Goal: Communication & Community: Share content

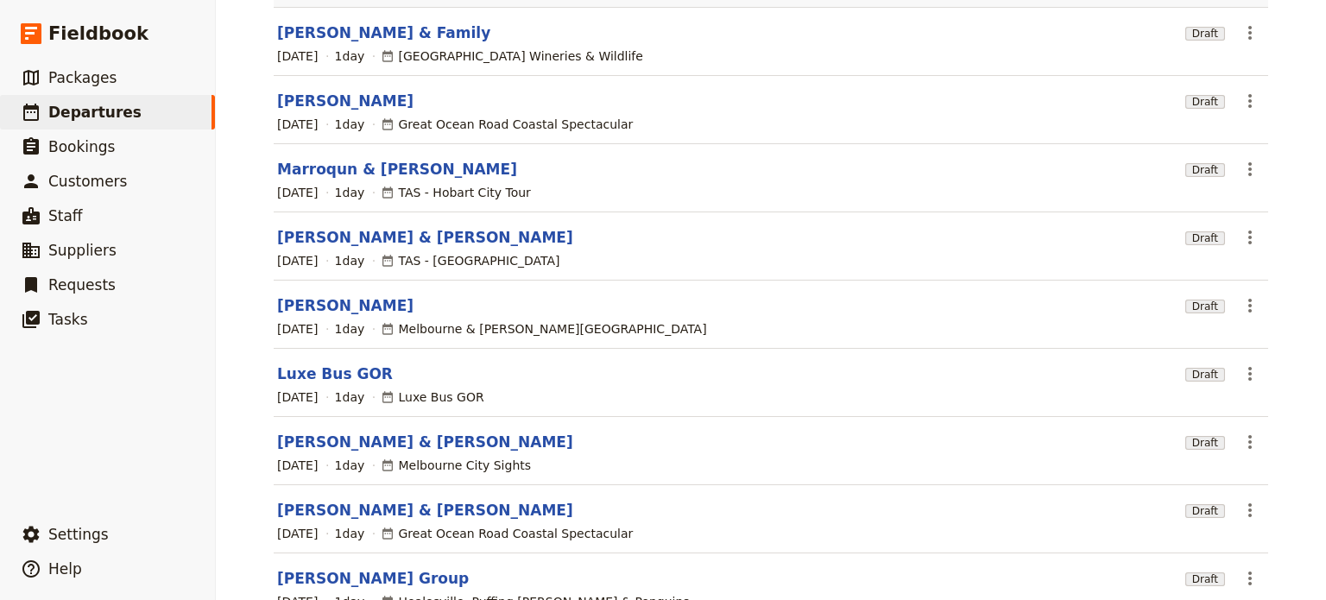
scroll to position [86, 0]
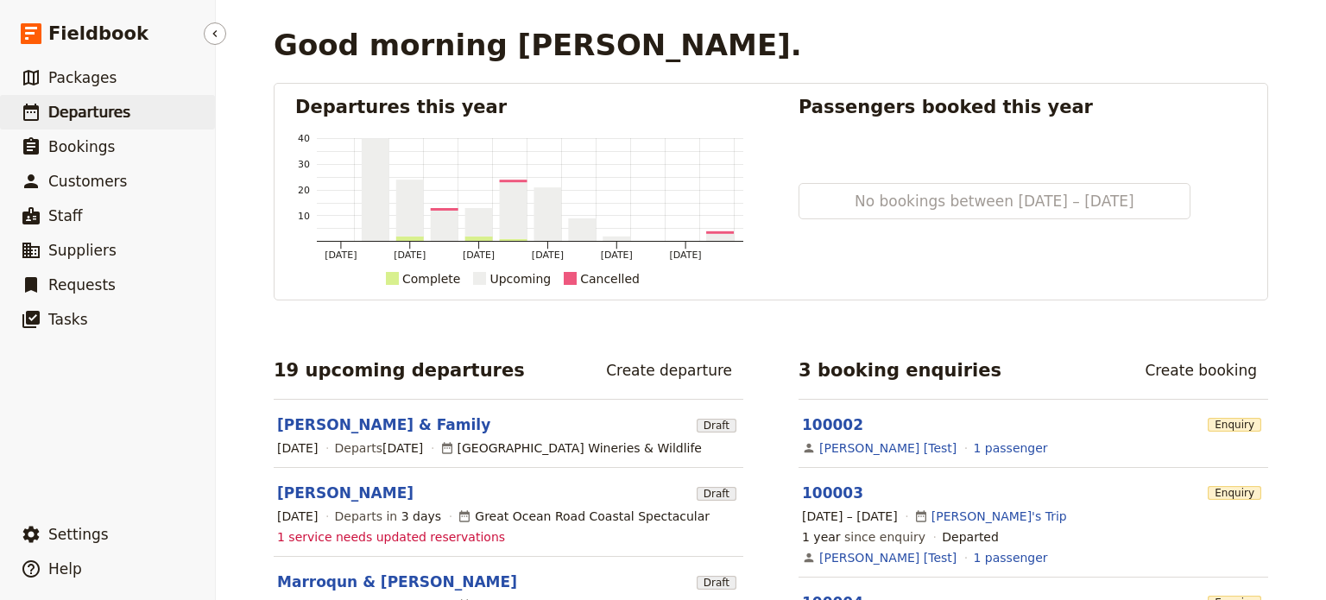
click at [85, 109] on span "Departures" at bounding box center [89, 112] width 82 height 17
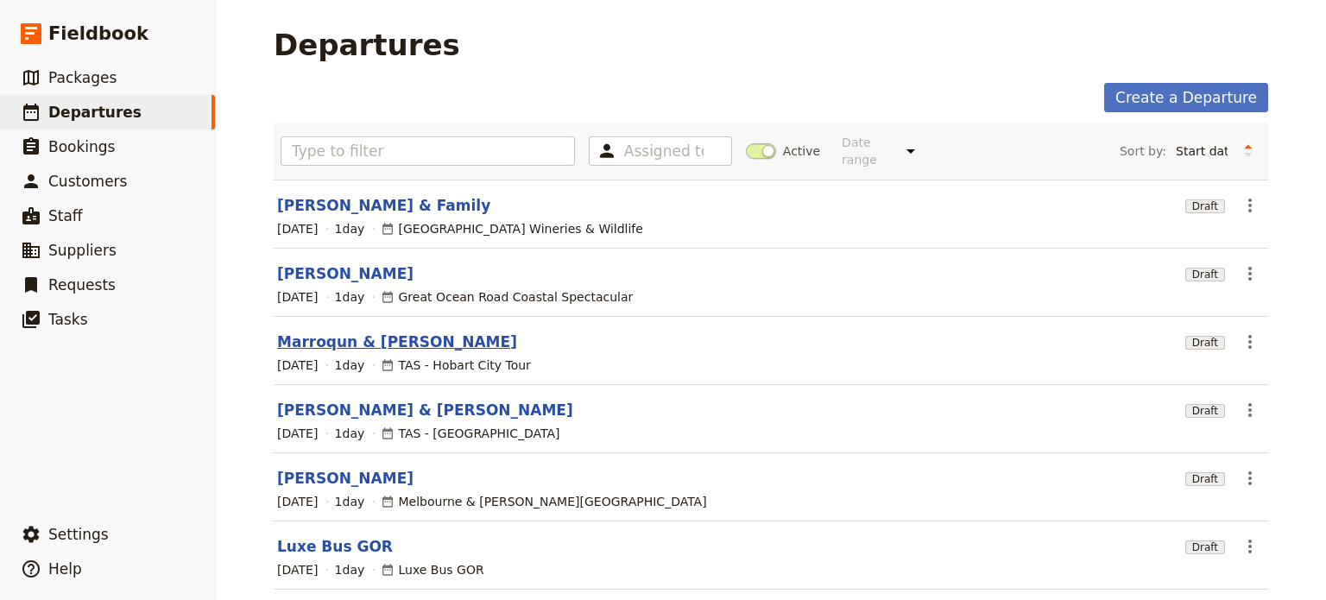
click at [339, 332] on link "Marroqun & [PERSON_NAME]" at bounding box center [397, 342] width 240 height 21
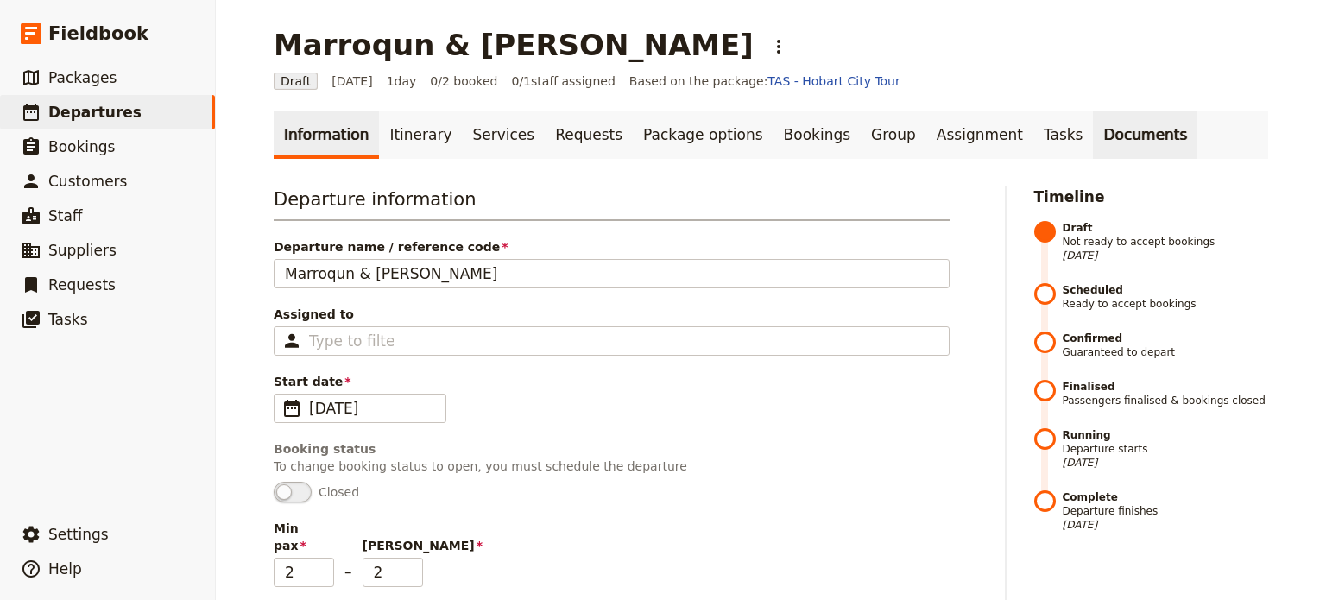
click at [1093, 144] on link "Documents" at bounding box center [1145, 135] width 104 height 48
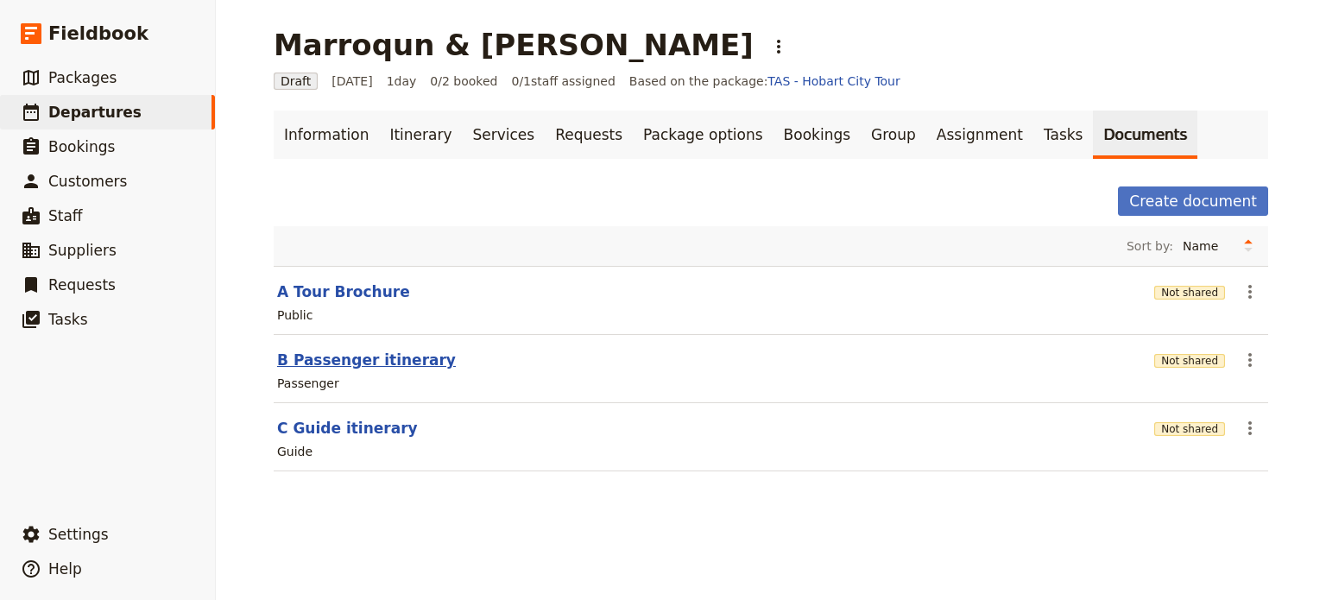
click at [348, 361] on button "B Passenger itinerary" at bounding box center [366, 360] width 179 height 21
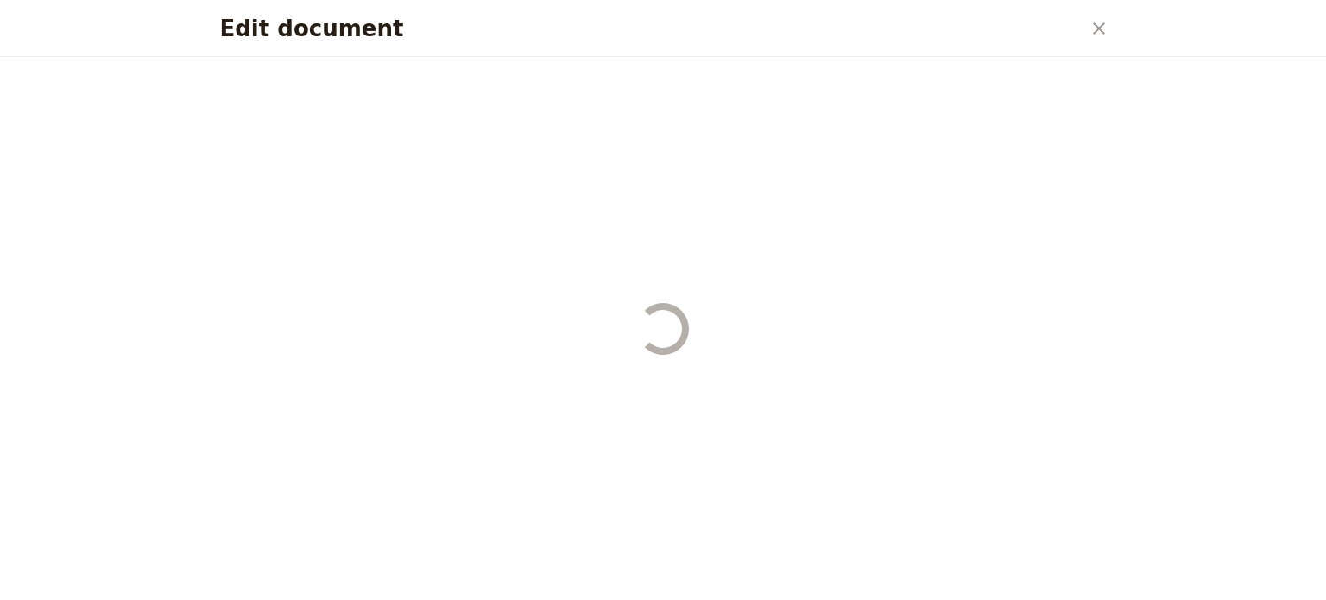
select select "PASSENGER"
select select "DEFAULT"
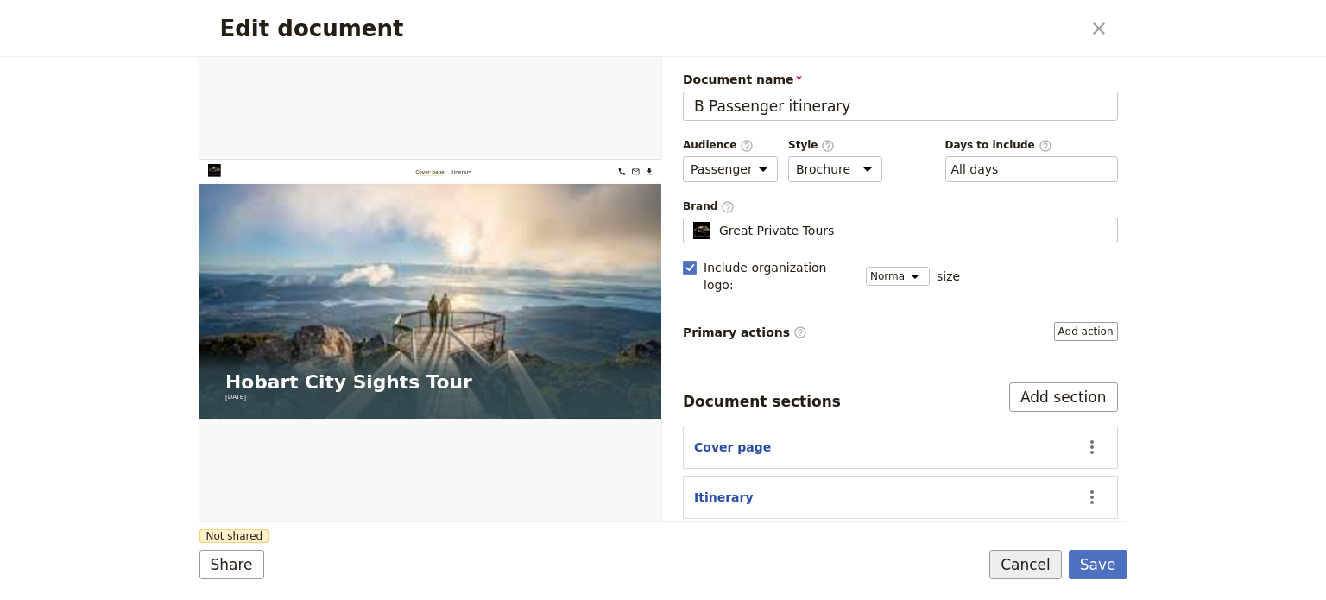
click at [1041, 561] on button "Cancel" at bounding box center [1026, 564] width 73 height 29
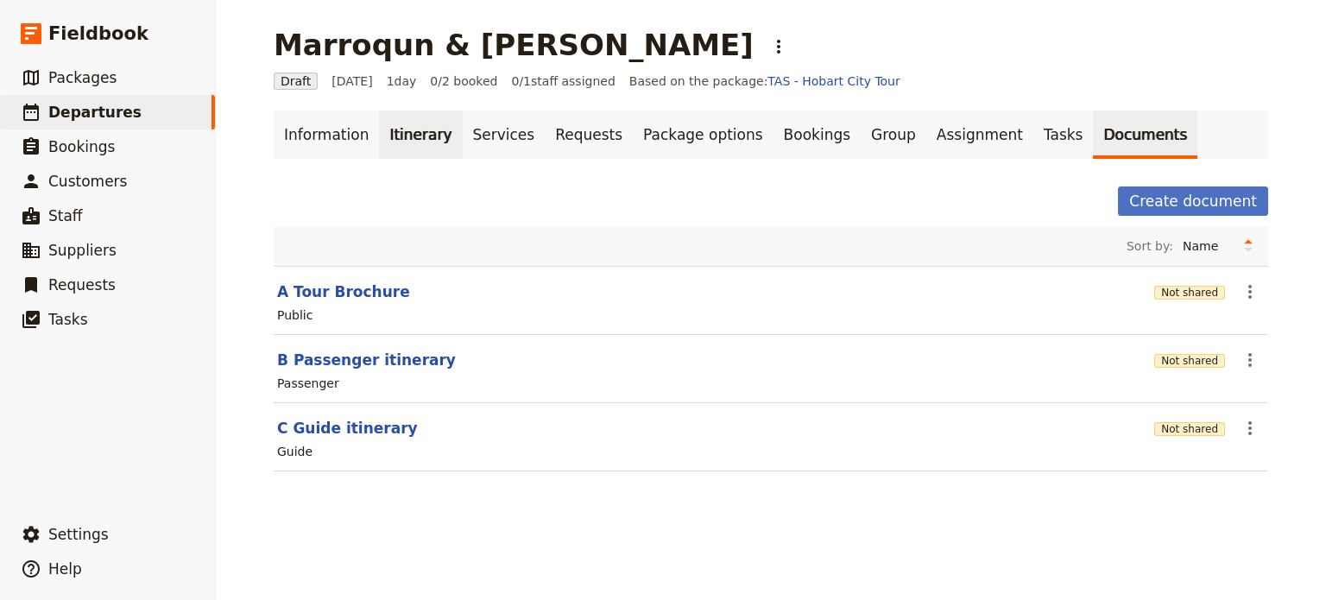
click at [406, 142] on link "Itinerary" at bounding box center [420, 135] width 83 height 48
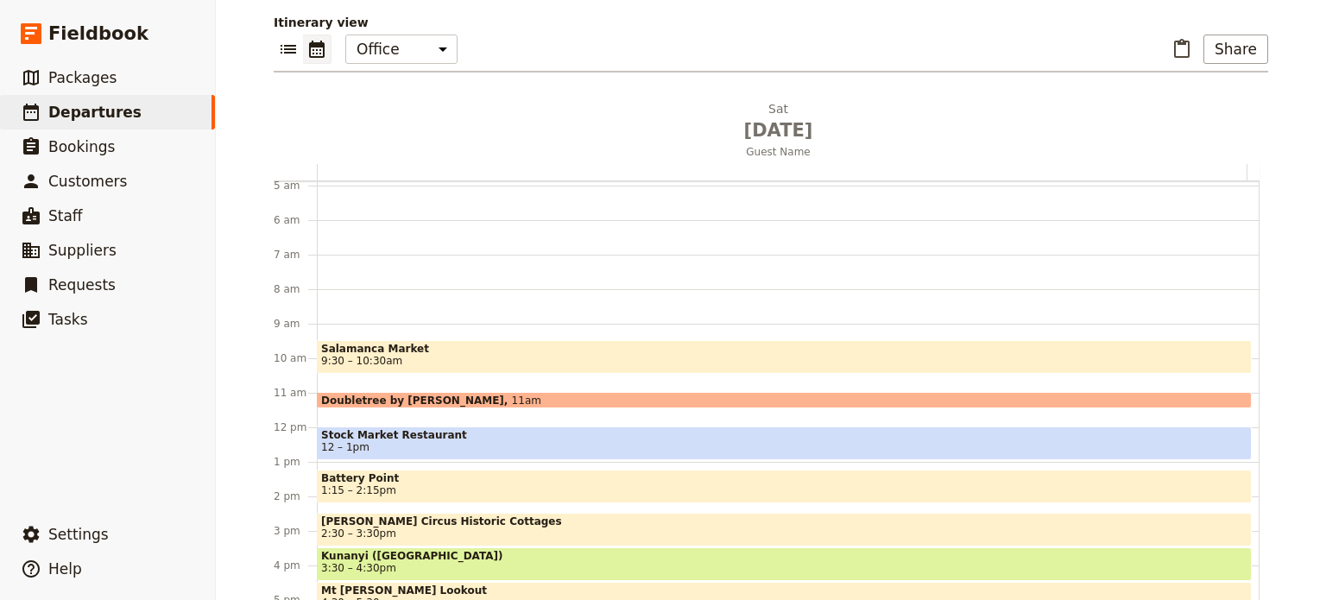
scroll to position [149, 0]
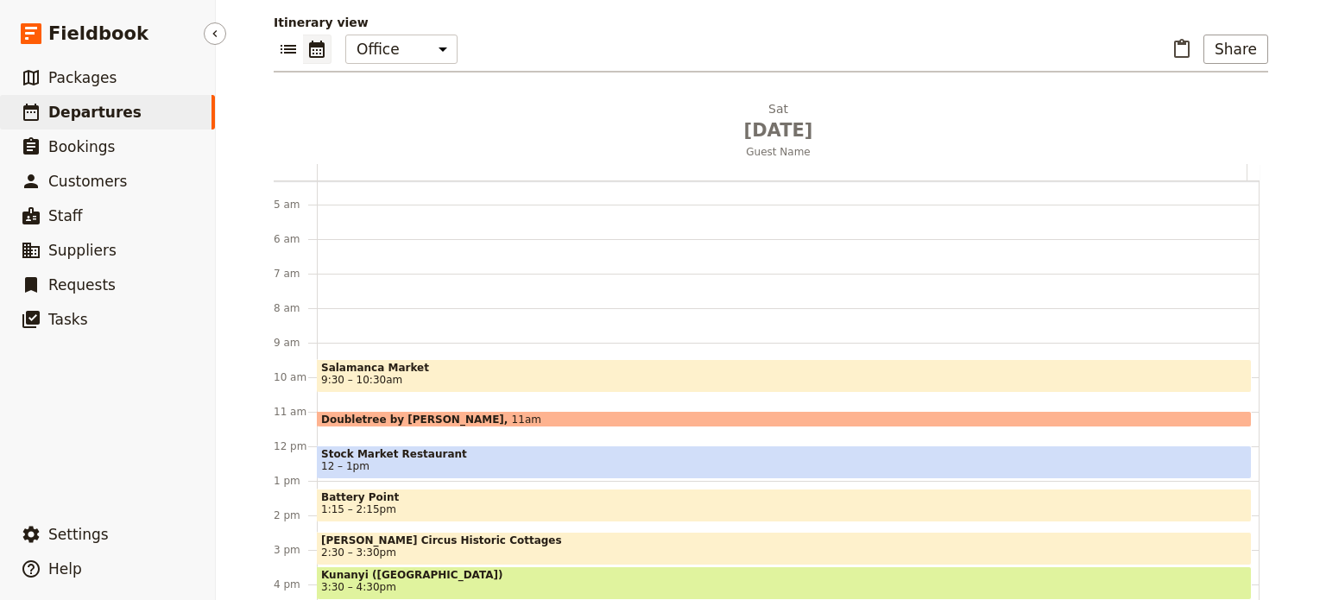
click at [89, 117] on span "Departures" at bounding box center [94, 112] width 93 height 17
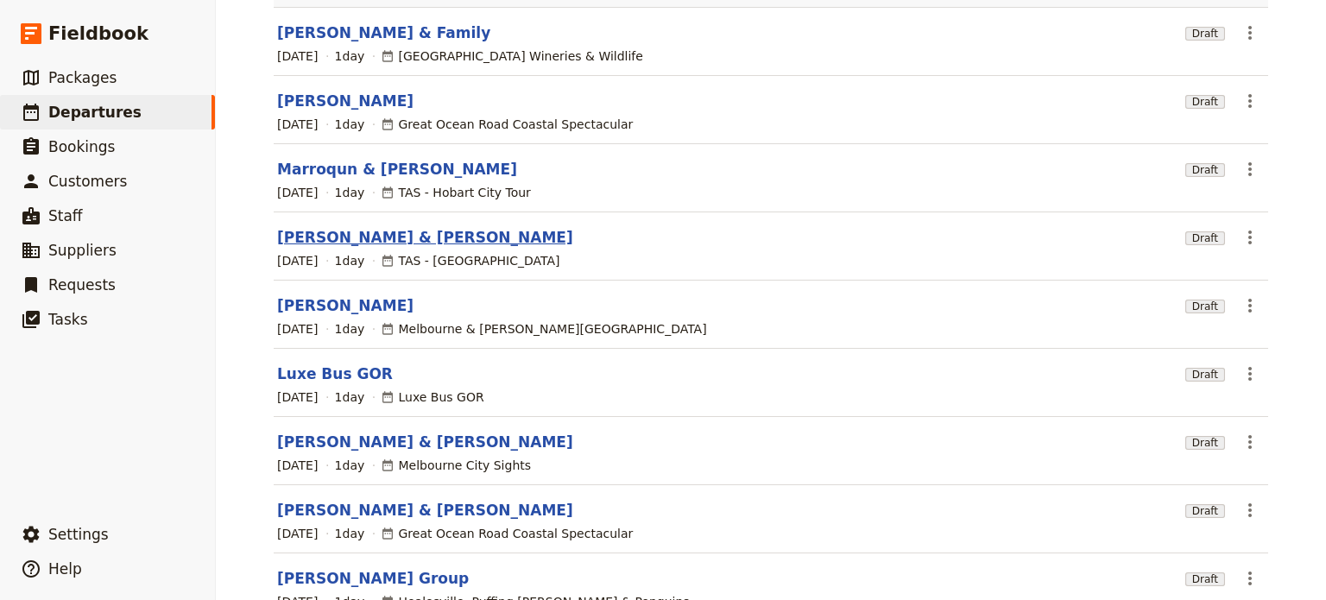
click at [398, 227] on link "[PERSON_NAME] & [PERSON_NAME]" at bounding box center [425, 237] width 296 height 21
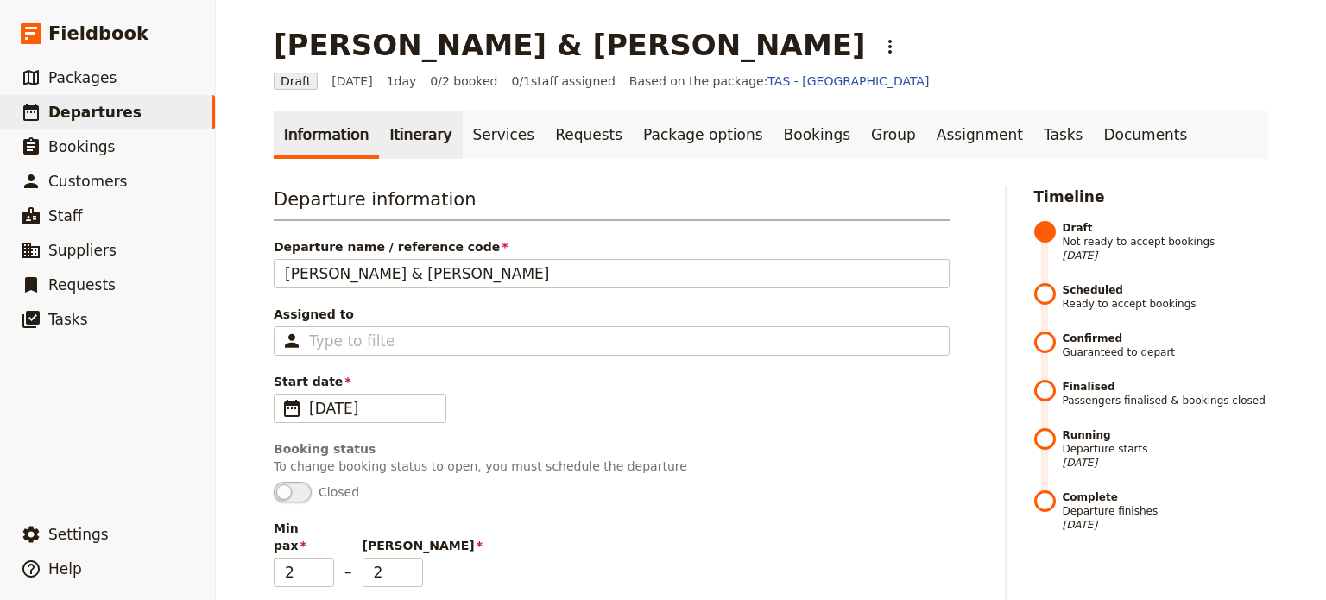
click at [419, 137] on link "Itinerary" at bounding box center [420, 135] width 83 height 48
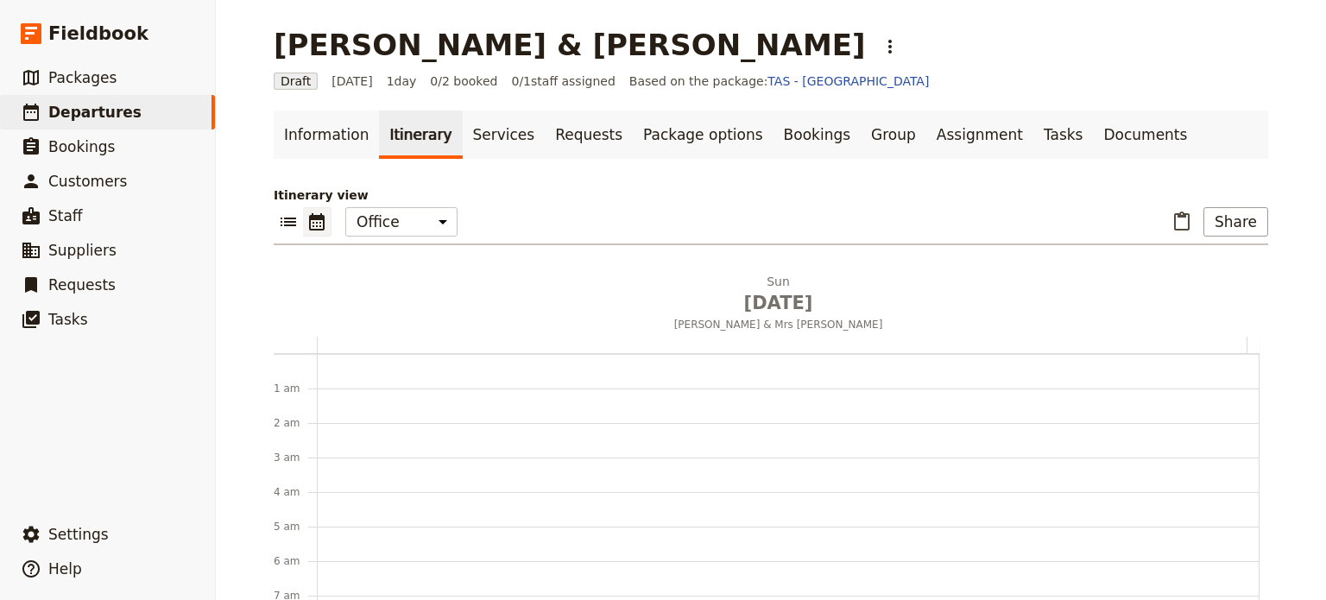
scroll to position [225, 0]
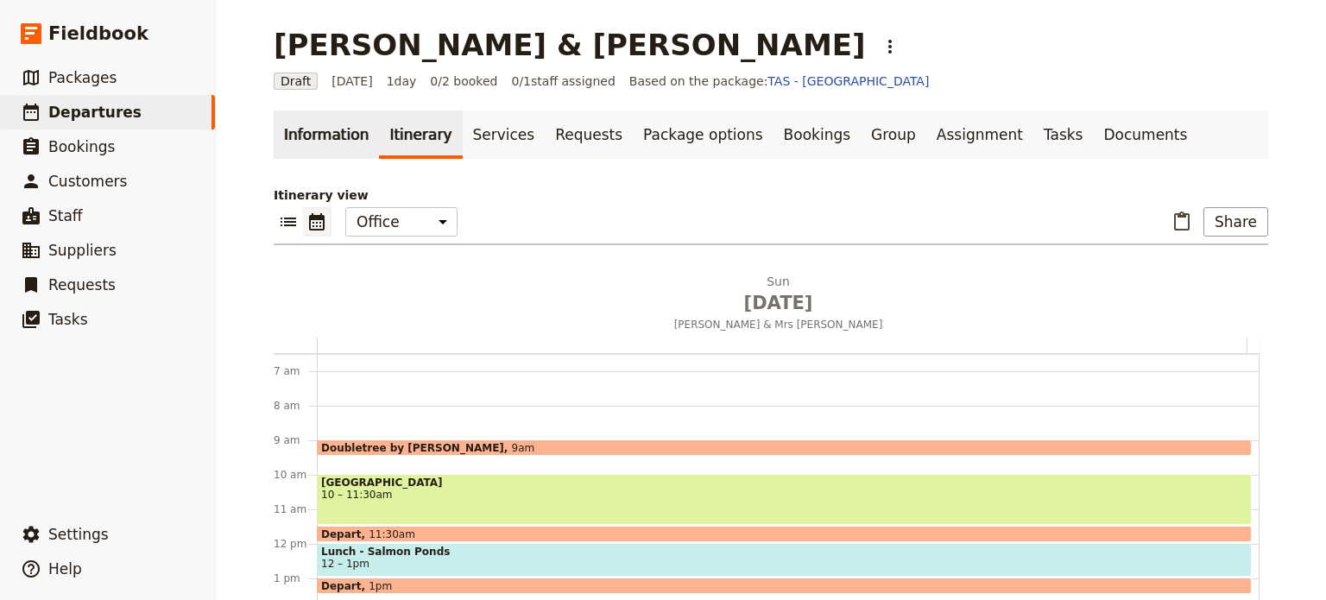
click at [309, 133] on link "Information" at bounding box center [326, 135] width 105 height 48
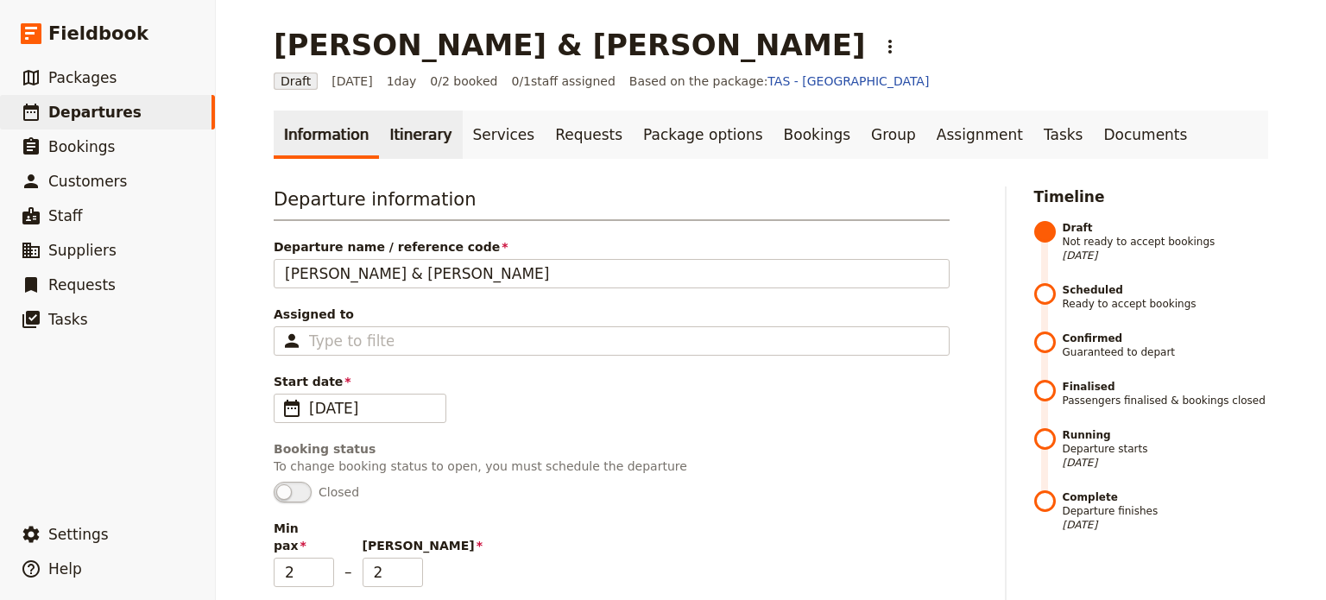
click at [406, 138] on link "Itinerary" at bounding box center [420, 135] width 83 height 48
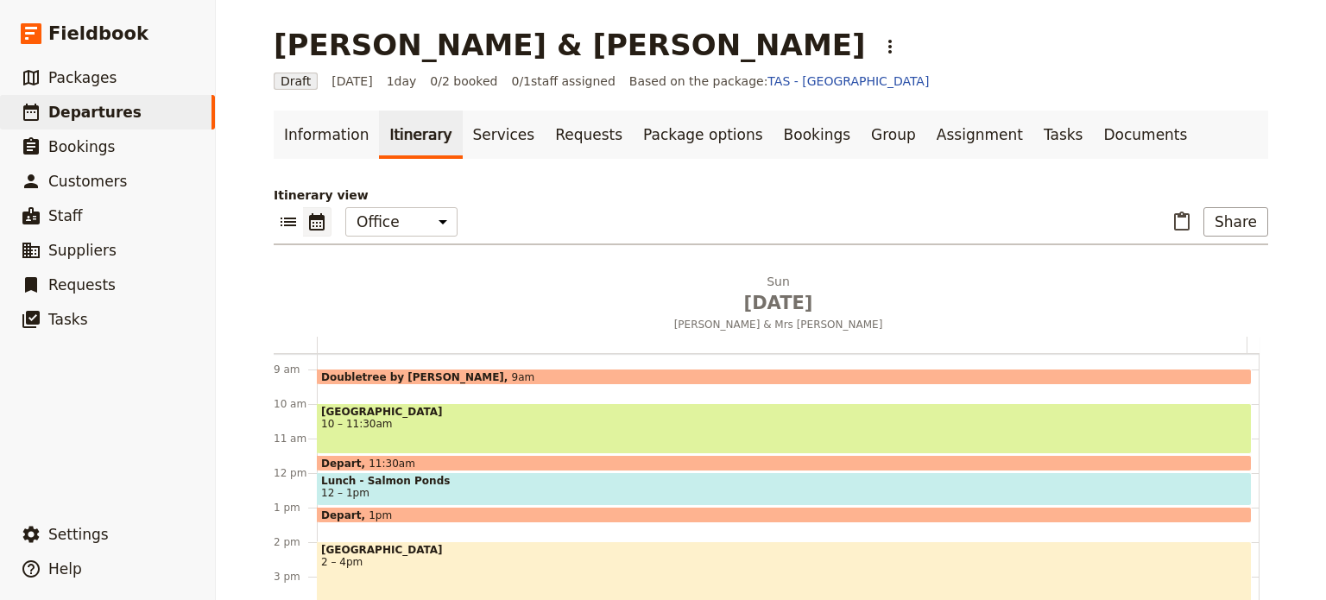
scroll to position [237, 0]
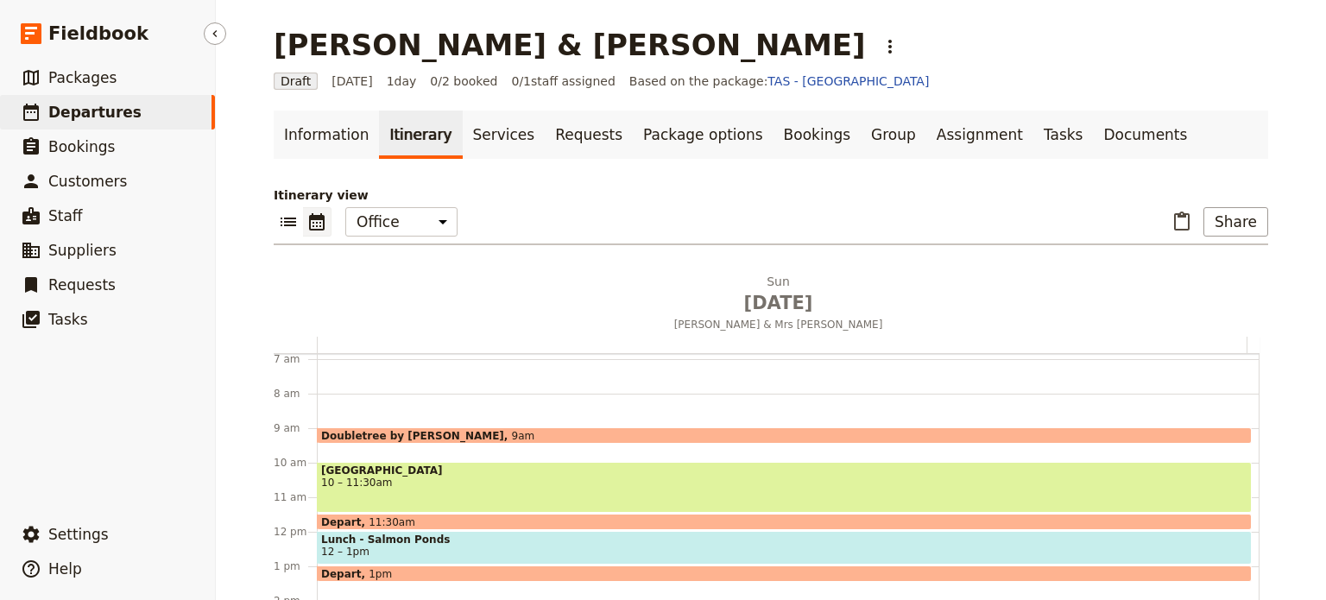
click at [130, 127] on link "​ Departures" at bounding box center [107, 112] width 215 height 35
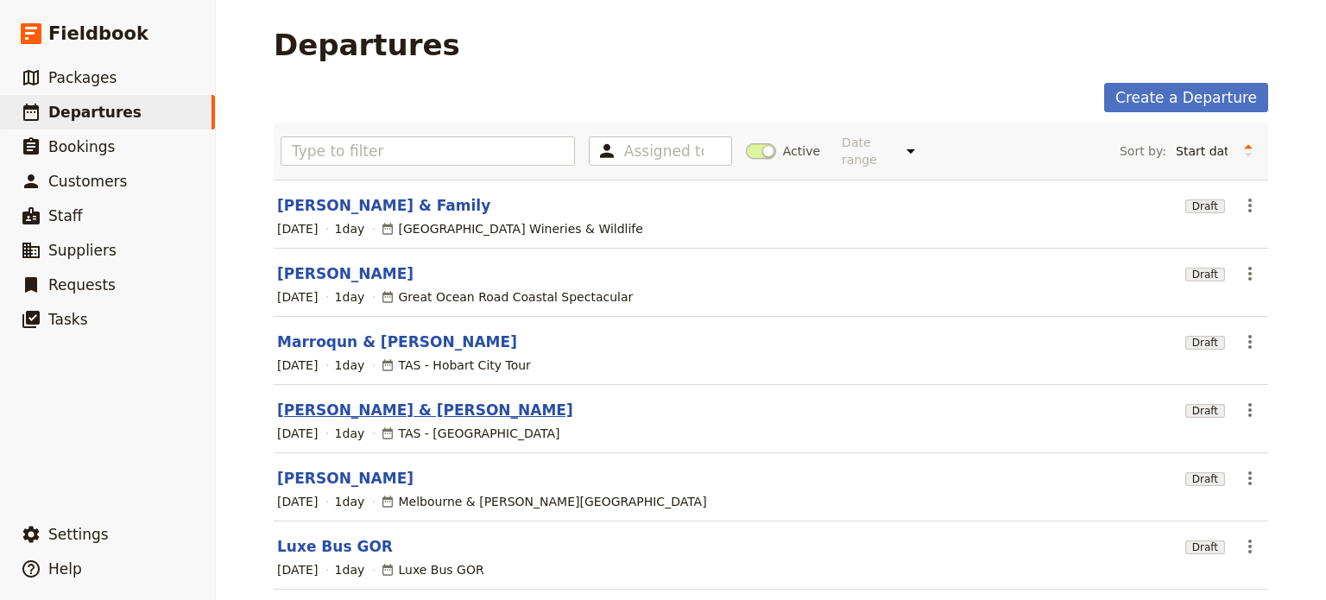
click at [358, 401] on link "[PERSON_NAME] & [PERSON_NAME]" at bounding box center [425, 410] width 296 height 21
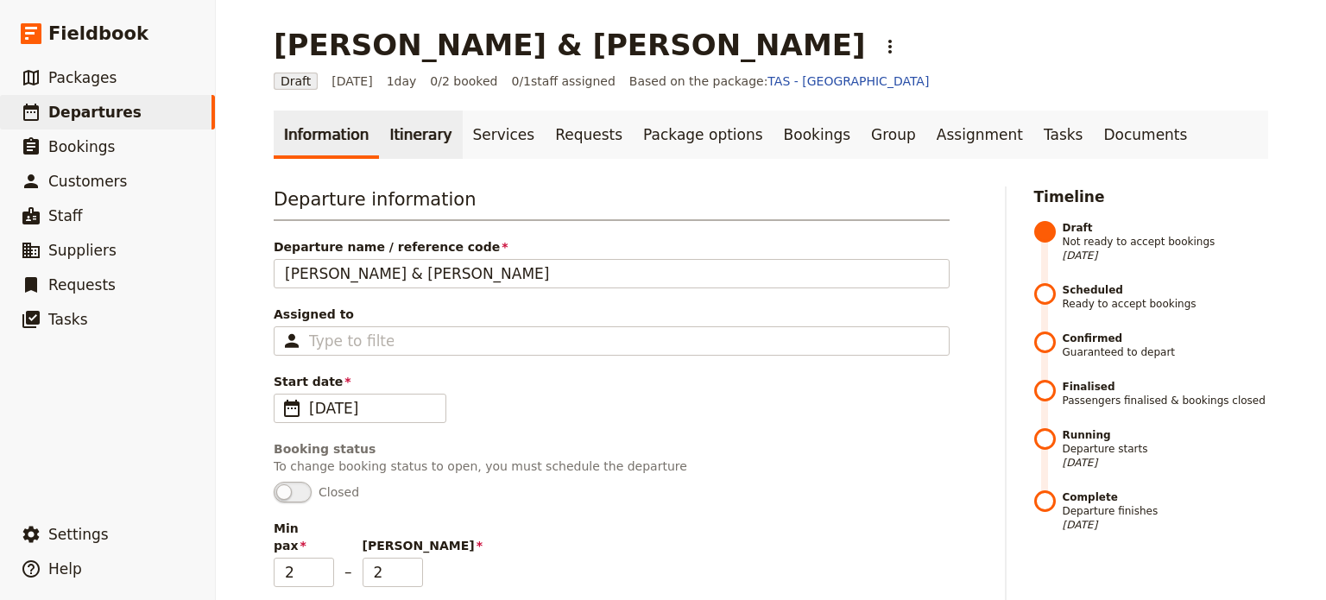
click at [395, 137] on link "Itinerary" at bounding box center [420, 135] width 83 height 48
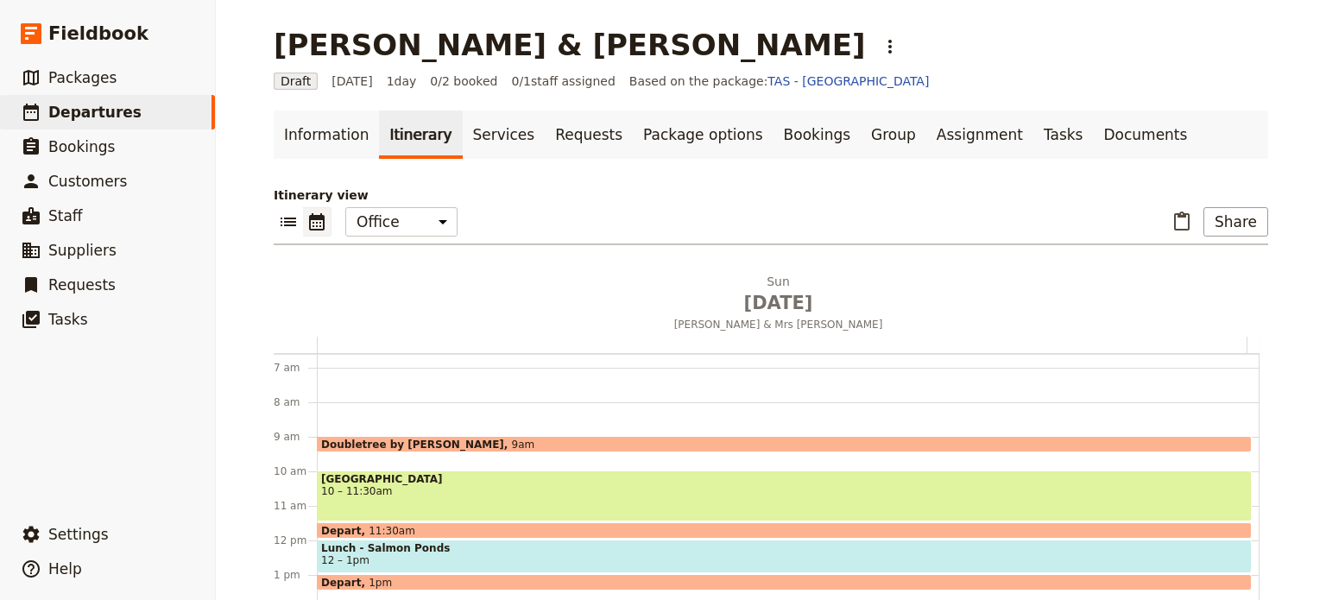
scroll to position [225, 0]
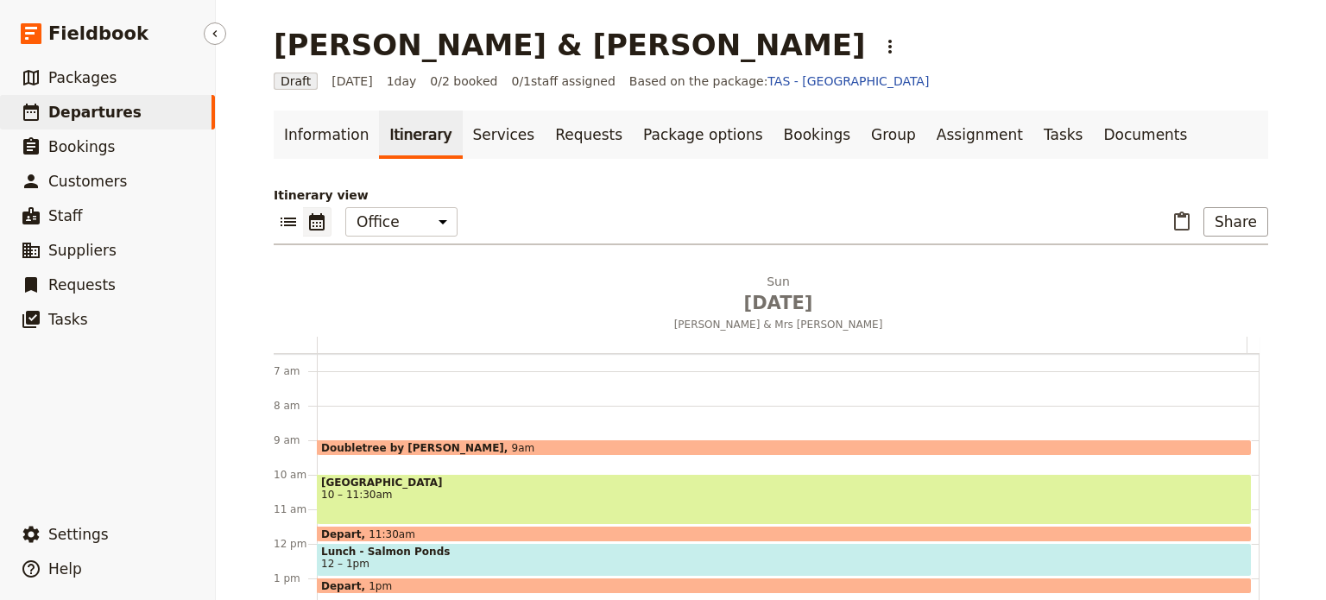
click at [103, 96] on link "​ Departures" at bounding box center [107, 112] width 215 height 35
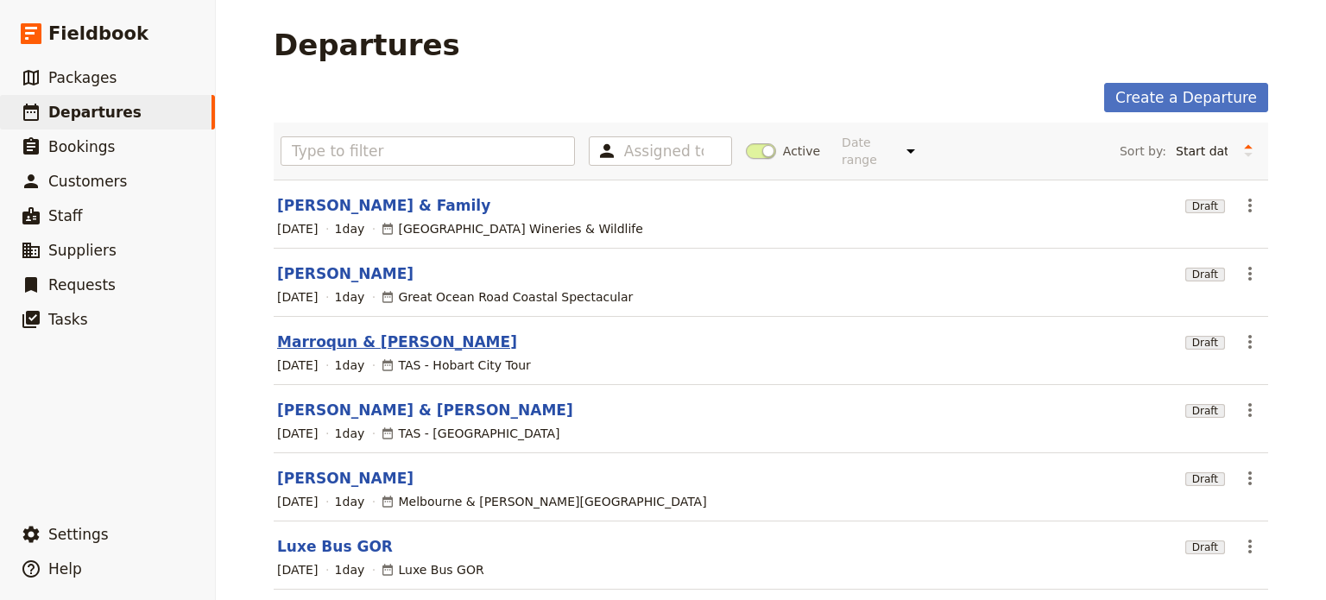
click at [302, 332] on link "Marroqun & [PERSON_NAME]" at bounding box center [397, 342] width 240 height 21
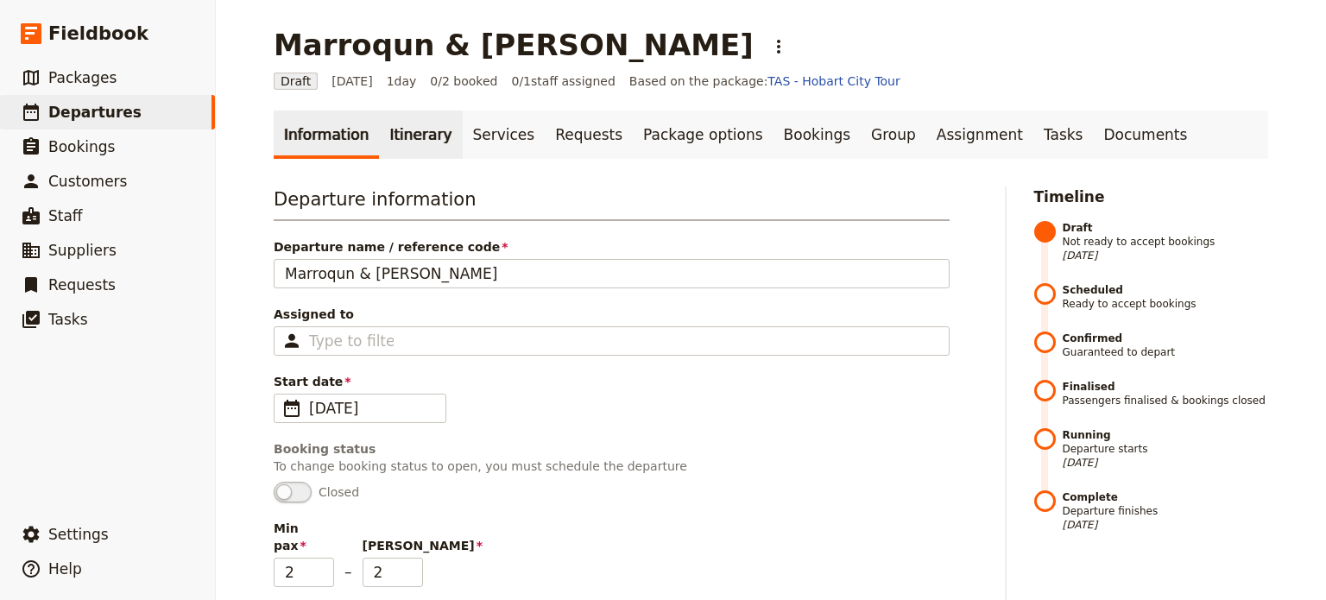
click at [397, 127] on link "Itinerary" at bounding box center [420, 135] width 83 height 48
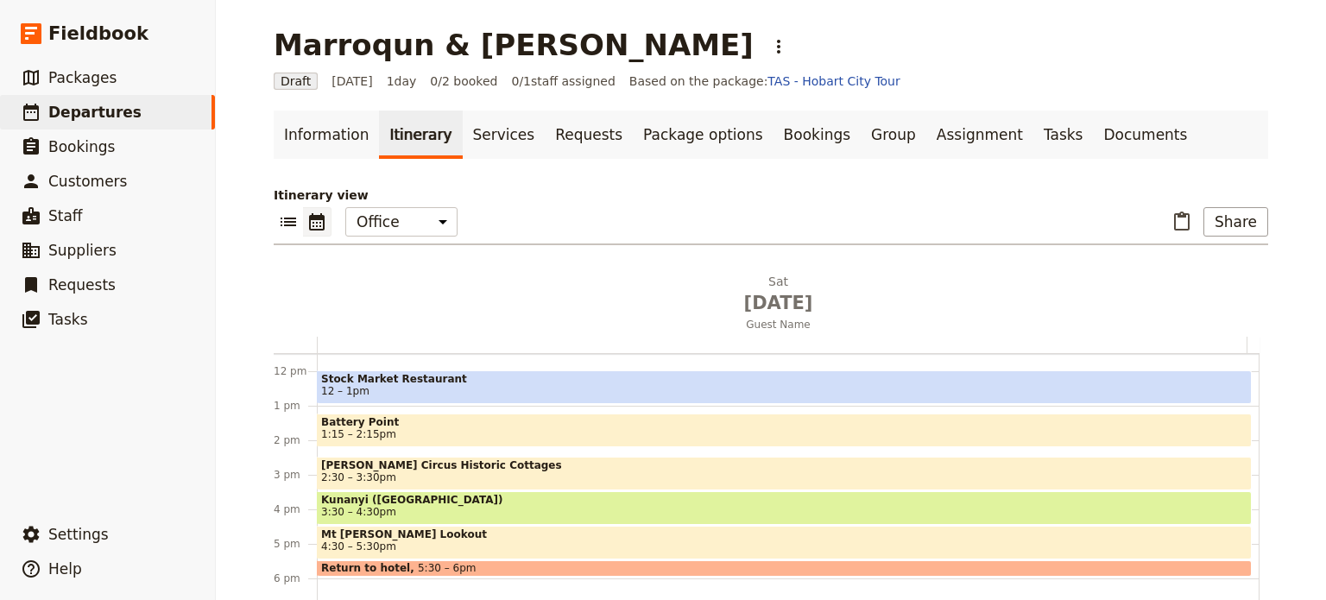
scroll to position [408, 0]
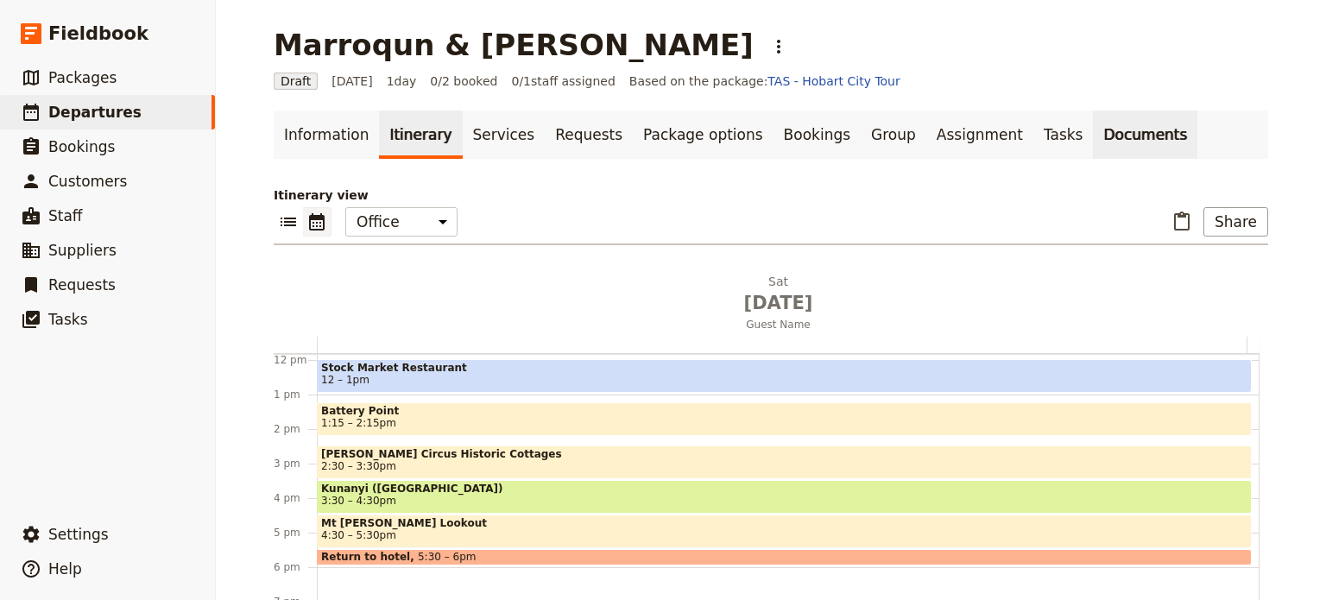
click at [1093, 134] on link "Documents" at bounding box center [1145, 135] width 104 height 48
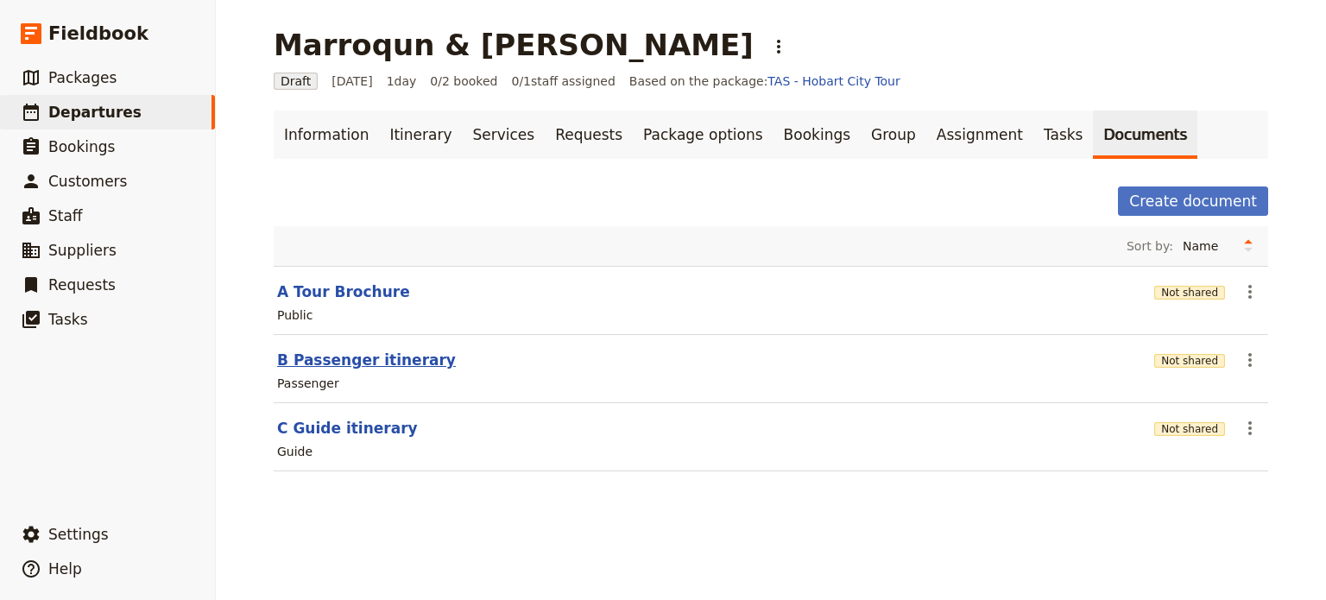
click at [396, 365] on button "B Passenger itinerary" at bounding box center [366, 360] width 179 height 21
select select "PASSENGER"
select select "DEFAULT"
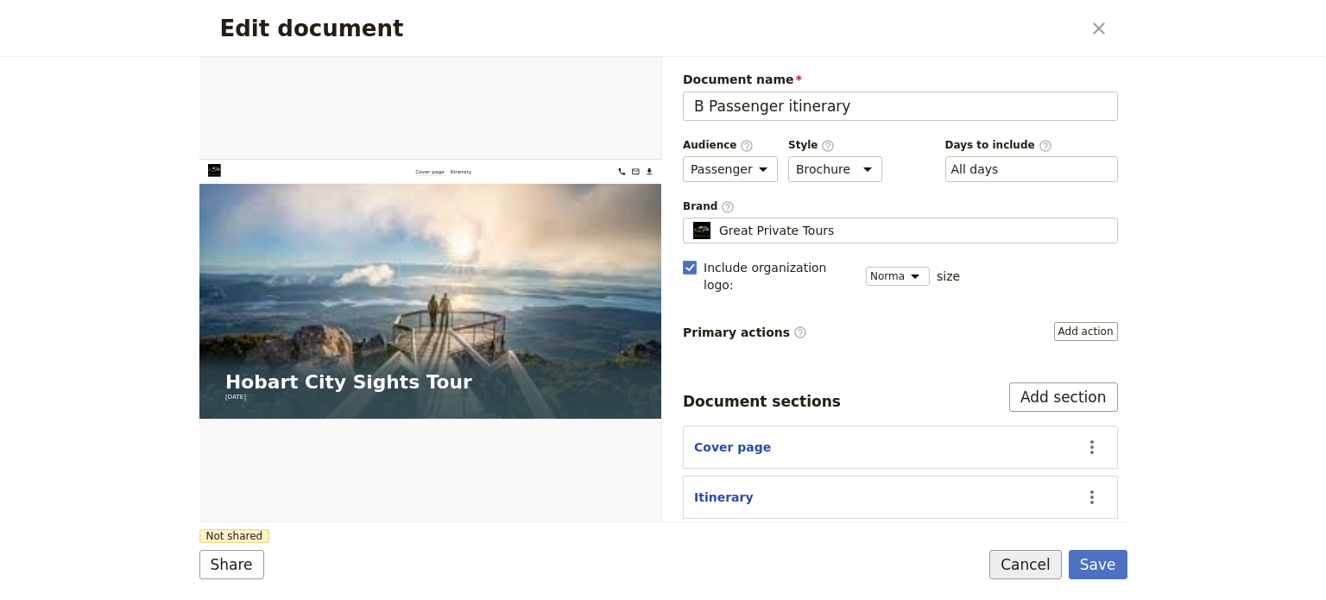
click at [1039, 576] on button "Cancel" at bounding box center [1026, 564] width 73 height 29
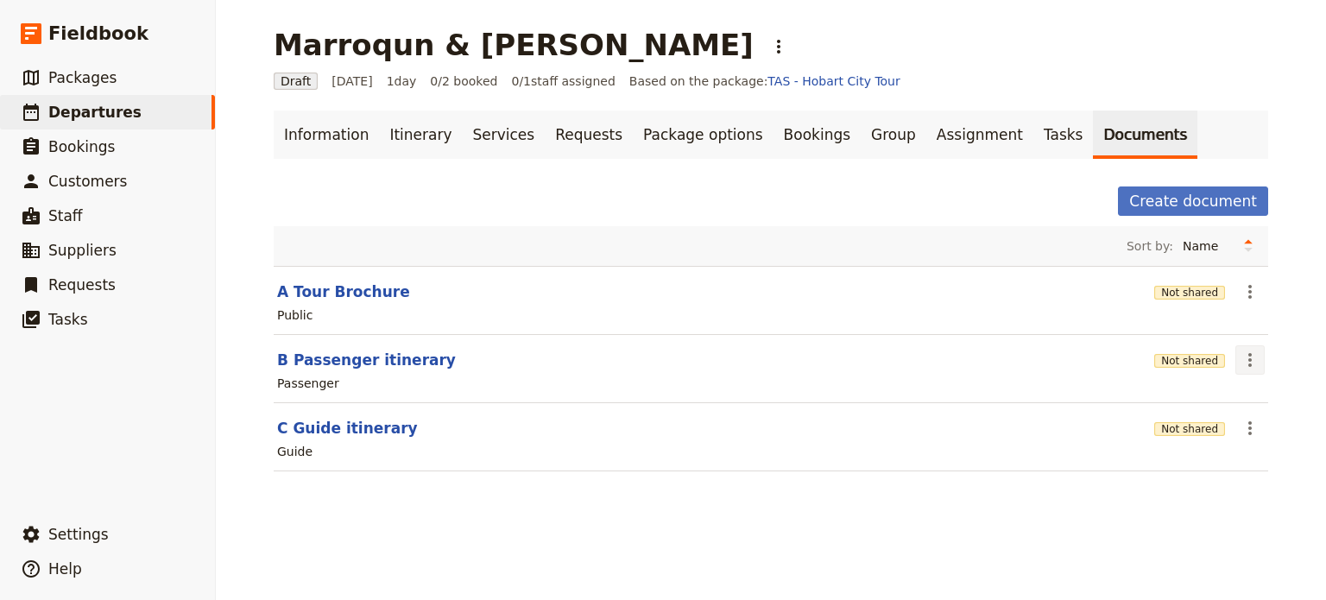
click at [1236, 358] on button "​" at bounding box center [1250, 359] width 29 height 29
click at [1205, 399] on span "Share" at bounding box center [1195, 396] width 104 height 17
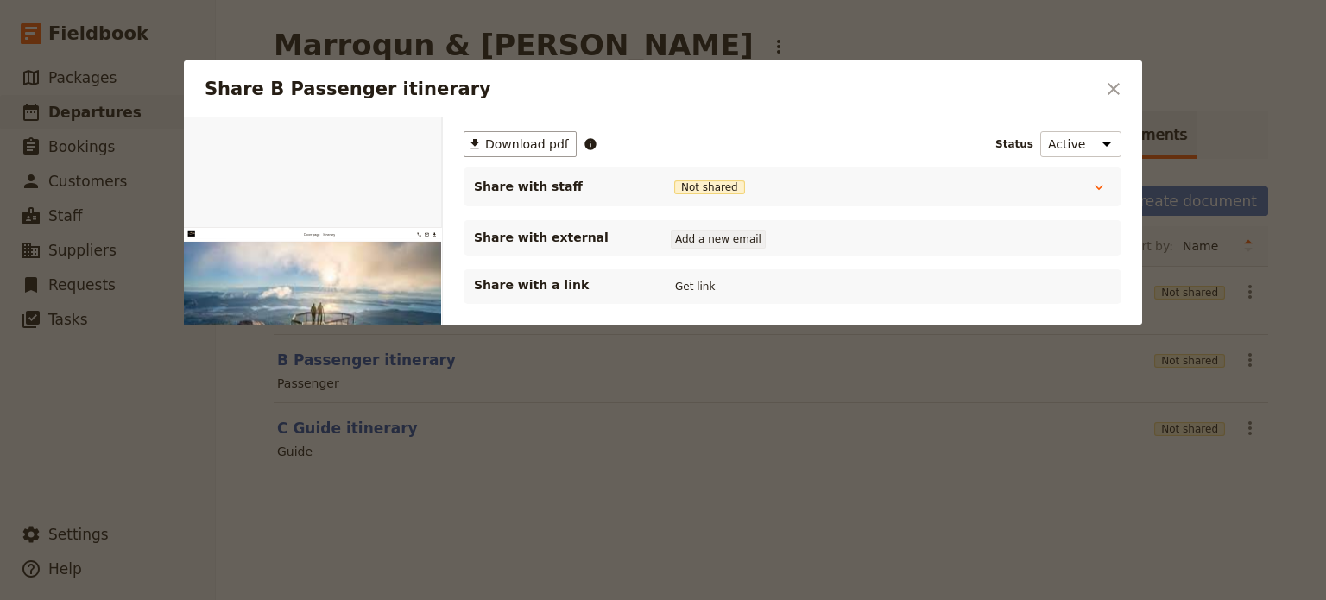
click at [699, 241] on button "Add a new email" at bounding box center [718, 239] width 95 height 19
type input "info@greatprivatetours.com.au"
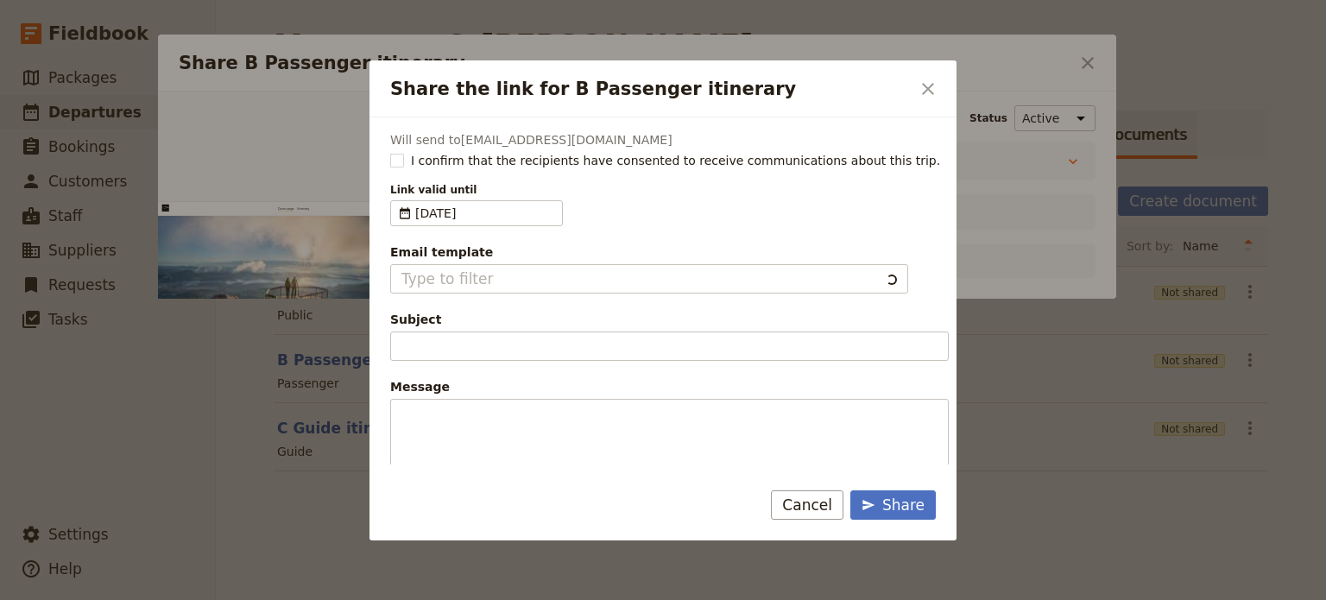
type input "Document shared with you: B Passenger itinerary - Hobart City Sights Tour"
type textarea "Good Morning / Afternoon, We are looking forward to welcoming you on our XYZ Da…"
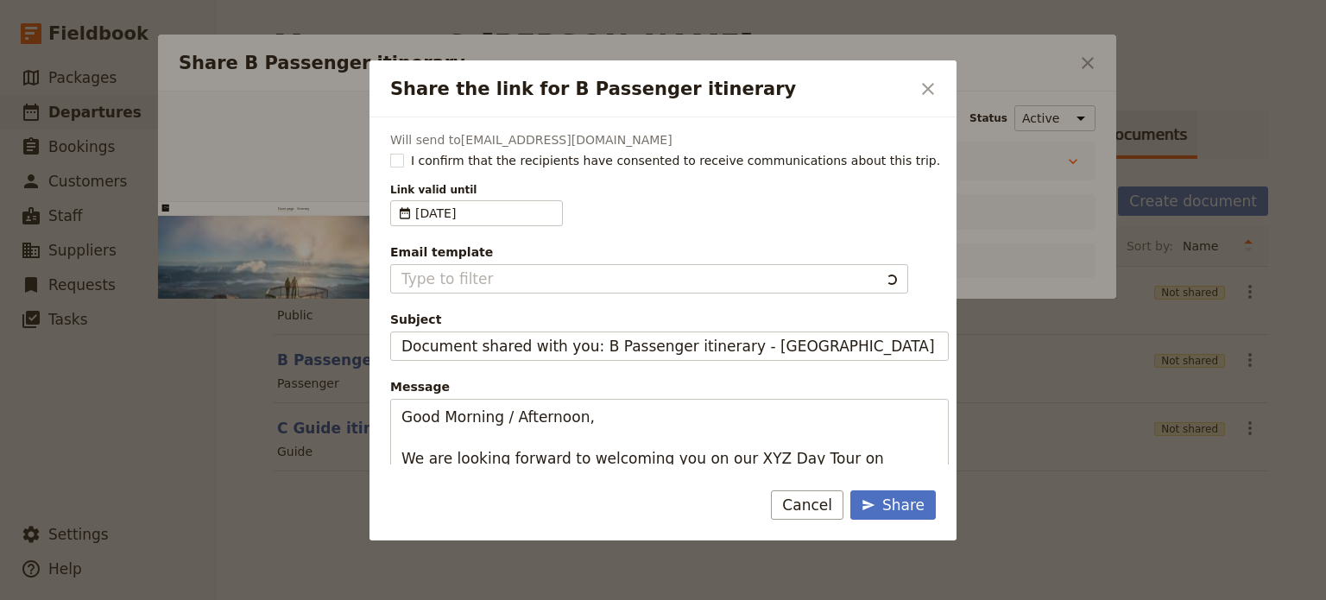
type input "Client Itinerary Template"
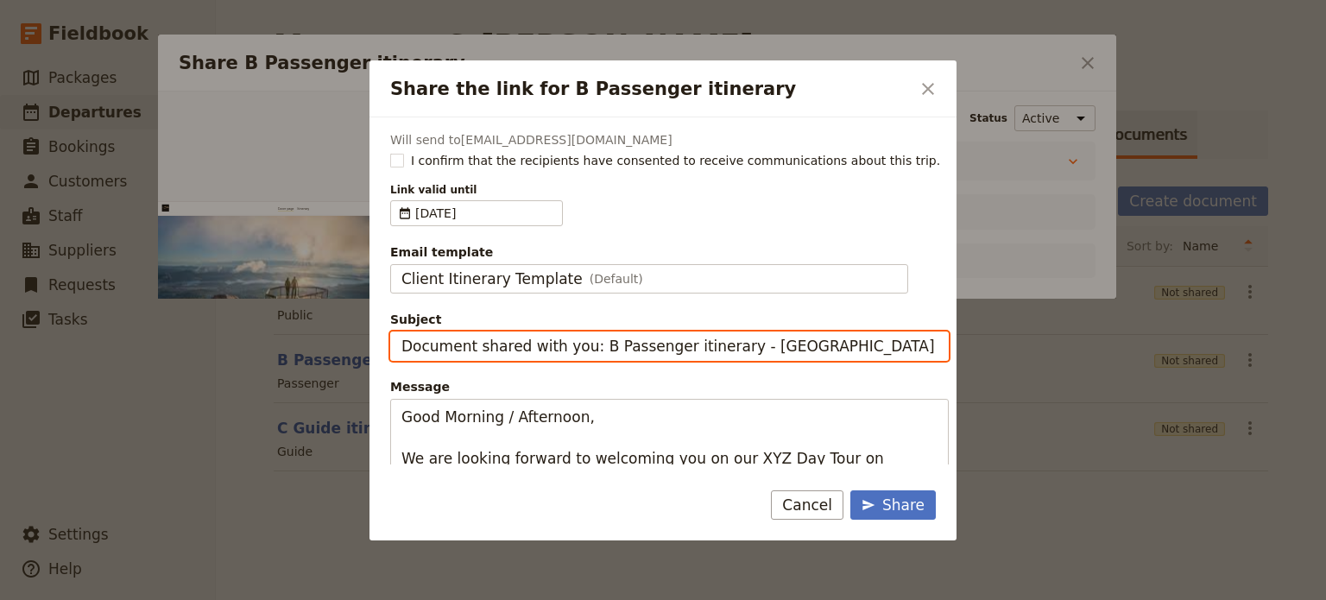
drag, startPoint x: 598, startPoint y: 344, endPoint x: 335, endPoint y: 343, distance: 262.5
click at [335, 599] on div "Share the link for B Passenger itinerary ​ Will send to info@greatprivatetours.…" at bounding box center [663, 600] width 1326 height 0
type input "Passenger itinerary - Hobart City Sights Tour"
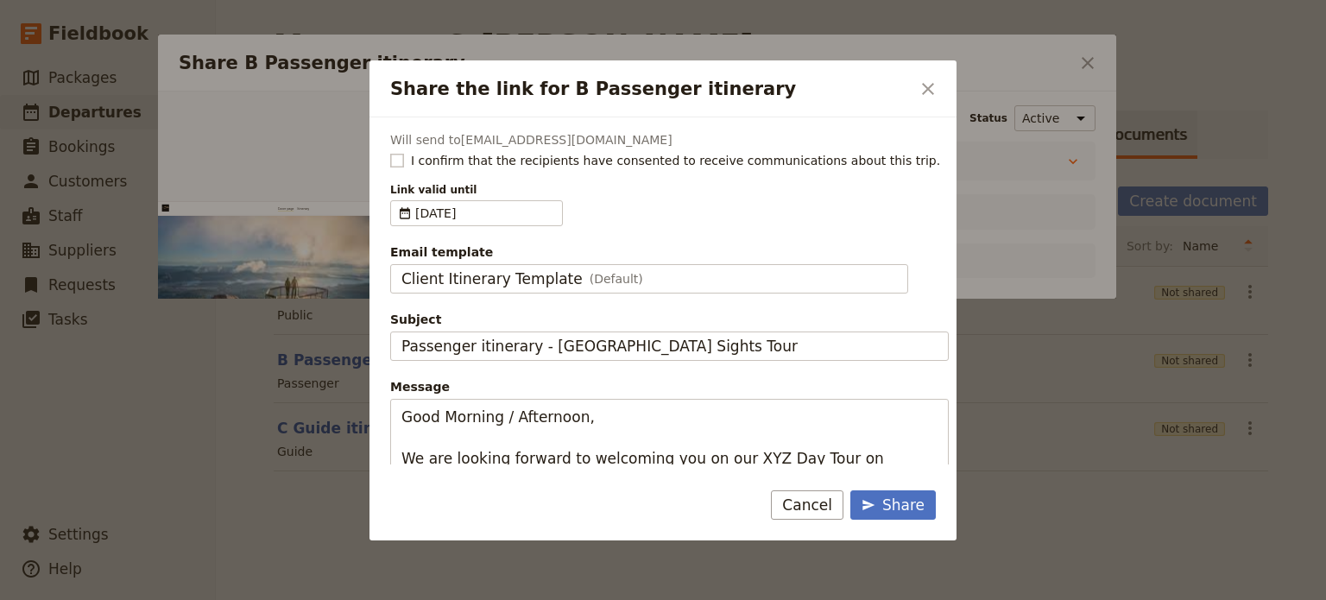
click at [394, 160] on rect "Share the link for B Passenger itinerary" at bounding box center [396, 160] width 13 height 13
click at [390, 152] on input "I confirm that the recipients have consented to receive communications about th…" at bounding box center [389, 151] width 1 height 1
checkbox input "true"
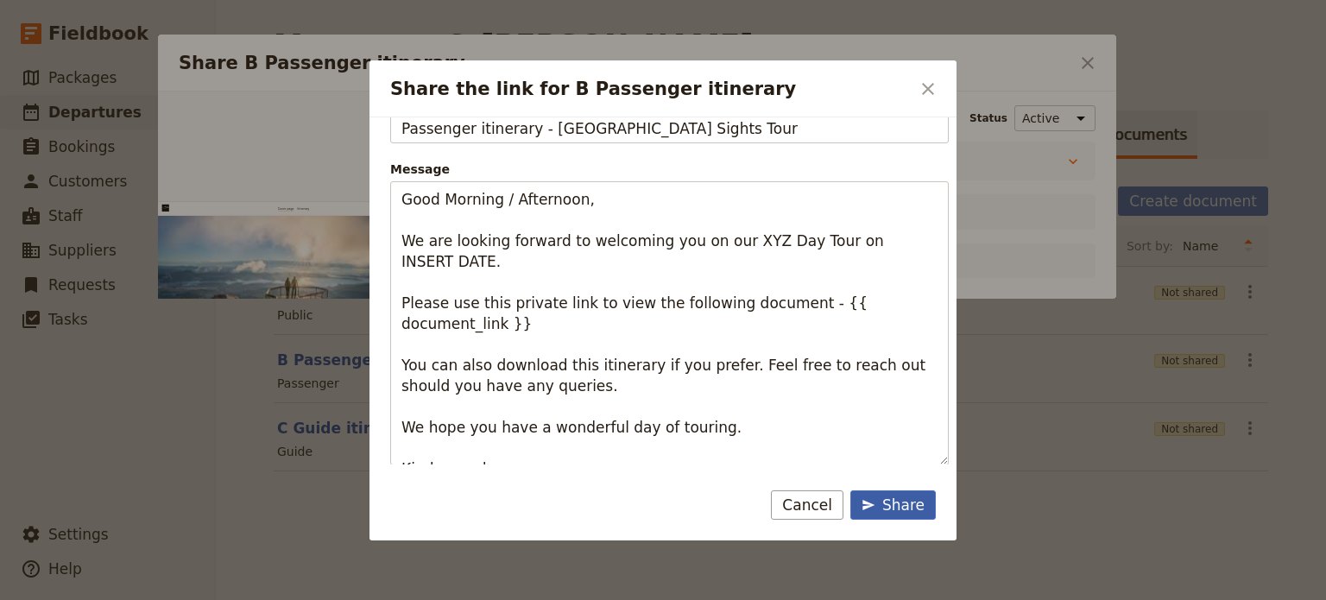
click at [908, 511] on div "Share" at bounding box center [893, 505] width 63 height 21
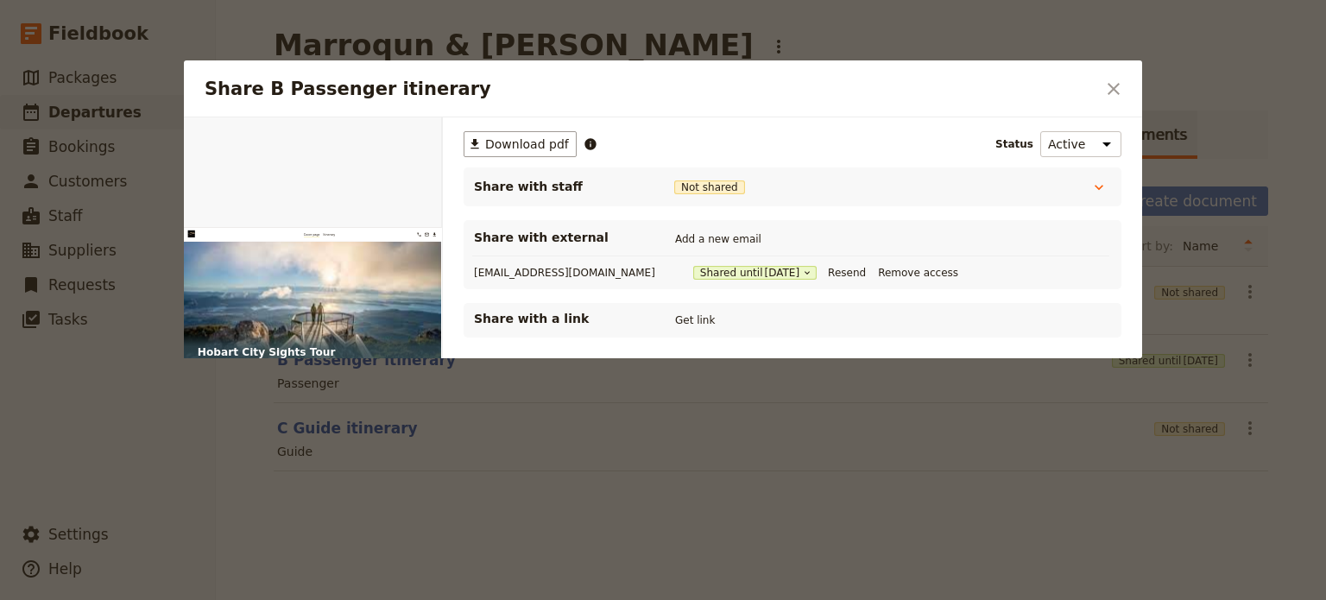
click at [1113, 92] on icon "Close dialog" at bounding box center [1114, 89] width 21 height 21
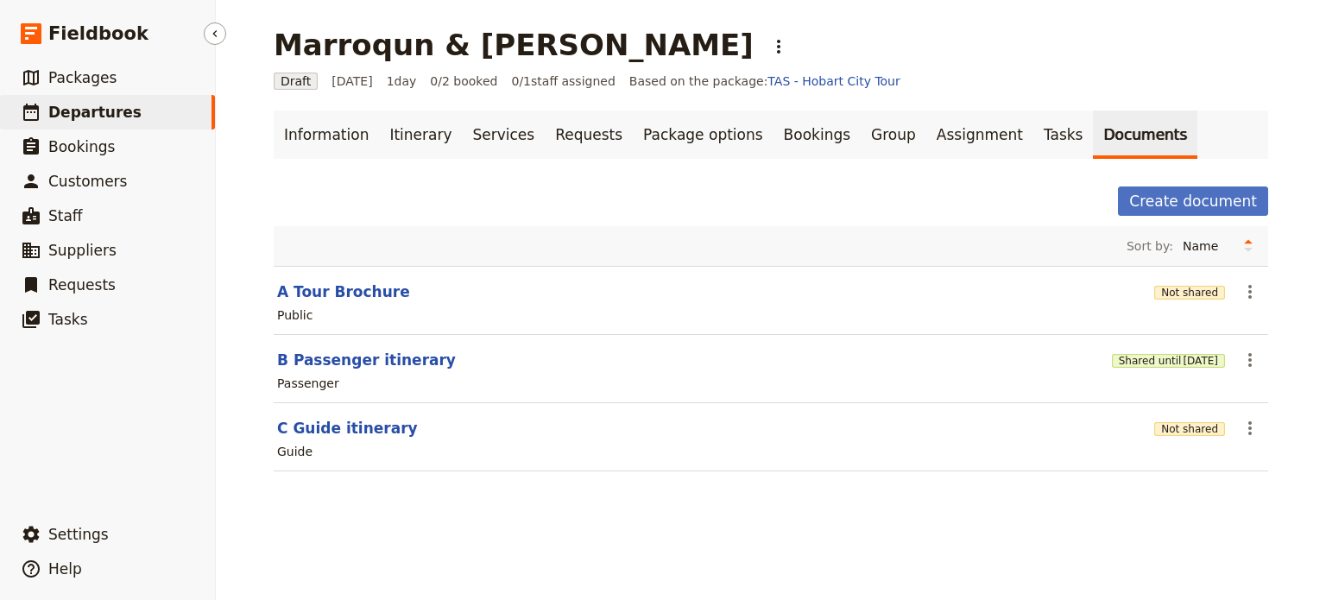
click at [97, 125] on link "​ Departures" at bounding box center [107, 112] width 215 height 35
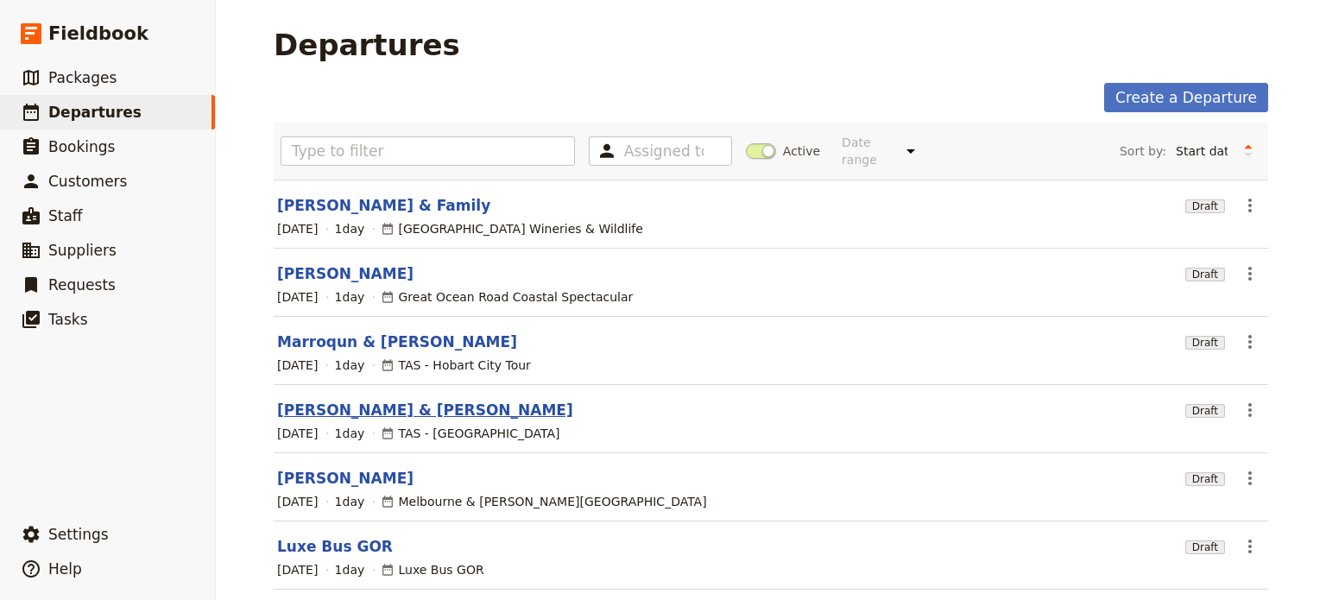
click at [361, 400] on link "[PERSON_NAME] & [PERSON_NAME]" at bounding box center [425, 410] width 296 height 21
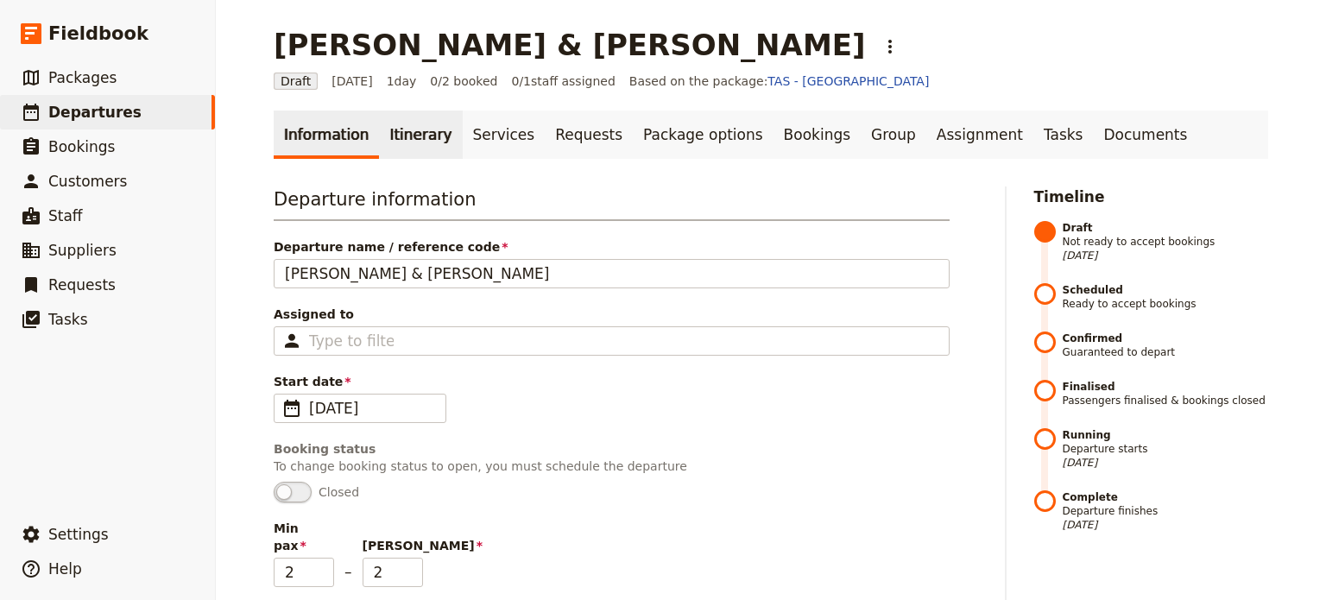
click at [379, 136] on link "Itinerary" at bounding box center [420, 135] width 83 height 48
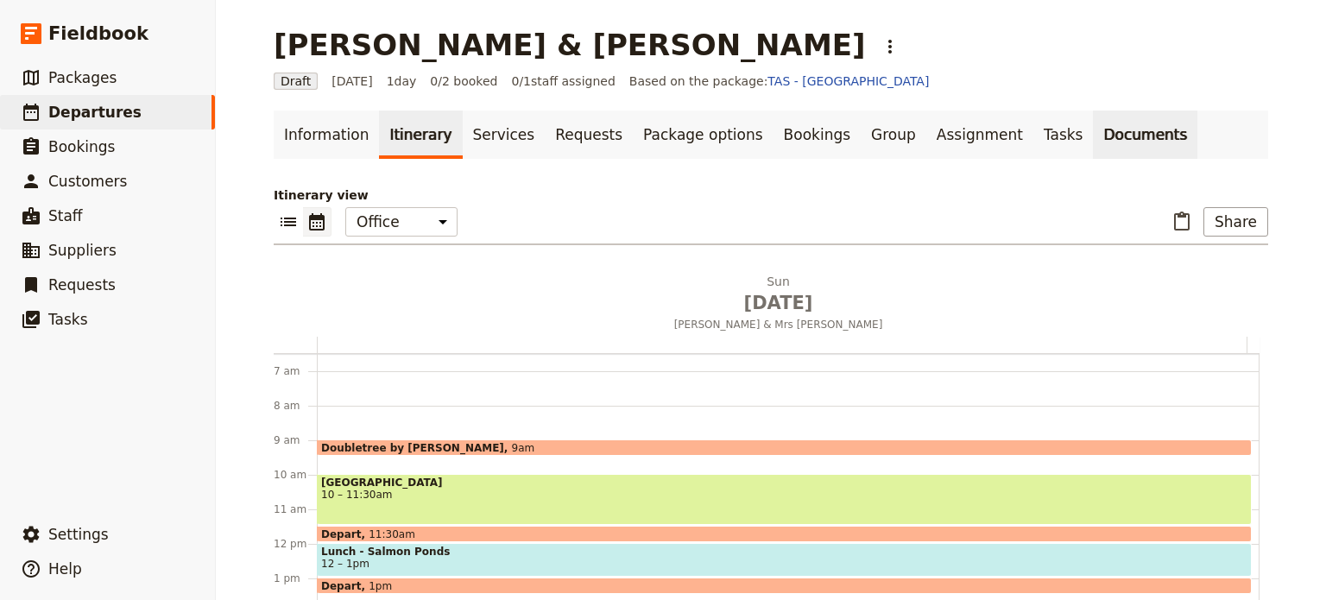
click at [1093, 134] on link "Documents" at bounding box center [1145, 135] width 104 height 48
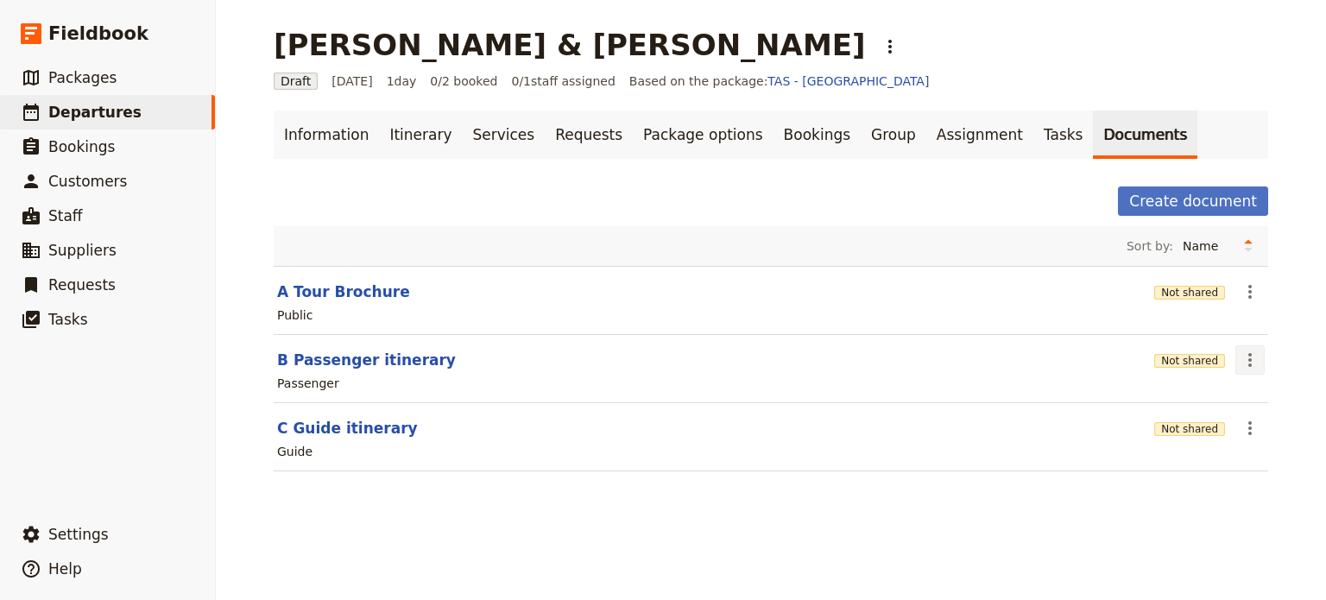
click at [1240, 360] on icon "Actions" at bounding box center [1250, 360] width 21 height 21
click at [1209, 407] on button "Share" at bounding box center [1194, 396] width 125 height 24
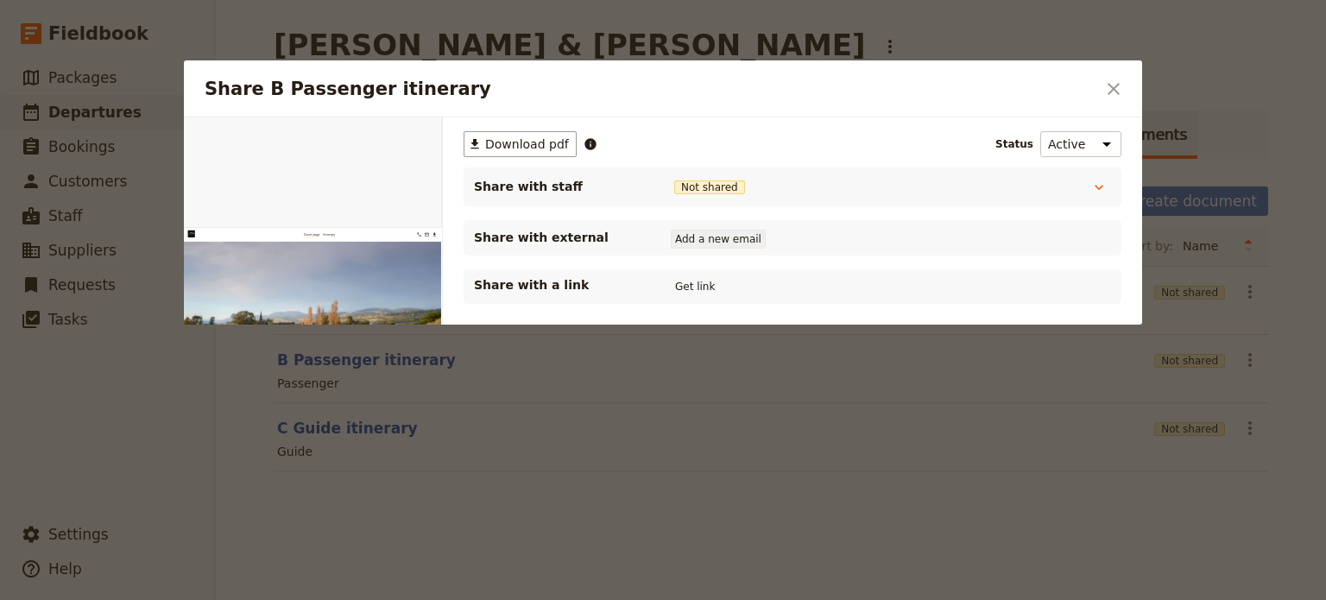
click at [712, 244] on button "Add a new email" at bounding box center [718, 239] width 95 height 19
type input "info@greatprivatetours.com.au"
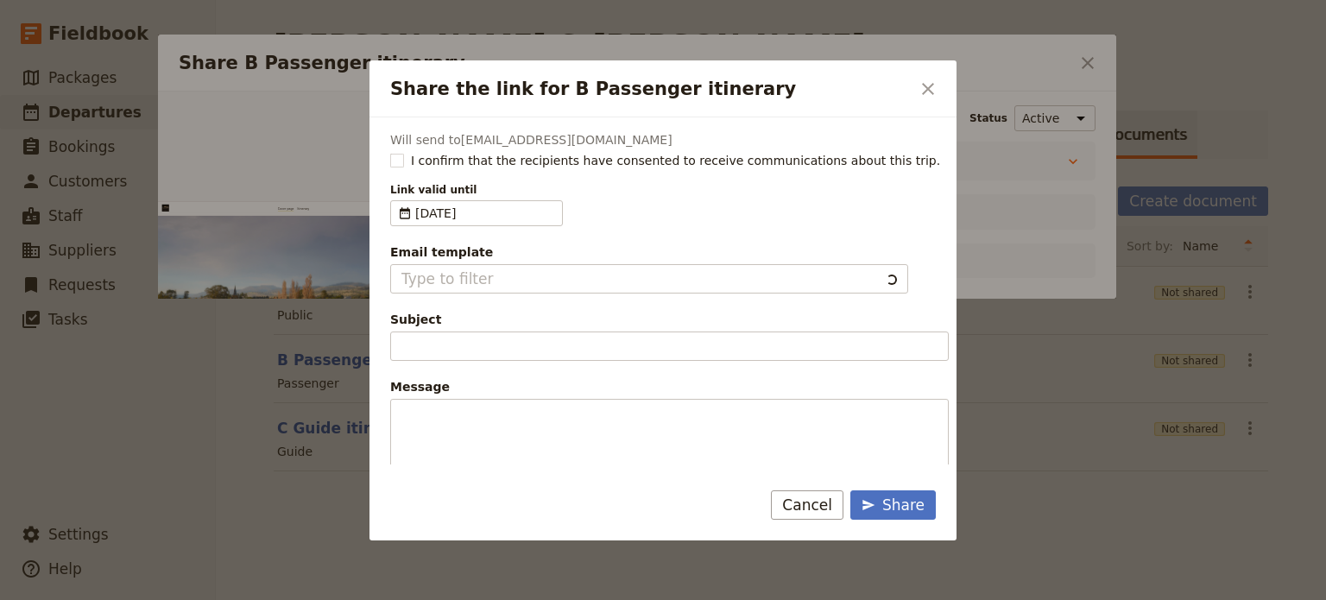
type input "Document shared with you: B Passenger itinerary - Bonorong & Mt Field National …"
type textarea "Good Morning / Afternoon, We are looking forward to welcoming you on our XYZ Da…"
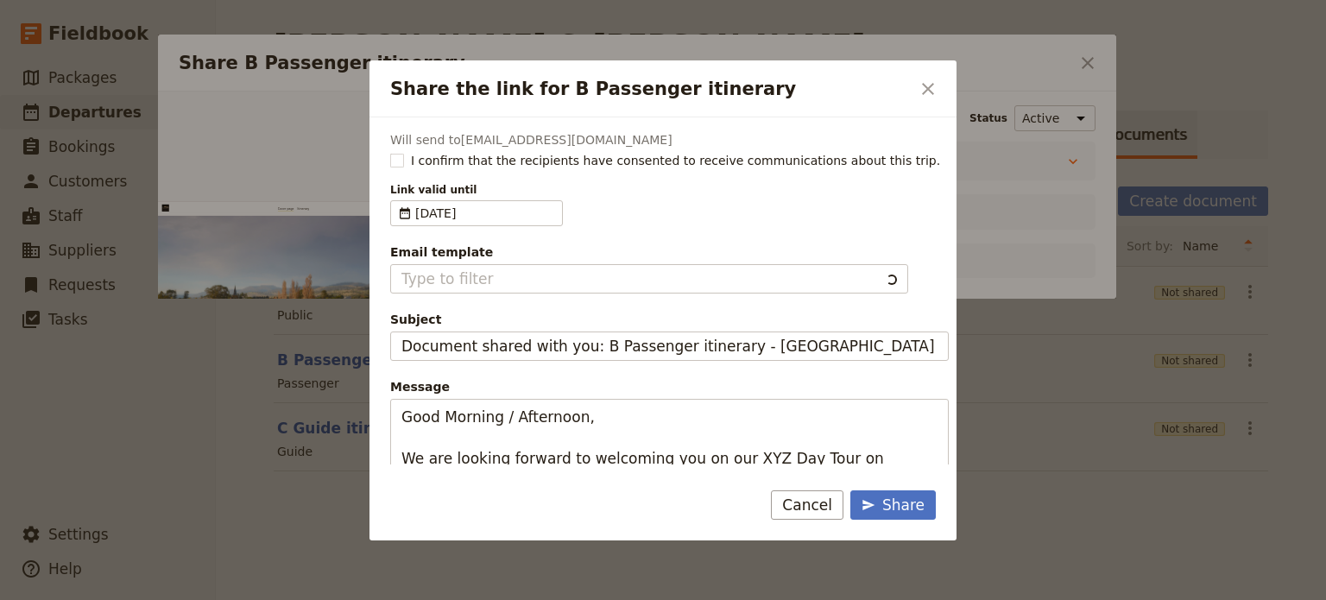
type input "Client Itinerary Template"
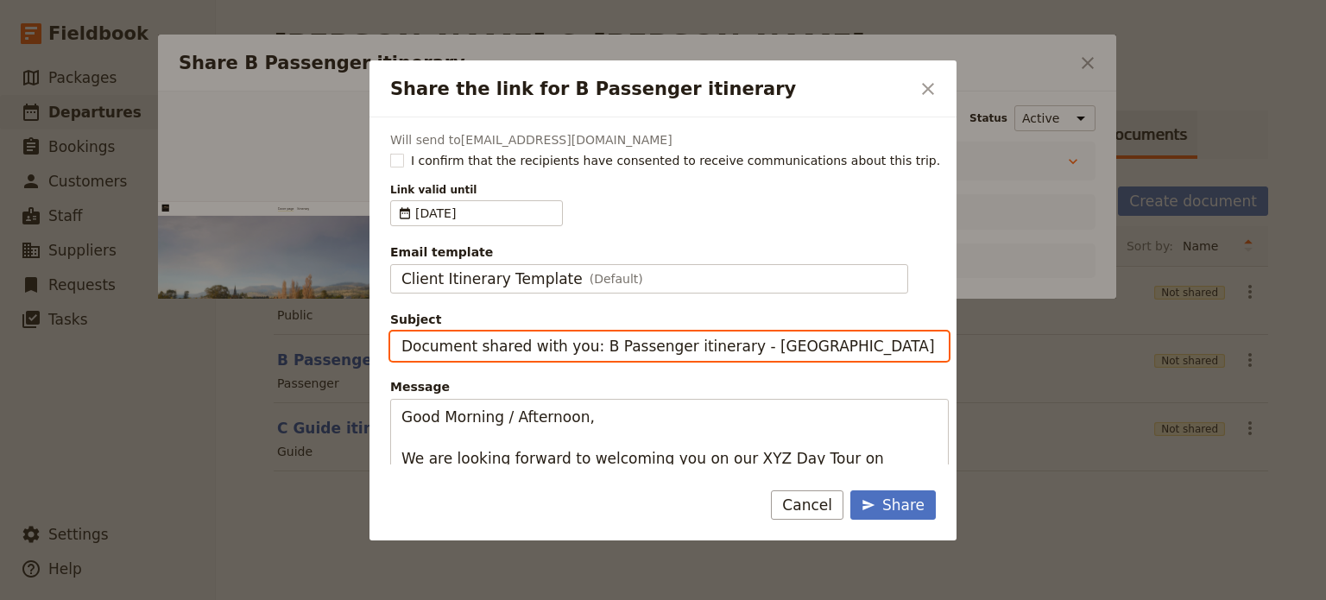
drag, startPoint x: 598, startPoint y: 345, endPoint x: 22, endPoint y: 339, distance: 575.2
click at [22, 599] on div "Share the link for B Passenger itinerary ​ Will send to info@greatprivatetours.…" at bounding box center [663, 600] width 1326 height 0
type input "Passenger itinerary - Bonorong & Mt Field National Park"
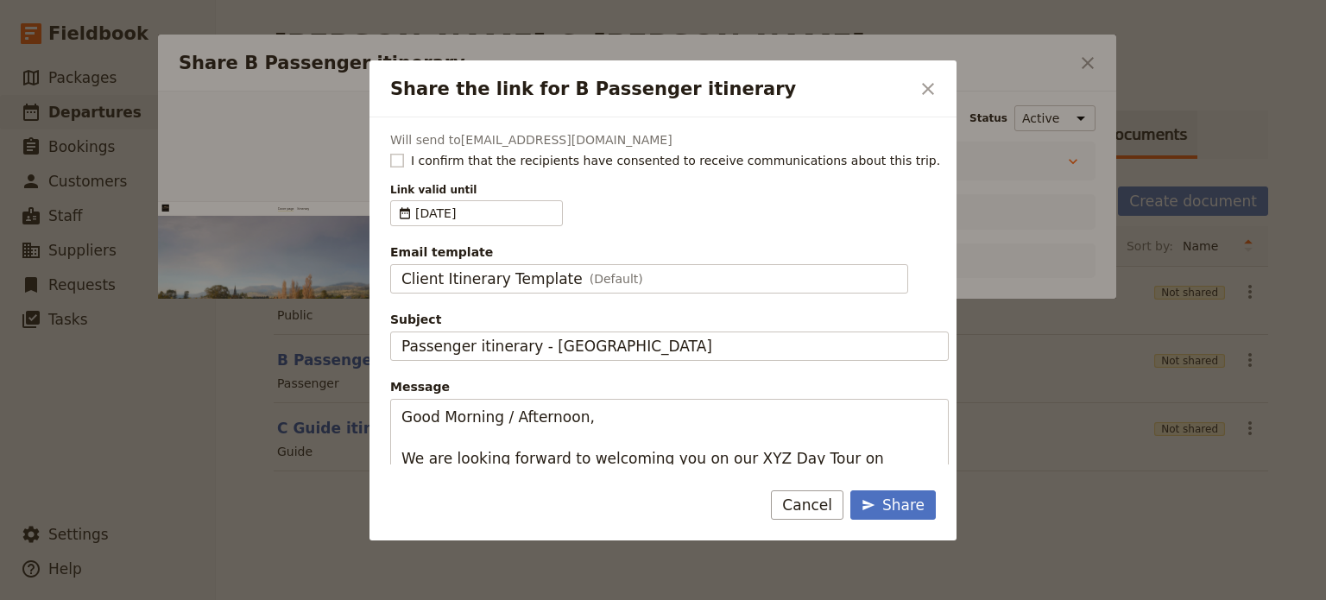
click at [402, 162] on rect "Share the link for B Passenger itinerary" at bounding box center [396, 160] width 13 height 13
click at [390, 152] on input "I confirm that the recipients have consented to receive communications about th…" at bounding box center [389, 151] width 1 height 1
checkbox input "true"
click at [891, 503] on div "Share" at bounding box center [893, 505] width 63 height 21
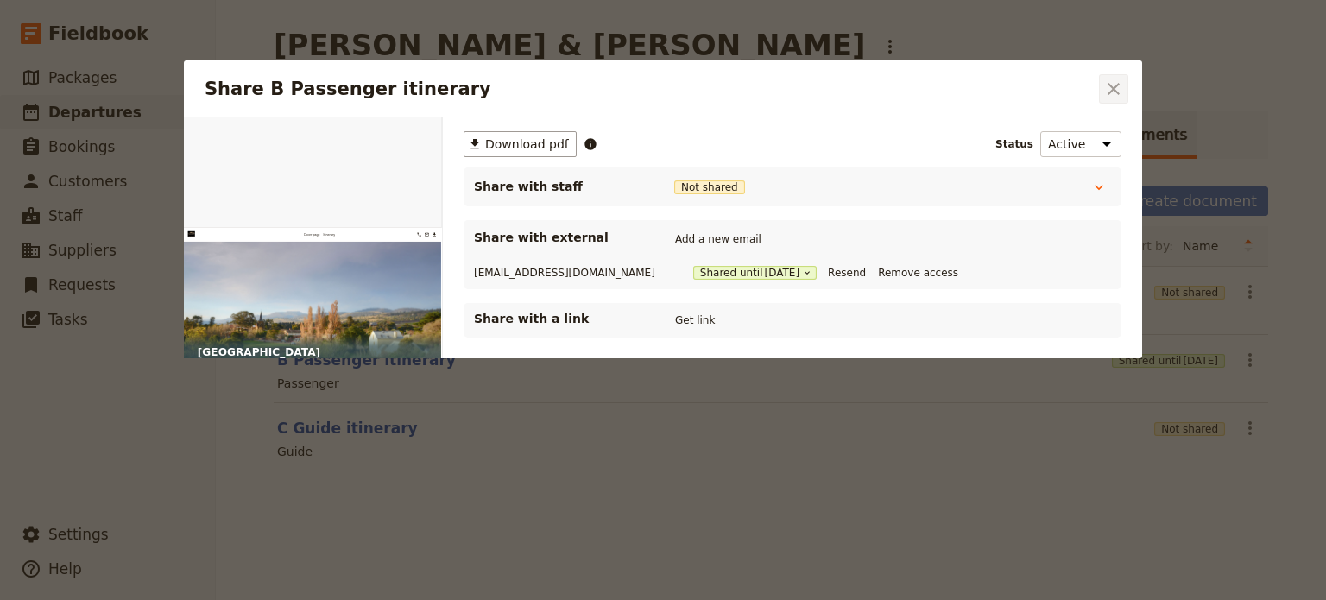
click at [1109, 85] on icon "Close dialog" at bounding box center [1114, 89] width 21 height 21
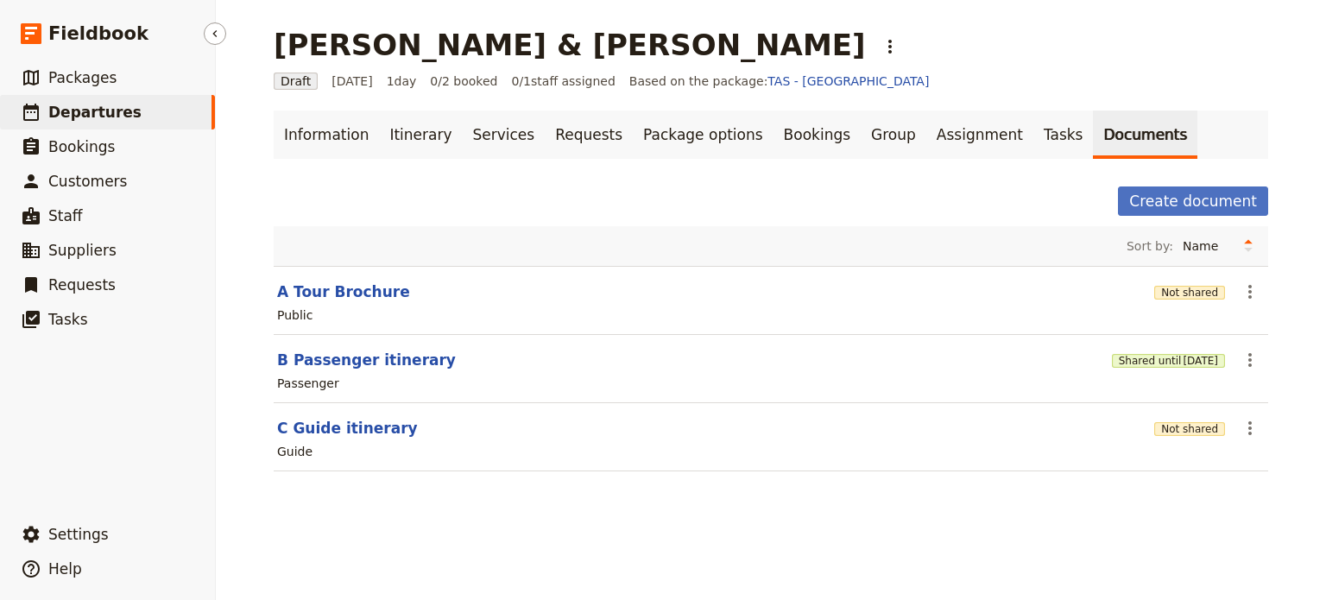
click at [91, 111] on span "Departures" at bounding box center [94, 112] width 93 height 17
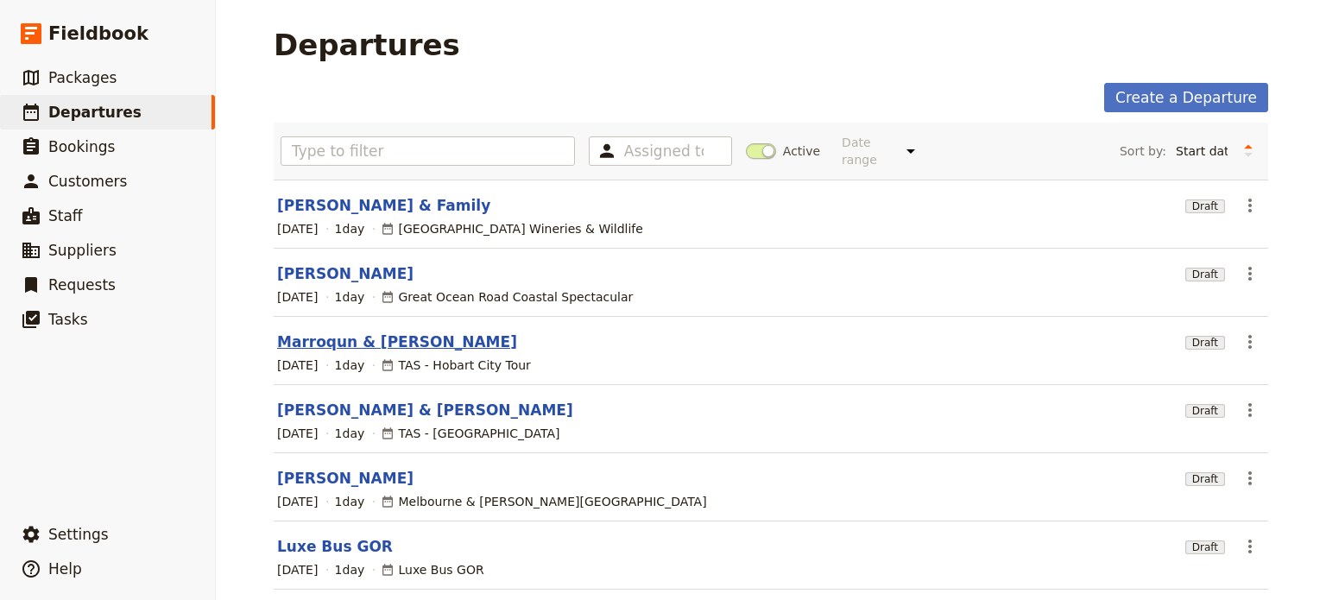
click at [364, 332] on link "Marroqun & [PERSON_NAME]" at bounding box center [397, 342] width 240 height 21
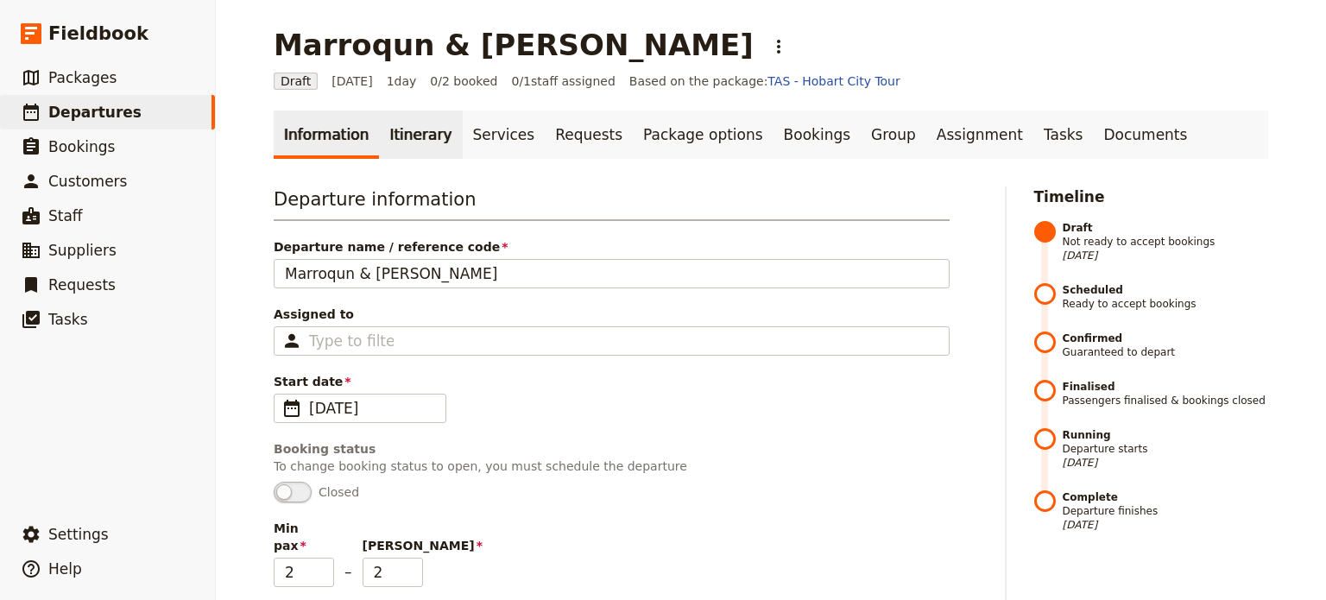
click at [408, 130] on link "Itinerary" at bounding box center [420, 135] width 83 height 48
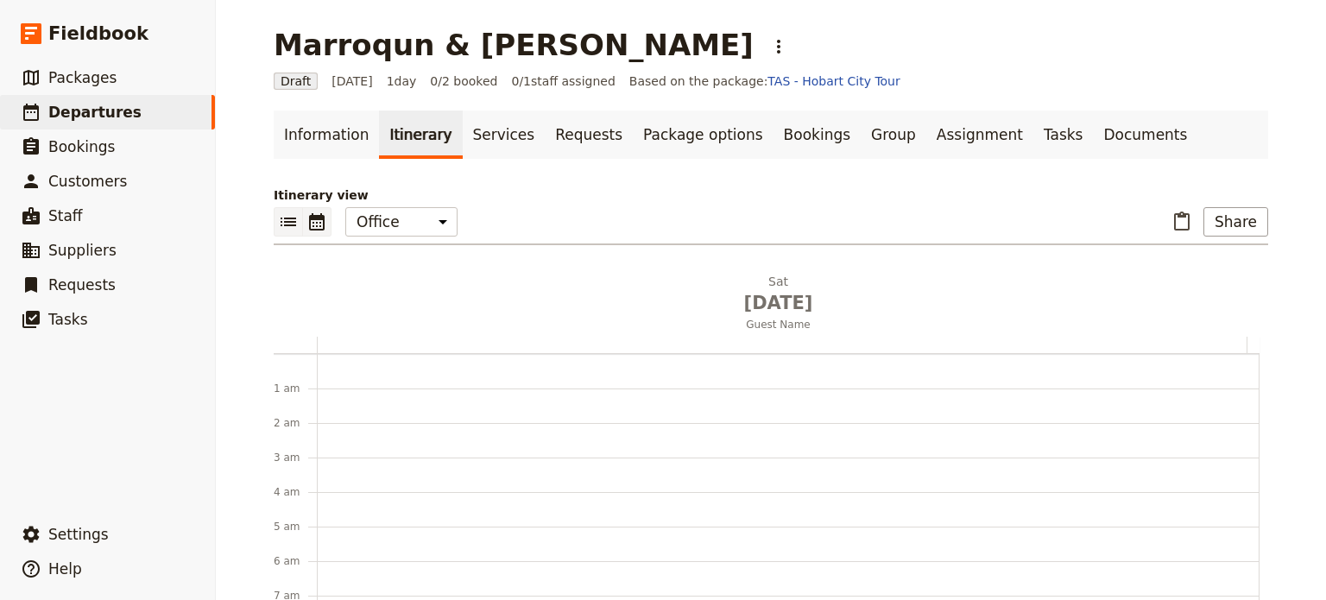
click at [274, 224] on button "​" at bounding box center [288, 221] width 29 height 29
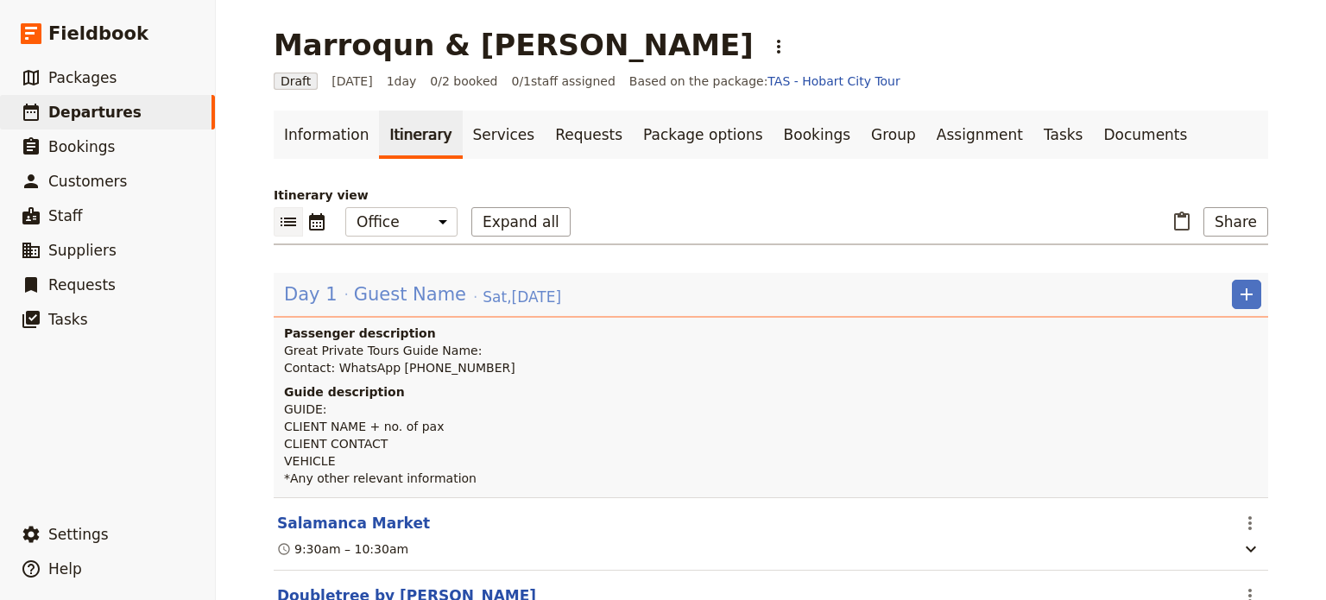
click at [363, 291] on span "Guest Name" at bounding box center [410, 295] width 112 height 26
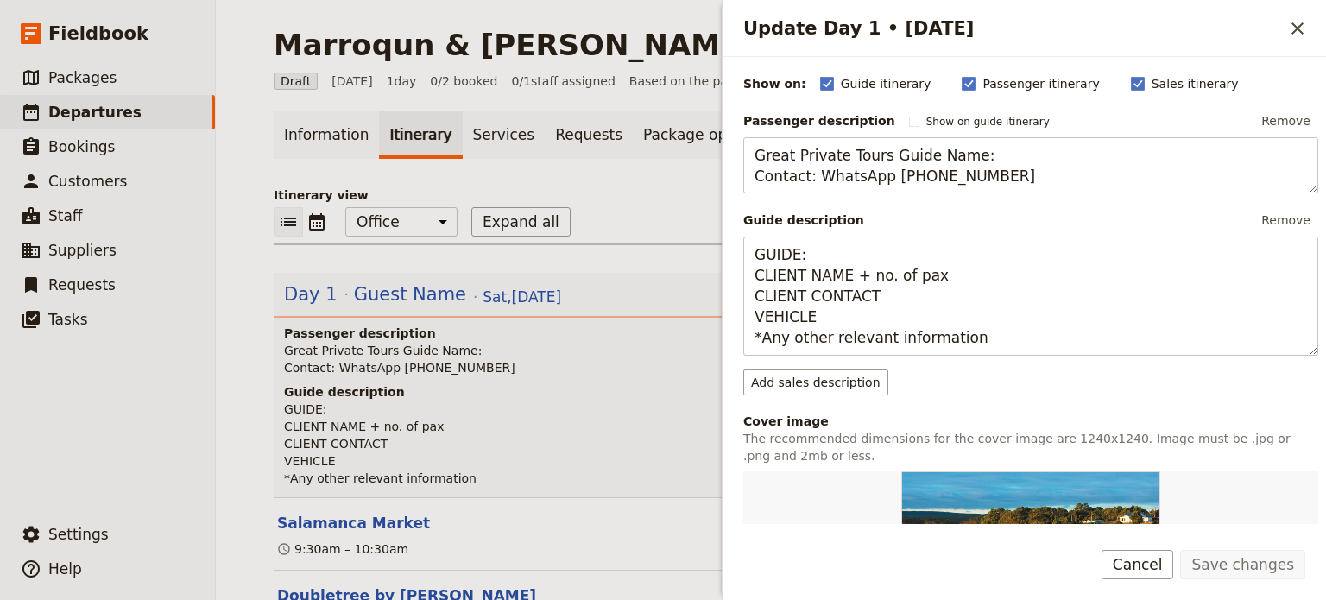
scroll to position [518, 0]
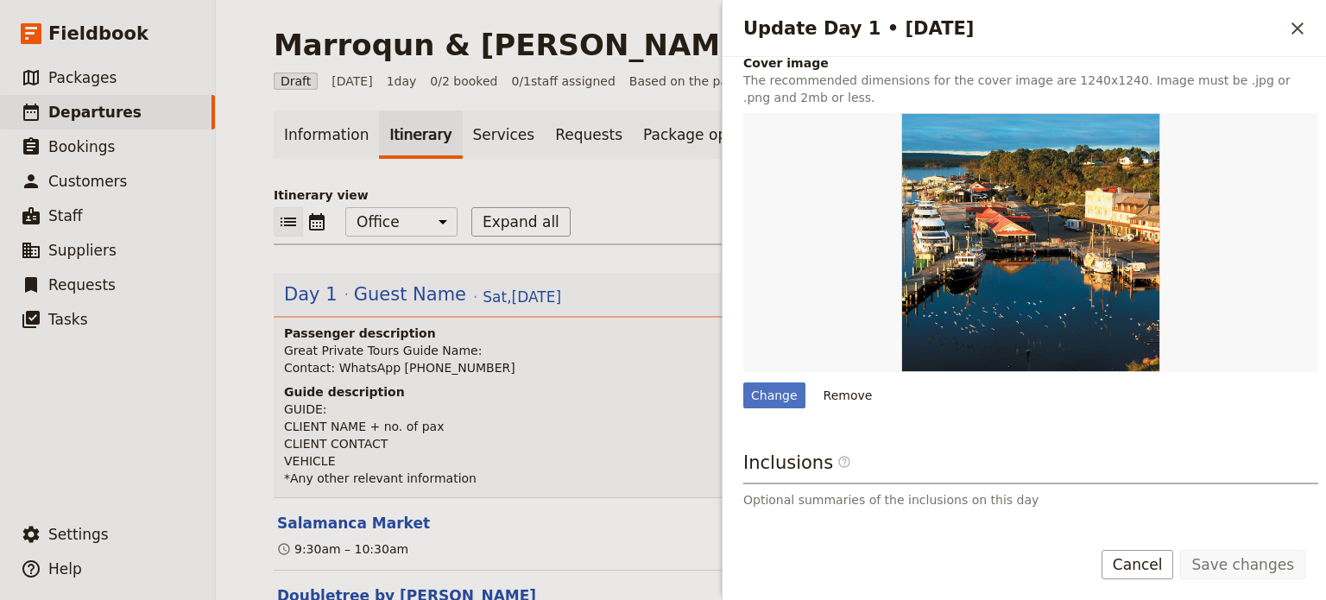
click at [845, 400] on button "Remove" at bounding box center [848, 396] width 65 height 26
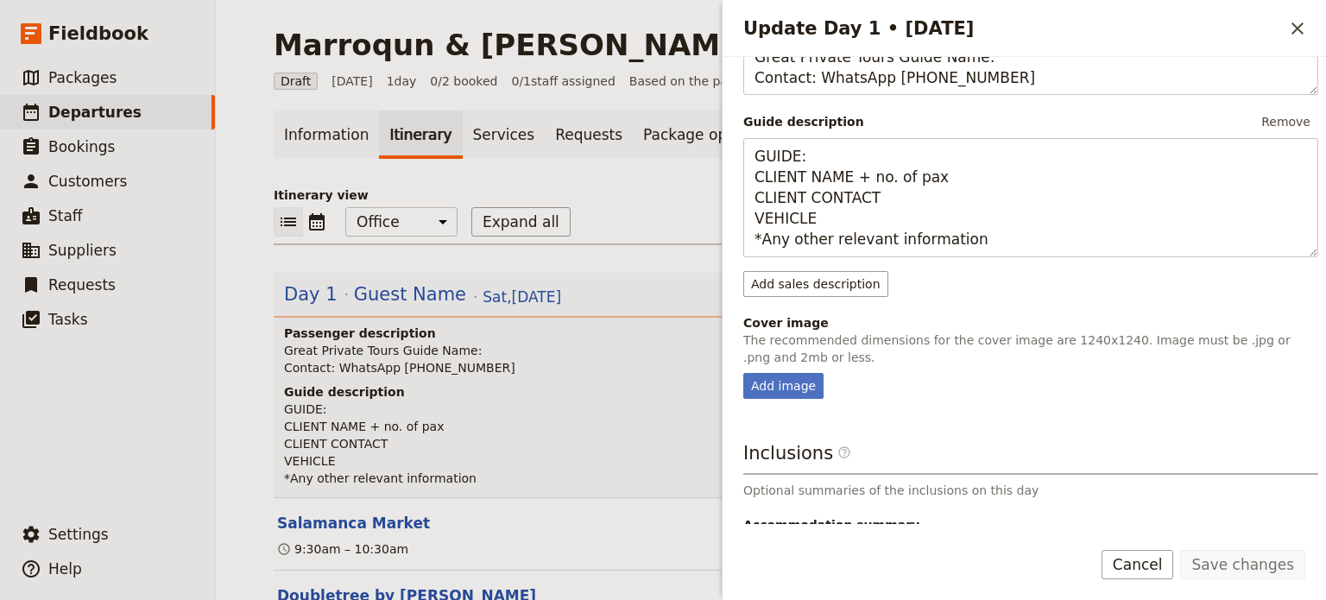
scroll to position [365, 0]
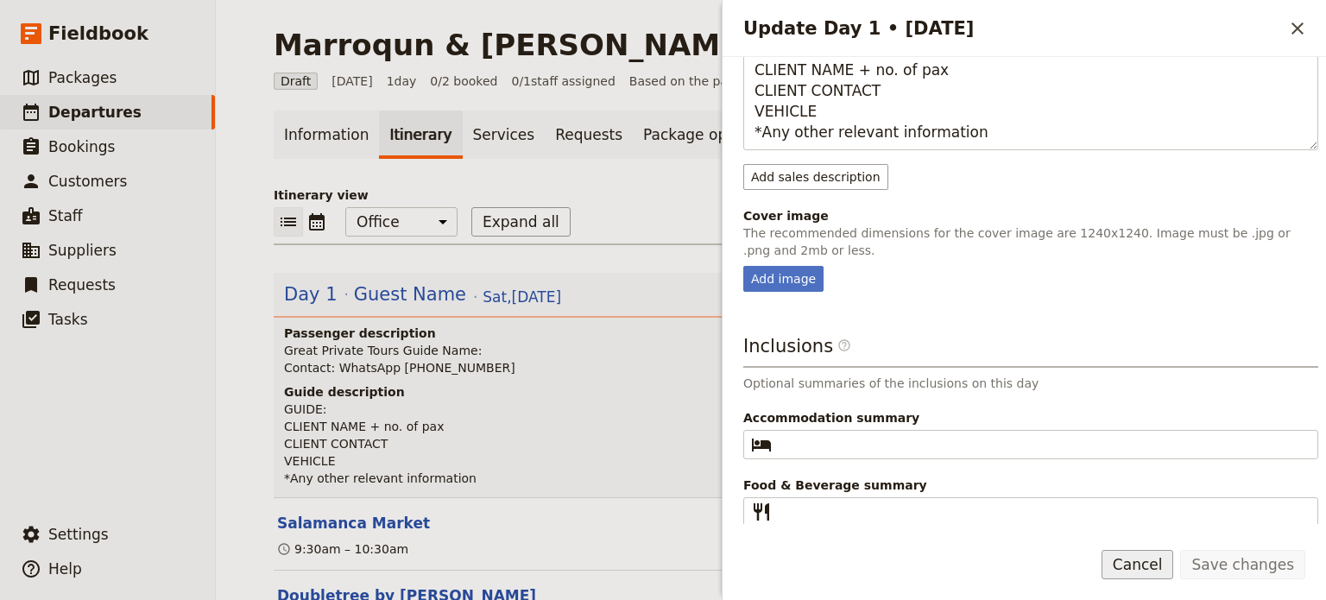
click at [1136, 560] on button "Cancel" at bounding box center [1138, 564] width 73 height 29
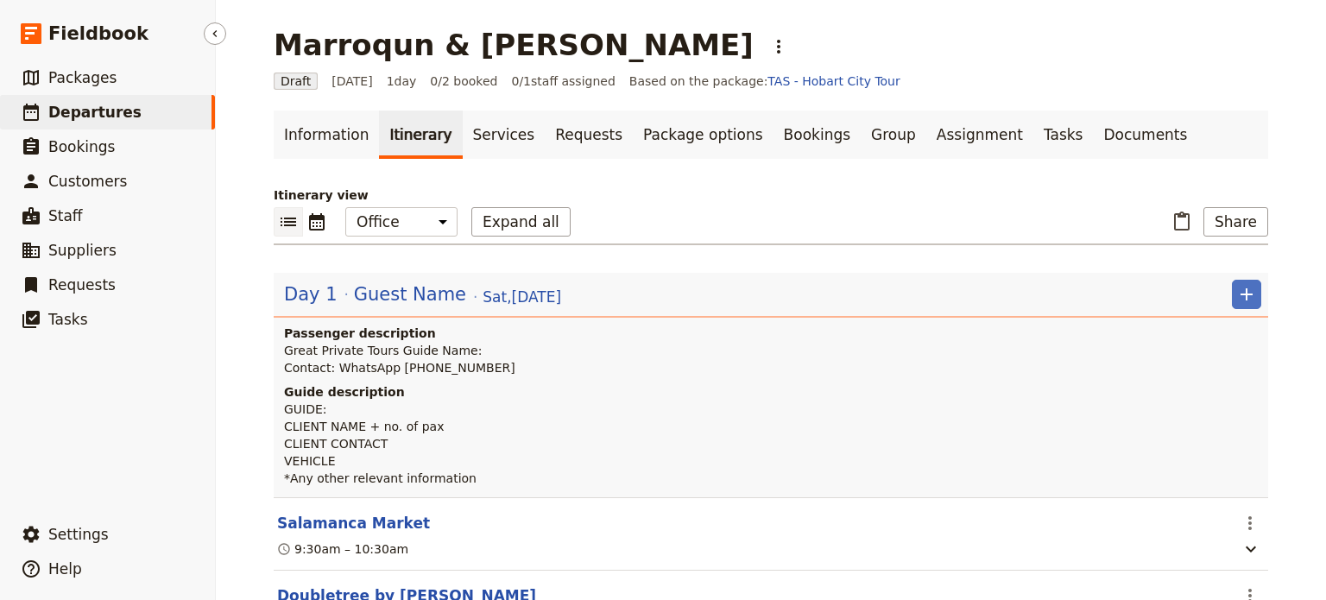
click at [143, 117] on link "​ Departures" at bounding box center [107, 112] width 215 height 35
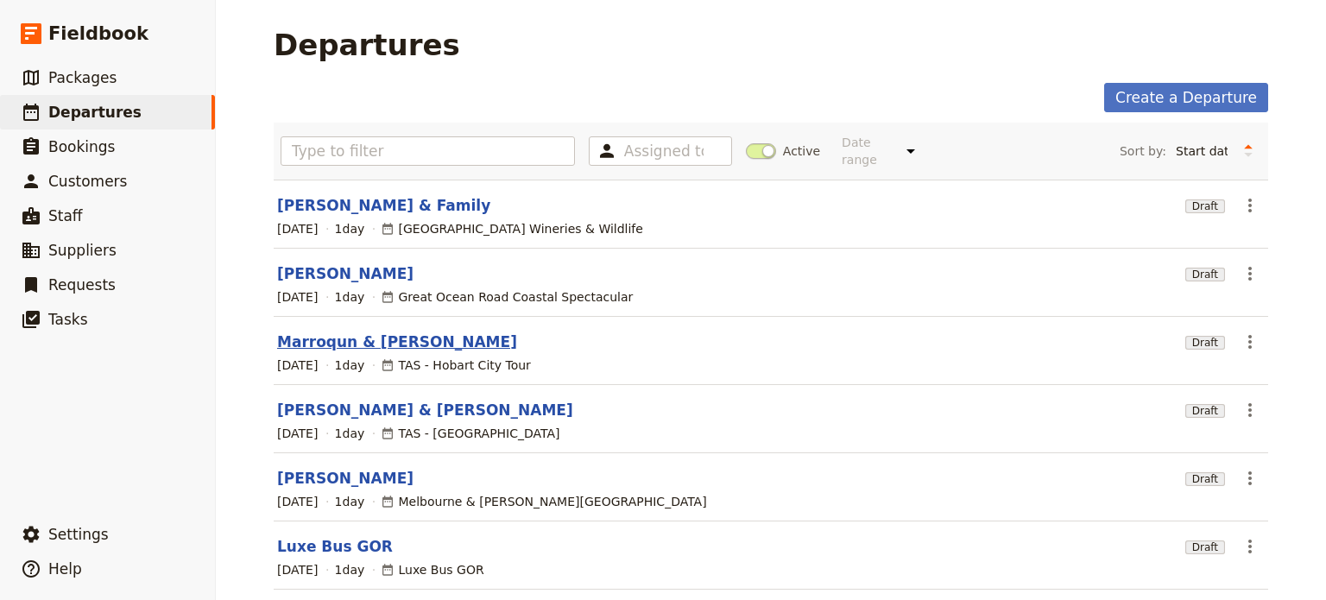
click at [290, 332] on link "Marroqun & [PERSON_NAME]" at bounding box center [397, 342] width 240 height 21
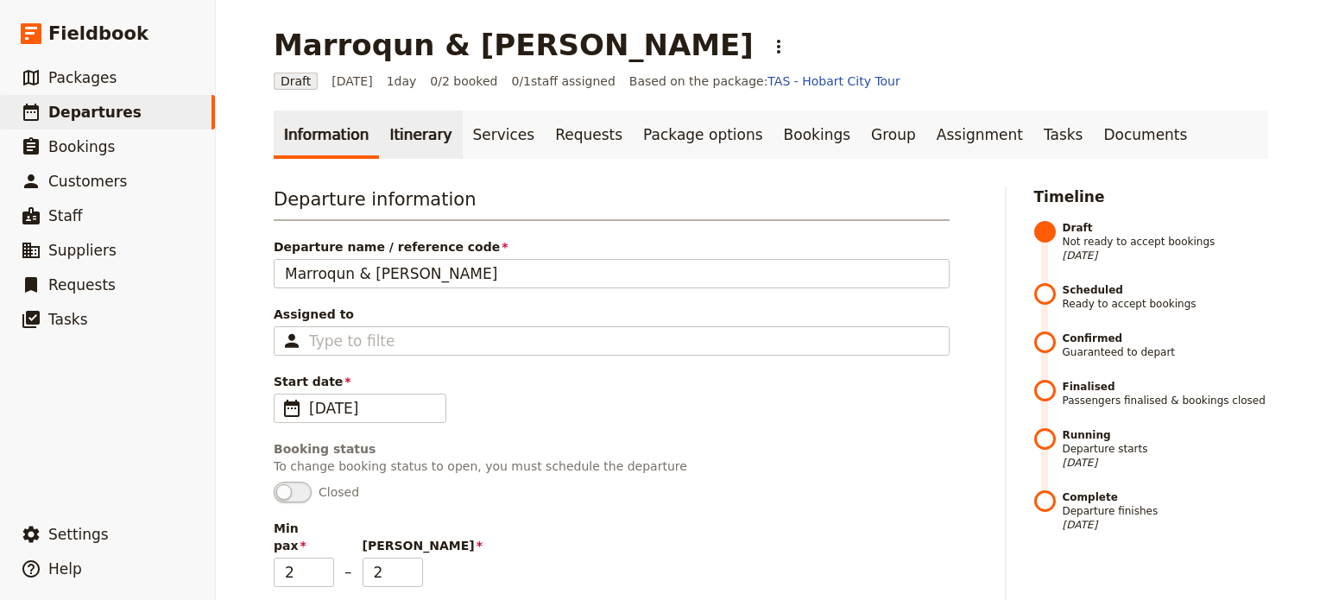
click at [387, 141] on link "Itinerary" at bounding box center [420, 135] width 83 height 48
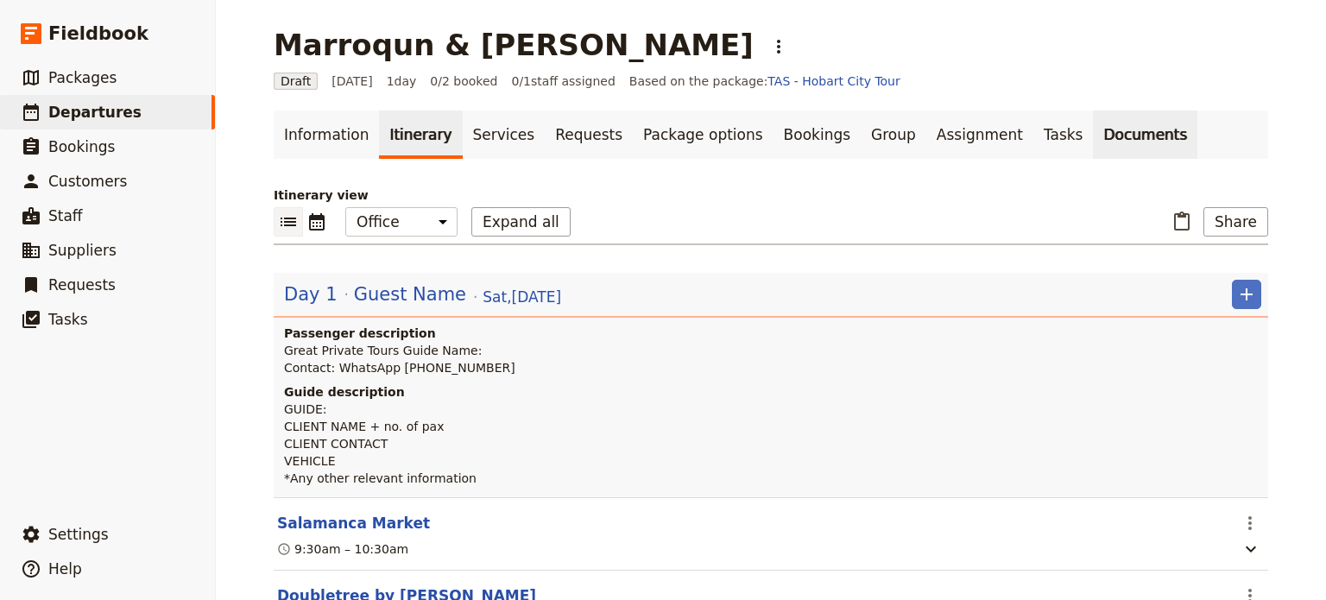
click at [1093, 141] on link "Documents" at bounding box center [1145, 135] width 104 height 48
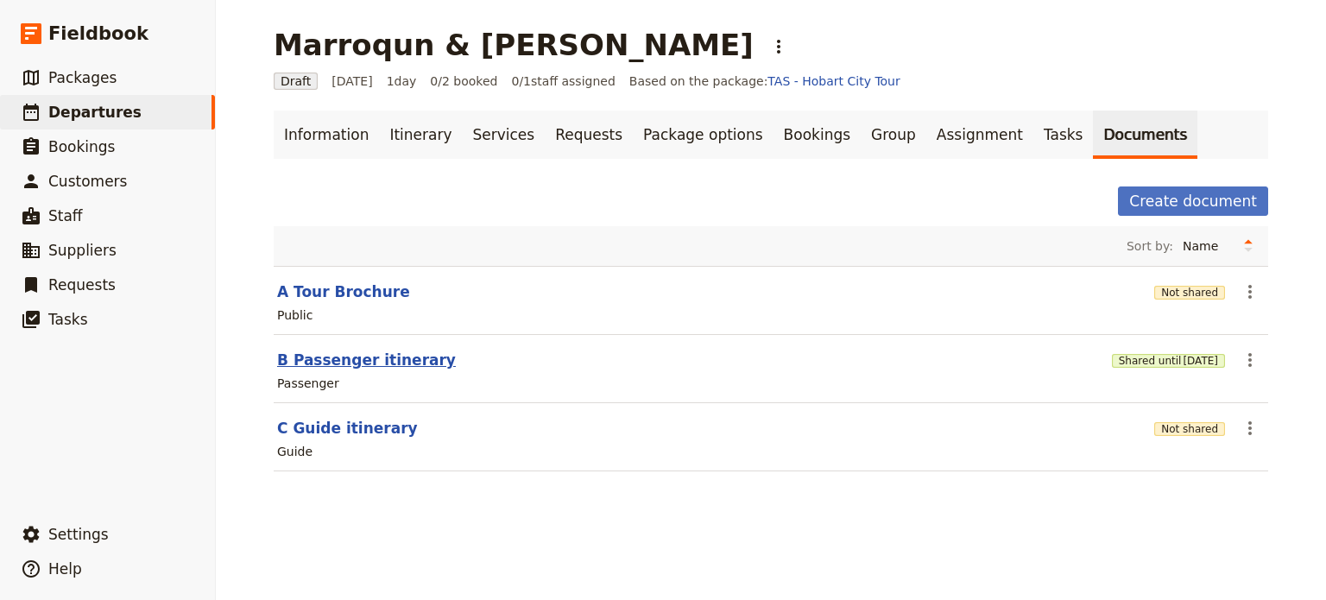
click at [325, 354] on button "B Passenger itinerary" at bounding box center [366, 360] width 179 height 21
select select "PASSENGER"
select select "DEFAULT"
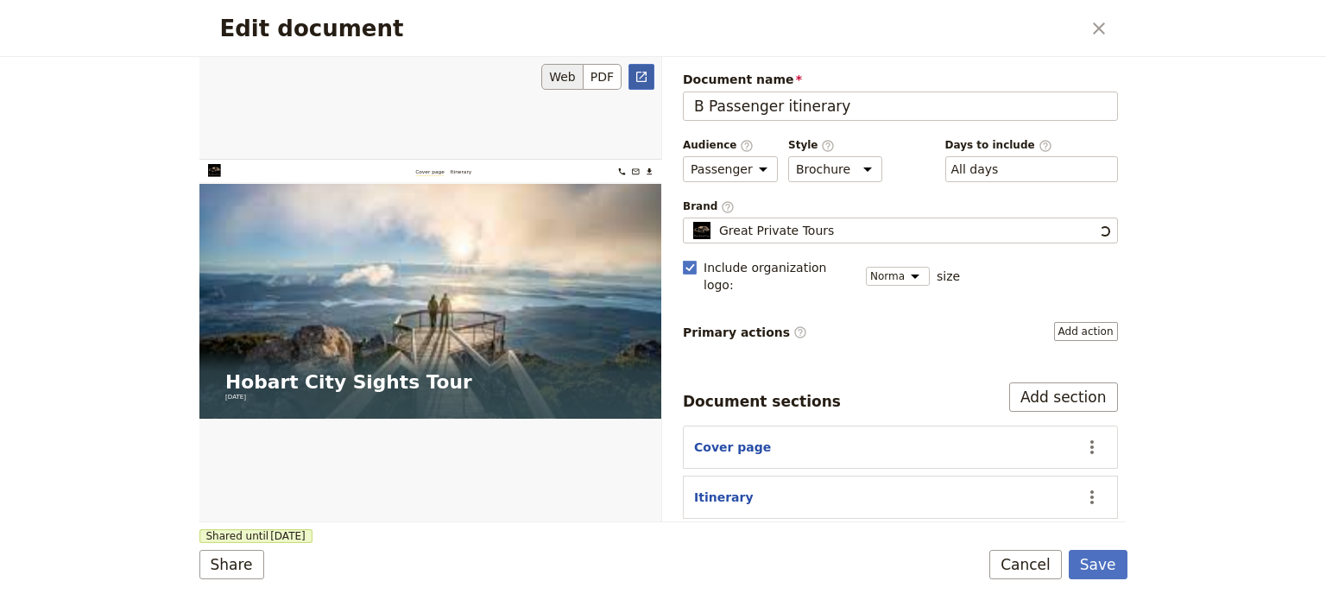
click at [643, 85] on link "​" at bounding box center [642, 77] width 26 height 26
click at [1035, 569] on button "Cancel" at bounding box center [1026, 564] width 73 height 29
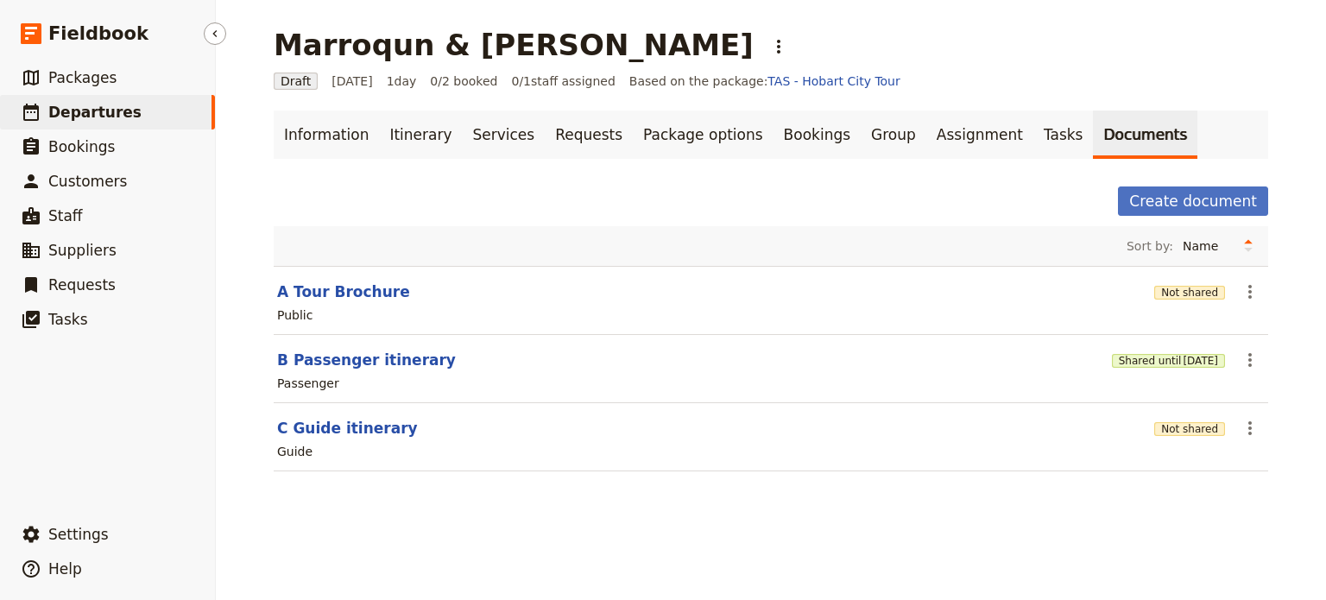
click at [107, 105] on span "Departures" at bounding box center [94, 112] width 93 height 17
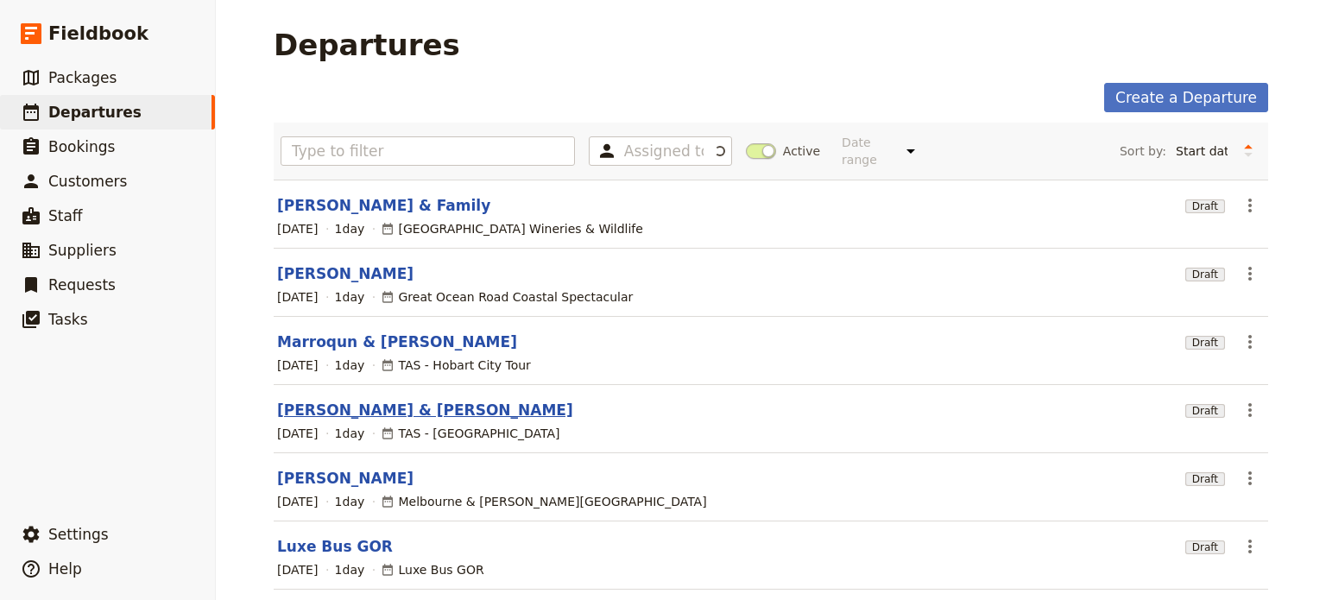
click at [393, 402] on link "[PERSON_NAME] & [PERSON_NAME]" at bounding box center [425, 410] width 296 height 21
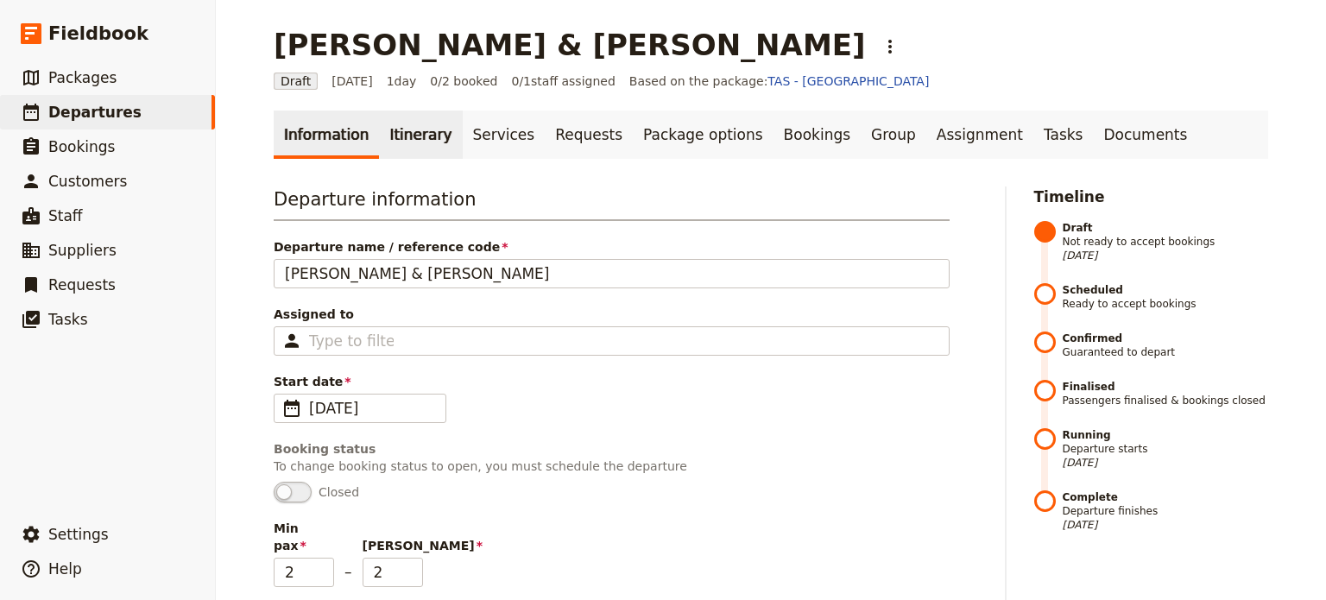
click at [418, 134] on link "Itinerary" at bounding box center [420, 135] width 83 height 48
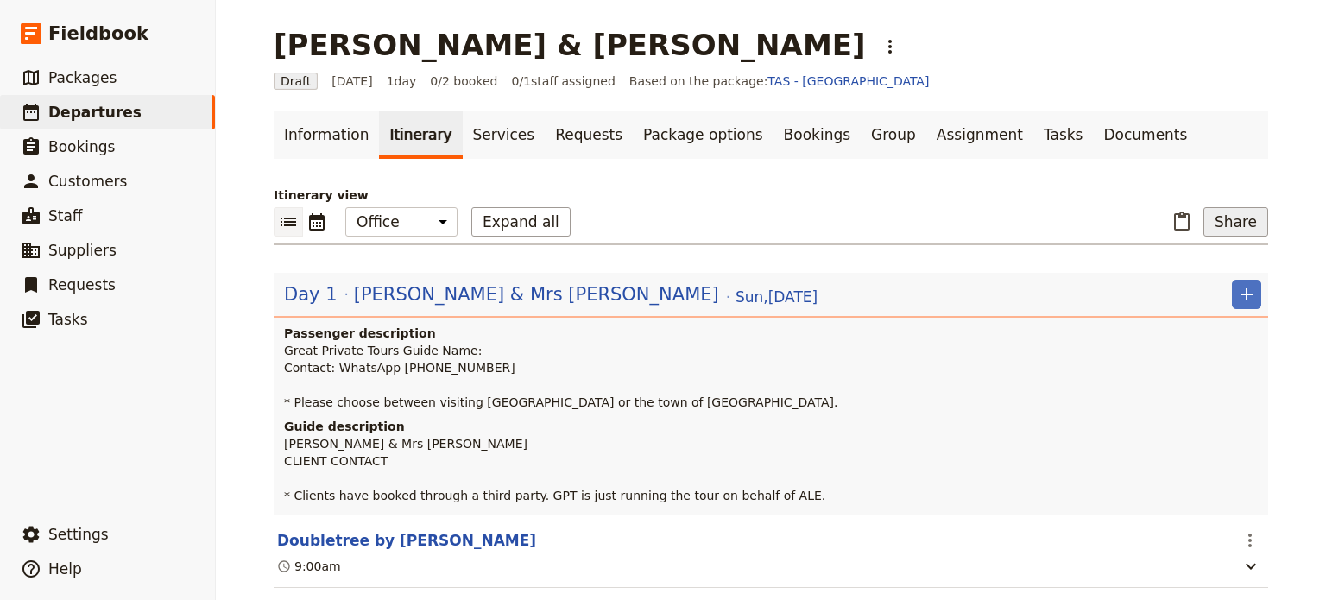
click at [1229, 221] on button "Share" at bounding box center [1236, 221] width 65 height 29
click at [1188, 285] on span "B Passenger itinerary" at bounding box center [1186, 283] width 129 height 17
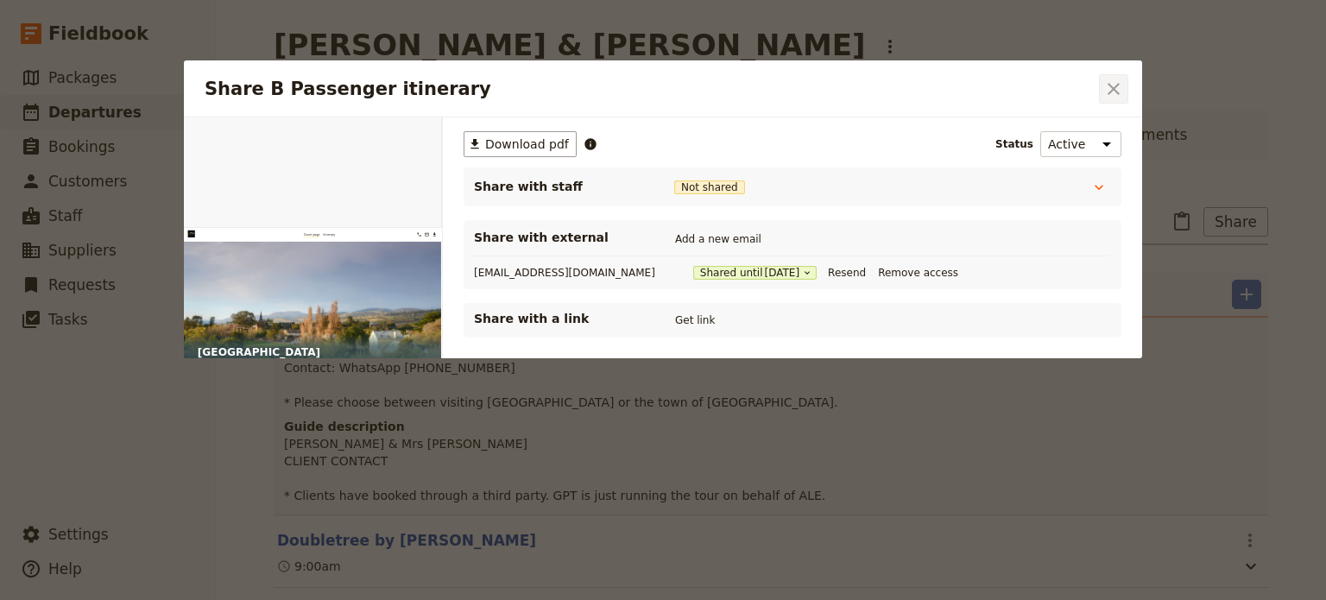
click at [1115, 88] on icon "Close dialog" at bounding box center [1114, 89] width 12 height 12
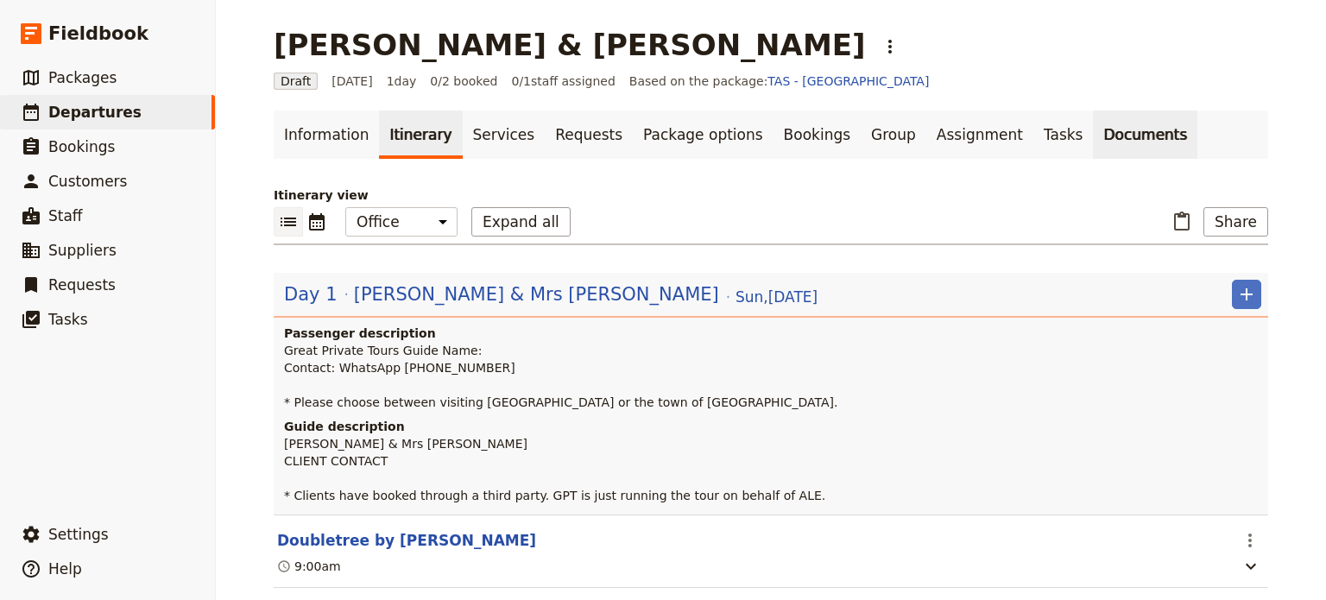
drag, startPoint x: 1111, startPoint y: 136, endPoint x: 1076, endPoint y: 134, distance: 34.6
click at [1111, 136] on ul "Information Itinerary Services Requests Package options Bookings Group Assignme…" at bounding box center [771, 135] width 995 height 48
click at [1093, 133] on link "Documents" at bounding box center [1145, 135] width 104 height 48
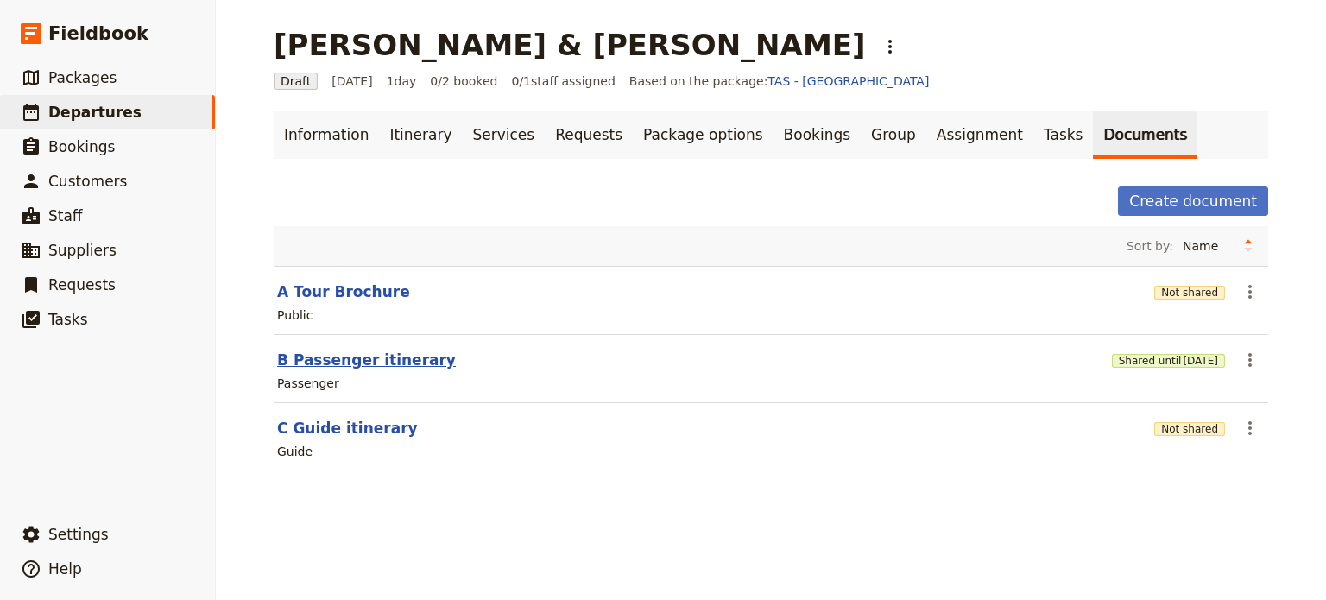
click at [354, 363] on button "B Passenger itinerary" at bounding box center [366, 360] width 179 height 21
select select "PASSENGER"
select select "DEFAULT"
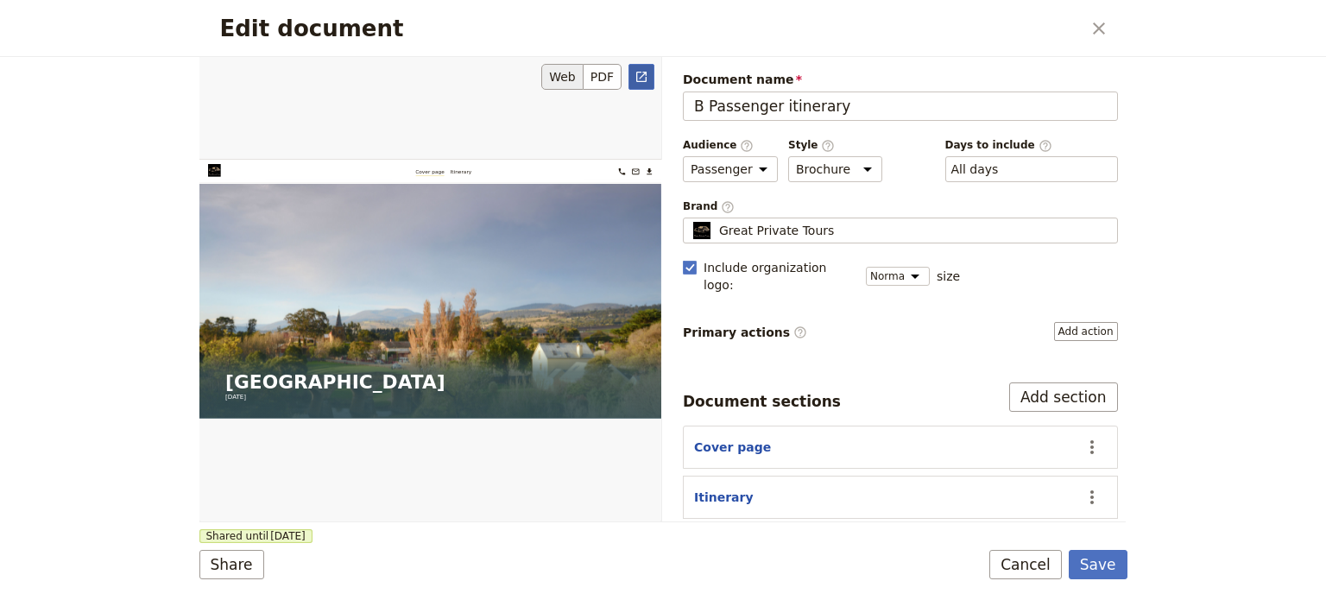
click at [639, 70] on icon "Open full preview" at bounding box center [642, 77] width 14 height 14
click at [1041, 557] on button "Cancel" at bounding box center [1026, 564] width 73 height 29
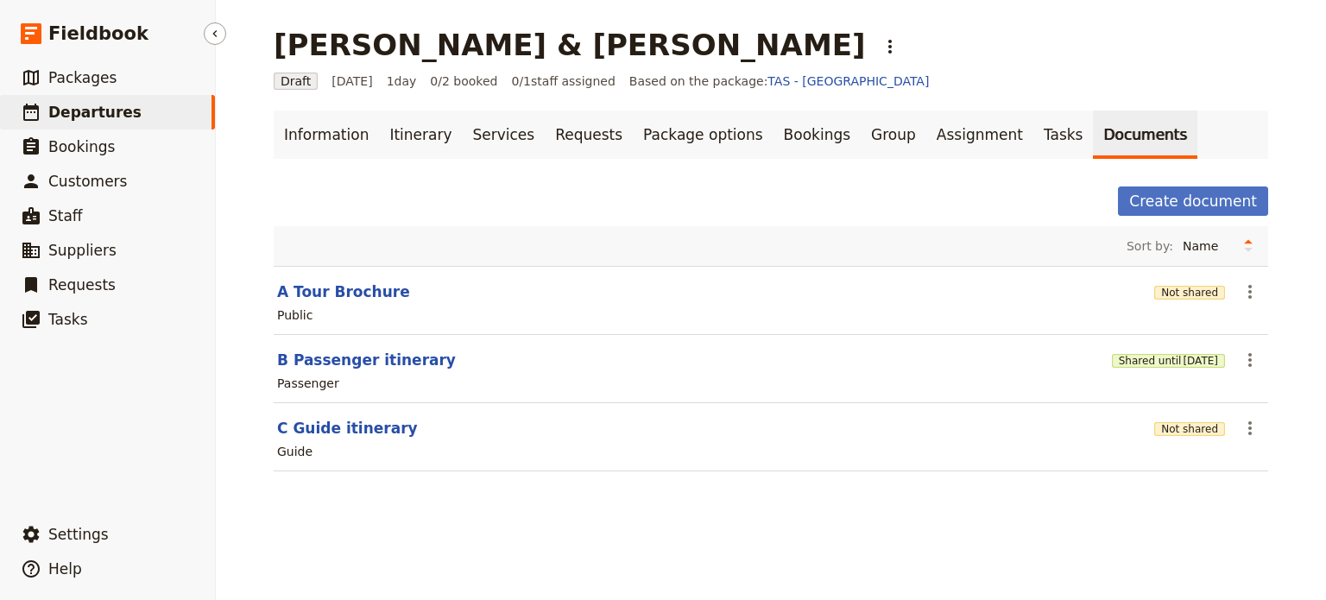
click at [112, 111] on span "Departures" at bounding box center [94, 112] width 93 height 17
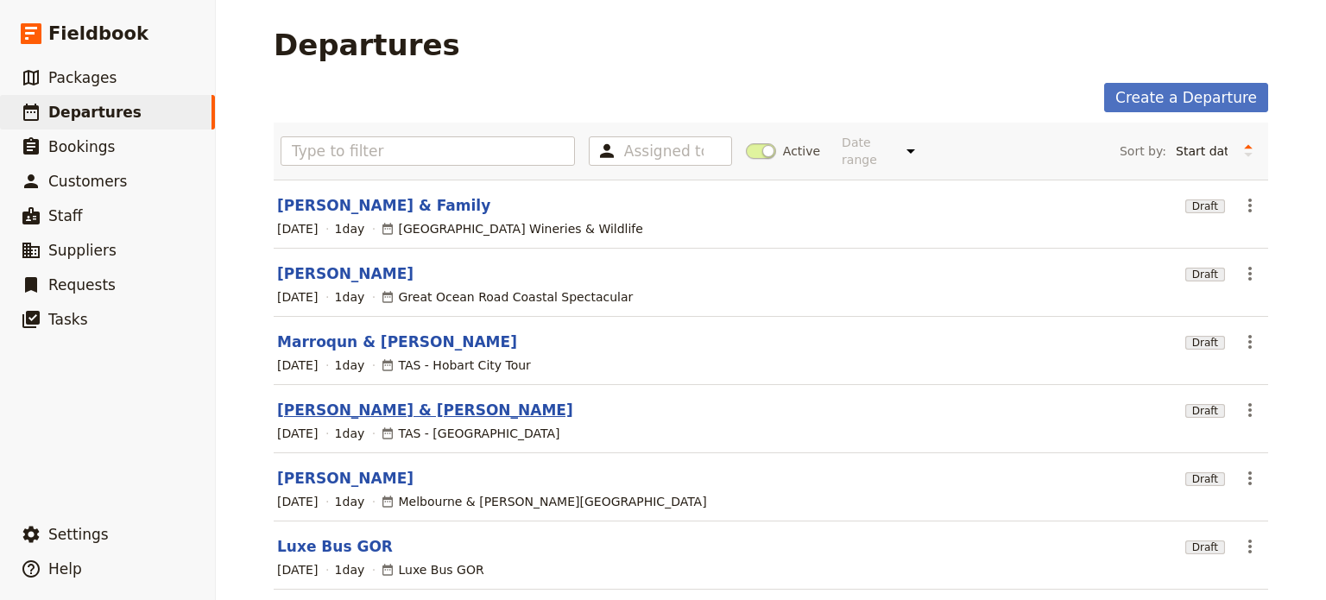
click at [345, 400] on link "[PERSON_NAME] & [PERSON_NAME]" at bounding box center [425, 410] width 296 height 21
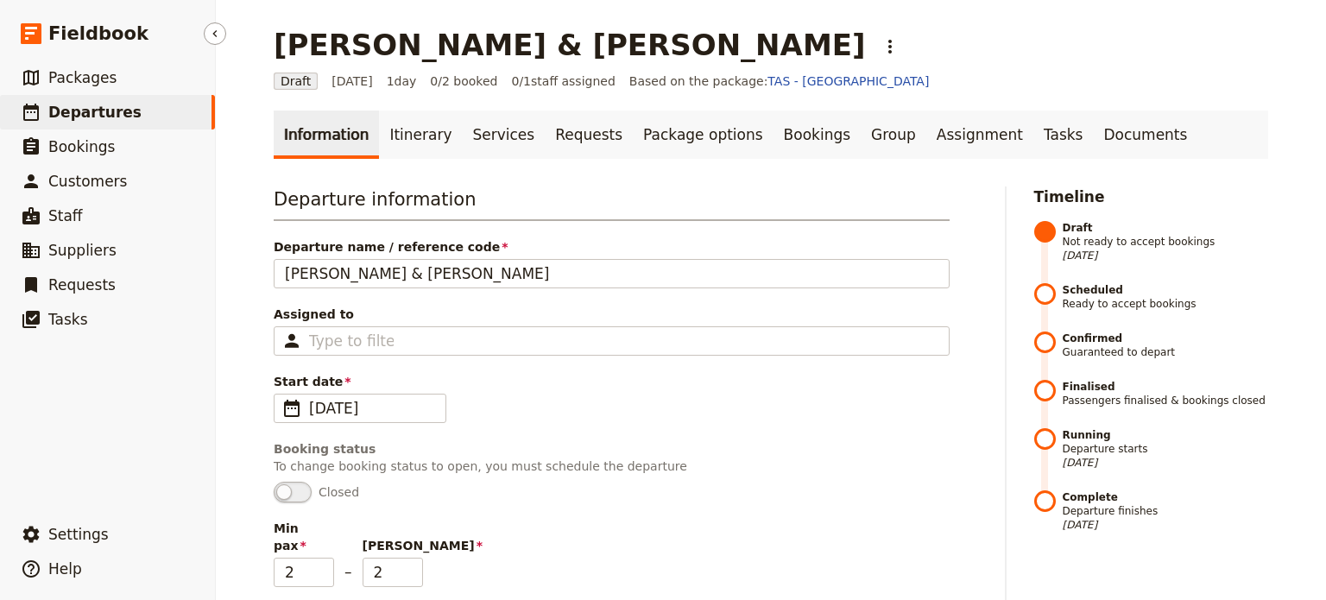
click at [103, 111] on span "Departures" at bounding box center [94, 112] width 93 height 17
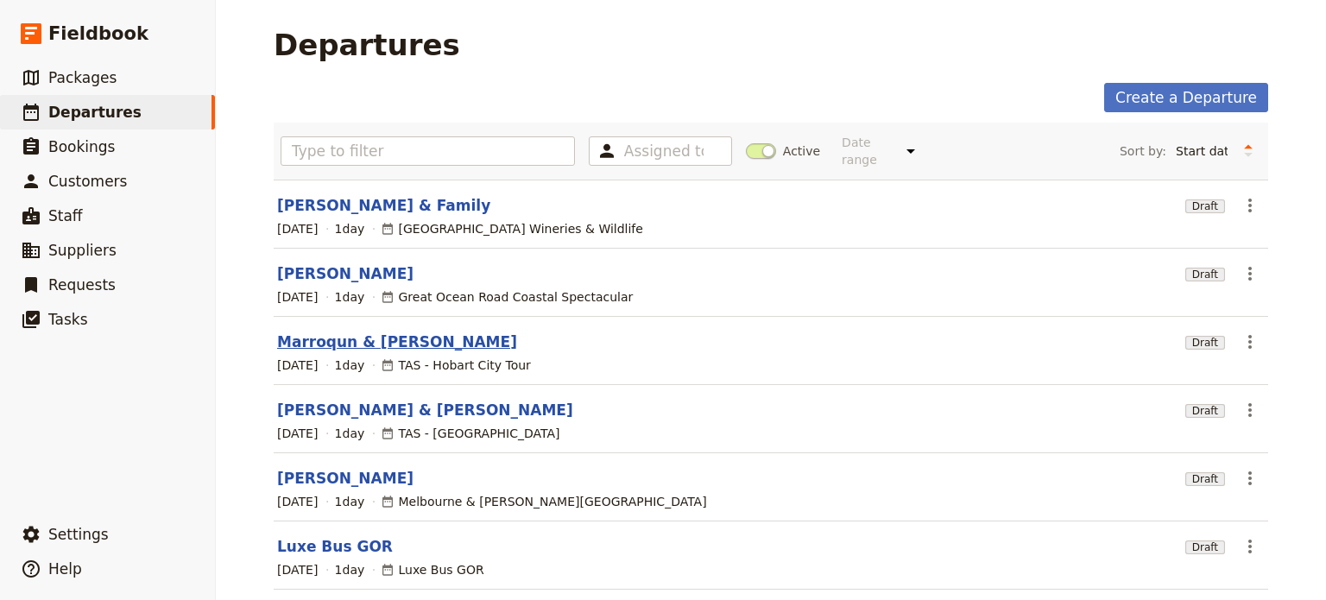
click at [355, 332] on link "Marroqun & [PERSON_NAME]" at bounding box center [397, 342] width 240 height 21
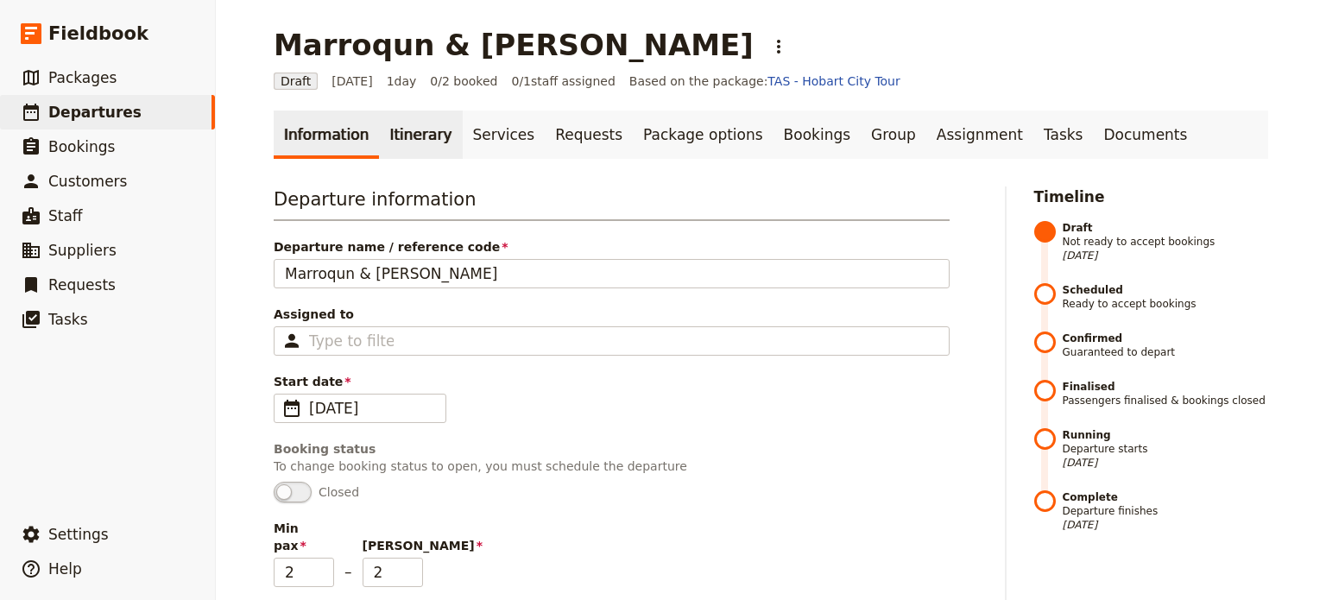
click at [426, 142] on link "Itinerary" at bounding box center [420, 135] width 83 height 48
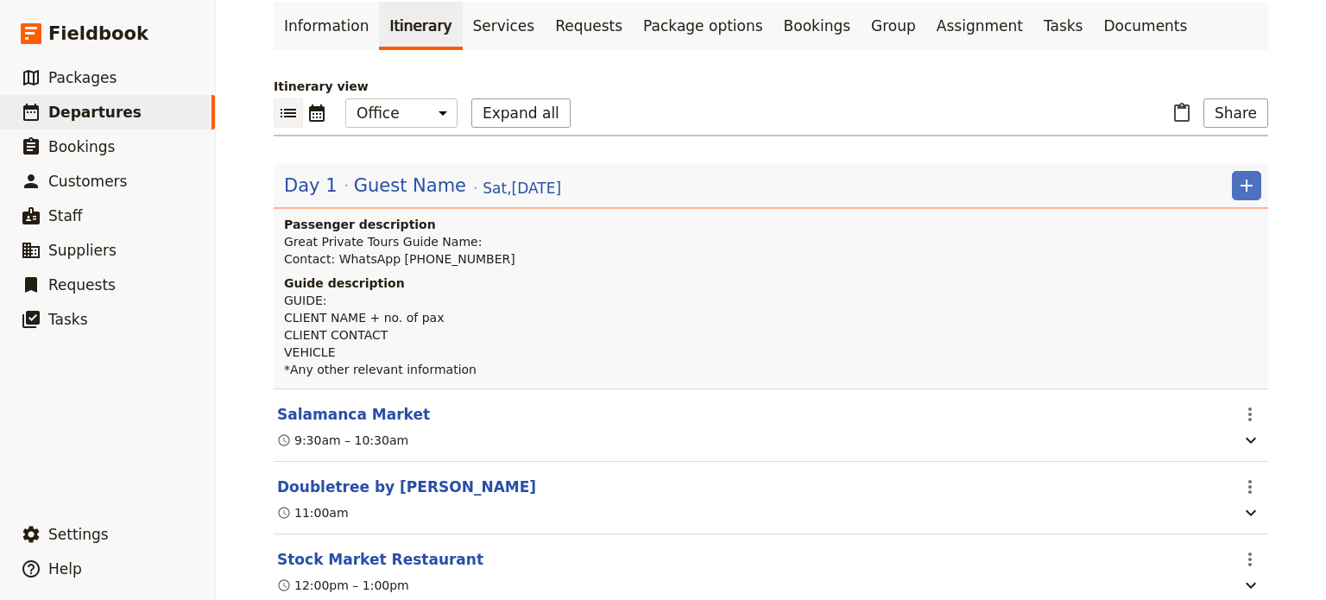
scroll to position [173, 0]
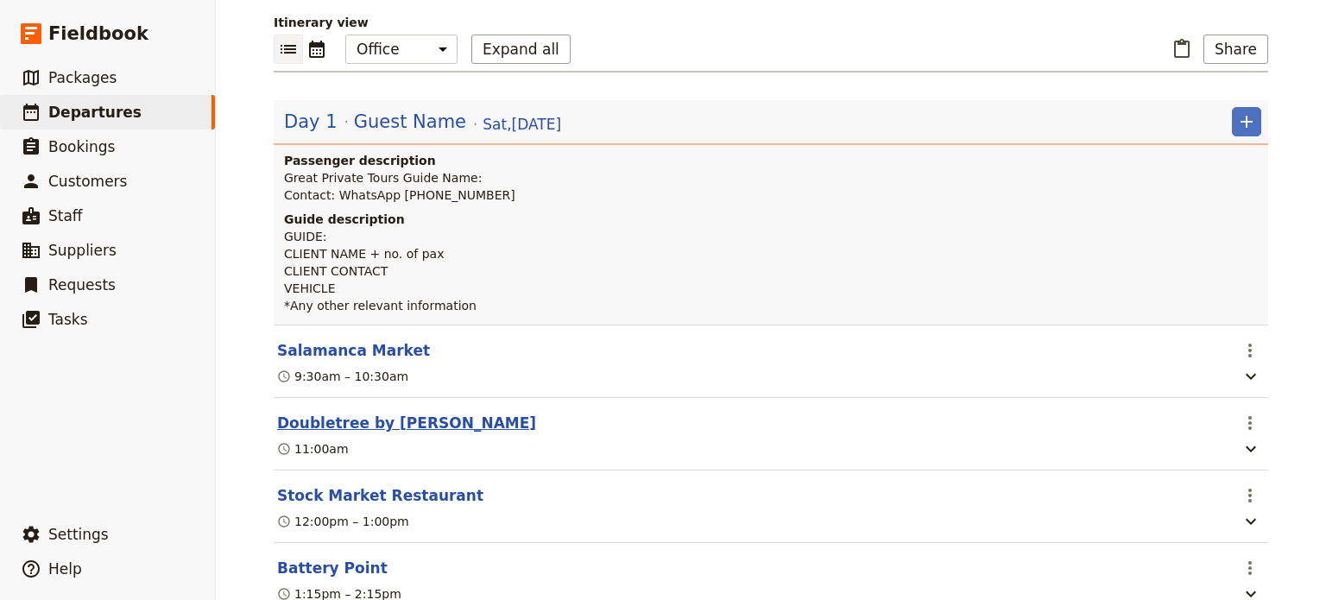
click at [370, 421] on button "Doubletree by [PERSON_NAME]" at bounding box center [406, 423] width 259 height 21
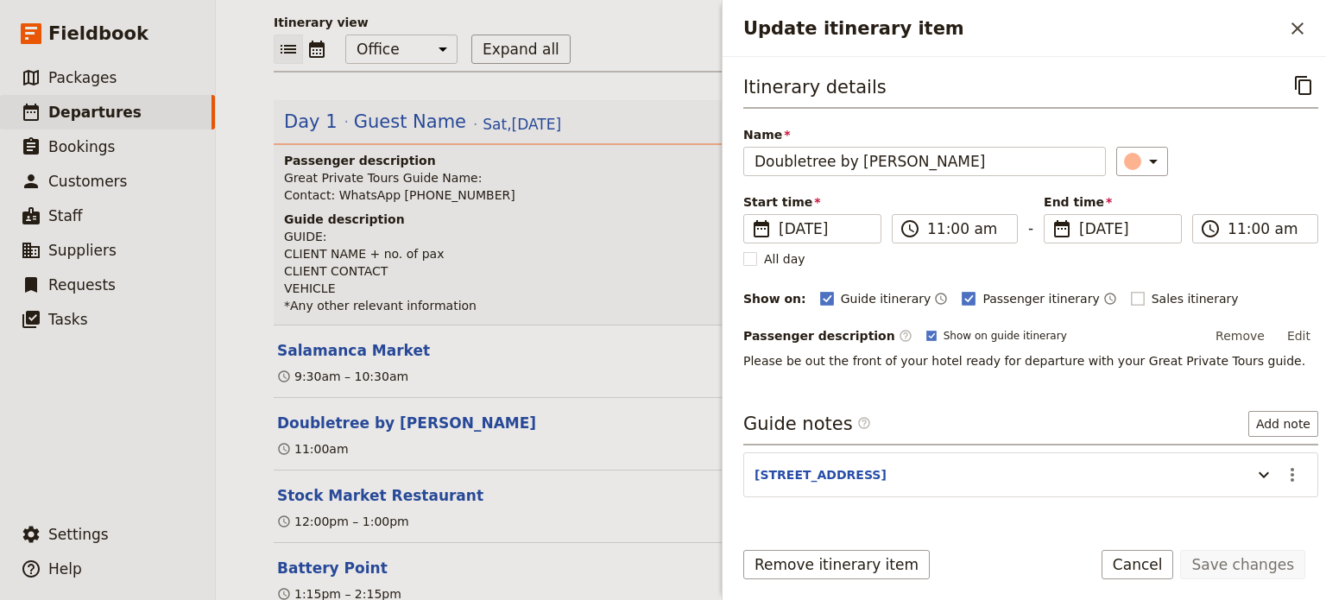
click at [1131, 300] on label "Sales itinerary" at bounding box center [1185, 298] width 108 height 17
click at [1130, 290] on input "Sales itinerary" at bounding box center [1130, 289] width 1 height 1
checkbox input "true"
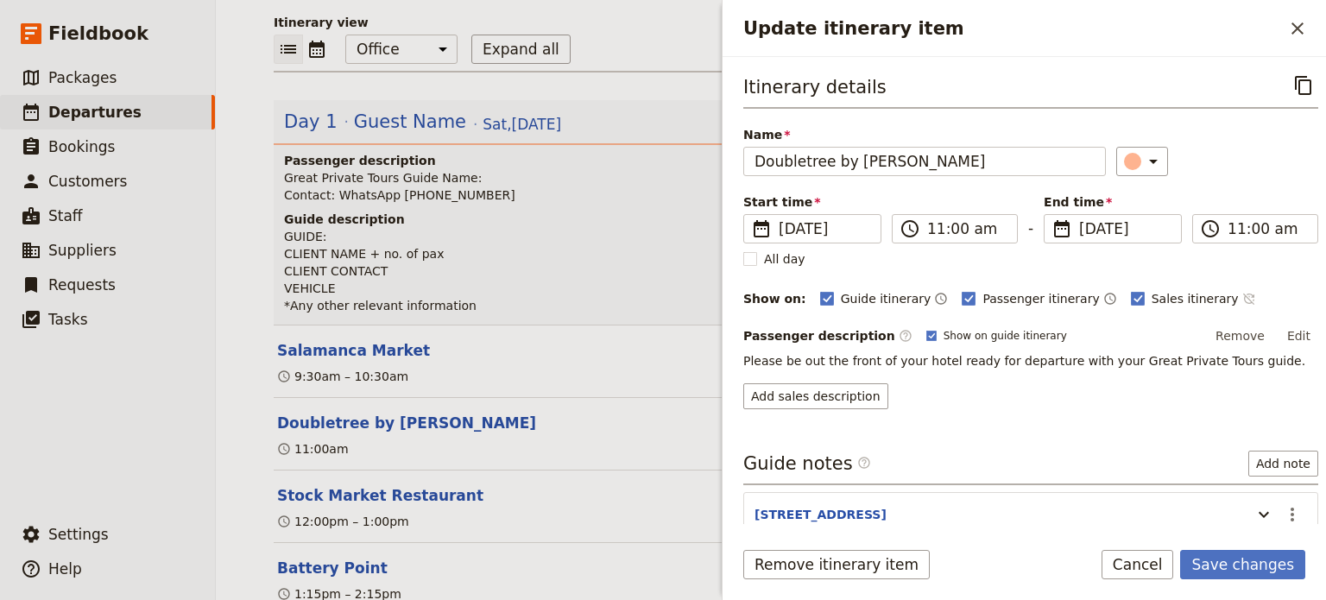
click at [1243, 297] on icon "Time not shown on sales itinerary" at bounding box center [1248, 299] width 11 height 11
click at [1250, 566] on button "Save changes" at bounding box center [1243, 564] width 125 height 29
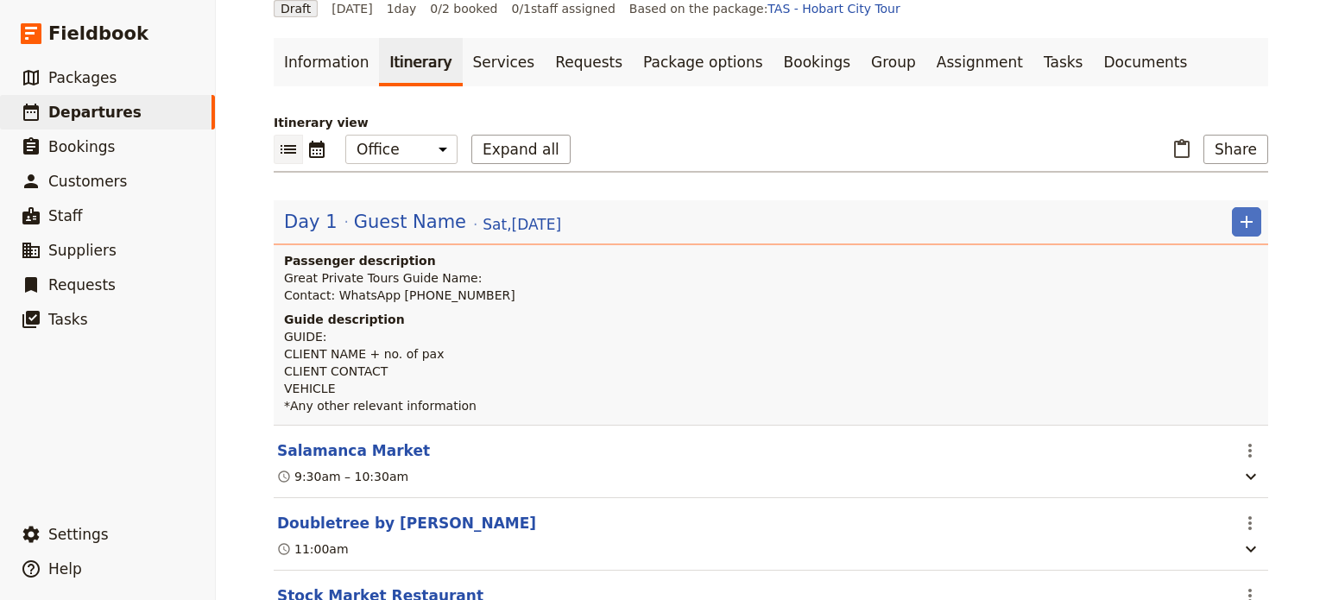
scroll to position [0, 0]
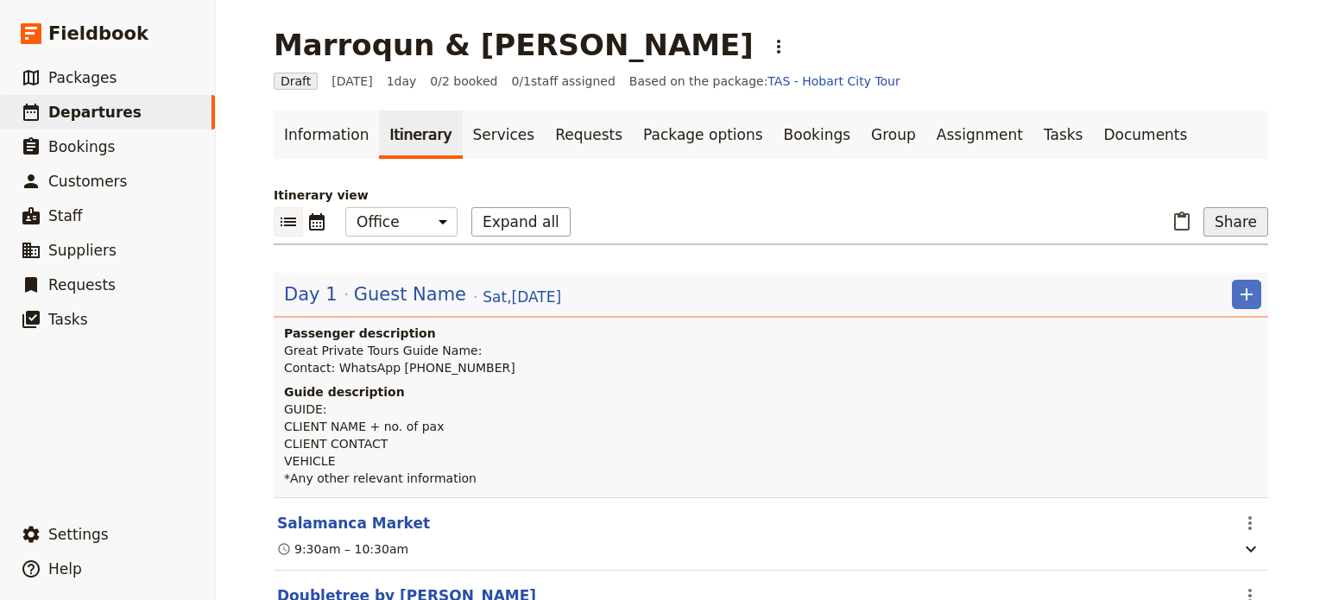
click at [1234, 218] on button "Share" at bounding box center [1236, 221] width 65 height 29
click at [1205, 307] on span "C Guide itinerary" at bounding box center [1173, 308] width 103 height 17
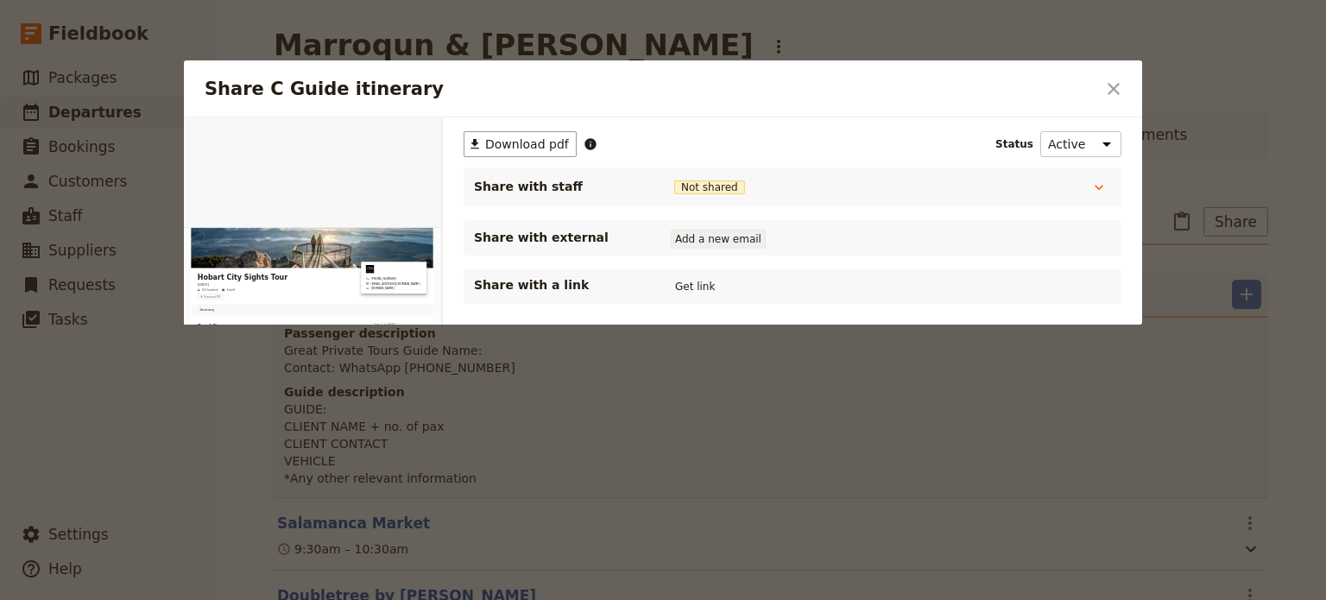
click at [725, 247] on button "Add a new email" at bounding box center [718, 239] width 95 height 19
type input "info@greatprivatetours.com.au"
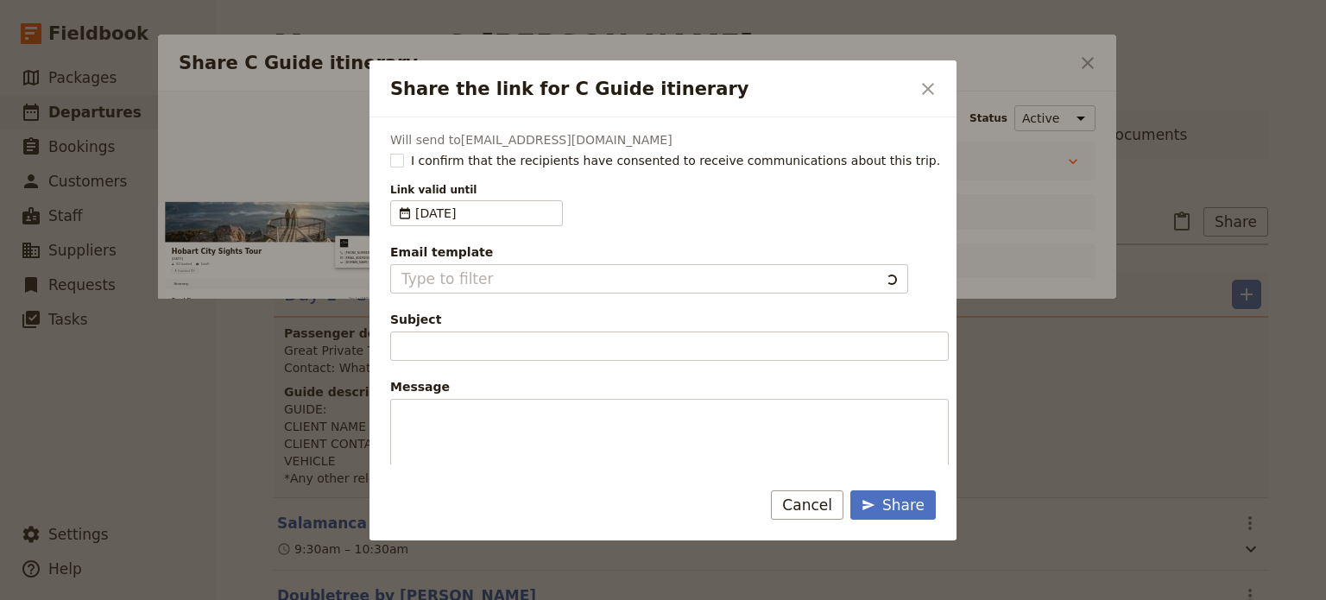
type input "Document shared with you: C Guide itinerary - Hobart City Sights Tour"
type textarea "Good Morning / Afternoon, We are looking forward to welcoming you on our XYZ Da…"
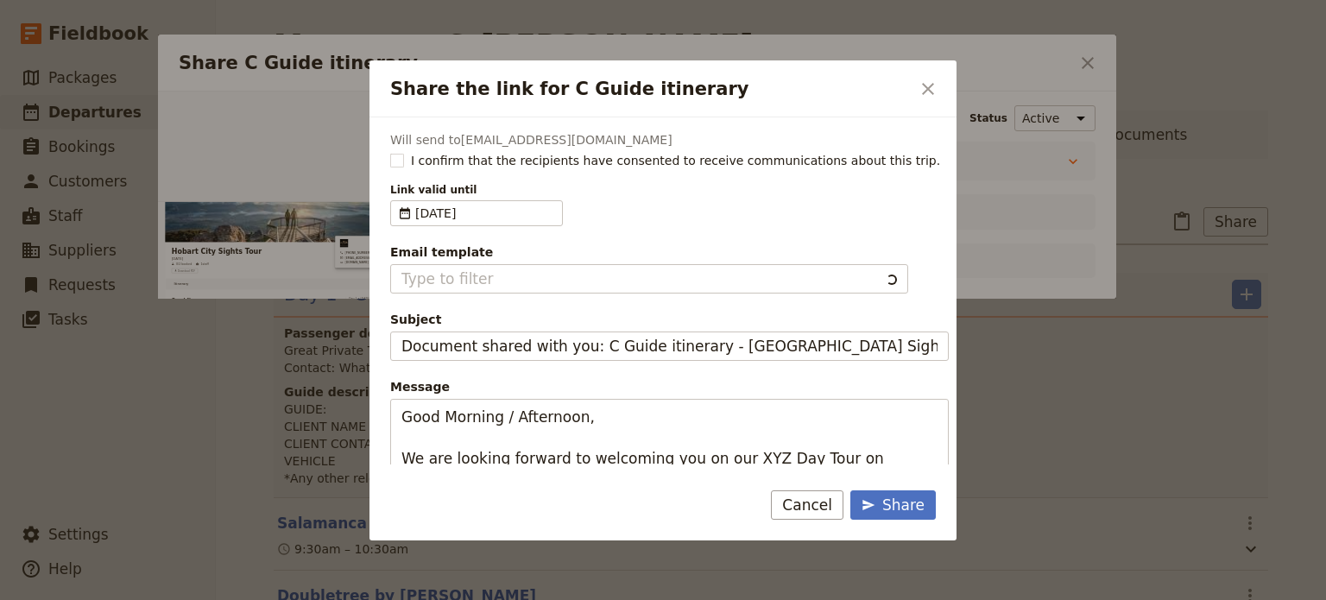
type input "Client Itinerary Template"
click at [397, 165] on rect "Share the link for C Guide itinerary" at bounding box center [396, 160] width 13 height 13
click at [390, 152] on input "I confirm that the recipients have consented to receive communications about th…" at bounding box center [389, 151] width 1 height 1
checkbox input "true"
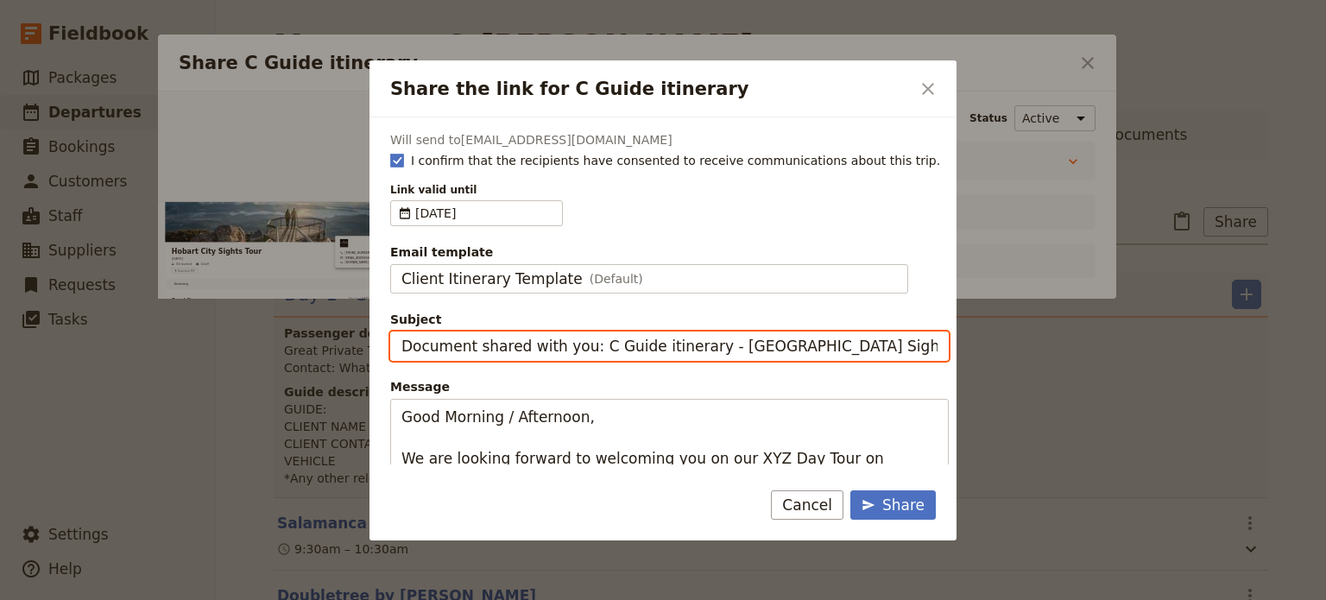
drag, startPoint x: 601, startPoint y: 340, endPoint x: 253, endPoint y: 354, distance: 348.3
click at [253, 599] on div "Share the link for C Guide itinerary ​ Will send to info@greatprivatetours.com.…" at bounding box center [663, 600] width 1326 height 0
type input "Guide itinerary - Hobart City Sights Tour"
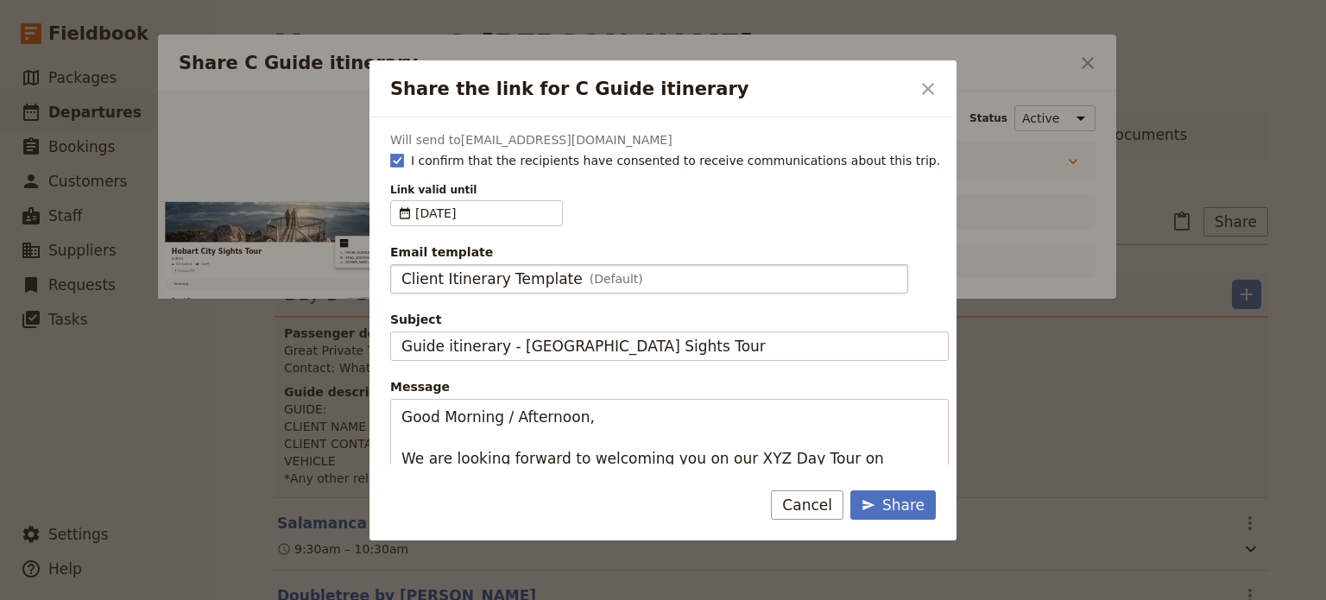
click at [639, 270] on div "Client Itinerary Template (Default)" at bounding box center [650, 279] width 496 height 21
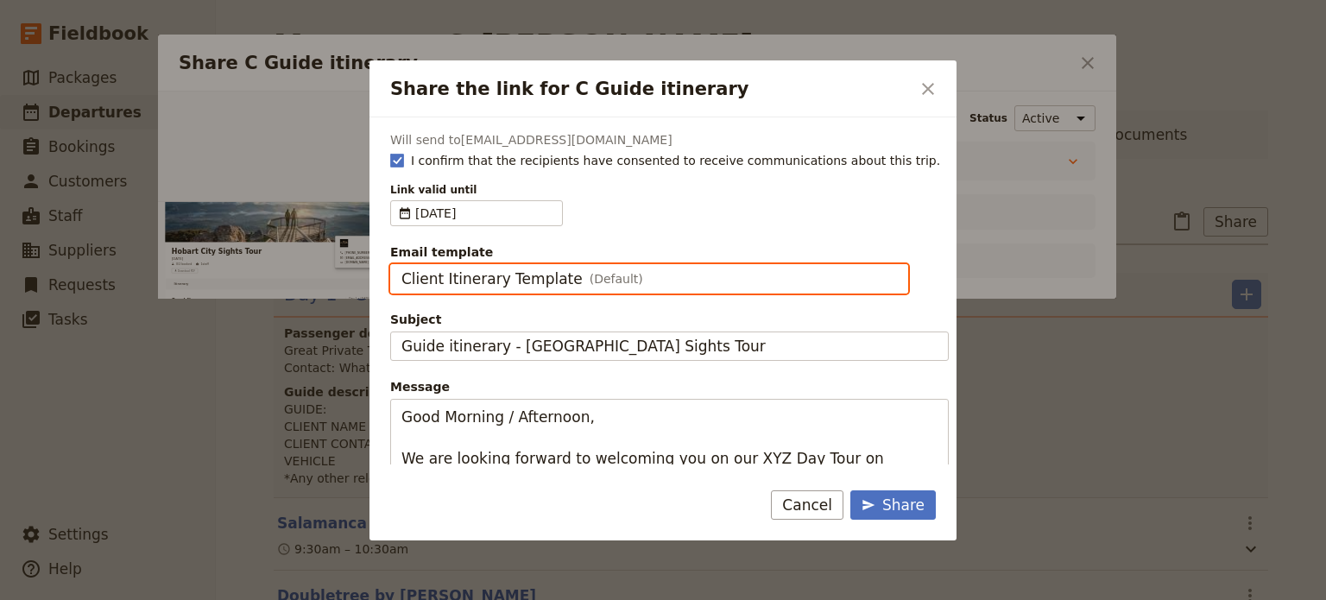
click at [402, 265] on input "Client Itinerary Template" at bounding box center [401, 264] width 1 height 1
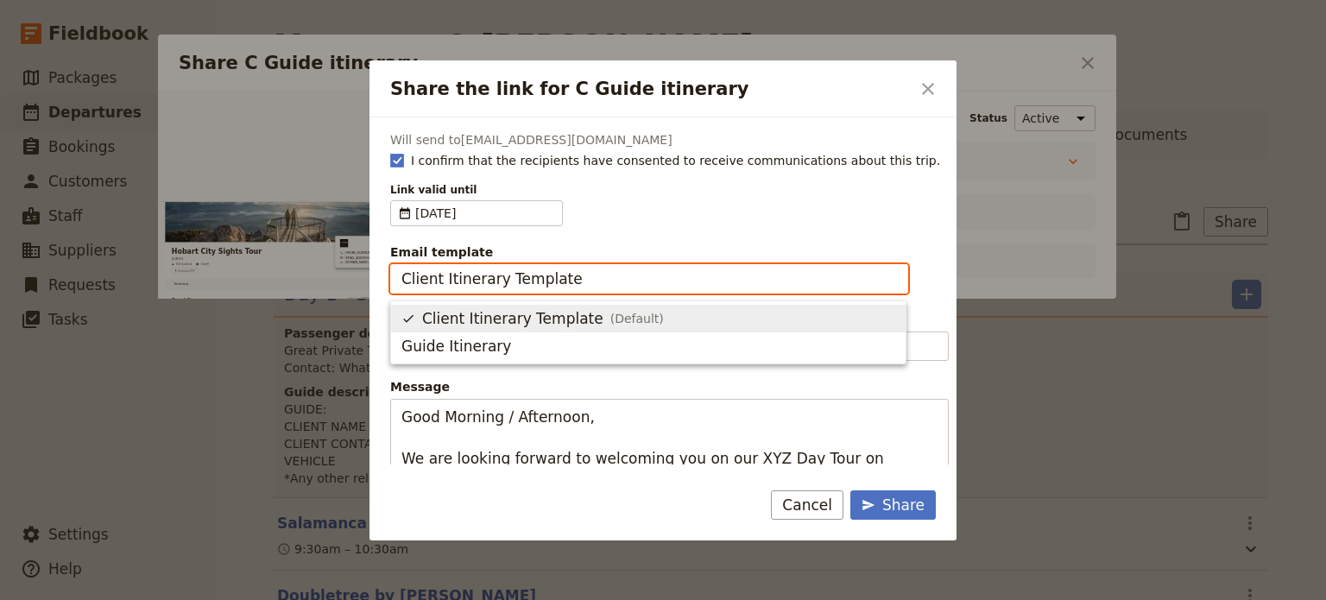
scroll to position [0, 0]
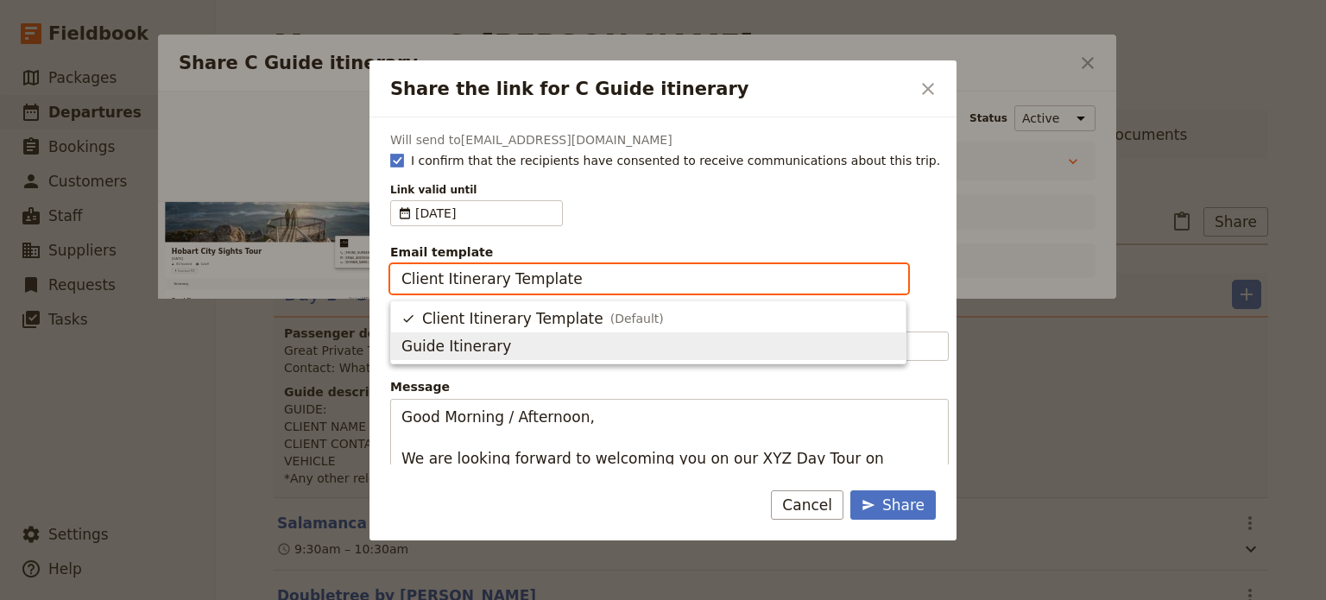
click at [573, 348] on span "Guide Itinerary" at bounding box center [649, 346] width 494 height 21
type input "Guide Itinerary"
type input "TOUR NAME & Date"
type textarea "Hi {{ contact_name }} Please find a link to your upcoming tour of Hobart City S…"
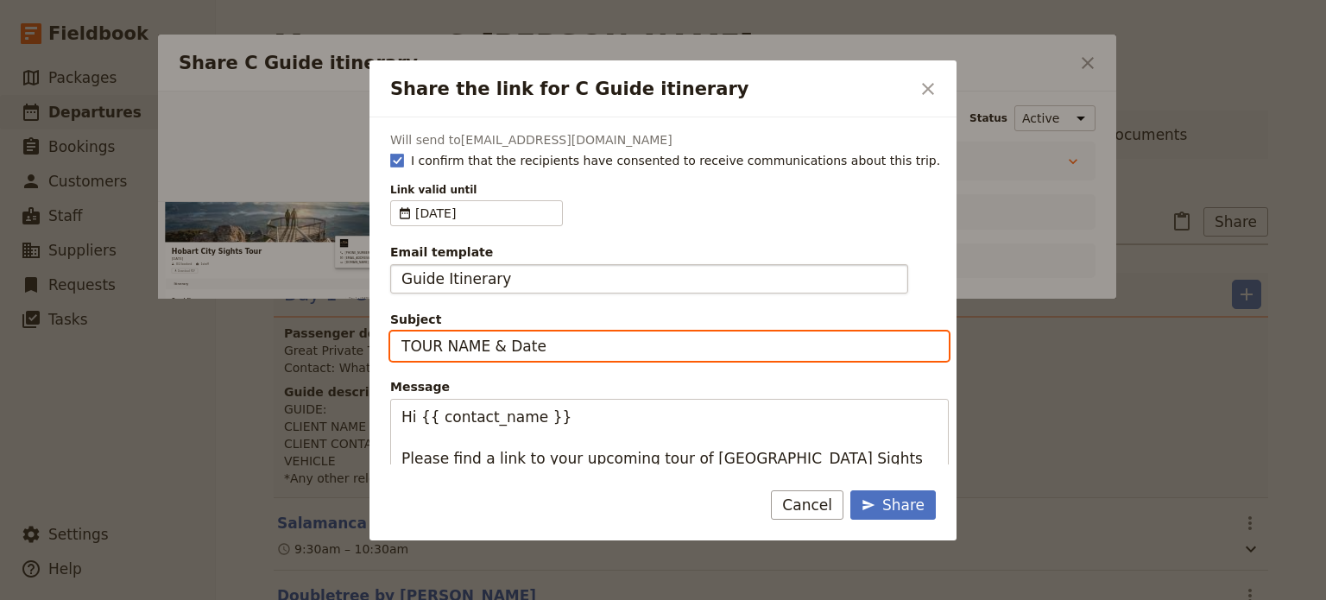
drag, startPoint x: 564, startPoint y: 348, endPoint x: 320, endPoint y: 332, distance: 244.9
click at [320, 599] on div "Share the link for C Guide itinerary ​ Will send to info@greatprivatetours.com.…" at bounding box center [663, 600] width 1326 height 0
type input "ALE Hobart - Sat 30 Aug"
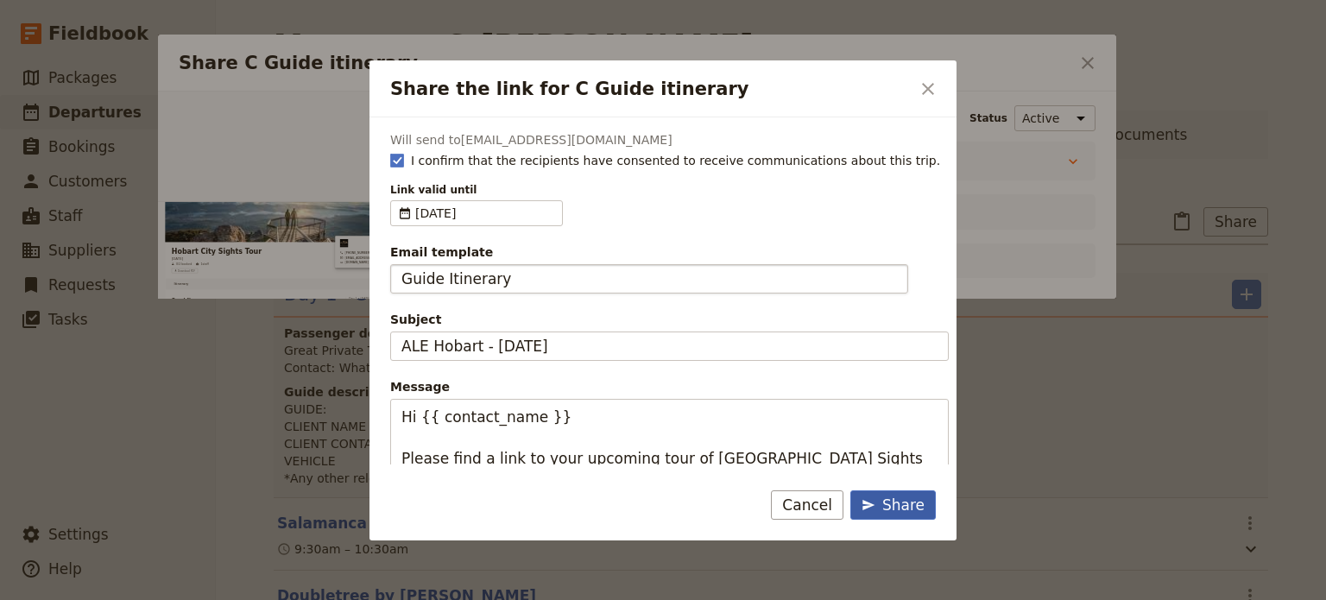
click at [915, 516] on button "Share" at bounding box center [893, 505] width 85 height 29
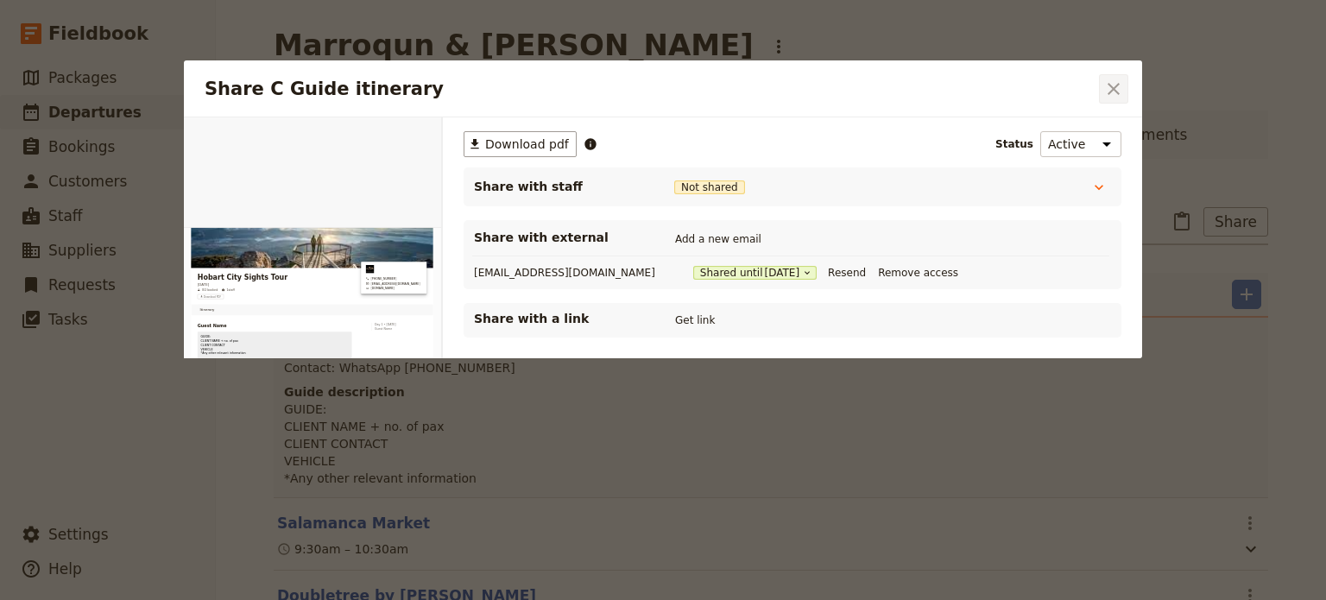
click at [1114, 96] on icon "Close dialog" at bounding box center [1114, 89] width 21 height 21
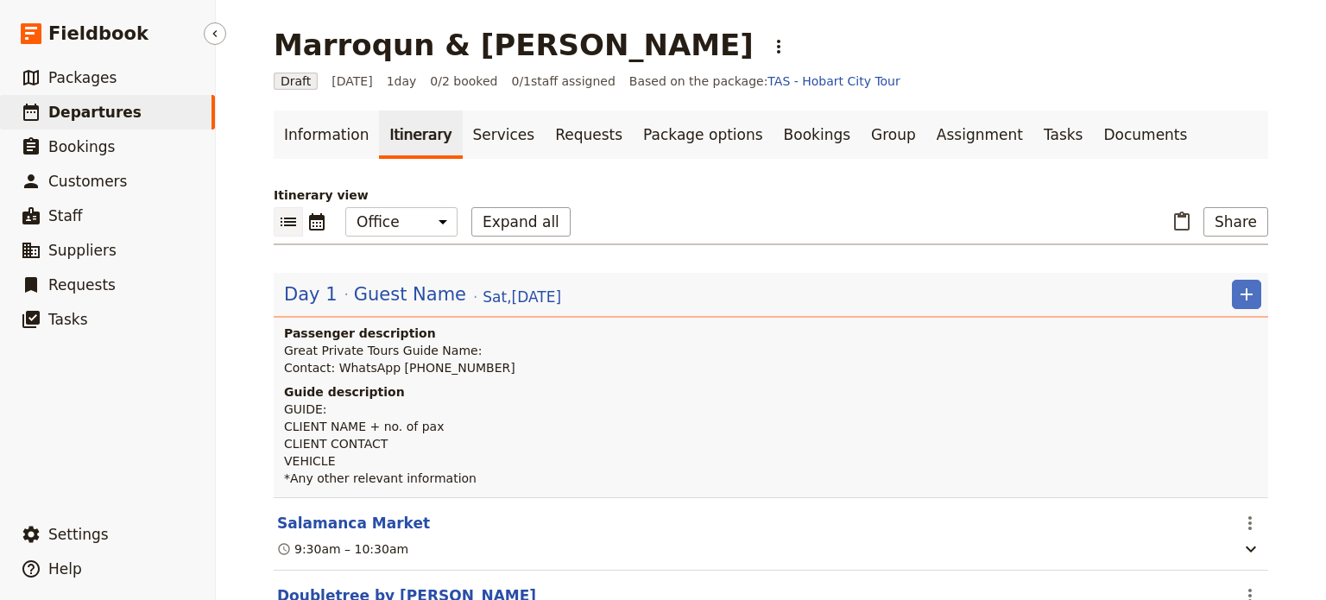
click at [59, 108] on span "Departures" at bounding box center [94, 112] width 93 height 17
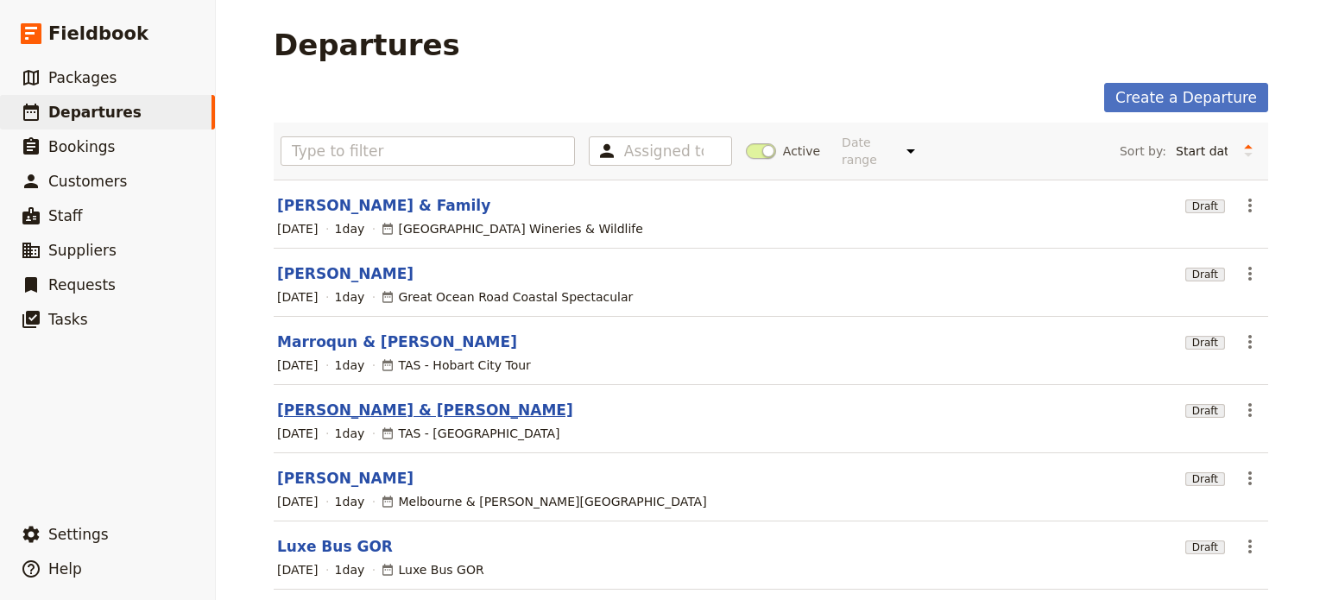
click at [346, 400] on link "[PERSON_NAME] & [PERSON_NAME]" at bounding box center [425, 410] width 296 height 21
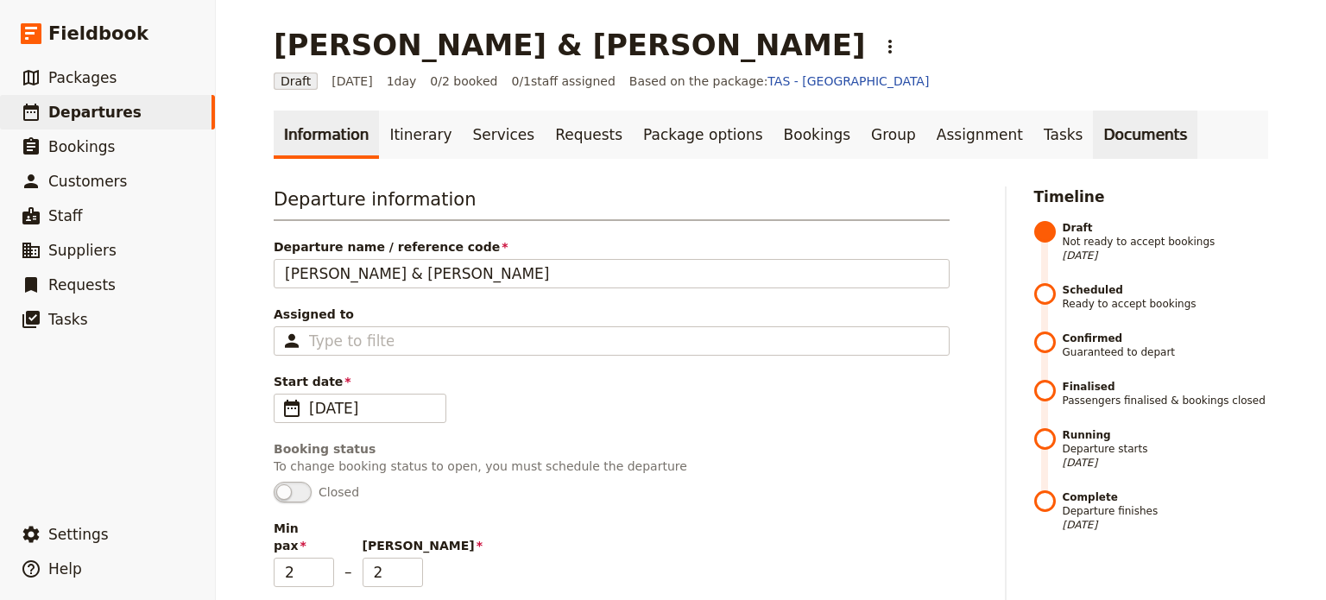
click at [1093, 136] on link "Documents" at bounding box center [1145, 135] width 104 height 48
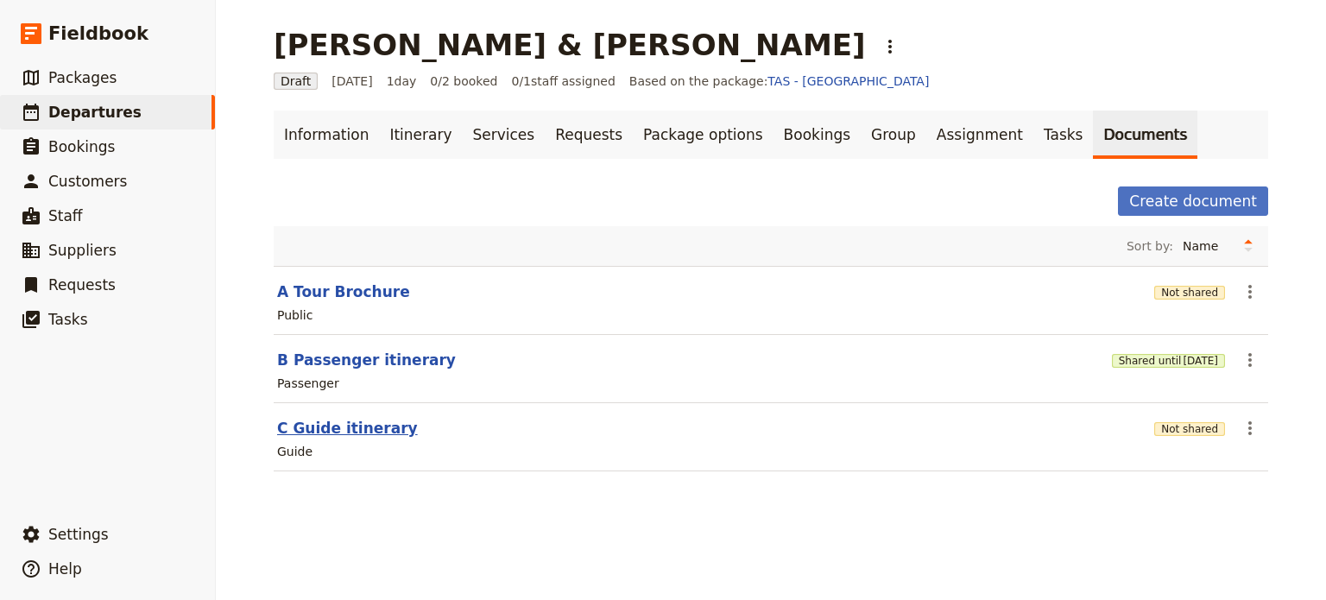
click at [311, 426] on button "C Guide itinerary" at bounding box center [347, 428] width 141 height 21
select select "STAFF"
select select "RUN_SHEET"
select select "DEFAULT"
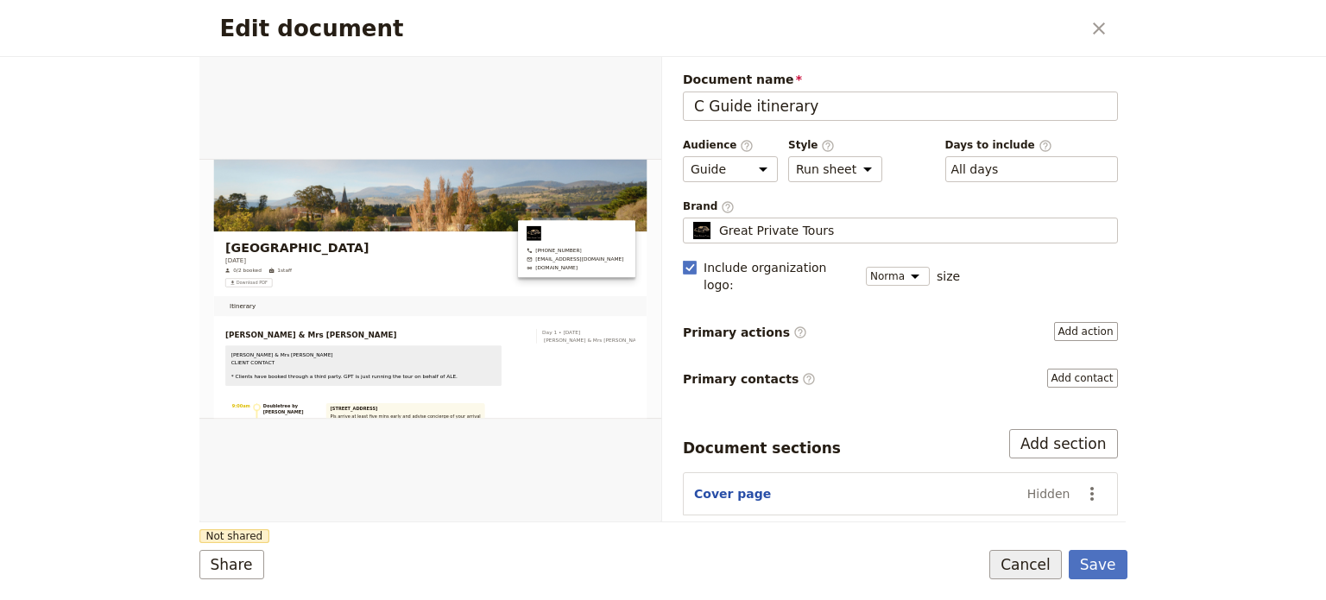
click at [1017, 562] on button "Cancel" at bounding box center [1026, 564] width 73 height 29
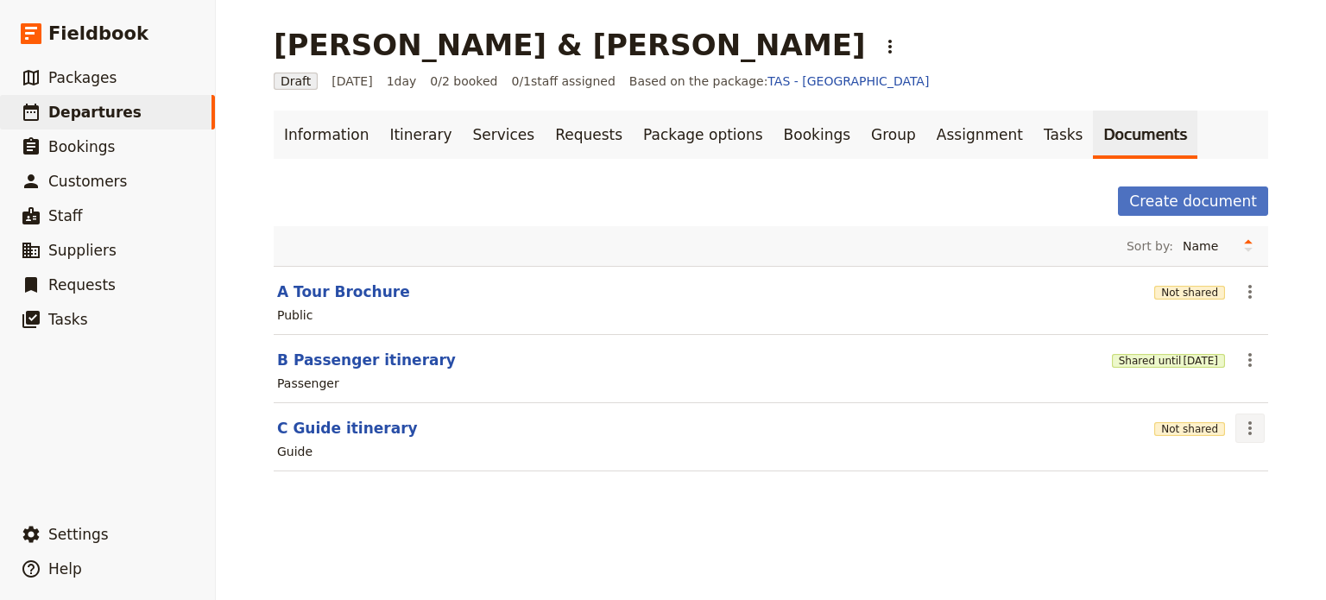
click at [1240, 427] on icon "Actions" at bounding box center [1250, 428] width 21 height 21
click at [1215, 462] on span "Share" at bounding box center [1195, 464] width 104 height 17
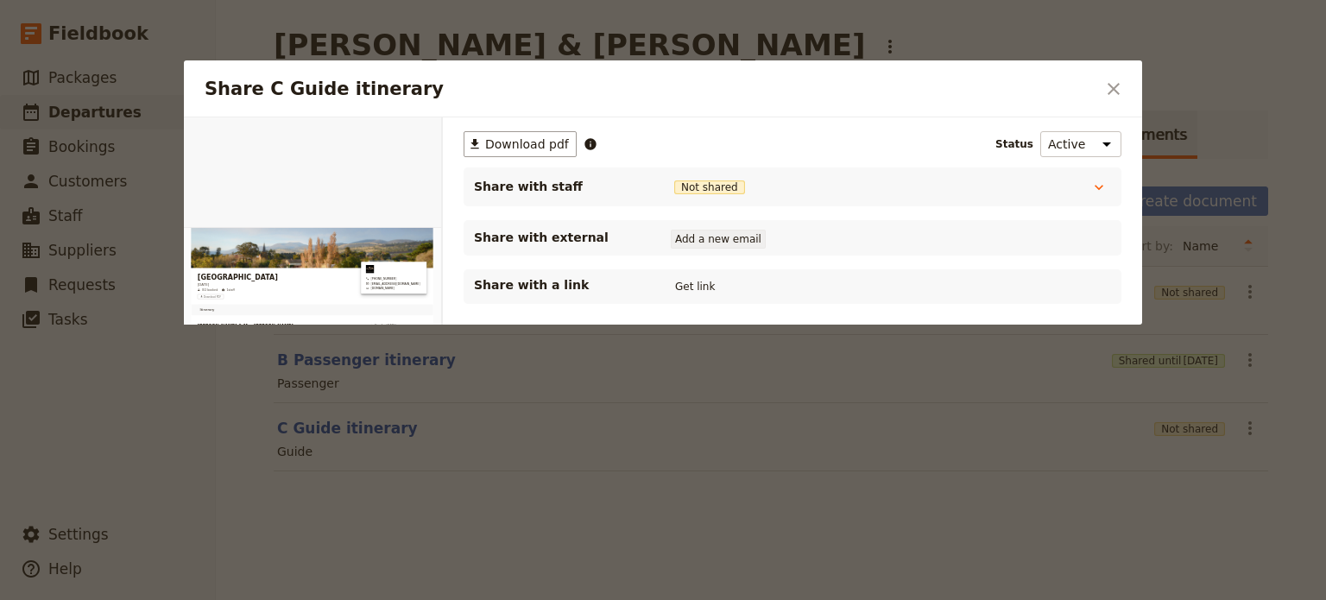
click at [713, 234] on button "Add a new email" at bounding box center [718, 239] width 95 height 19
type input "info@greatprivatetours.com.au"
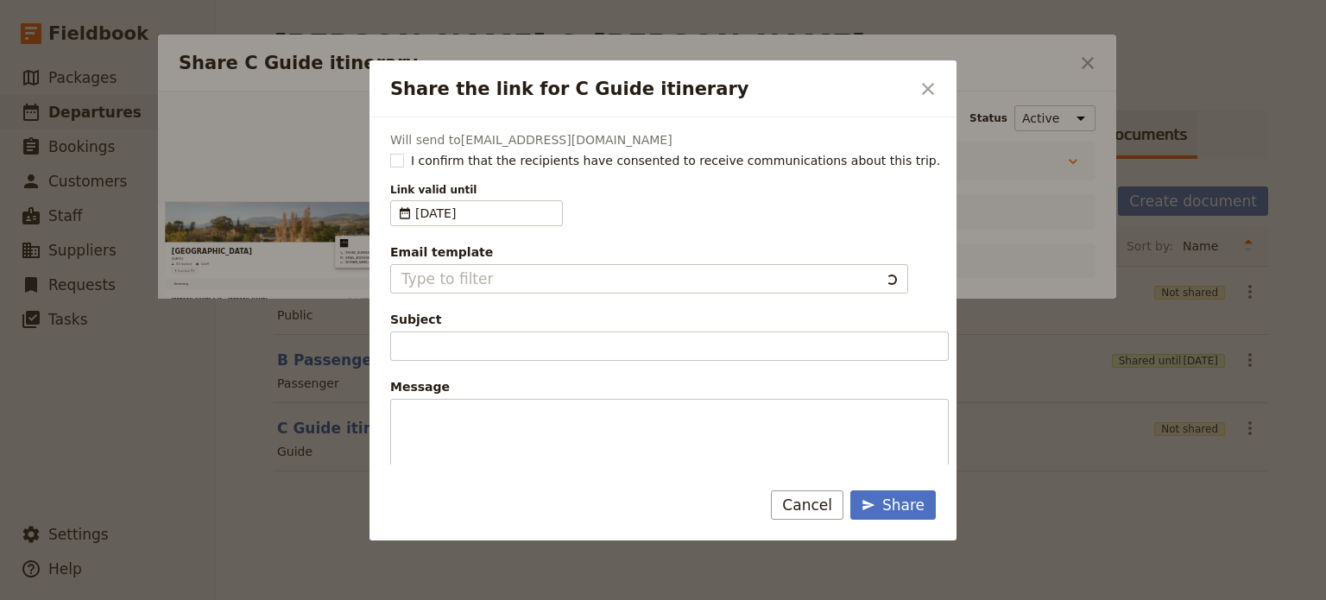
type input "Document shared with you: C Guide itinerary - Bonorong & Mt Field National Park"
type textarea "Good Morning / Afternoon, We are looking forward to welcoming you on our XYZ Da…"
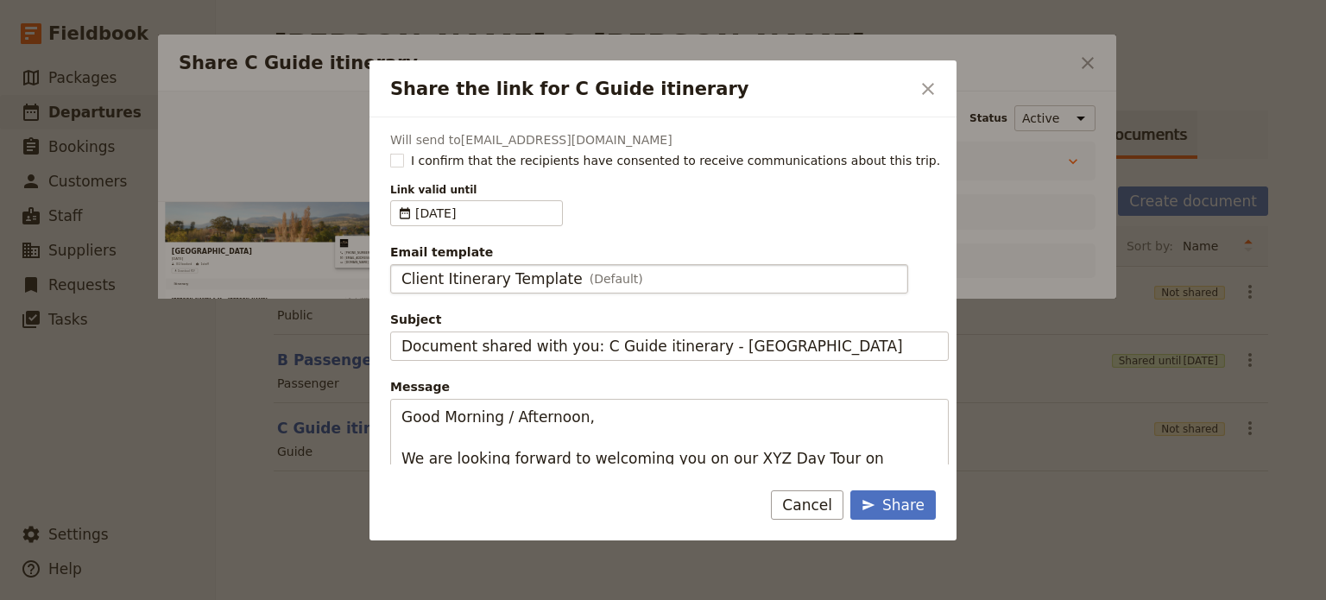
click at [629, 275] on div "Client Itinerary Template (Default)" at bounding box center [650, 279] width 496 height 21
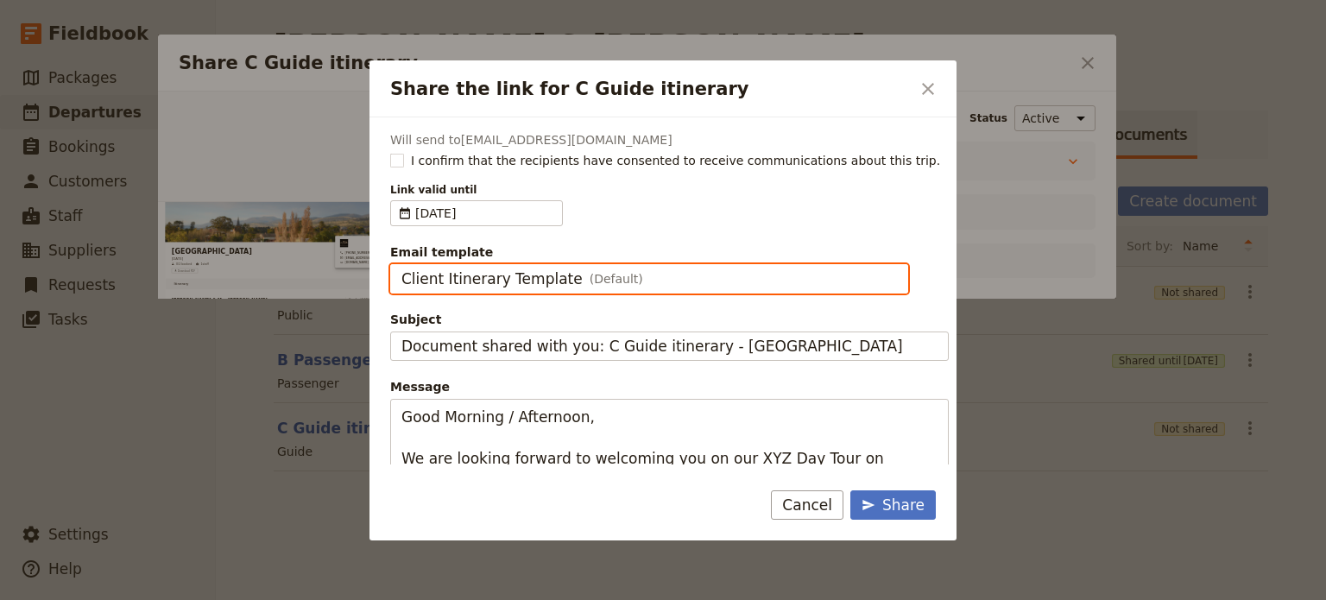
click at [402, 265] on input "Client Itinerary Template" at bounding box center [401, 264] width 1 height 1
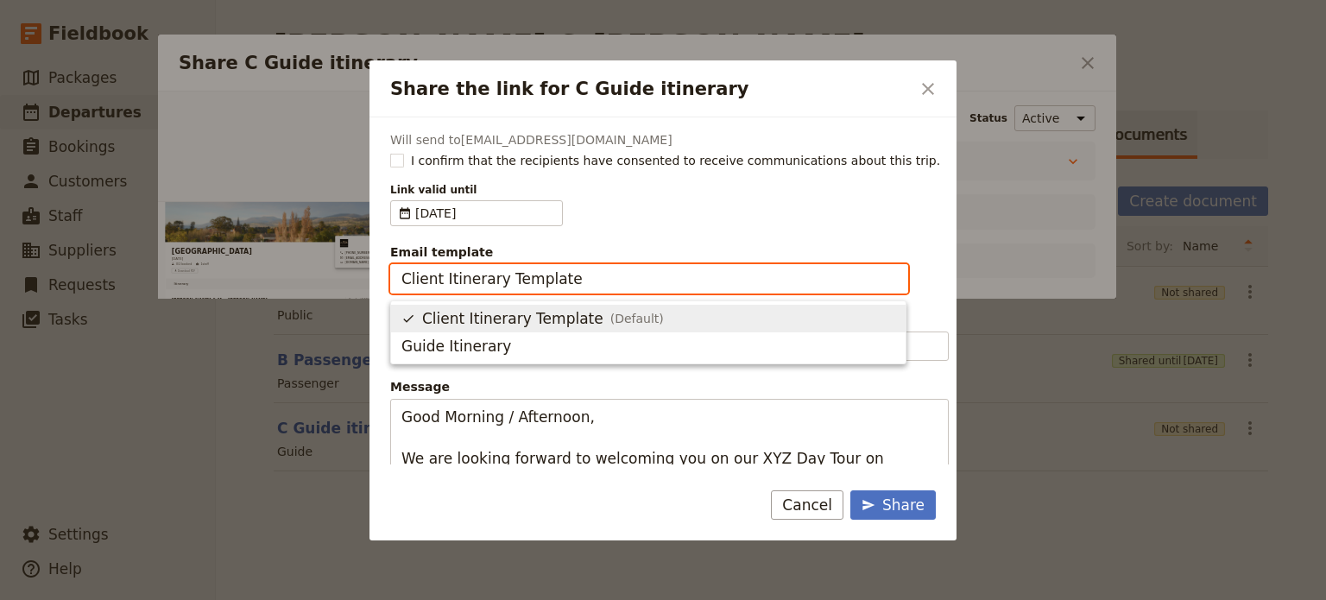
scroll to position [0, 0]
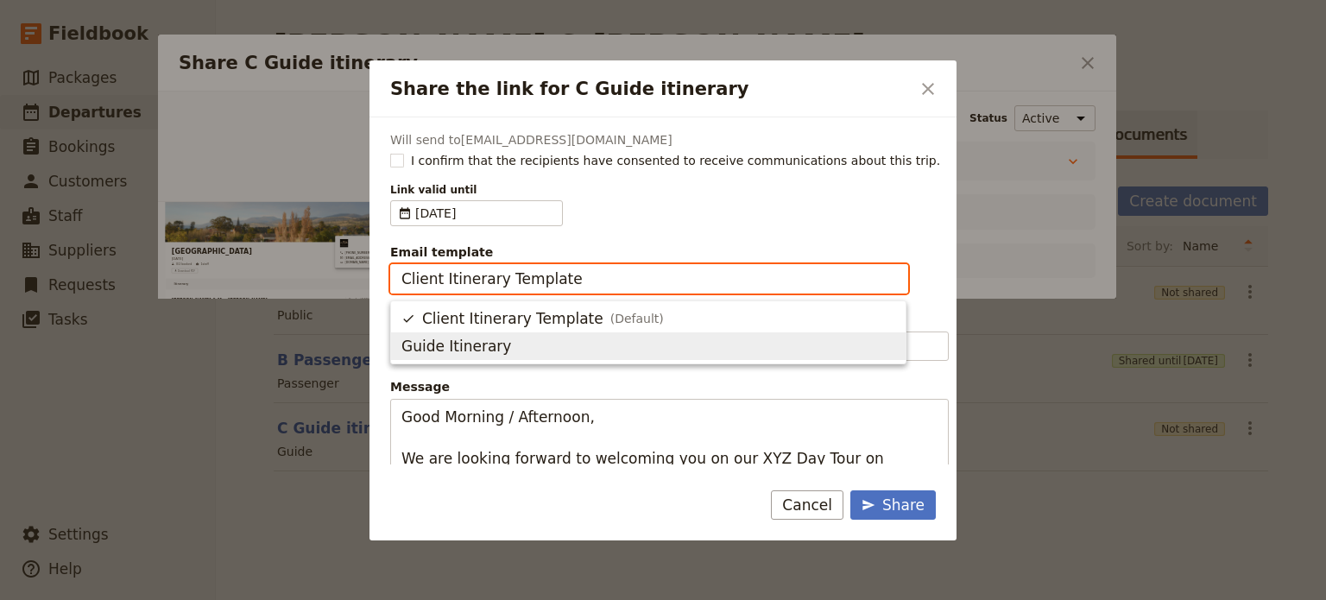
click at [537, 352] on span "Guide Itinerary" at bounding box center [649, 346] width 494 height 21
type input "Guide Itinerary"
type input "TOUR NAME & Date"
type textarea "Hi {{ contact_name }} Please find a link to your upcoming tour of Bonorong & Mt…"
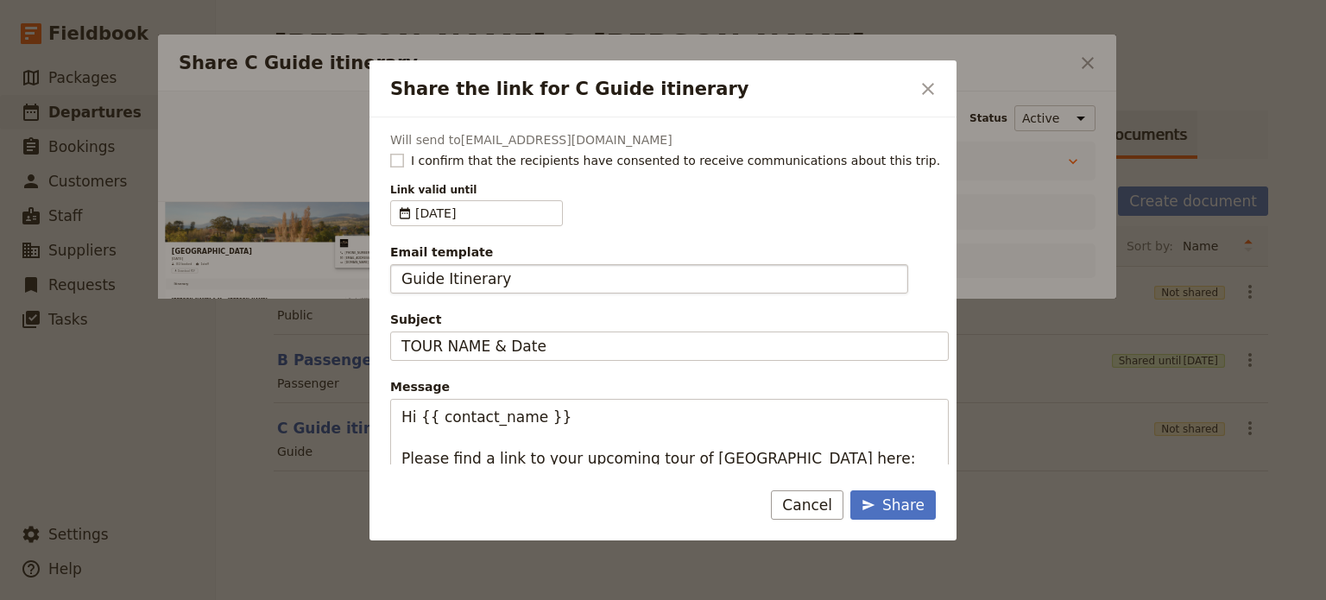
click at [396, 155] on rect "Share the link for C Guide itinerary" at bounding box center [396, 160] width 13 height 13
click at [390, 152] on input "I confirm that the recipients have consented to receive communications about th…" at bounding box center [389, 151] width 1 height 1
checkbox input "true"
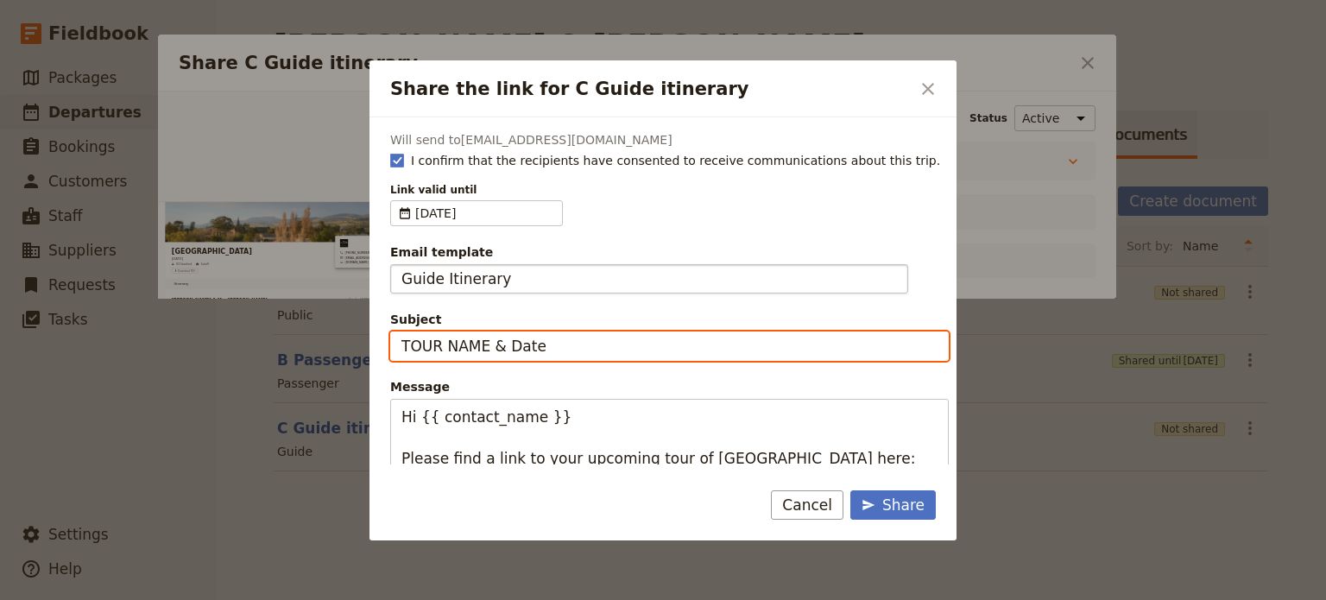
drag, startPoint x: 579, startPoint y: 345, endPoint x: 204, endPoint y: 351, distance: 375.7
click at [204, 599] on div "Share the link for C Guide itinerary ​ Will send to info@greatprivatetours.com.…" at bounding box center [663, 600] width 1326 height 0
type input "Bonorong + Mt Field - 31 Aug"
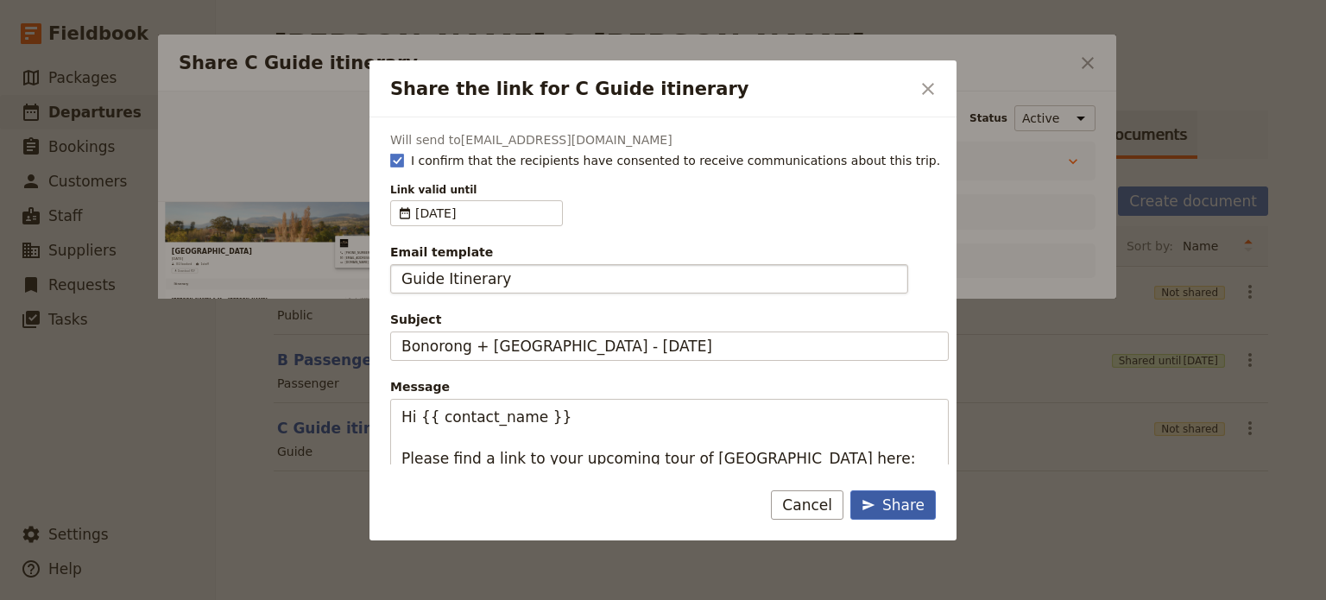
click at [875, 501] on icon "Share the link for C Guide itinerary" at bounding box center [869, 505] width 14 height 14
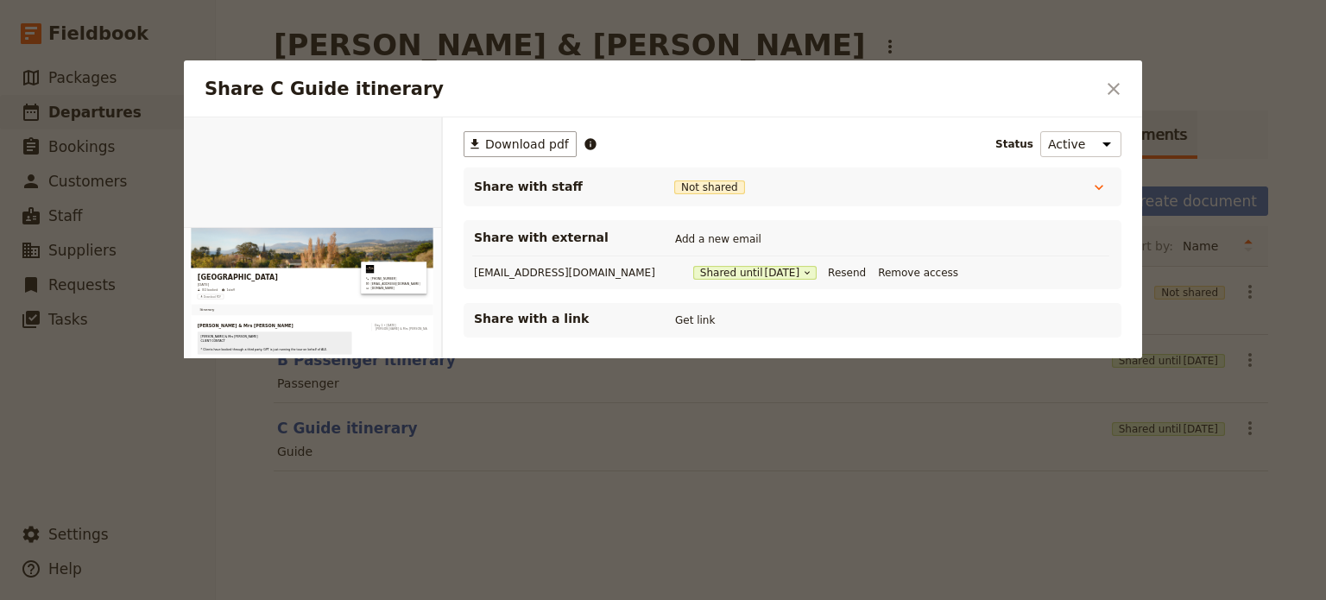
drag, startPoint x: 1117, startPoint y: 85, endPoint x: 1313, endPoint y: 51, distance: 199.1
click at [1120, 82] on icon "Close dialog" at bounding box center [1114, 89] width 21 height 21
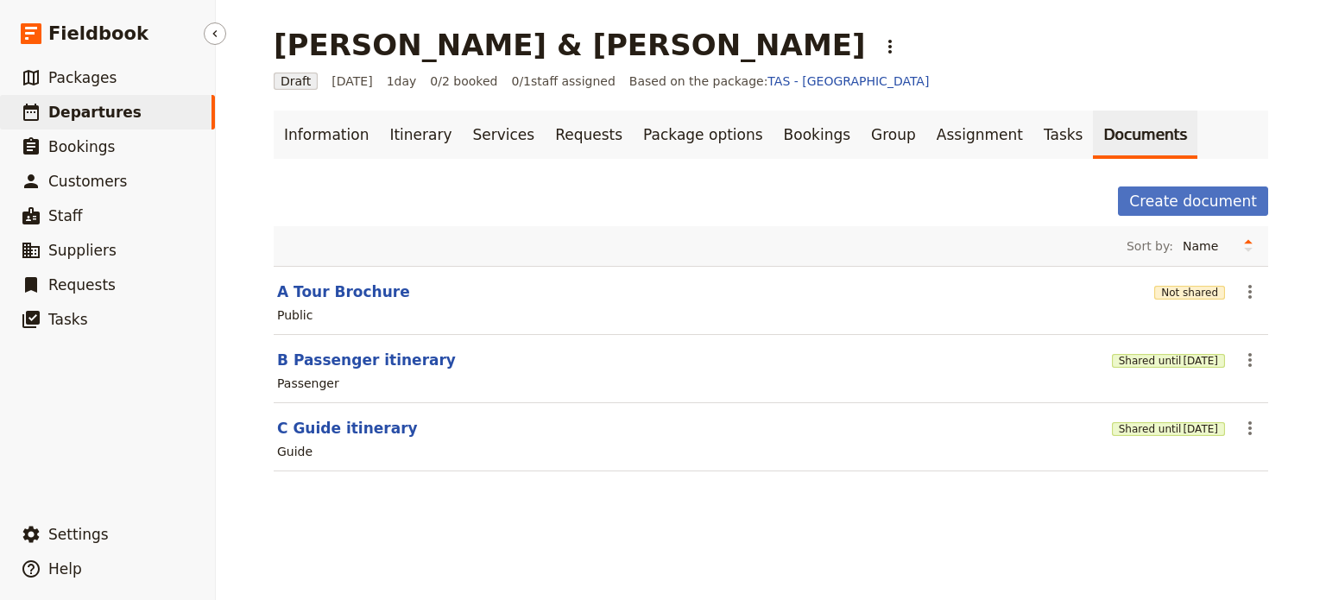
click at [73, 116] on span "Departures" at bounding box center [94, 112] width 93 height 17
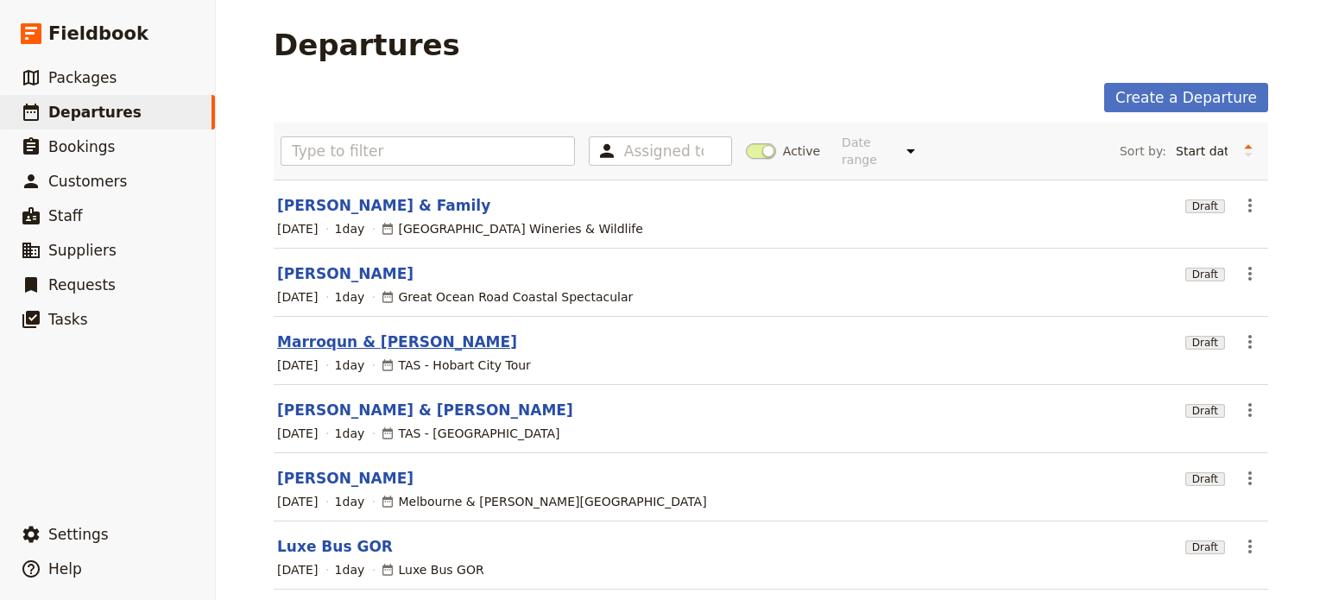
click at [358, 332] on link "Marroqun & [PERSON_NAME]" at bounding box center [397, 342] width 240 height 21
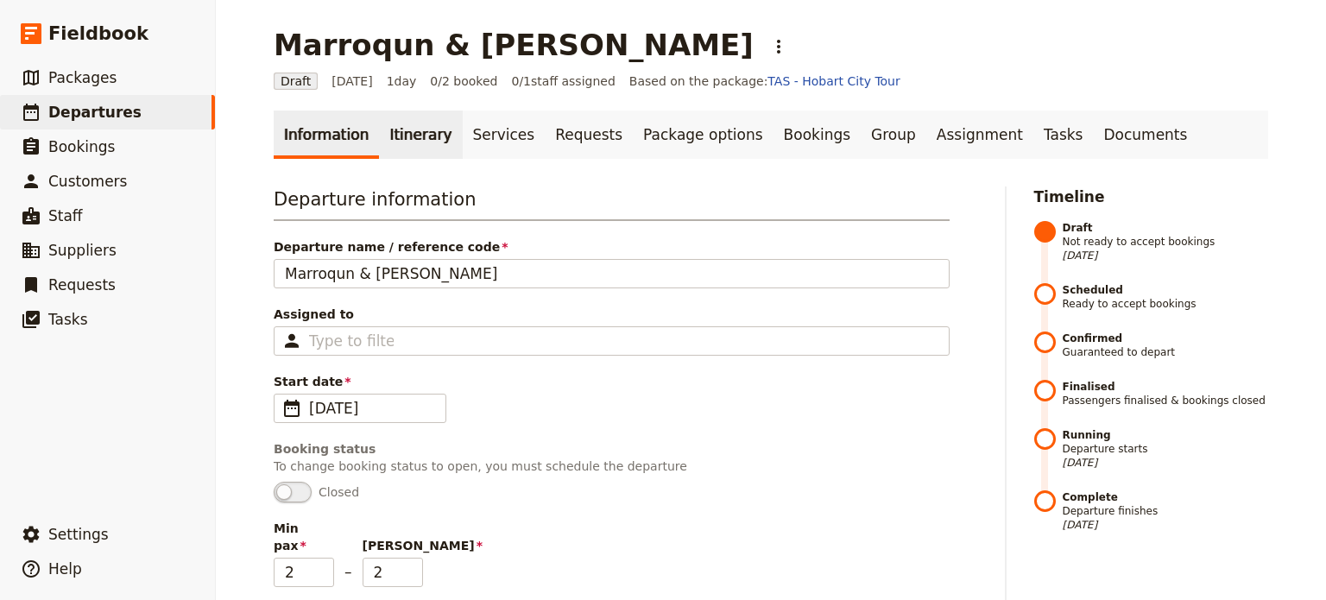
click at [404, 134] on link "Itinerary" at bounding box center [420, 135] width 83 height 48
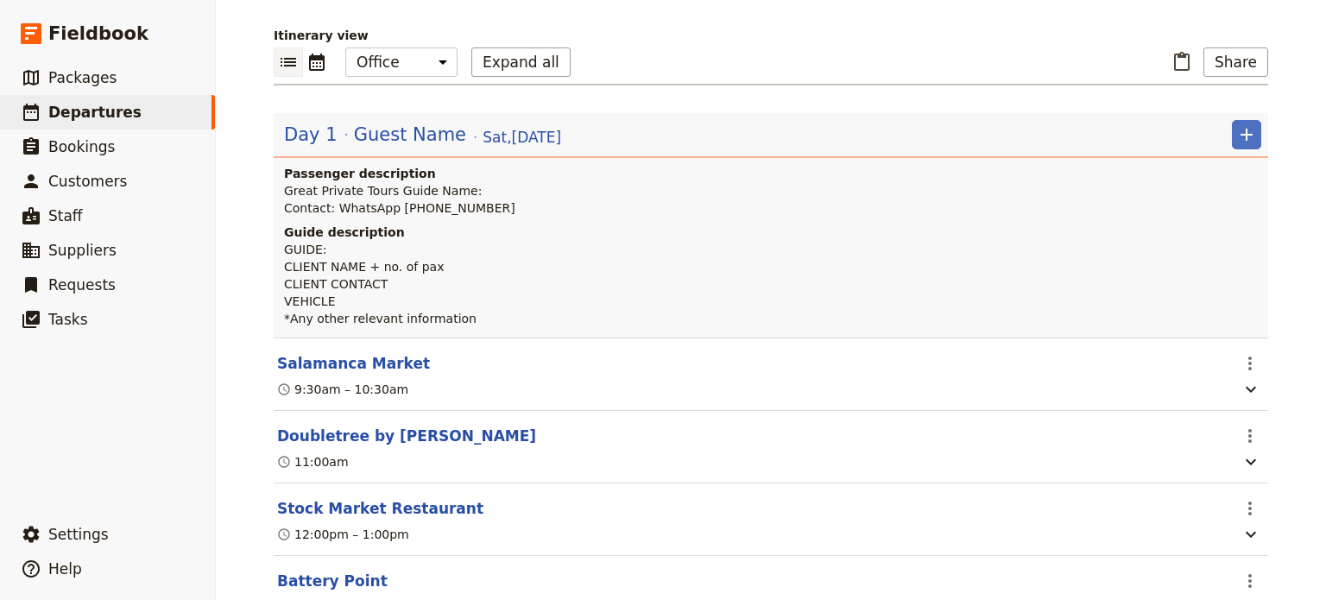
scroll to position [86, 0]
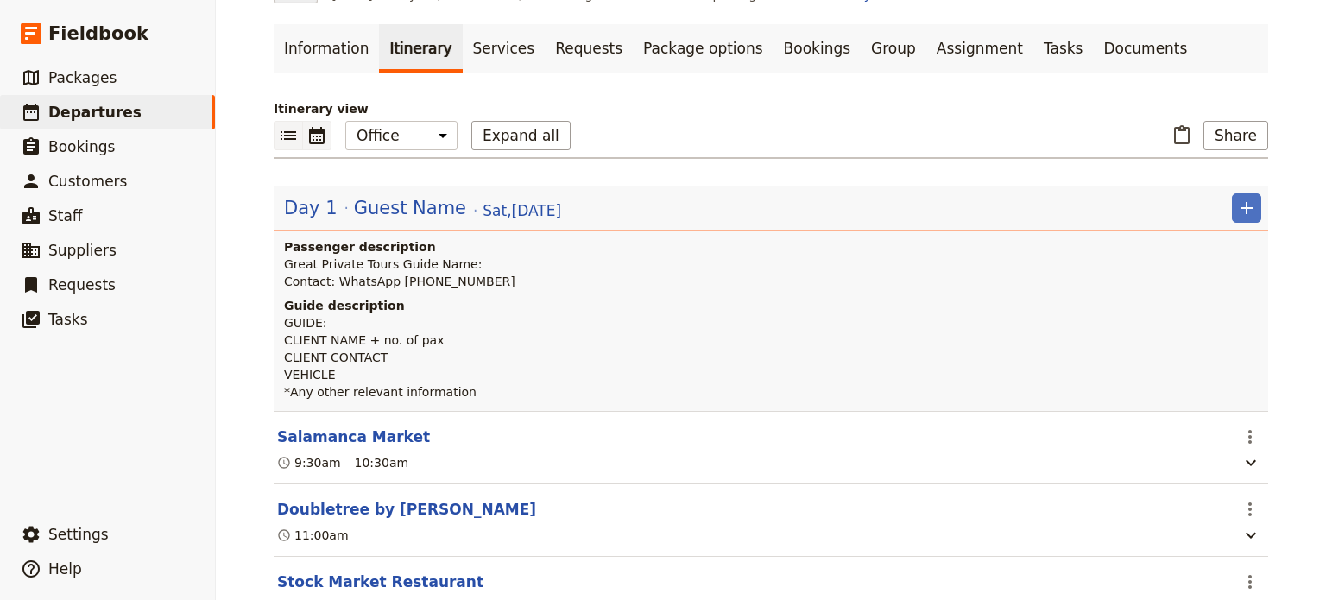
click at [310, 134] on icon "Calendar view" at bounding box center [317, 135] width 21 height 21
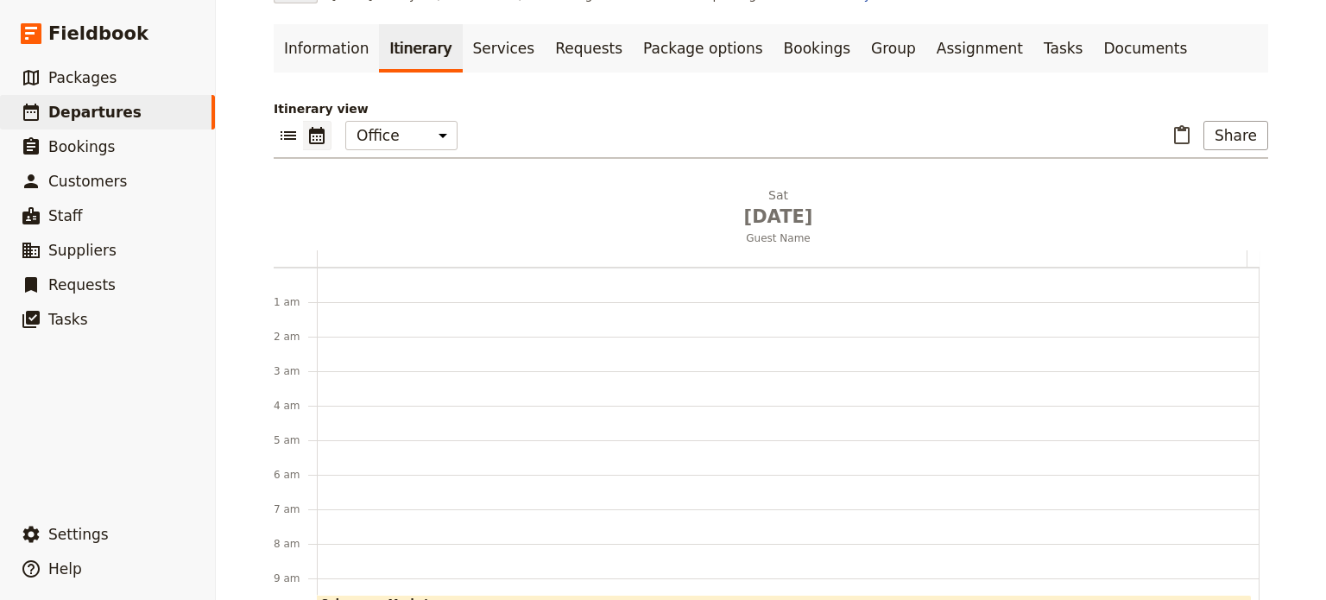
scroll to position [225, 0]
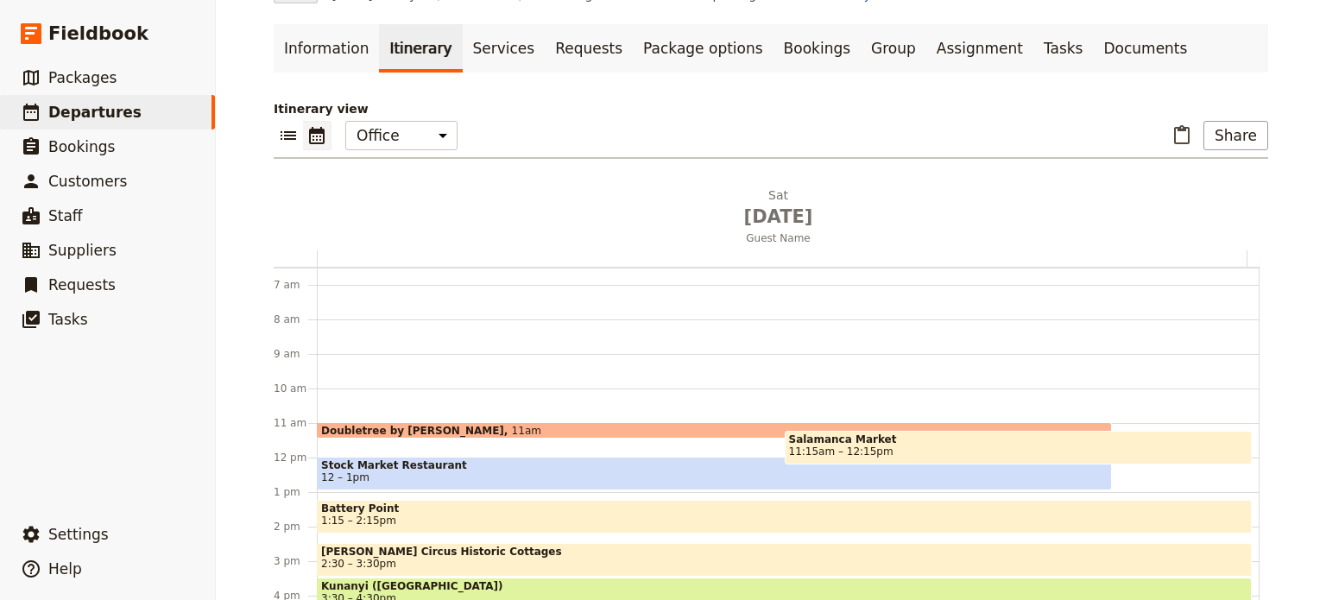
click at [851, 446] on span "11:15am – 12:15pm" at bounding box center [841, 452] width 104 height 12
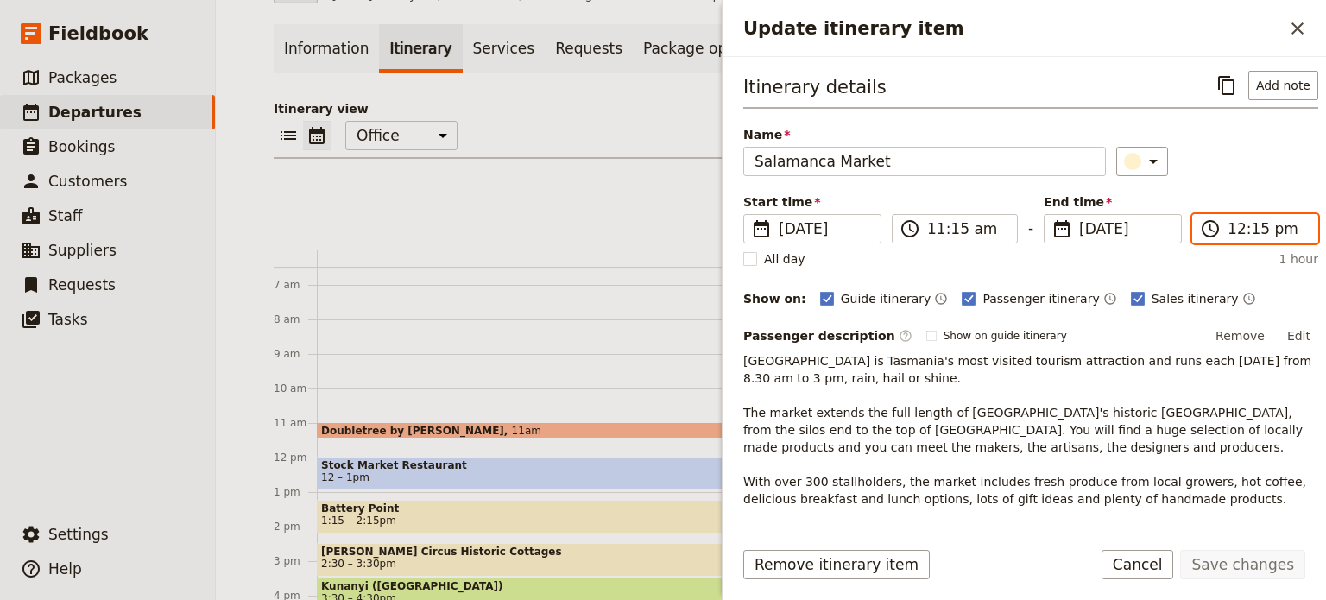
click at [1253, 235] on input "12:15 pm" at bounding box center [1267, 228] width 79 height 21
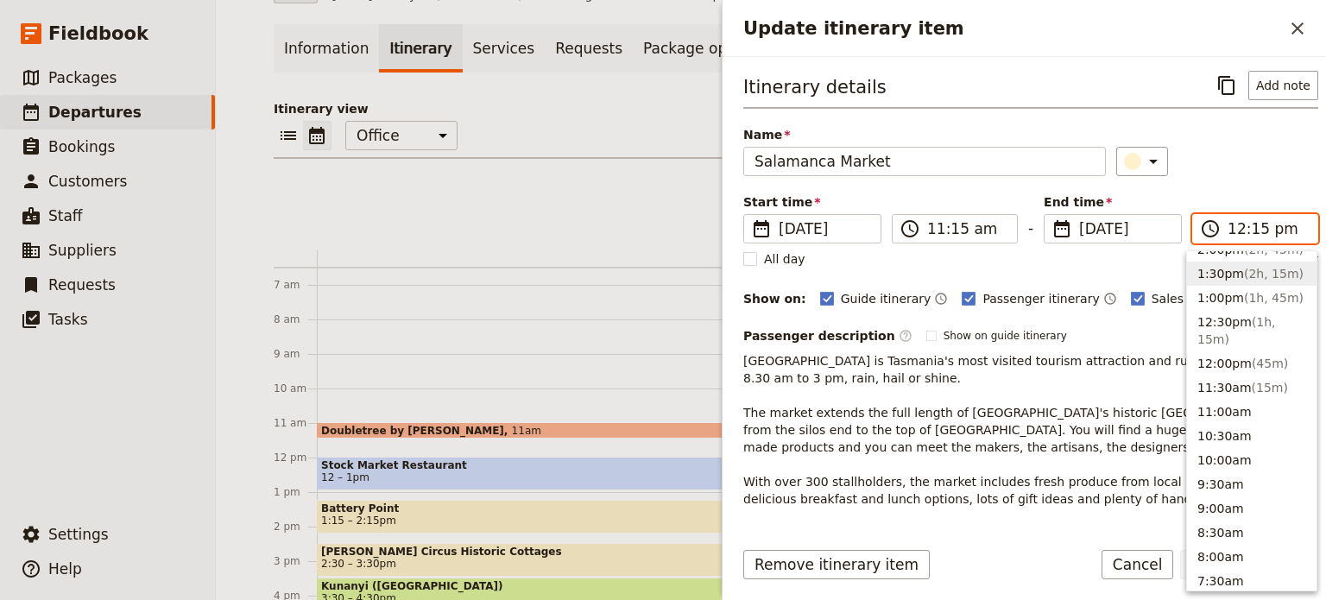
scroll to position [556, 0]
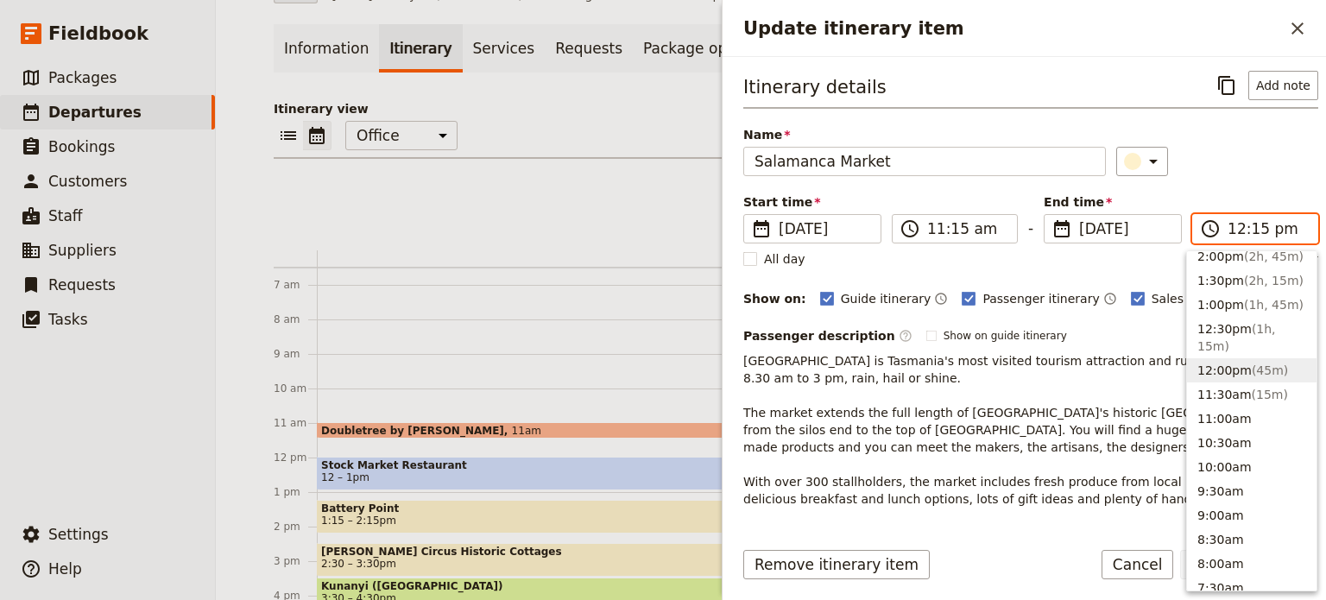
click at [1225, 358] on button "12:00pm ( 45m )" at bounding box center [1252, 370] width 130 height 24
type input "12:00 pm"
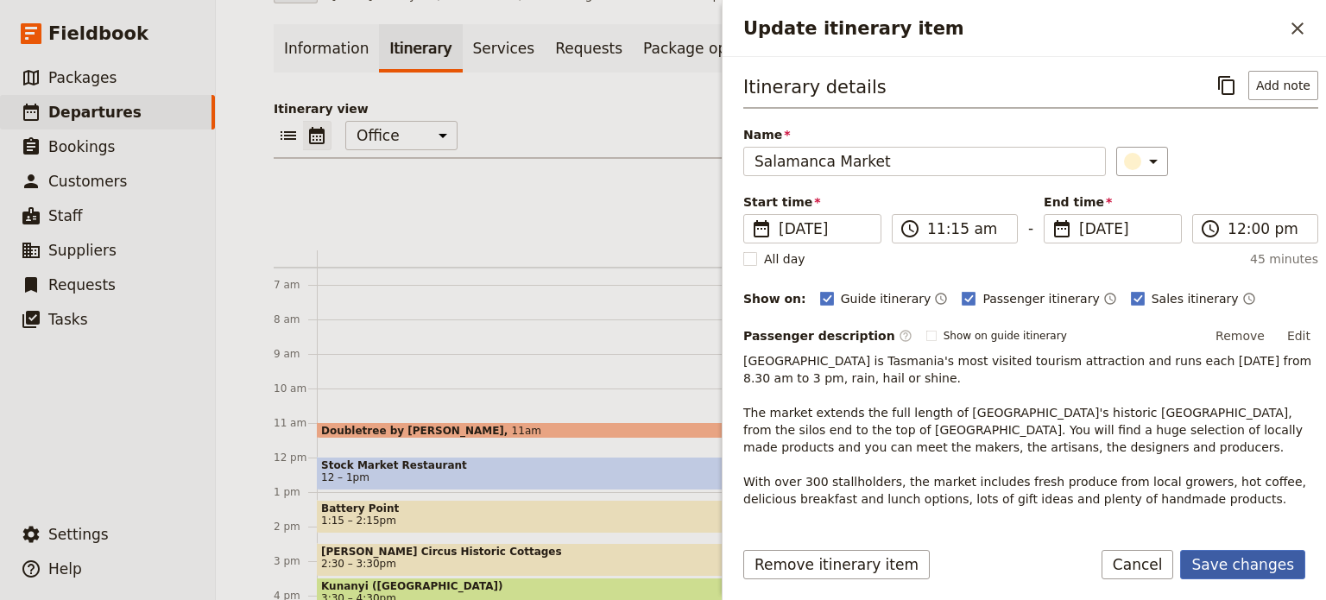
click at [1249, 558] on button "Save changes" at bounding box center [1243, 564] width 125 height 29
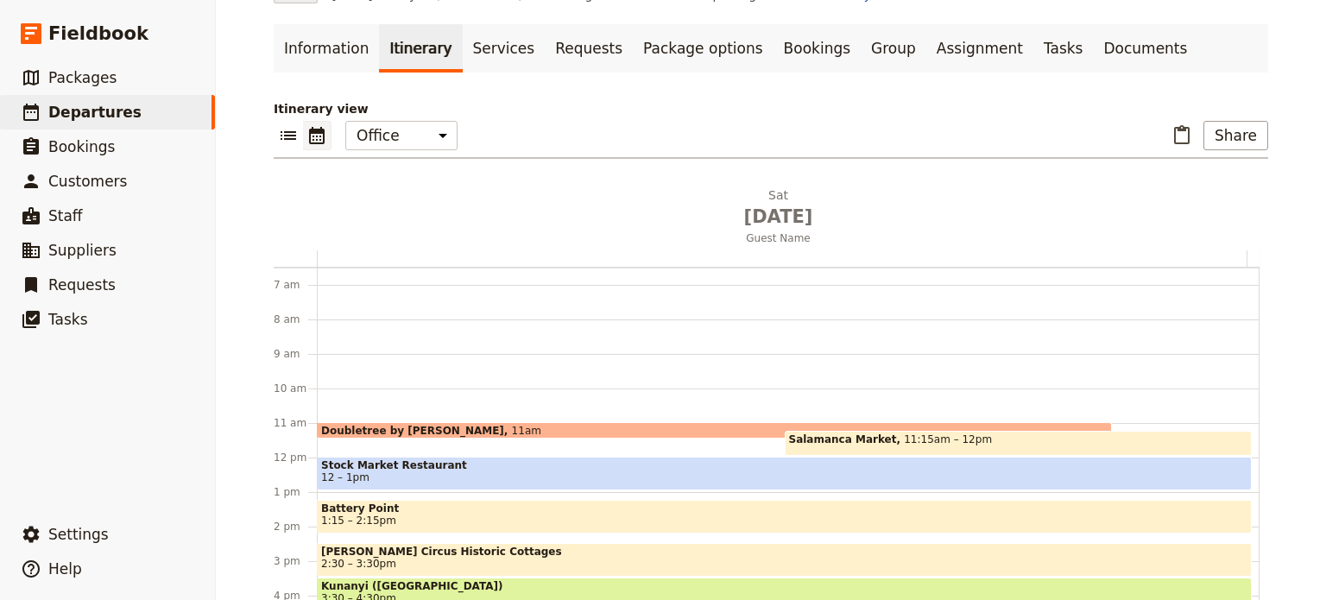
click at [834, 438] on span "Salamanca Market" at bounding box center [847, 440] width 116 height 12
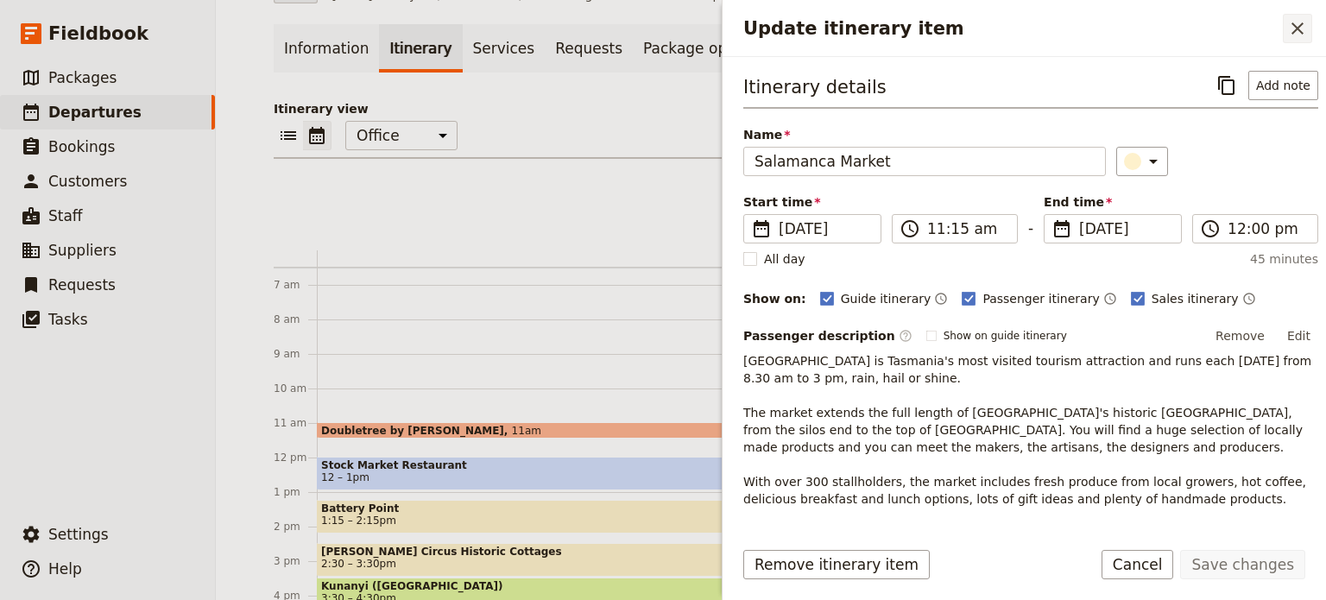
click at [1302, 34] on icon "Close drawer" at bounding box center [1298, 28] width 21 height 21
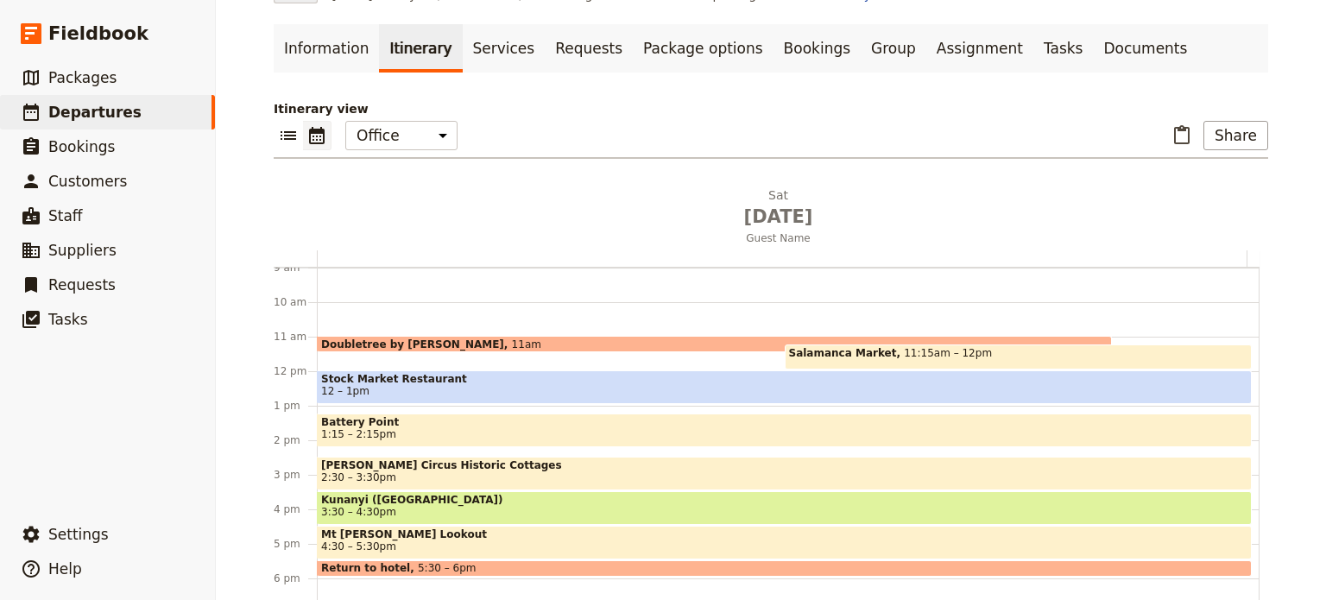
scroll to position [397, 0]
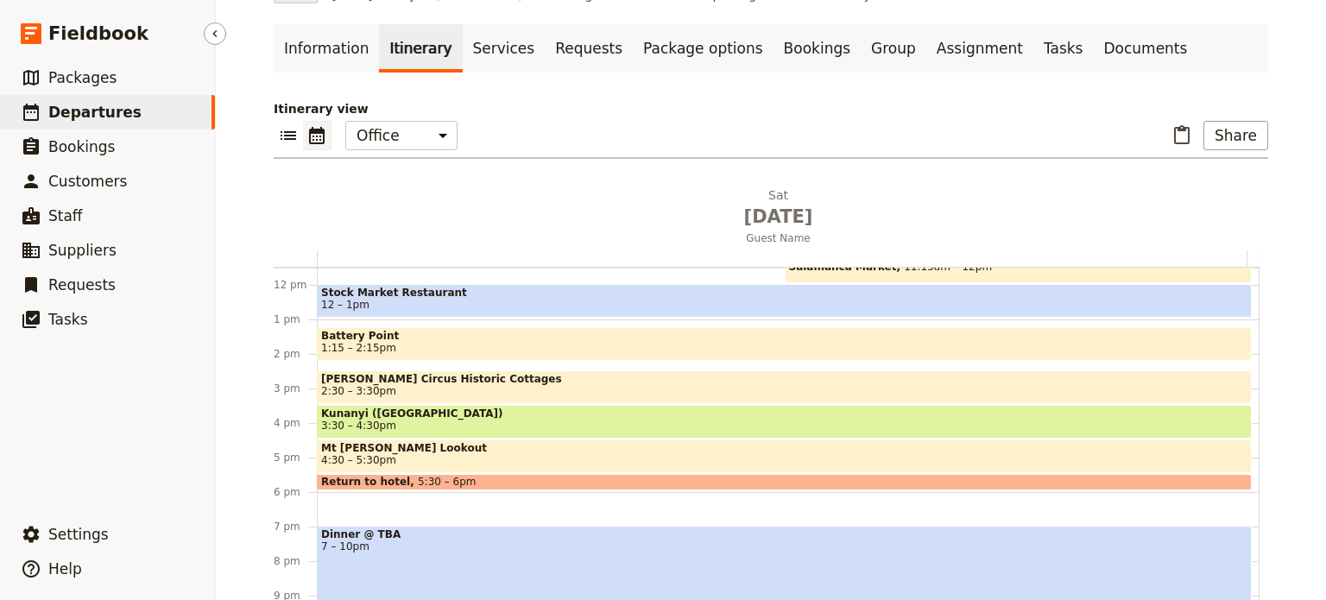
click at [72, 121] on span "Departures" at bounding box center [94, 112] width 93 height 17
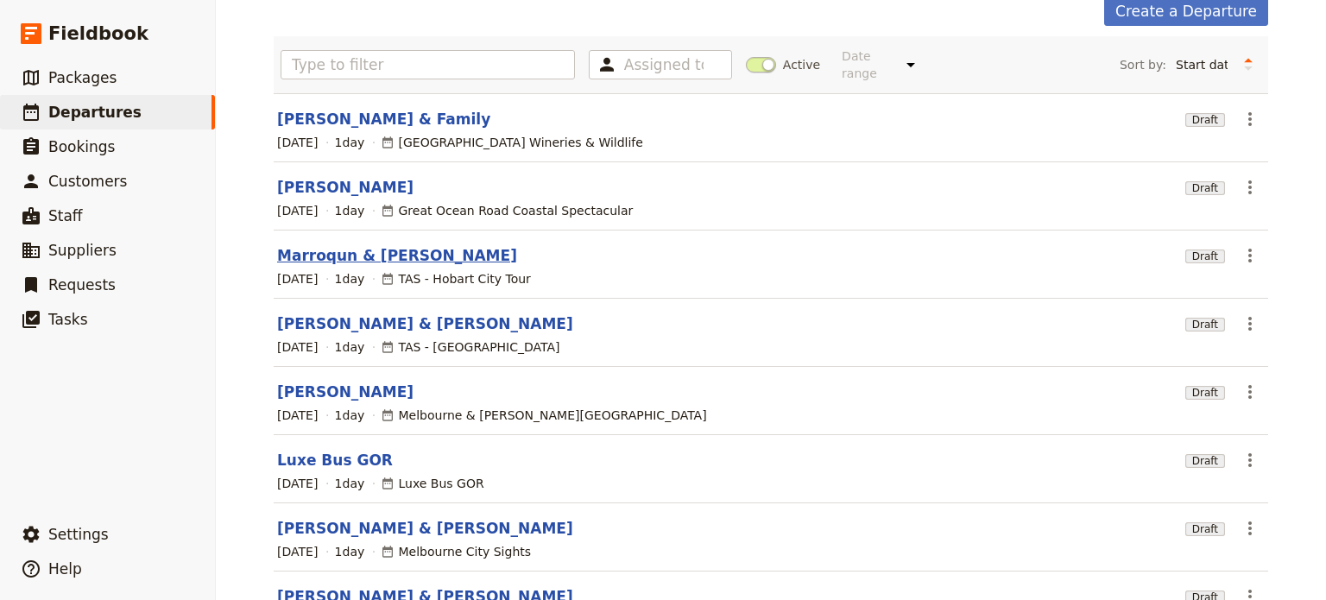
click at [373, 245] on link "Marroqun & [PERSON_NAME]" at bounding box center [397, 255] width 240 height 21
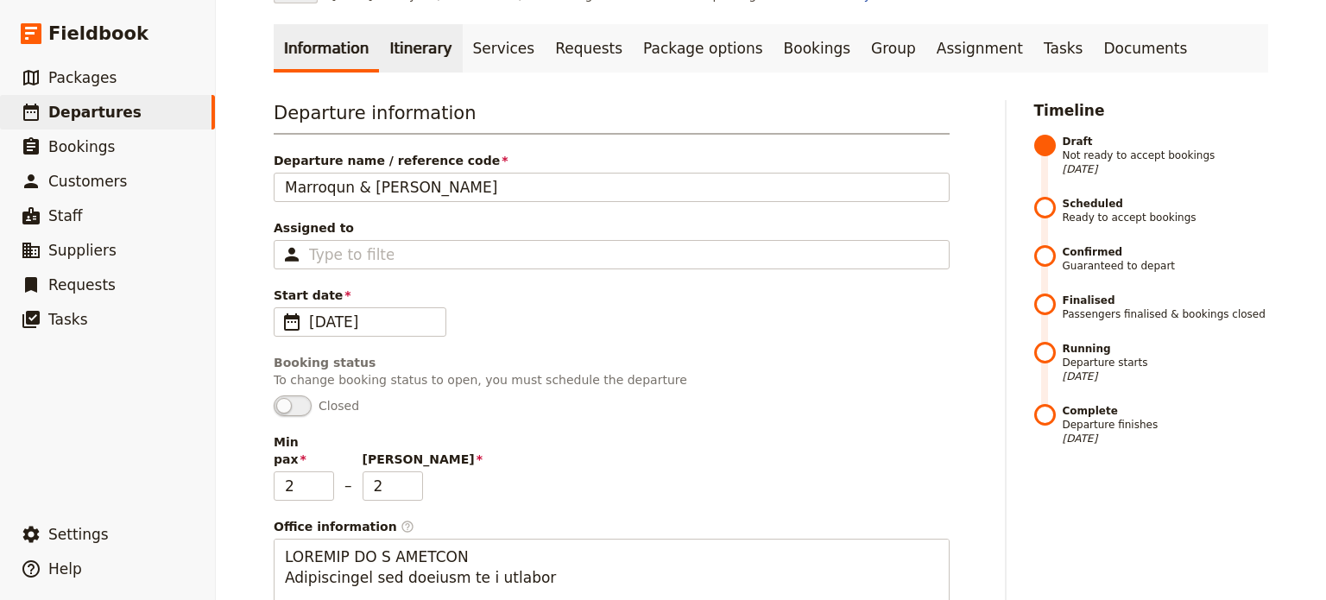
click at [400, 47] on link "Itinerary" at bounding box center [420, 48] width 83 height 48
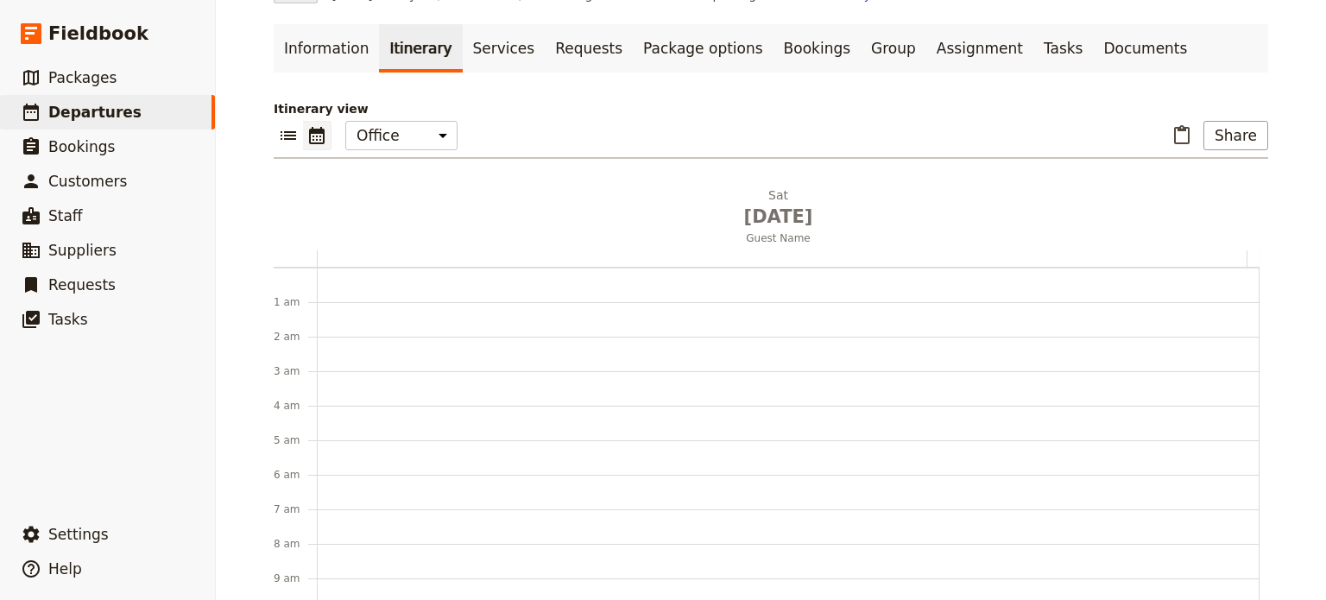
scroll to position [225, 0]
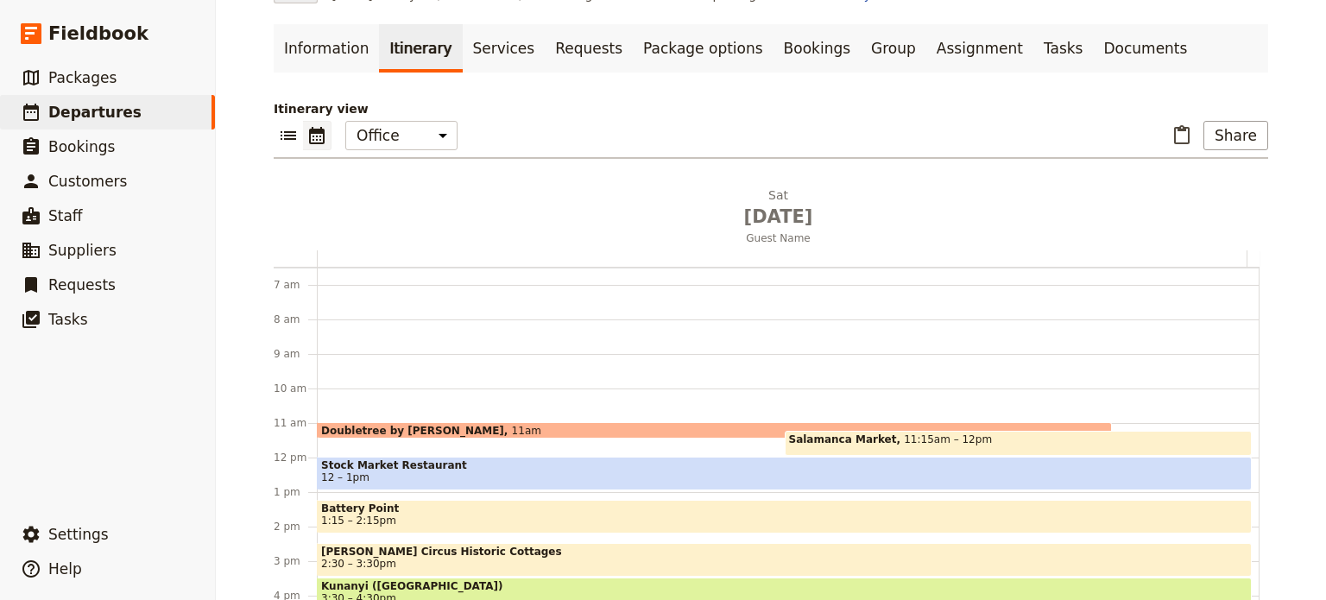
click at [377, 425] on span "Doubletree by [PERSON_NAME]" at bounding box center [416, 430] width 191 height 11
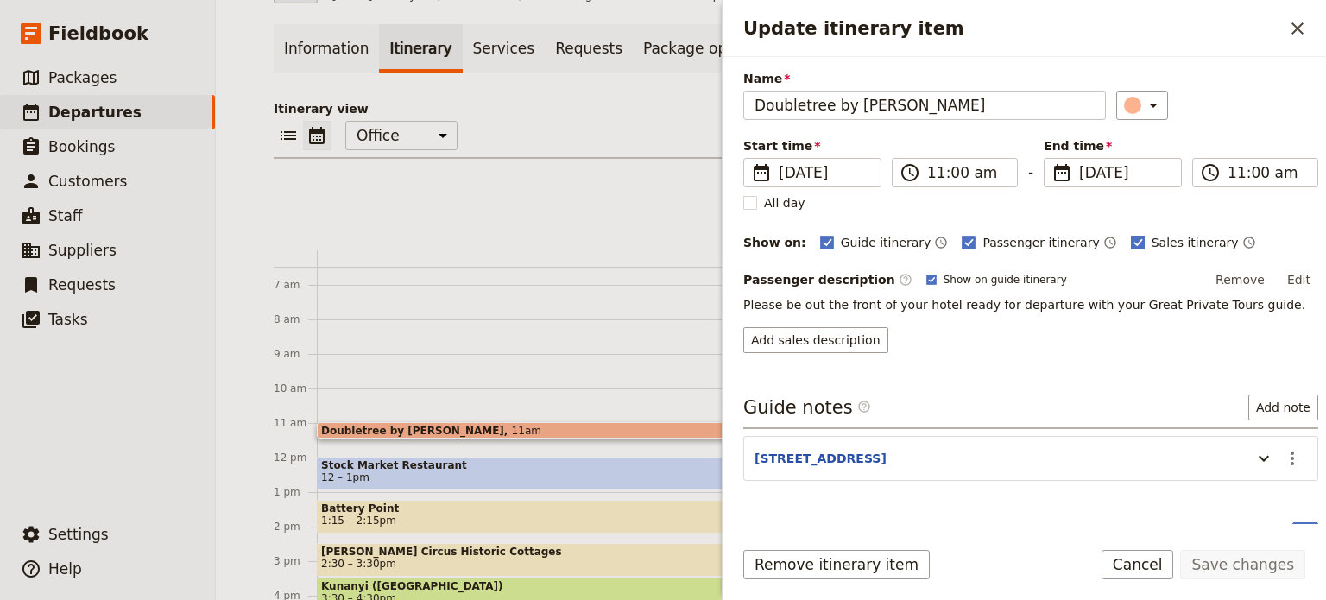
scroll to position [84, 0]
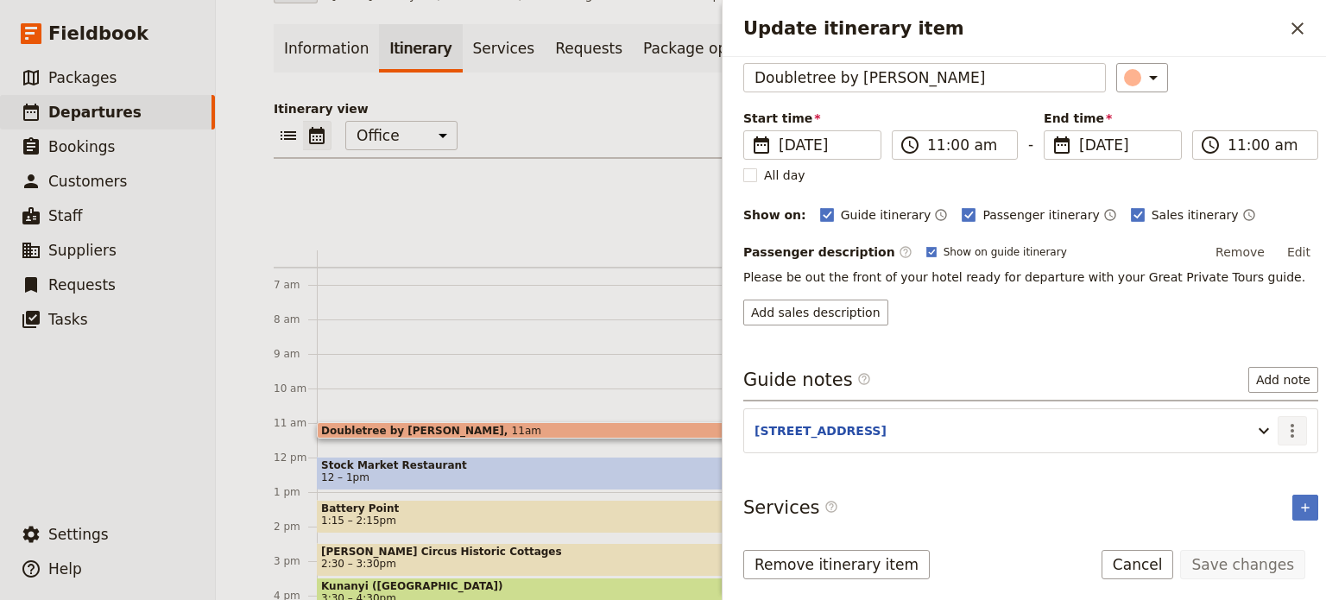
click at [1282, 427] on icon "Actions" at bounding box center [1292, 431] width 21 height 21
click at [1268, 465] on span "Edit note" at bounding box center [1243, 463] width 80 height 17
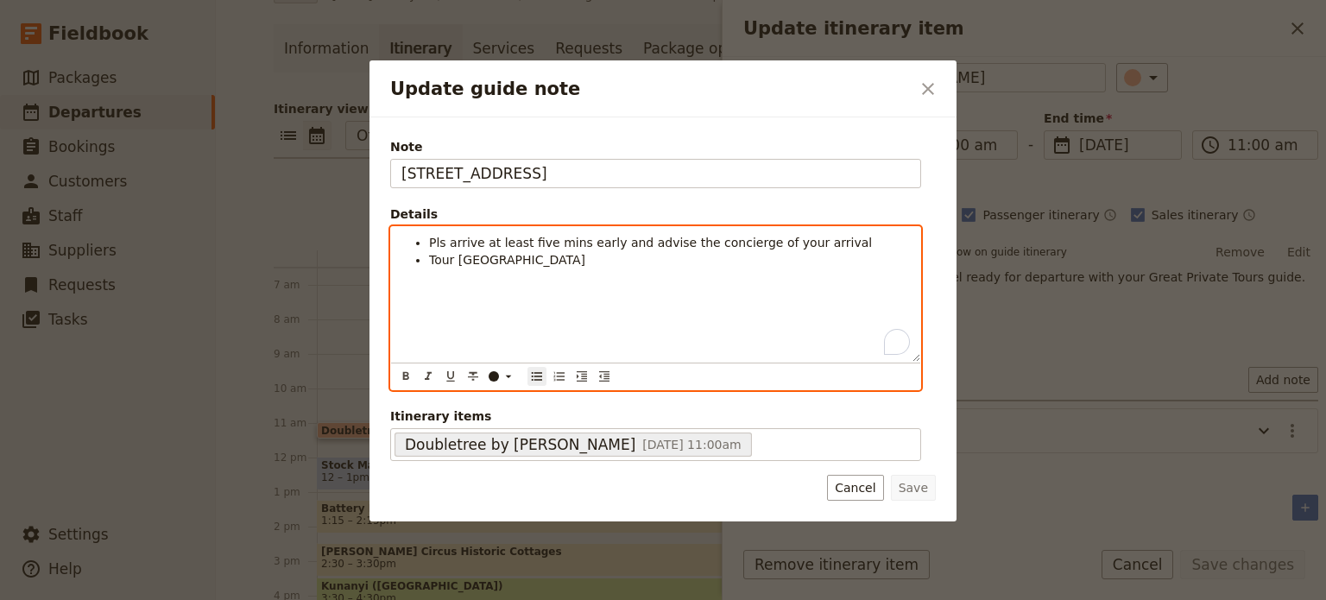
click at [831, 237] on li "Pls arrive at least five mins early and advise the concierge of your arrival" at bounding box center [669, 242] width 481 height 17
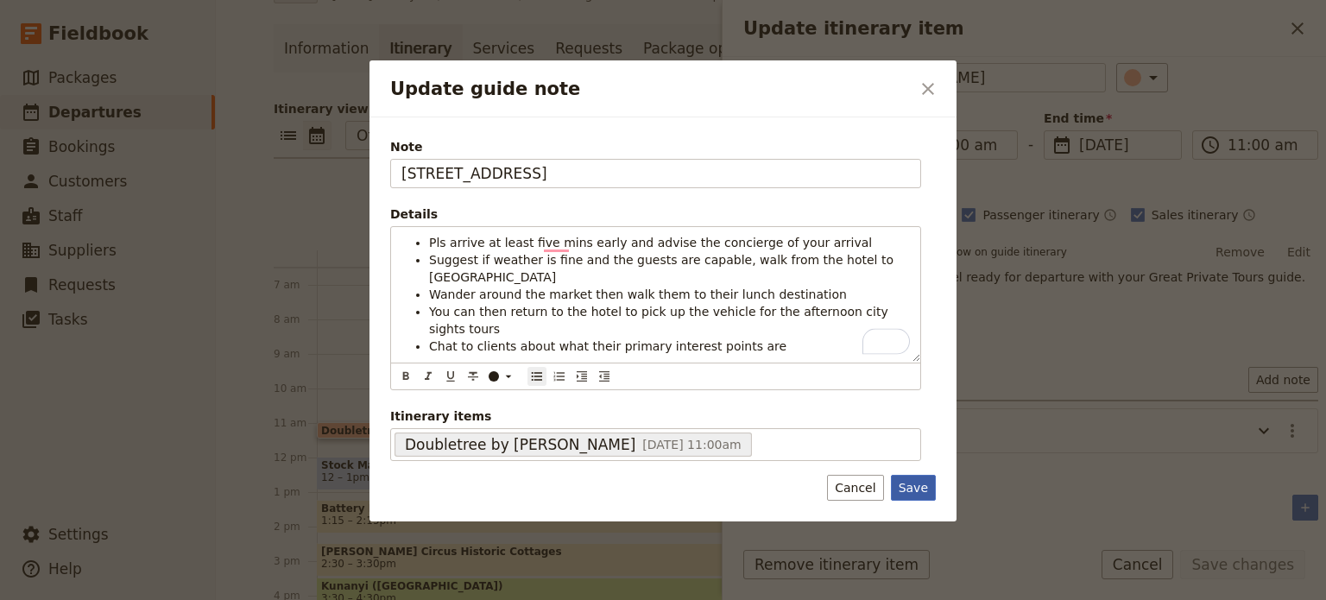
click at [909, 495] on button "Save" at bounding box center [913, 488] width 45 height 26
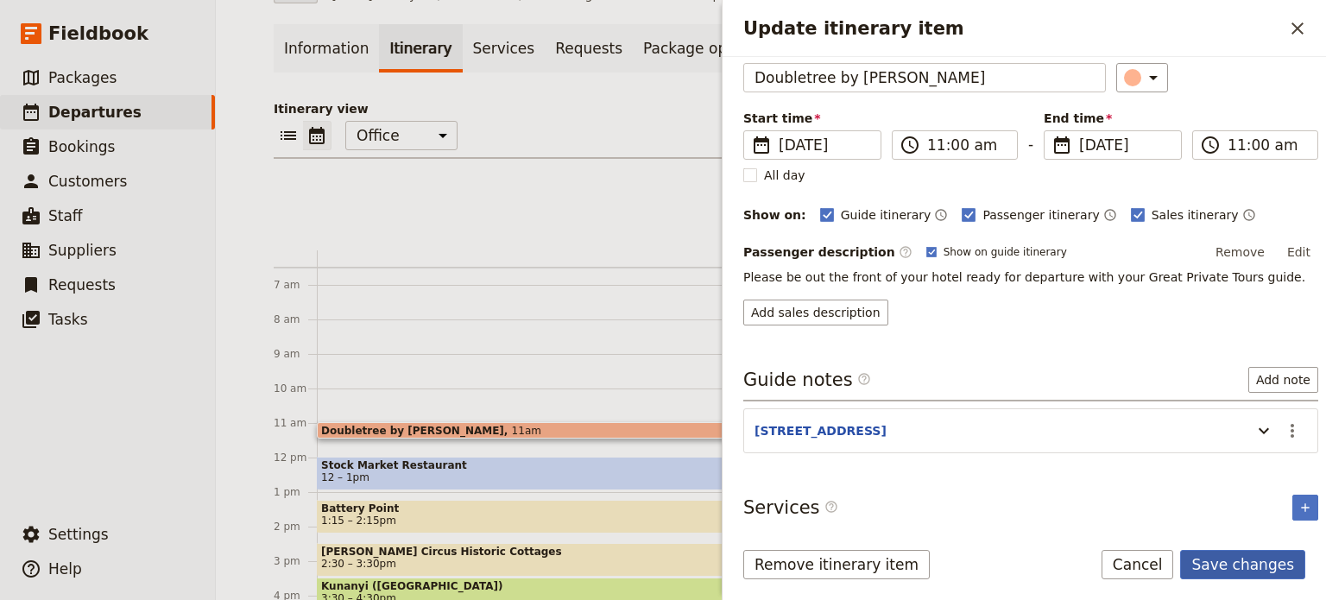
click at [1231, 566] on button "Save changes" at bounding box center [1243, 564] width 125 height 29
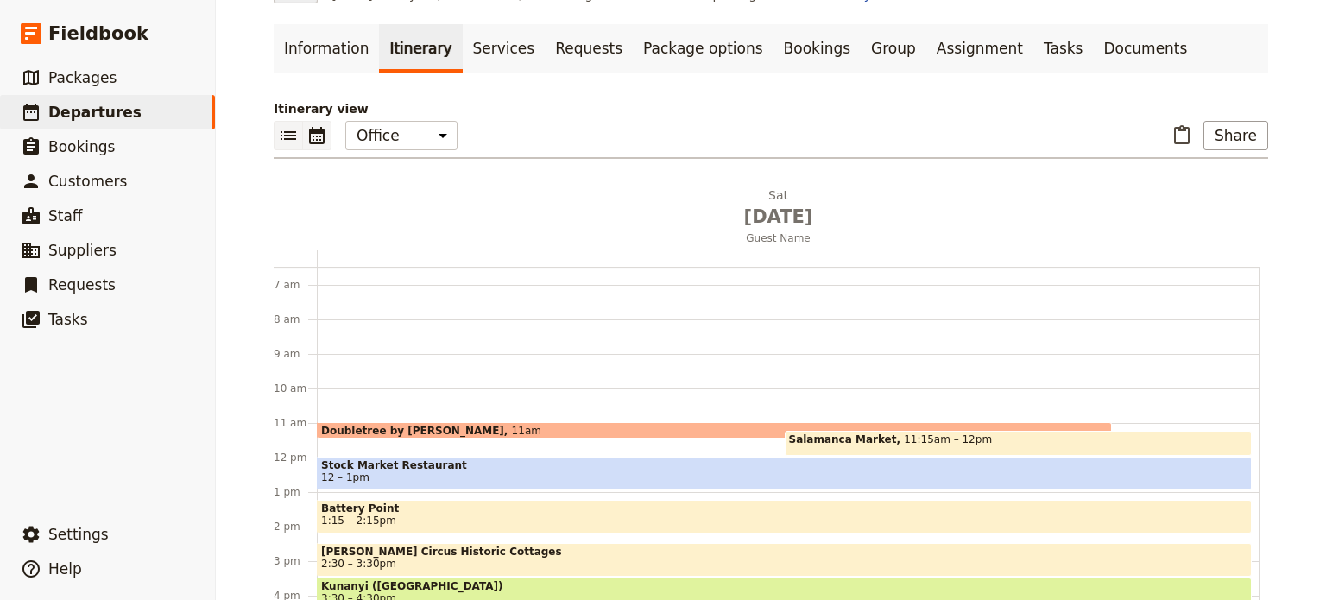
click at [281, 131] on icon "List view" at bounding box center [289, 135] width 16 height 9
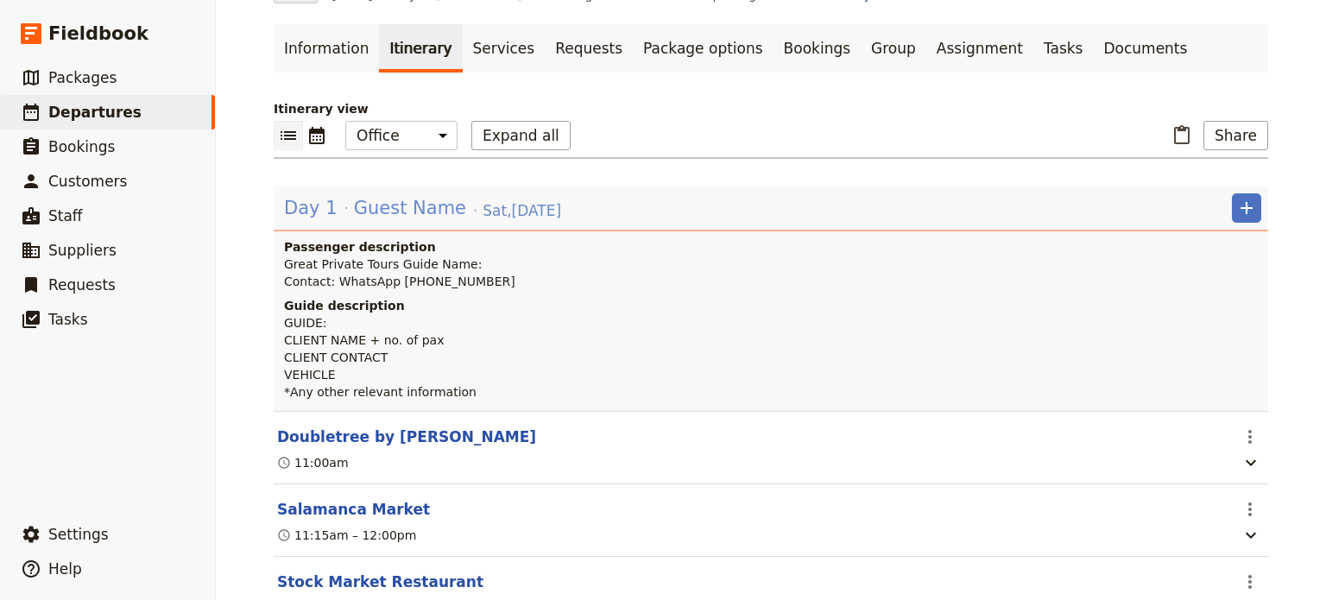
click at [356, 206] on span "Guest Name" at bounding box center [410, 208] width 112 height 26
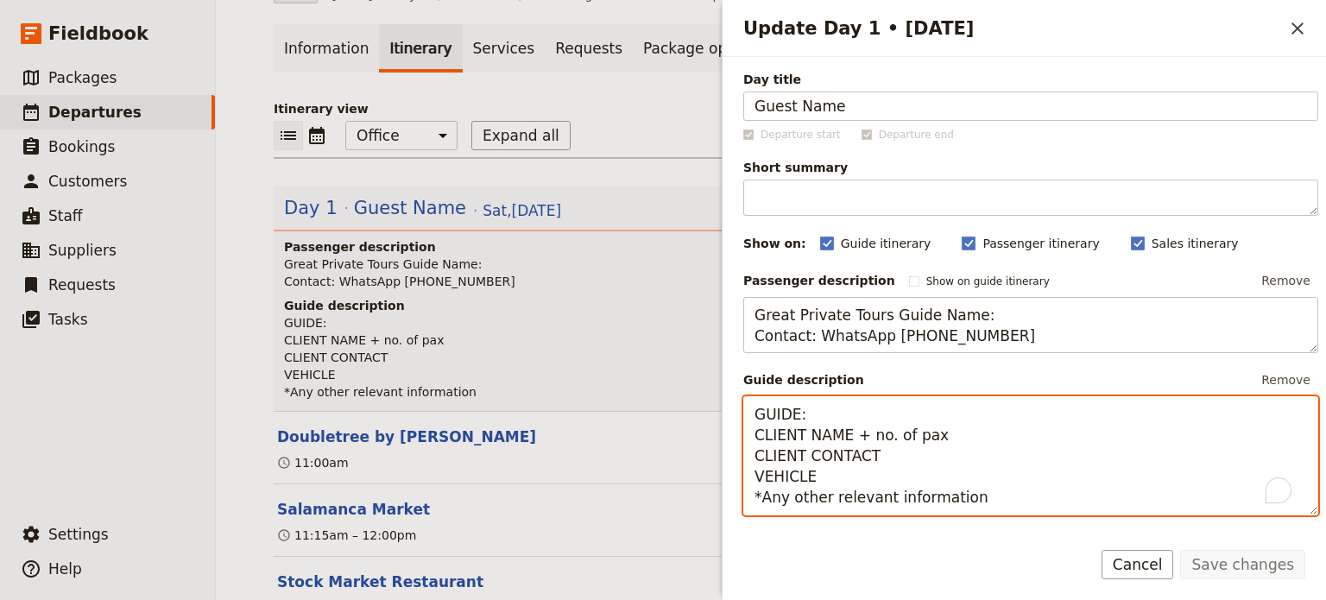
drag, startPoint x: 957, startPoint y: 495, endPoint x: 766, endPoint y: 495, distance: 190.8
click at [764, 495] on textarea "GUIDE: CLIENT NAME + no. of pax CLIENT CONTACT VEHICLE *Any other relevant info…" at bounding box center [1031, 455] width 575 height 119
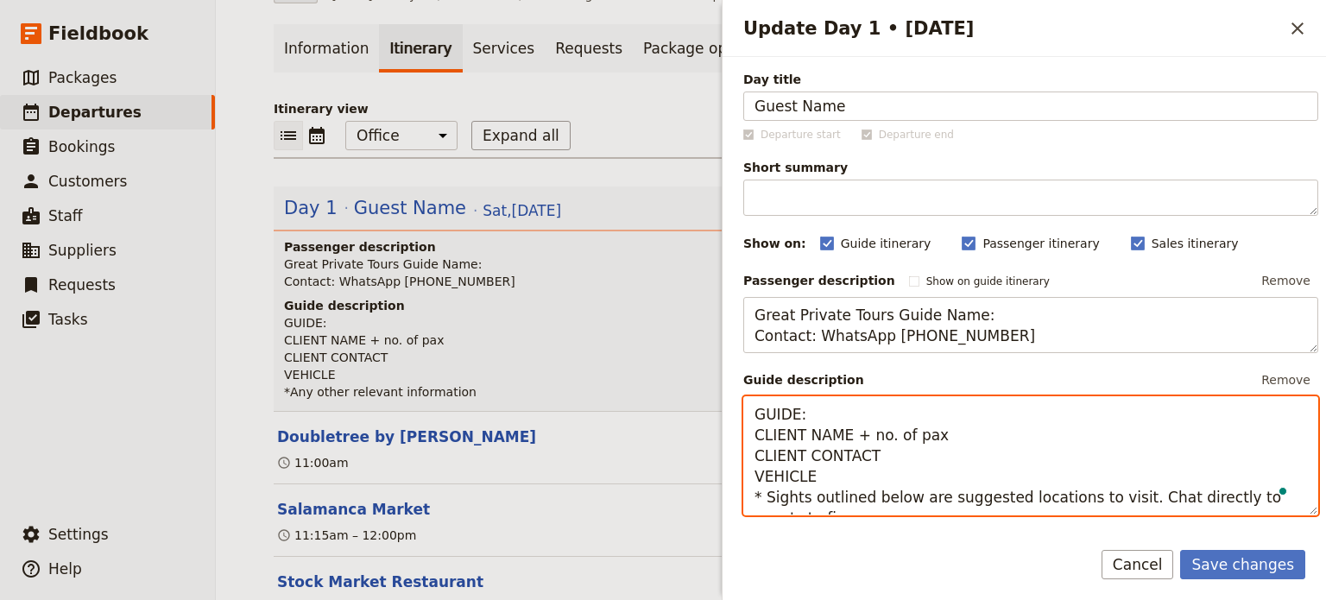
scroll to position [2, 0]
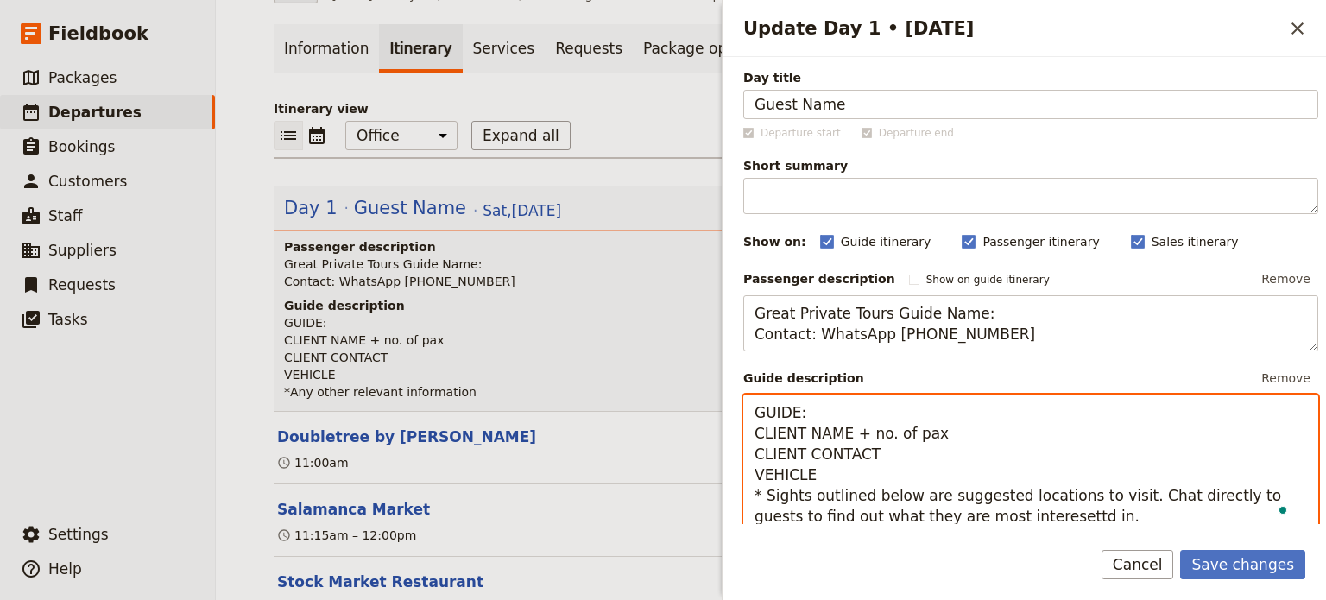
click at [999, 519] on textarea "GUIDE: CLIENT NAME + no. of pax CLIENT CONTACT VEHICLE * Sights outlined below …" at bounding box center [1031, 465] width 575 height 140
type textarea "GUIDE: CLIENT NAME + no. of pax CLIENT CONTACT VEHICLE * Sights outlined below …"
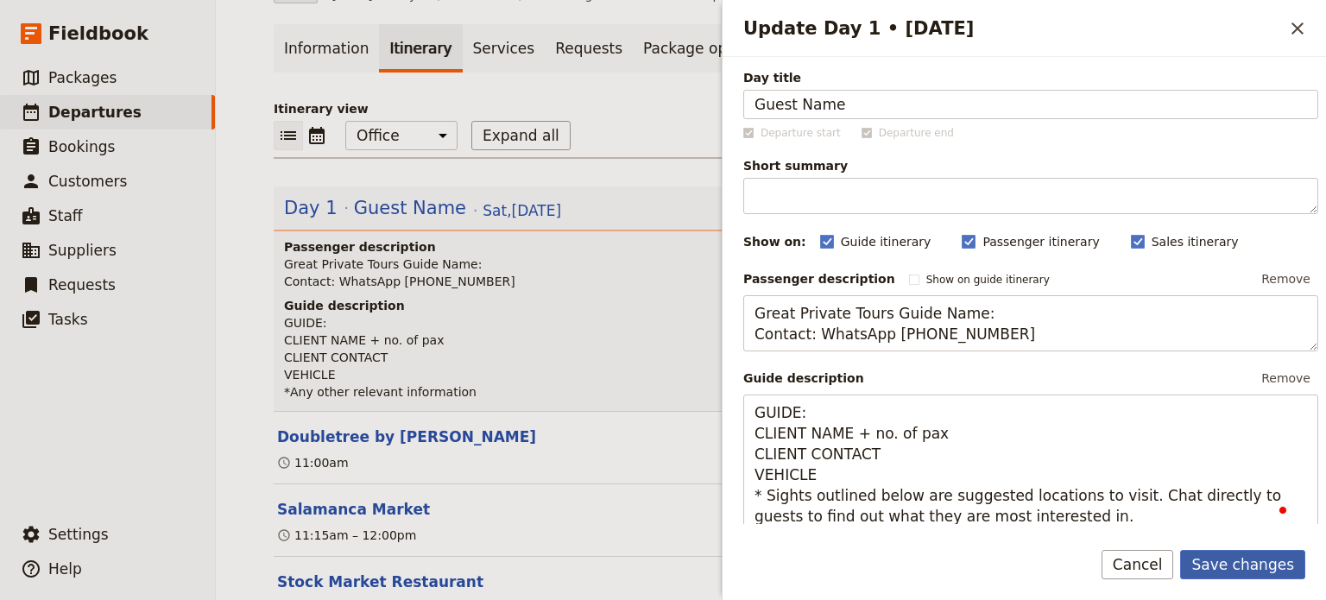
click at [1223, 562] on button "Save changes" at bounding box center [1243, 564] width 125 height 29
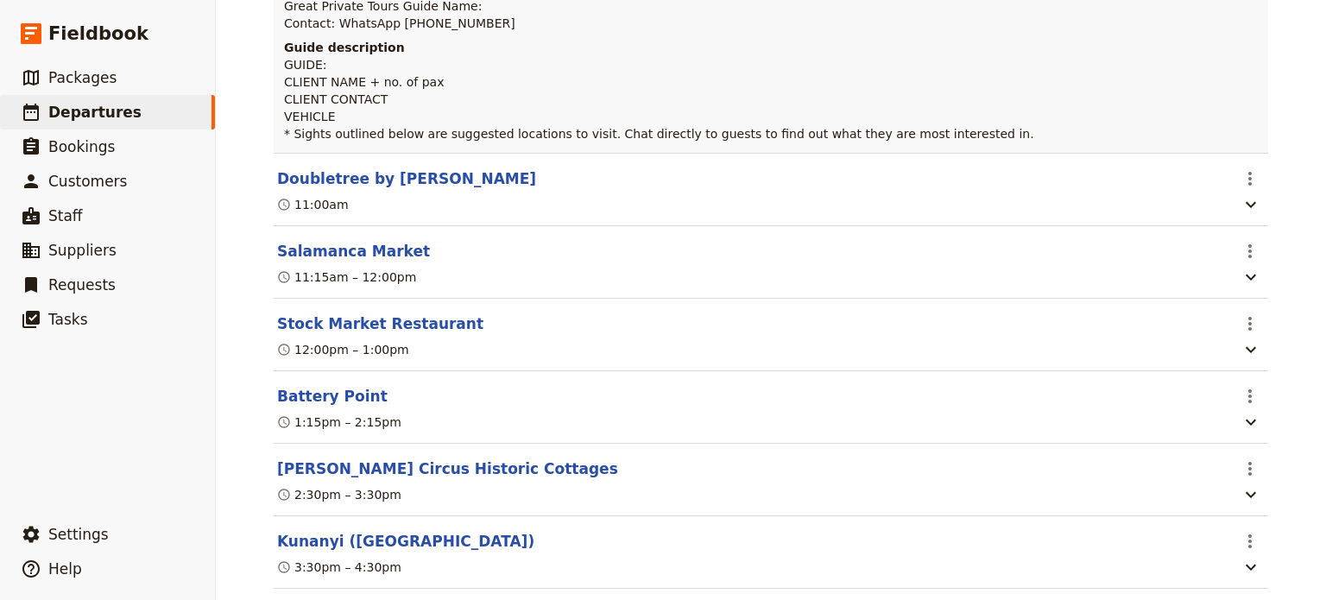
scroll to position [345, 0]
click at [79, 107] on span "Departures" at bounding box center [94, 112] width 93 height 17
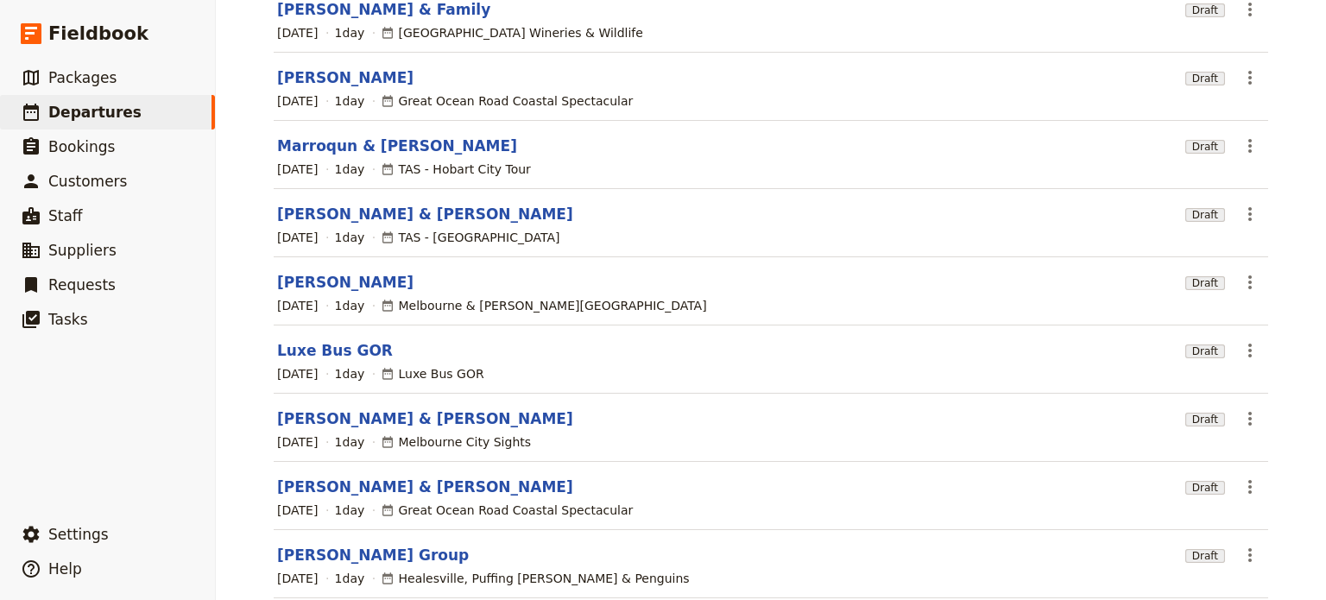
scroll to position [158, 0]
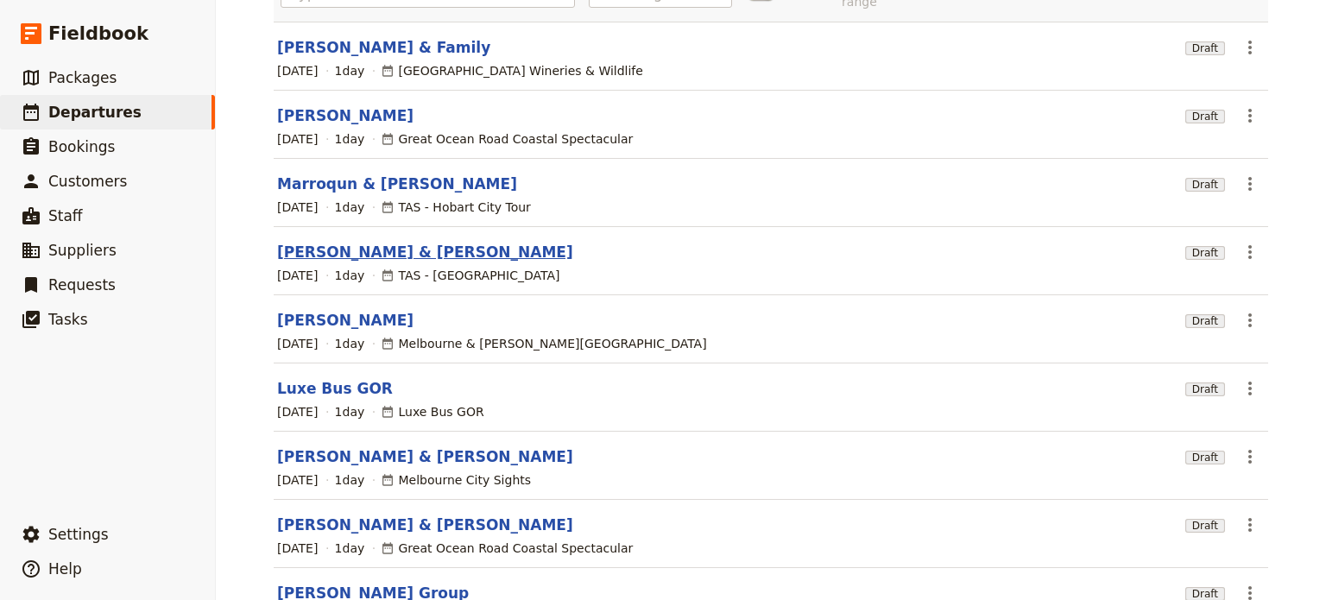
click at [301, 242] on link "[PERSON_NAME] & [PERSON_NAME]" at bounding box center [425, 252] width 296 height 21
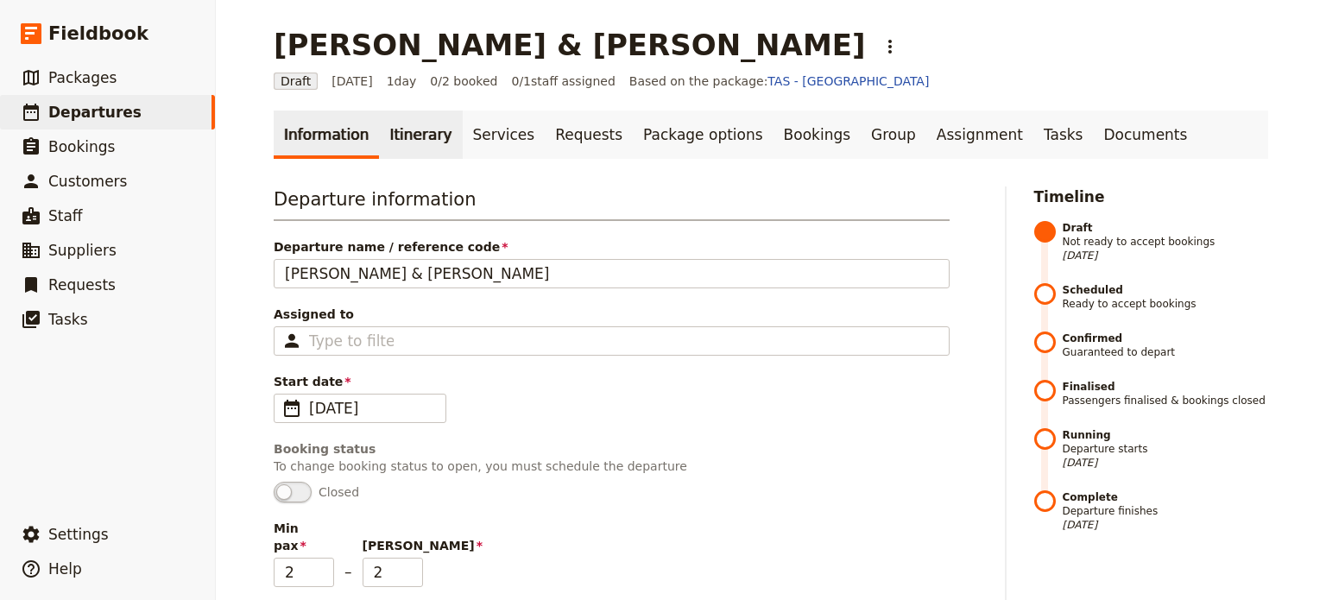
click at [404, 127] on link "Itinerary" at bounding box center [420, 135] width 83 height 48
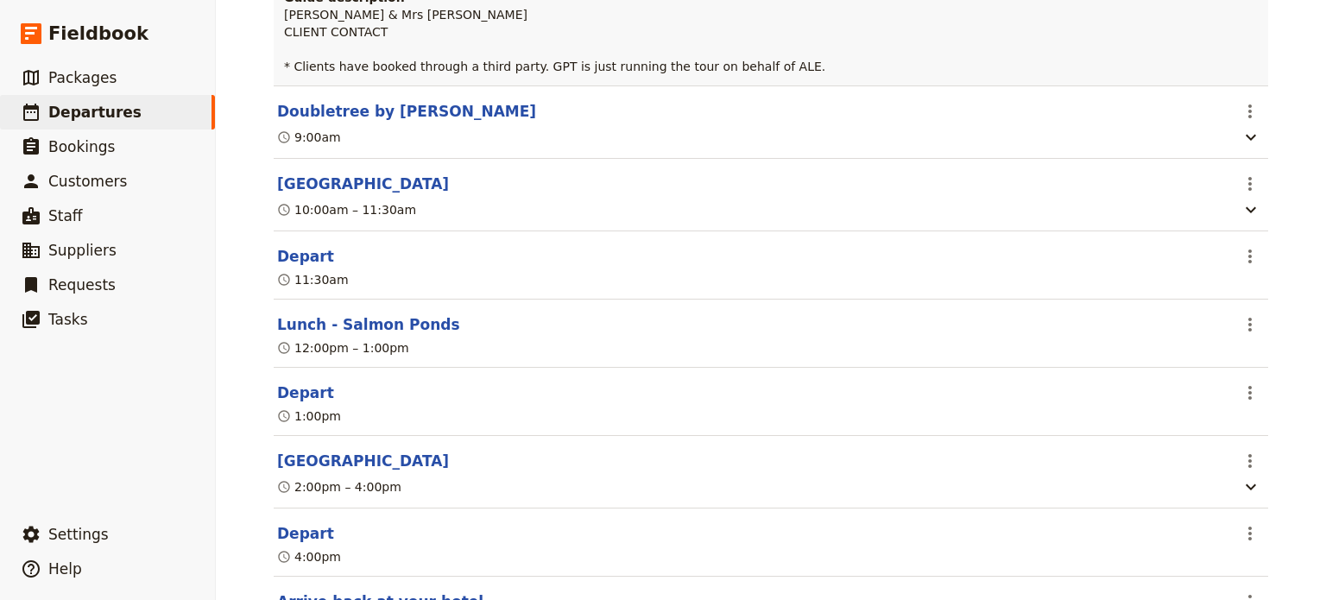
scroll to position [432, 0]
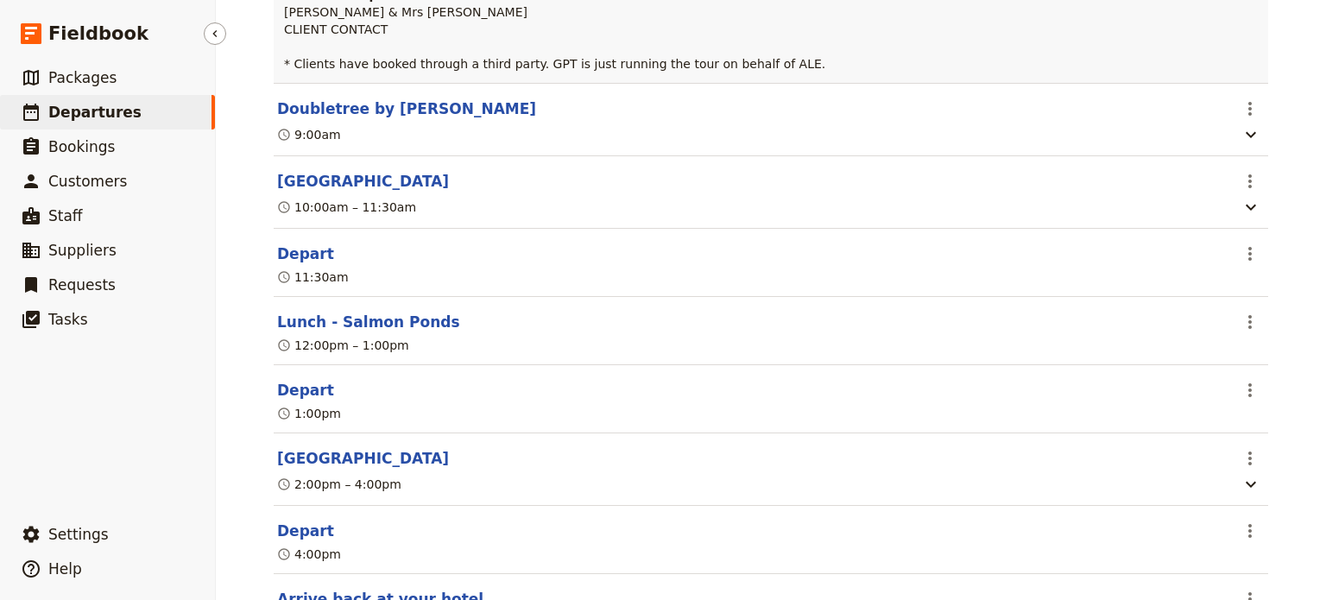
click at [109, 108] on span "Departures" at bounding box center [94, 112] width 93 height 17
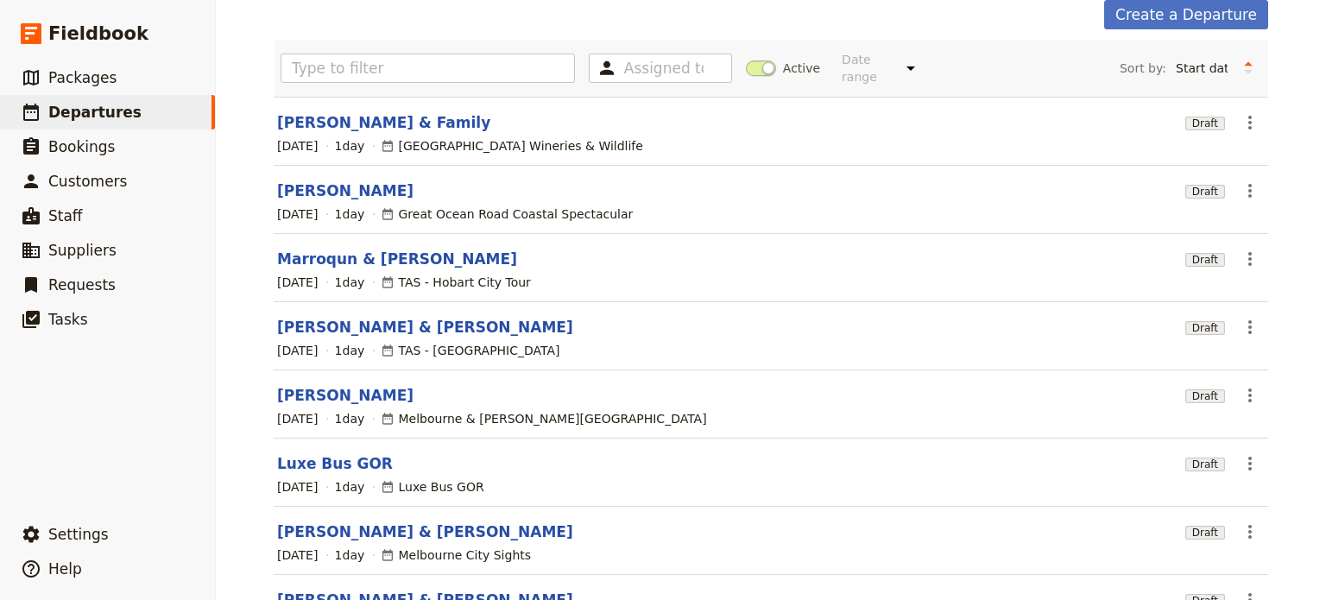
scroll to position [72, 0]
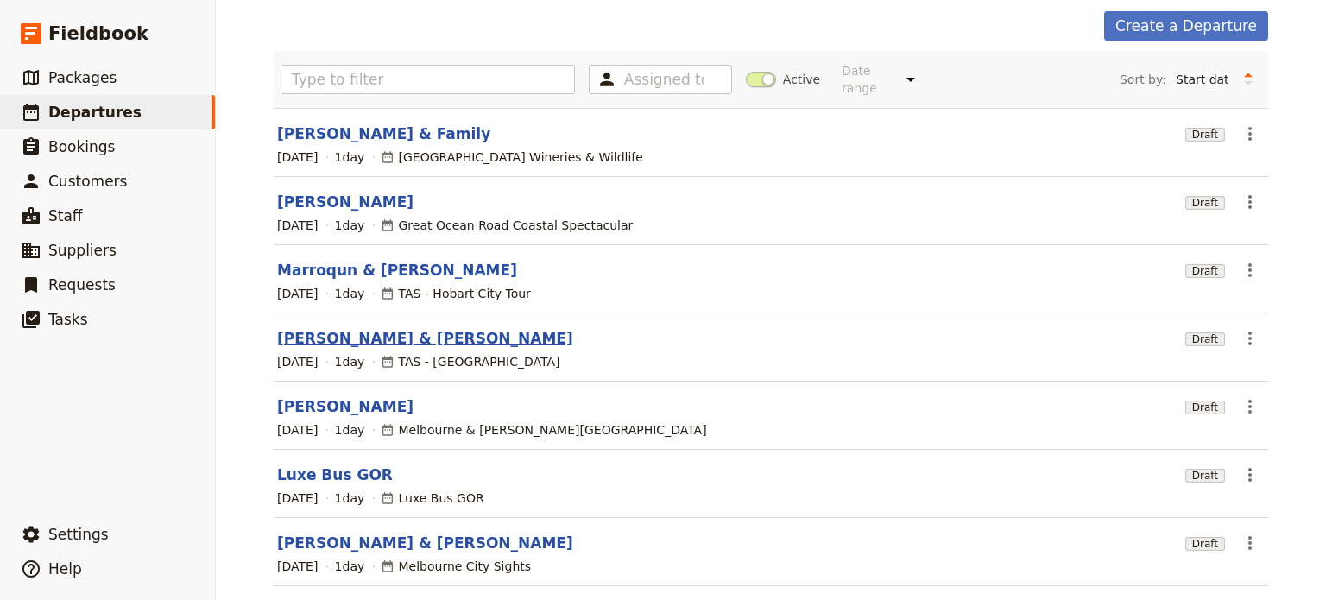
click at [327, 328] on link "[PERSON_NAME] & [PERSON_NAME]" at bounding box center [425, 338] width 296 height 21
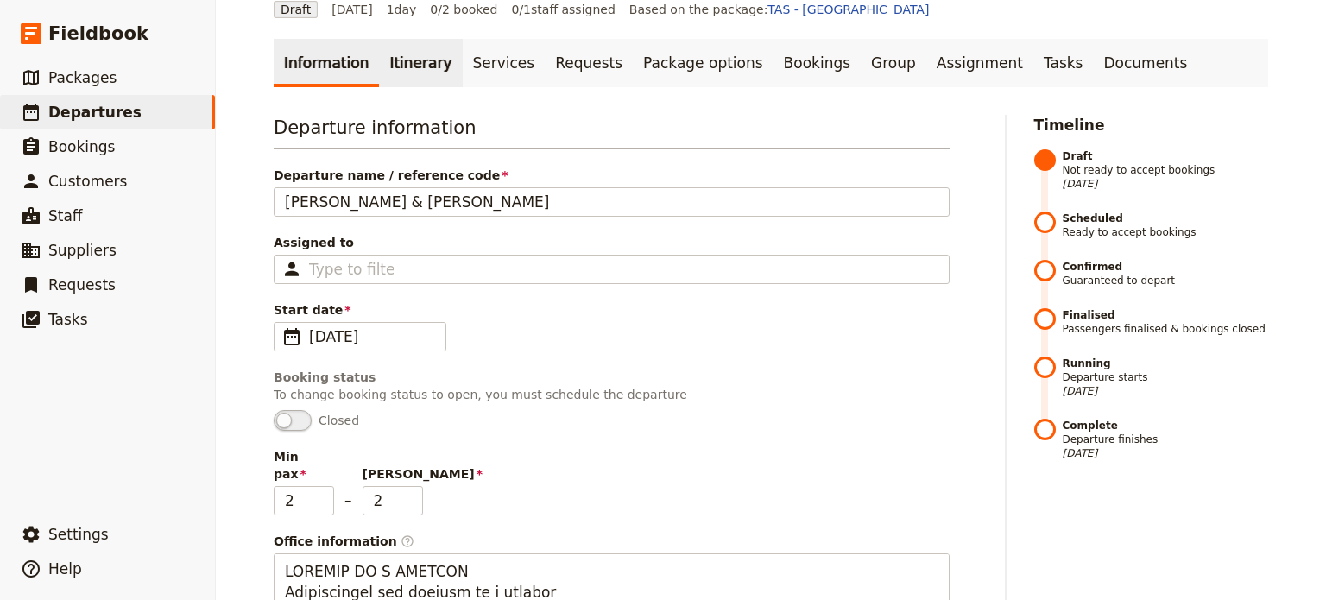
click at [379, 49] on link "Itinerary" at bounding box center [420, 63] width 83 height 48
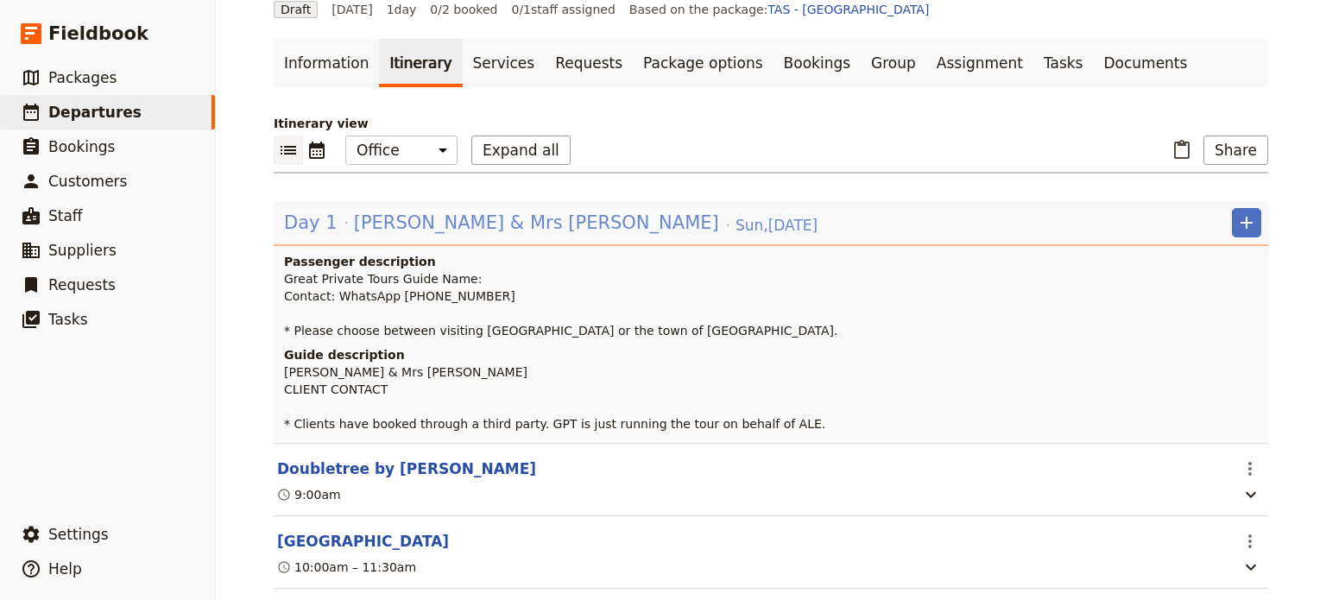
click at [482, 224] on span "[PERSON_NAME] & Mrs [PERSON_NAME]" at bounding box center [536, 223] width 365 height 26
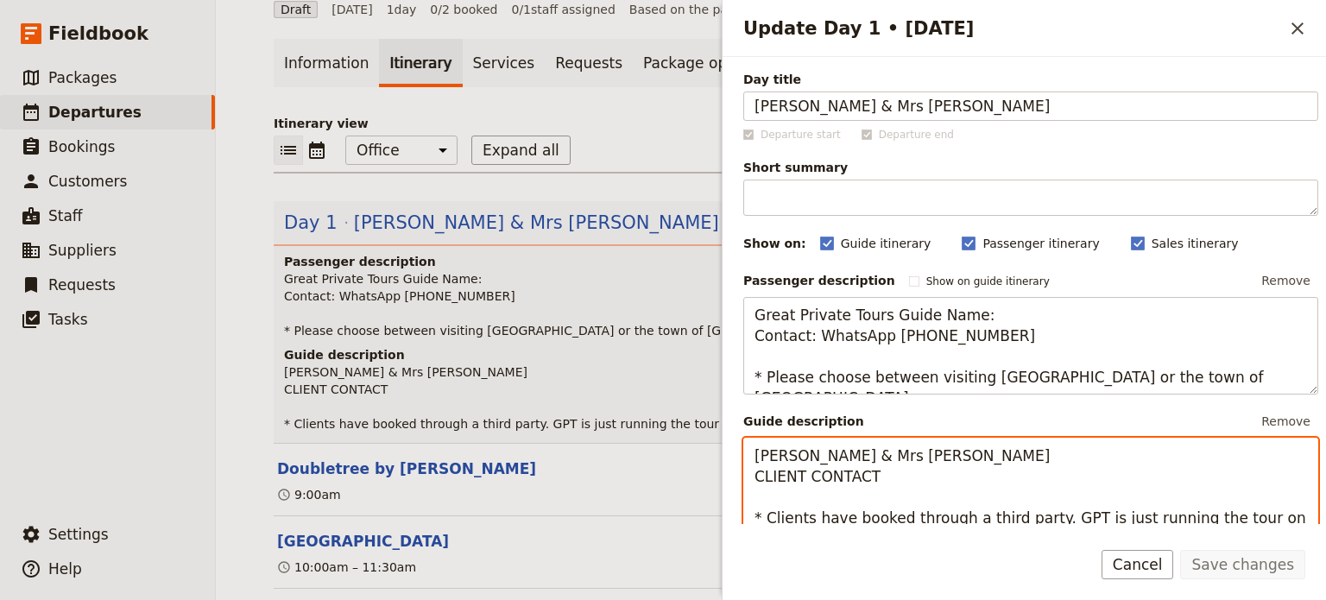
drag, startPoint x: 898, startPoint y: 476, endPoint x: 723, endPoint y: 476, distance: 175.3
click at [723, 476] on div "Day title Mr Arturo MARROQUIN & Mrs Andrea GONZALEZ Departure start Departure e…" at bounding box center [1025, 290] width 604 height 467
click at [868, 481] on textarea "Mr Arturo MARROQUIN & Mrs Andrea GONZALEZ WhatsApp +1 * Clients have booked thr…" at bounding box center [1031, 497] width 575 height 119
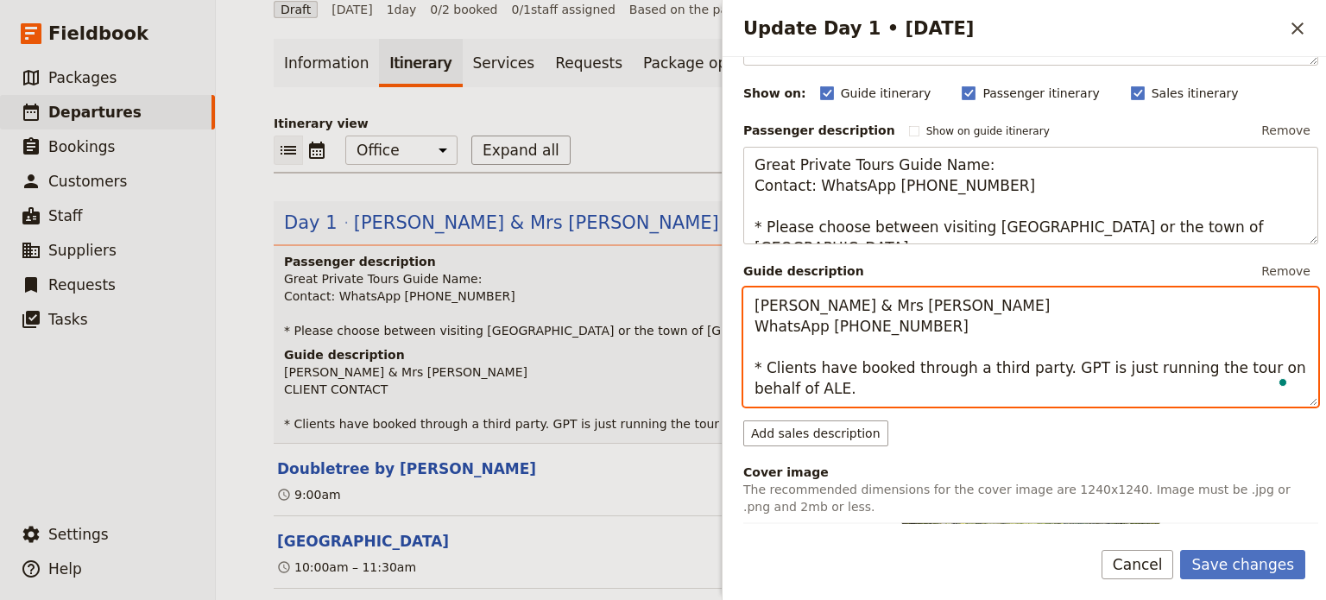
scroll to position [173, 0]
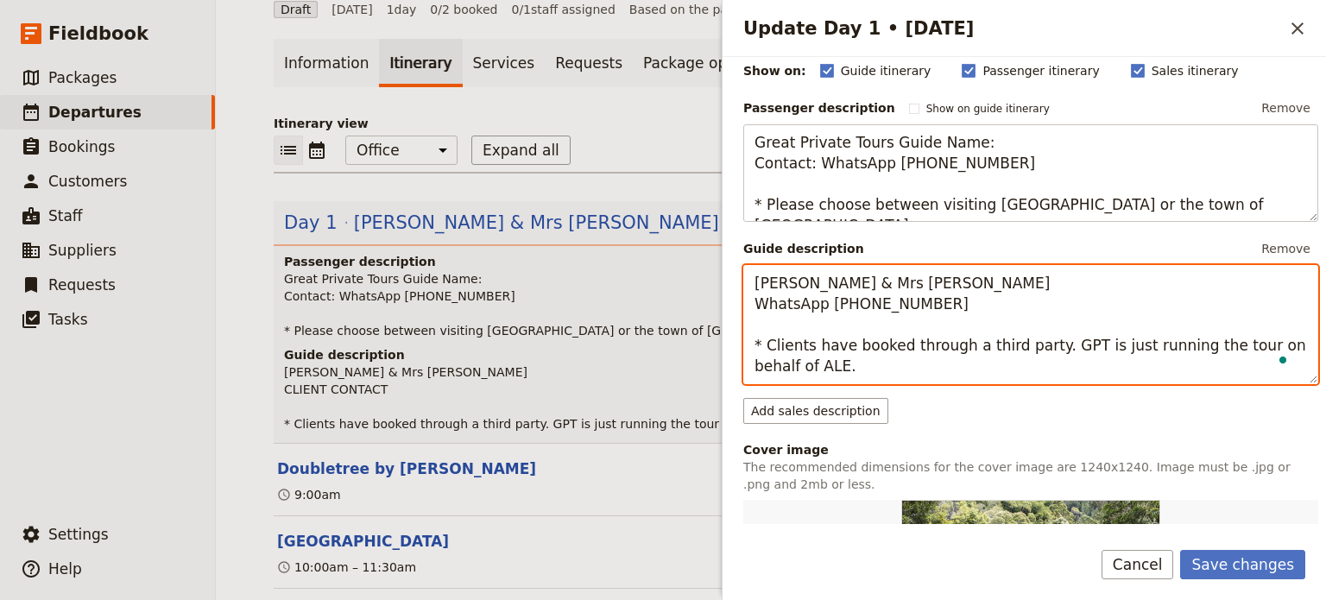
click at [792, 320] on textarea "Mr Arturo MARROQUIN & Mrs Andrea GONZALEZ WhatsApp +1 829 564 2211 * Clients ha…" at bounding box center [1031, 324] width 575 height 119
click at [832, 362] on textarea "Mr Arturo MARROQUIN & Mrs Andrea GONZALEZ WhatsApp +1 829 564 2211 * Clients ha…" at bounding box center [1031, 324] width 575 height 119
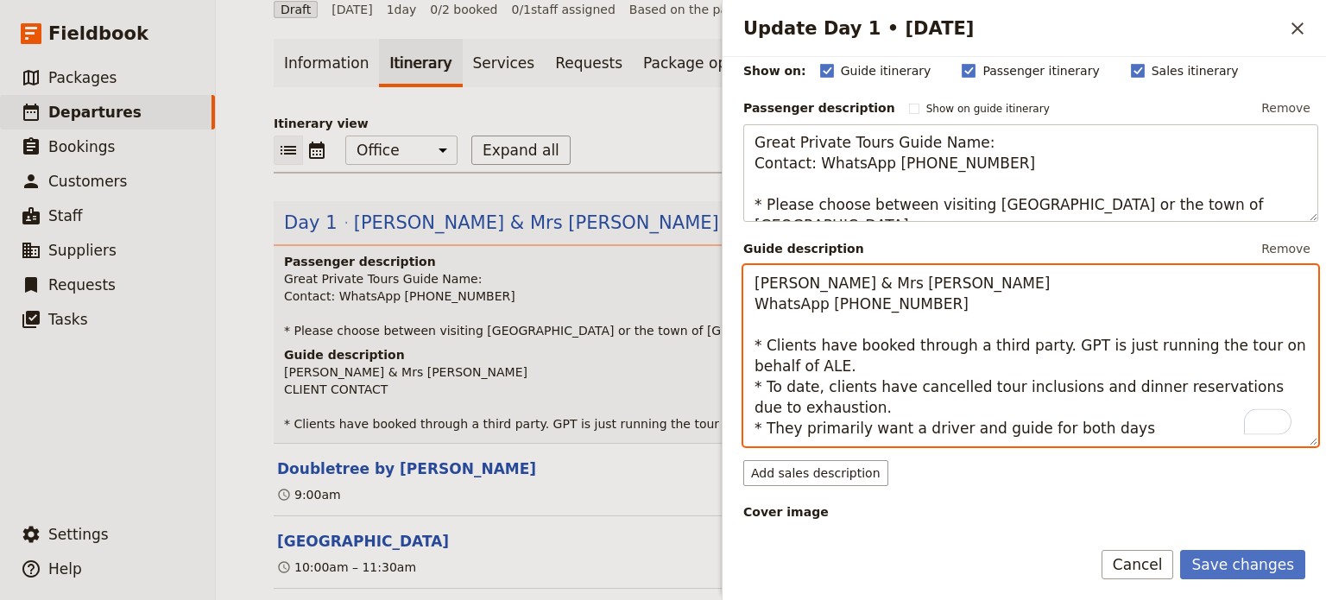
drag, startPoint x: 1133, startPoint y: 424, endPoint x: 712, endPoint y: 278, distance: 445.2
click at [712, 278] on div "Marroquin & Gonzalez ​ Draft 31 Aug 2025 1 day 0/2 booked 0 / 1 staff assigned …" at bounding box center [771, 300] width 1111 height 600
type textarea "[PERSON_NAME] & Mrs [PERSON_NAME] WhatsApp [PHONE_NUMBER] * Clients have booked…"
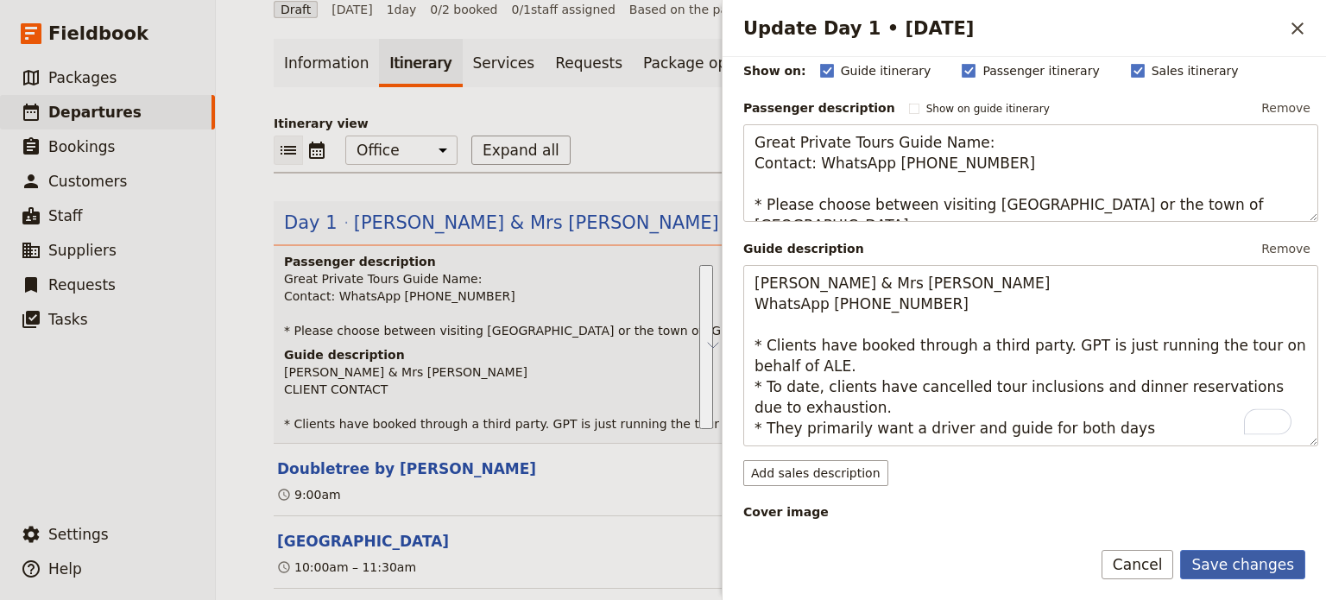
click at [1247, 566] on button "Save changes" at bounding box center [1243, 564] width 125 height 29
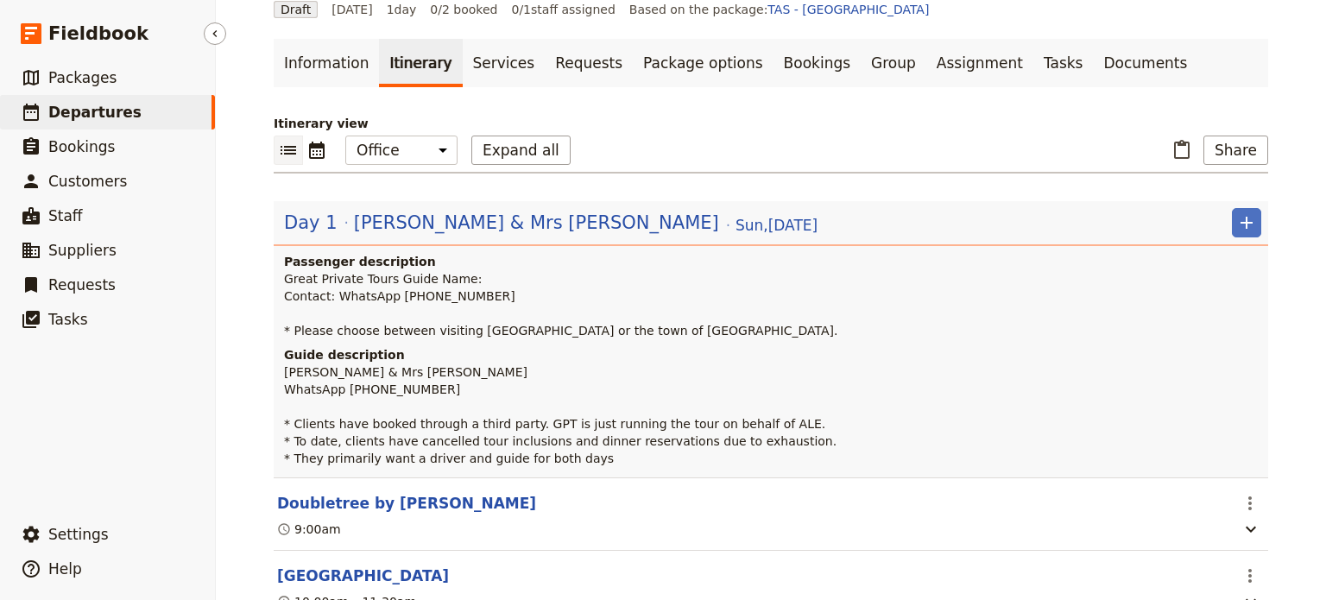
click at [111, 113] on span "Departures" at bounding box center [94, 112] width 93 height 17
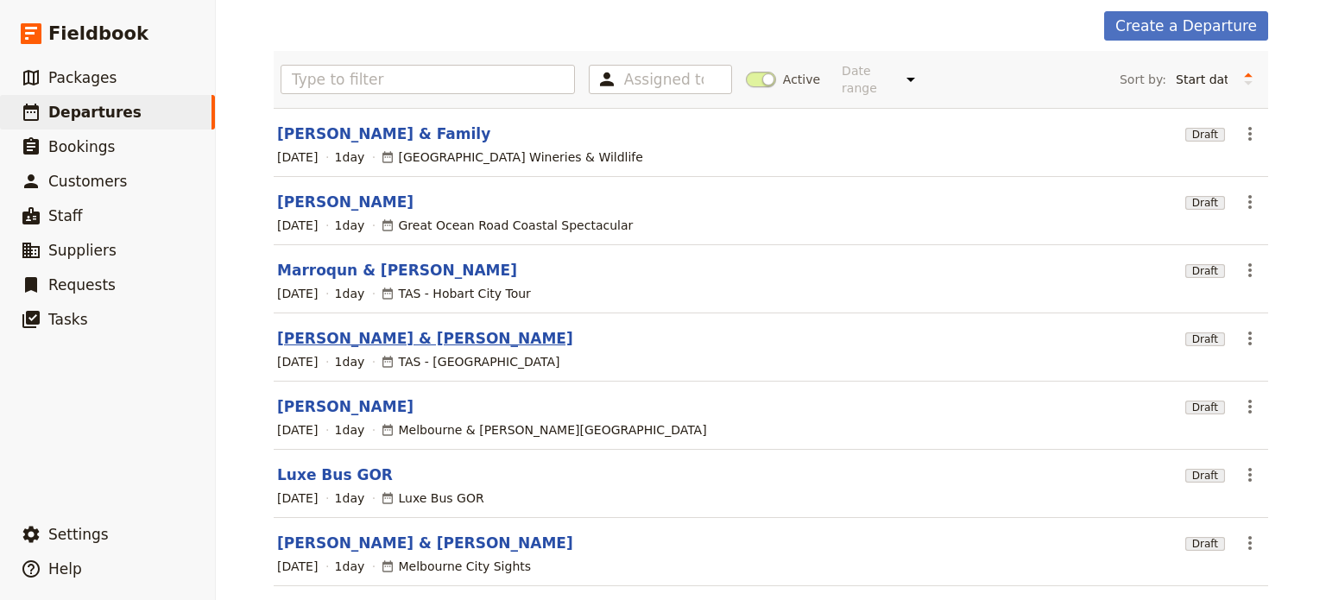
click at [356, 328] on link "[PERSON_NAME] & [PERSON_NAME]" at bounding box center [425, 338] width 296 height 21
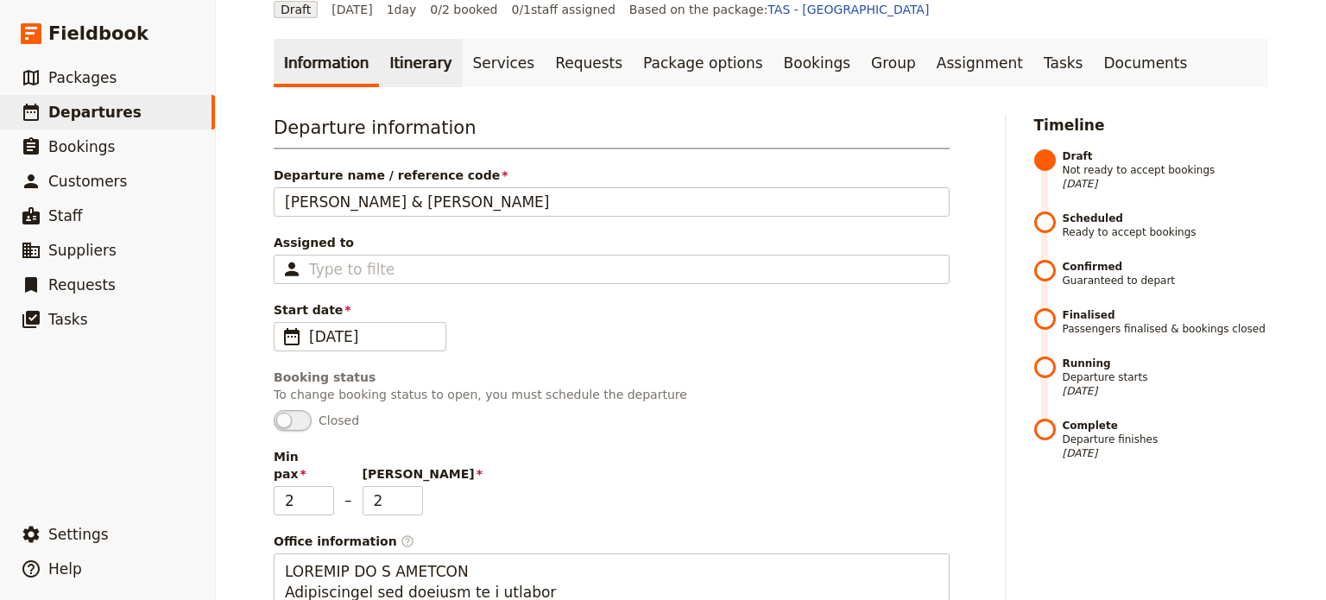
click at [383, 65] on link "Itinerary" at bounding box center [420, 63] width 83 height 48
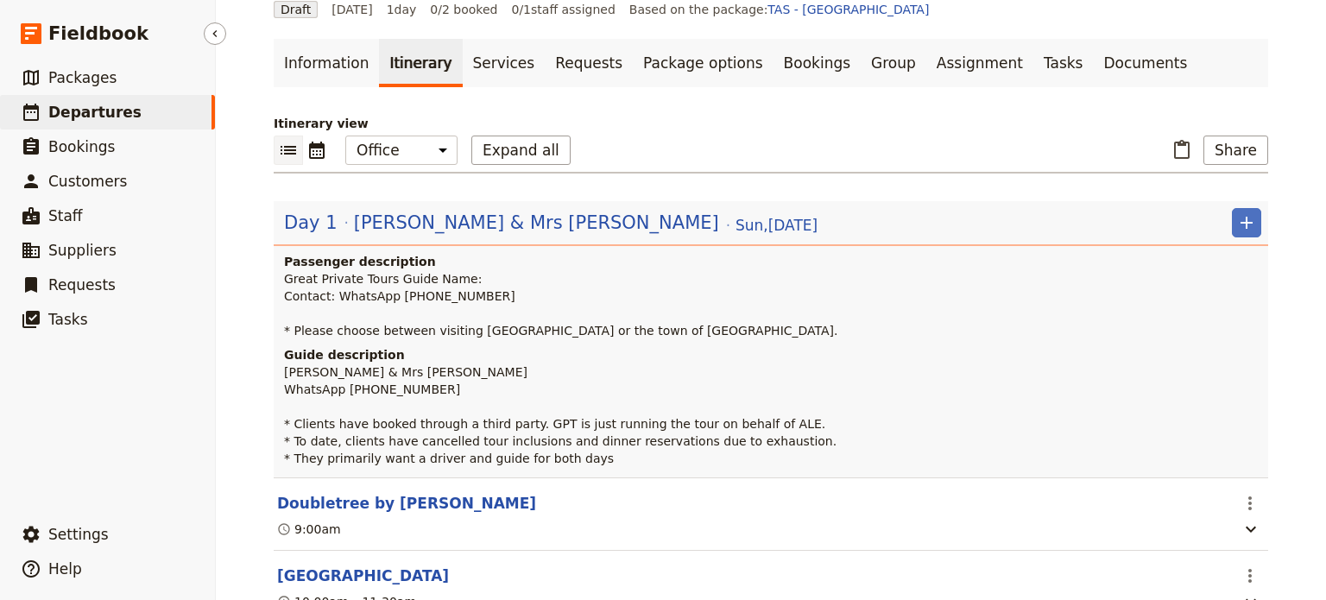
click at [100, 115] on span "Departures" at bounding box center [94, 112] width 93 height 17
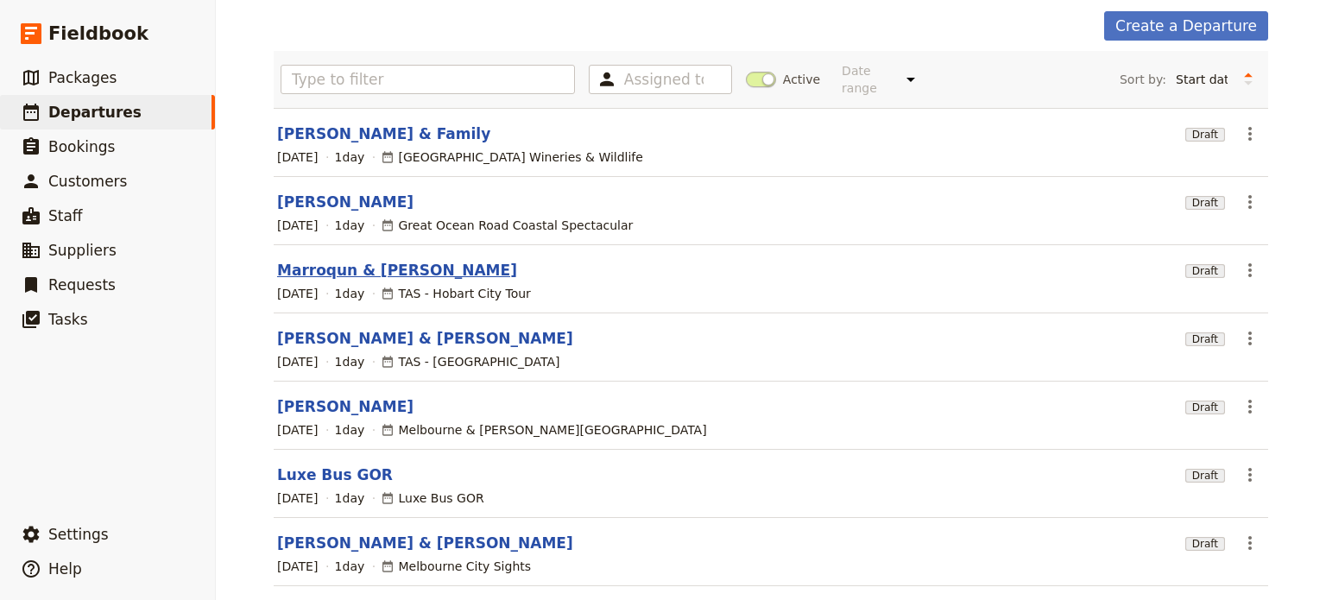
click at [332, 260] on link "Marroqun & [PERSON_NAME]" at bounding box center [397, 270] width 240 height 21
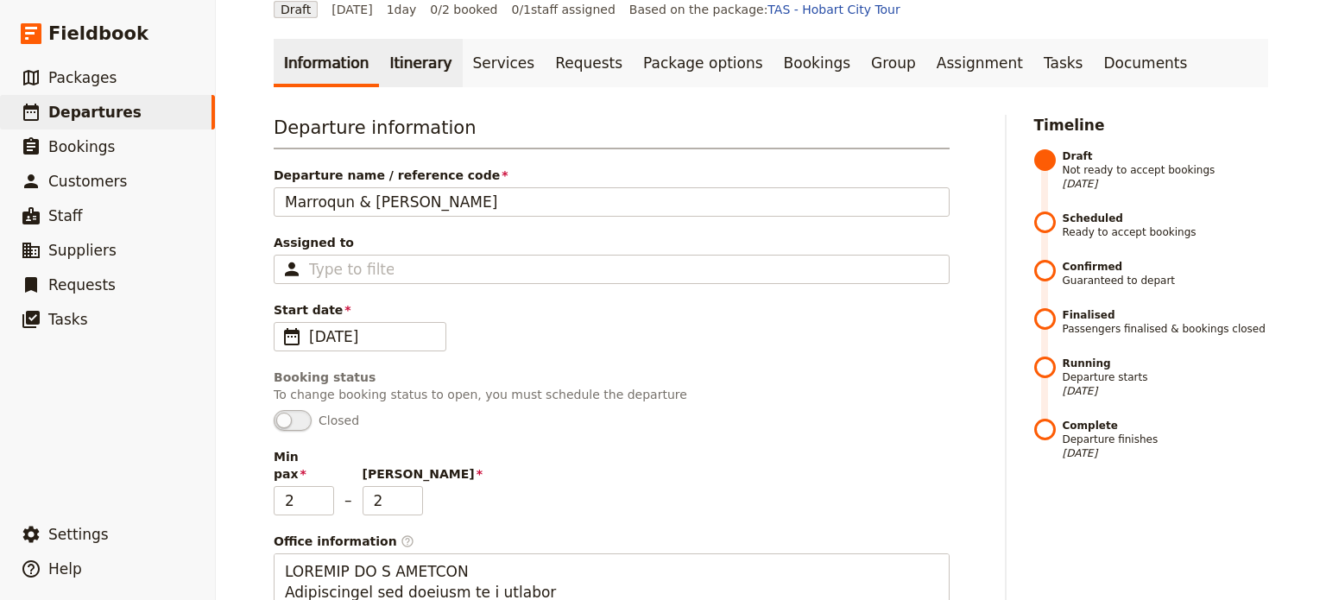
click at [404, 62] on link "Itinerary" at bounding box center [420, 63] width 83 height 48
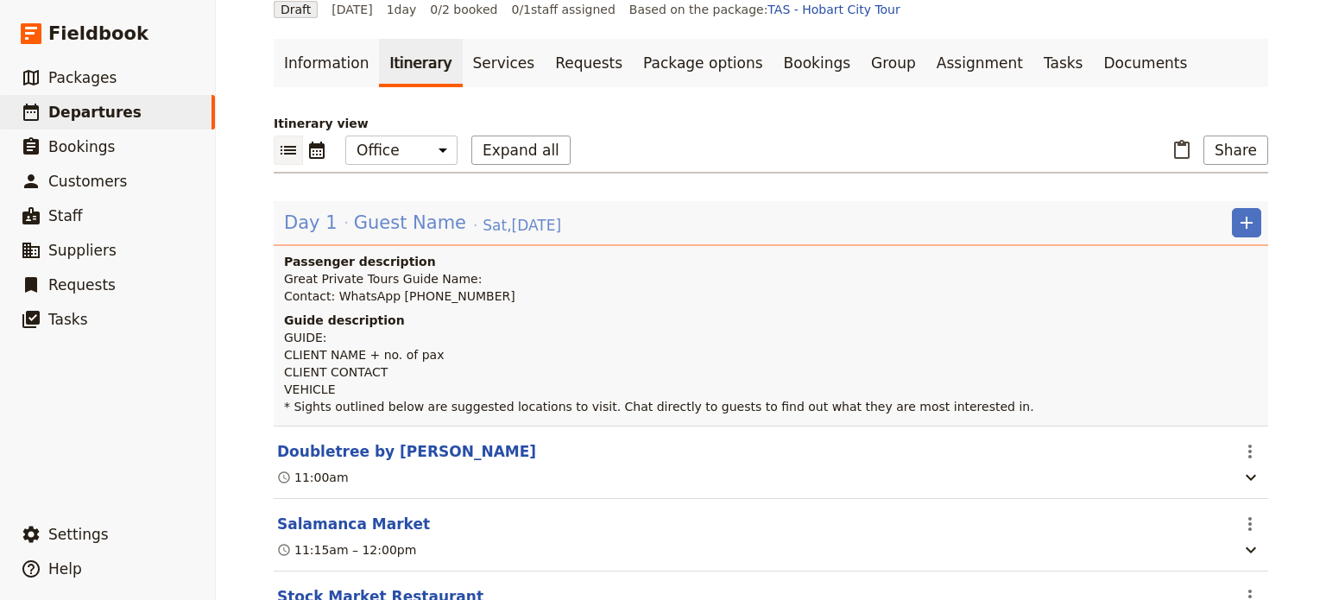
click at [428, 213] on span "Guest Name" at bounding box center [410, 223] width 112 height 26
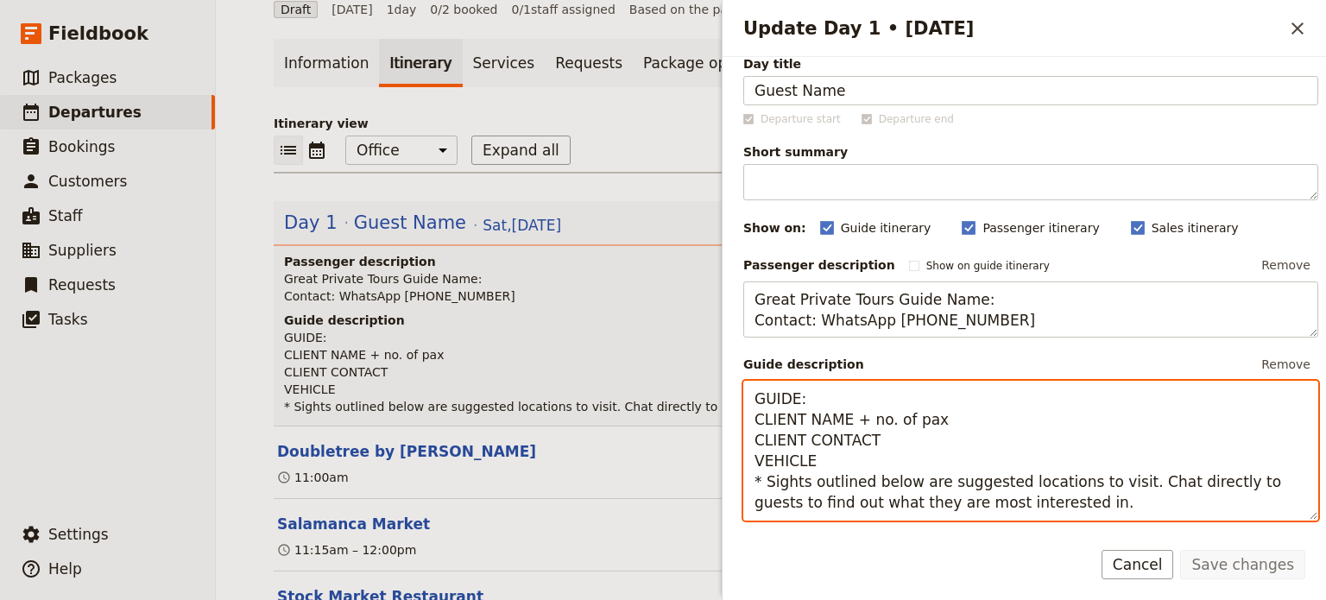
scroll to position [16, 0]
drag, startPoint x: 1049, startPoint y: 518, endPoint x: 694, endPoint y: 395, distance: 375.8
click at [694, 395] on div "Marroqun & Gonzalez ​ Draft 30 Aug 2025 1 day 0/2 booked 0 / 1 staff assigned B…" at bounding box center [771, 300] width 1111 height 600
paste textarea "[PERSON_NAME] & Mrs [PERSON_NAME] WhatsApp [PHONE_NUMBER] * Clients have booked…"
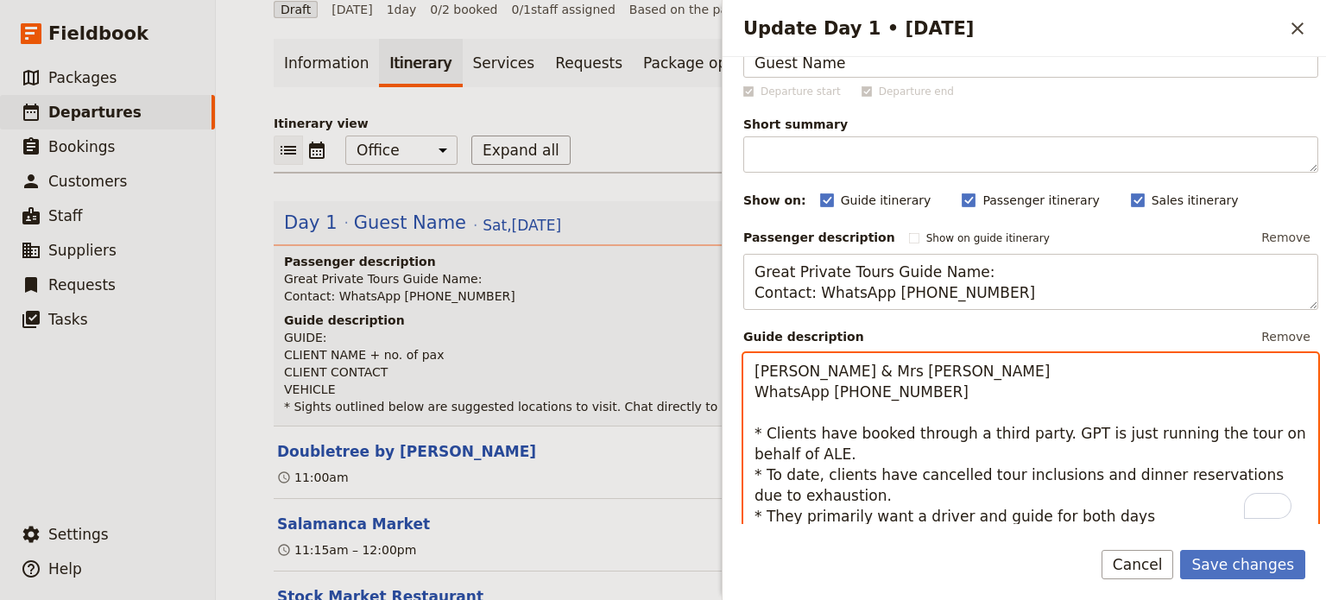
scroll to position [47, 0]
type textarea "[PERSON_NAME] & Mrs [PERSON_NAME] WhatsApp [PHONE_NUMBER] * Clients have booked…"
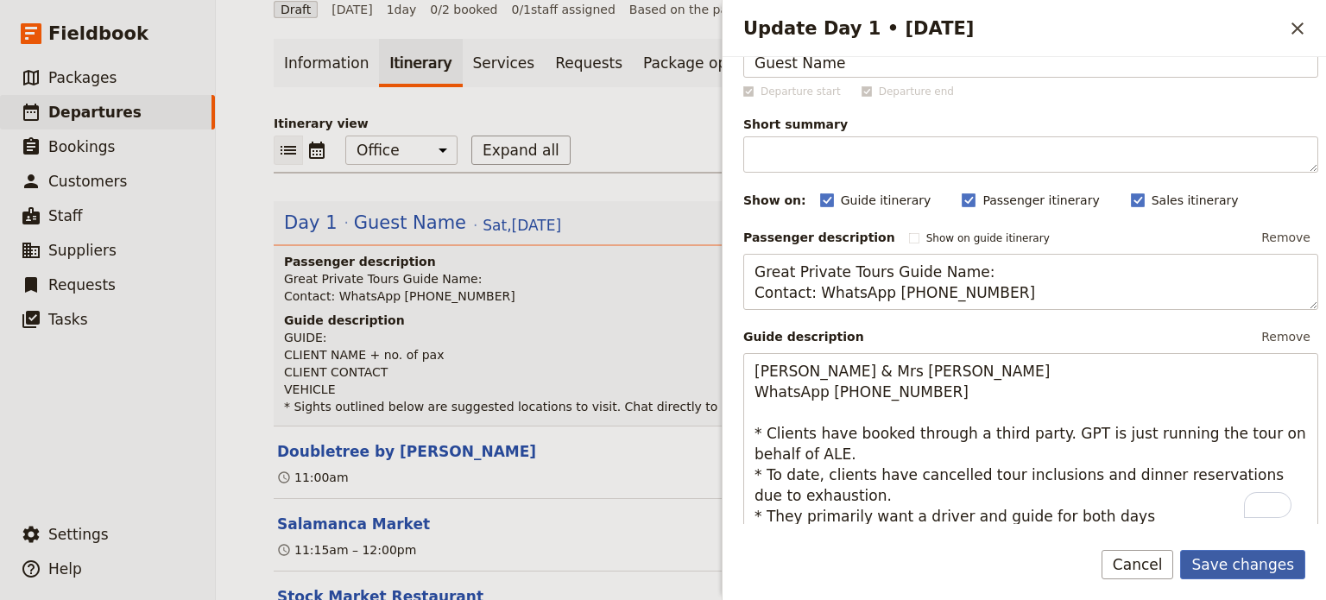
click at [1284, 566] on button "Save changes" at bounding box center [1243, 564] width 125 height 29
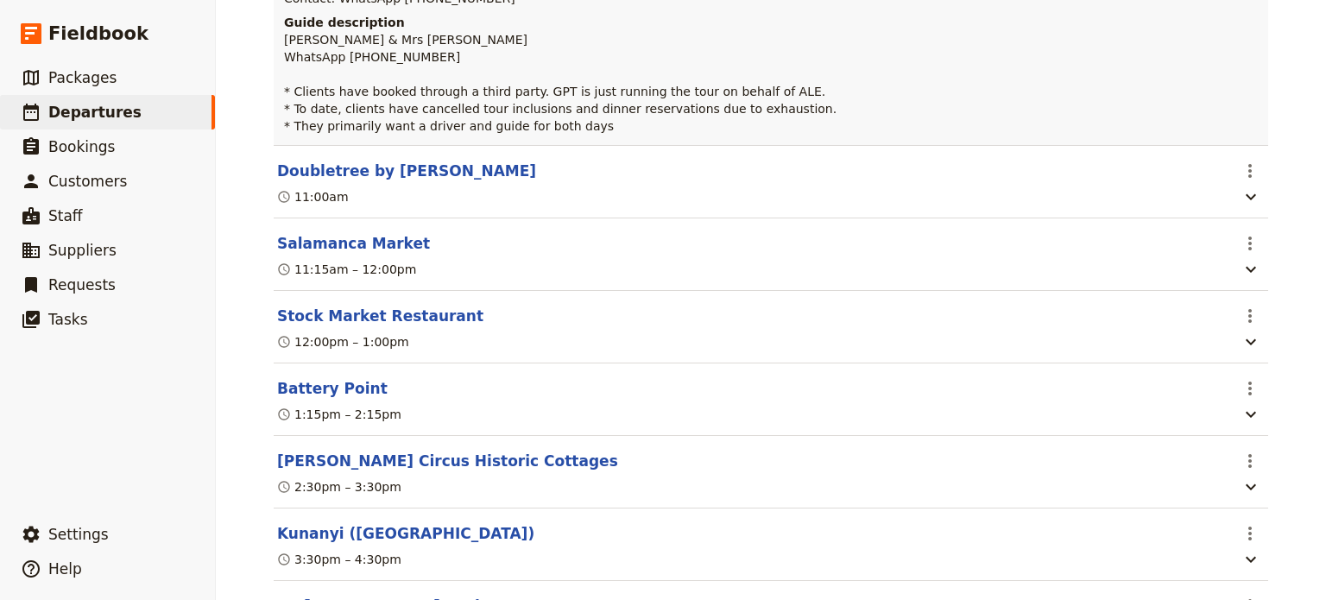
scroll to position [417, 0]
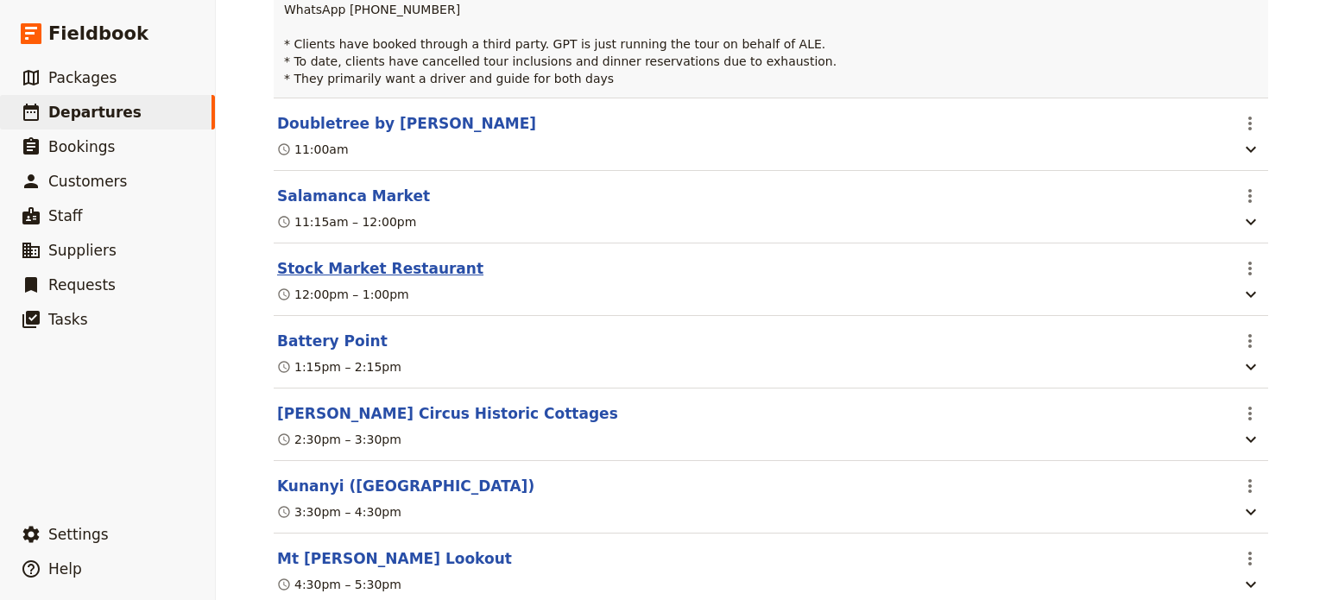
click at [377, 271] on button "Stock Market Restaurant" at bounding box center [380, 268] width 206 height 21
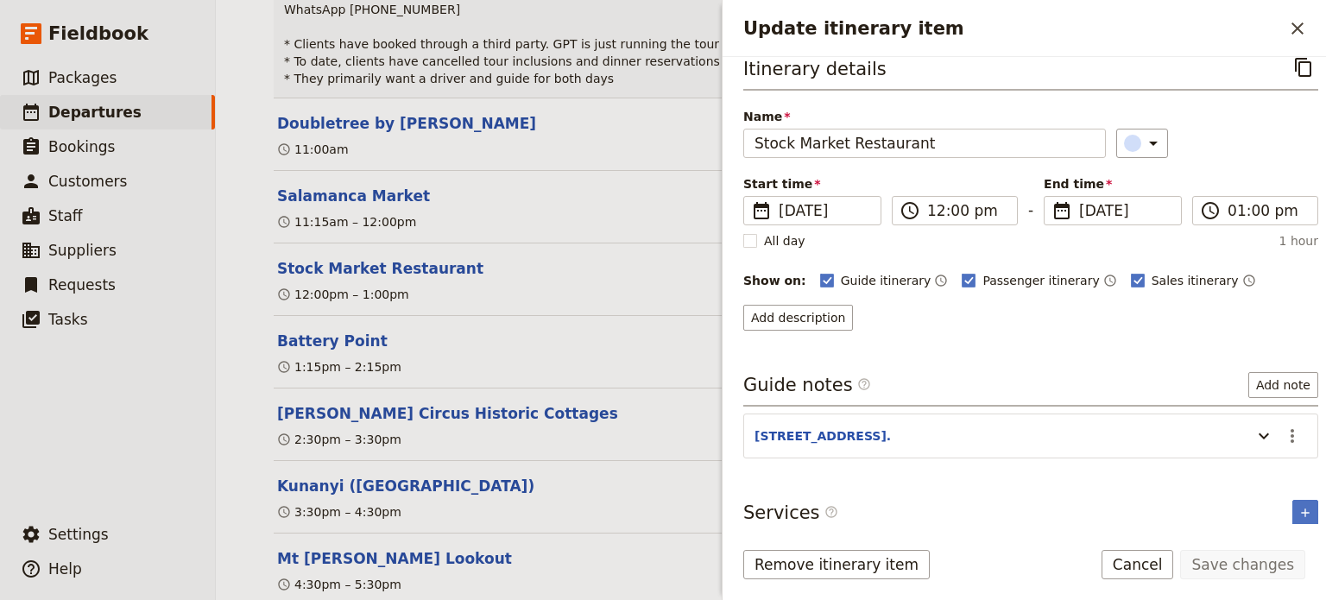
scroll to position [24, 0]
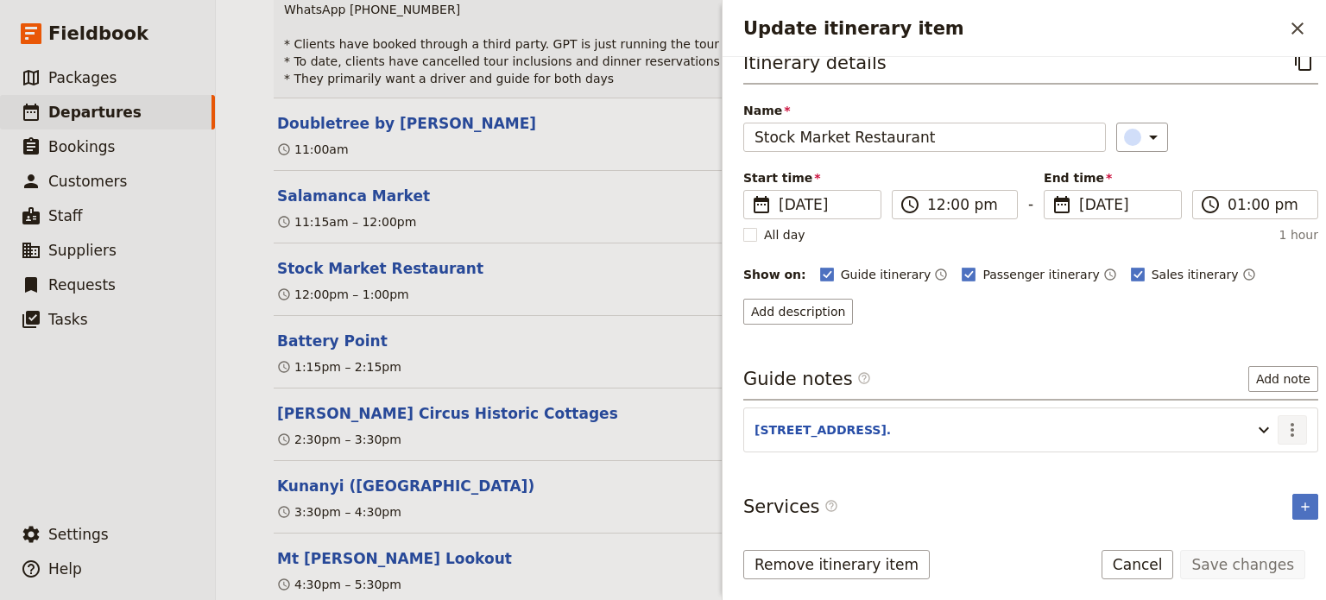
click at [1282, 420] on icon "Actions" at bounding box center [1292, 430] width 21 height 21
click at [1257, 469] on span "Edit note" at bounding box center [1230, 463] width 54 height 17
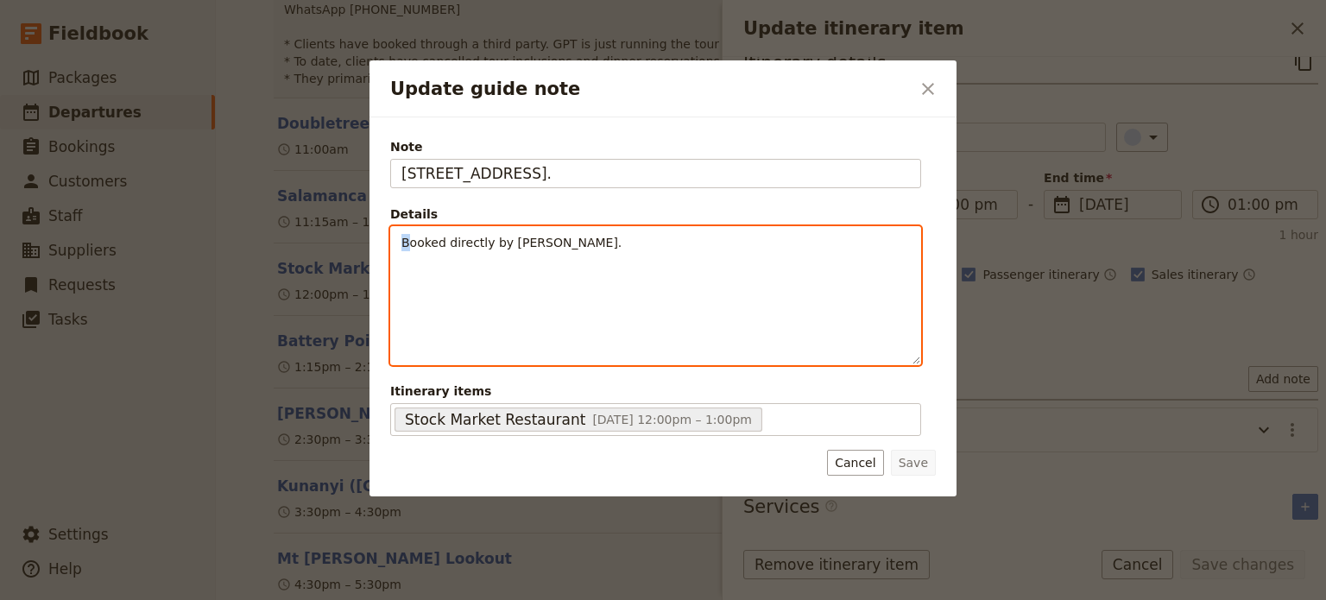
click at [402, 248] on span "Booked directly by ALE." at bounding box center [512, 243] width 220 height 14
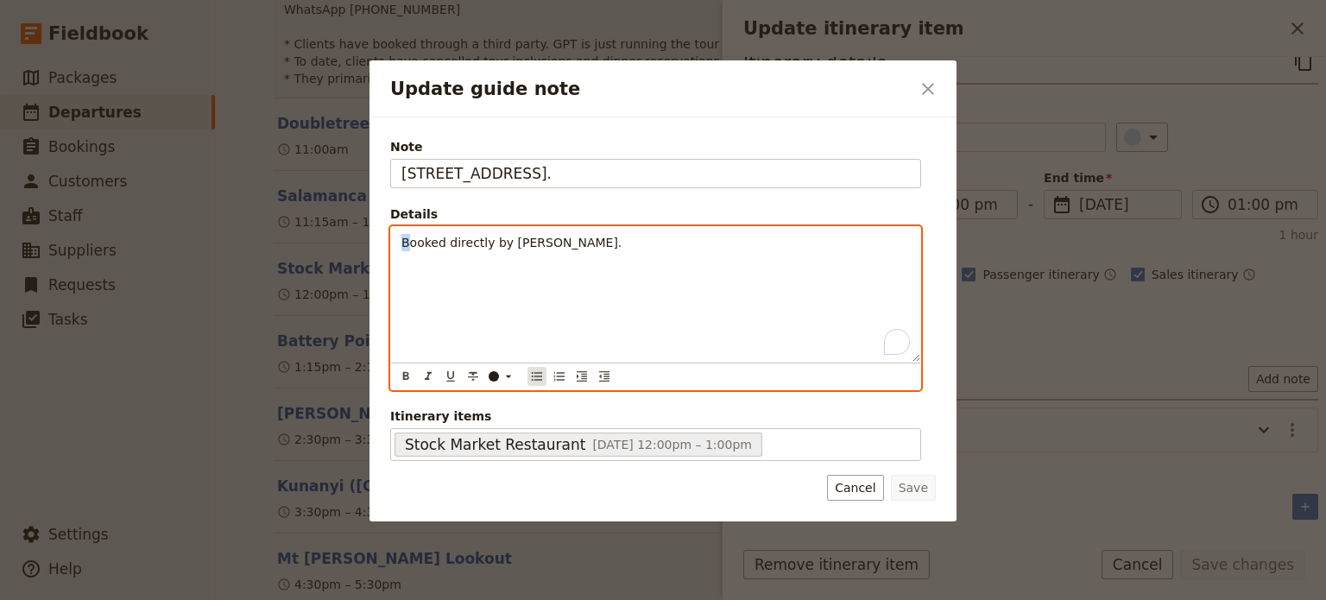
click at [535, 383] on button "​" at bounding box center [537, 376] width 19 height 19
click at [571, 242] on li "Booked directly by ALE." at bounding box center [669, 242] width 481 height 17
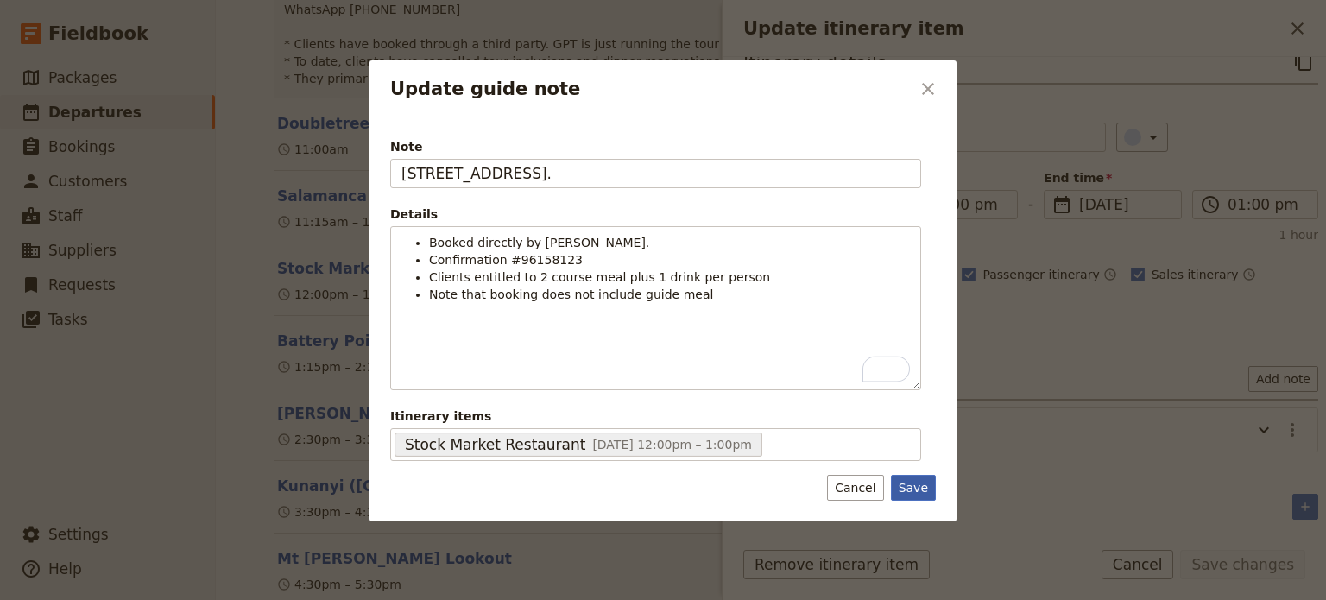
click at [907, 491] on button "Save" at bounding box center [913, 488] width 45 height 26
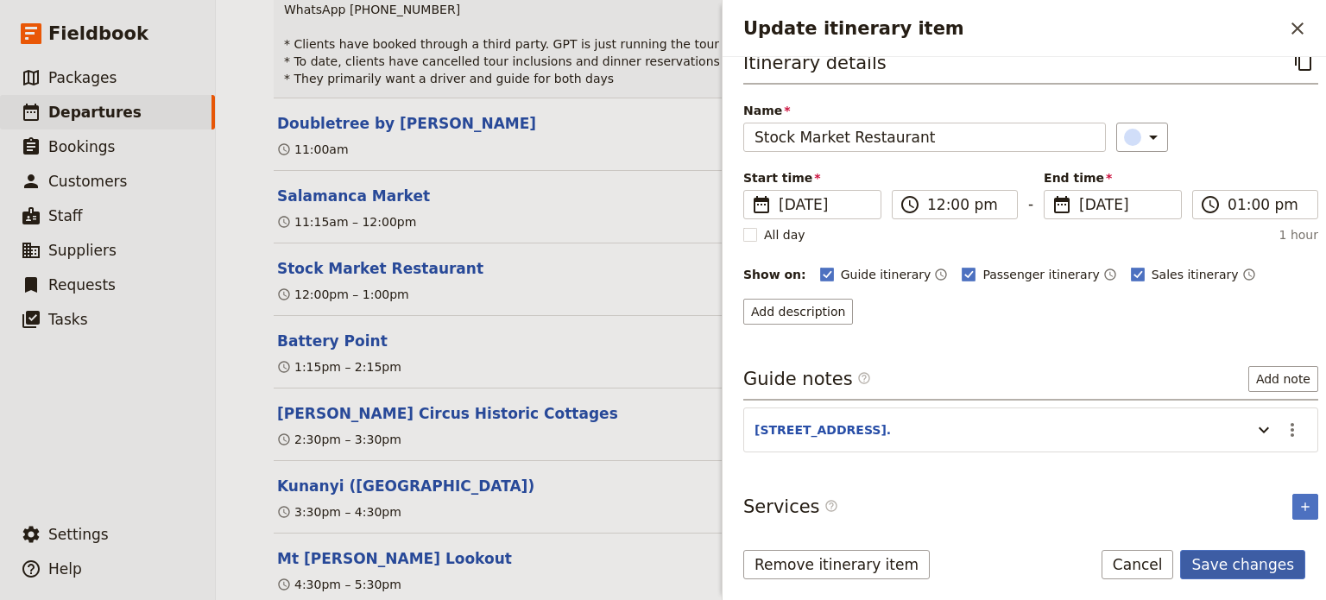
click at [1261, 567] on button "Save changes" at bounding box center [1243, 564] width 125 height 29
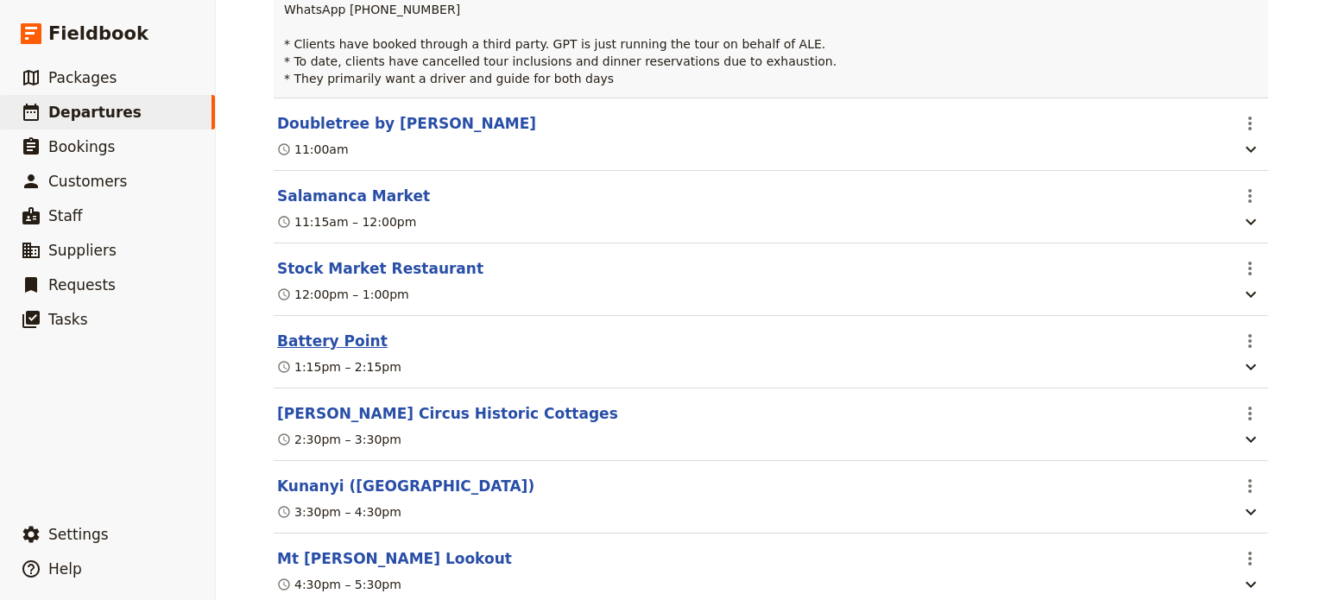
click at [294, 338] on button "Battery Point" at bounding box center [332, 341] width 111 height 21
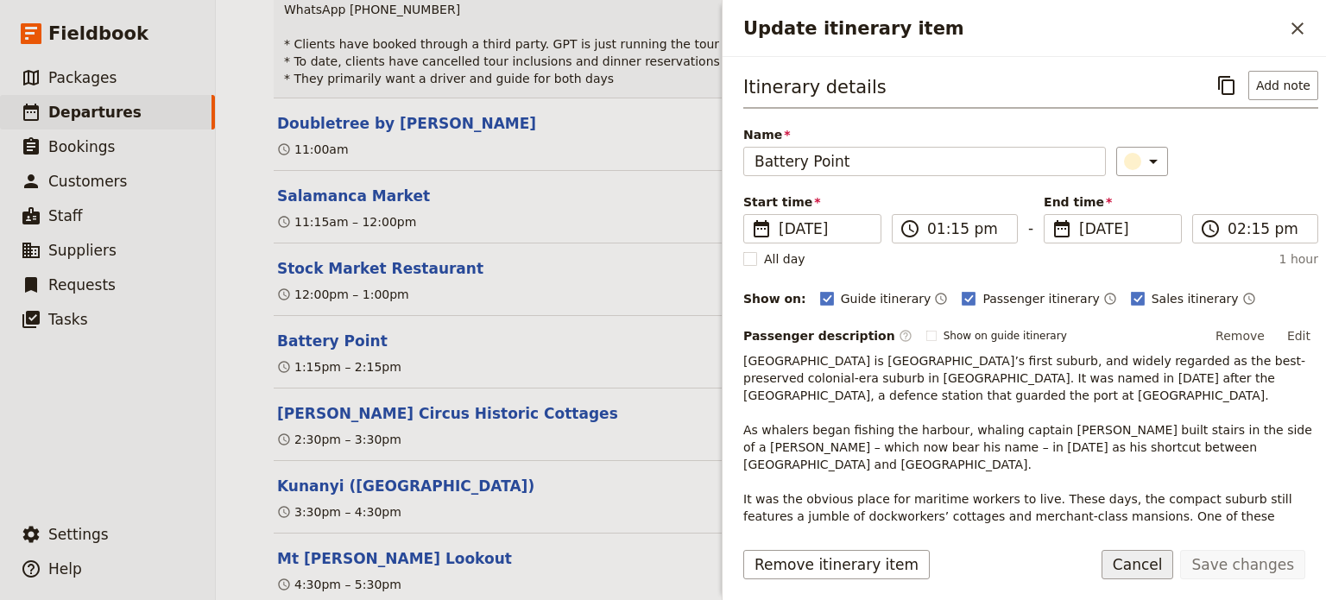
click at [1143, 562] on button "Cancel" at bounding box center [1138, 564] width 73 height 29
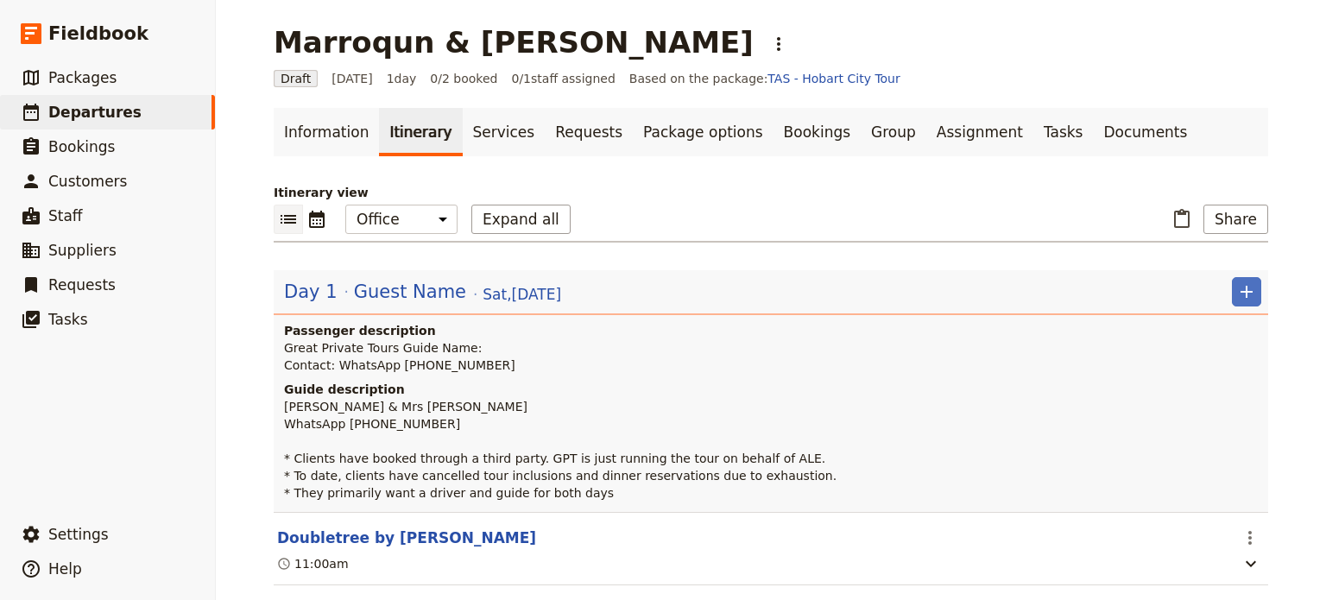
scroll to position [0, 0]
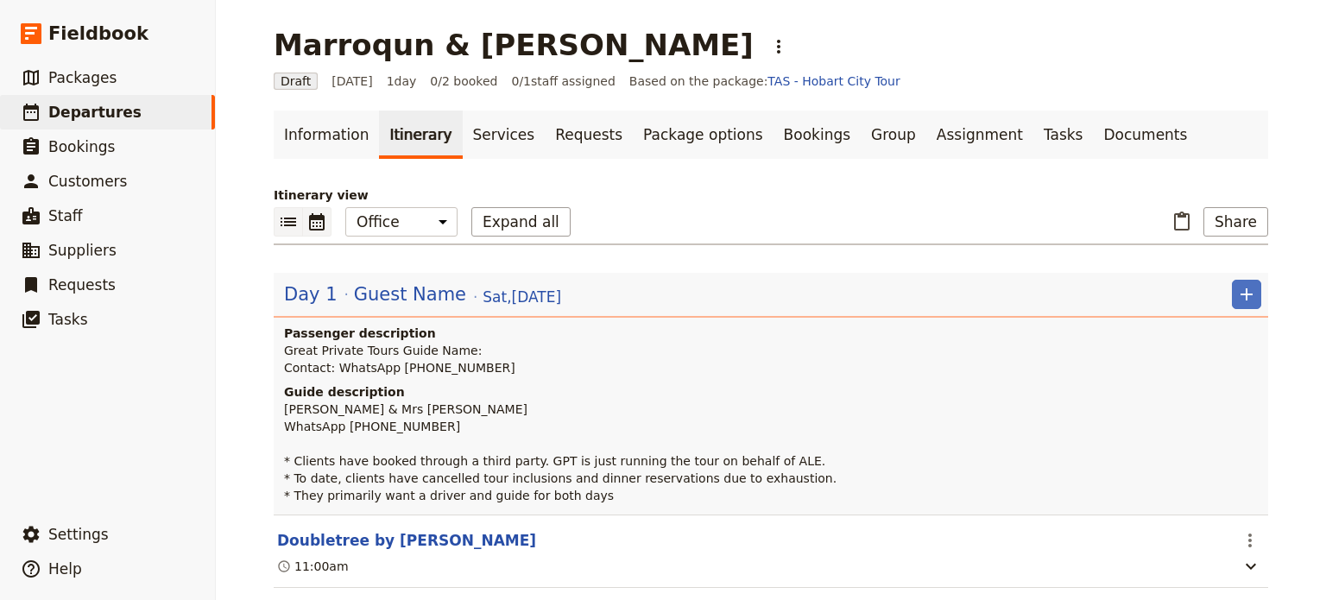
click at [318, 224] on icon "Calendar view" at bounding box center [317, 221] width 16 height 17
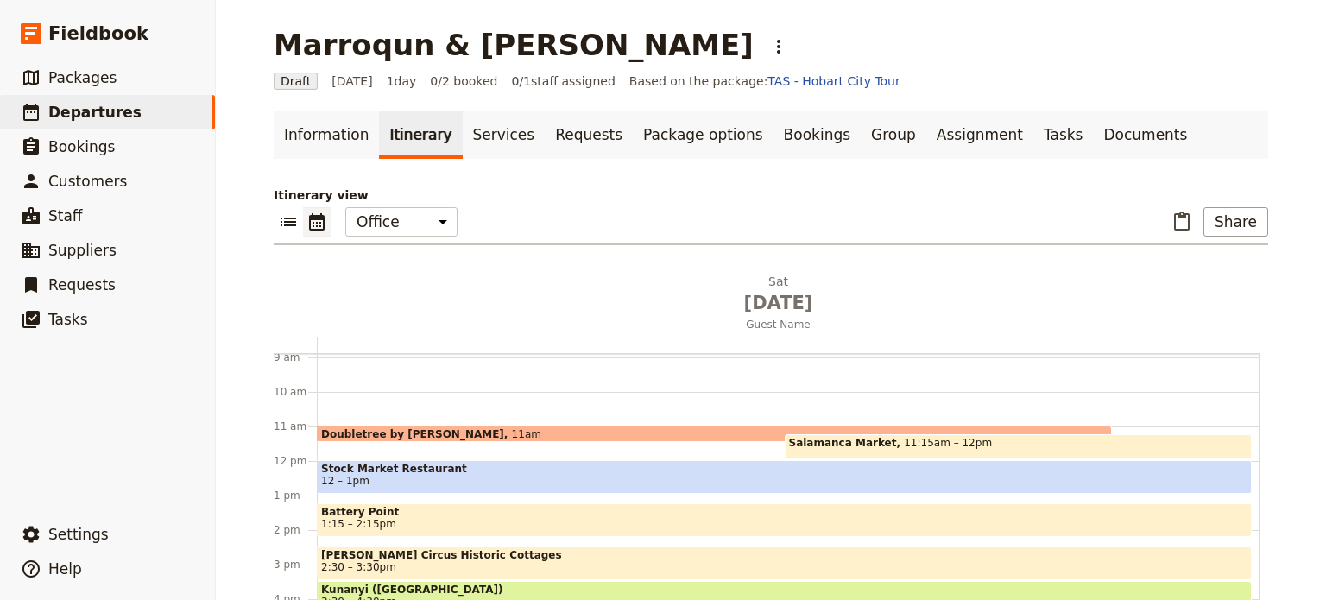
scroll to position [397, 0]
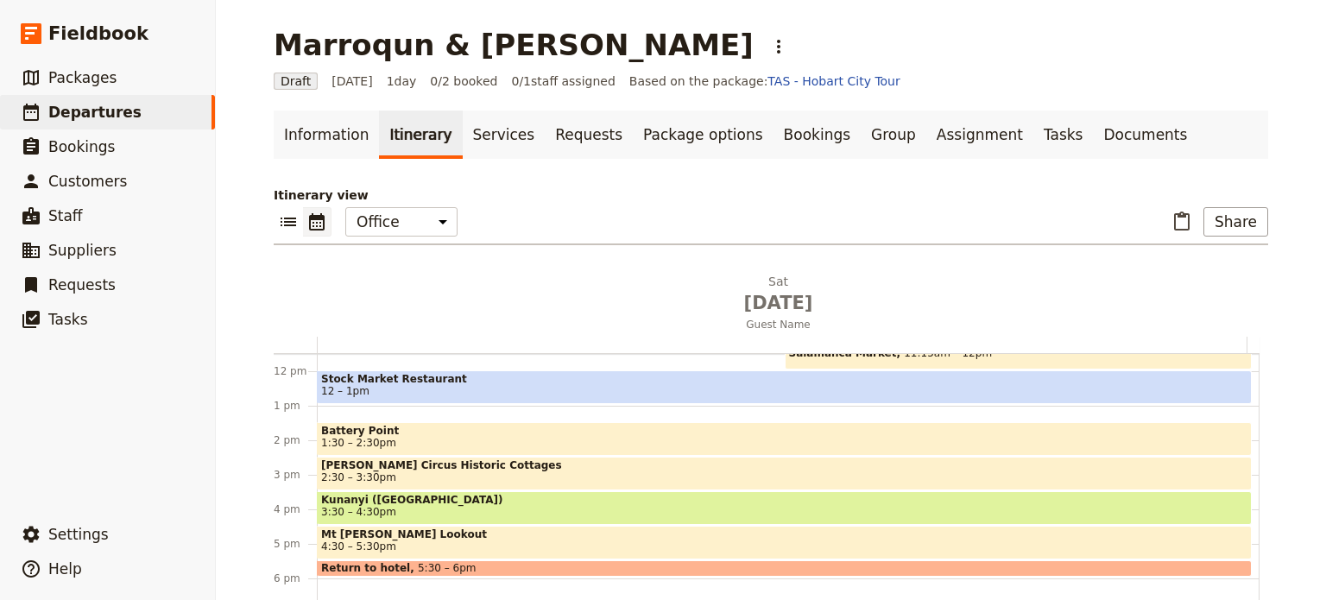
click at [354, 376] on span "Stock Market Restaurant" at bounding box center [784, 379] width 927 height 12
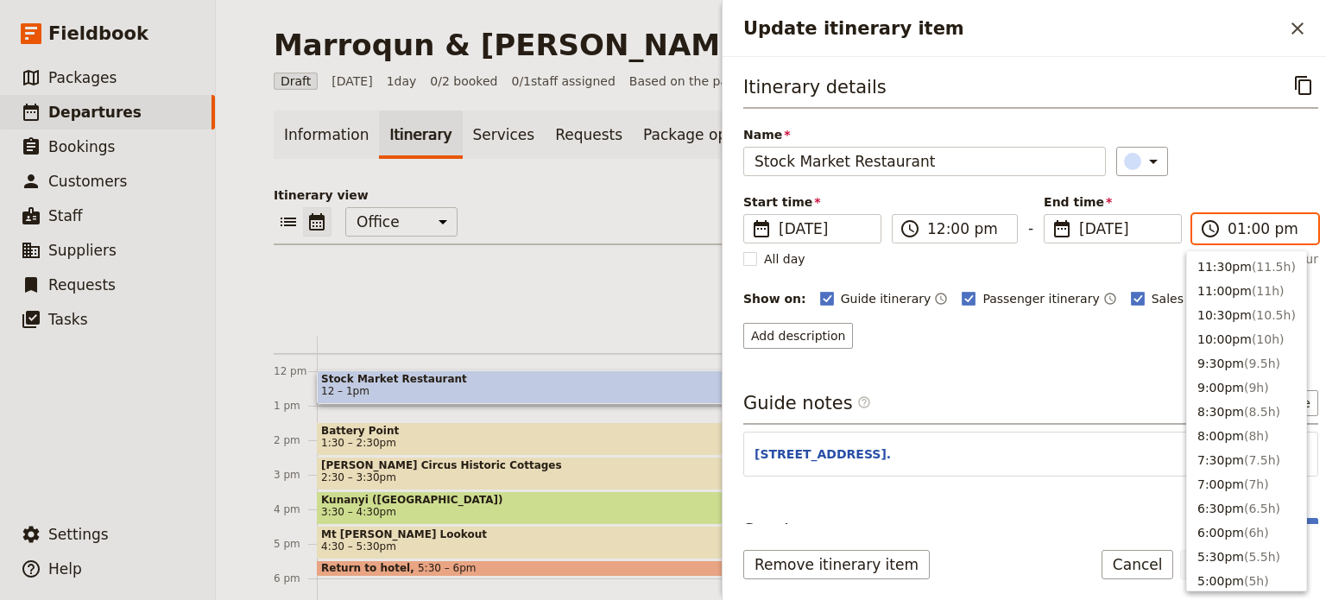
click at [1232, 231] on input "01:00 pm" at bounding box center [1267, 228] width 79 height 21
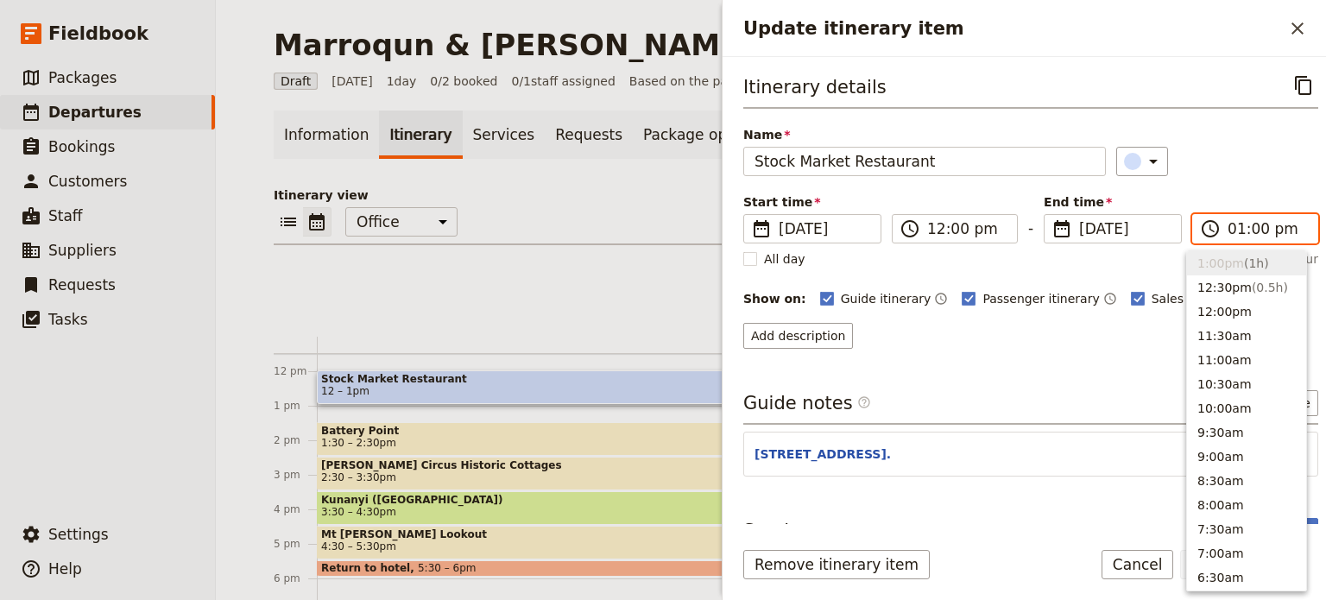
click at [1247, 227] on input "01:00 pm" at bounding box center [1267, 228] width 79 height 21
type input "01:30 pm"
click at [1263, 147] on div "​" at bounding box center [1218, 161] width 203 height 29
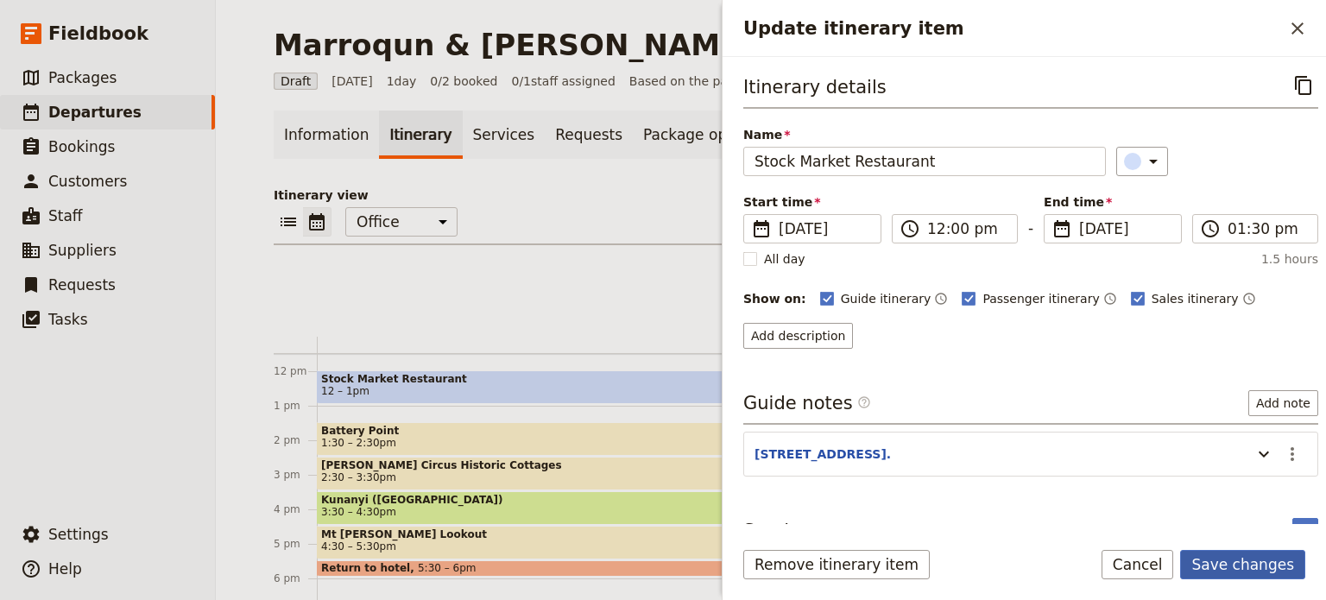
click at [1231, 561] on button "Save changes" at bounding box center [1243, 564] width 125 height 29
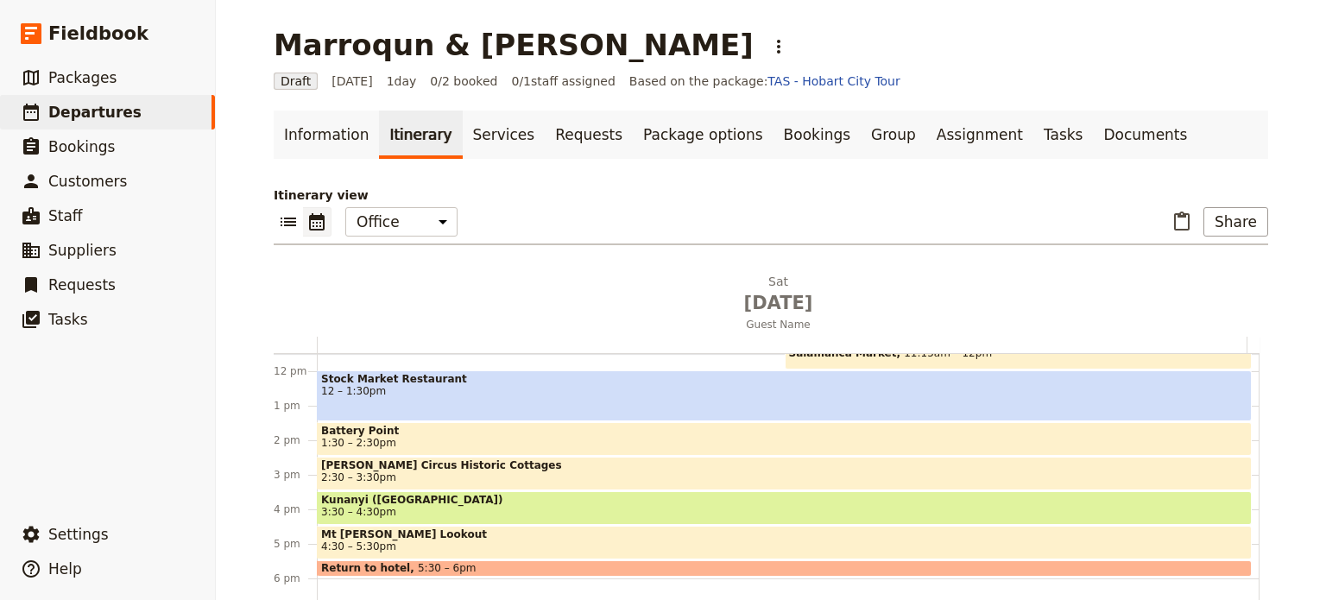
click at [358, 437] on span "1:30 – 2:30pm" at bounding box center [358, 443] width 75 height 12
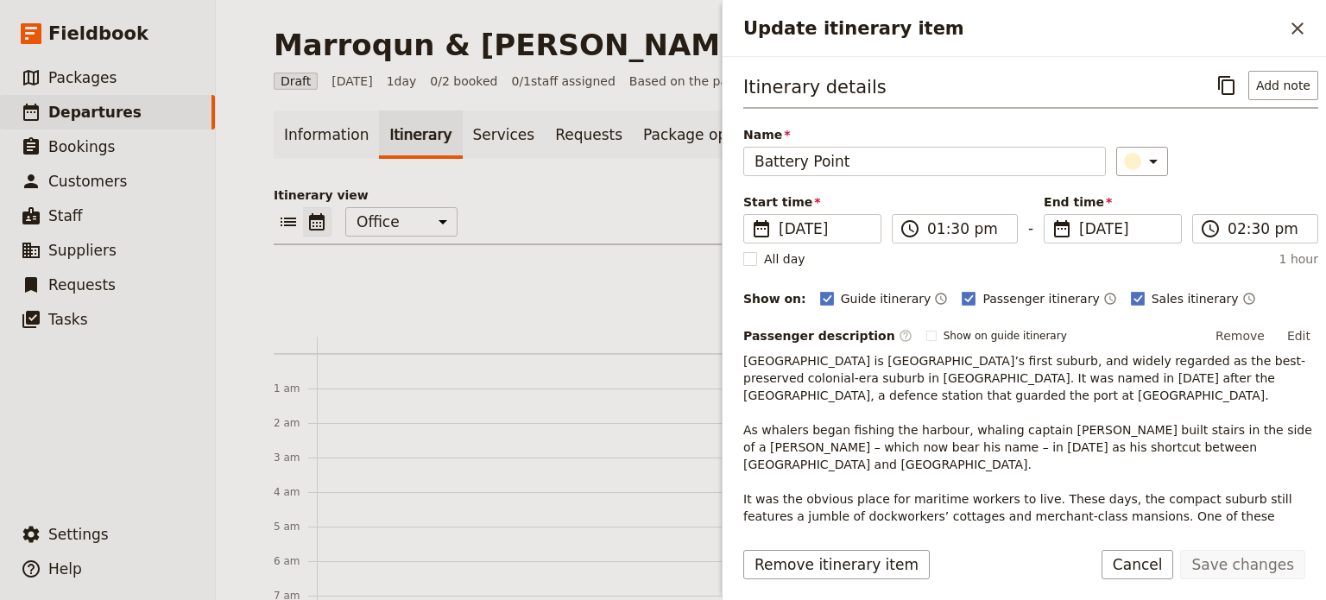
scroll to position [397, 0]
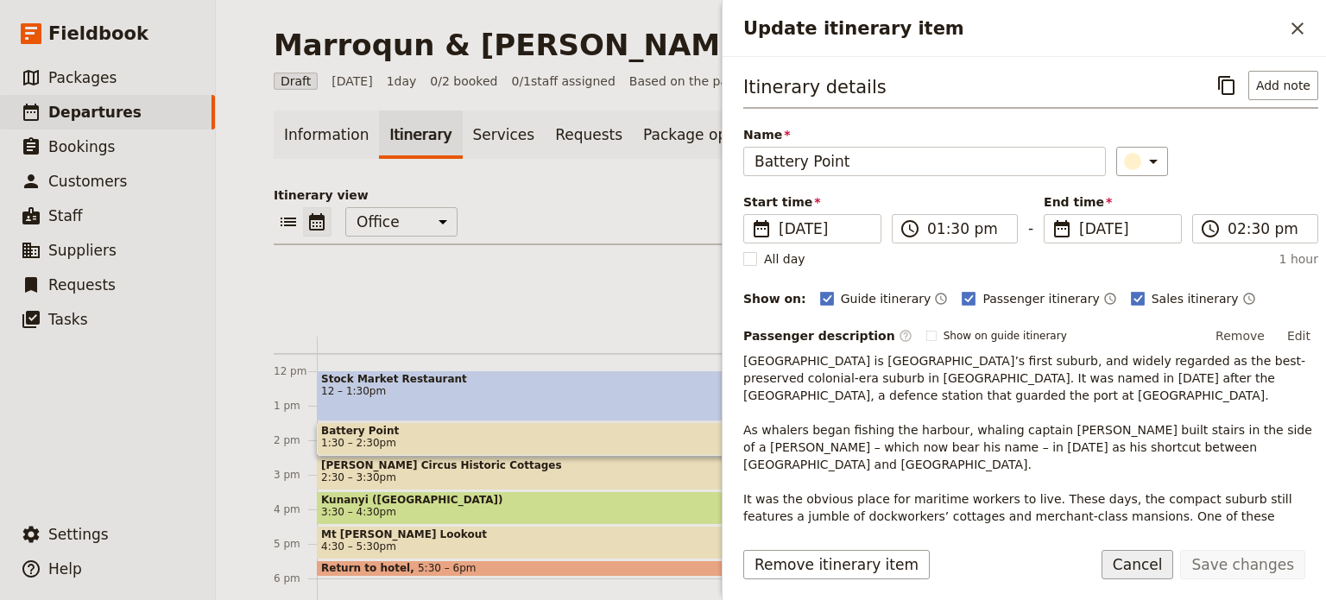
click at [1130, 568] on button "Cancel" at bounding box center [1138, 564] width 73 height 29
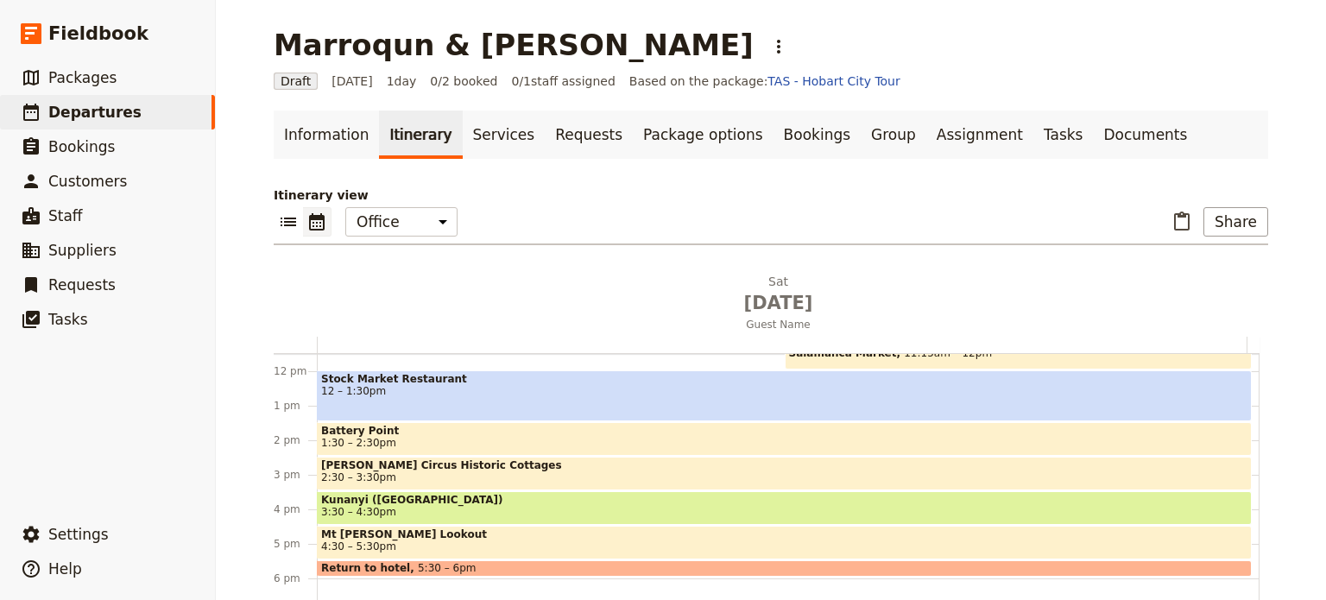
click at [390, 430] on span "Battery Point" at bounding box center [784, 431] width 927 height 12
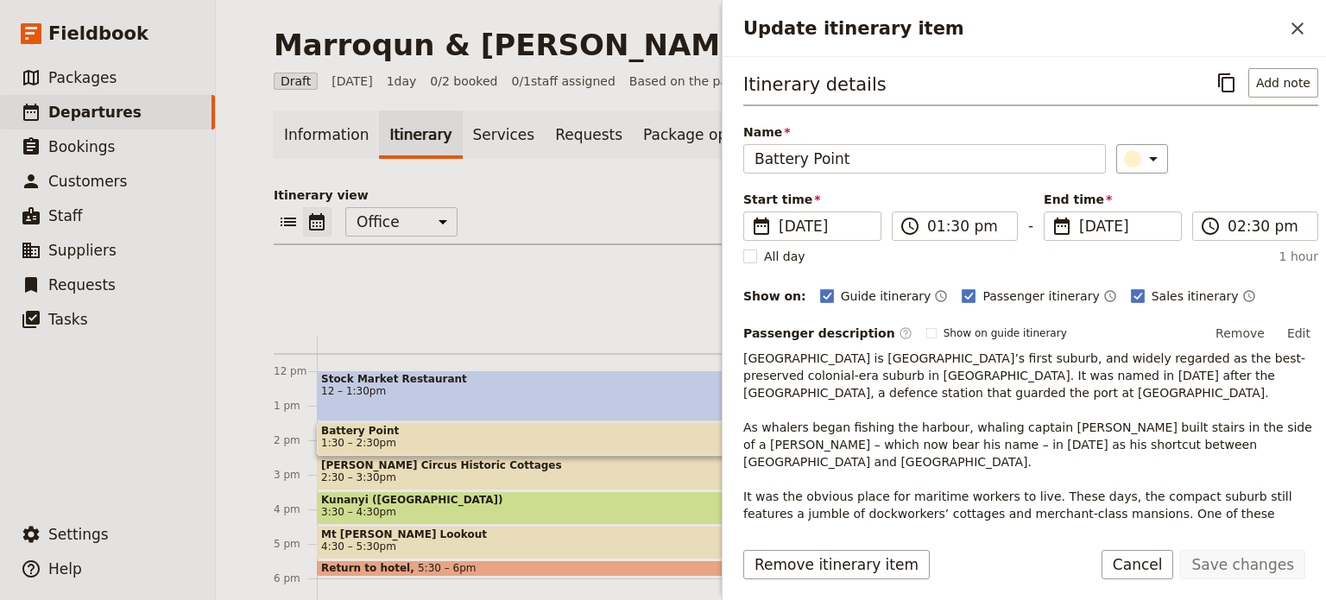
scroll to position [0, 0]
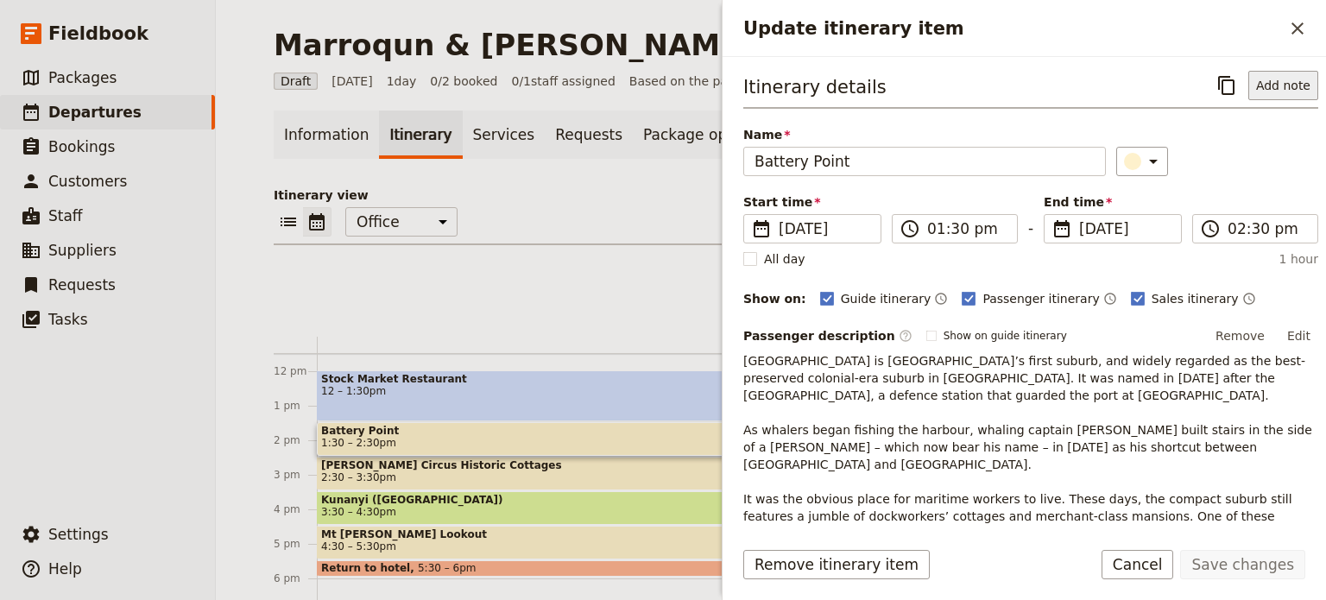
click at [1272, 82] on button "Add note" at bounding box center [1284, 85] width 70 height 29
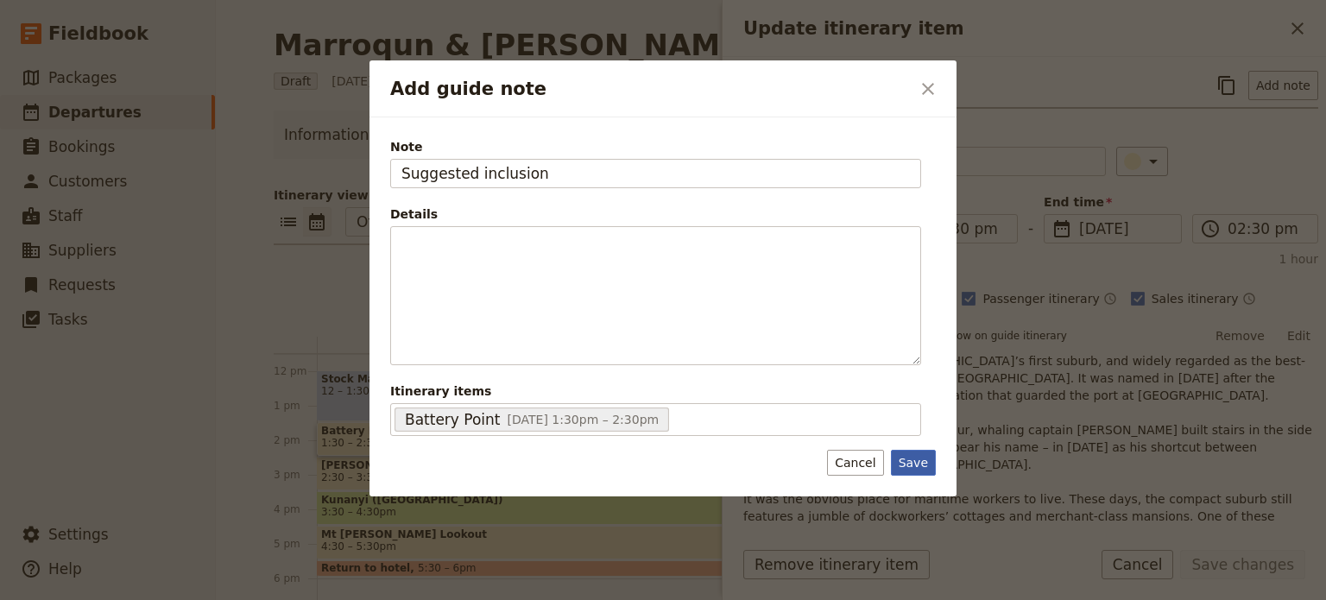
type input "Suggested inclusion"
click at [902, 465] on button "Save" at bounding box center [913, 463] width 45 height 26
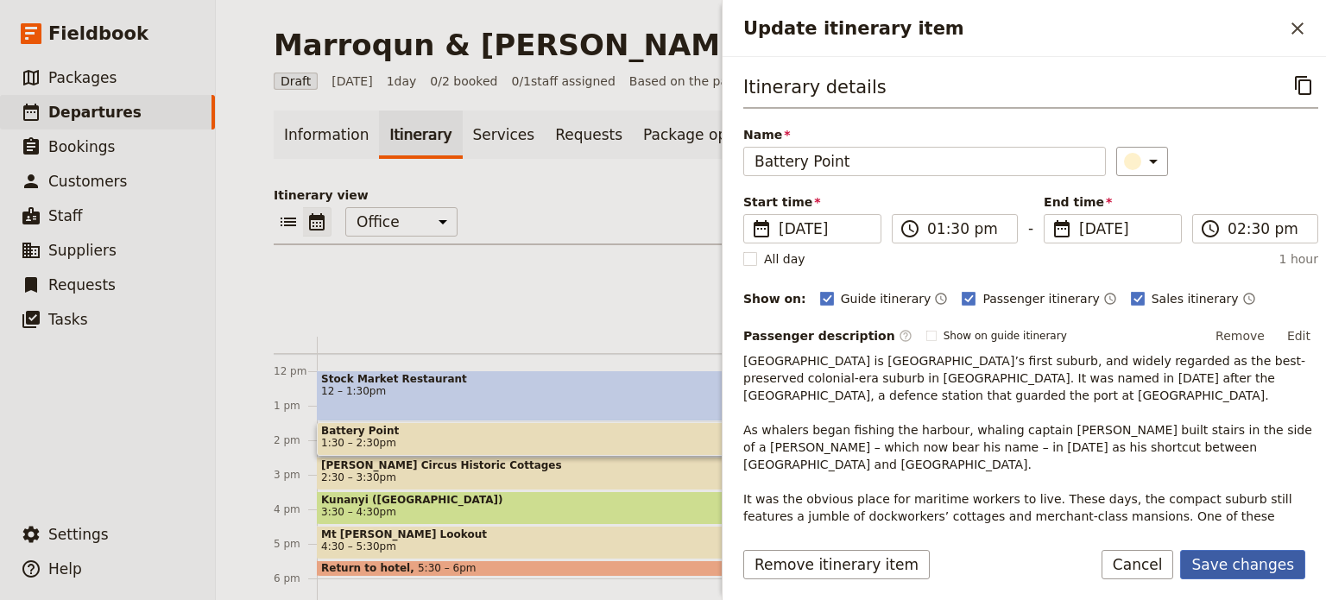
click at [1237, 568] on button "Save changes" at bounding box center [1243, 564] width 125 height 29
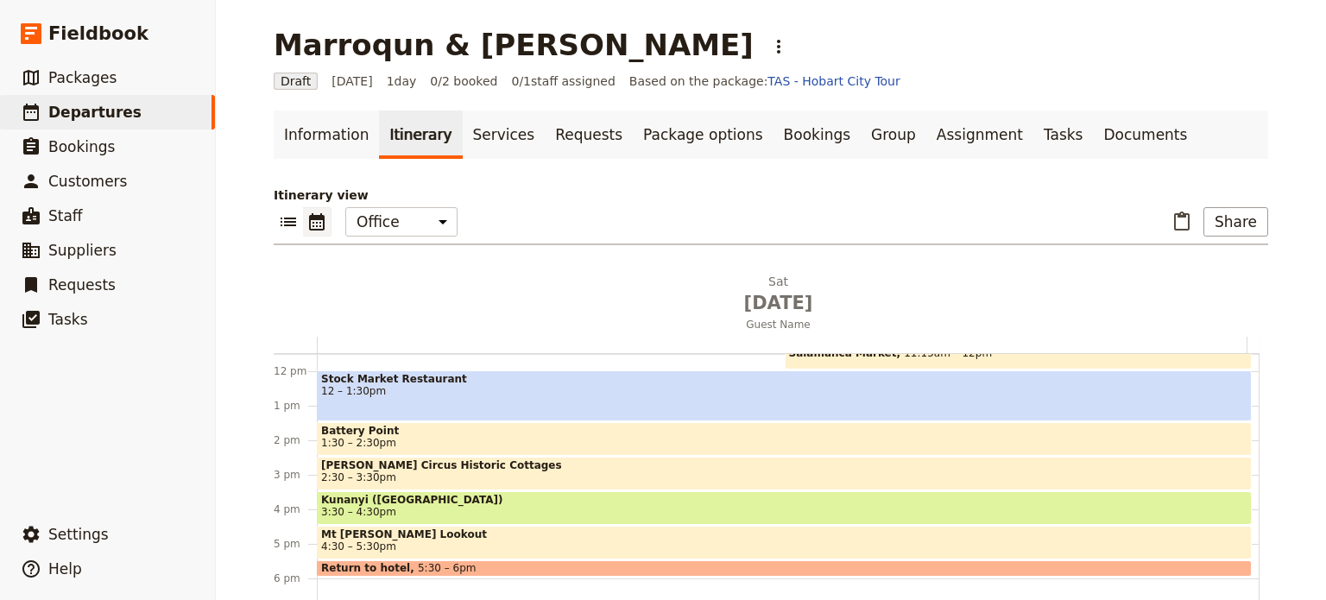
click at [576, 473] on span "2:30 – 3:30pm" at bounding box center [784, 478] width 927 height 12
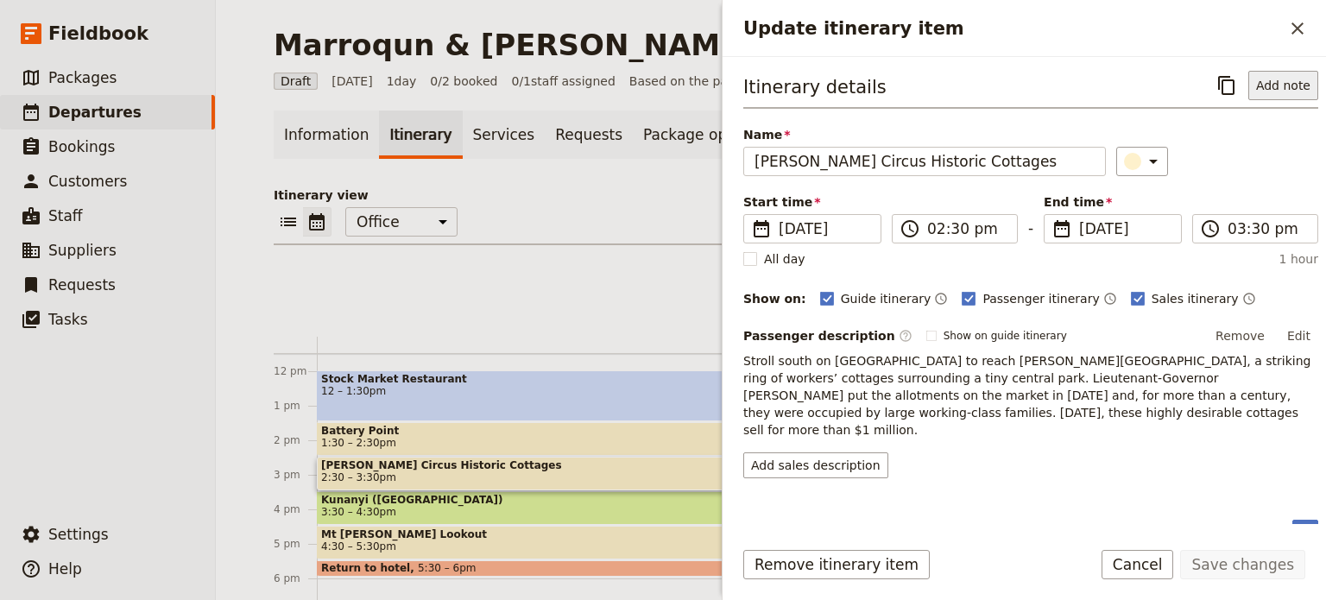
click at [1257, 93] on button "Add note" at bounding box center [1284, 85] width 70 height 29
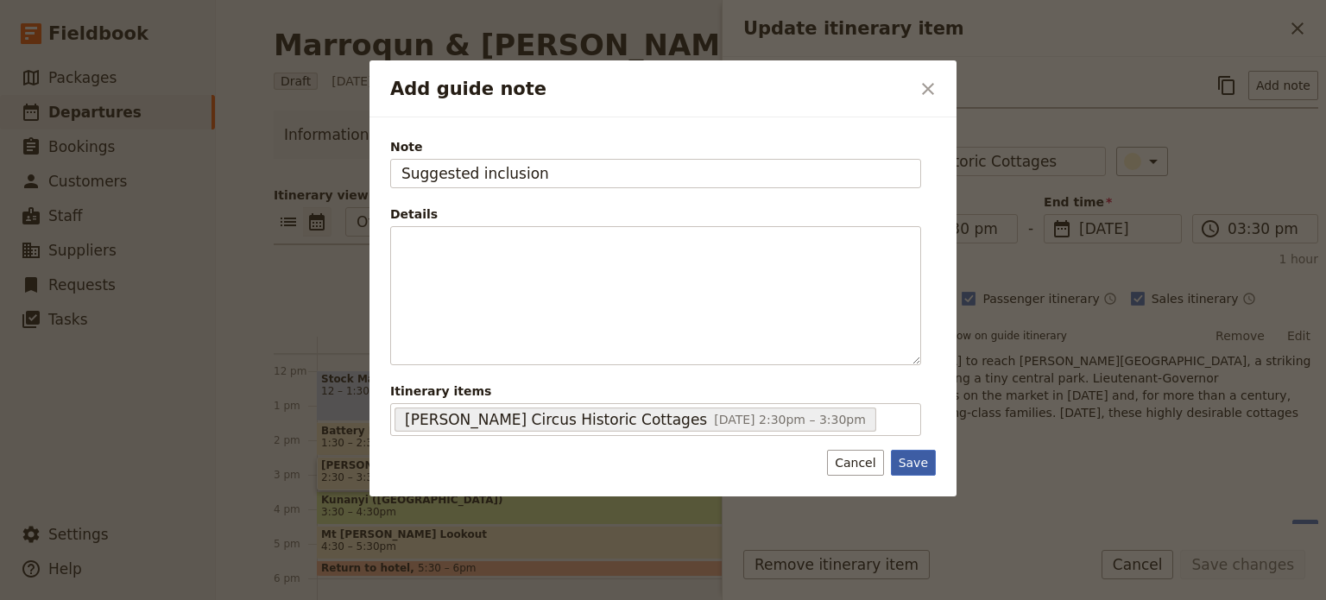
type input "Suggested inclusion"
click at [908, 450] on div "Save Cancel" at bounding box center [881, 463] width 109 height 26
click at [929, 452] on button "Save" at bounding box center [913, 463] width 45 height 26
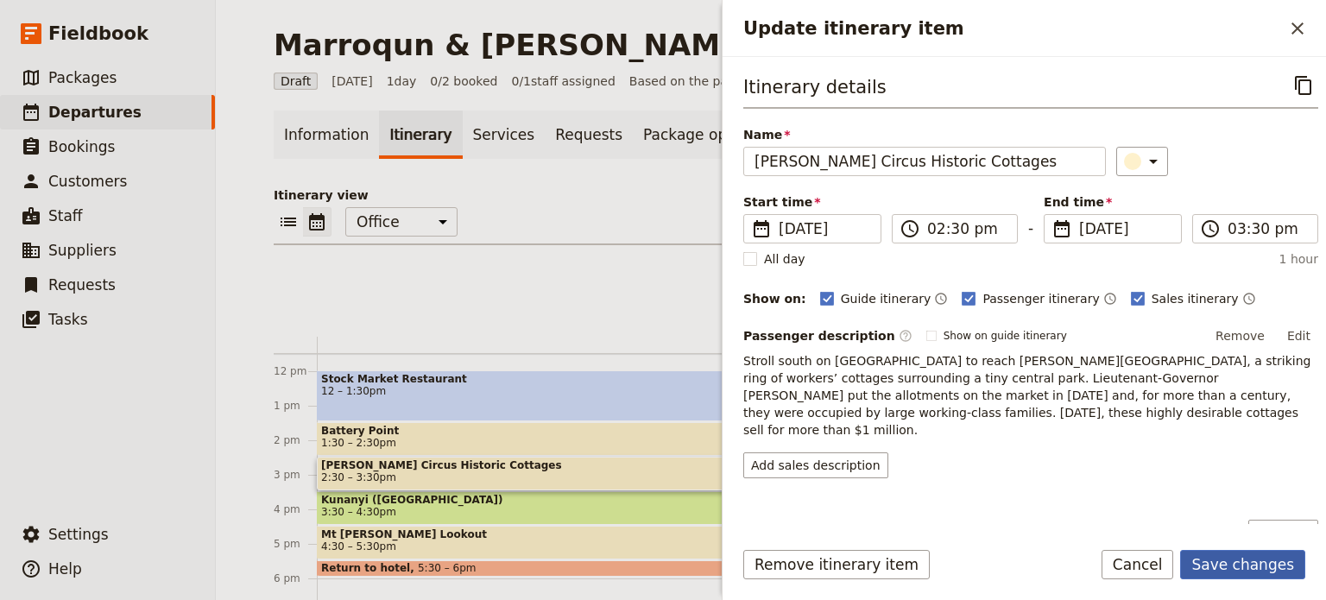
click at [1216, 566] on button "Save changes" at bounding box center [1243, 564] width 125 height 29
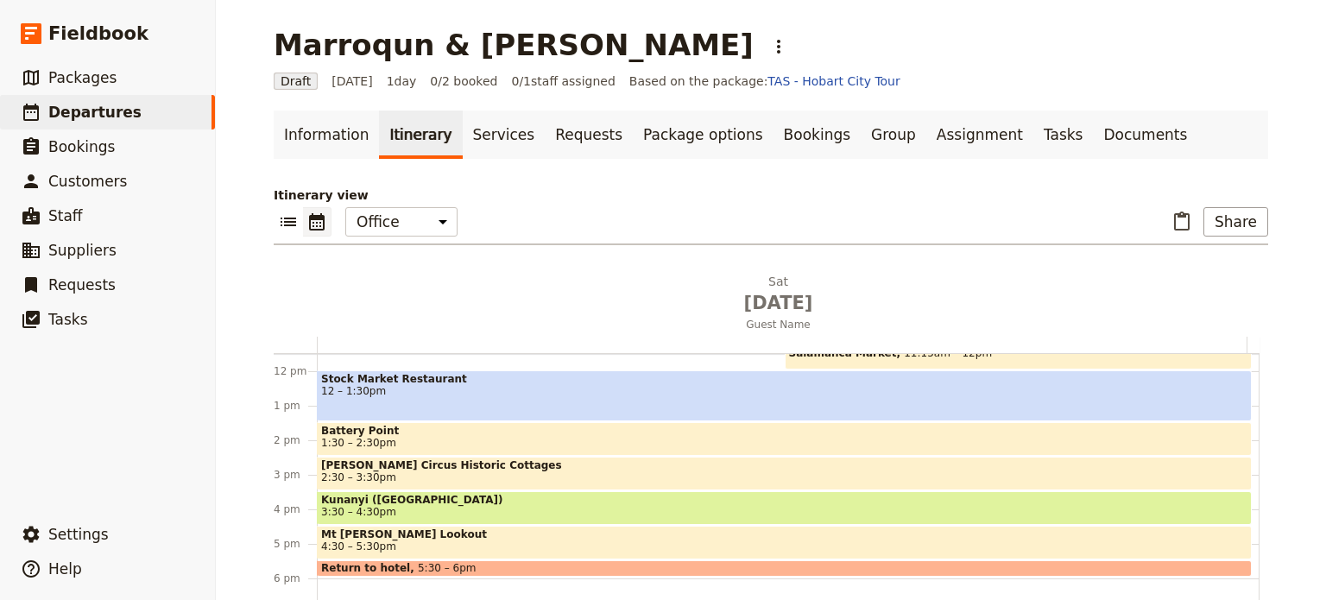
click at [456, 438] on span "1:30 – 2:30pm" at bounding box center [784, 443] width 927 height 12
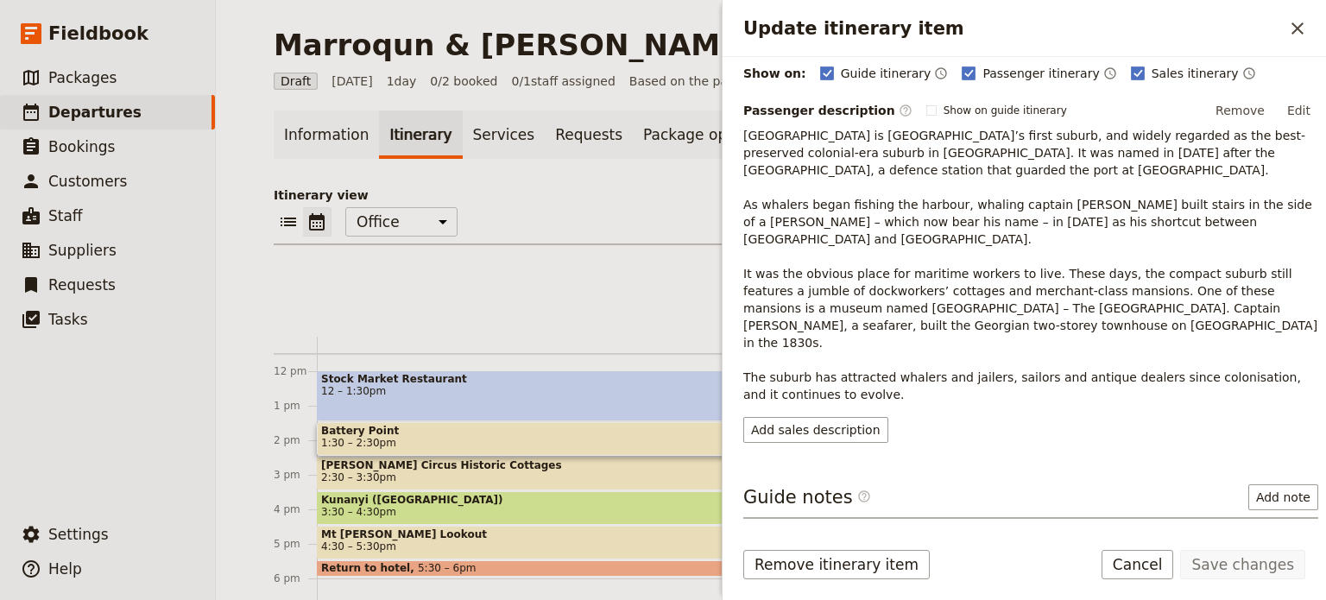
scroll to position [307, 0]
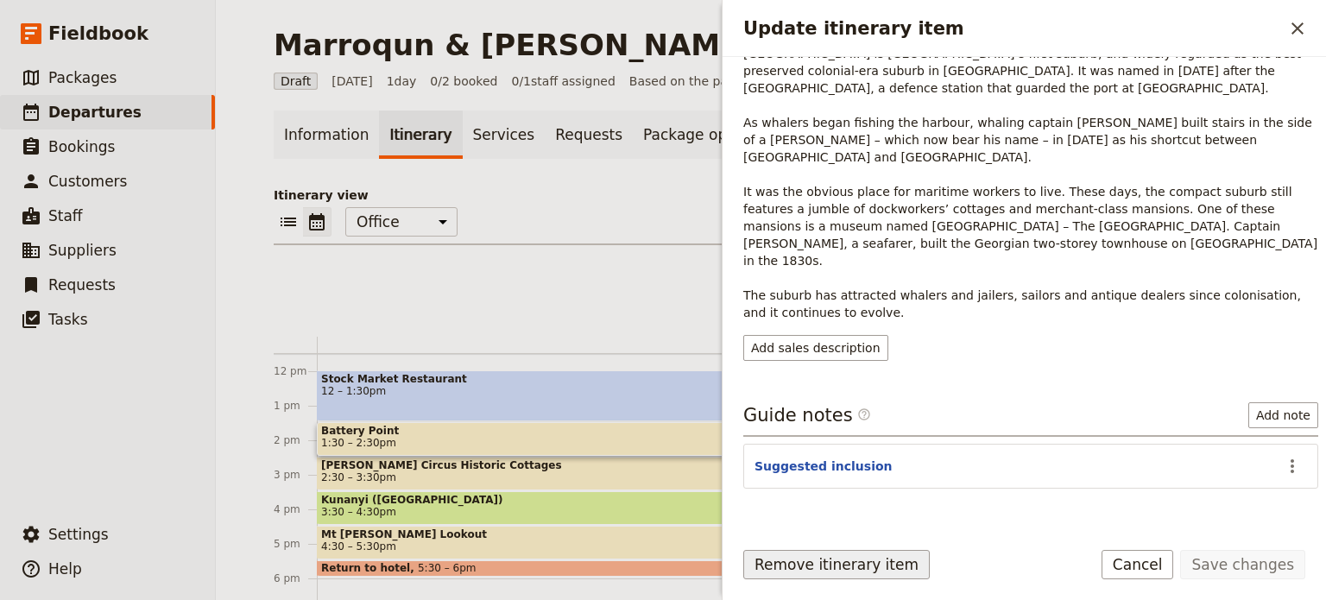
click at [847, 562] on button "Remove itinerary item" at bounding box center [837, 564] width 187 height 29
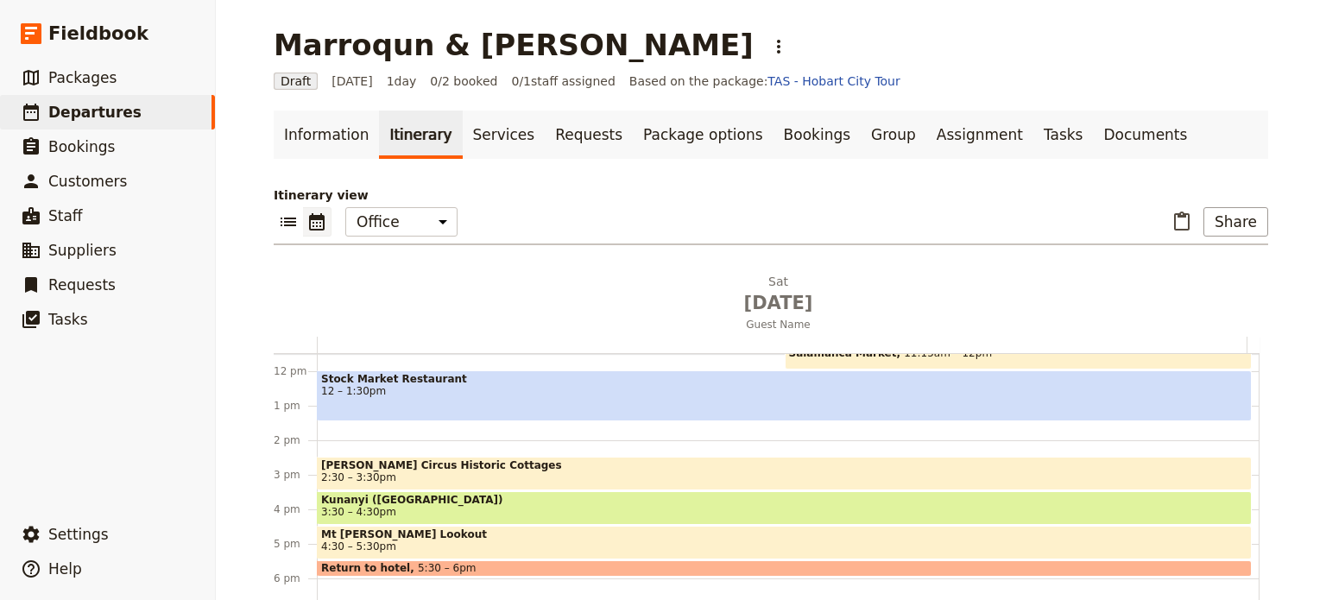
click at [428, 473] on span "2:30 – 3:30pm" at bounding box center [784, 478] width 927 height 12
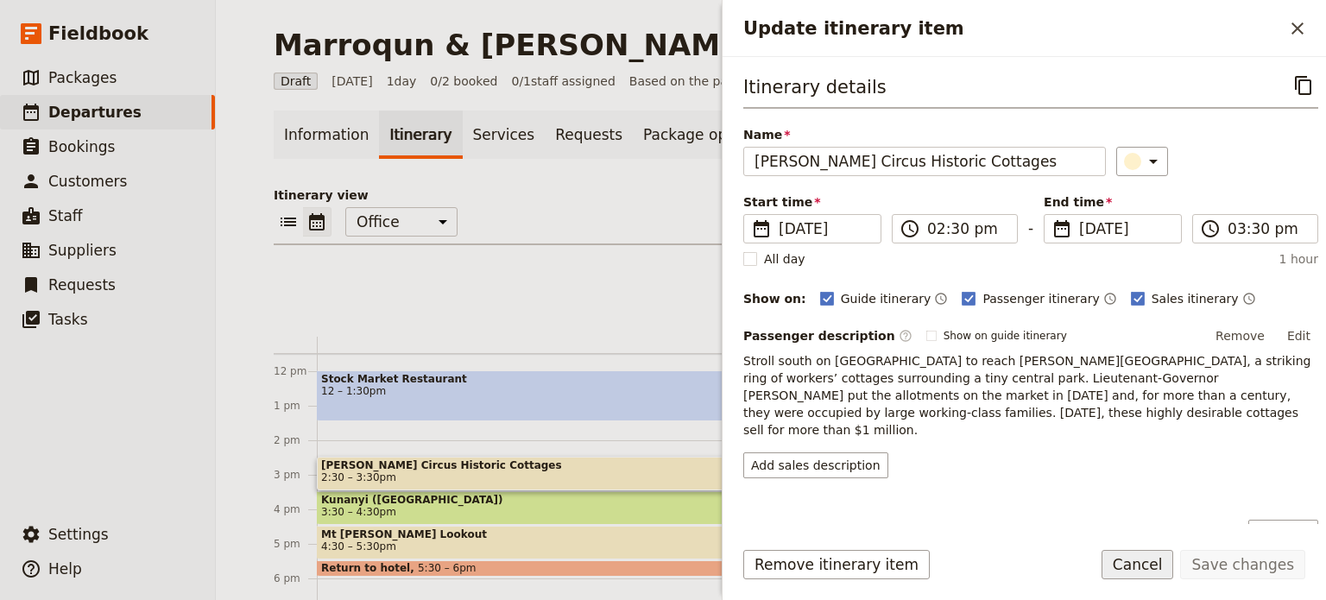
drag, startPoint x: 1164, startPoint y: 562, endPoint x: 1049, endPoint y: 521, distance: 122.1
click at [1164, 562] on button "Cancel" at bounding box center [1138, 564] width 73 height 29
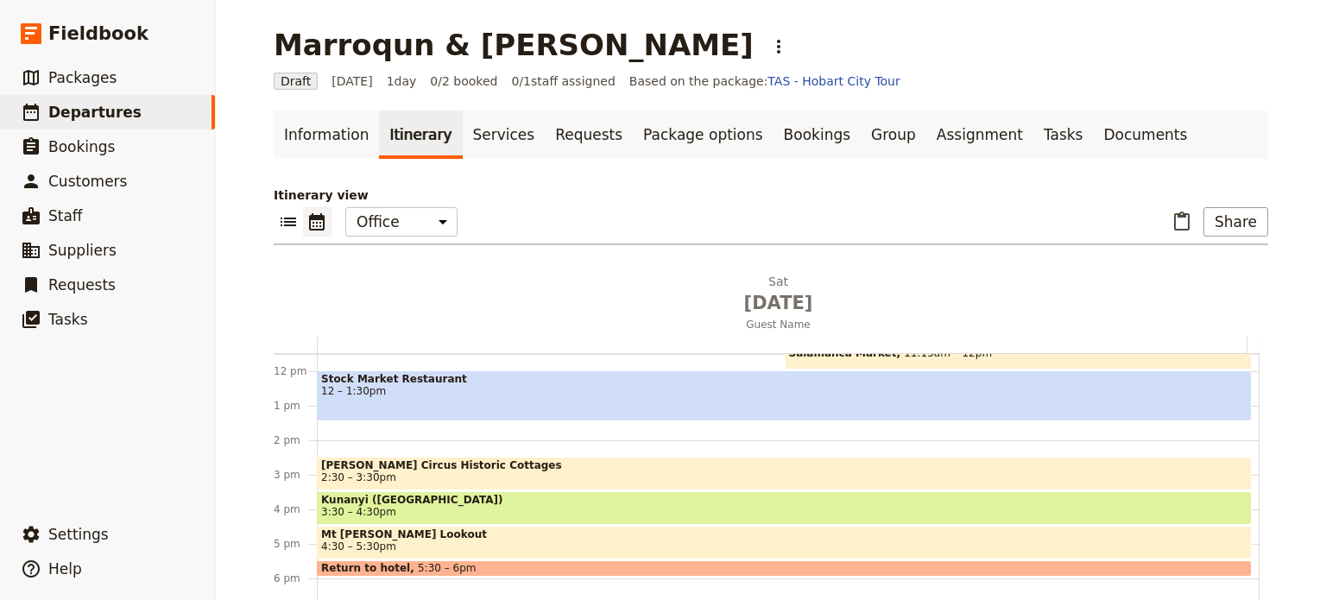
click at [332, 429] on div "Doubletree by Hilton Hobart 11am Salamanca Market 11:15am – 12pm Stock Market R…" at bounding box center [788, 371] width 943 height 829
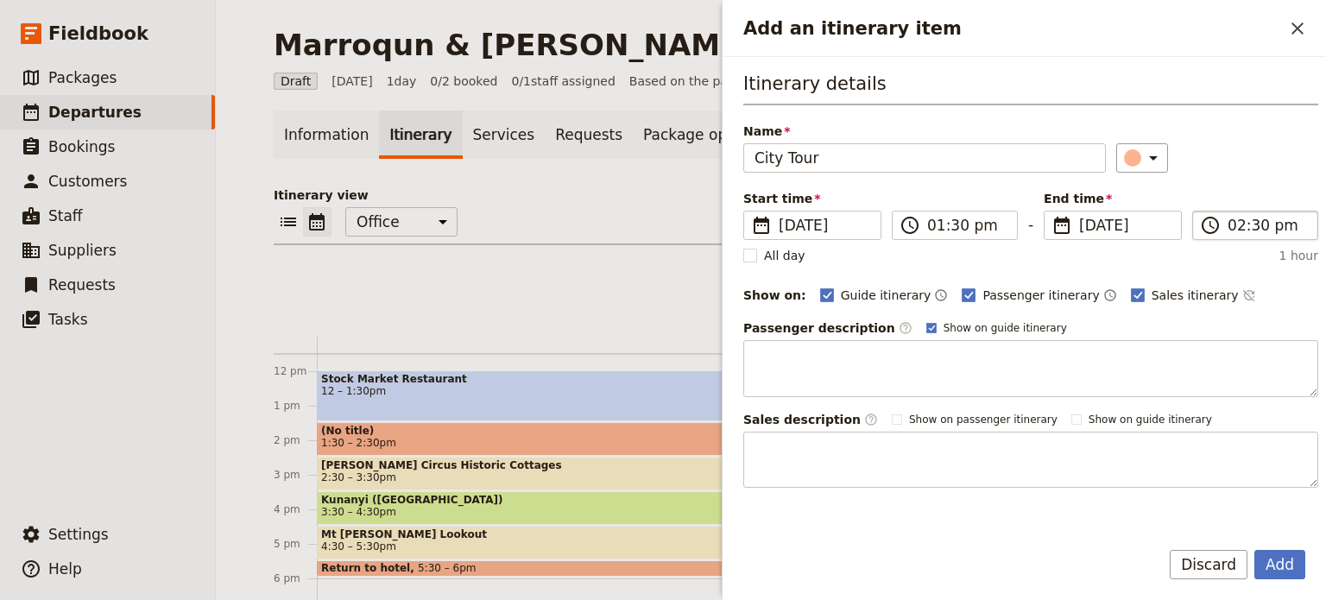
type input "City Tour"
click at [1269, 228] on input "02:30 pm" at bounding box center [1267, 225] width 79 height 21
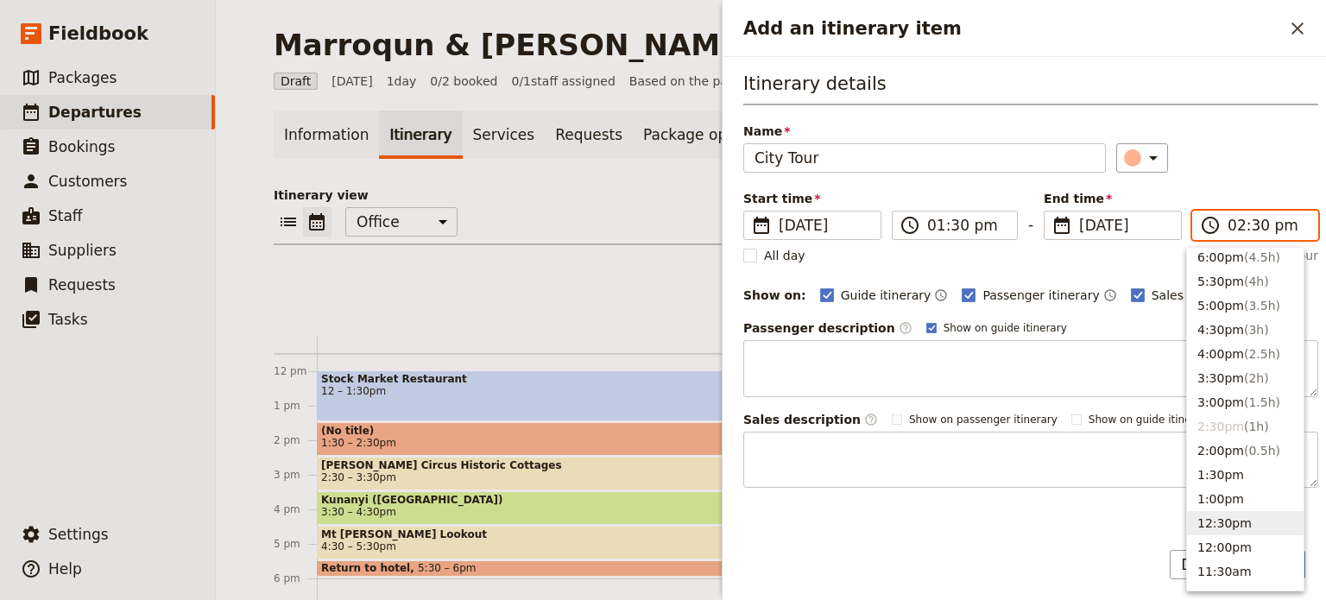
scroll to position [266, 0]
click at [1234, 402] on button "3:00pm ( 1.5h )" at bounding box center [1245, 408] width 117 height 24
type input "03:00 pm"
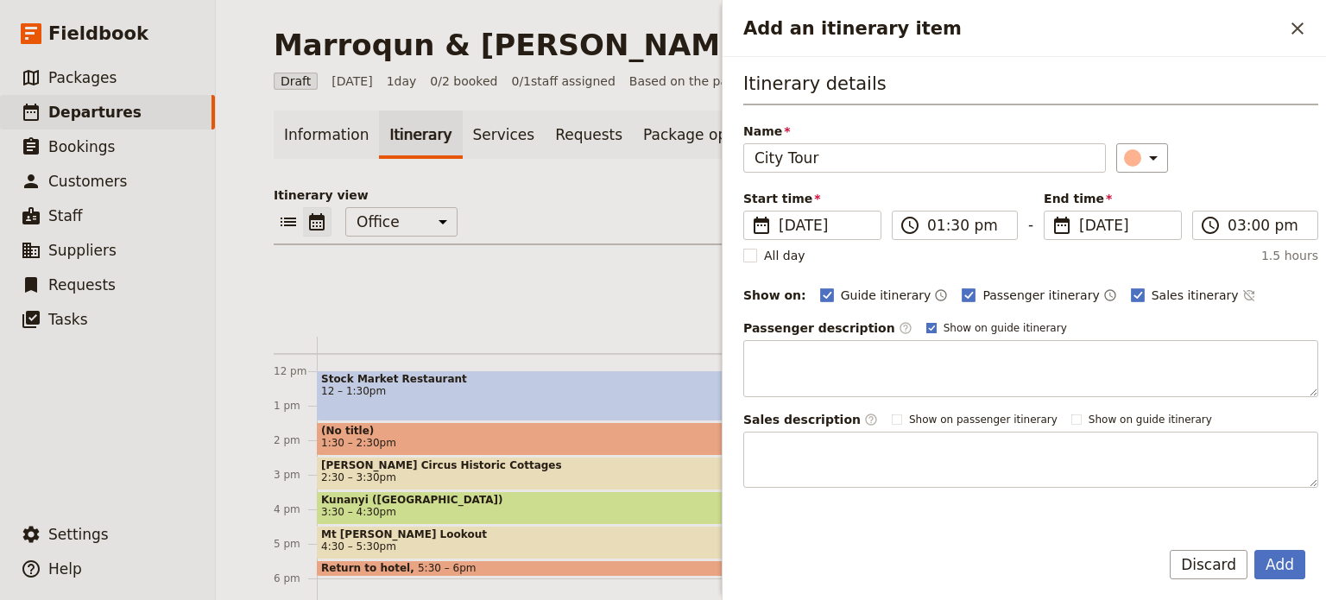
click at [927, 323] on rect "Add an itinerary item" at bounding box center [931, 327] width 9 height 9
click at [926, 321] on input "Show on guide itinerary" at bounding box center [926, 320] width 1 height 1
checkbox input "false"
click at [1243, 294] on icon "Time not shown on sales itinerary" at bounding box center [1248, 295] width 11 height 11
click at [1270, 561] on button "Add" at bounding box center [1280, 564] width 51 height 29
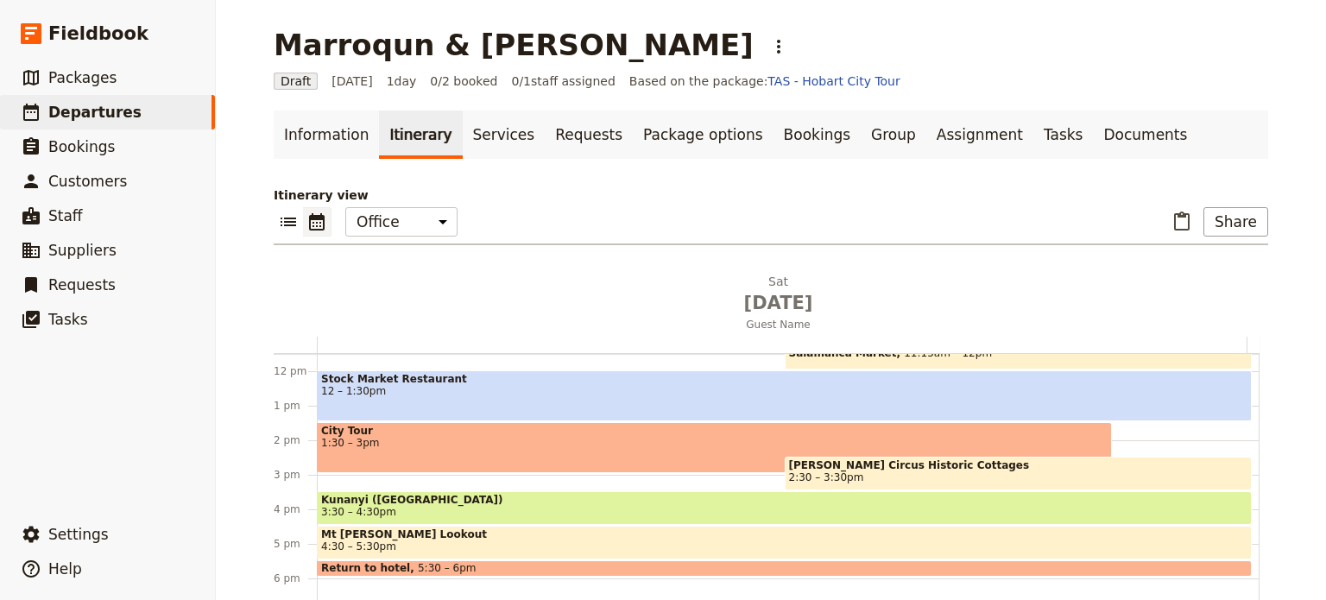
click at [592, 439] on span "1:30 – 3pm" at bounding box center [714, 443] width 787 height 12
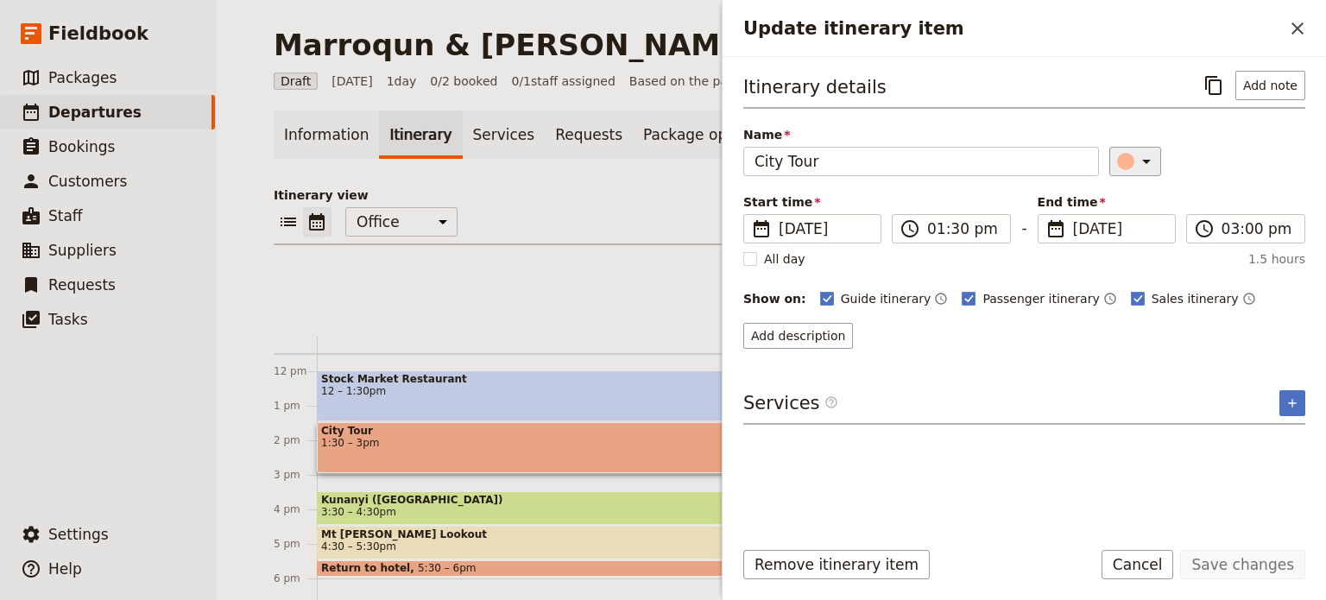
click at [1145, 164] on icon "Update itinerary item" at bounding box center [1146, 161] width 21 height 21
click at [1139, 206] on button "button" at bounding box center [1135, 216] width 21 height 21
click at [1136, 158] on icon "Update itinerary item" at bounding box center [1146, 161] width 21 height 21
click at [1132, 199] on div "button" at bounding box center [1135, 195] width 17 height 17
click at [1236, 566] on button "Save changes" at bounding box center [1243, 564] width 125 height 29
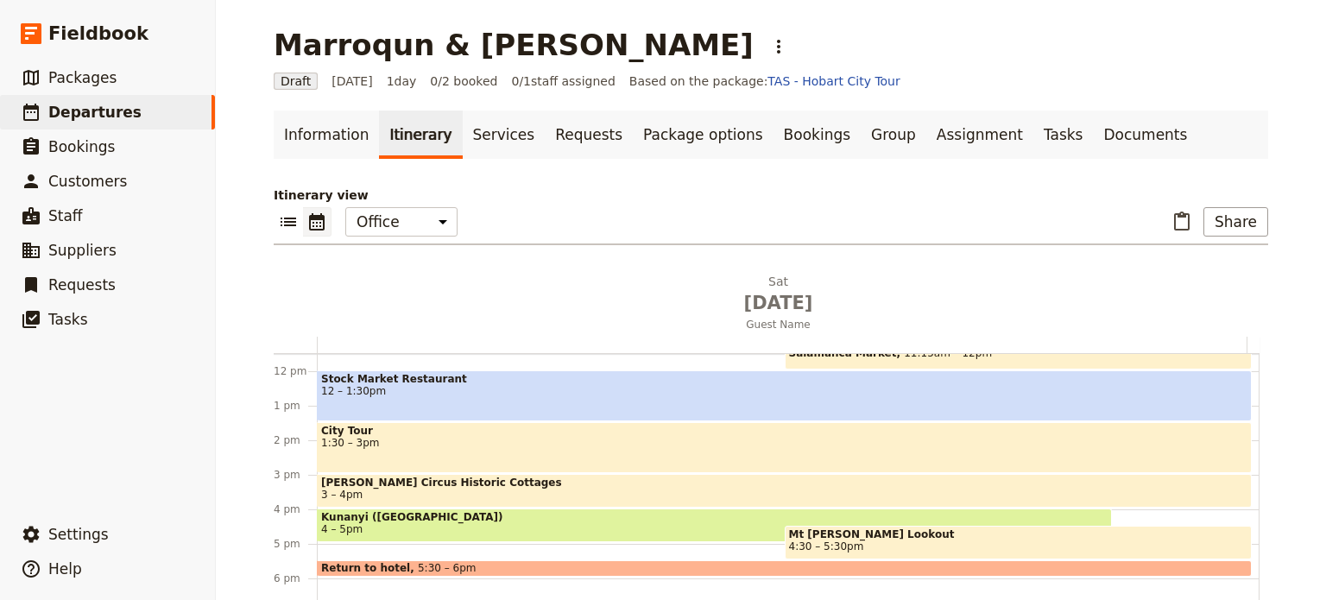
click at [876, 534] on span "Mt [PERSON_NAME] Lookout" at bounding box center [1018, 535] width 459 height 12
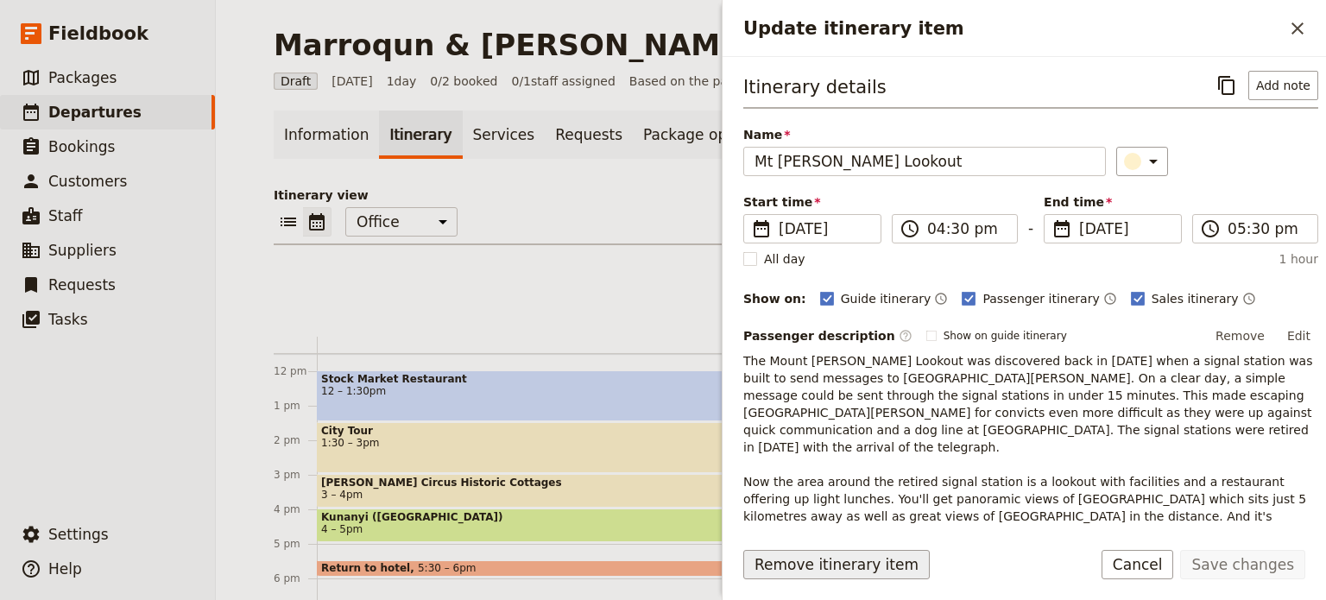
click at [850, 562] on button "Remove itinerary item" at bounding box center [837, 564] width 187 height 29
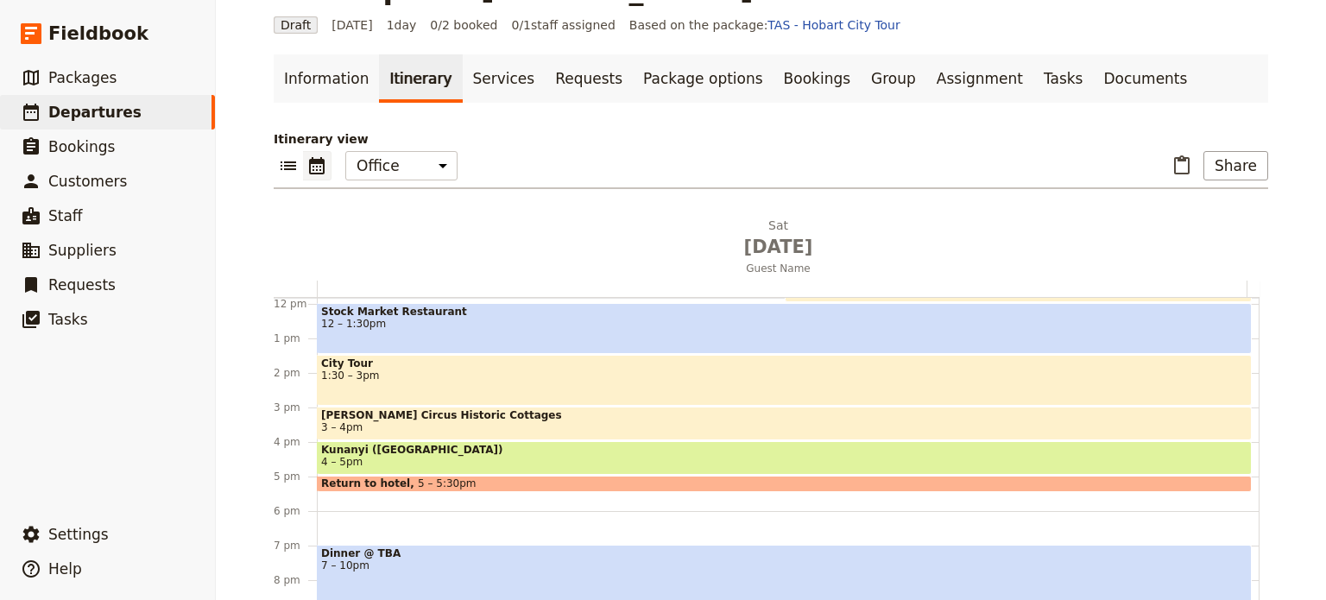
scroll to position [200, 0]
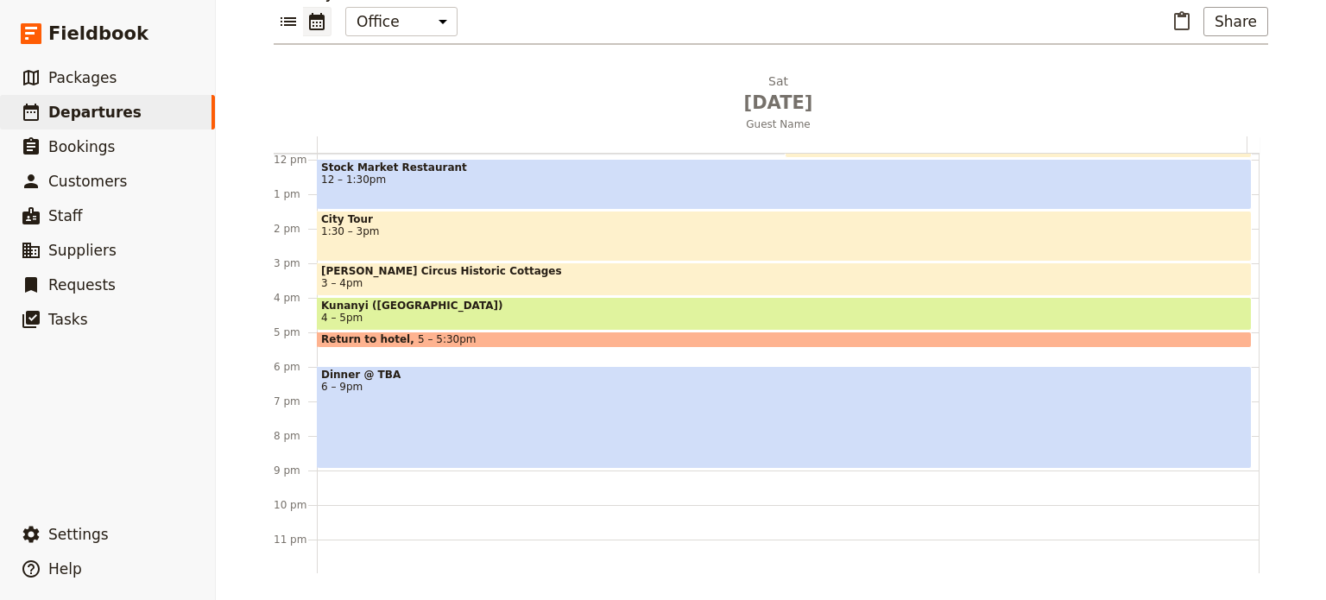
click at [409, 393] on div "Dinner @ TBA 6 – 9pm" at bounding box center [784, 417] width 935 height 103
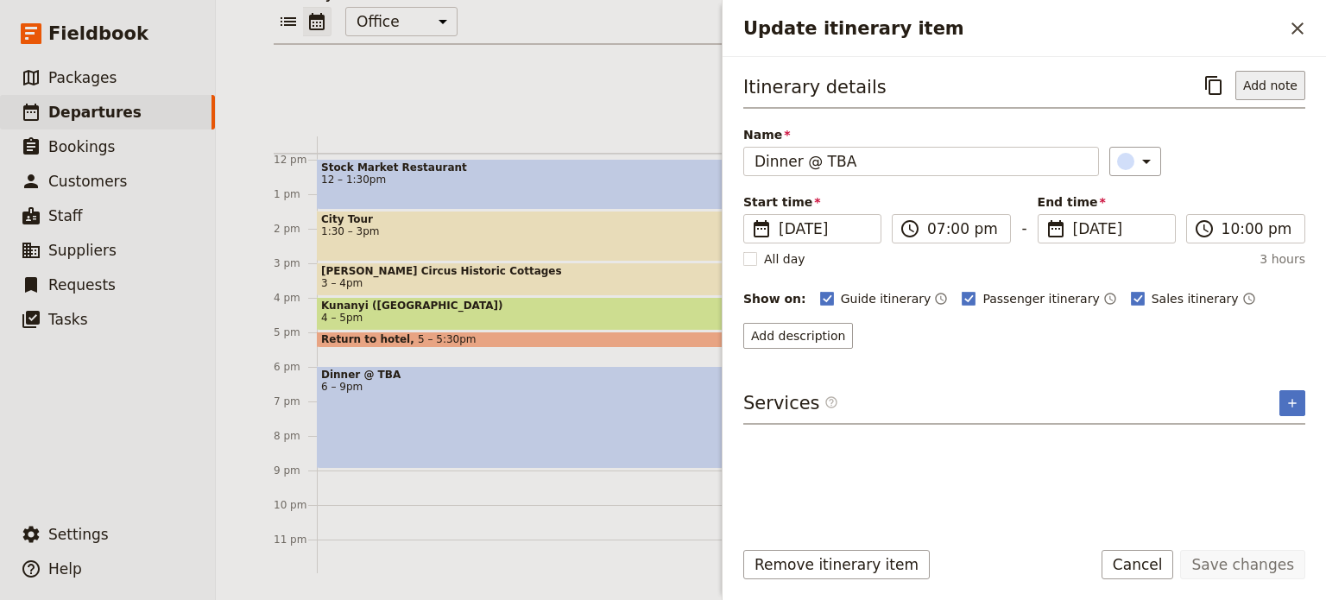
click at [1292, 82] on button "Add note" at bounding box center [1271, 85] width 70 height 29
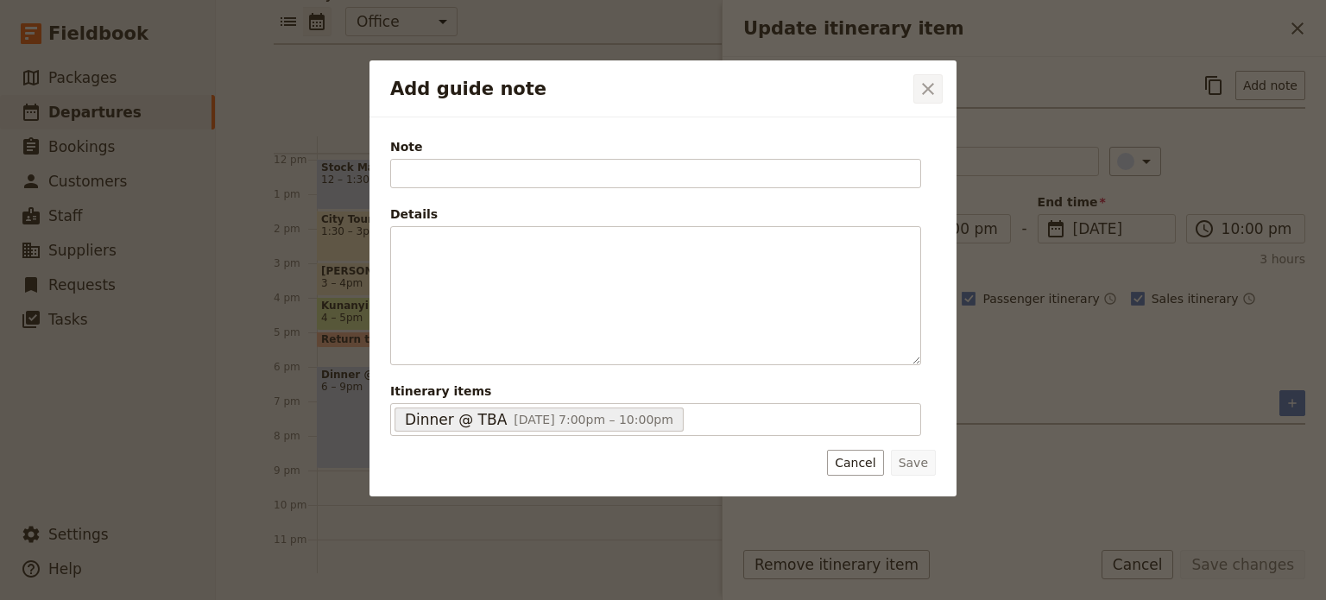
click at [940, 96] on button "​" at bounding box center [928, 88] width 29 height 29
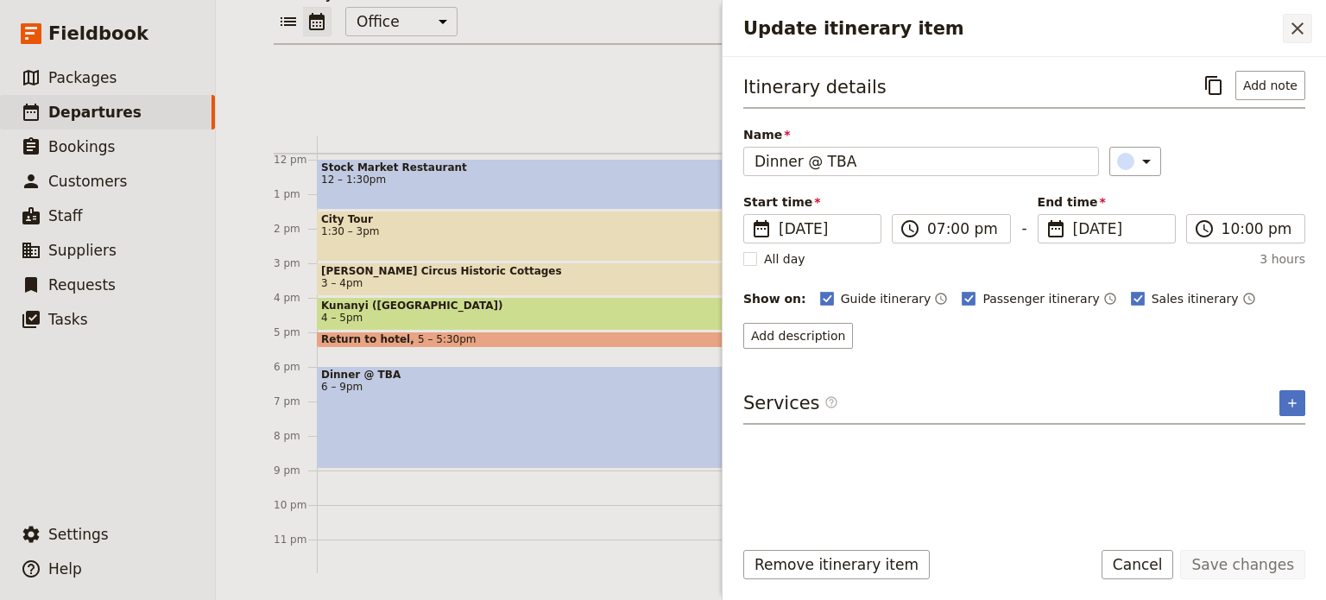
drag, startPoint x: 1294, startPoint y: 36, endPoint x: 1105, endPoint y: 113, distance: 204.1
click at [1294, 36] on icon "Close drawer" at bounding box center [1298, 28] width 21 height 21
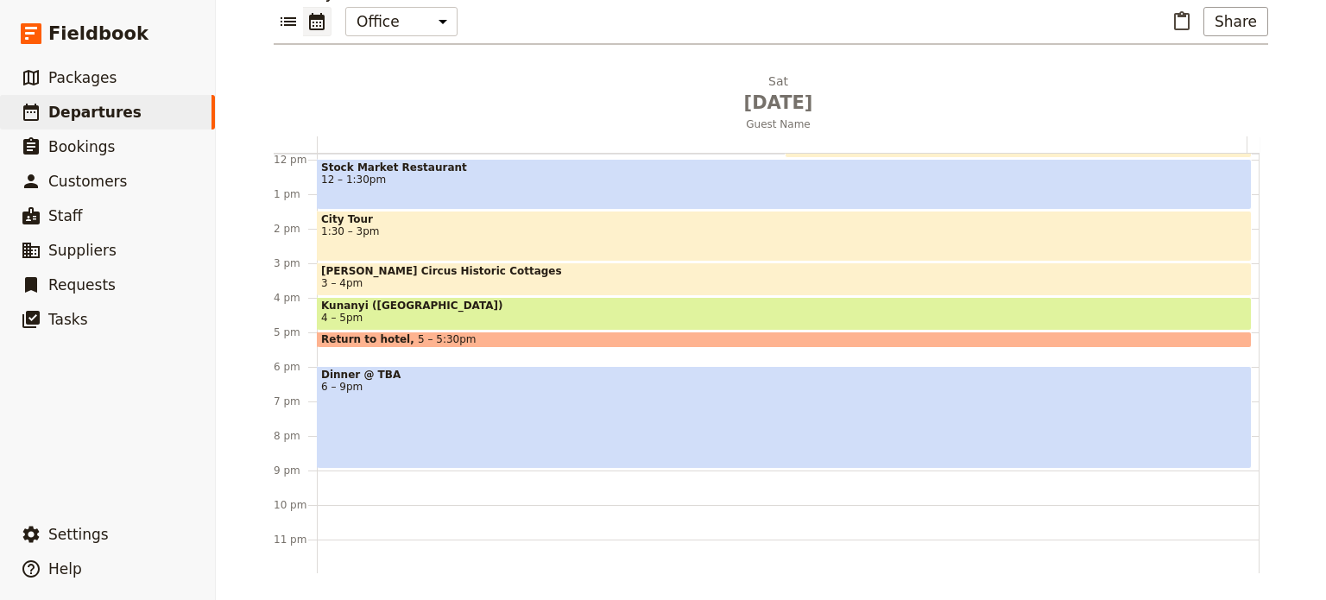
click at [512, 403] on div "Dinner @ TBA 6 – 9pm" at bounding box center [784, 417] width 935 height 103
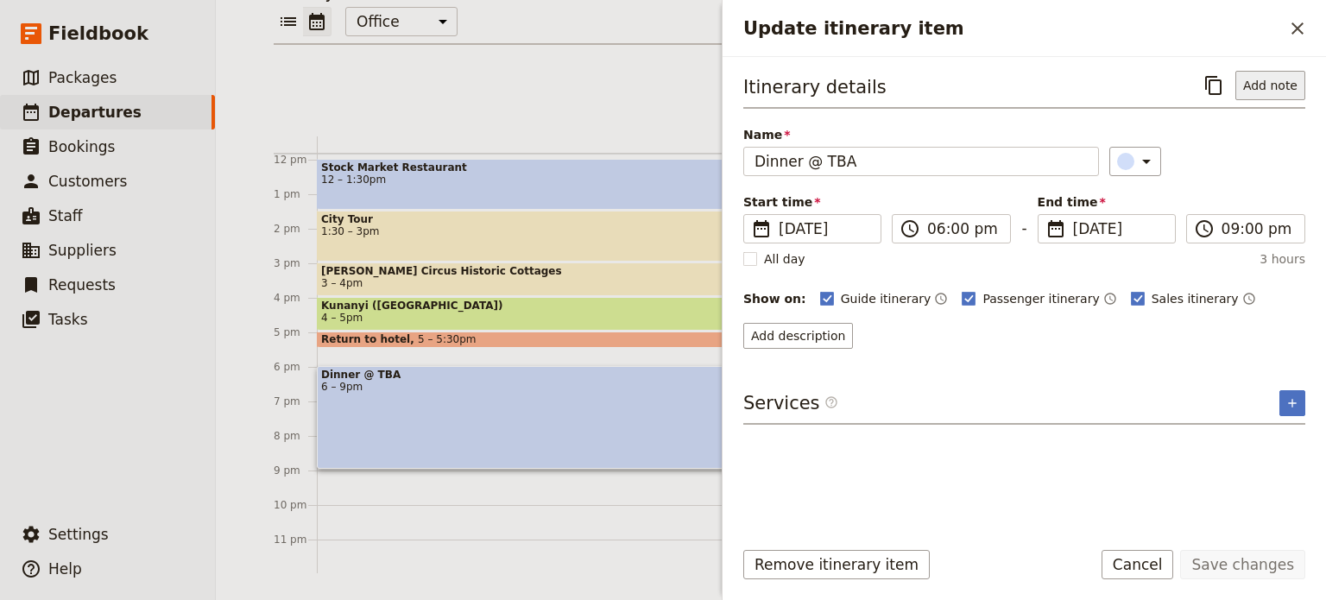
click at [1292, 93] on button "Add note" at bounding box center [1271, 85] width 70 height 29
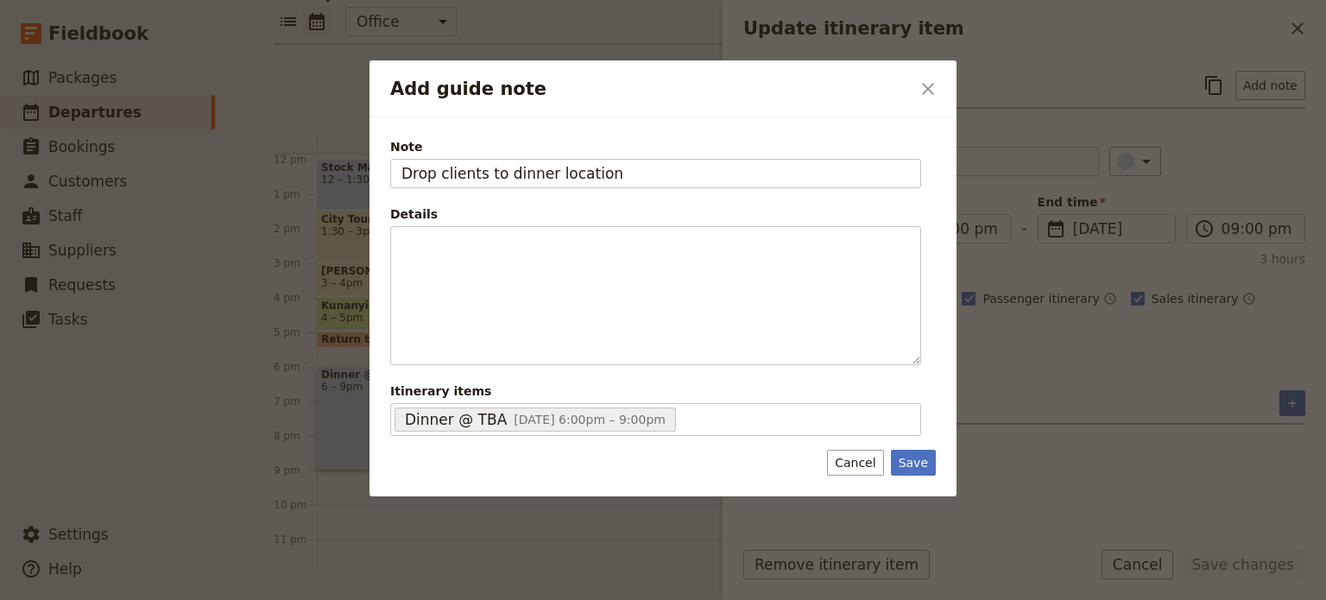
type input "Drop clients to dinner location"
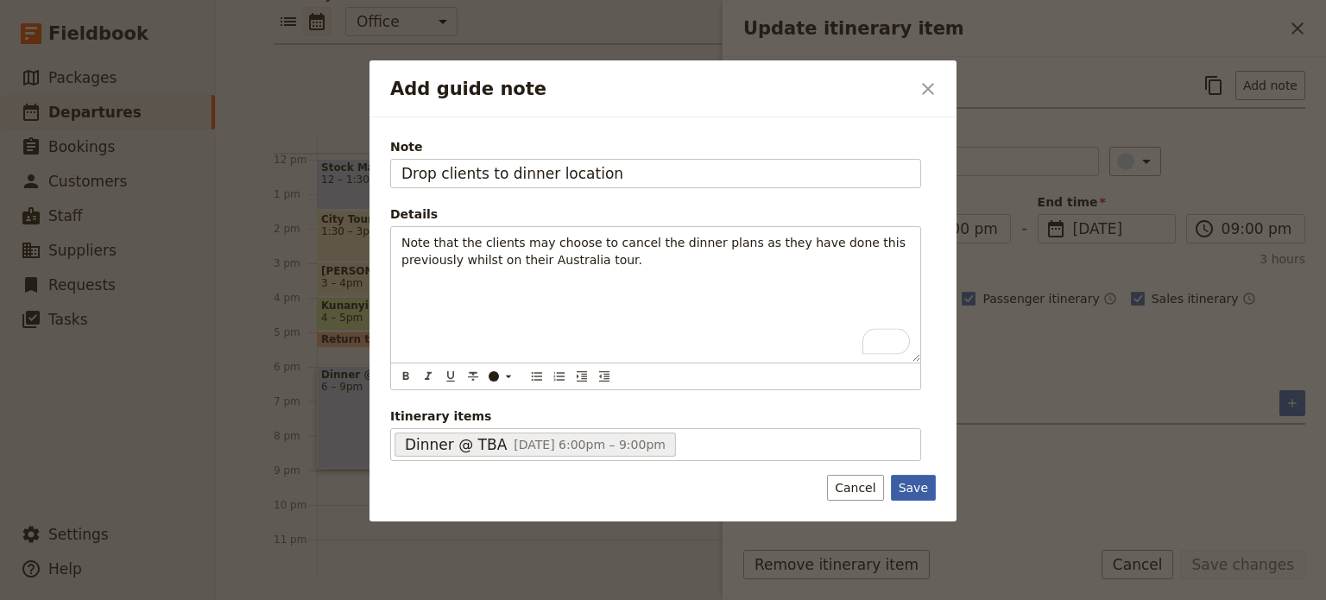
click at [915, 497] on button "Save" at bounding box center [913, 488] width 45 height 26
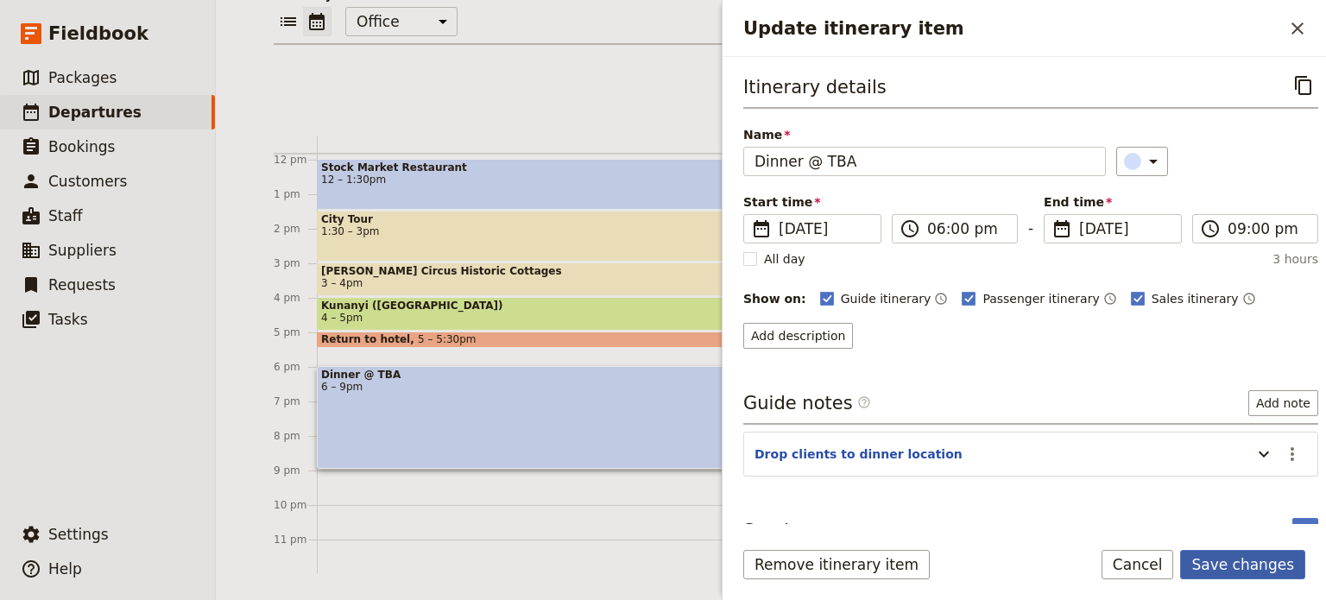
click at [1228, 571] on button "Save changes" at bounding box center [1243, 564] width 125 height 29
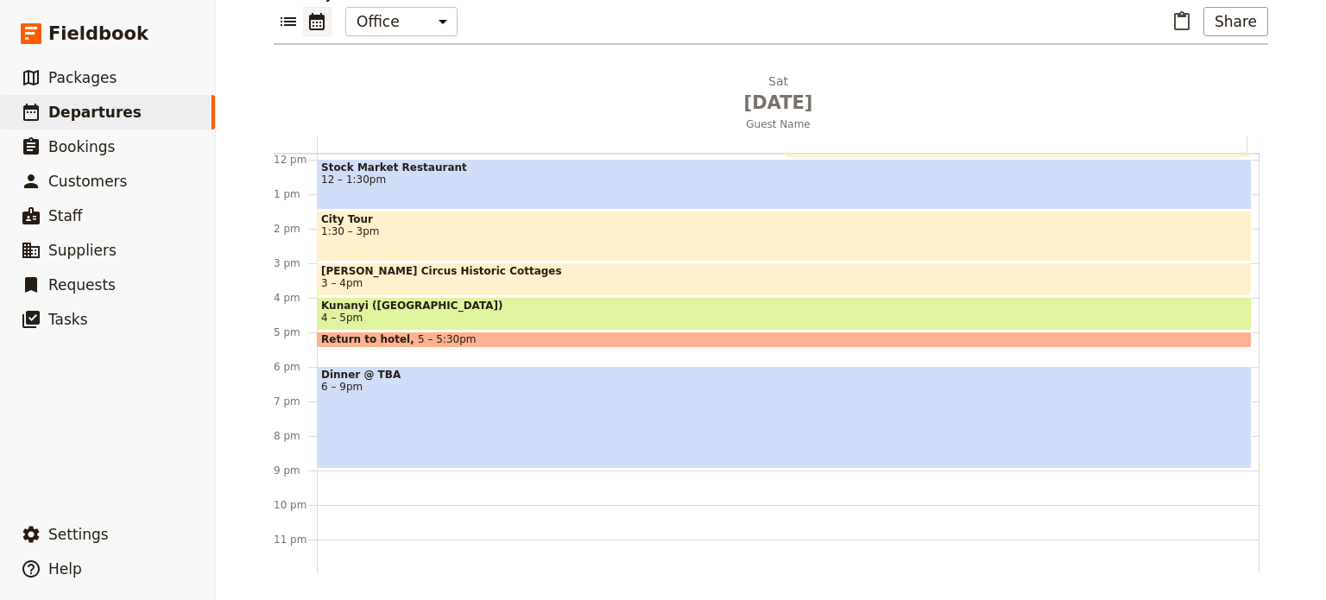
click at [432, 334] on span "5 – 5:30pm" at bounding box center [447, 339] width 59 height 12
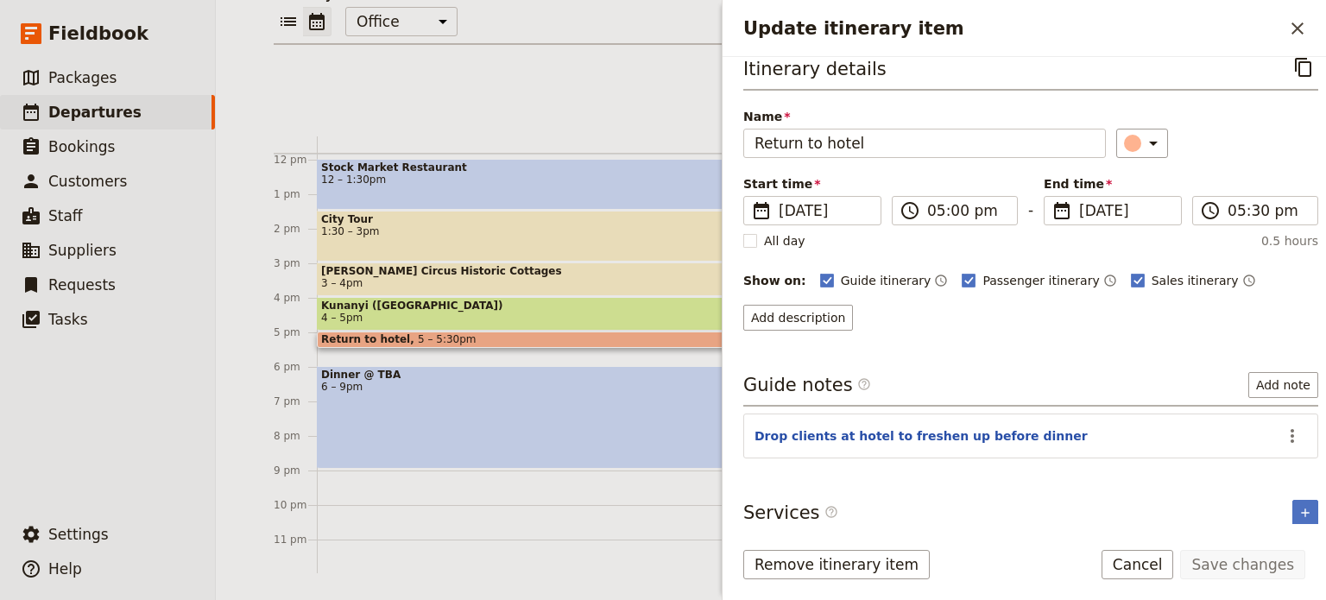
scroll to position [23, 0]
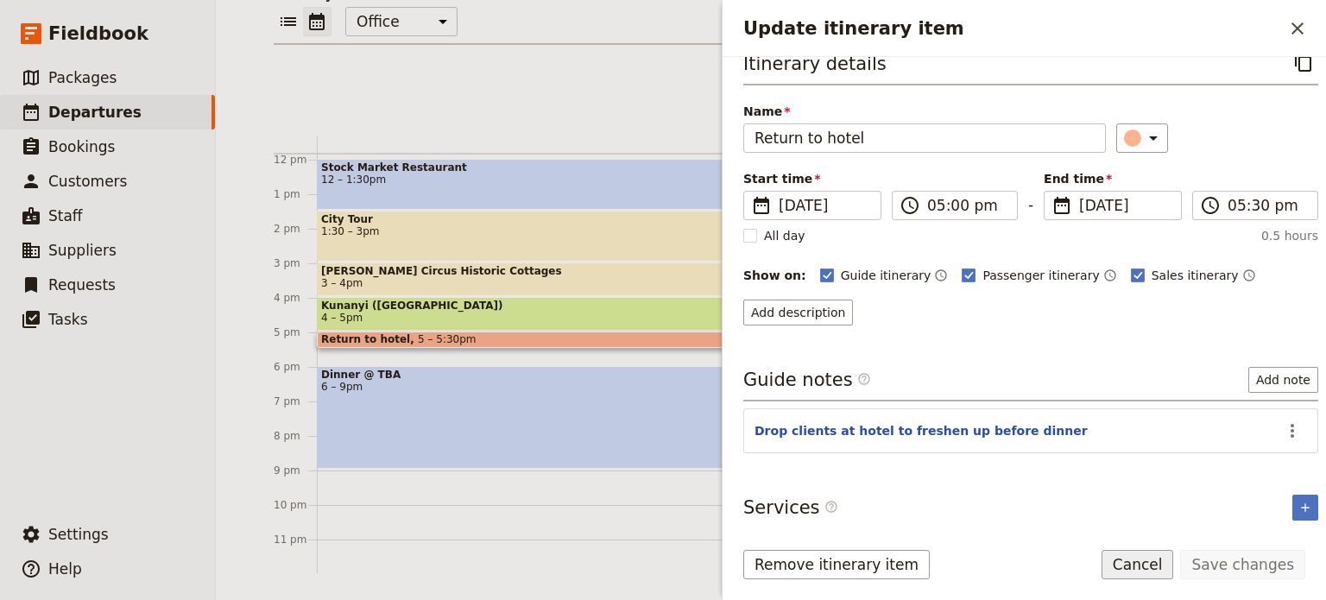
click at [1174, 563] on button "Cancel" at bounding box center [1138, 564] width 73 height 29
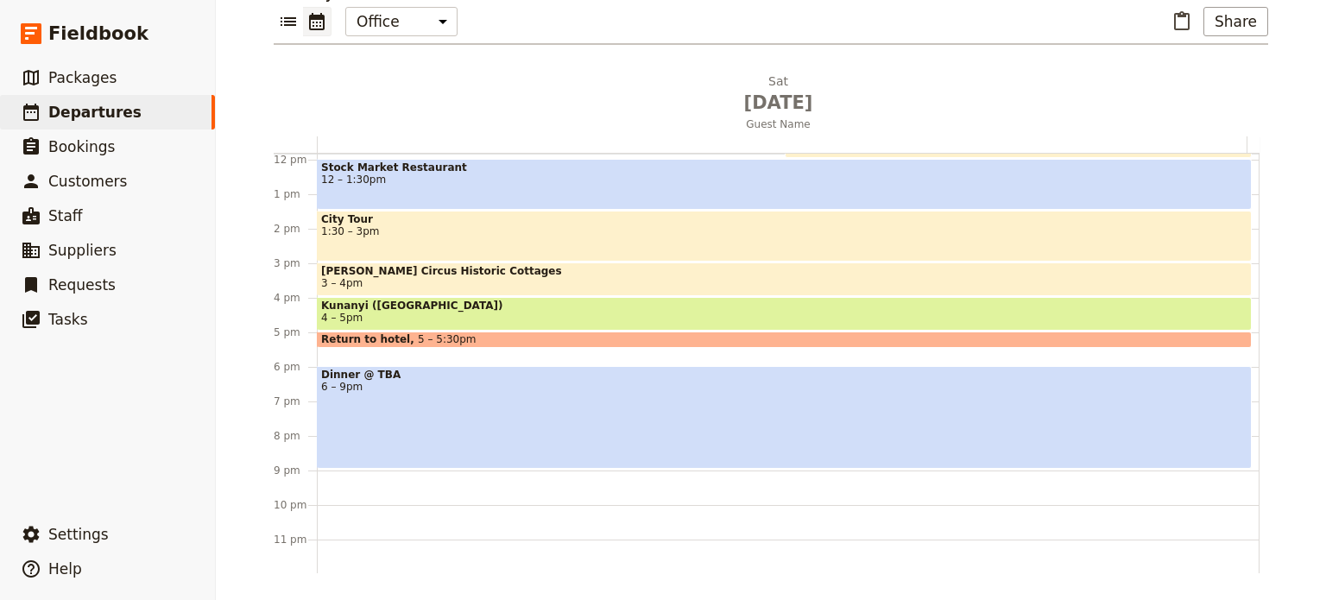
click at [463, 436] on div "Dinner @ TBA 6 – 9pm" at bounding box center [784, 417] width 935 height 103
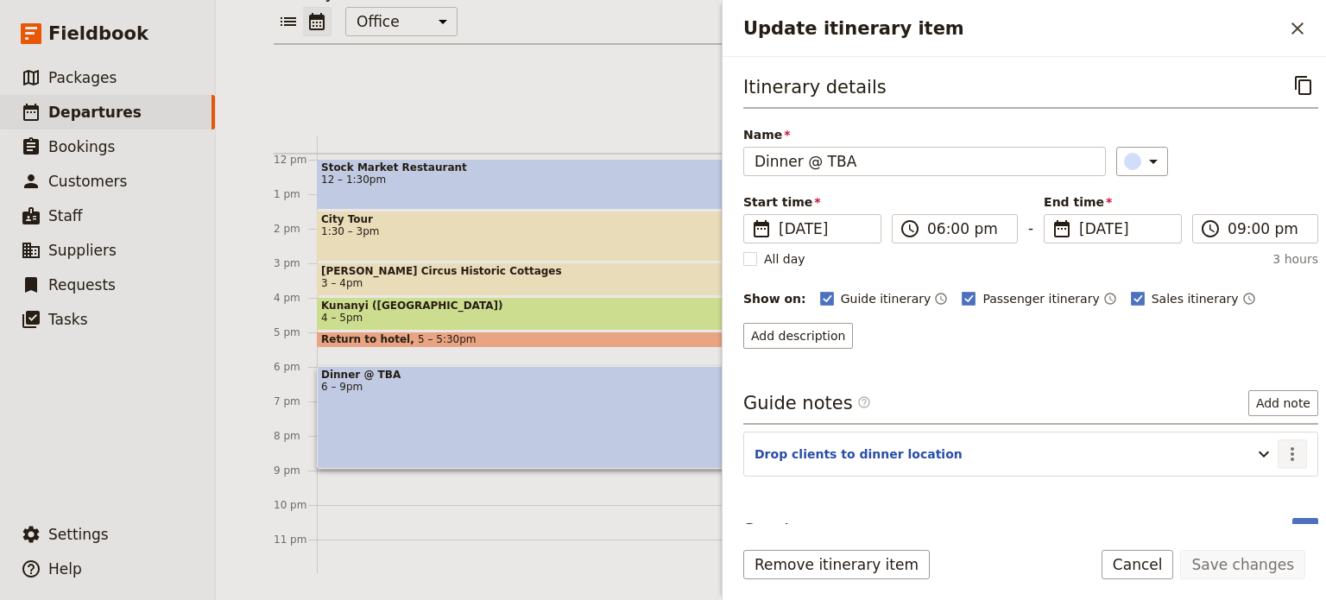
click at [1282, 460] on icon "Actions" at bounding box center [1292, 454] width 21 height 21
click at [1267, 490] on span "Edit note" at bounding box center [1243, 487] width 80 height 17
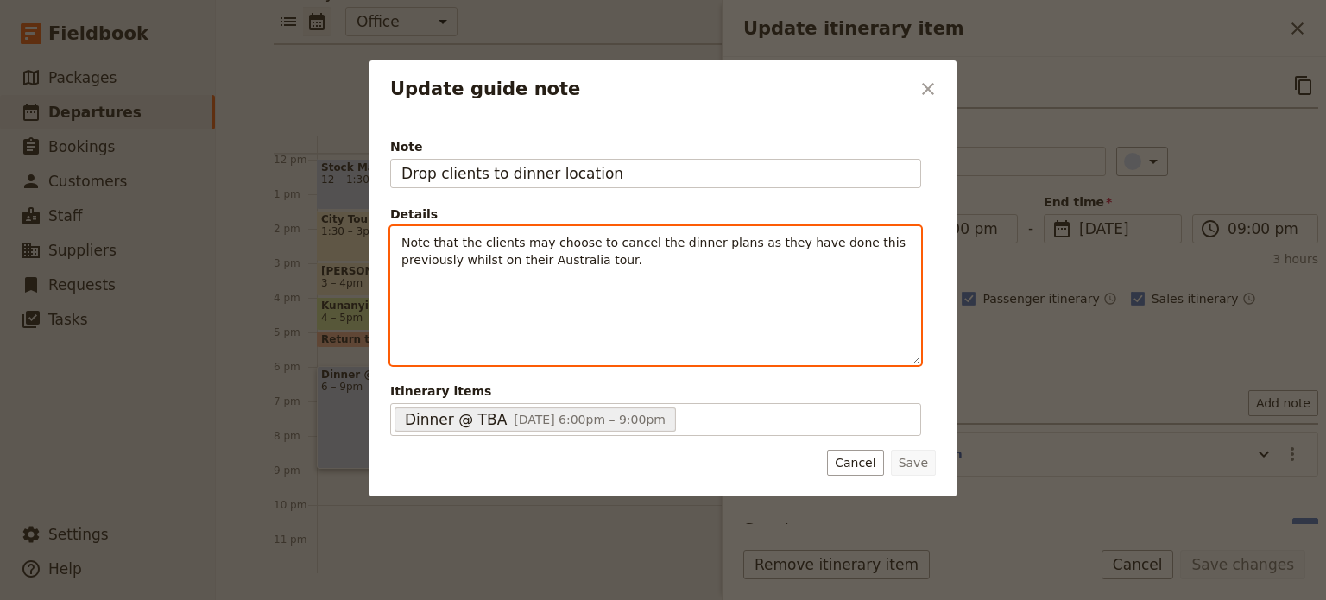
click at [587, 250] on p "Note that the clients may choose to cancel the dinner plans as they have done t…" at bounding box center [656, 251] width 509 height 35
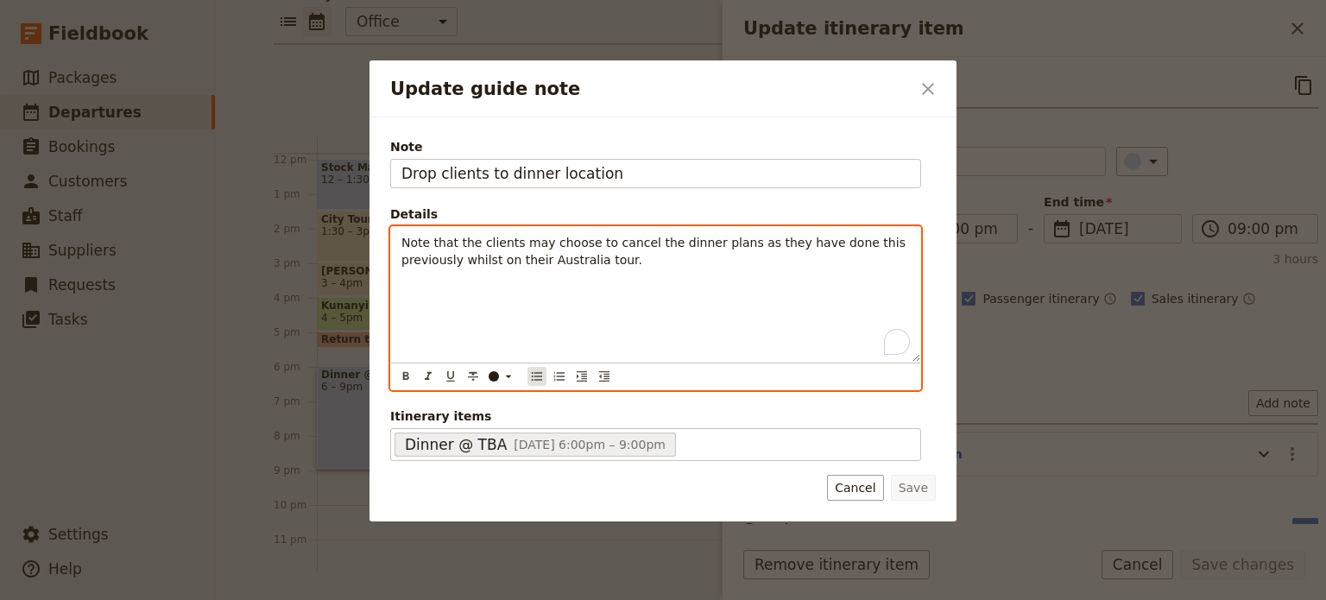
click at [535, 376] on icon "Bulleted list" at bounding box center [537, 376] width 10 height 9
click at [660, 266] on li "Note that the clients may choose to cancel the dinner plans as they have done t…" at bounding box center [669, 251] width 481 height 35
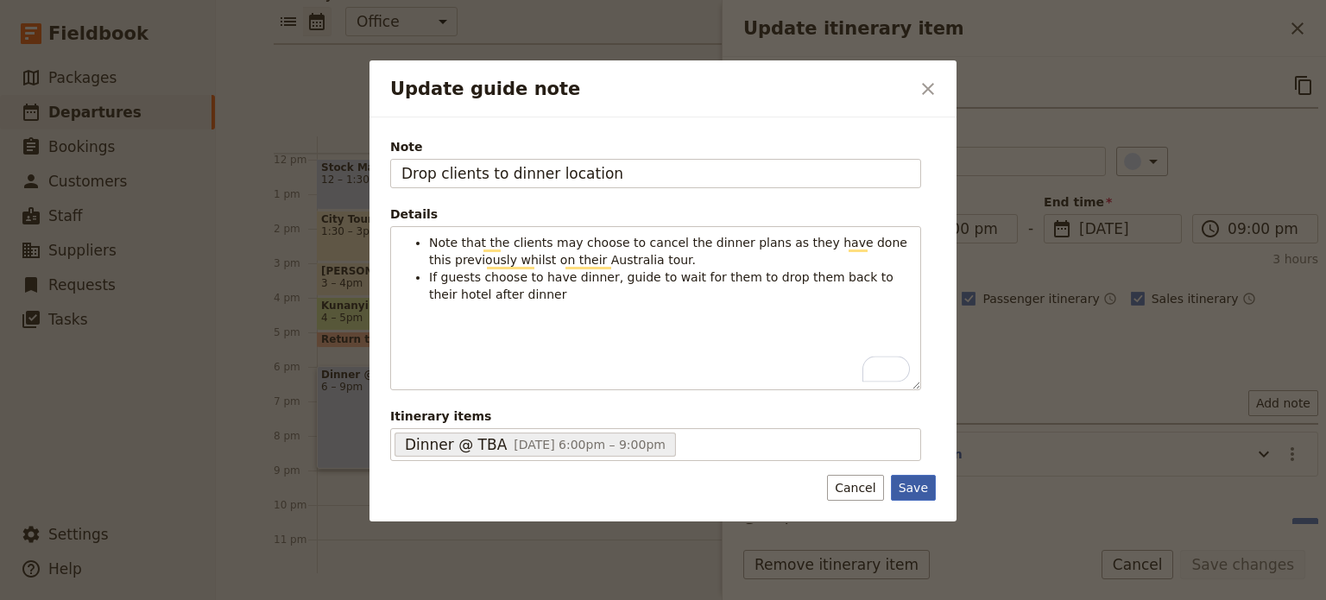
click at [923, 492] on button "Save" at bounding box center [913, 488] width 45 height 26
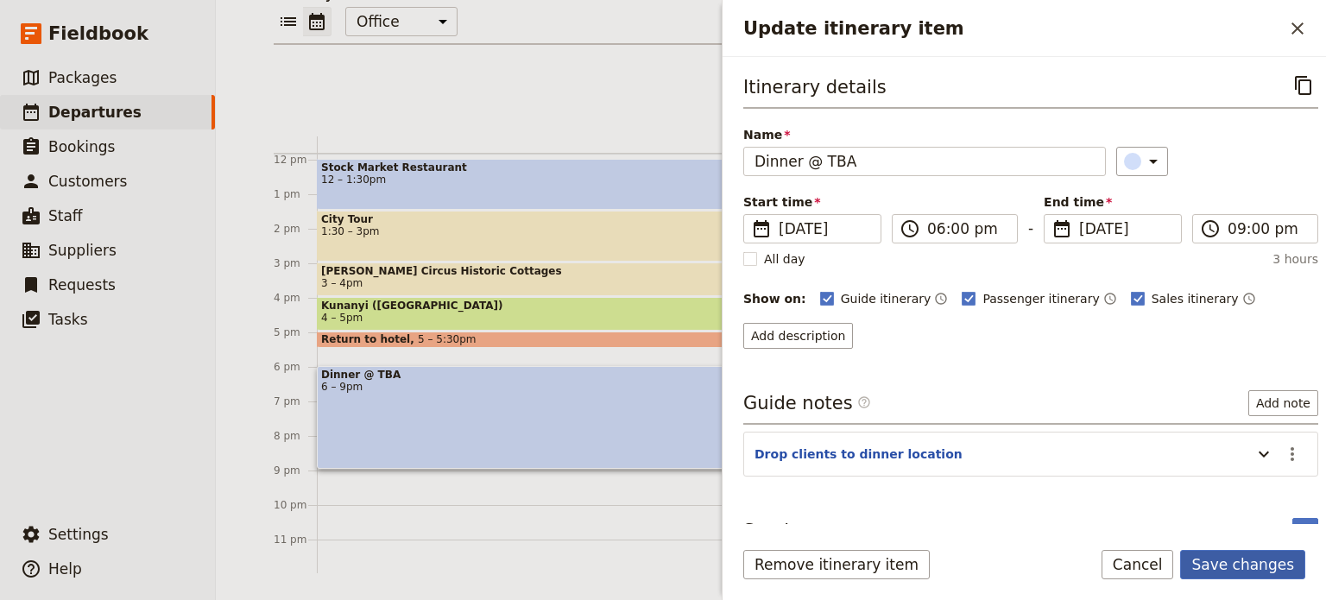
click at [1200, 559] on button "Save changes" at bounding box center [1243, 564] width 125 height 29
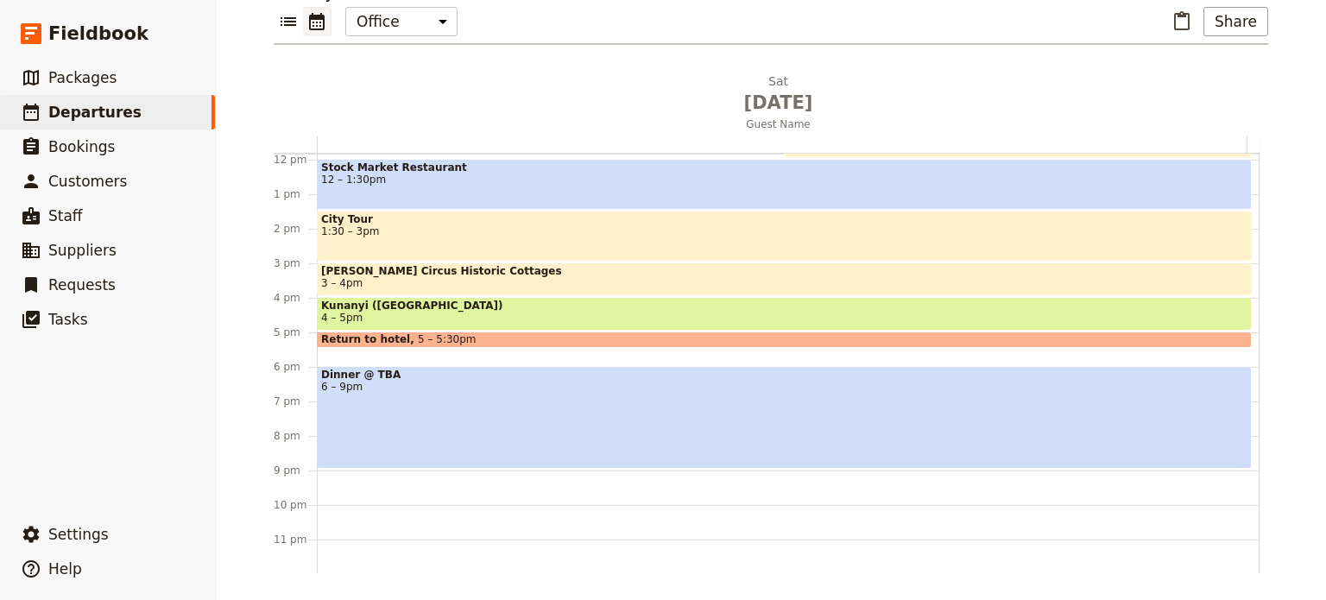
click at [411, 187] on div "Stock Market Restaurant 12 – 1:30pm" at bounding box center [784, 184] width 935 height 51
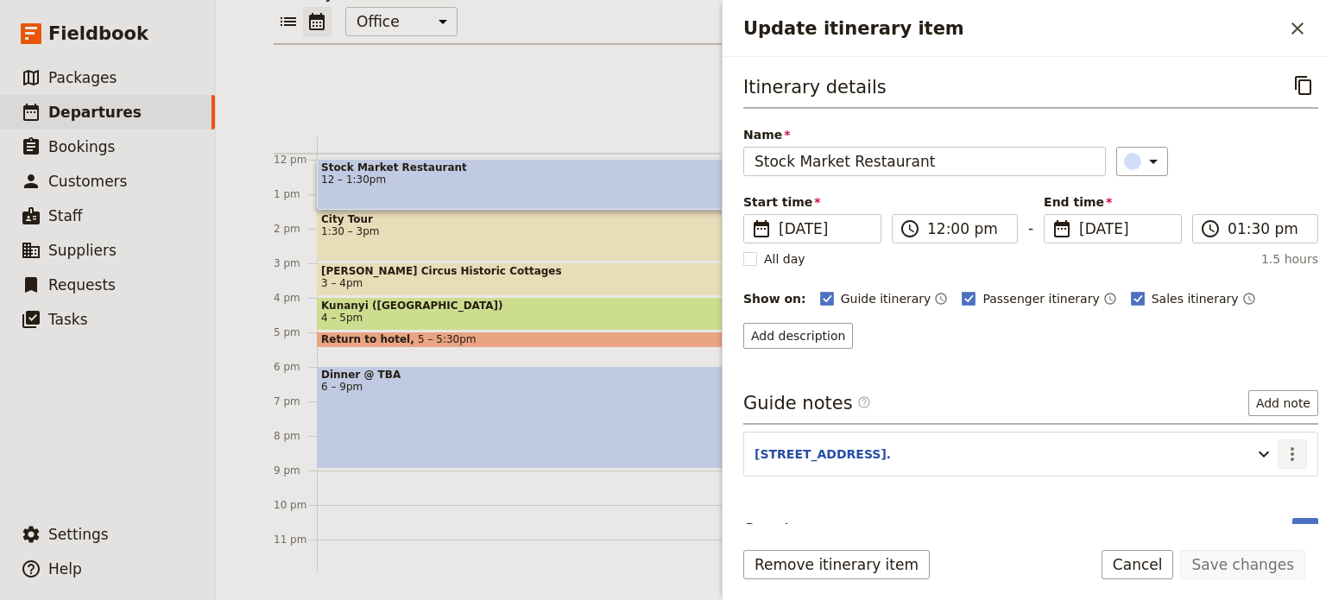
click at [1287, 455] on icon "Actions" at bounding box center [1292, 454] width 21 height 21
click at [1284, 485] on button "Edit note" at bounding box center [1243, 488] width 101 height 24
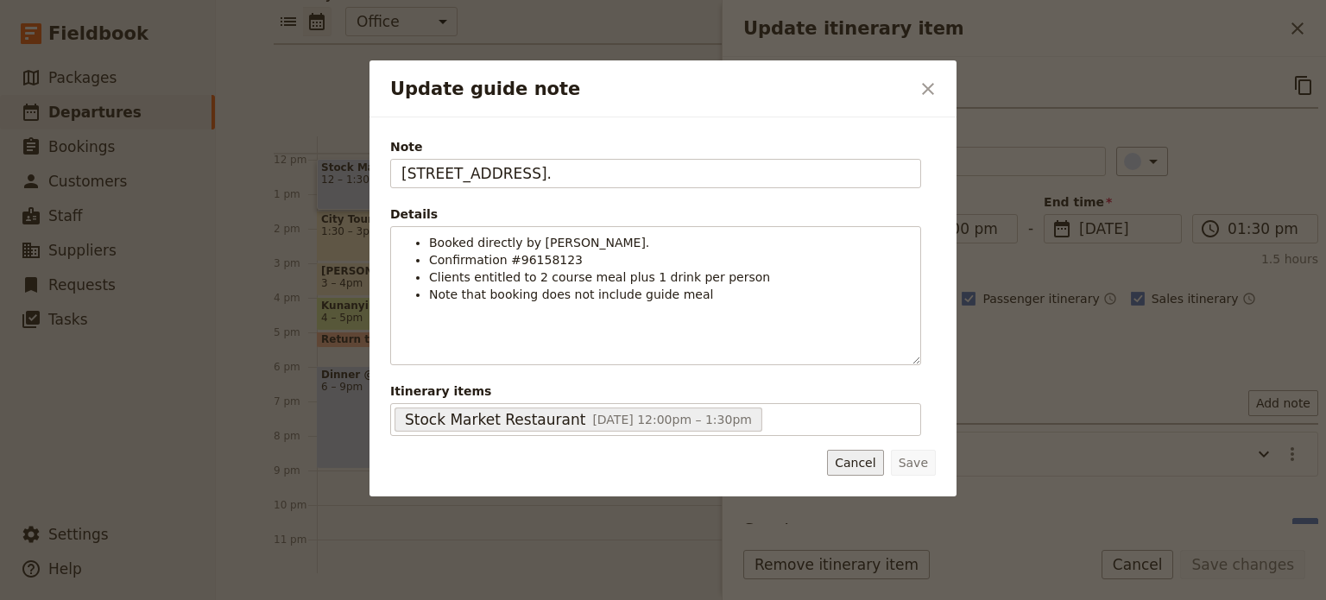
click at [858, 462] on button "Cancel" at bounding box center [855, 463] width 56 height 26
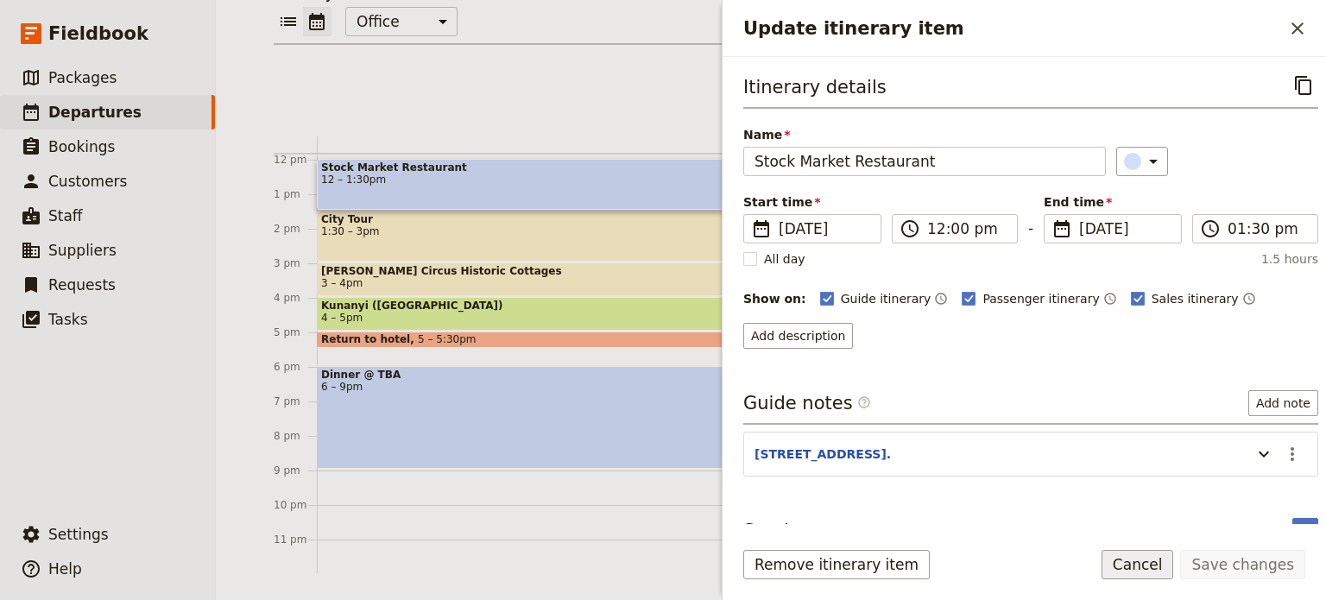
click at [1164, 565] on button "Cancel" at bounding box center [1138, 564] width 73 height 29
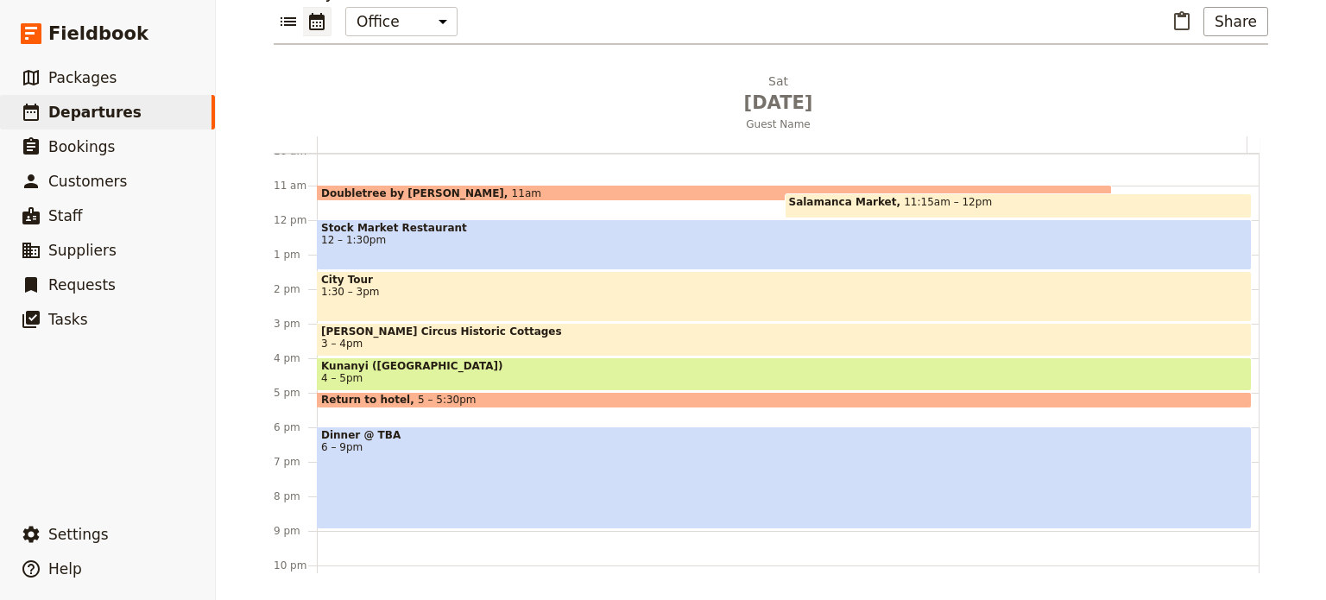
scroll to position [322, 0]
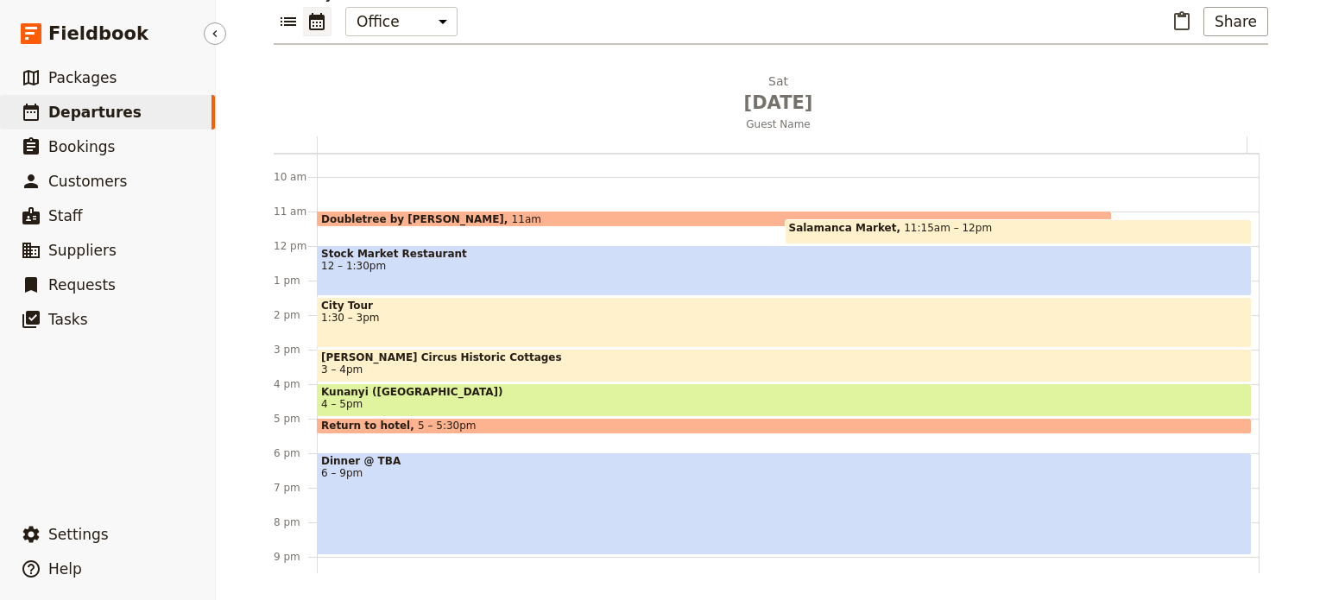
click at [136, 111] on link "​ Departures" at bounding box center [107, 112] width 215 height 35
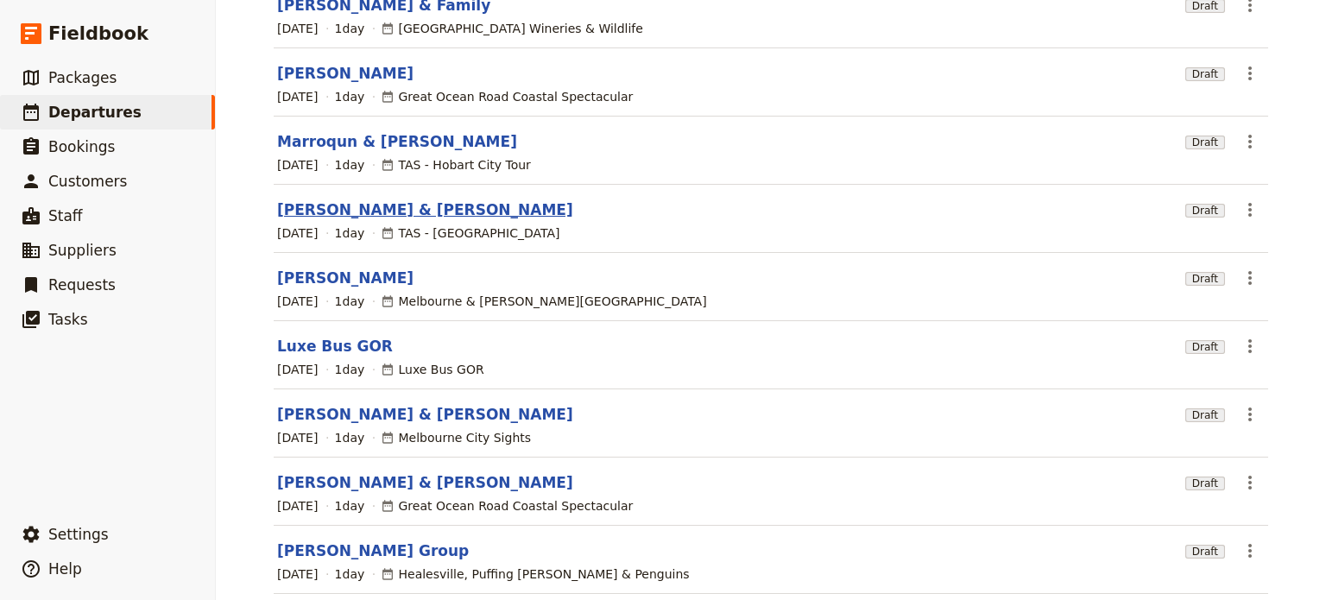
click at [391, 199] on link "[PERSON_NAME] & [PERSON_NAME]" at bounding box center [425, 209] width 296 height 21
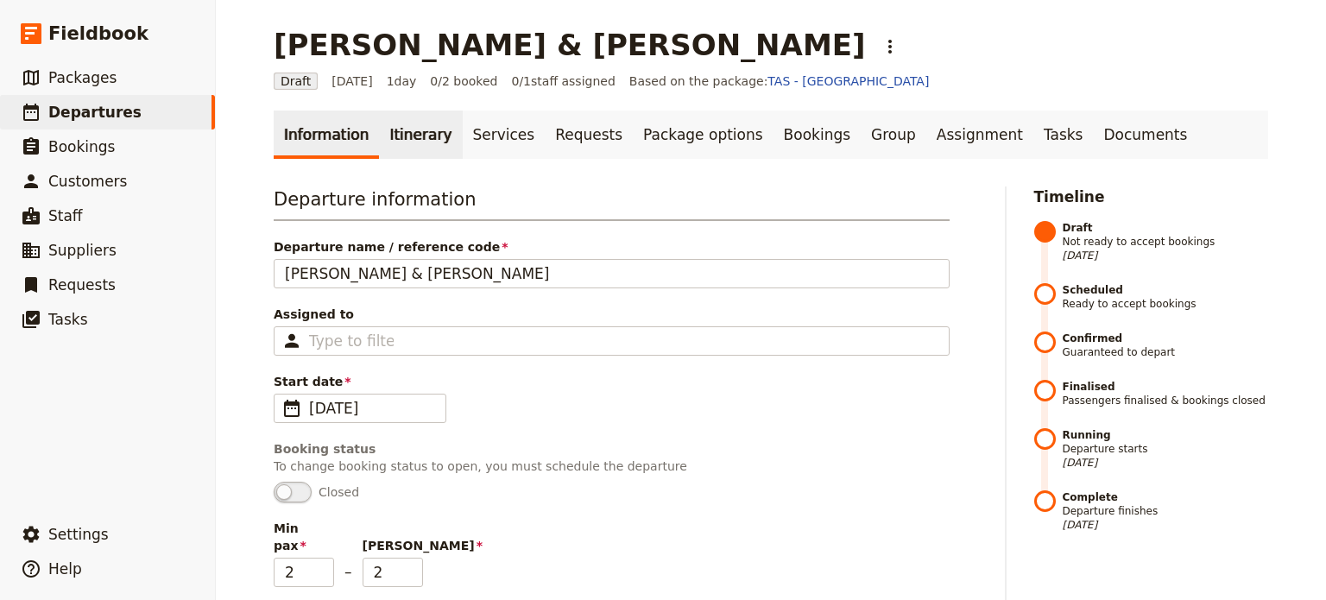
click at [390, 142] on link "Itinerary" at bounding box center [420, 135] width 83 height 48
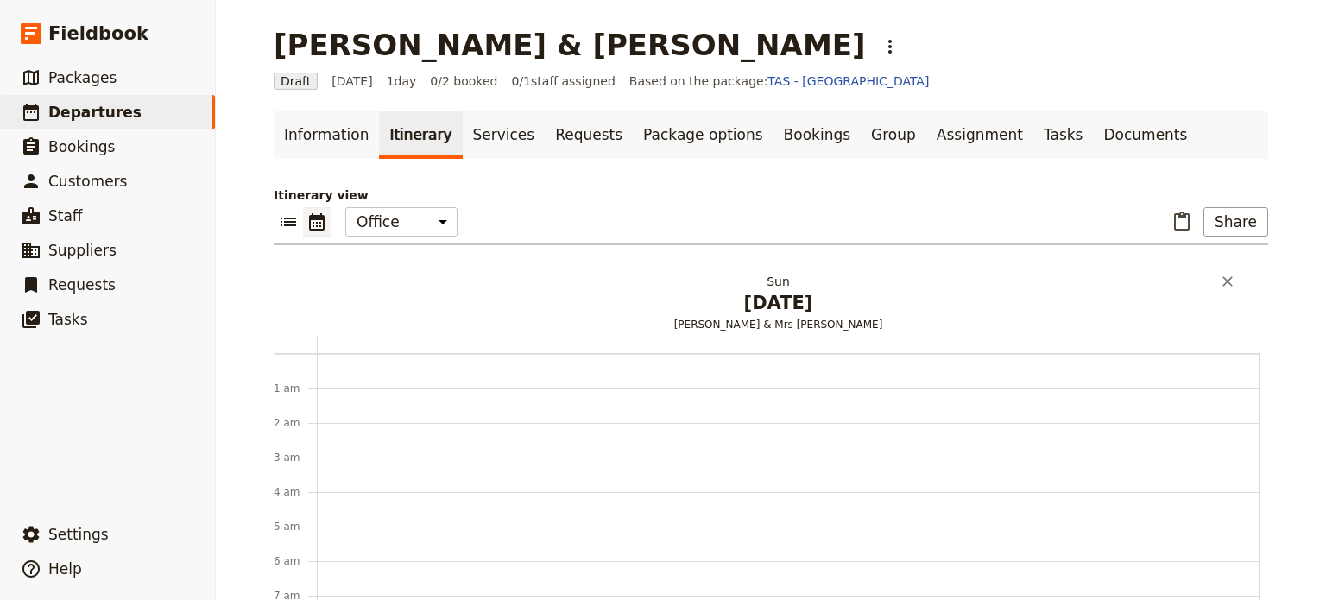
scroll to position [225, 0]
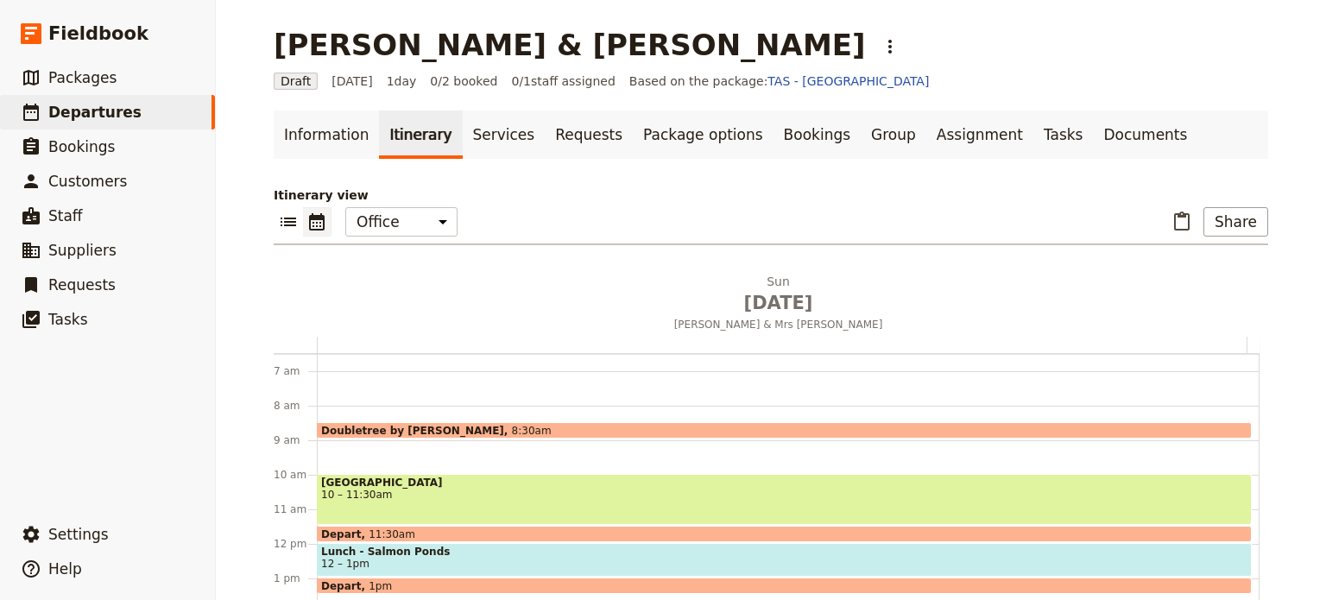
click at [397, 425] on span "Doubletree by [PERSON_NAME]" at bounding box center [416, 430] width 191 height 11
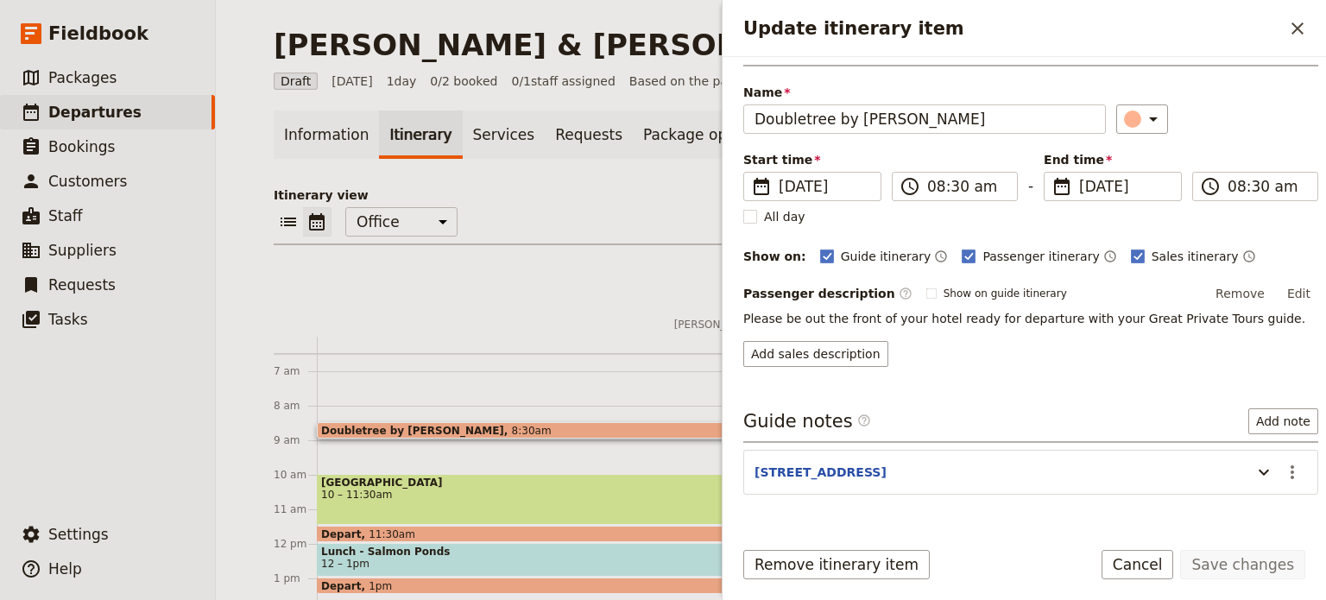
scroll to position [84, 0]
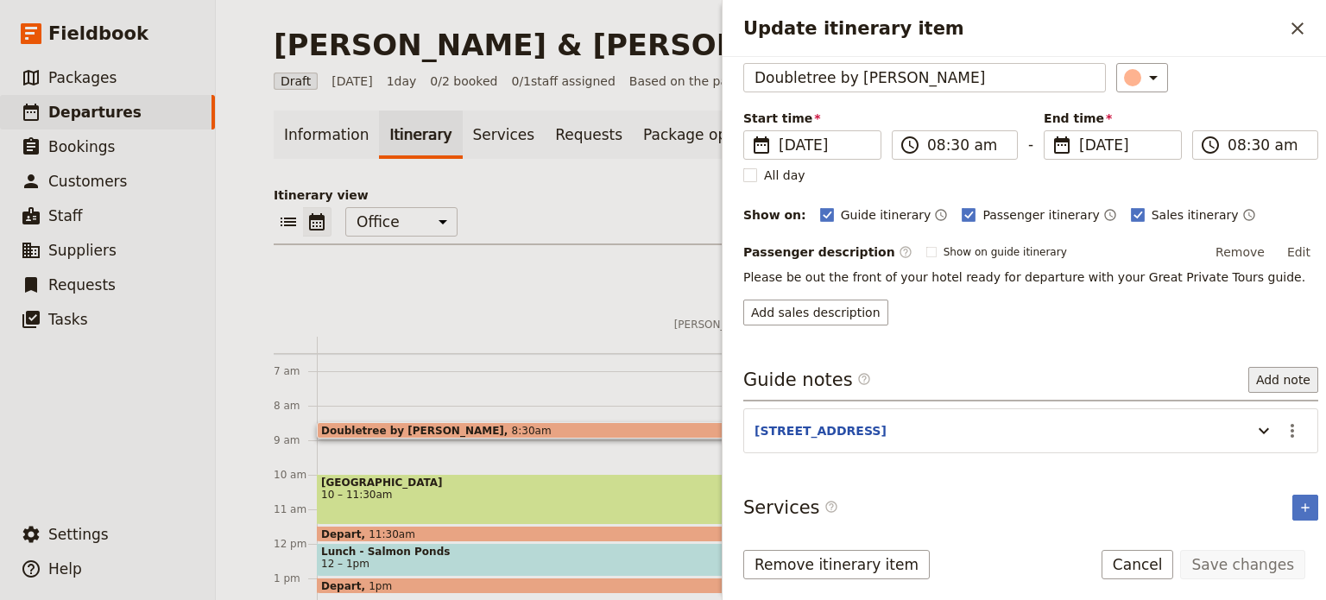
click at [1268, 370] on button "Add note" at bounding box center [1284, 380] width 70 height 26
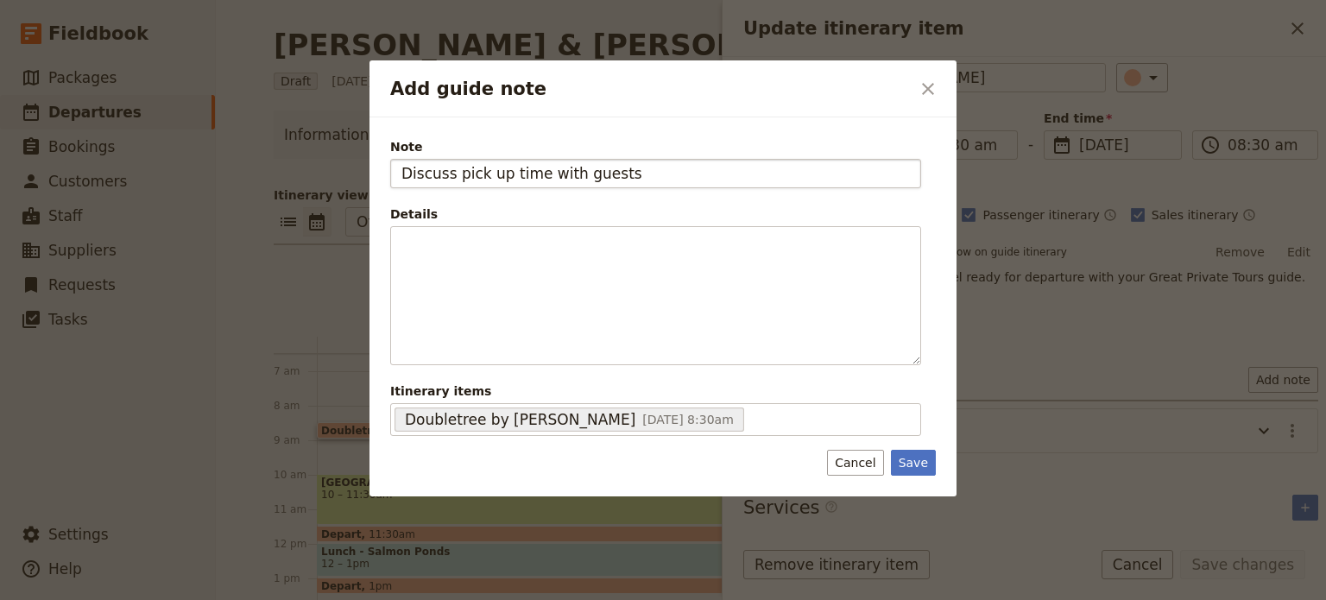
type input "Discuss pick up time with guests"
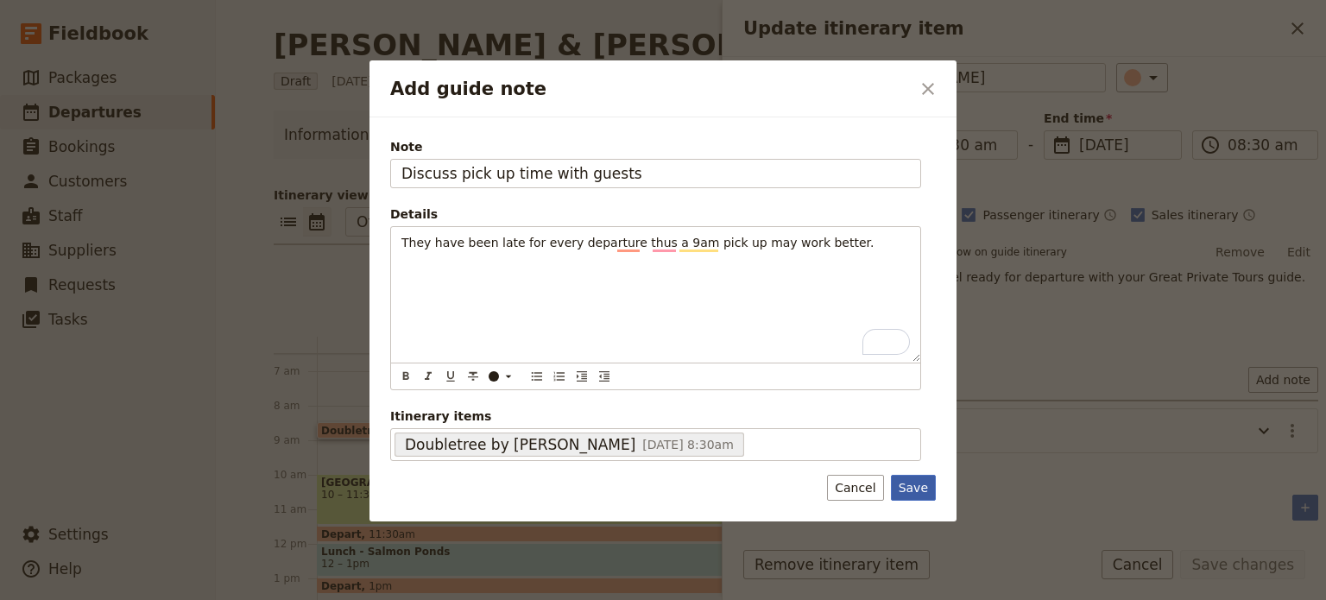
click at [929, 486] on button "Save" at bounding box center [913, 488] width 45 height 26
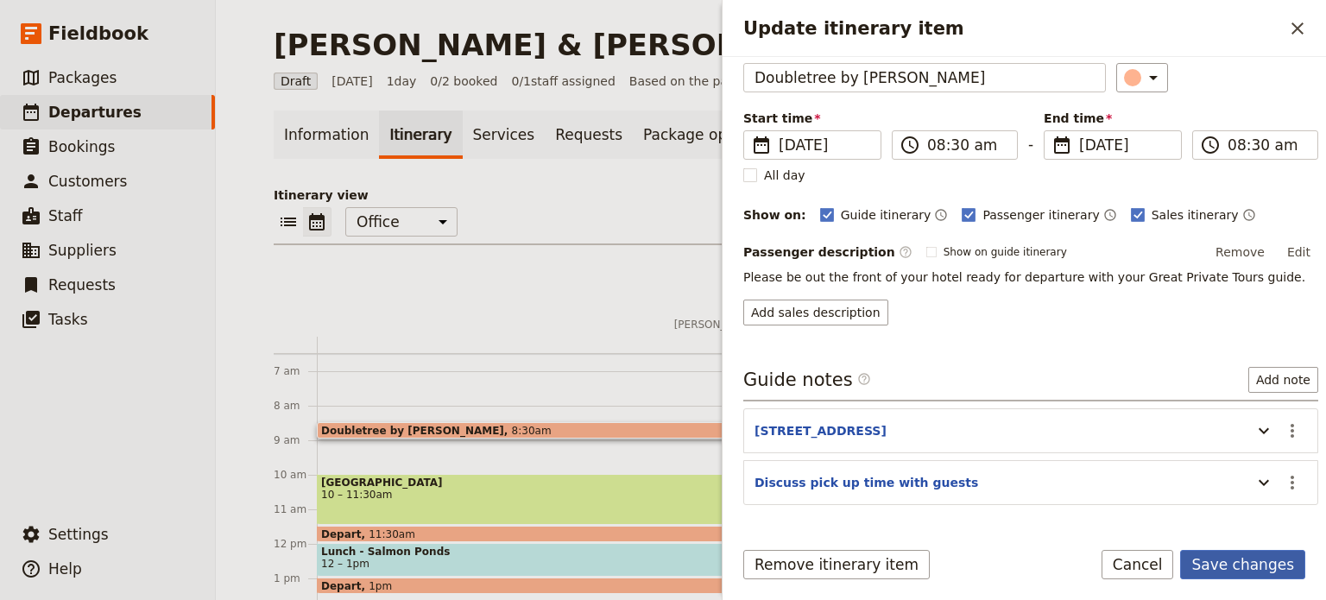
click at [1214, 563] on button "Save changes" at bounding box center [1243, 564] width 125 height 29
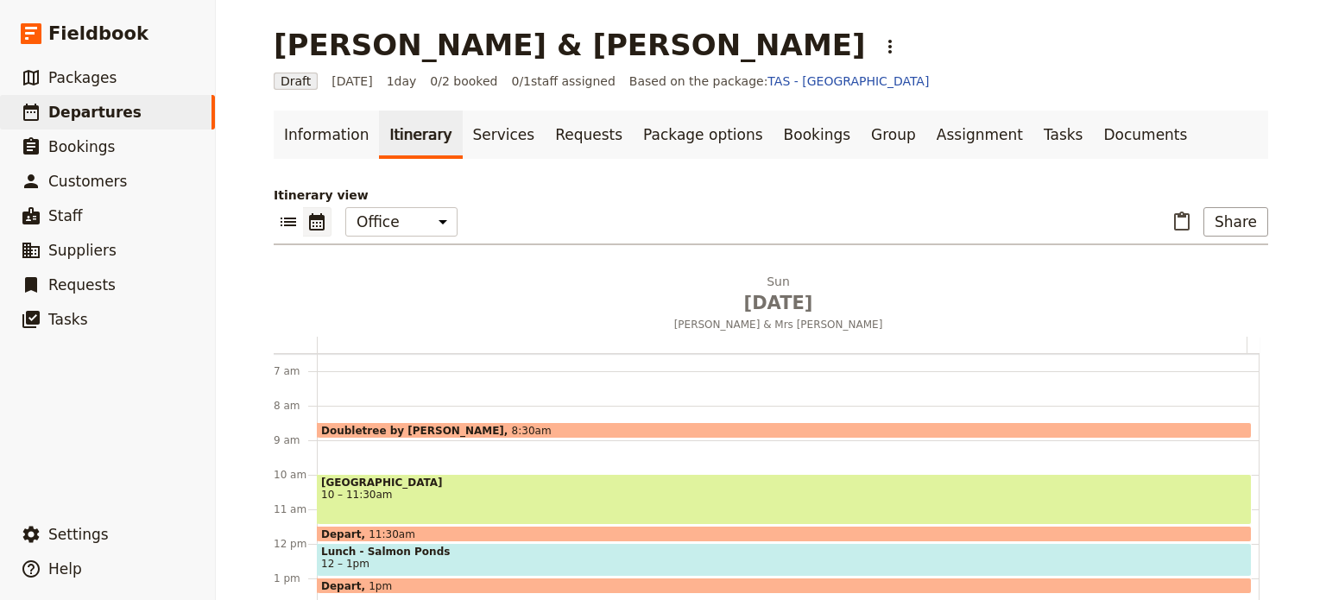
click at [494, 486] on span "[GEOGRAPHIC_DATA]" at bounding box center [784, 483] width 927 height 12
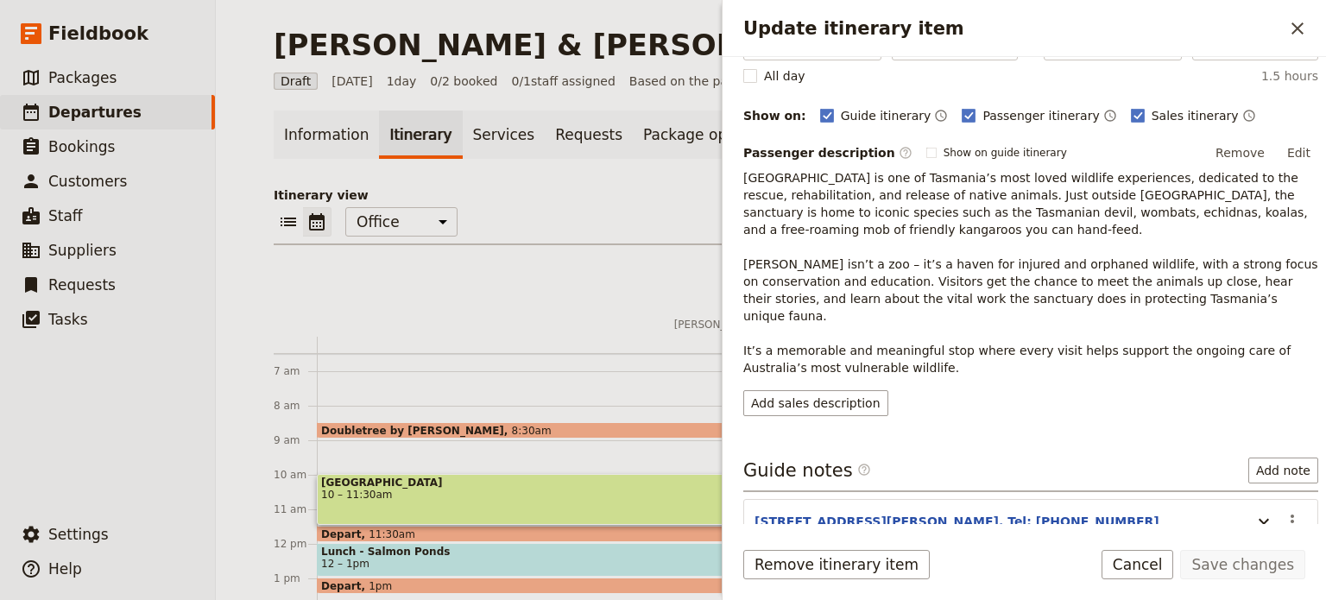
scroll to position [256, 0]
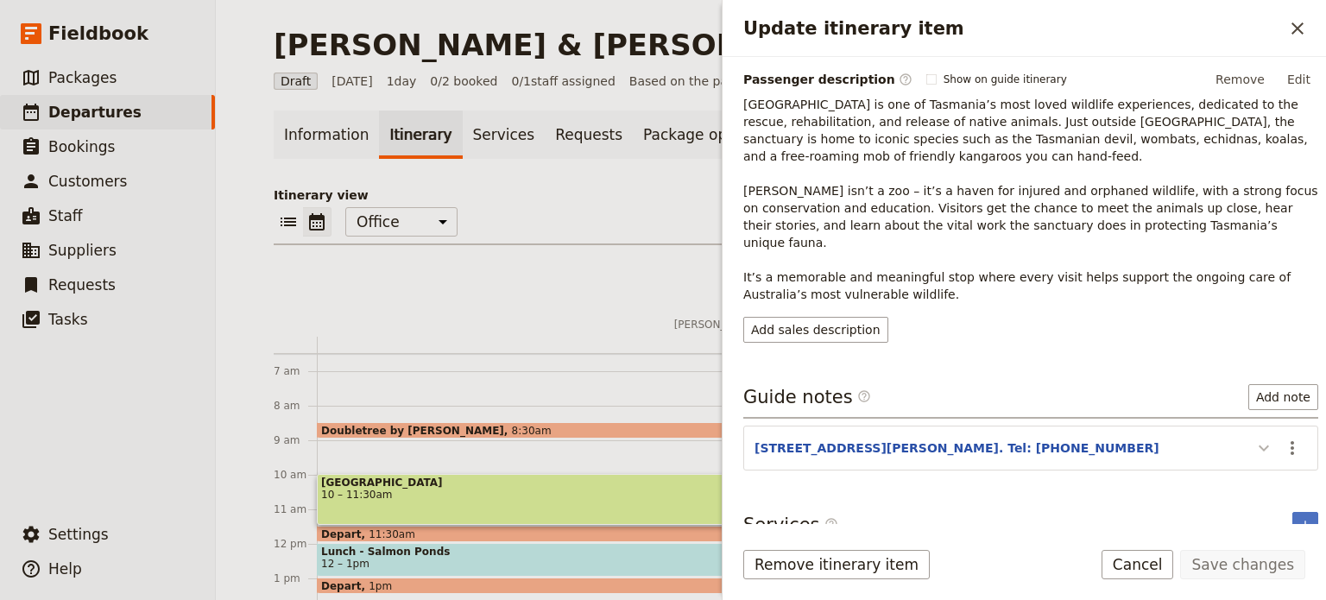
click at [1258, 434] on button "Update itinerary item" at bounding box center [1264, 448] width 28 height 28
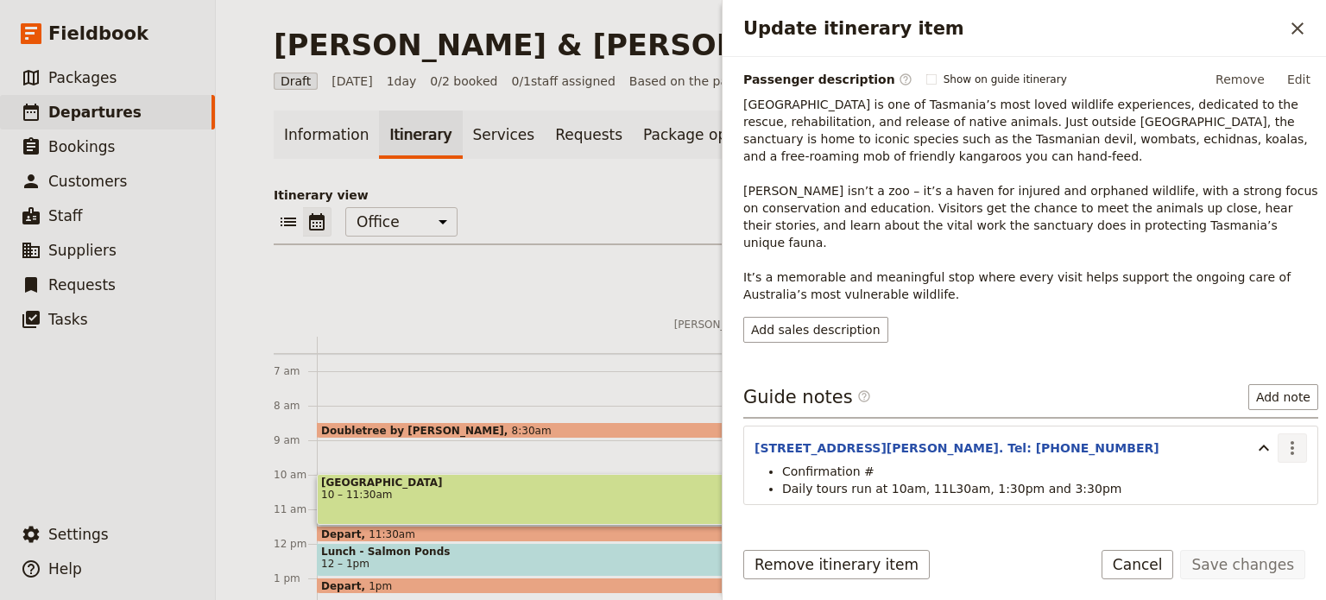
click at [1282, 438] on icon "Actions" at bounding box center [1292, 448] width 21 height 21
click at [1251, 469] on span "Edit note" at bounding box center [1230, 463] width 54 height 17
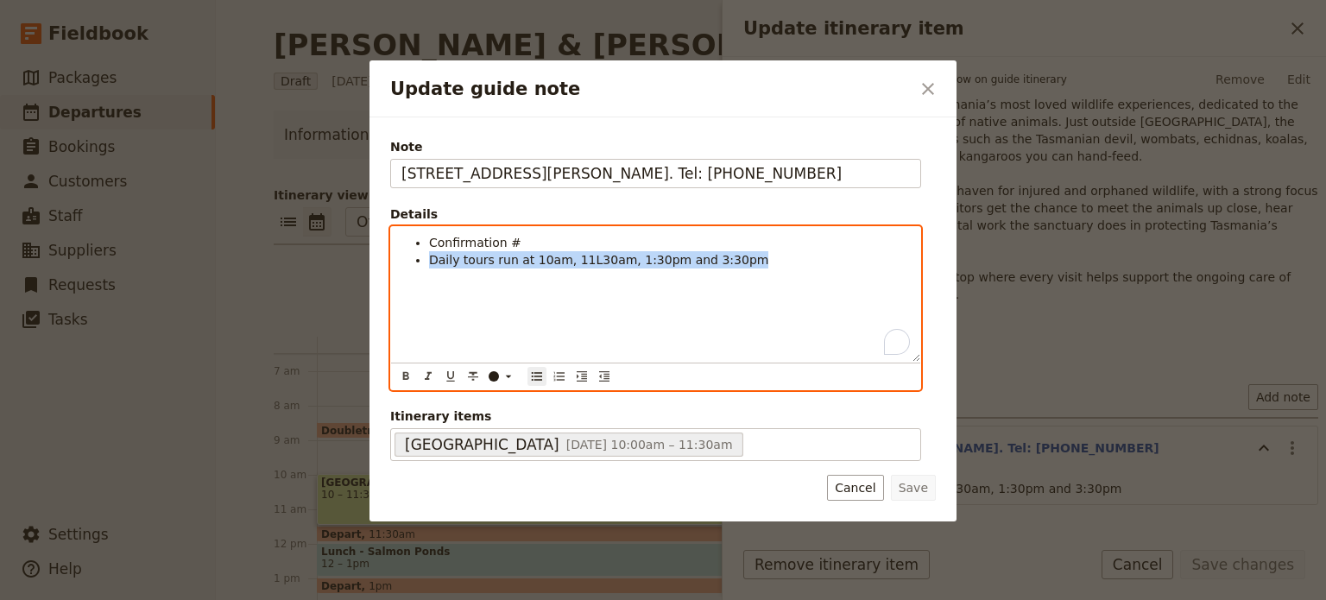
drag, startPoint x: 737, startPoint y: 258, endPoint x: 428, endPoint y: 258, distance: 309.2
click at [429, 258] on li "Daily tours run at 10am, 11L30am, 1:30pm and 3:30pm" at bounding box center [669, 259] width 481 height 17
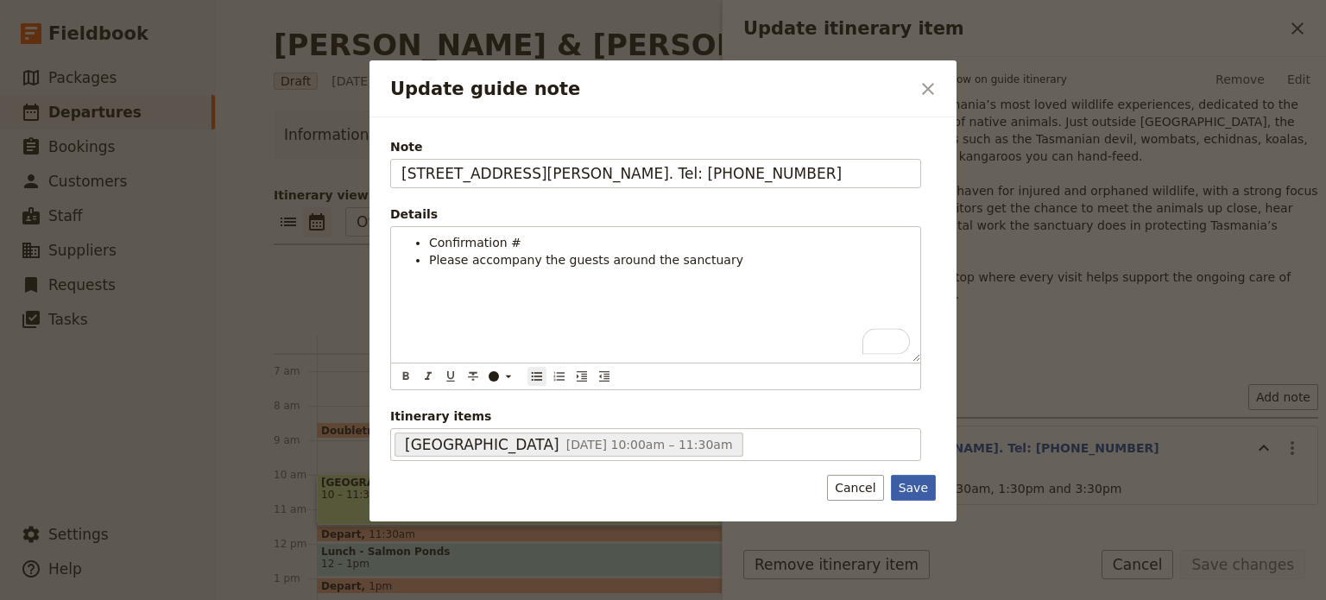
click at [918, 484] on button "Save" at bounding box center [913, 488] width 45 height 26
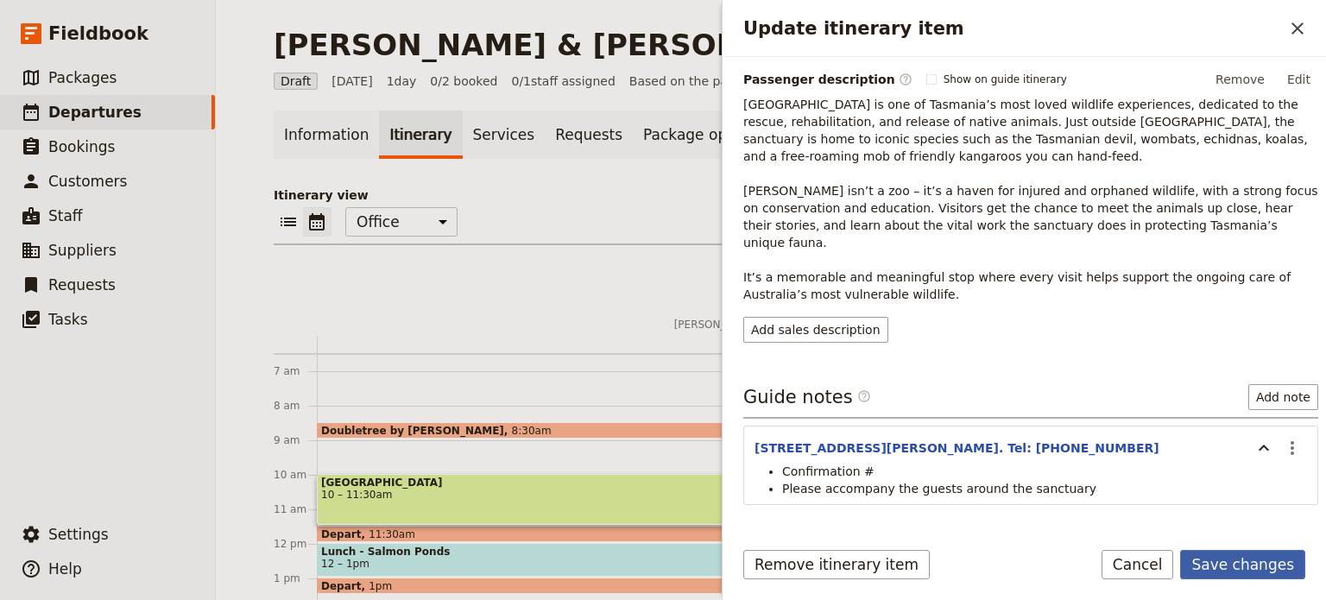
click at [1250, 571] on button "Save changes" at bounding box center [1243, 564] width 125 height 29
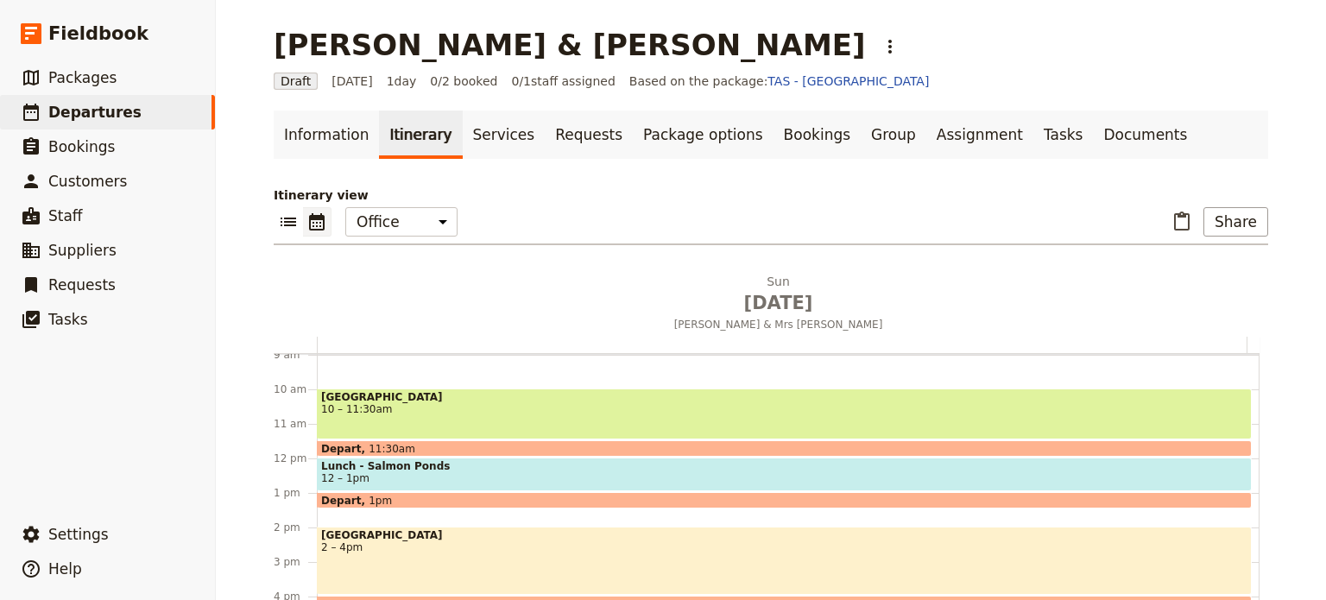
scroll to position [311, 0]
click at [402, 470] on span "Lunch - Salmon Ponds" at bounding box center [784, 465] width 927 height 12
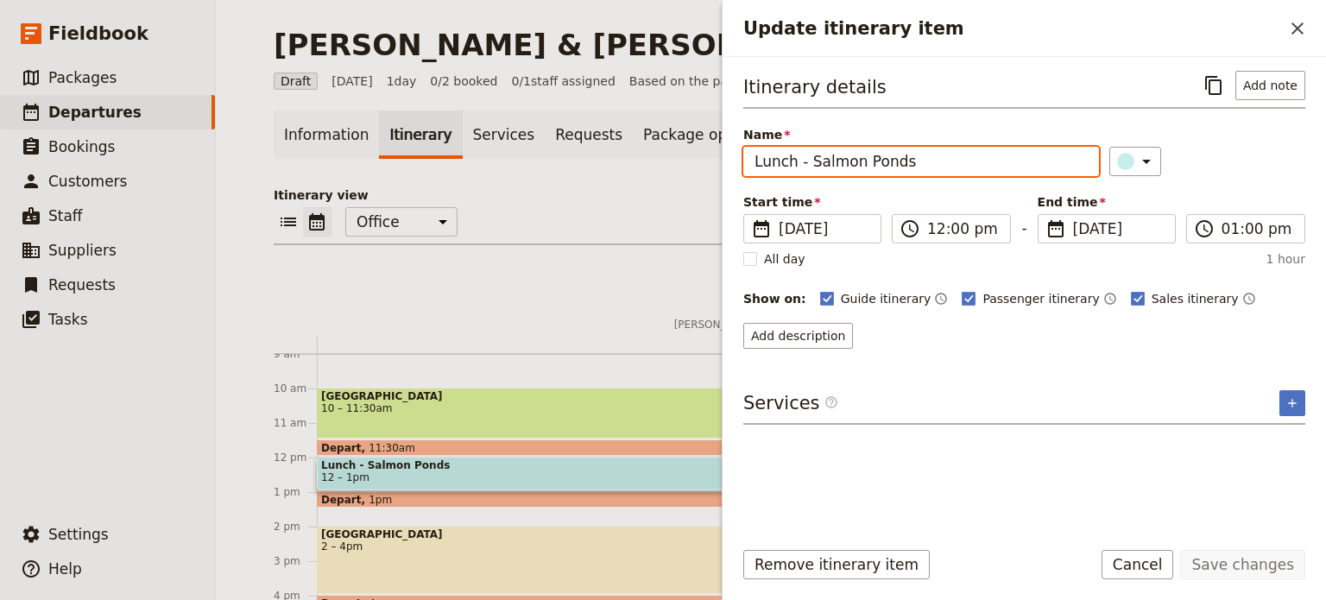
drag, startPoint x: 819, startPoint y: 165, endPoint x: 795, endPoint y: 168, distance: 23.6
click at [795, 168] on input "Lunch - Salmon Ponds" at bounding box center [922, 161] width 356 height 29
type input "Lunch @ [GEOGRAPHIC_DATA]"
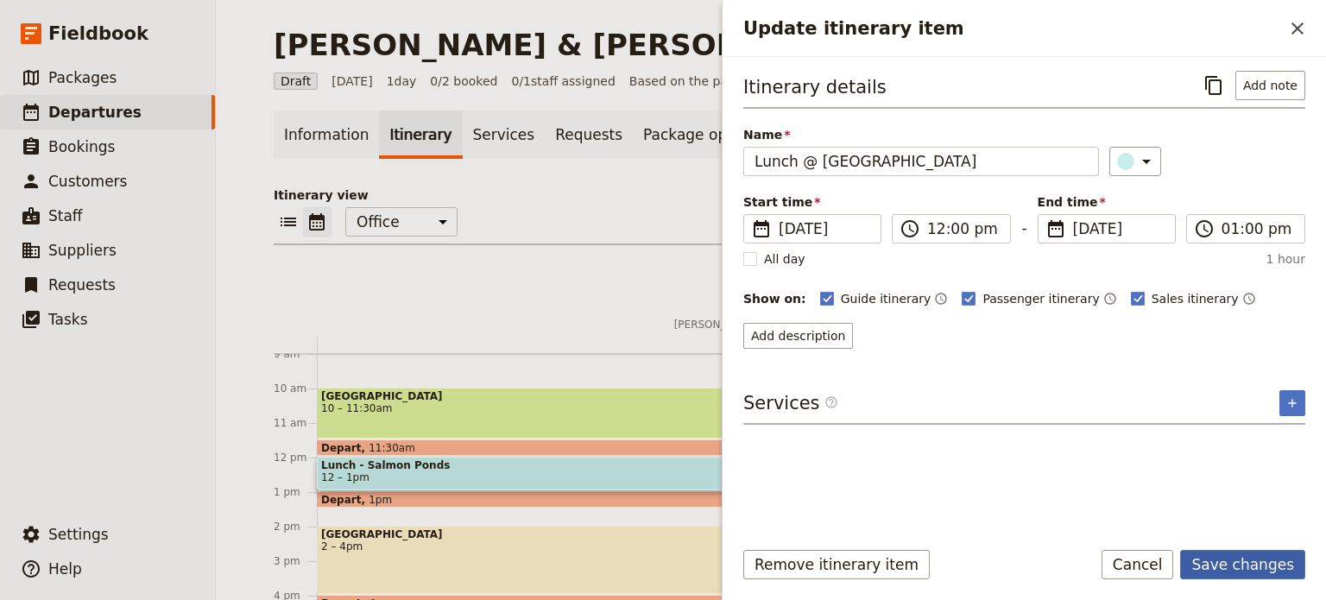
click at [1257, 567] on button "Save changes" at bounding box center [1243, 564] width 125 height 29
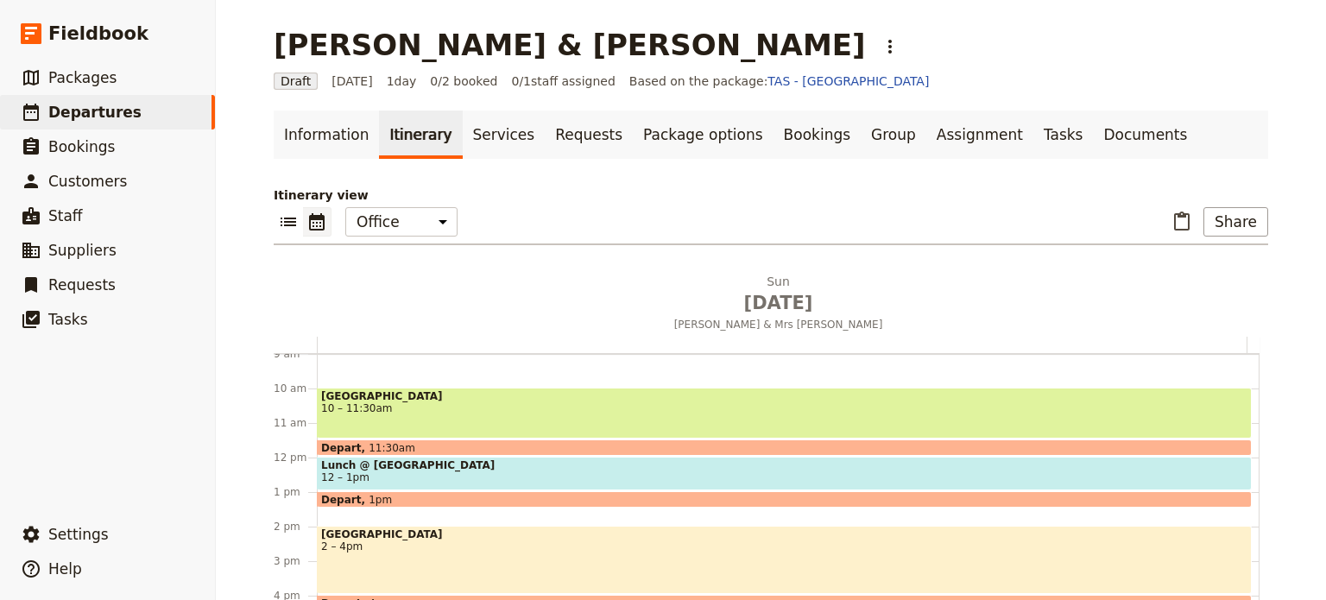
click at [404, 548] on span "2 – 4pm" at bounding box center [784, 547] width 927 height 12
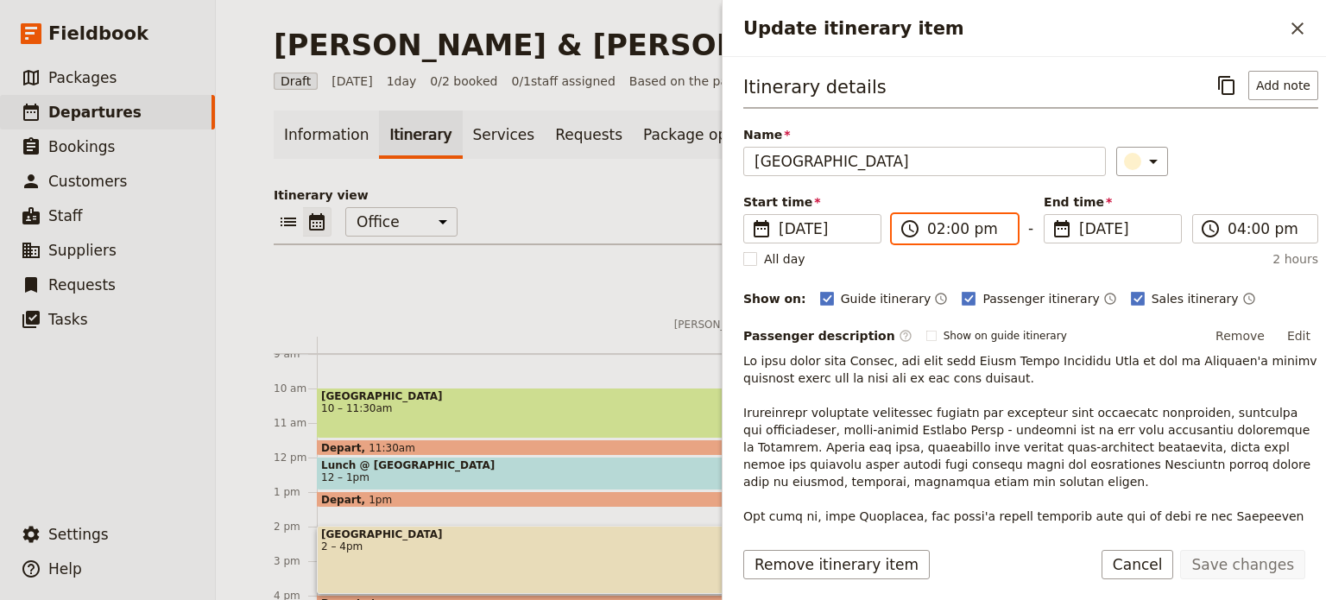
click at [933, 231] on input "02:00 pm" at bounding box center [966, 228] width 79 height 21
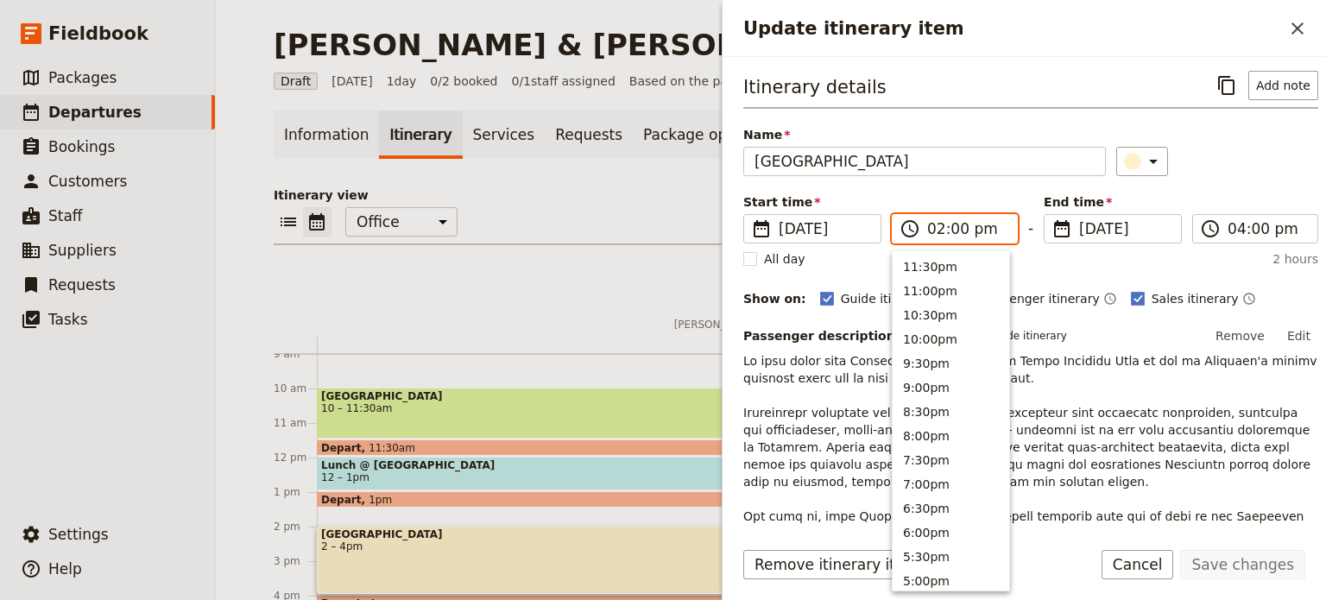
scroll to position [463, 0]
click at [951, 229] on input "02:00 pm" at bounding box center [966, 228] width 79 height 21
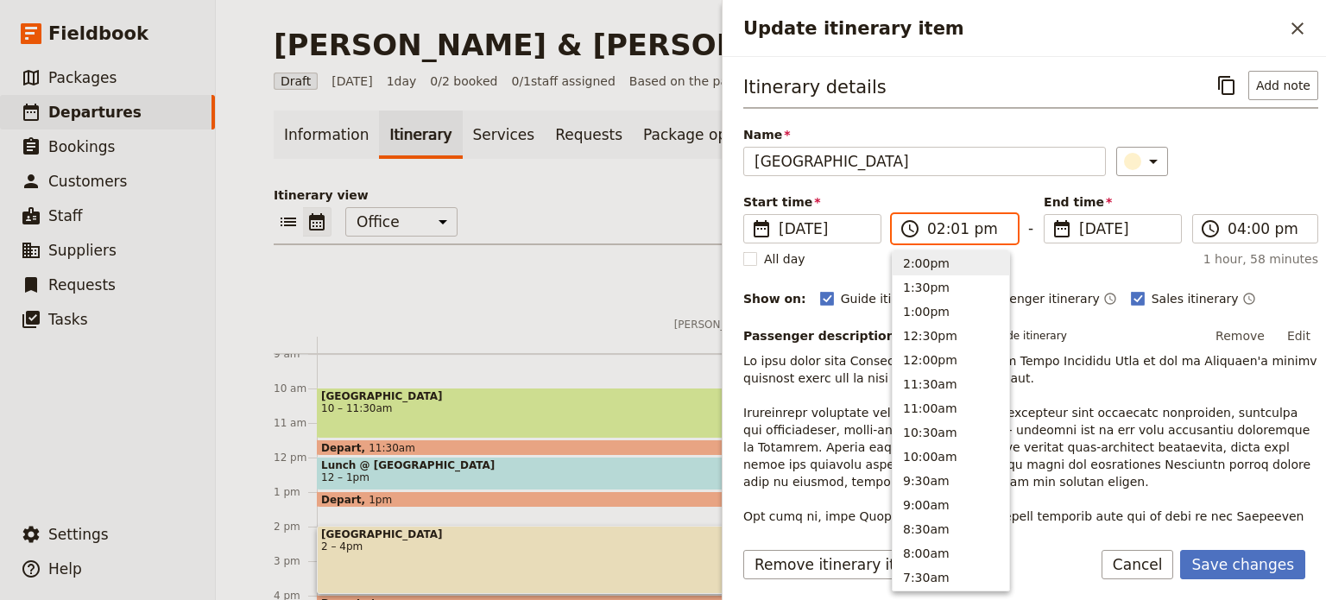
type input "02:15 pm"
click at [1247, 184] on div "Itinerary details ​ Add note Name Mt Field National Park ​ Start time ​ 31 Aug …" at bounding box center [1031, 387] width 575 height 632
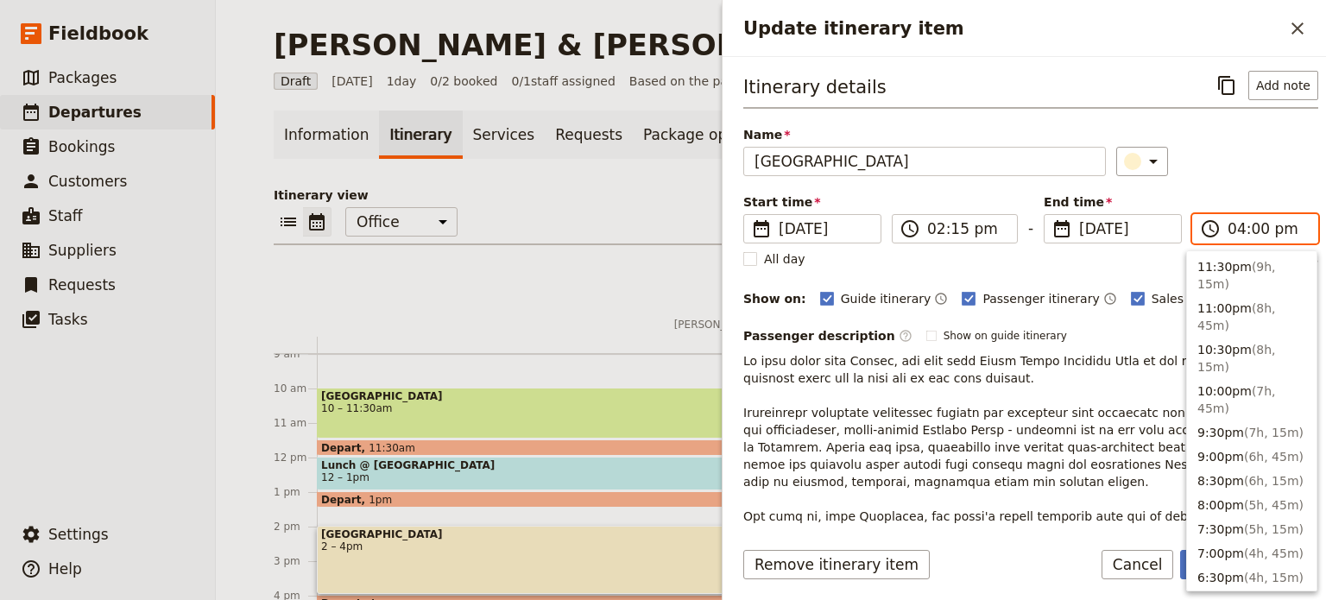
click at [1237, 232] on input "04:00 pm" at bounding box center [1267, 228] width 79 height 21
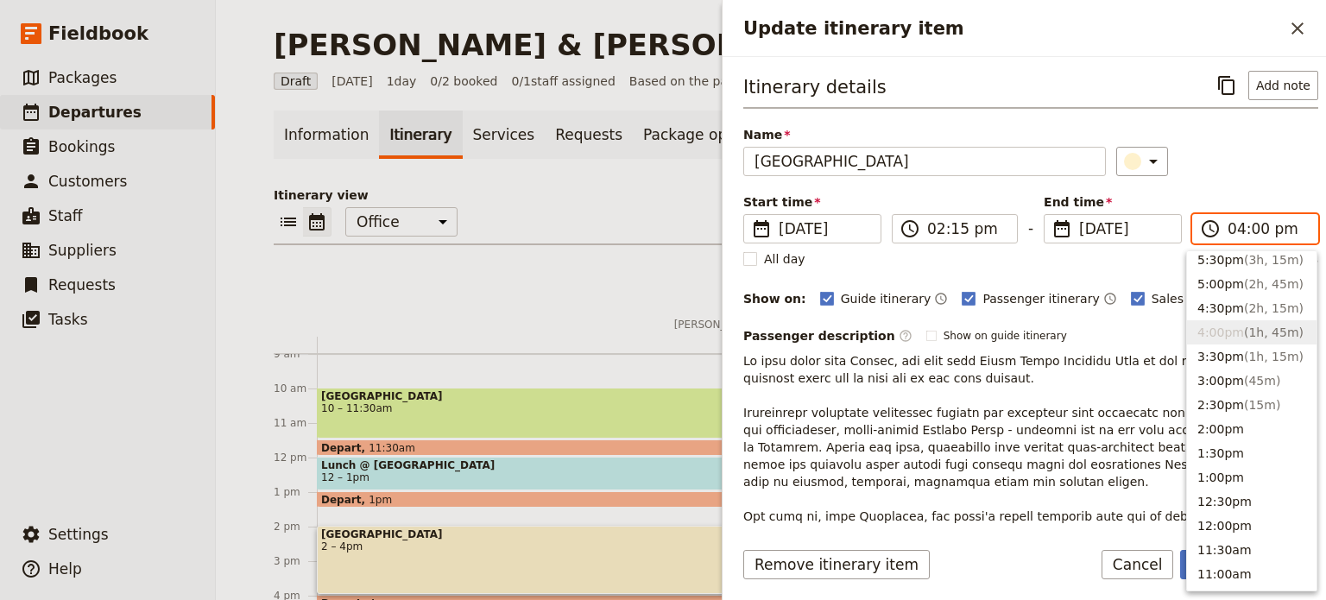
click at [1247, 229] on input "04:00 pm" at bounding box center [1267, 228] width 79 height 21
type input "04:30 pm"
click at [1278, 169] on div "​" at bounding box center [1218, 161] width 203 height 29
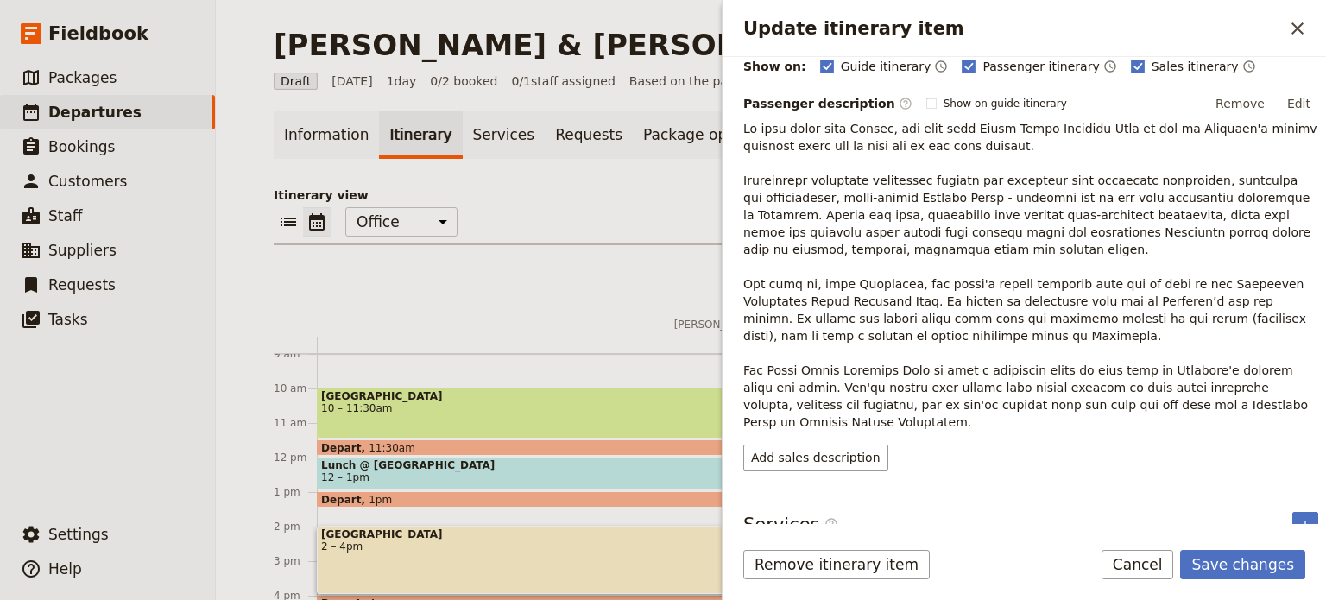
scroll to position [0, 0]
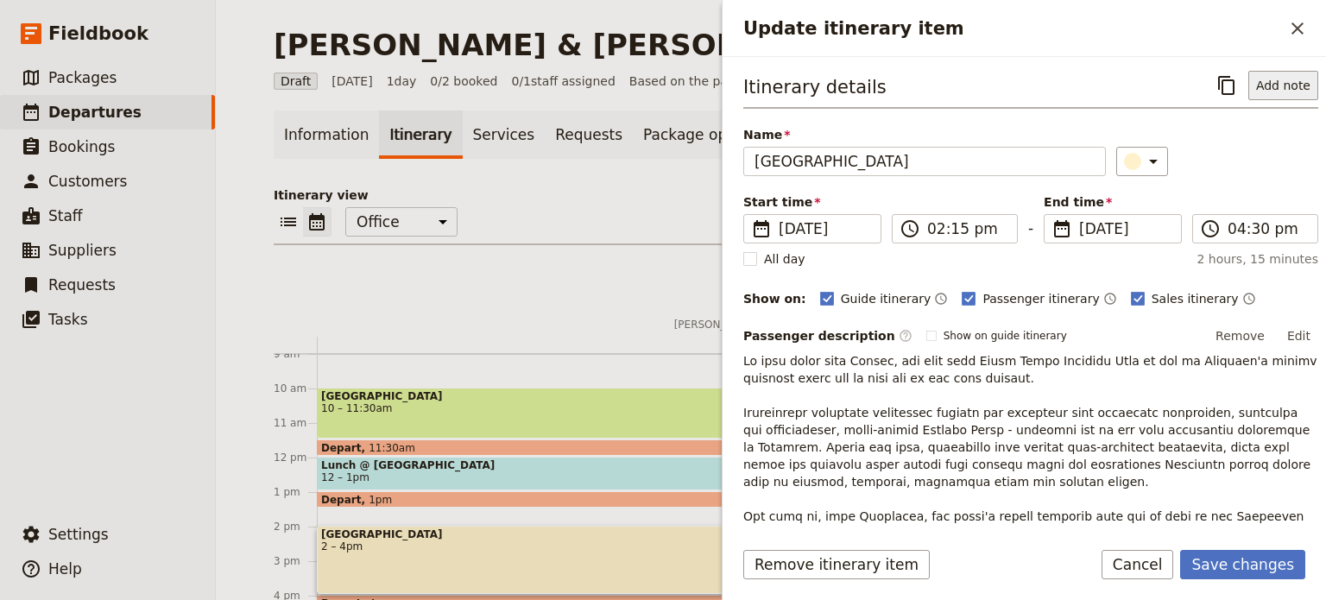
click at [1297, 83] on button "Add note" at bounding box center [1284, 85] width 70 height 29
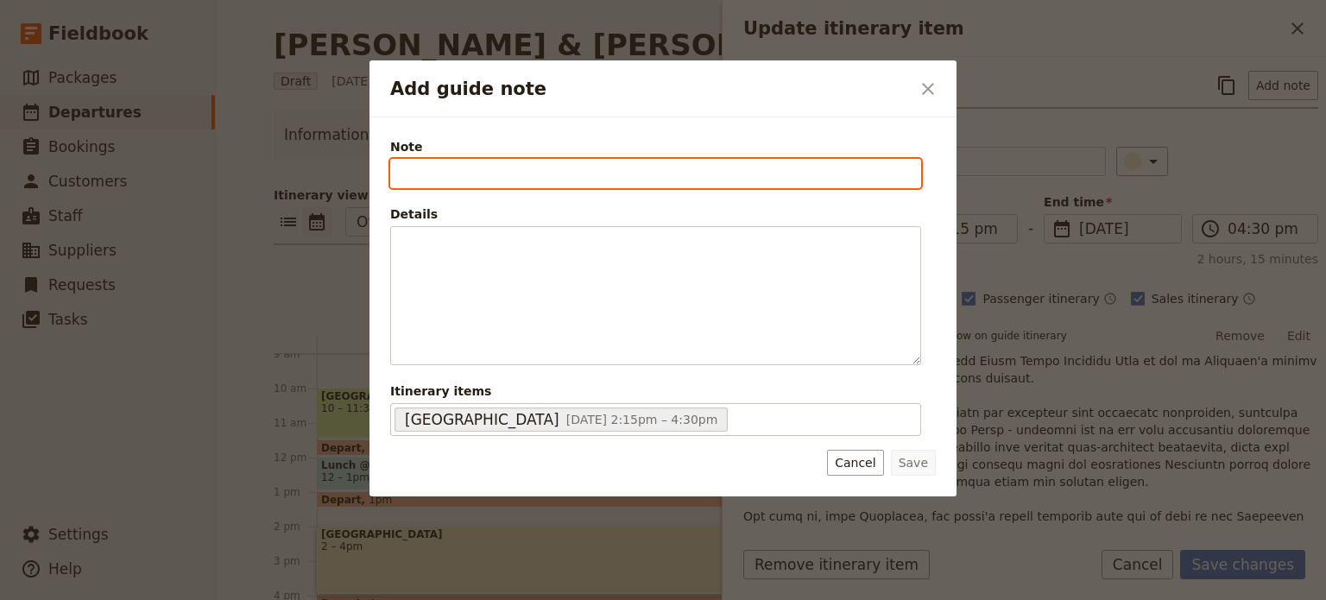
click at [459, 174] on input "Note" at bounding box center [655, 173] width 531 height 29
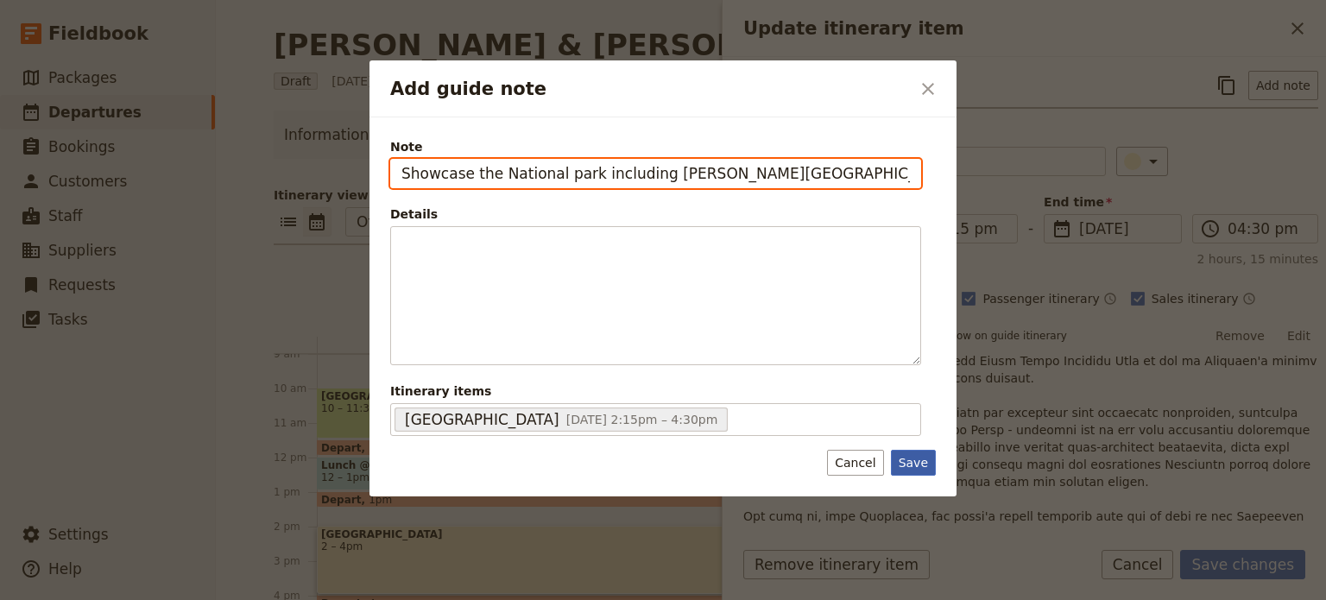
type input "Showcase the National park including Russell Forest & Russel Falls"
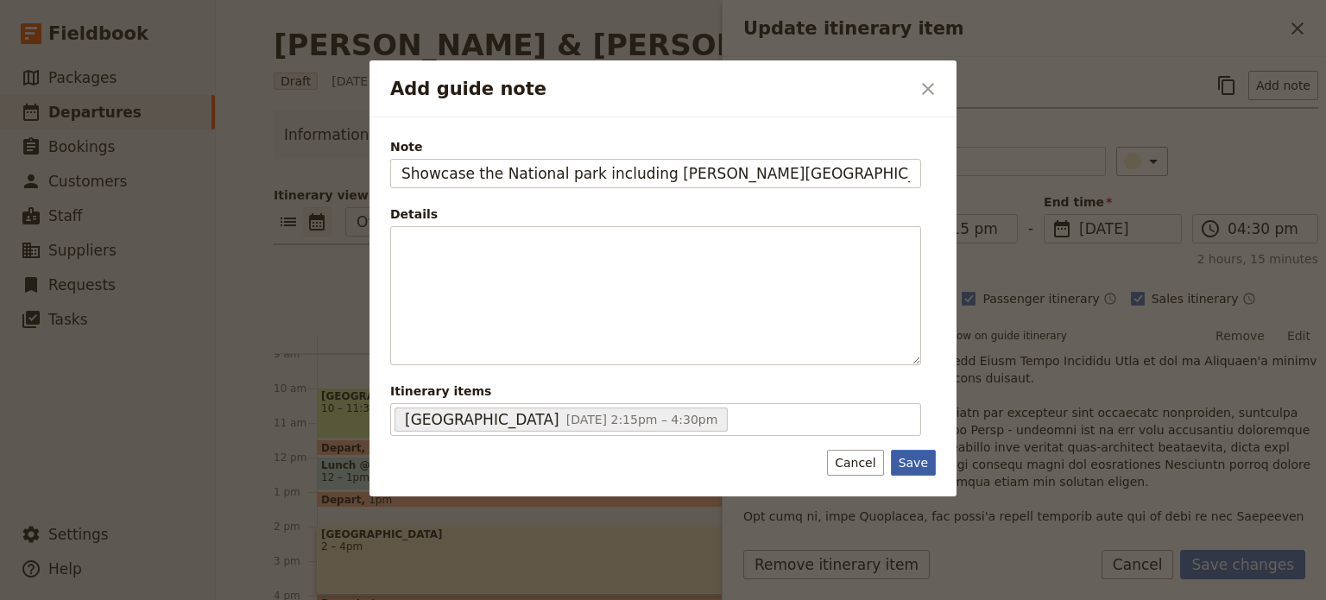
click at [910, 456] on button "Save" at bounding box center [913, 463] width 45 height 26
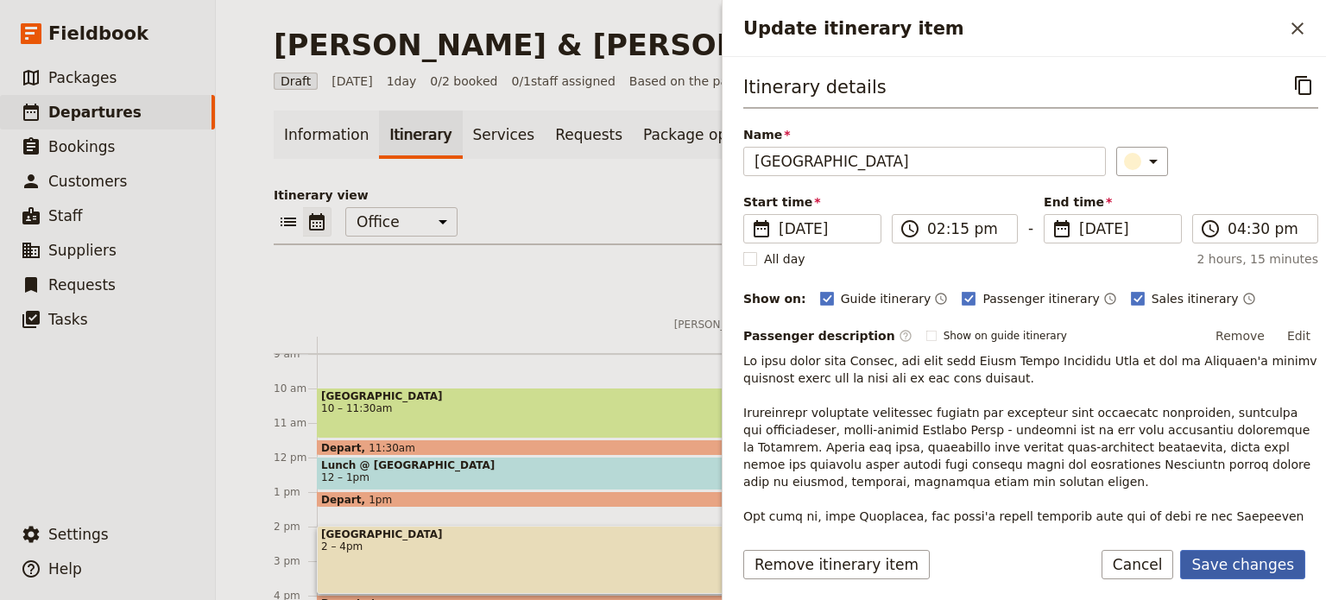
click at [1230, 562] on button "Save changes" at bounding box center [1243, 564] width 125 height 29
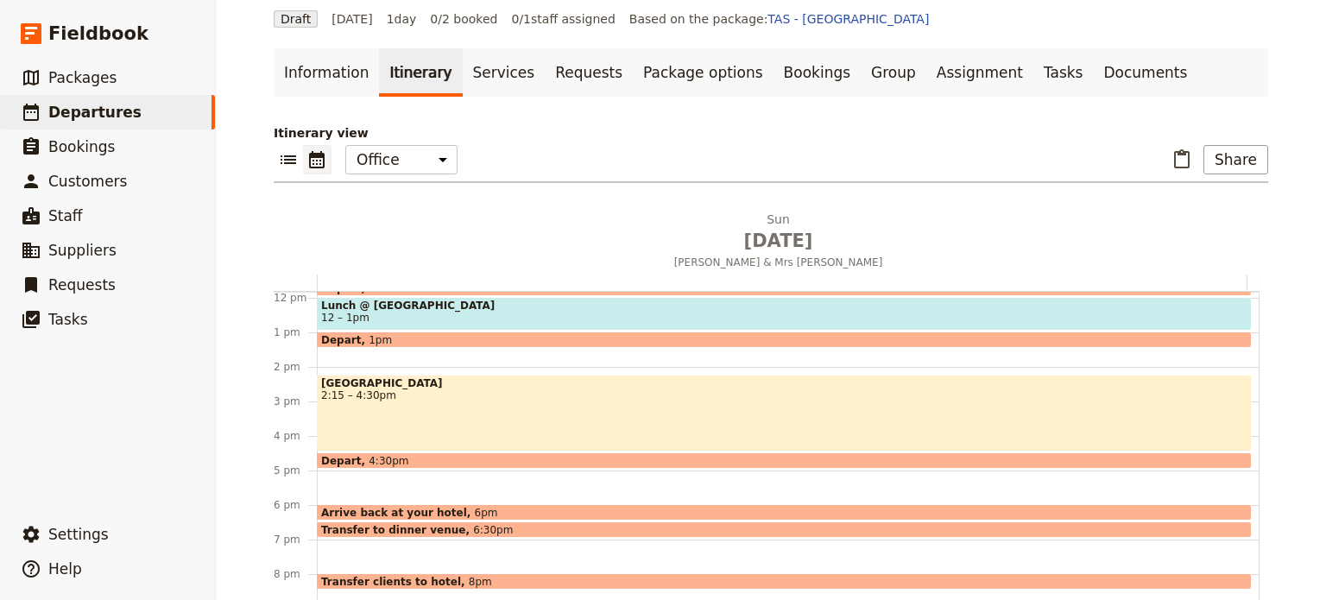
scroll to position [173, 0]
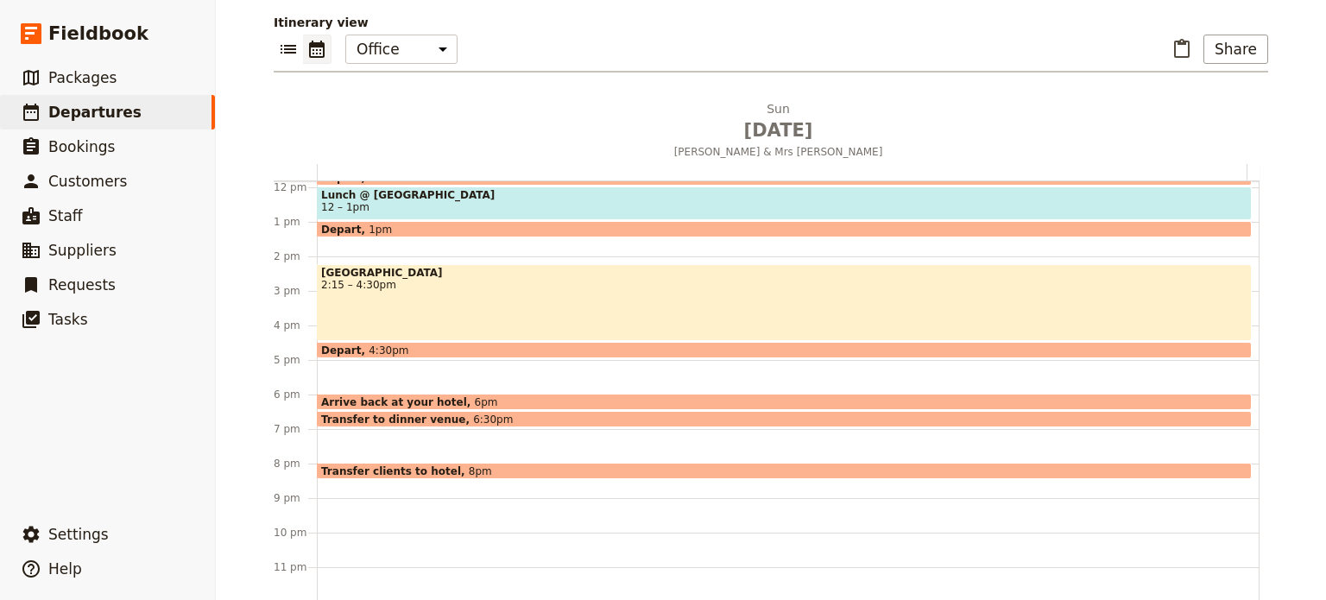
click at [473, 416] on span "6:30pm" at bounding box center [493, 419] width 40 height 11
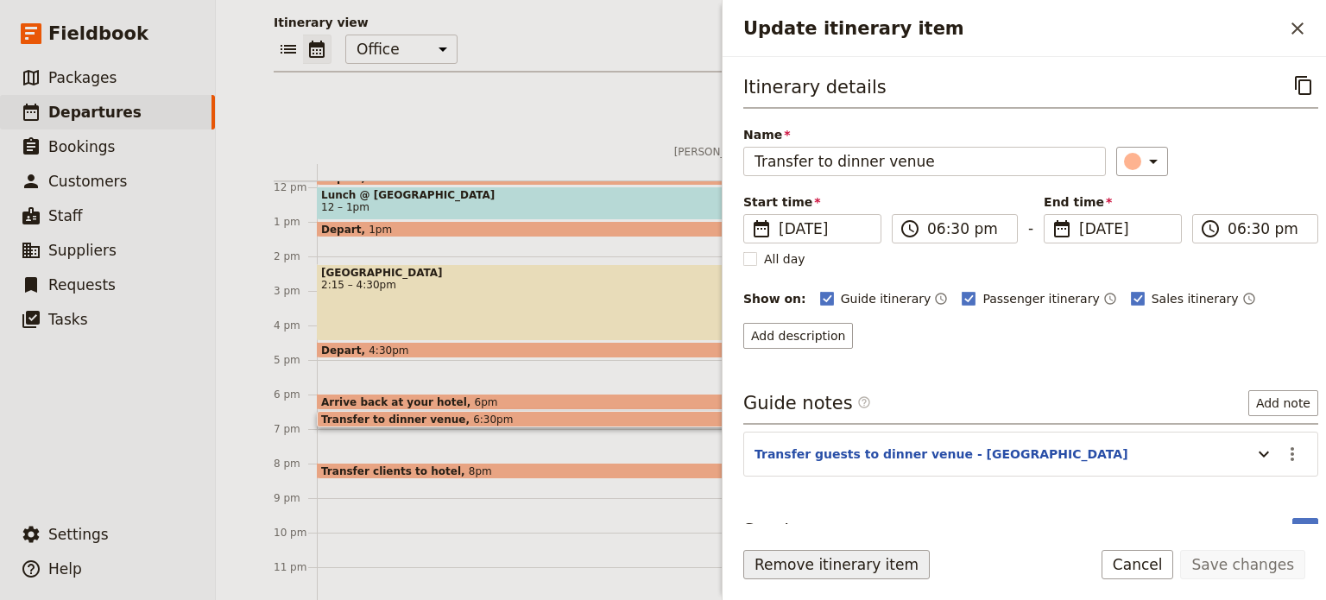
click at [772, 564] on button "Remove itinerary item" at bounding box center [837, 564] width 187 height 29
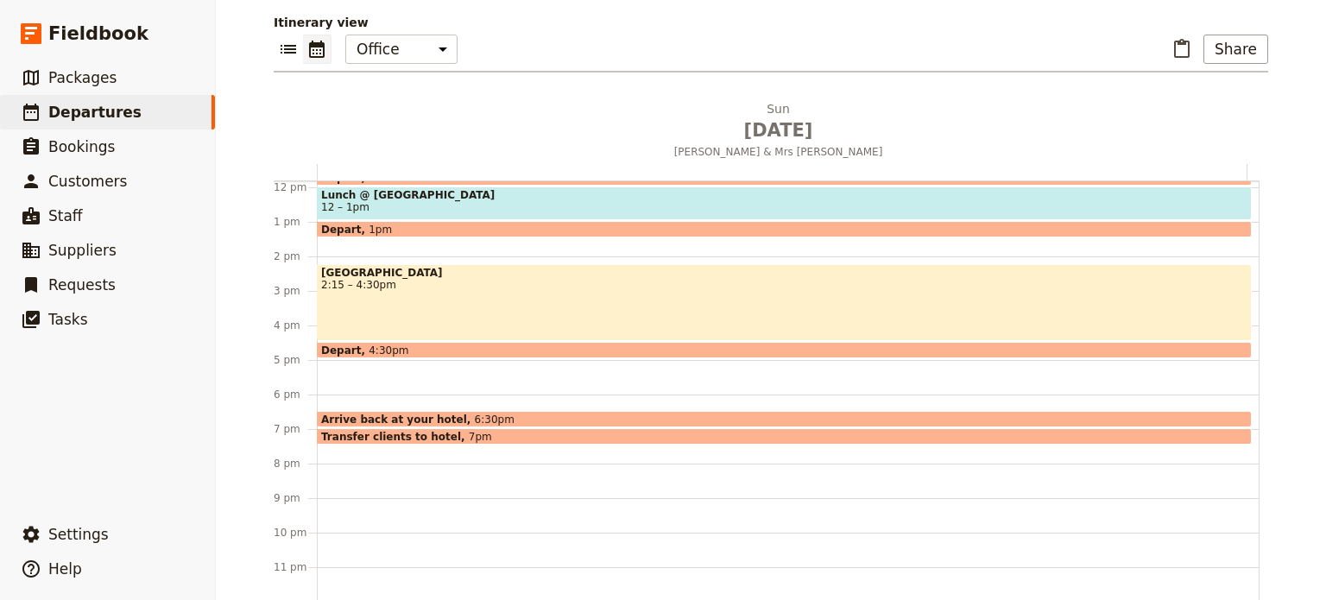
click at [423, 434] on span "Transfer clients to hotel" at bounding box center [395, 436] width 148 height 11
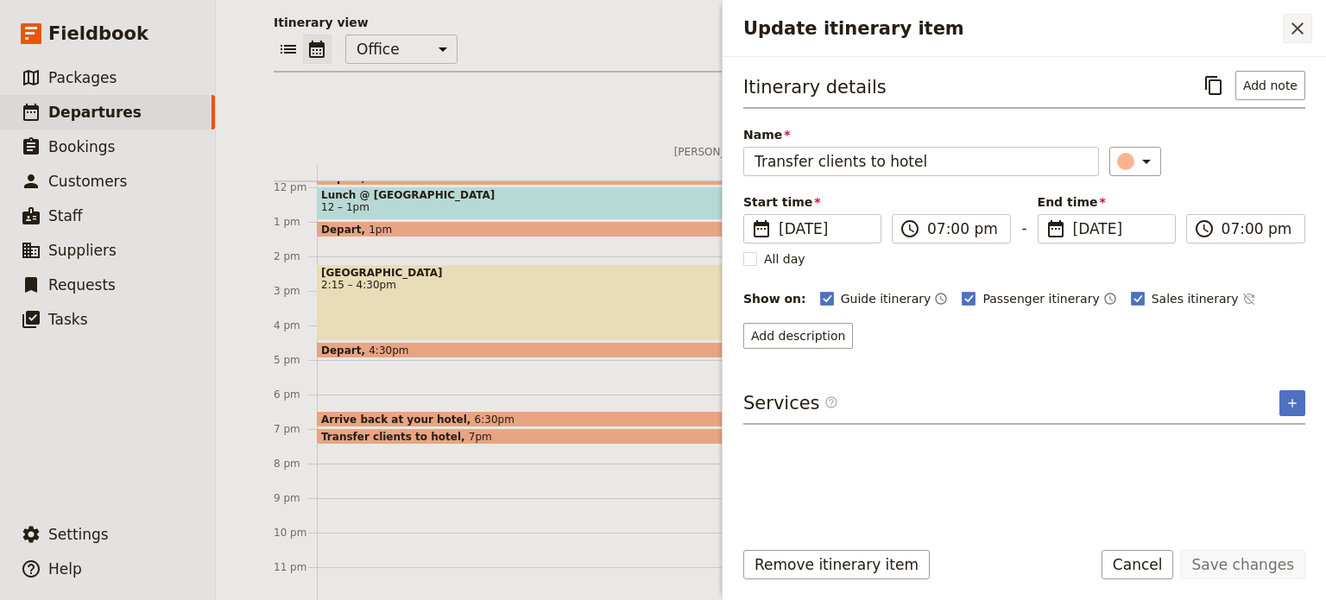
click at [1296, 28] on icon "Close drawer" at bounding box center [1298, 28] width 12 height 12
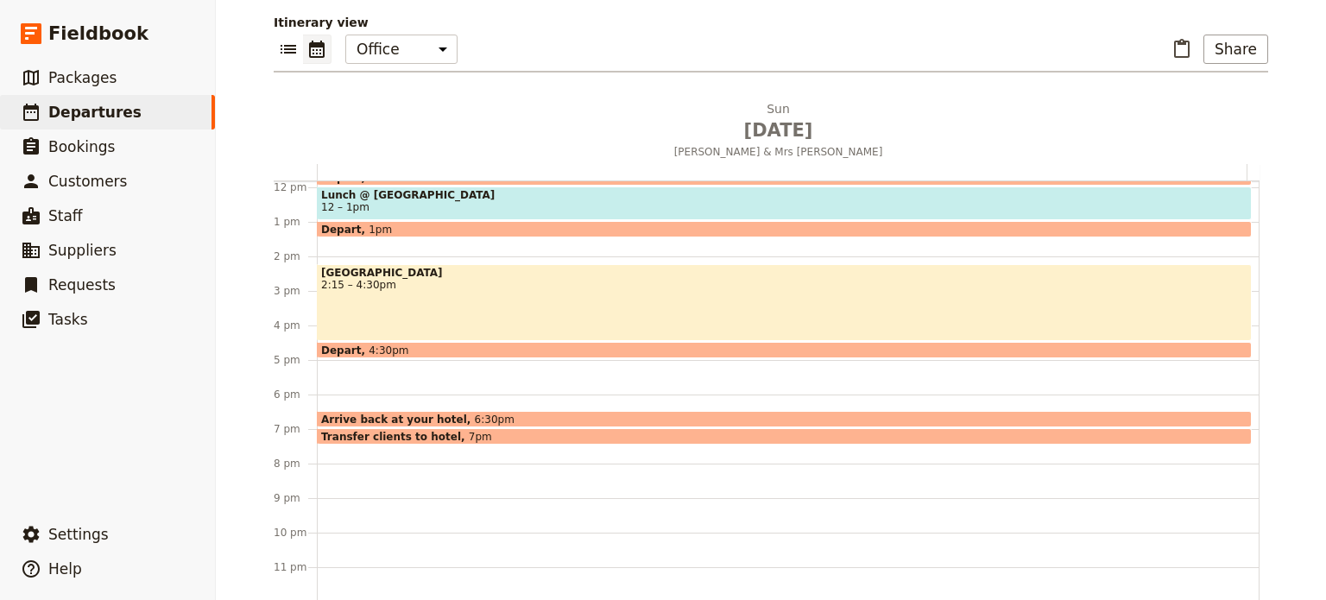
click at [470, 433] on div "Transfer clients to hotel 7pm" at bounding box center [784, 436] width 935 height 16
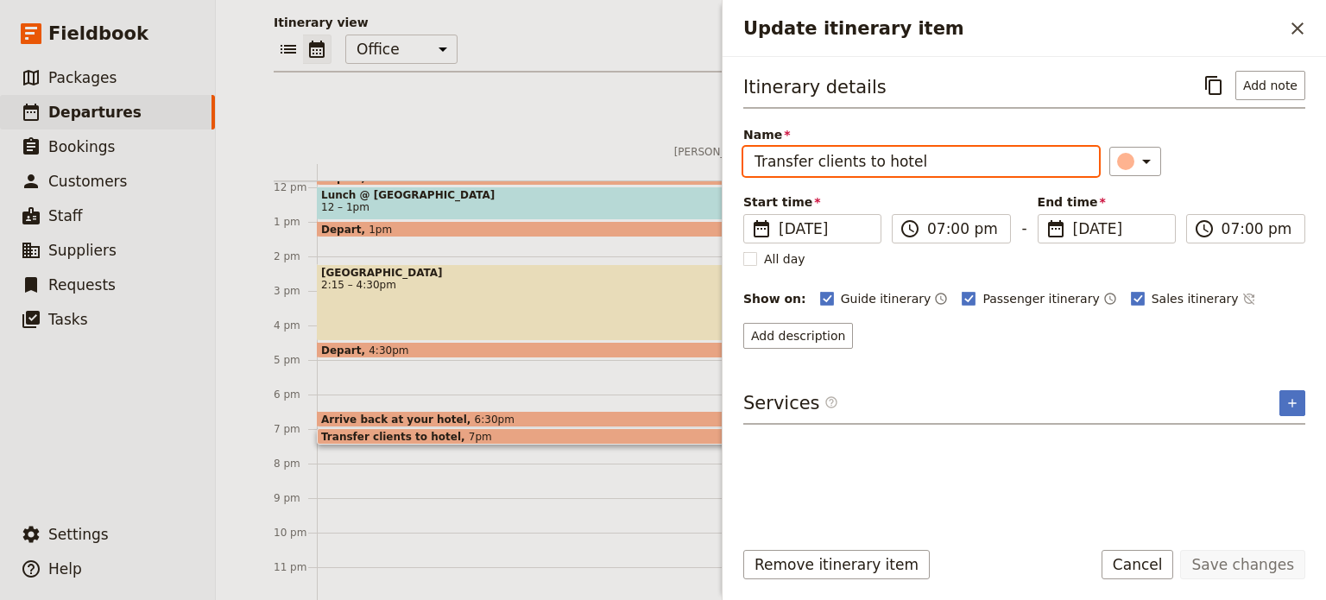
drag, startPoint x: 941, startPoint y: 168, endPoint x: 874, endPoint y: 165, distance: 67.4
click at [874, 165] on input "Transfer clients to hotel" at bounding box center [922, 161] width 356 height 29
type input "Transfer clients to dinner"
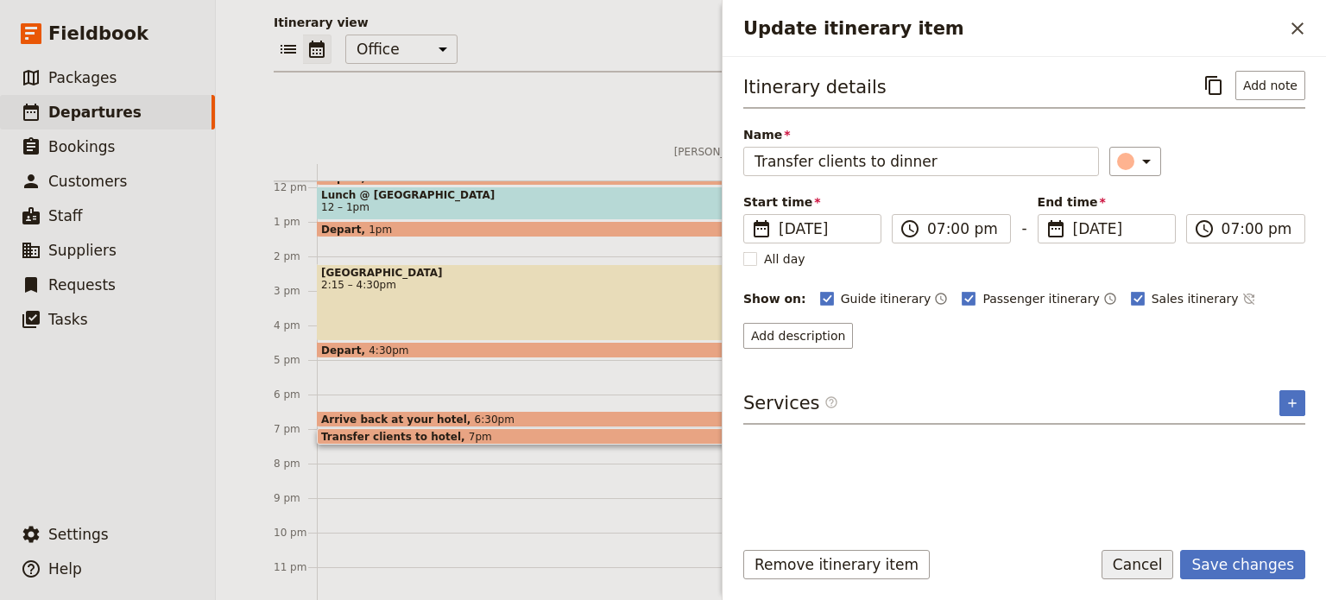
click at [1174, 573] on button "Cancel" at bounding box center [1138, 564] width 73 height 29
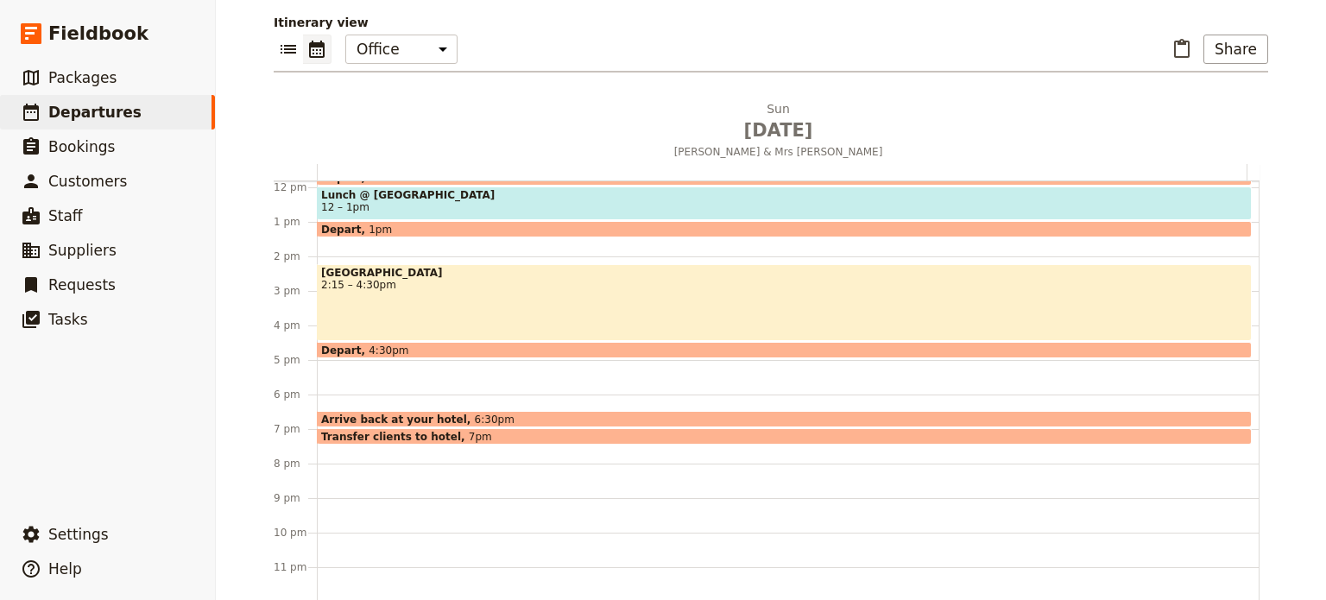
click at [484, 415] on div "Arrive back at your hotel 6:30pm" at bounding box center [784, 419] width 935 height 16
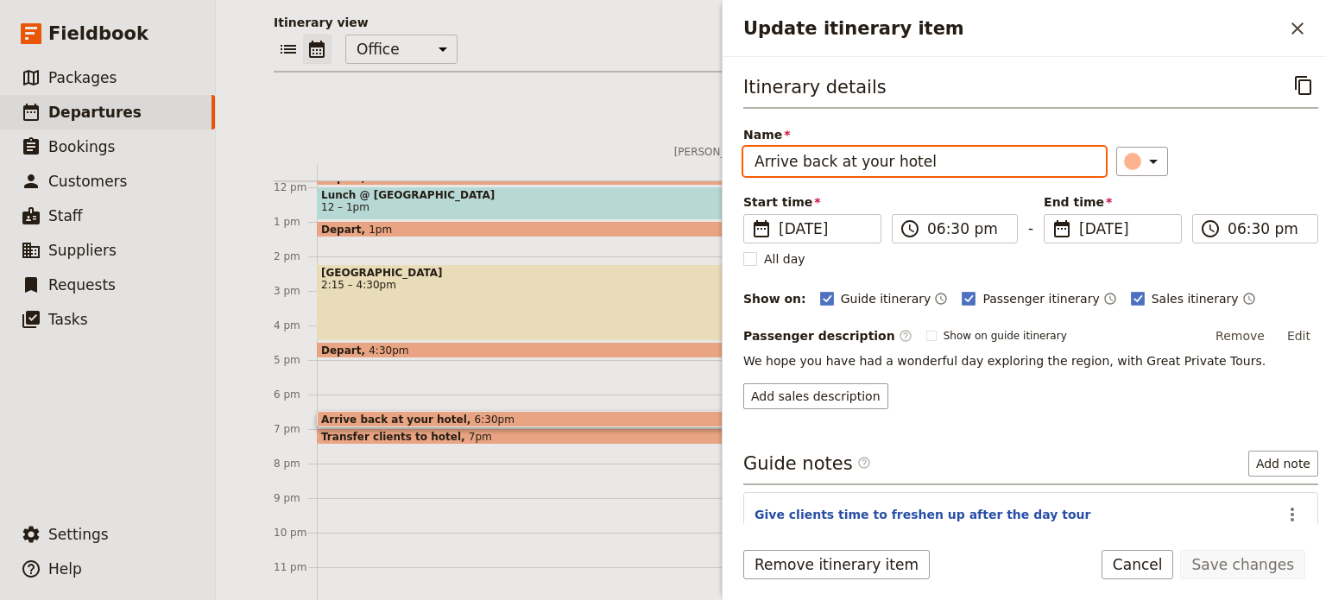
click at [953, 168] on input "Arrive back at your hotel" at bounding box center [925, 161] width 363 height 29
type input "Arrive back at your hotel OR direct to dinner venue"
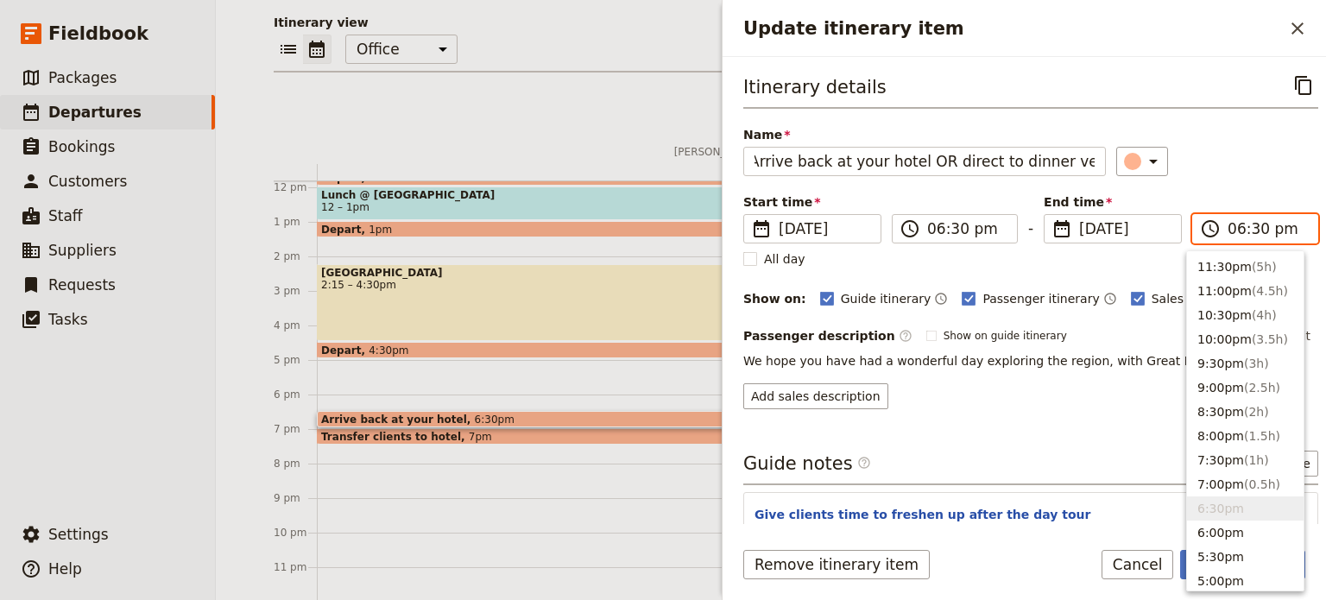
click at [1243, 229] on input "06:30 pm" at bounding box center [1267, 228] width 79 height 21
click at [1223, 431] on button "8:00pm ( 1.5h )" at bounding box center [1245, 436] width 117 height 24
type input "08:00 pm"
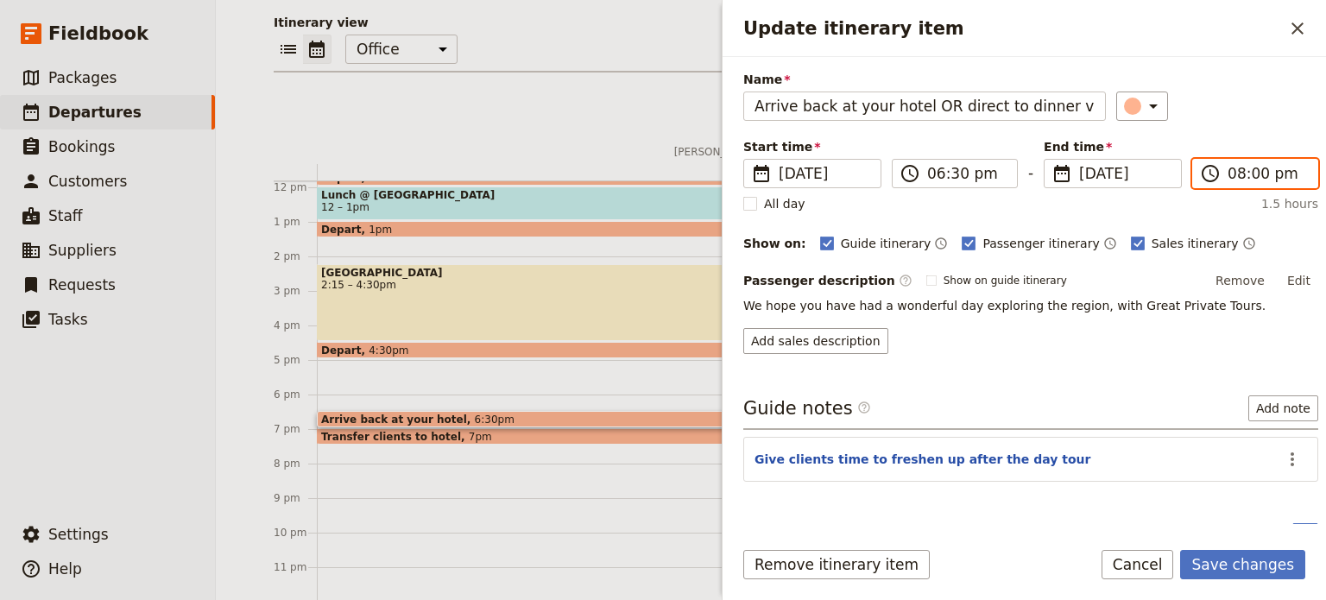
scroll to position [83, 0]
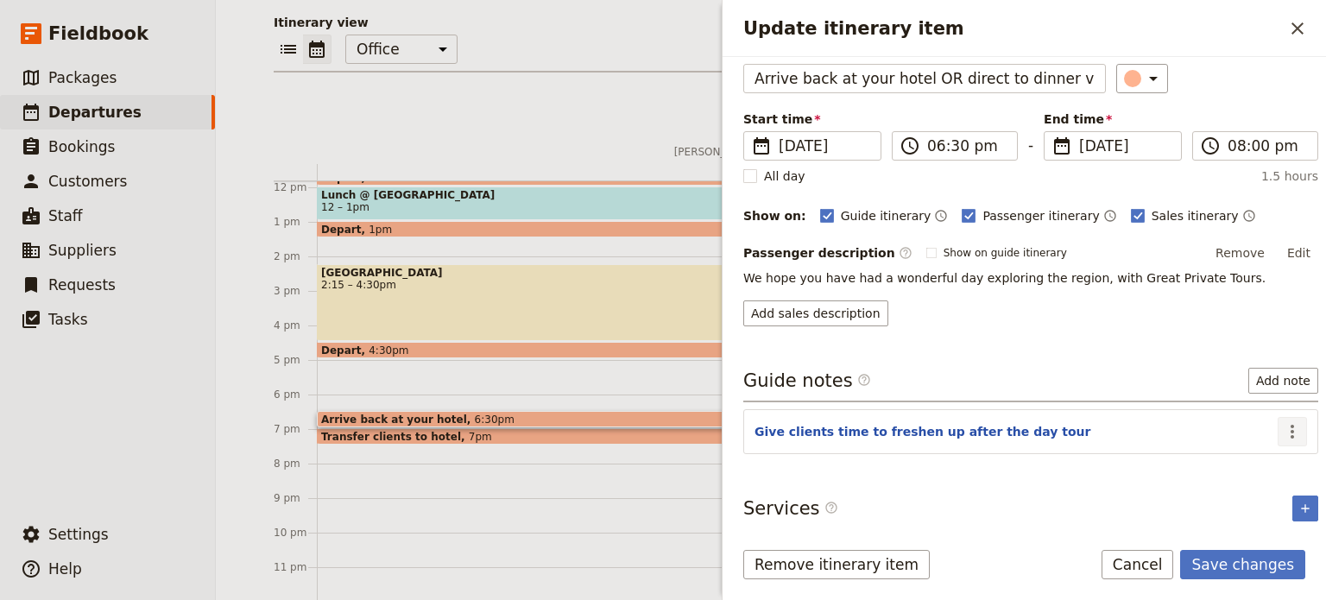
click at [1288, 427] on icon "Actions" at bounding box center [1292, 431] width 21 height 21
click at [1074, 432] on header "Give clients time to freshen up after the day tour" at bounding box center [1016, 433] width 523 height 21
drag, startPoint x: 1051, startPoint y: 432, endPoint x: 1267, endPoint y: 432, distance: 215.9
click at [1074, 424] on header "Give clients time to freshen up after the day tour" at bounding box center [1016, 433] width 523 height 21
click at [1278, 434] on button "​" at bounding box center [1292, 431] width 29 height 29
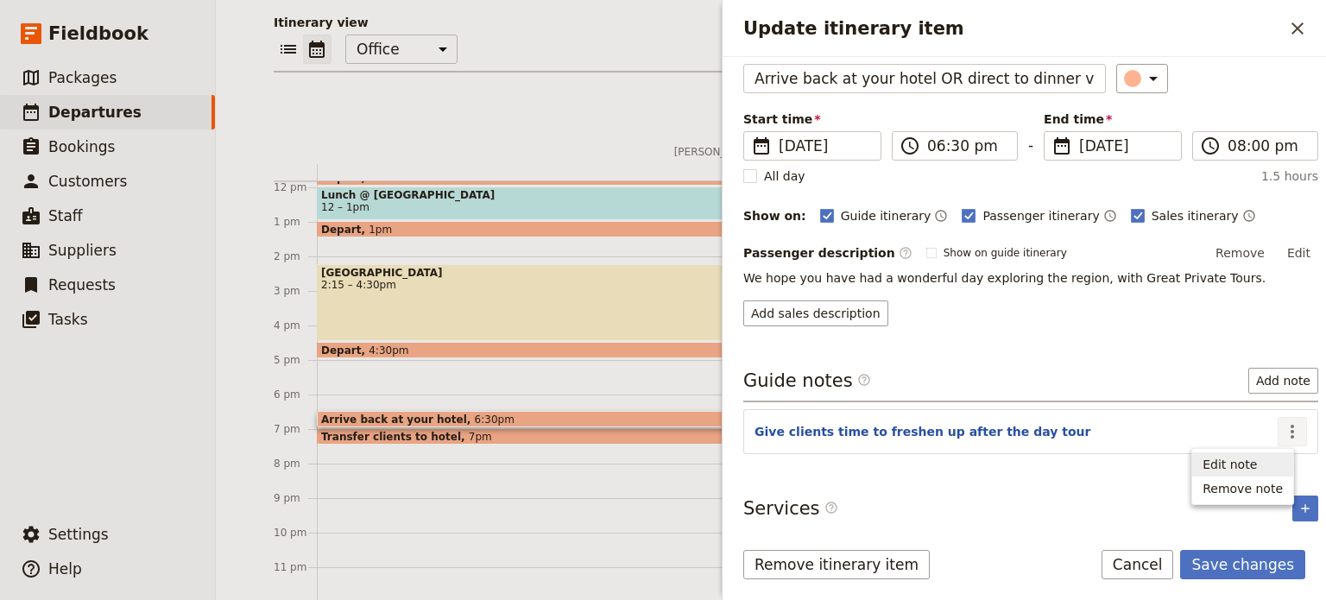
click at [1246, 466] on span "Edit note" at bounding box center [1230, 464] width 54 height 17
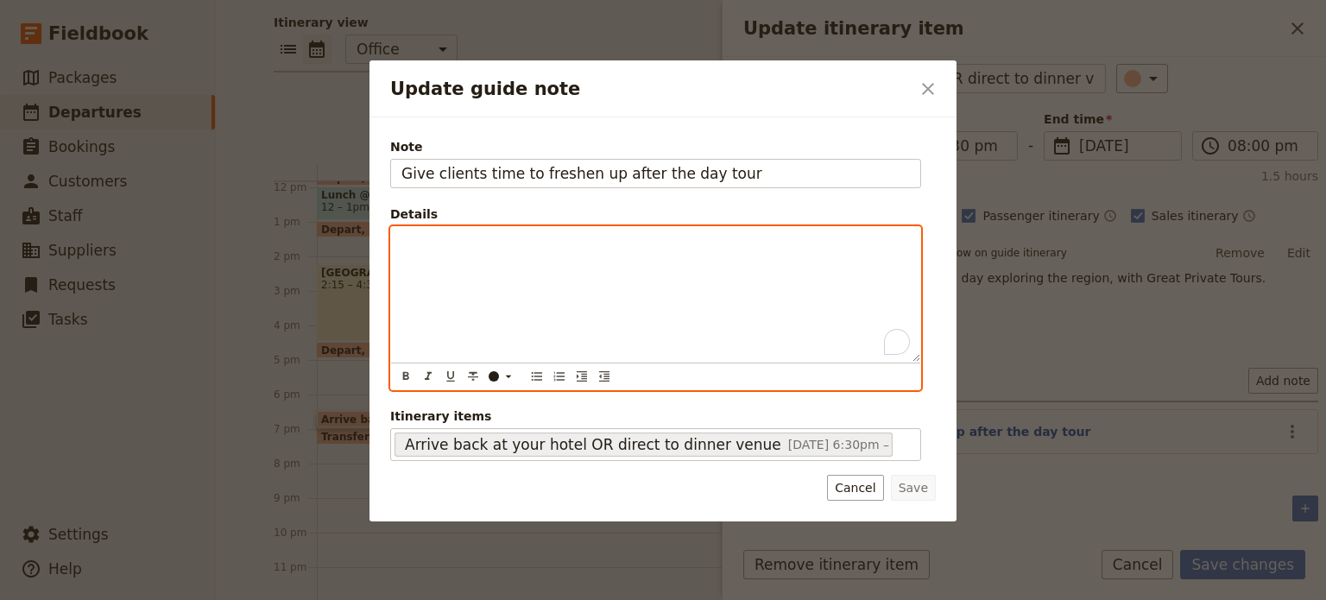
click at [566, 250] on p "To enrich screen reader interactions, please activate Accessibility in Grammarl…" at bounding box center [656, 242] width 509 height 17
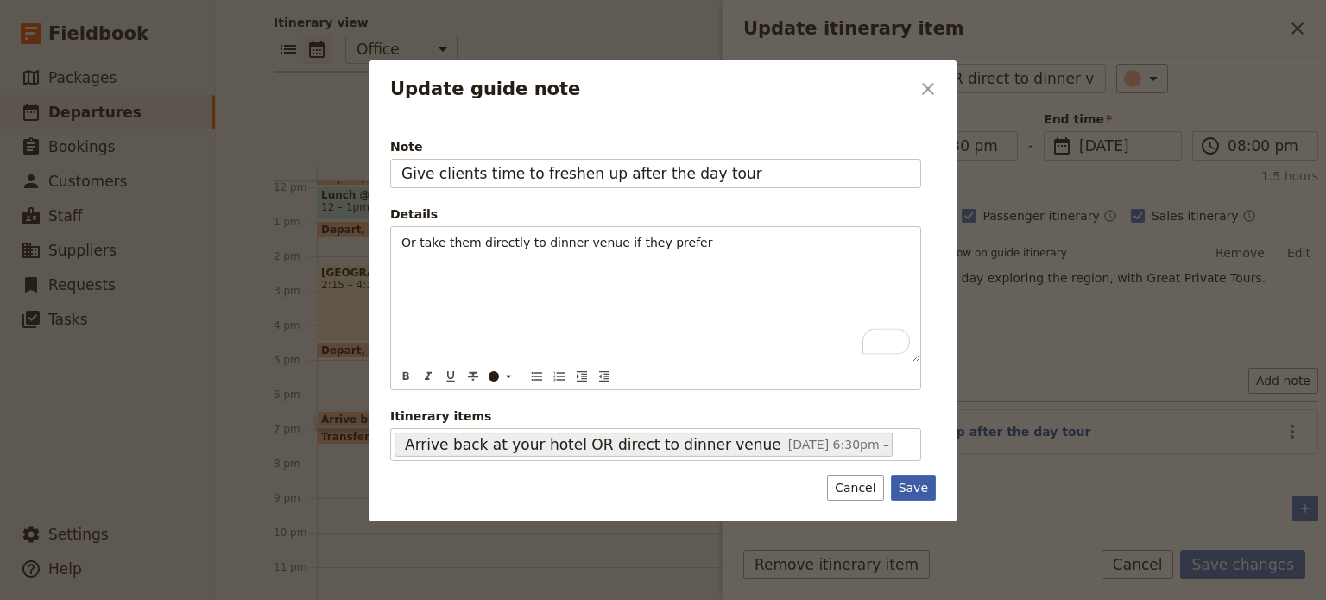
click at [922, 484] on button "Save" at bounding box center [913, 488] width 45 height 26
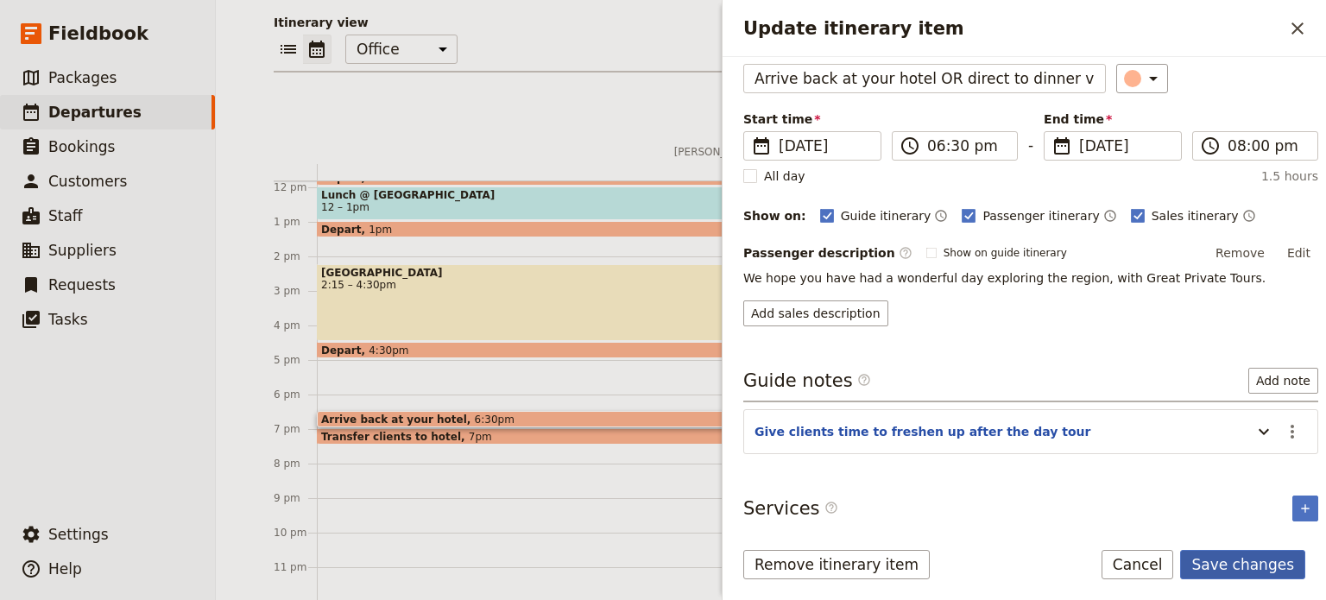
click at [1226, 563] on button "Save changes" at bounding box center [1243, 564] width 125 height 29
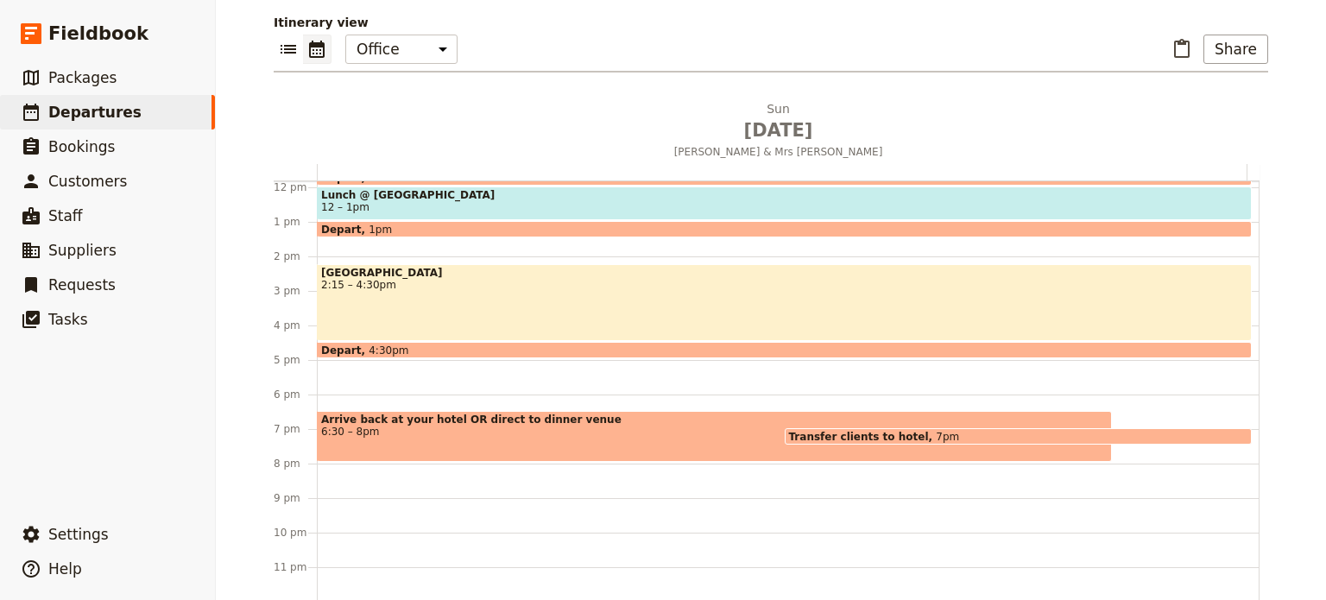
click at [833, 431] on span "Transfer clients to hotel" at bounding box center [863, 436] width 148 height 11
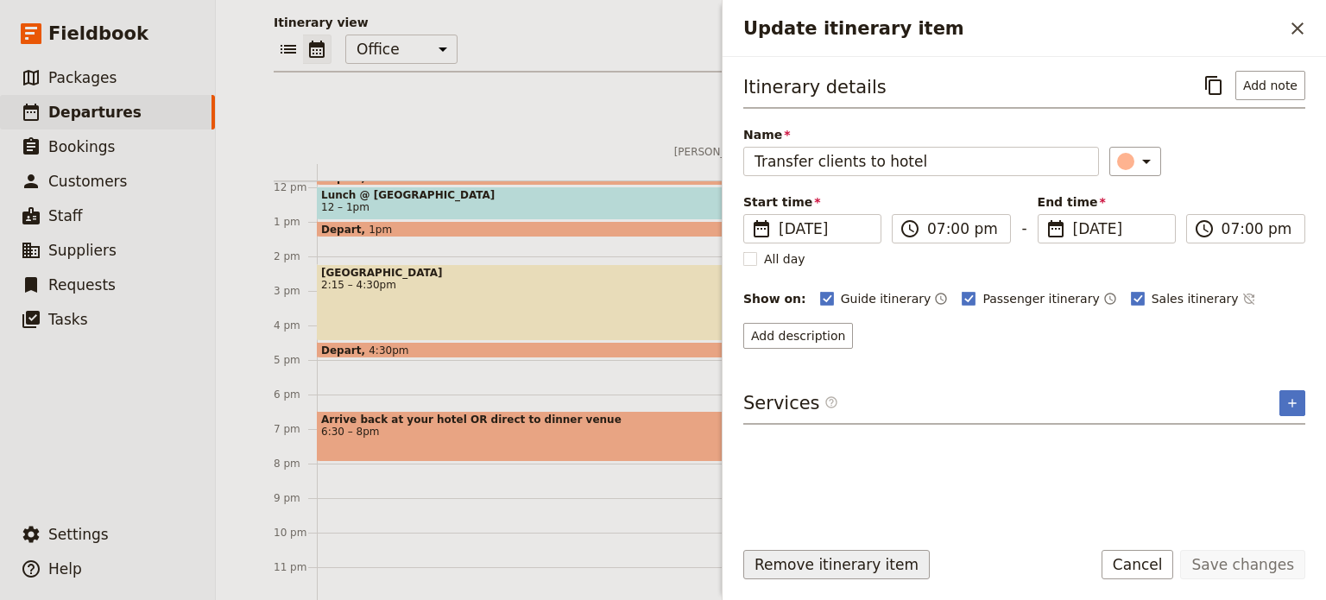
click at [773, 555] on button "Remove itinerary item" at bounding box center [837, 564] width 187 height 29
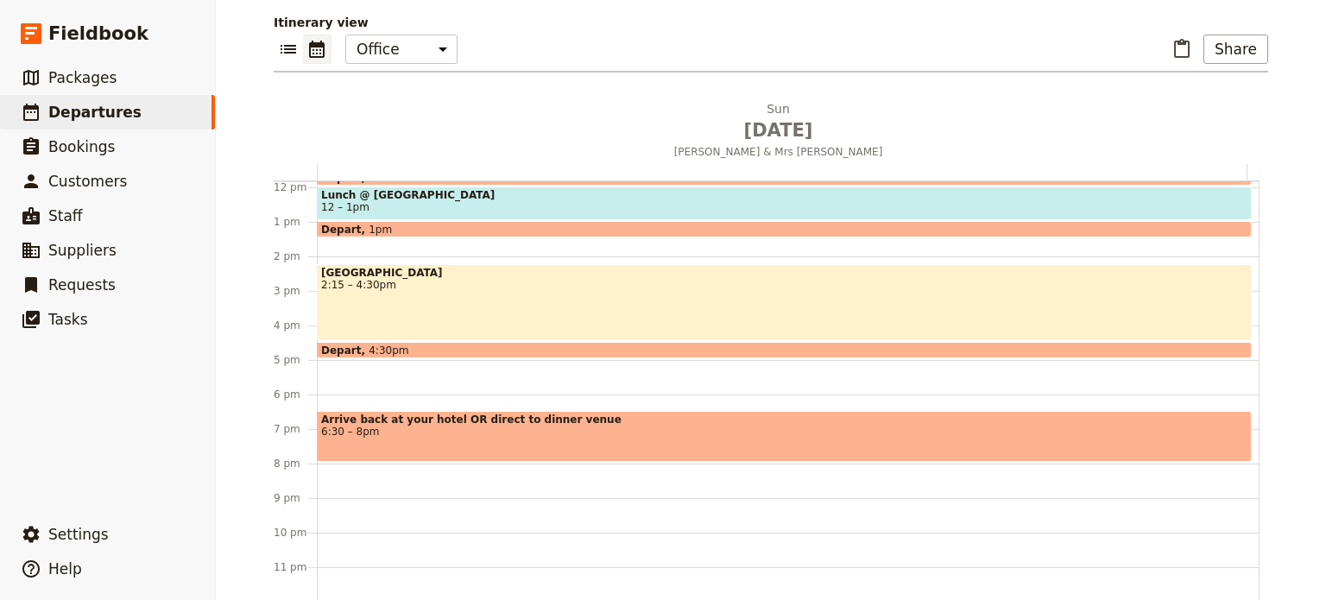
click at [389, 421] on span "Arrive back at your hotel OR direct to dinner venue" at bounding box center [784, 420] width 927 height 12
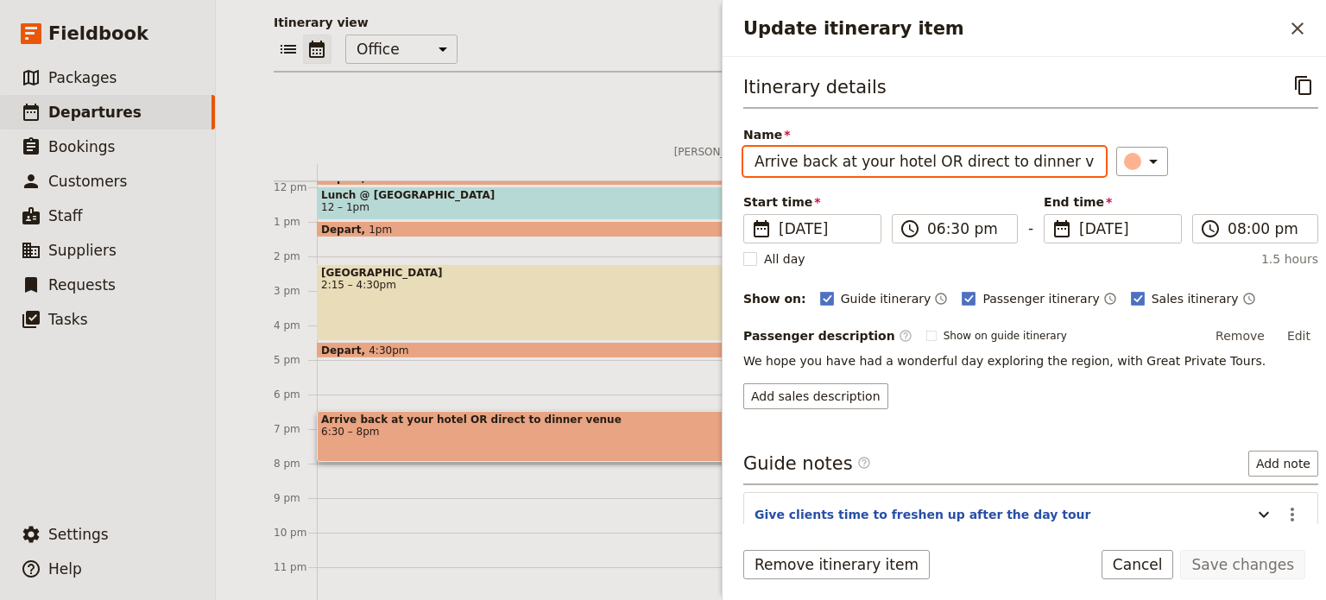
click at [853, 161] on input "Arrive back at your hotel OR direct to dinner venue" at bounding box center [925, 161] width 363 height 29
type input "Arrive back at hotel OR direct to dinner venue"
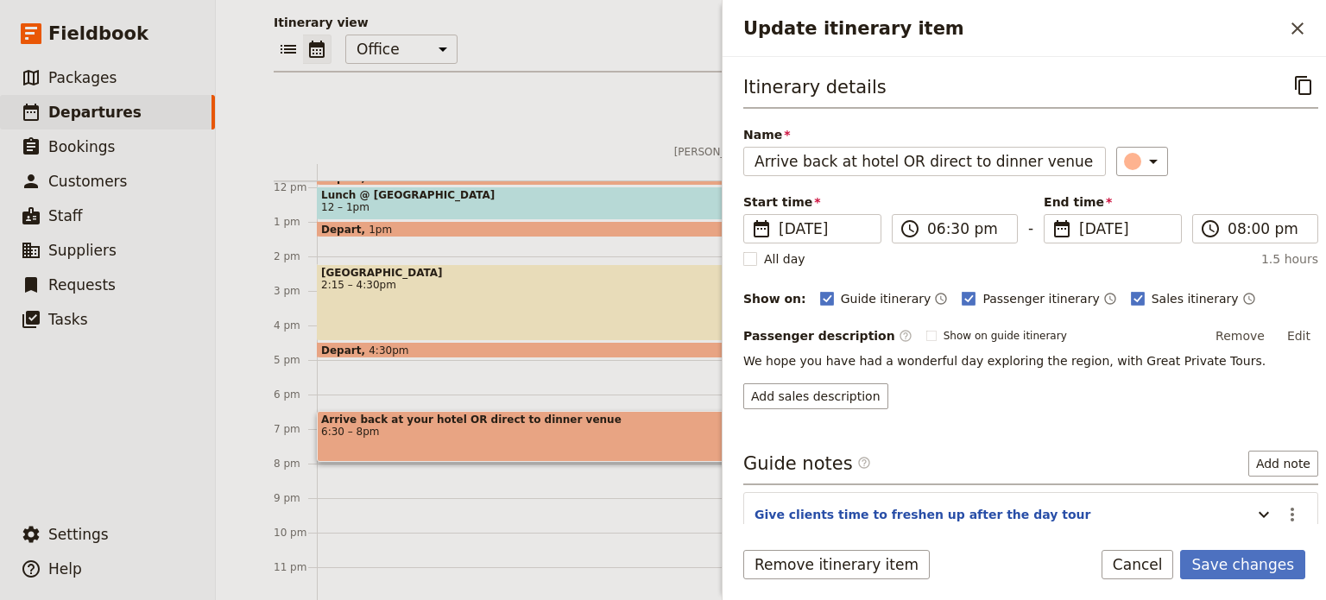
click at [1232, 548] on form "Itinerary details ​ Name Arrive back at hotel OR direct to dinner venue ​ Start…" at bounding box center [1025, 328] width 604 height 543
click at [1218, 555] on button "Save changes" at bounding box center [1243, 564] width 125 height 29
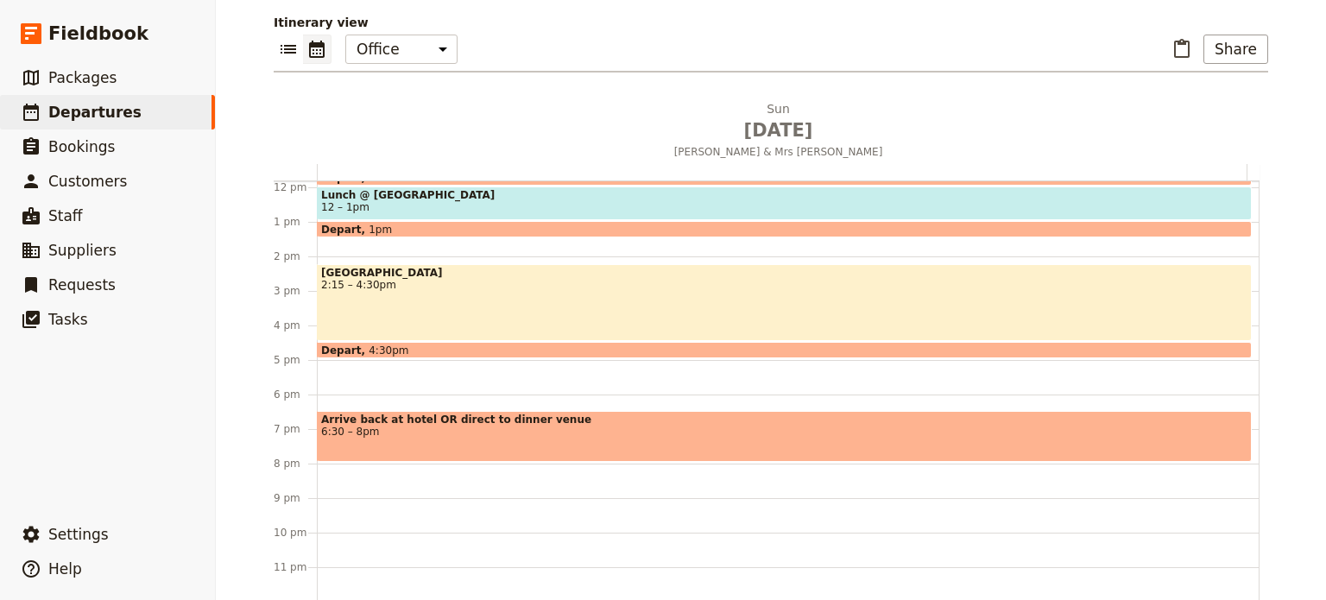
click at [488, 434] on span "6:30 – 8pm" at bounding box center [784, 432] width 927 height 12
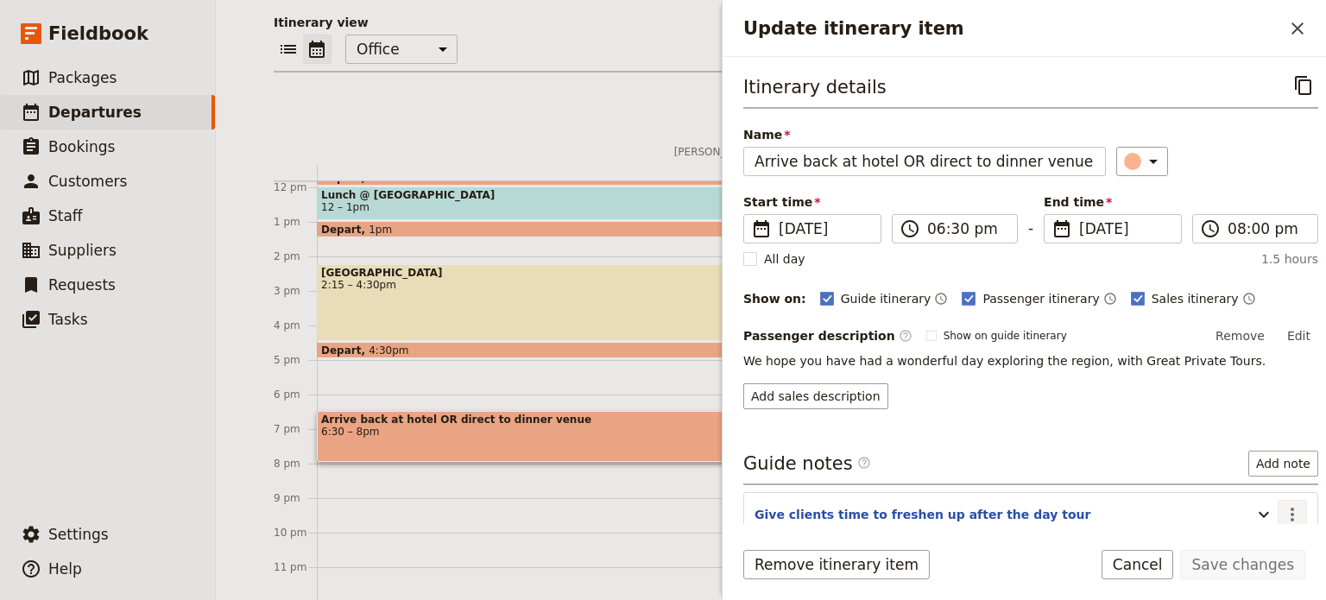
click at [1285, 506] on icon "Actions" at bounding box center [1292, 514] width 21 height 21
click at [1257, 547] on span "Edit note" at bounding box center [1230, 548] width 54 height 17
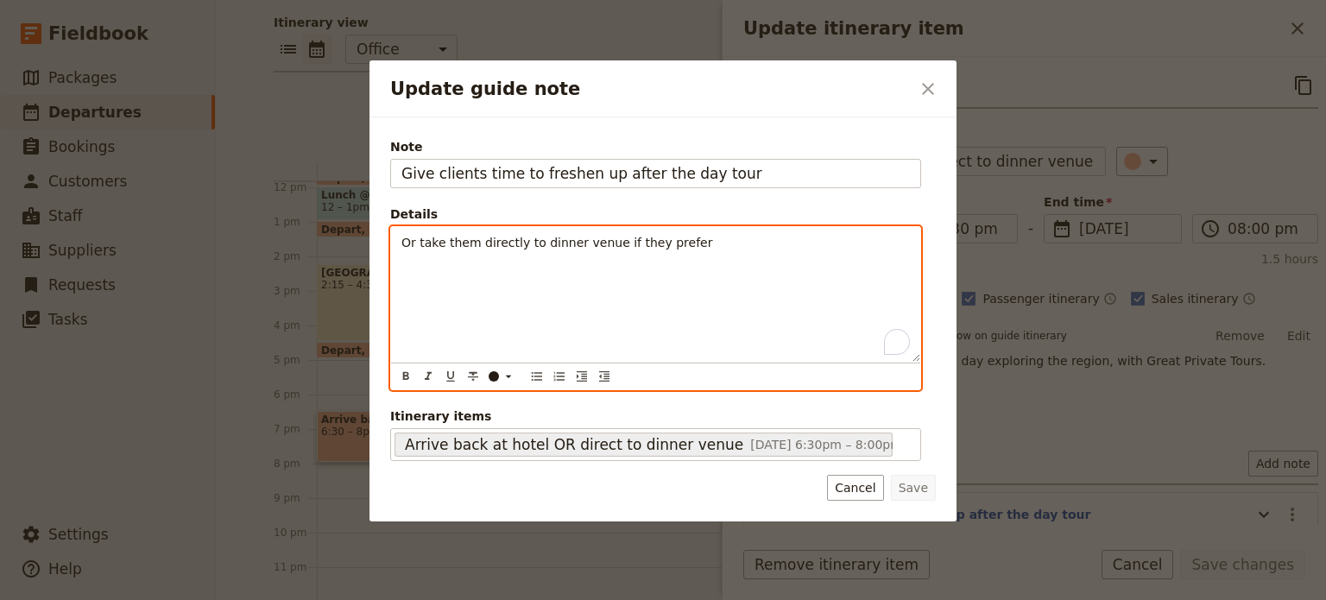
drag, startPoint x: 712, startPoint y: 244, endPoint x: 693, endPoint y: 186, distance: 62.0
click at [712, 244] on p "Or take them directly to dinner venue if they prefer" at bounding box center [656, 242] width 509 height 17
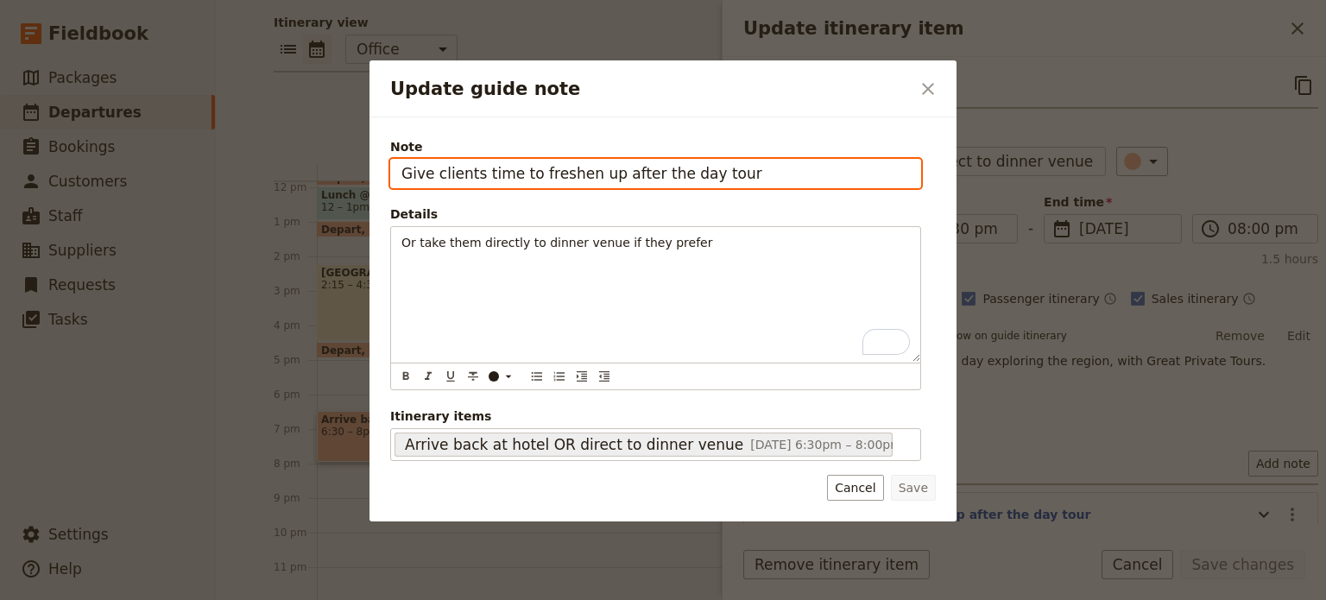
click at [724, 171] on input "Give clients time to freshen up after the day tour" at bounding box center [655, 173] width 531 height 29
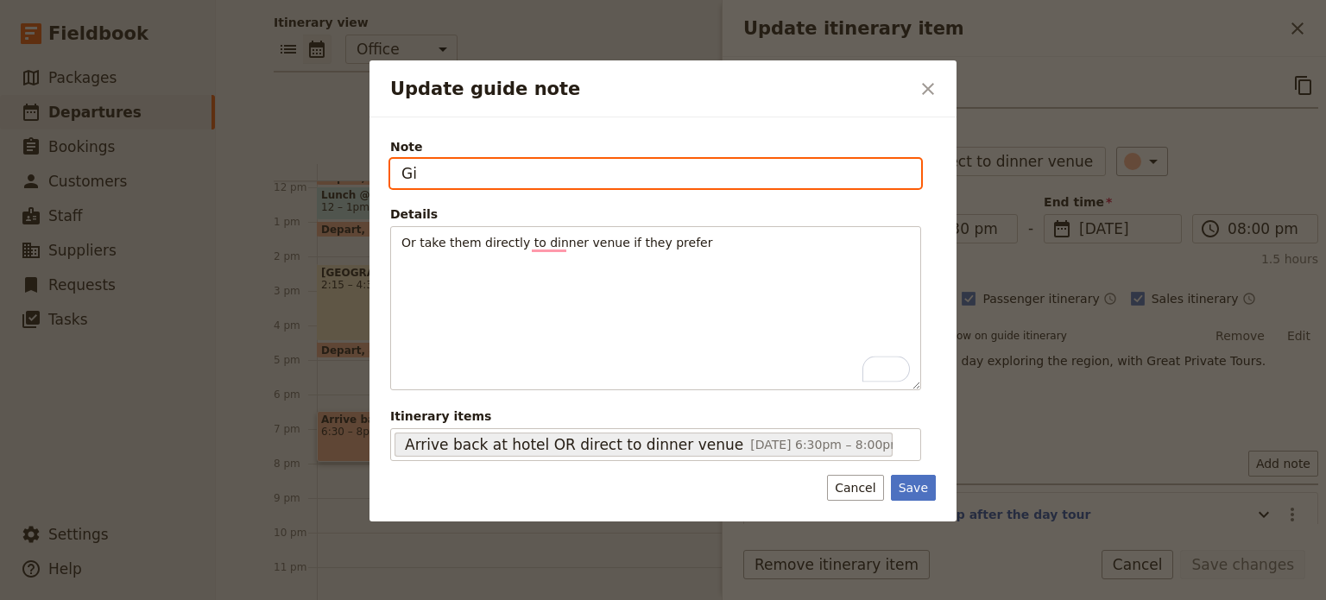
type input "G"
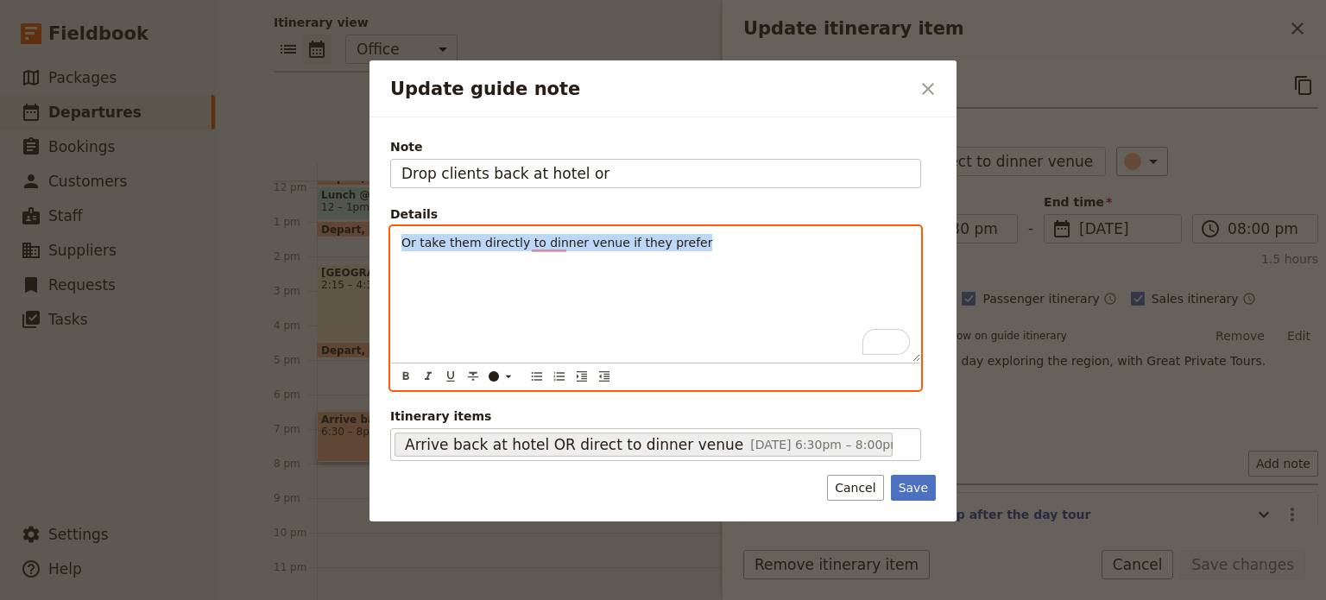
drag, startPoint x: 642, startPoint y: 250, endPoint x: 377, endPoint y: 249, distance: 264.3
click at [377, 249] on div "Note Drop clients back at hotel or Details Or take them directly to dinner venu…" at bounding box center [663, 319] width 587 height 404
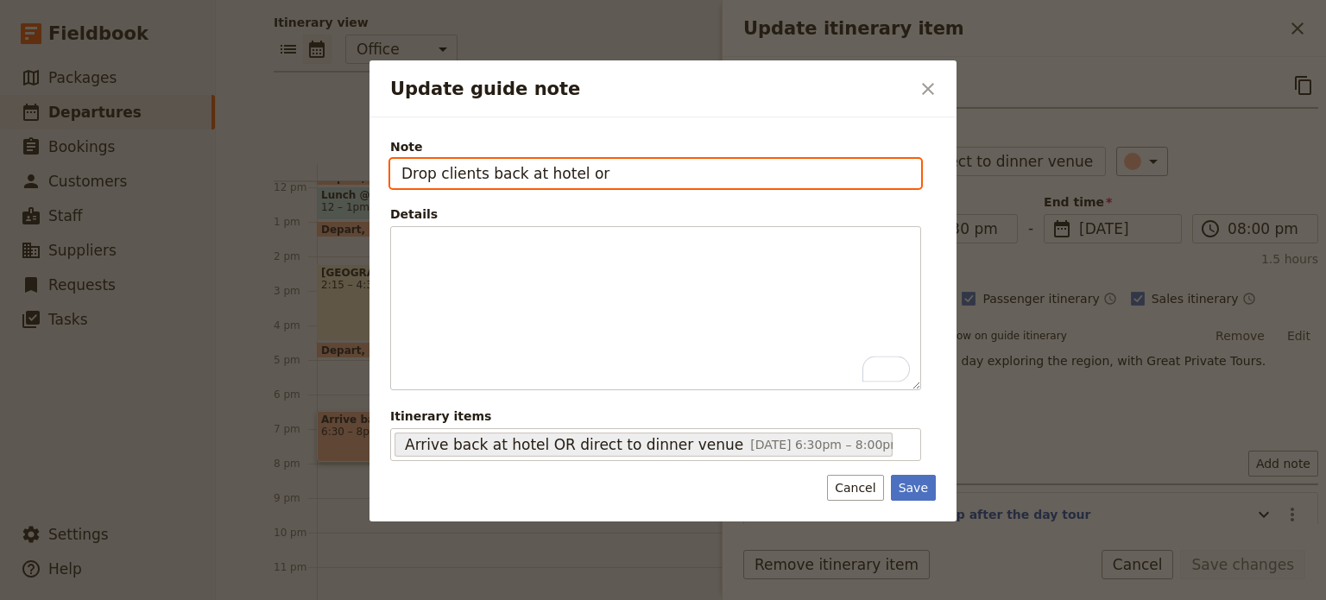
click at [641, 180] on input "Drop clients back at hotel or" at bounding box center [655, 173] width 531 height 29
paste input "Or take them directly to dinner venue if they prefer"
click at [601, 172] on input "Drop clients back at hotel or Or take them directly to dinner venue if they pre…" at bounding box center [655, 173] width 531 height 29
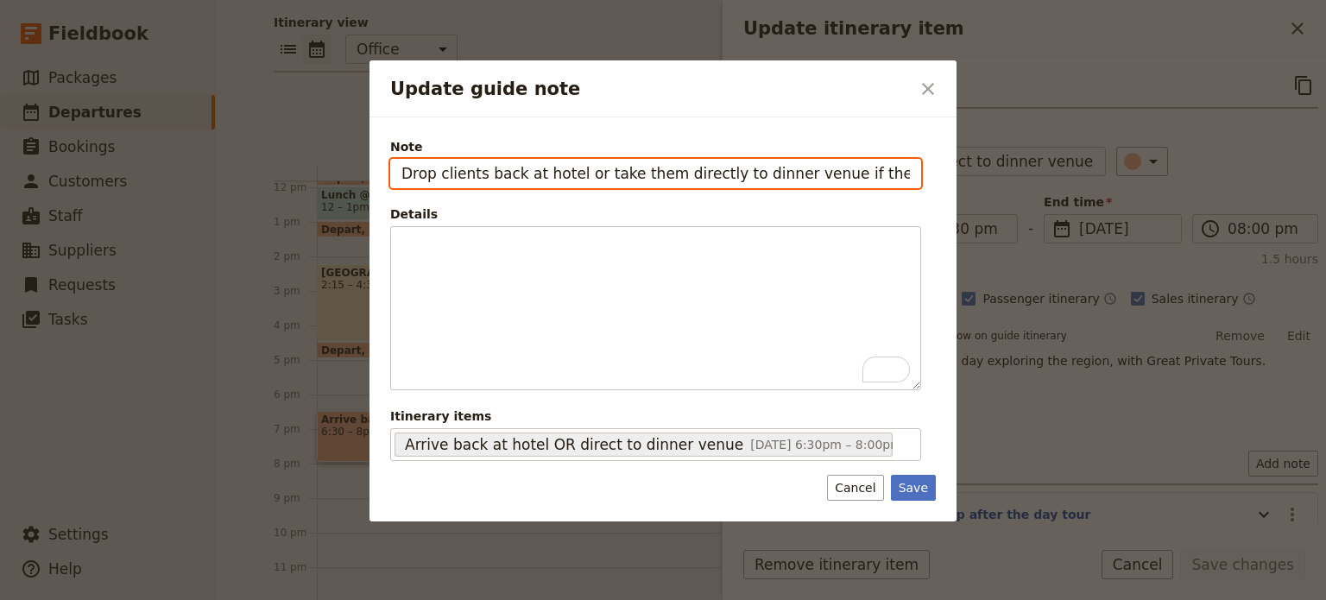
drag, startPoint x: 813, startPoint y: 175, endPoint x: 950, endPoint y: 180, distance: 136.5
click at [950, 180] on div "Note Drop clients back at hotel or take them directly to dinner venue if they p…" at bounding box center [663, 319] width 587 height 404
type input "Drop clients back at hotel or take them directly to dinner venue"
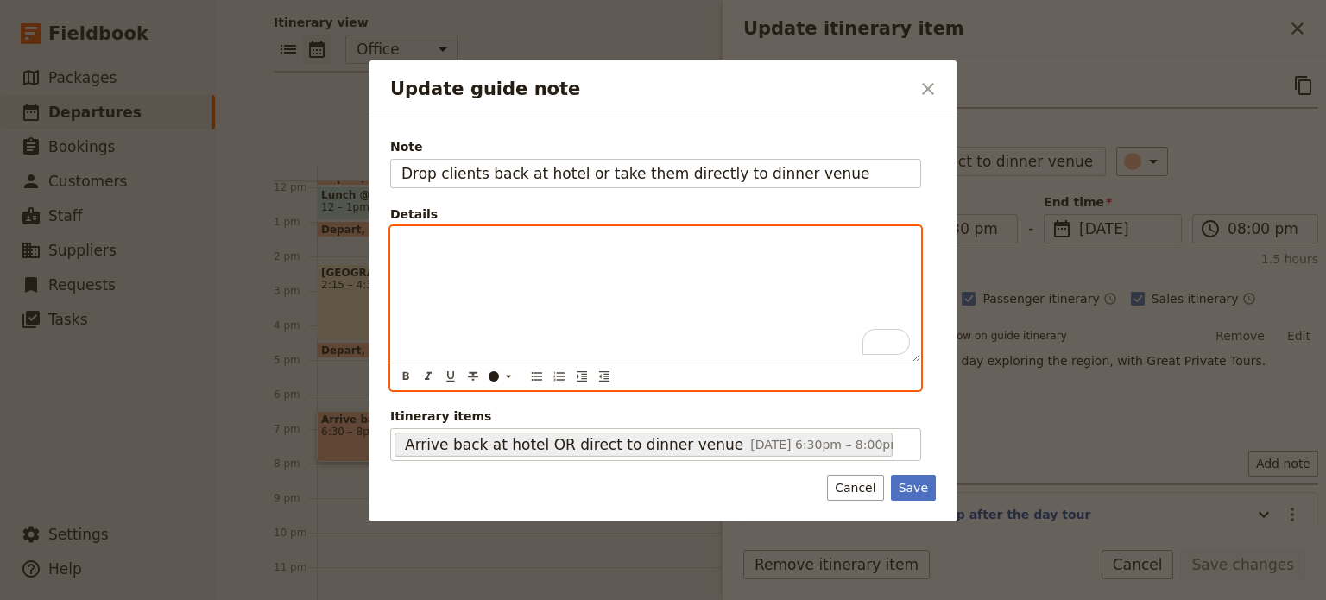
click at [623, 253] on div "To enrich screen reader interactions, please activate Accessibility in Grammarl…" at bounding box center [655, 294] width 529 height 135
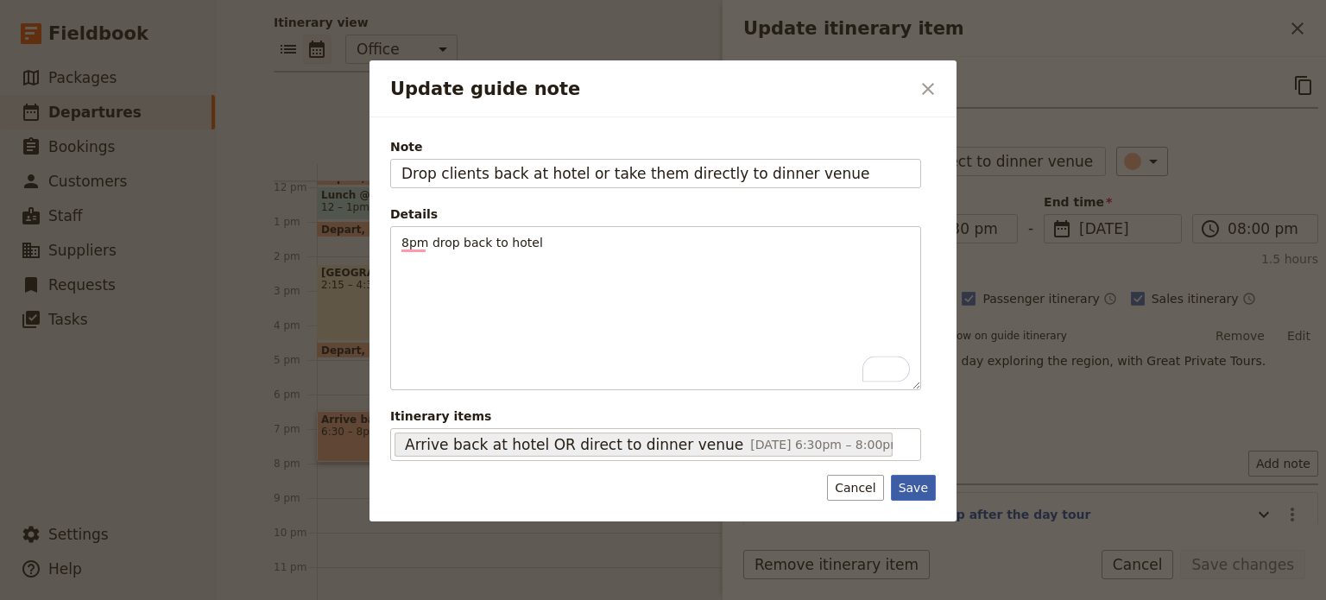
click at [905, 475] on button "Save" at bounding box center [913, 488] width 45 height 26
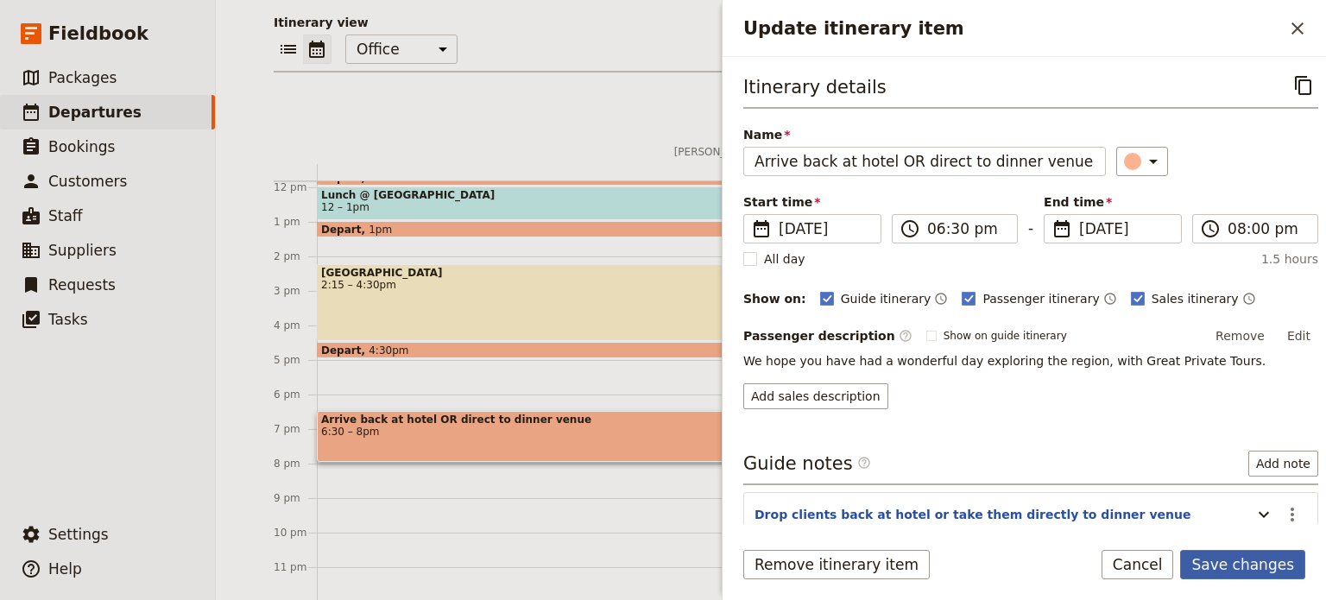
drag, startPoint x: 1275, startPoint y: 579, endPoint x: 1262, endPoint y: 554, distance: 28.6
click at [1275, 579] on button "Save changes" at bounding box center [1243, 564] width 125 height 29
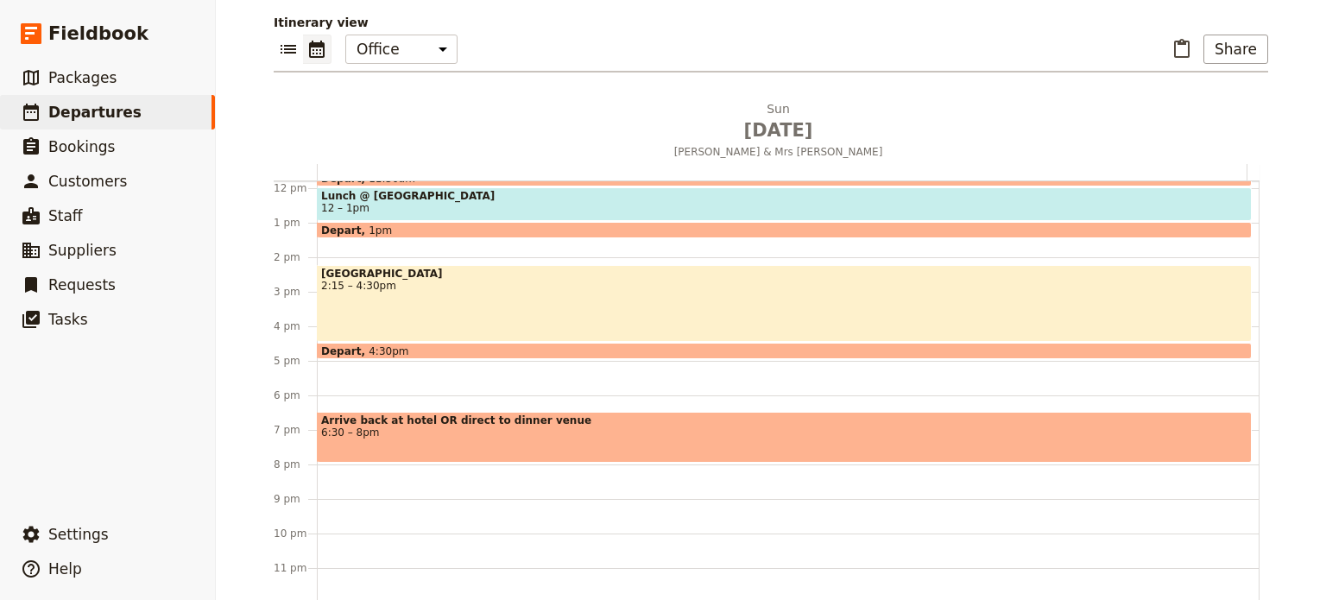
scroll to position [408, 0]
click at [388, 201] on span "12 – 1pm" at bounding box center [784, 207] width 927 height 12
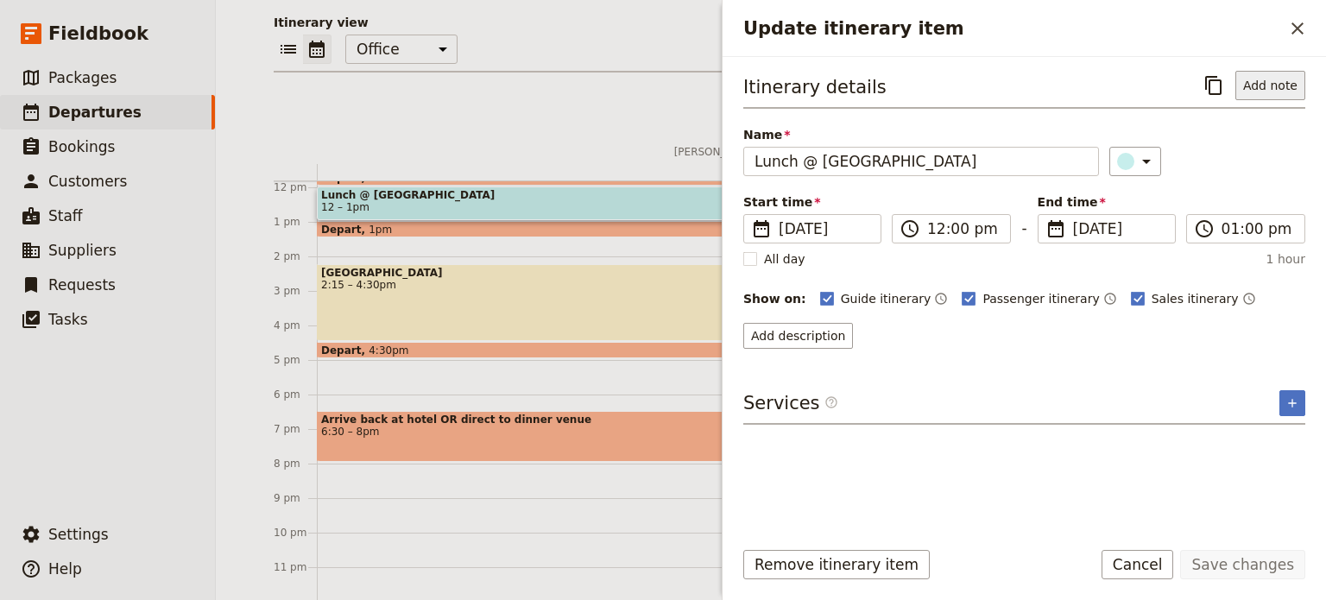
click at [1291, 97] on button "Add note" at bounding box center [1271, 85] width 70 height 29
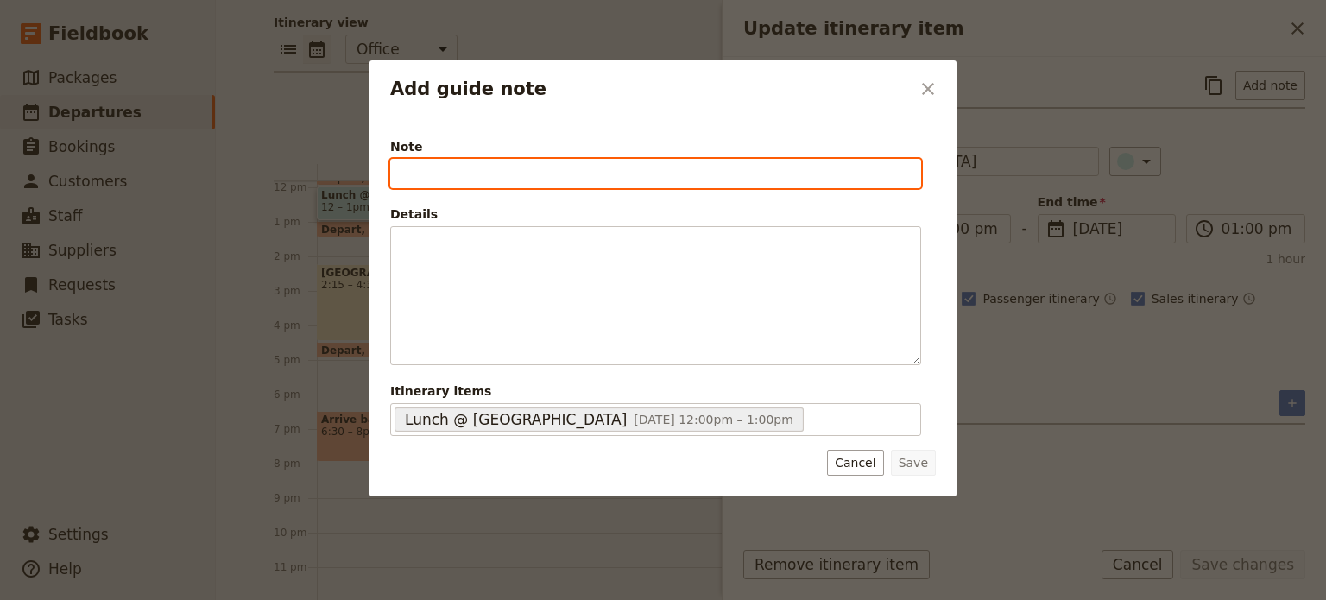
click at [631, 179] on input "Note" at bounding box center [655, 173] width 531 height 29
click at [580, 176] on input "Faro Bar & Restaurant @" at bounding box center [655, 173] width 531 height 29
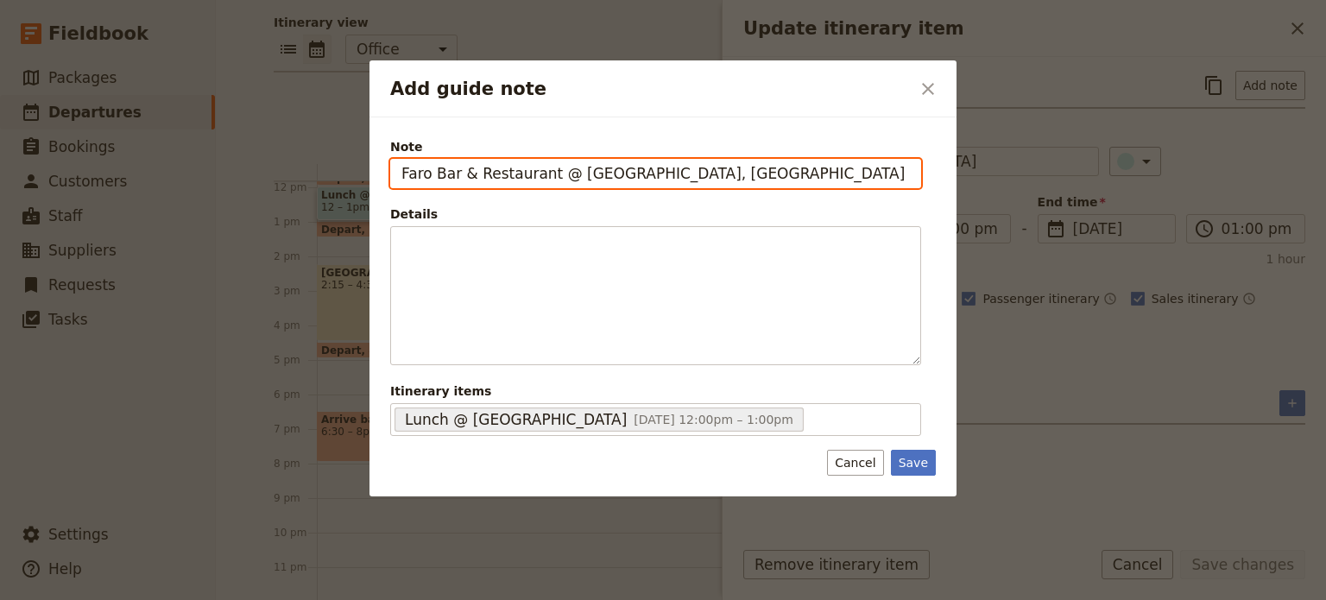
click at [695, 163] on input "Faro Bar & Restaurant @ Pharos, Mona" at bounding box center [655, 173] width 531 height 29
type input "Faro Bar & Restaurant @ [GEOGRAPHIC_DATA], [PERSON_NAME] - [STREET_ADDRESS]"
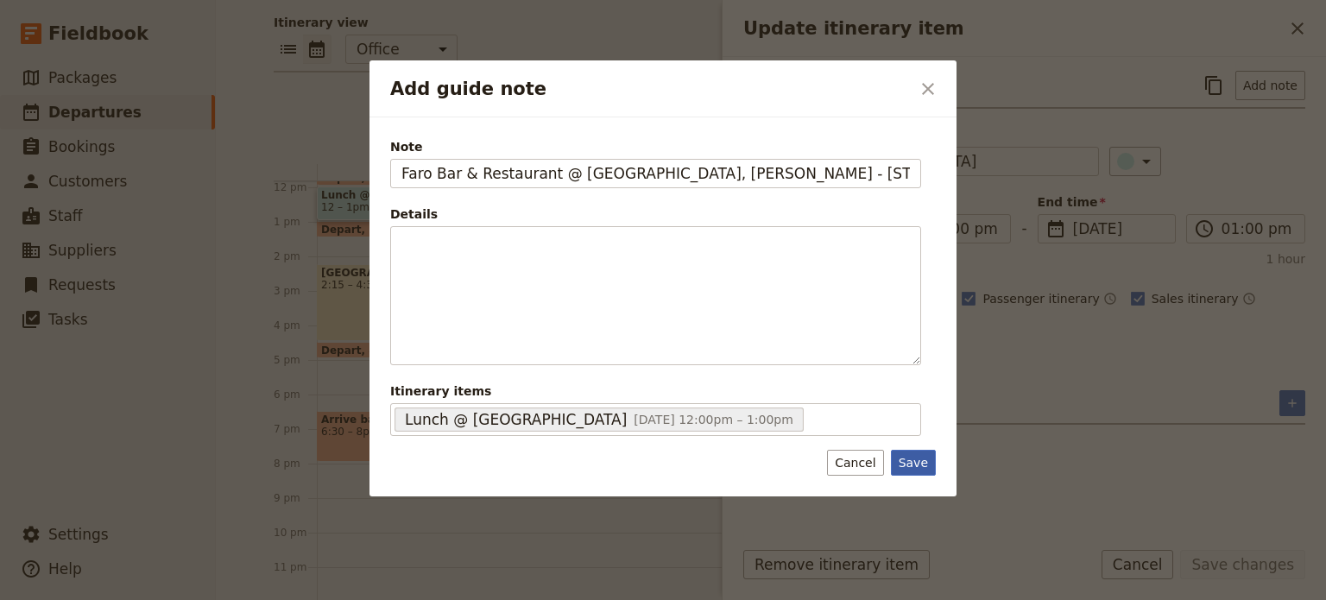
click at [921, 455] on button "Save" at bounding box center [913, 463] width 45 height 26
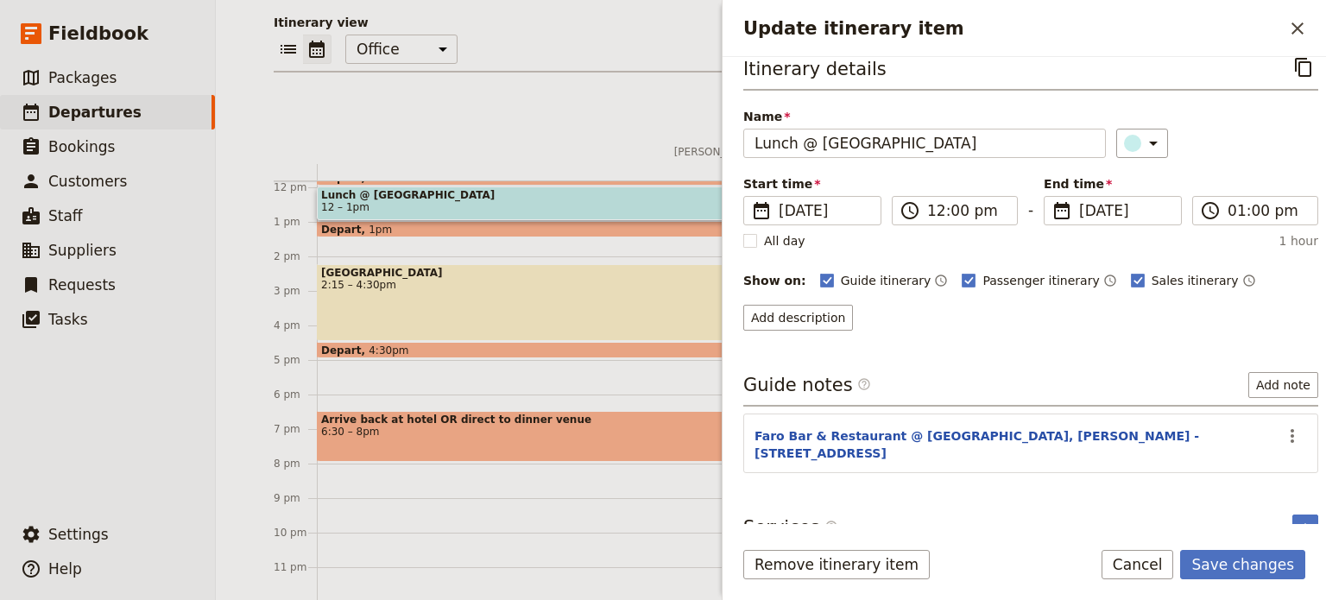
scroll to position [23, 0]
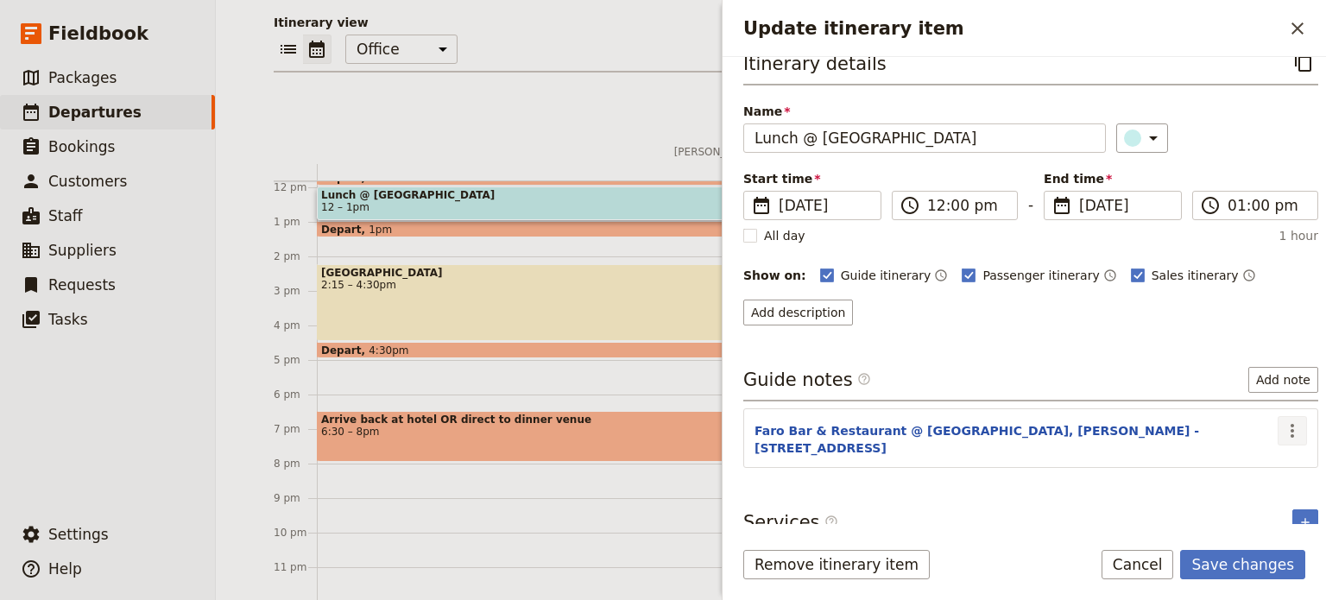
click at [1291, 424] on icon "Actions" at bounding box center [1292, 431] width 3 height 14
click at [1263, 464] on span "Edit note" at bounding box center [1243, 464] width 80 height 17
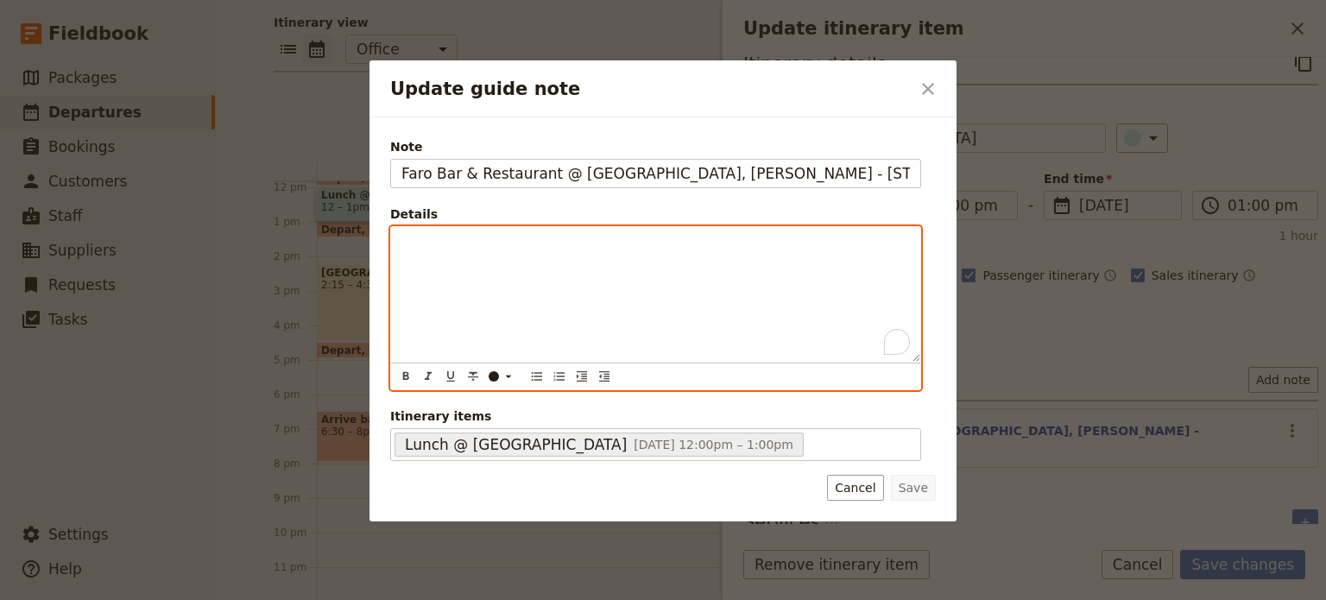
click at [560, 242] on p "To enrich screen reader interactions, please activate Accessibility in Grammarl…" at bounding box center [656, 242] width 509 height 17
drag, startPoint x: 485, startPoint y: 241, endPoint x: 287, endPoint y: 228, distance: 199.0
click at [287, 599] on div "Update guide note ​ Note Faro Bar & Restaurant @ Pharos, Mona - 655 Main Rd, Be…" at bounding box center [663, 600] width 1326 height 0
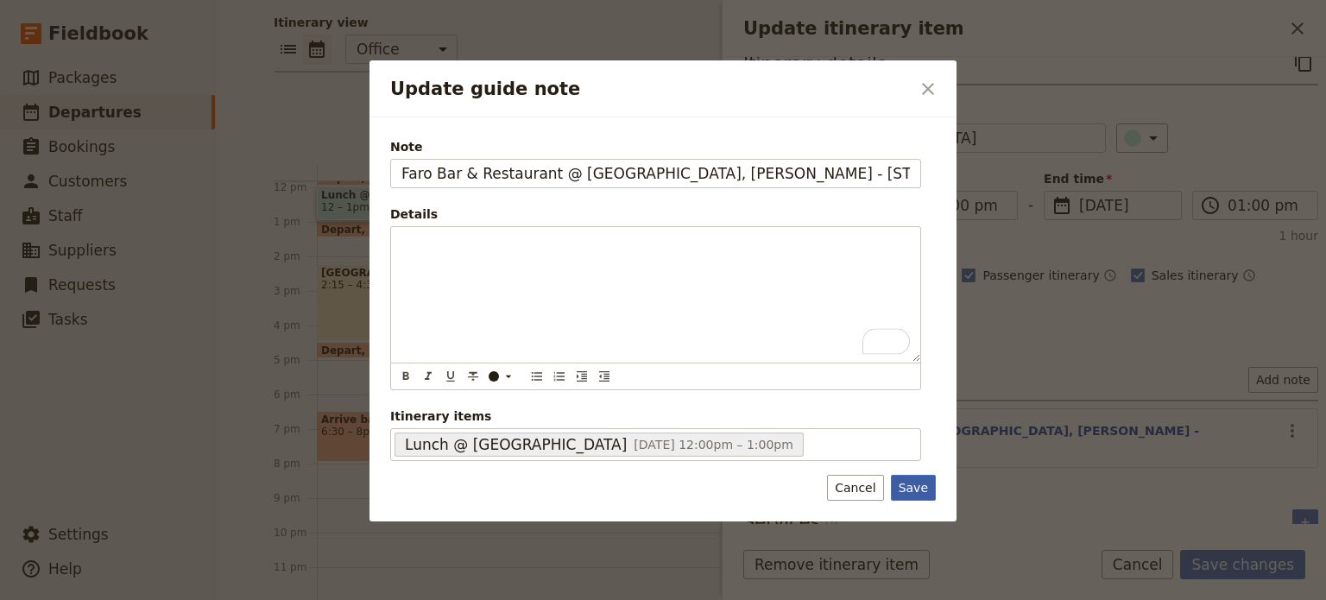
click at [912, 479] on button "Save" at bounding box center [913, 488] width 45 height 26
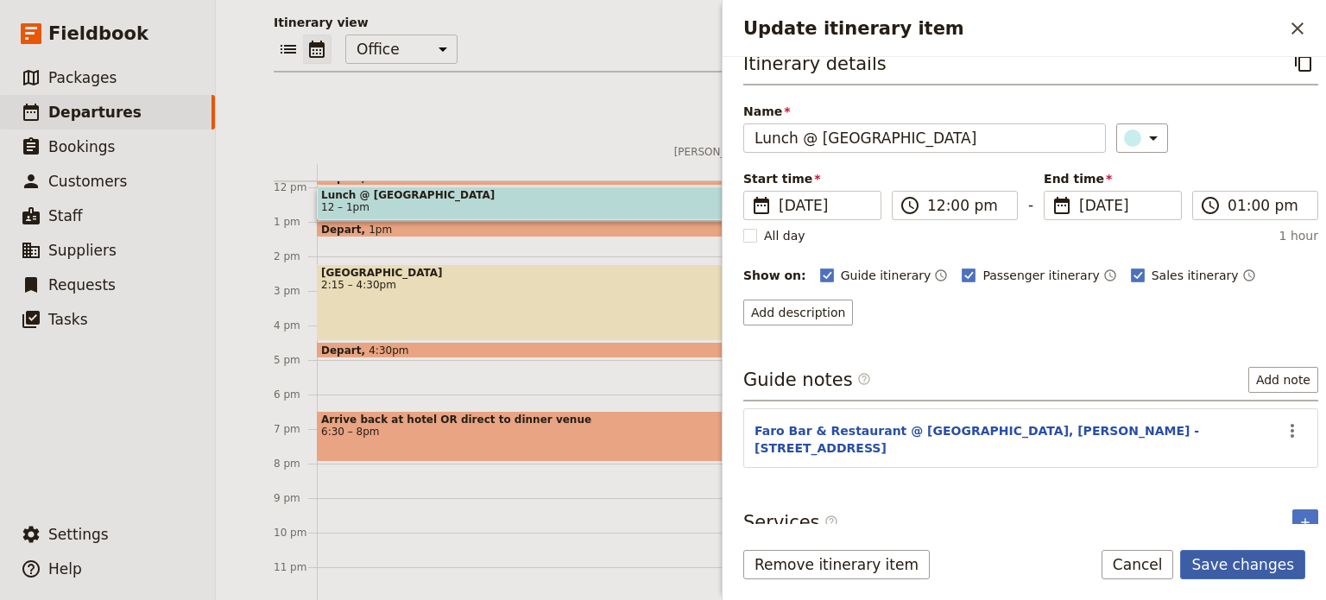
click at [1236, 555] on button "Save changes" at bounding box center [1243, 564] width 125 height 29
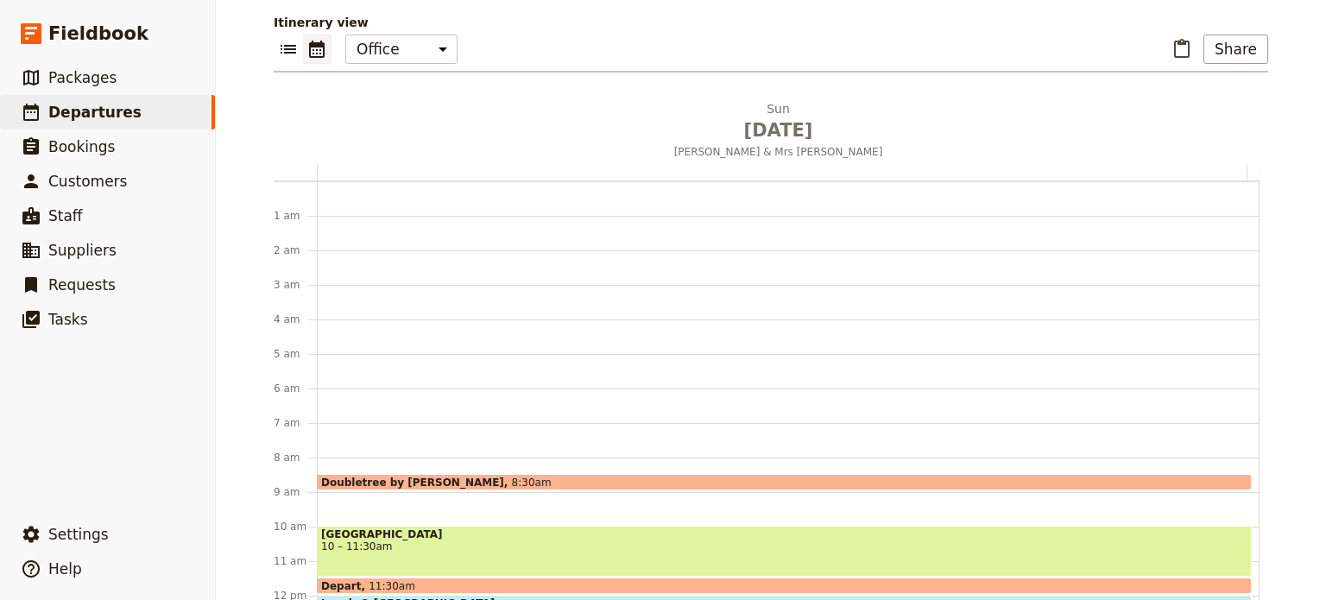
scroll to position [0, 0]
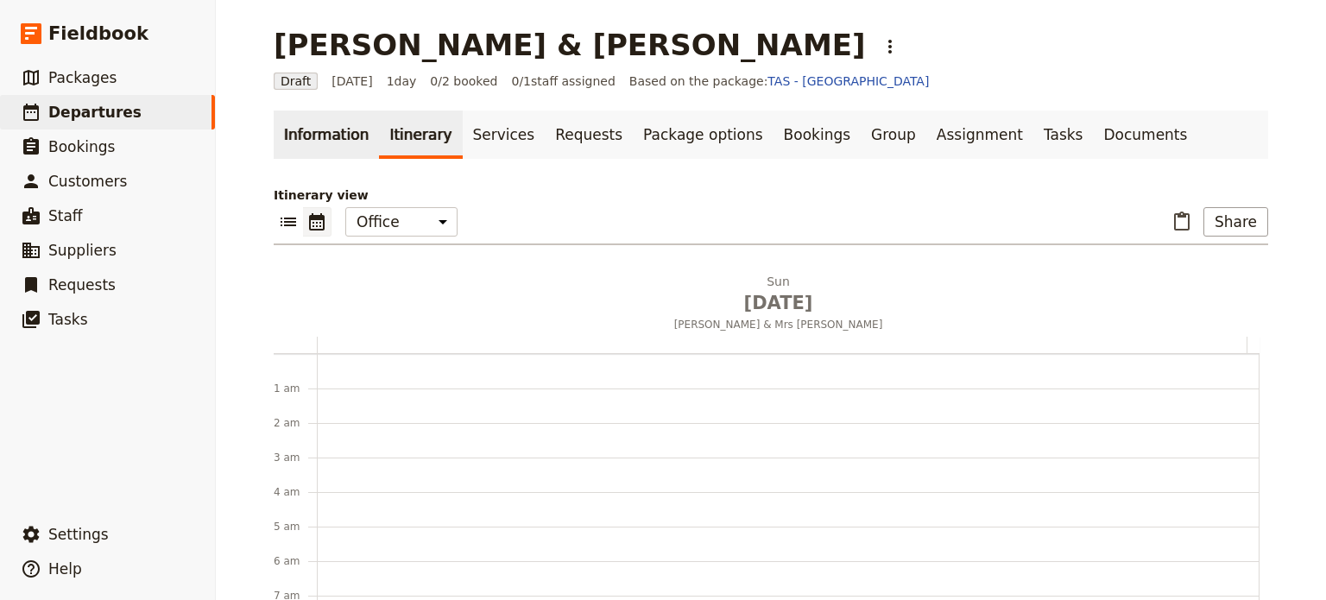
click at [321, 136] on link "Information" at bounding box center [326, 135] width 105 height 48
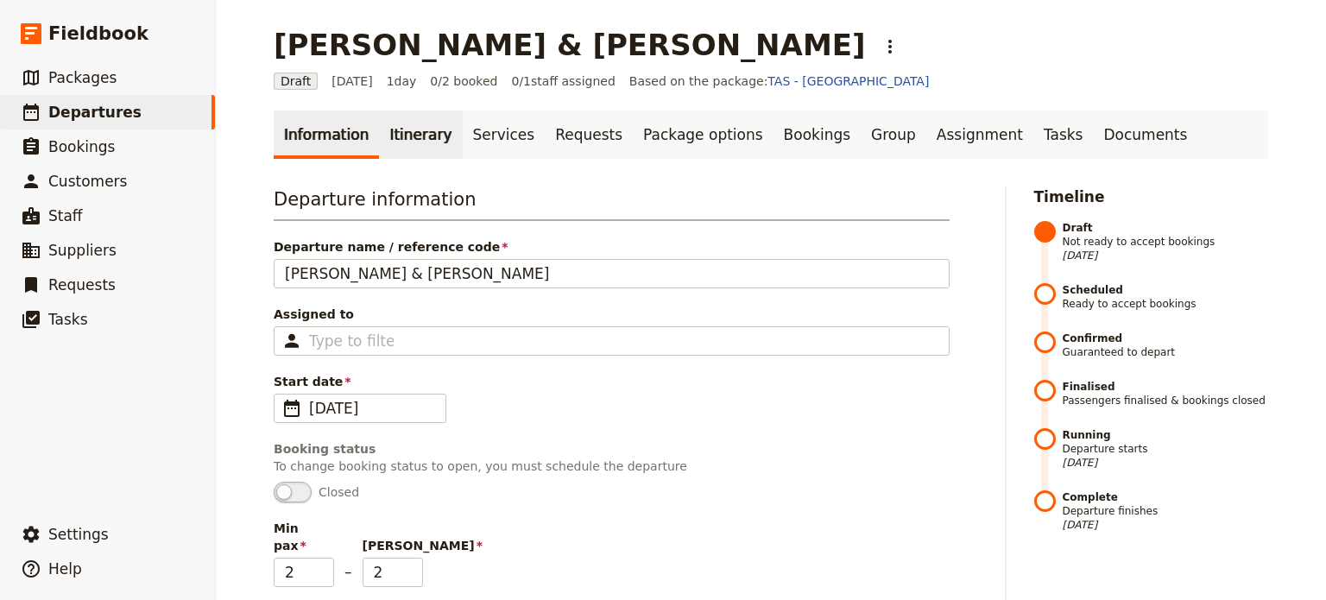
click at [396, 127] on link "Itinerary" at bounding box center [420, 135] width 83 height 48
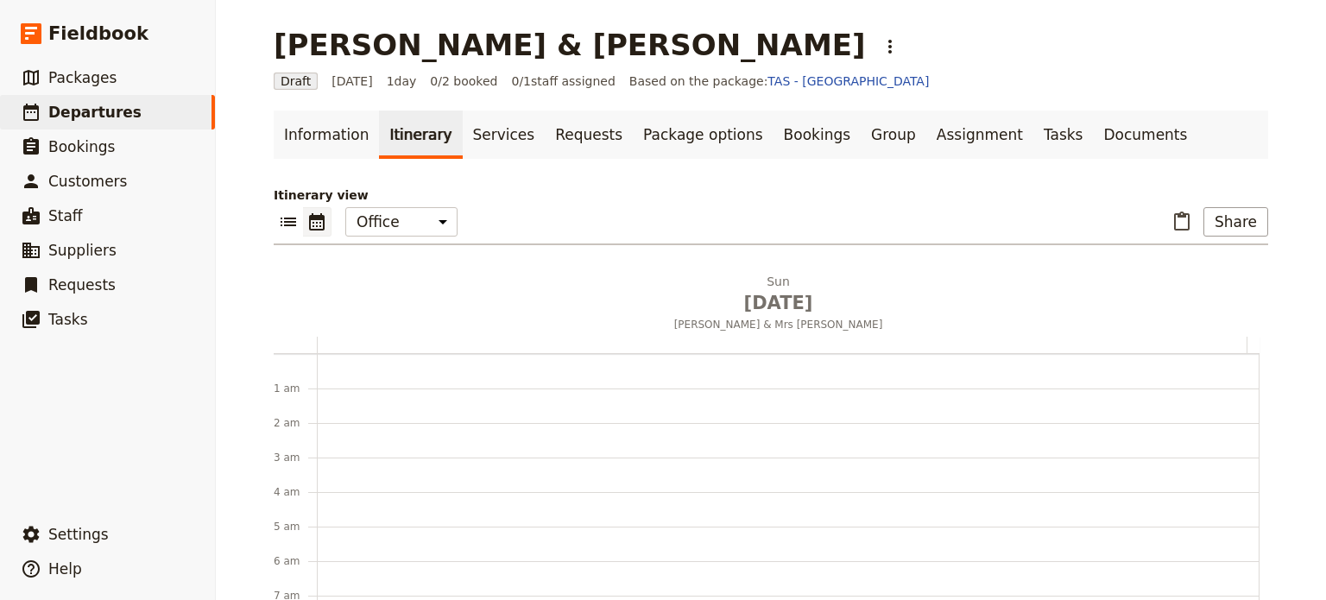
scroll to position [225, 0]
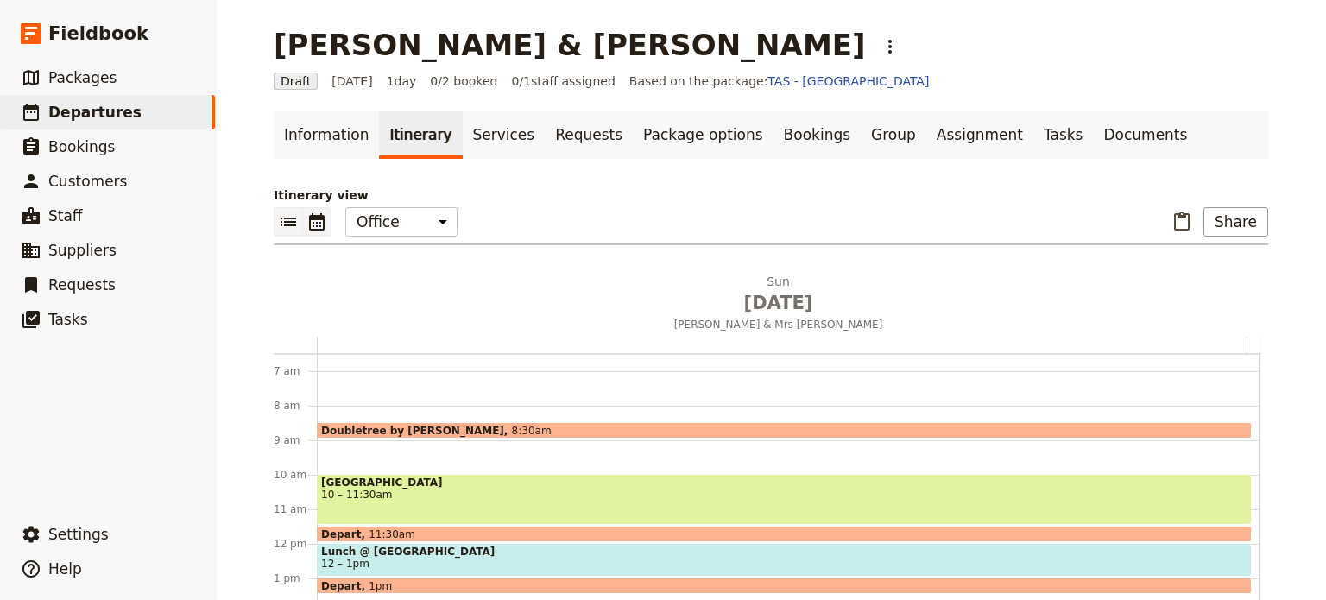
click at [279, 217] on icon "List view" at bounding box center [288, 222] width 21 height 21
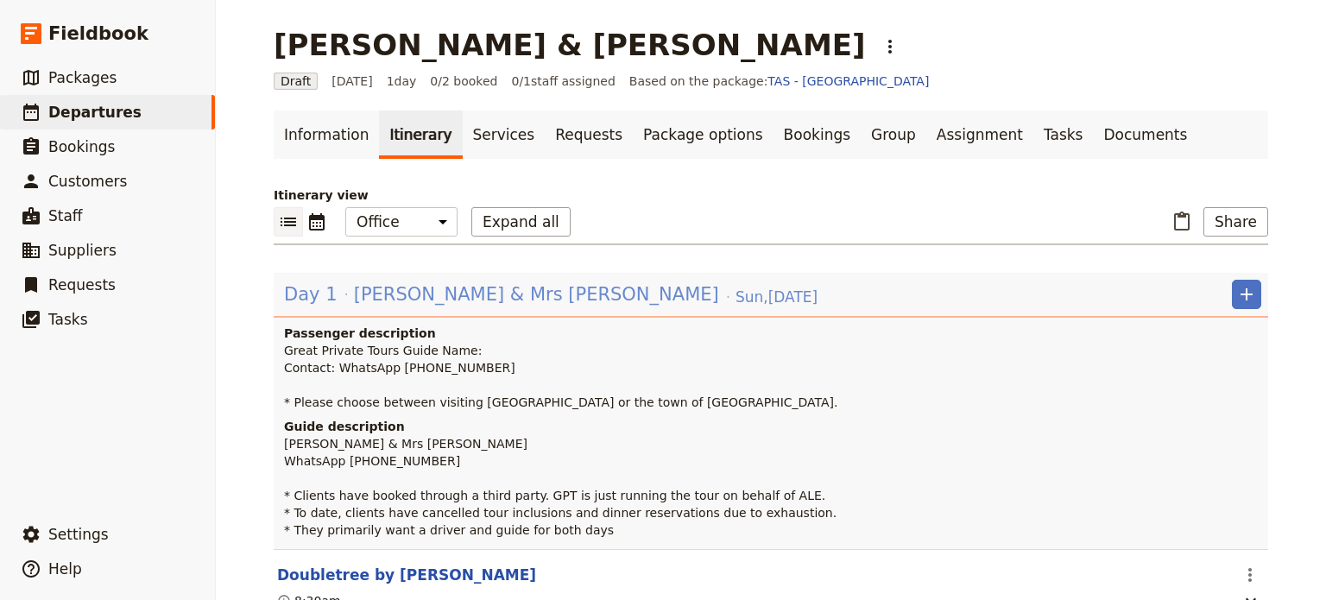
click at [406, 292] on span "[PERSON_NAME] & Mrs [PERSON_NAME]" at bounding box center [536, 295] width 365 height 26
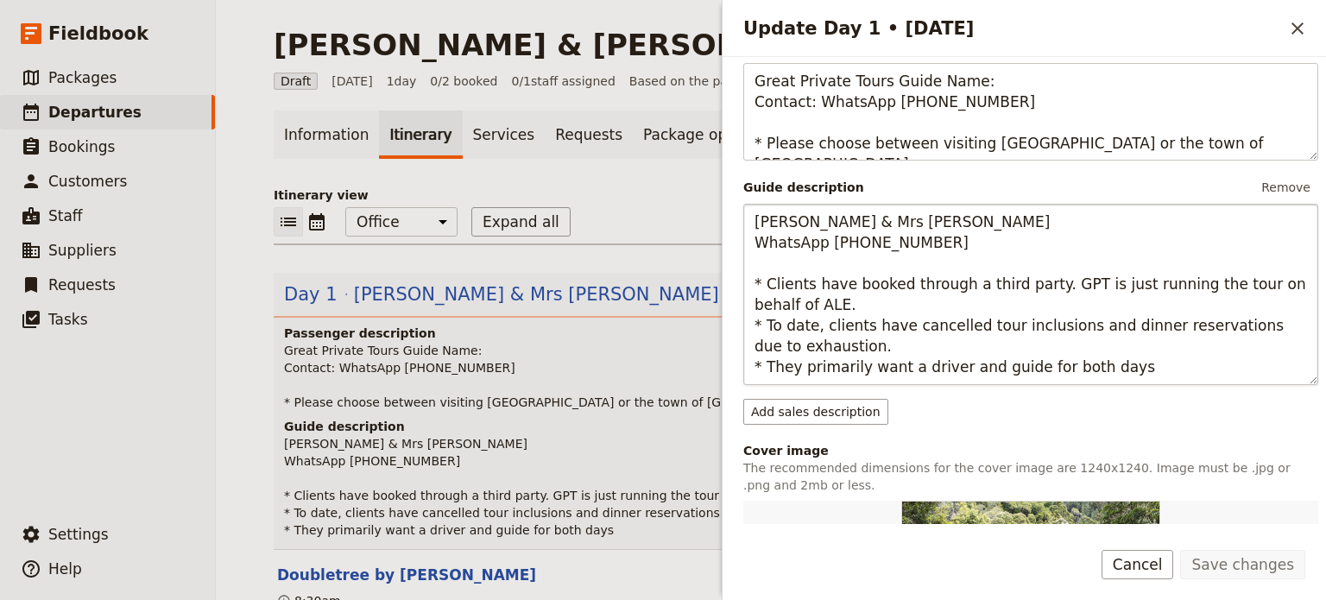
scroll to position [259, 0]
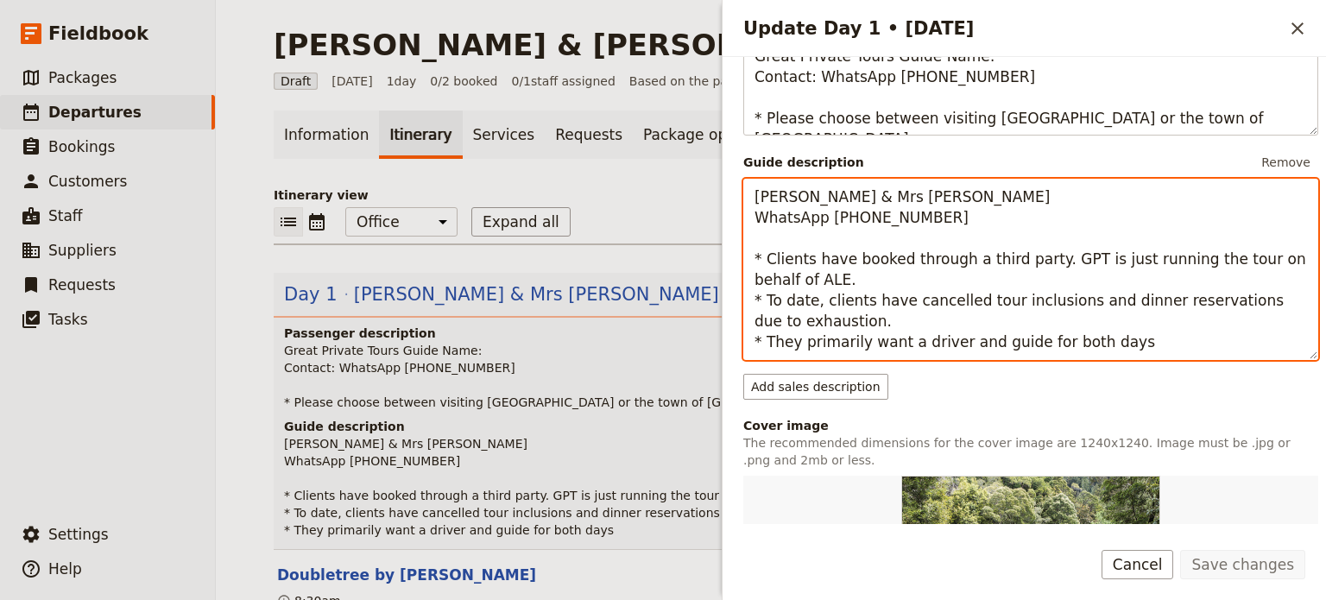
click at [1180, 342] on textarea "[PERSON_NAME] & Mrs [PERSON_NAME] WhatsApp [PHONE_NUMBER] * Clients have booked…" at bounding box center [1031, 269] width 575 height 181
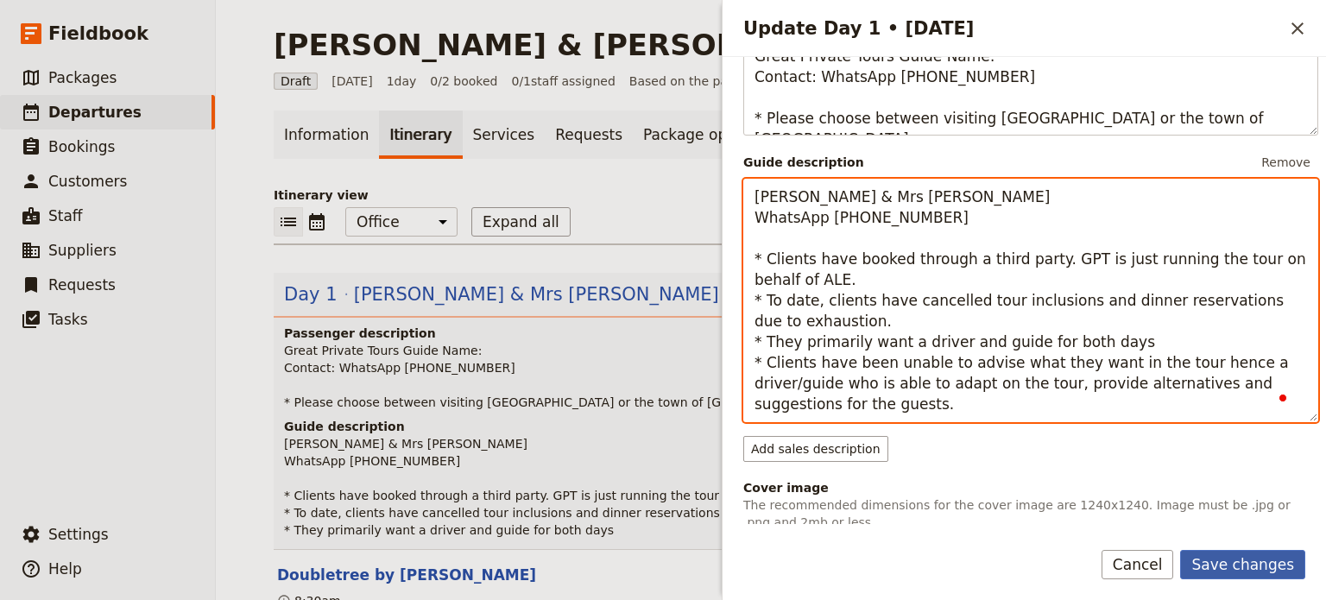
type textarea "[PERSON_NAME] & Mrs [PERSON_NAME] WhatsApp [PHONE_NUMBER] * Clients have booked…"
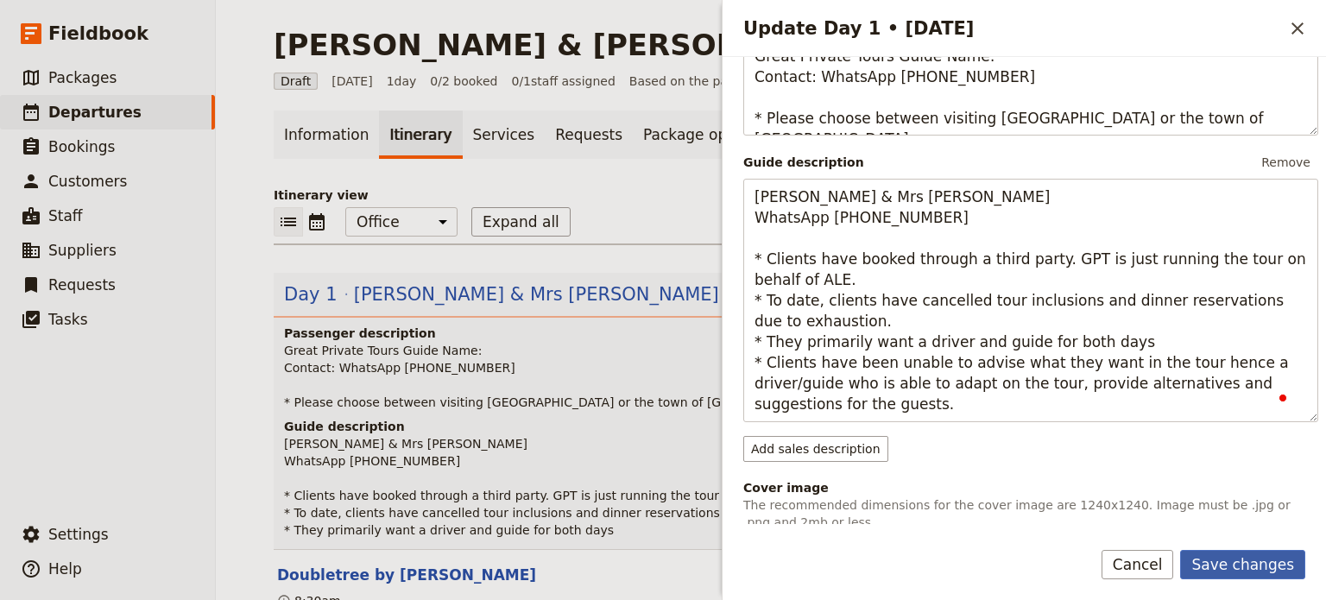
click at [1231, 561] on button "Save changes" at bounding box center [1243, 564] width 125 height 29
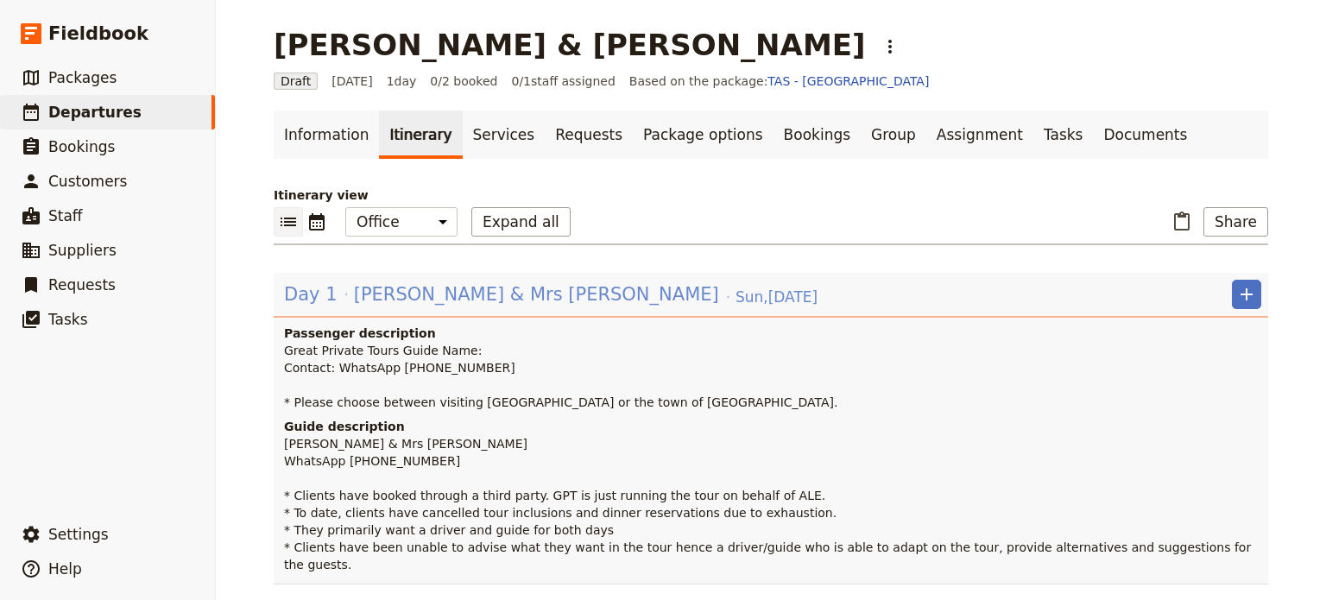
click at [529, 295] on span "[PERSON_NAME] & Mrs [PERSON_NAME]" at bounding box center [536, 295] width 365 height 26
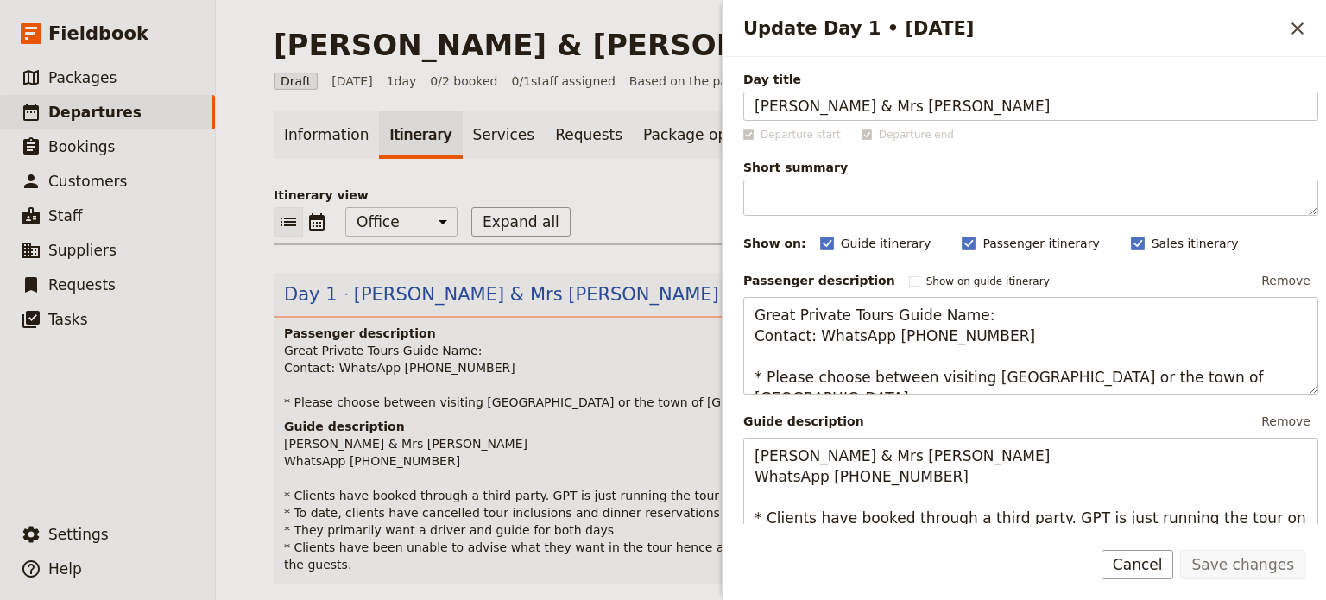
click at [1159, 562] on button "Cancel" at bounding box center [1138, 564] width 73 height 29
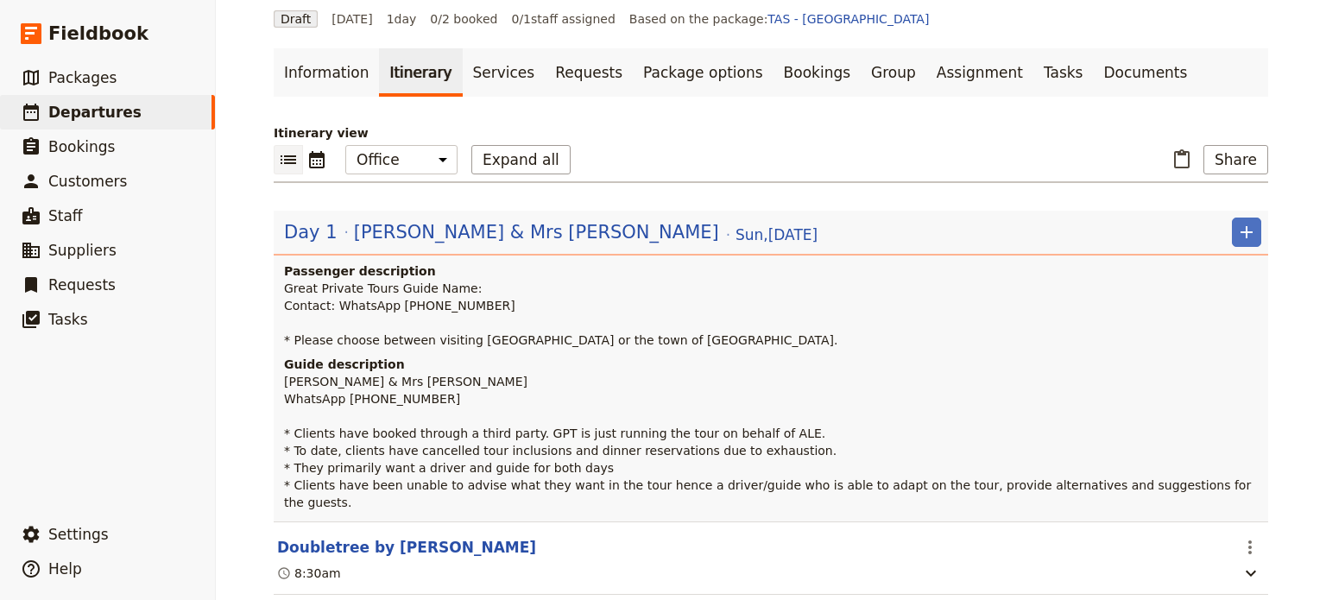
scroll to position [173, 0]
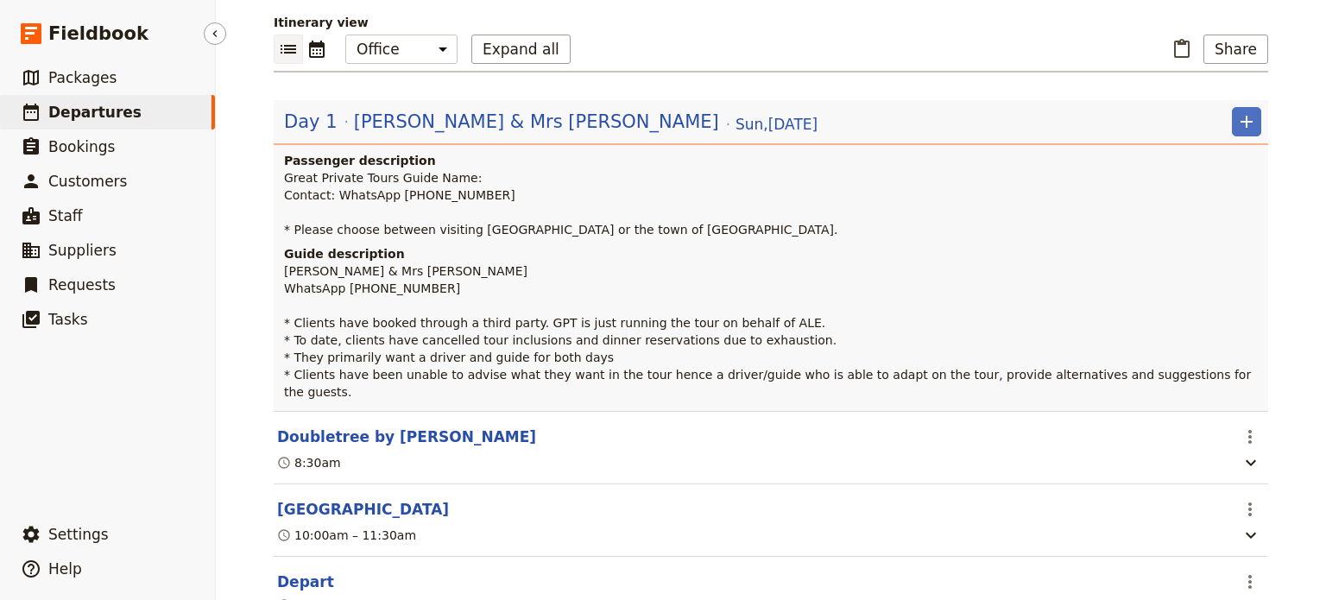
click at [96, 117] on span "Departures" at bounding box center [94, 112] width 93 height 17
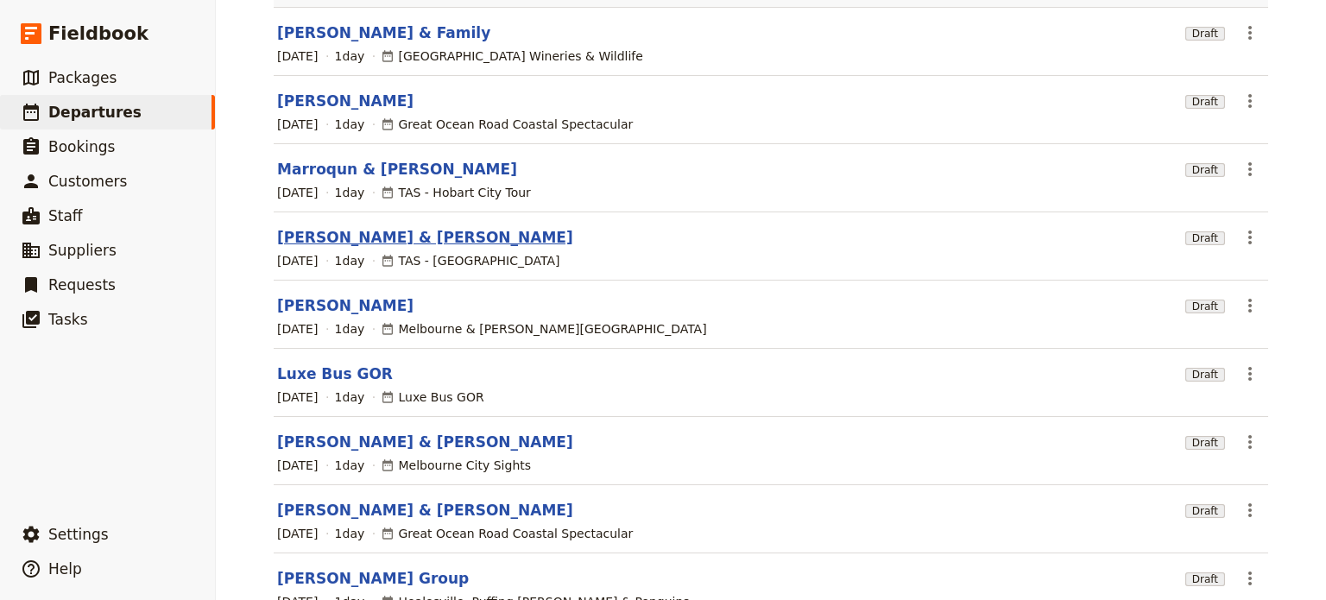
click at [384, 227] on link "[PERSON_NAME] & [PERSON_NAME]" at bounding box center [425, 237] width 296 height 21
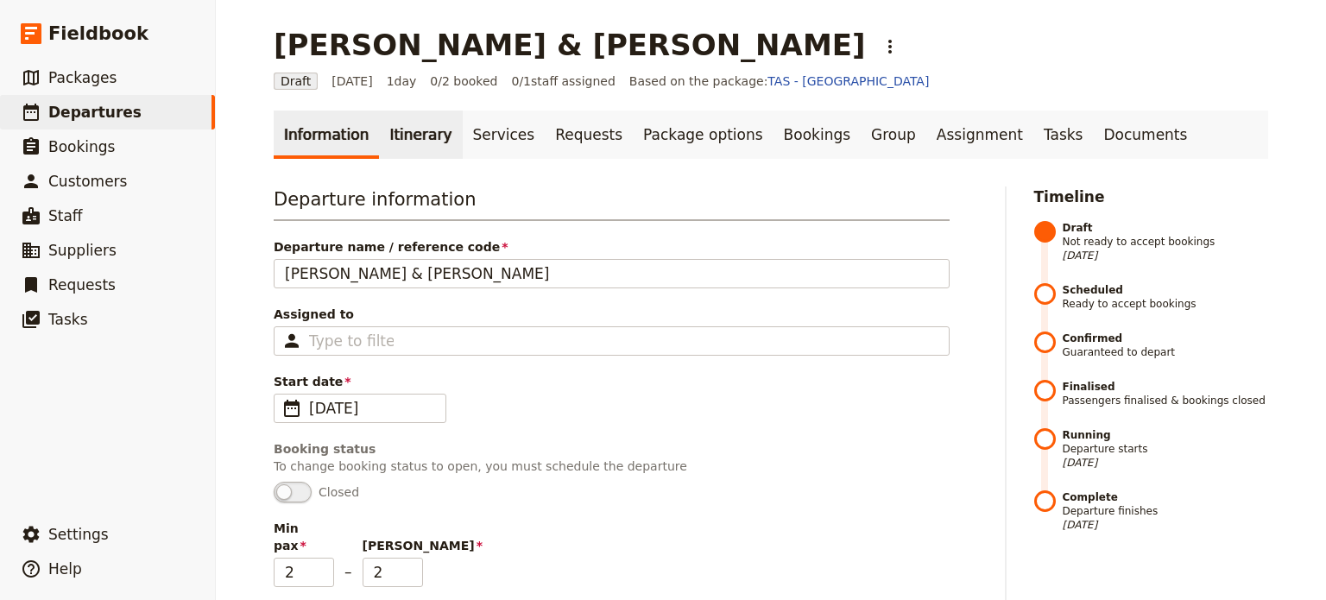
click at [423, 137] on link "Itinerary" at bounding box center [420, 135] width 83 height 48
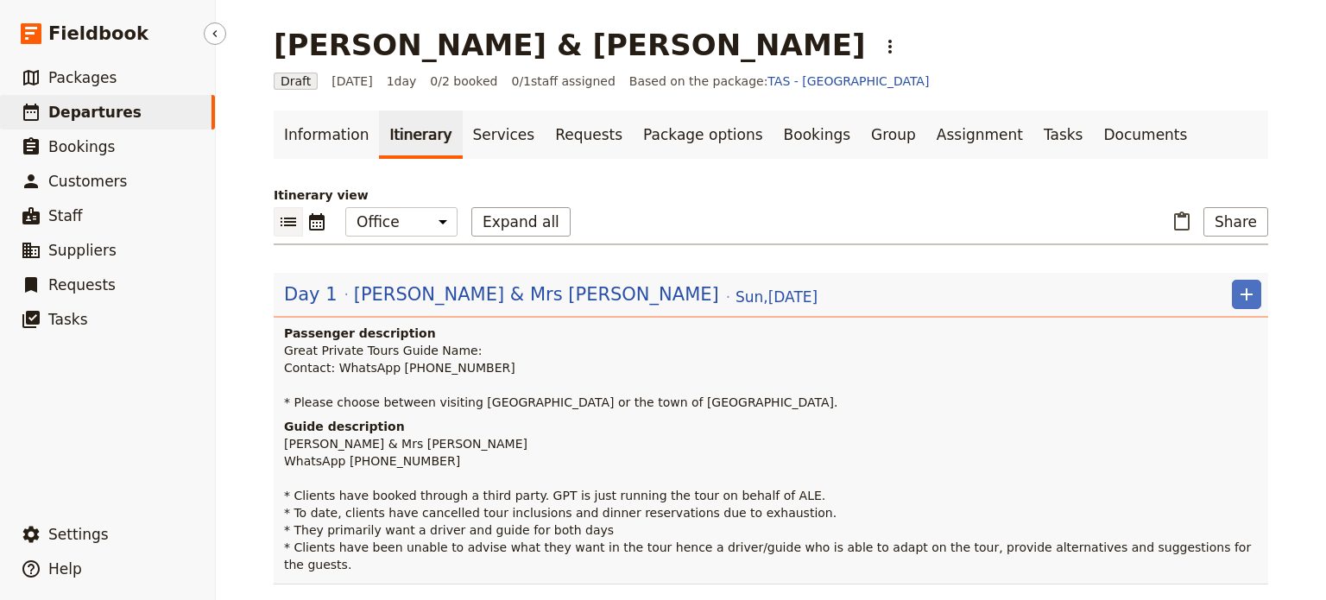
click at [109, 114] on span "Departures" at bounding box center [94, 112] width 93 height 17
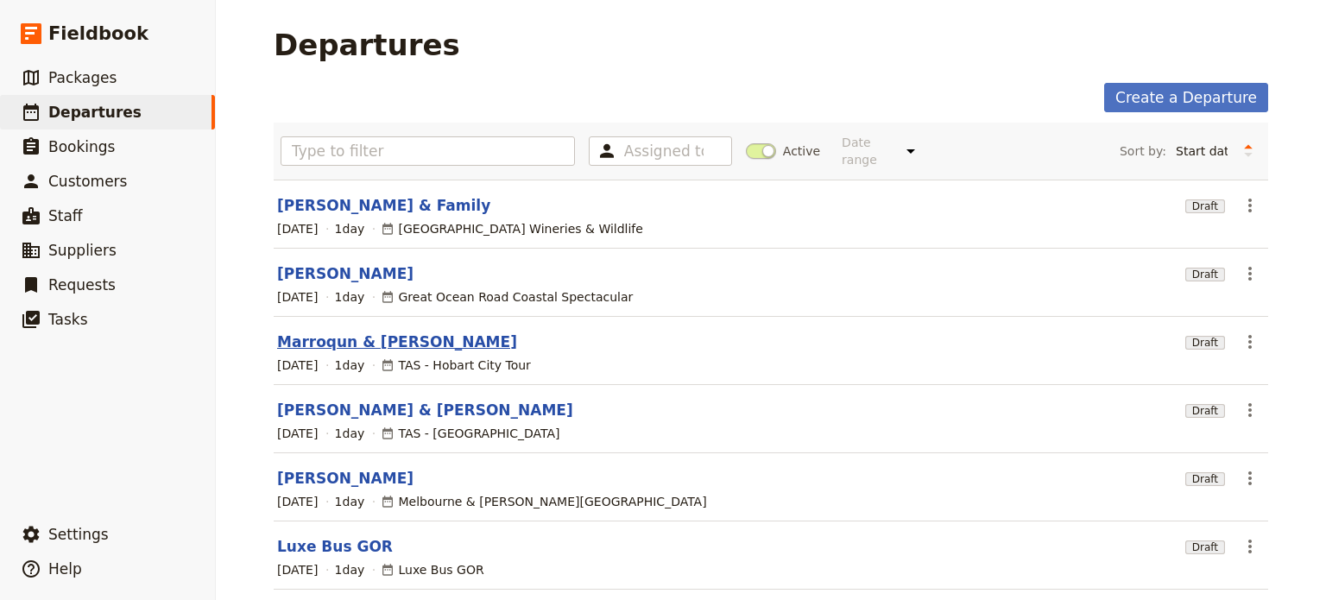
click at [360, 332] on link "Marroqun & [PERSON_NAME]" at bounding box center [397, 342] width 240 height 21
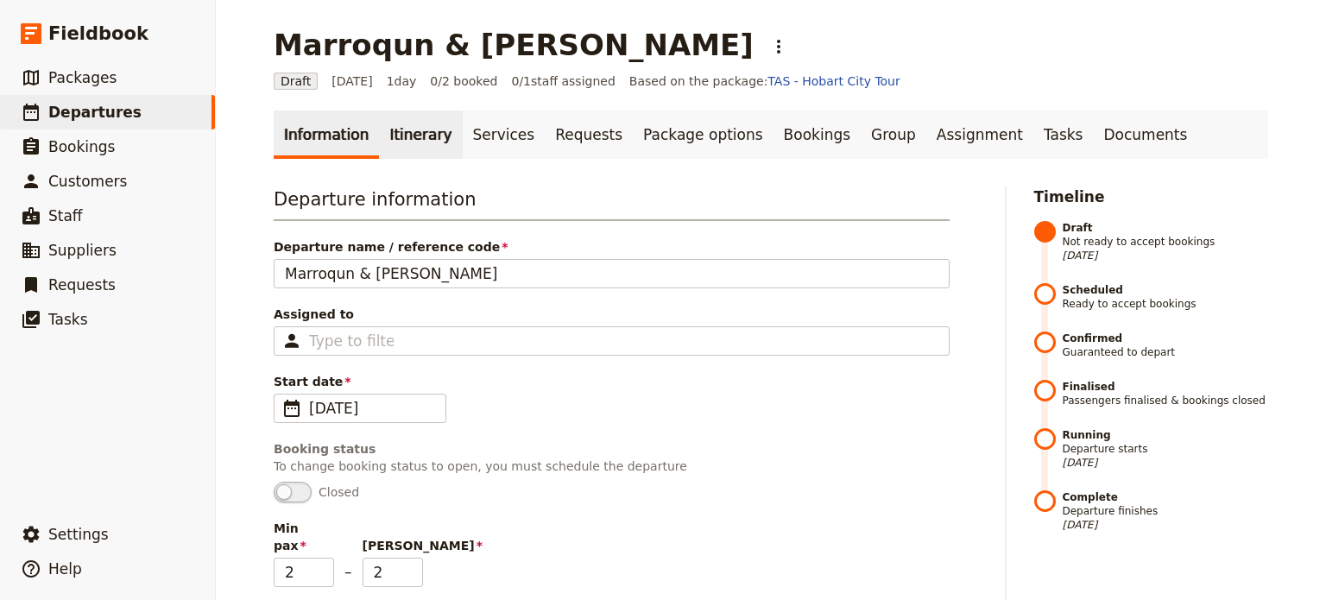
click at [396, 127] on link "Itinerary" at bounding box center [420, 135] width 83 height 48
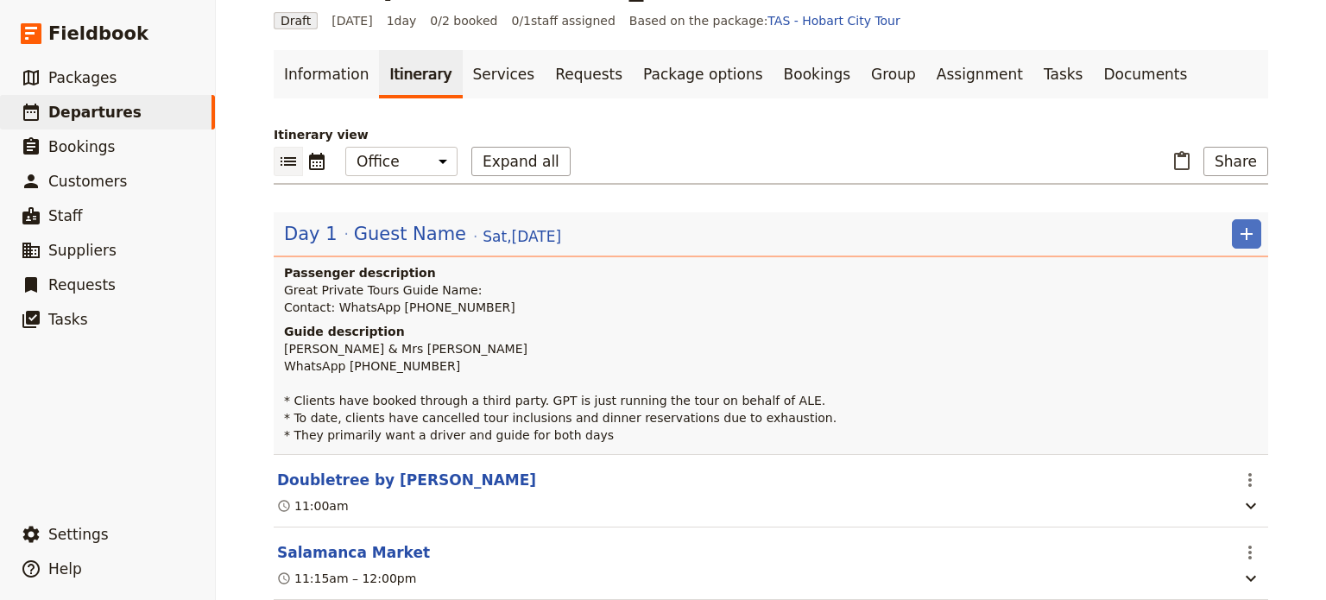
scroll to position [86, 0]
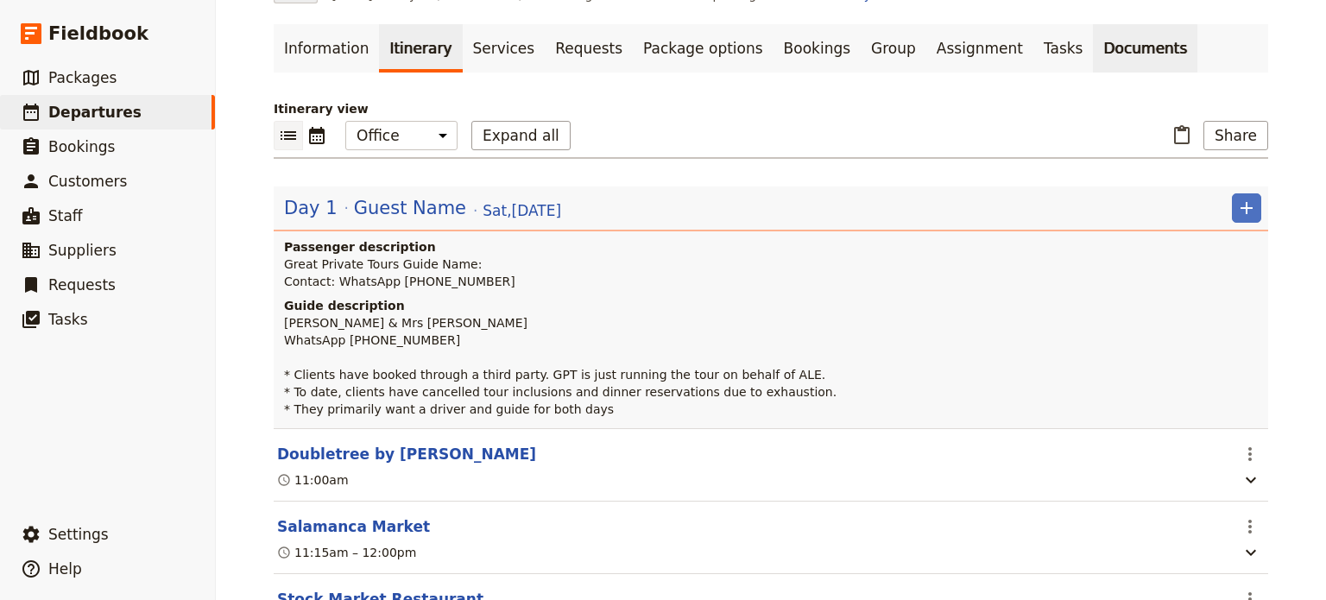
click at [1093, 46] on link "Documents" at bounding box center [1145, 48] width 104 height 48
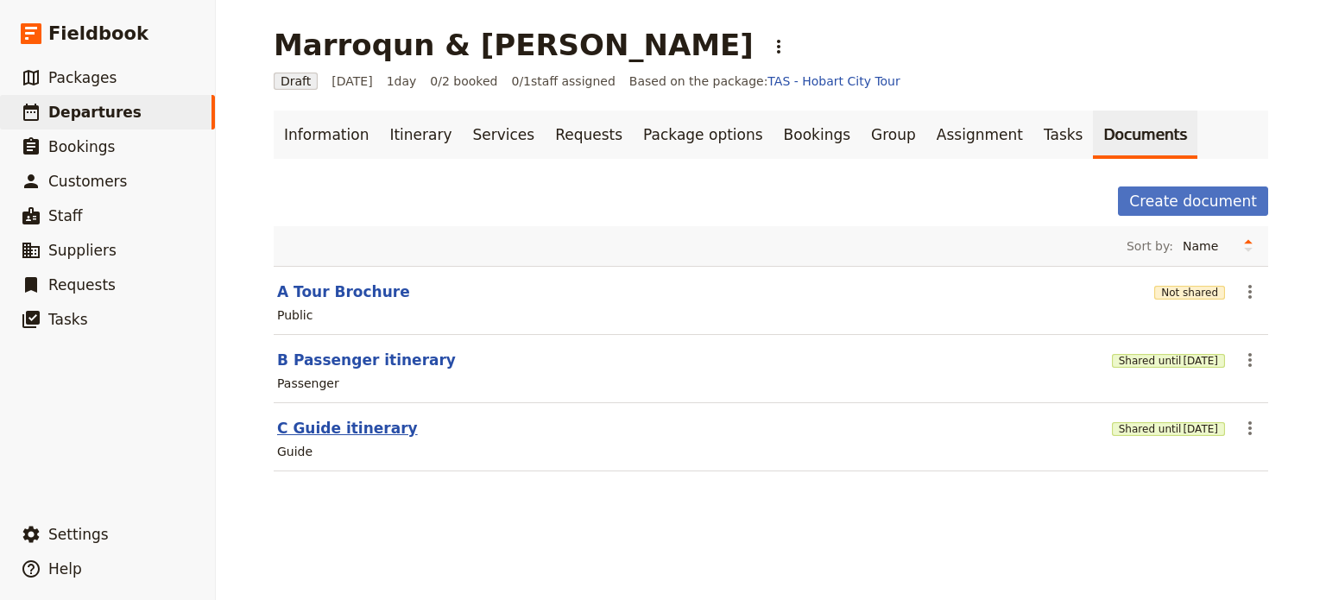
click at [340, 423] on button "C Guide itinerary" at bounding box center [347, 428] width 141 height 21
select select "STAFF"
select select "RUN_SHEET"
select select "DEFAULT"
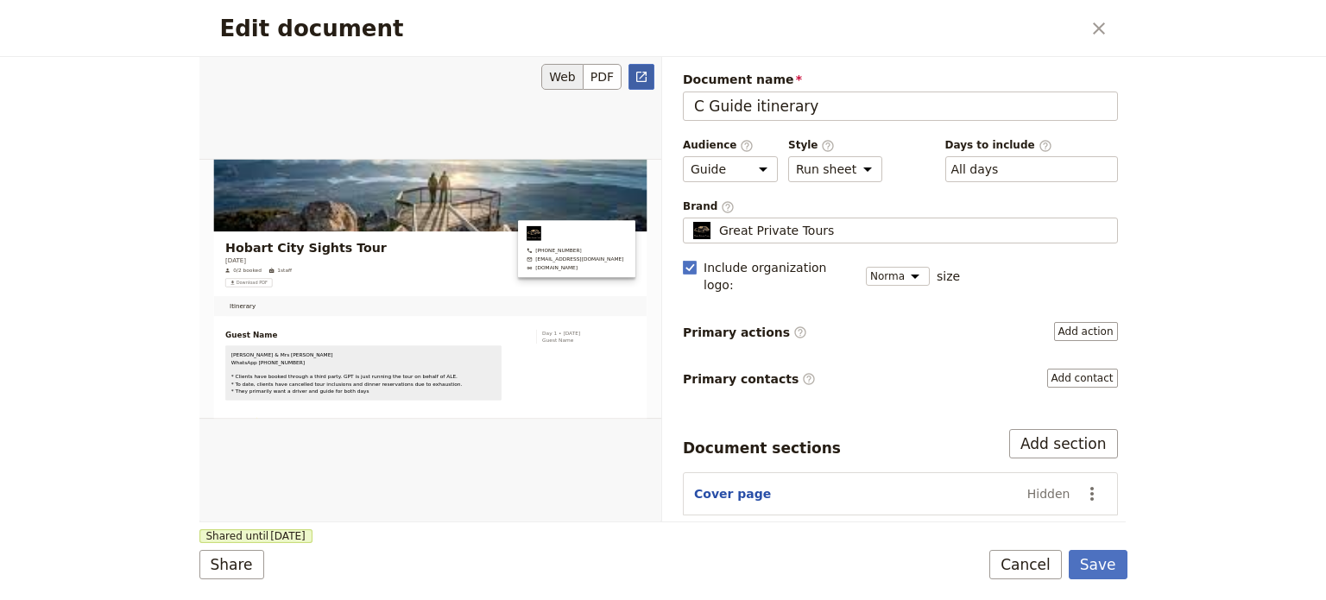
click at [645, 75] on icon "Open full preview" at bounding box center [642, 77] width 14 height 14
drag, startPoint x: 1019, startPoint y: 560, endPoint x: 996, endPoint y: 515, distance: 51.4
click at [1019, 559] on button "Cancel" at bounding box center [1026, 564] width 73 height 29
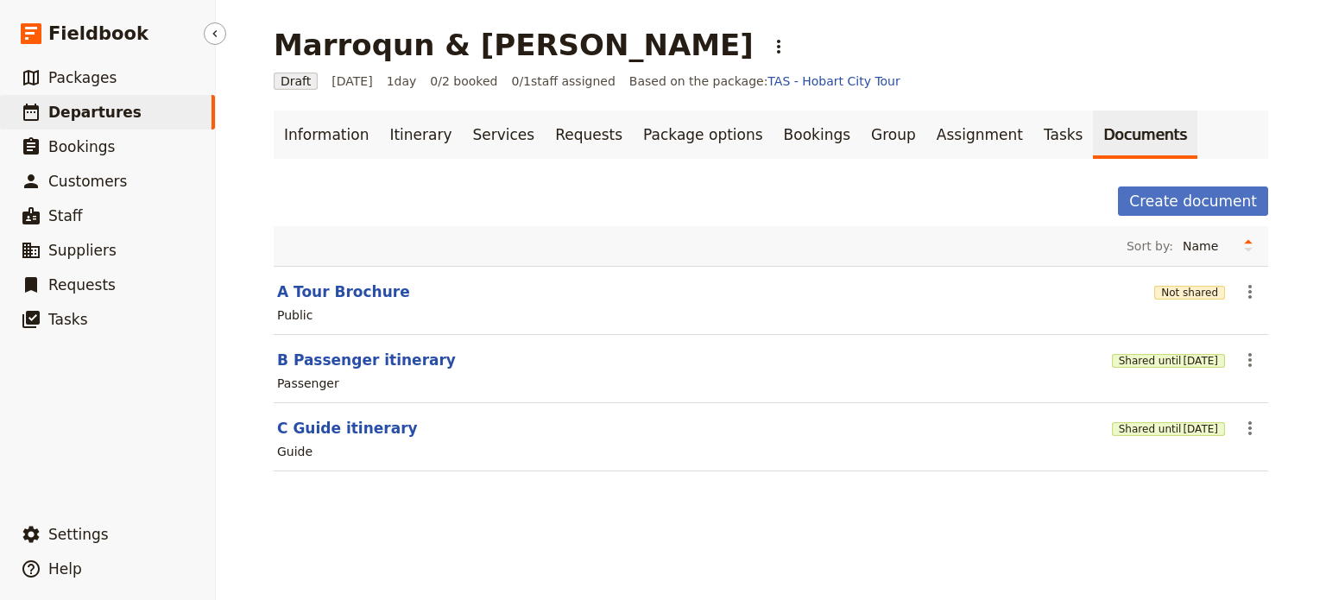
click at [49, 113] on span "Departures" at bounding box center [94, 112] width 93 height 17
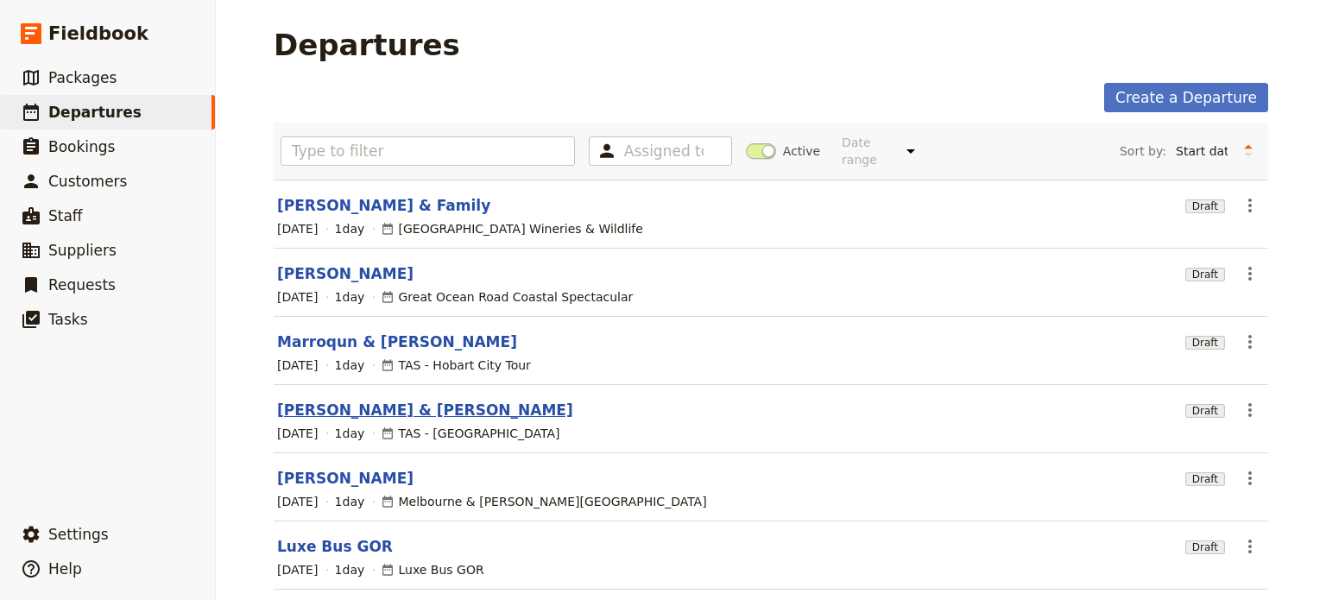
click at [350, 385] on section "Marroquin & Gonzalez Draft ​ 31 Aug 2025 1 day TAS - Bonorong & Mt Field Nation…" at bounding box center [771, 419] width 995 height 68
click at [351, 400] on link "[PERSON_NAME] & [PERSON_NAME]" at bounding box center [425, 410] width 296 height 21
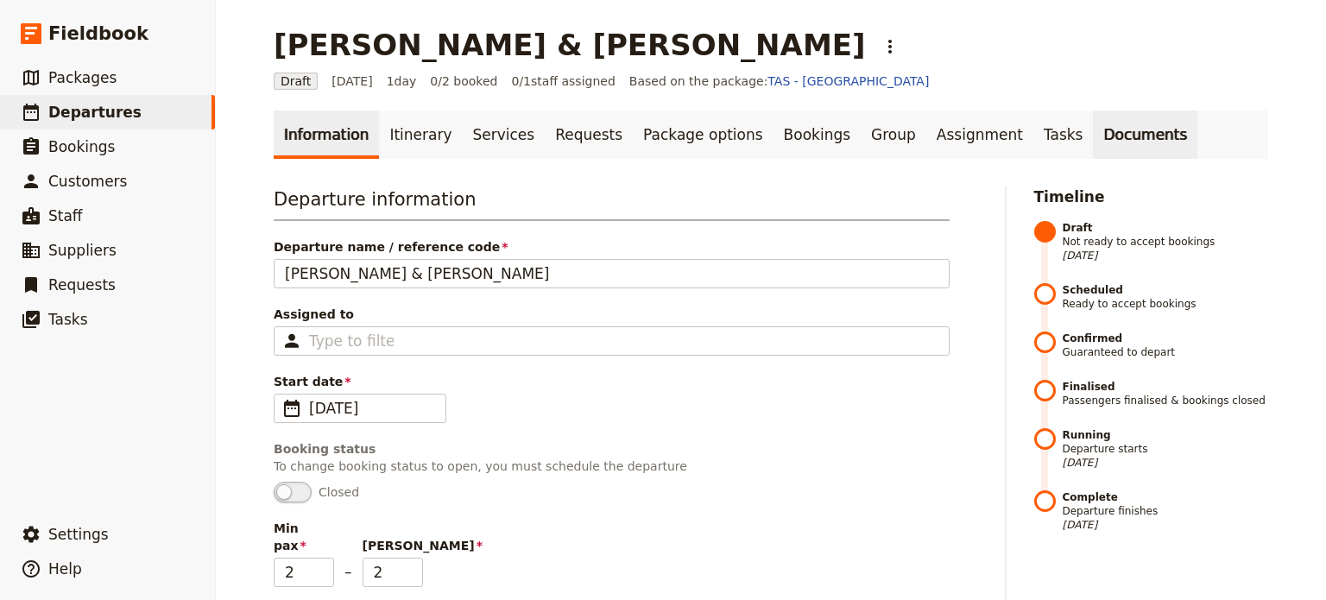
click at [1093, 127] on link "Documents" at bounding box center [1145, 135] width 104 height 48
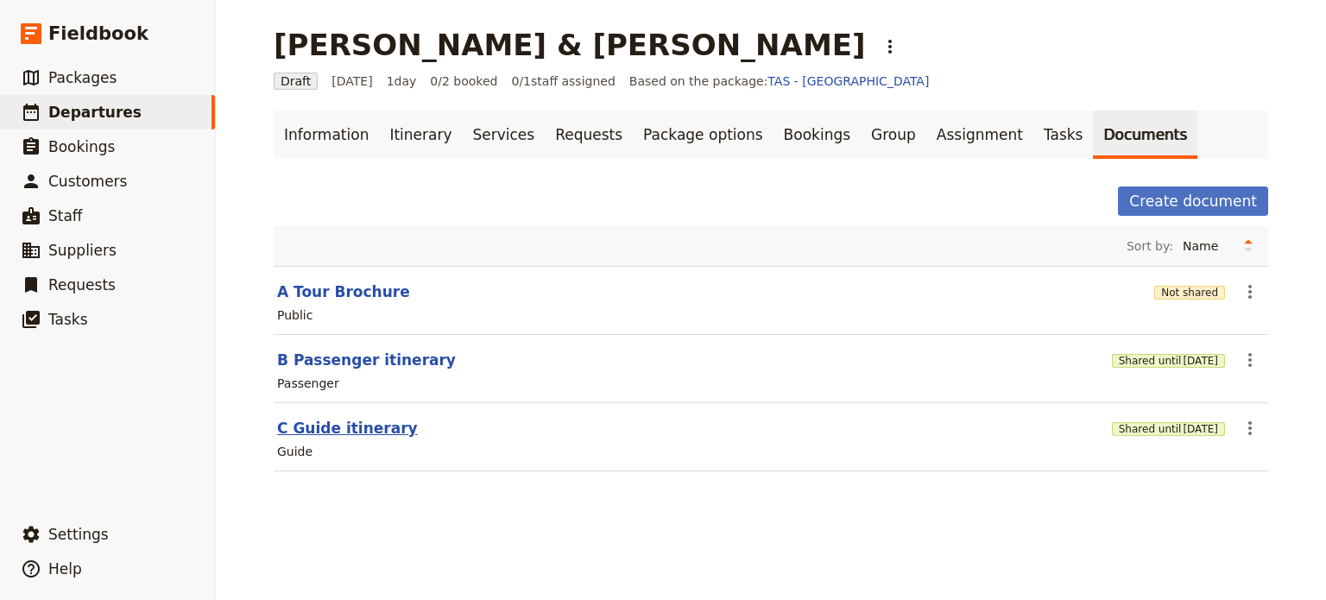
click at [347, 433] on button "C Guide itinerary" at bounding box center [347, 428] width 141 height 21
select select "STAFF"
select select "RUN_SHEET"
select select "DEFAULT"
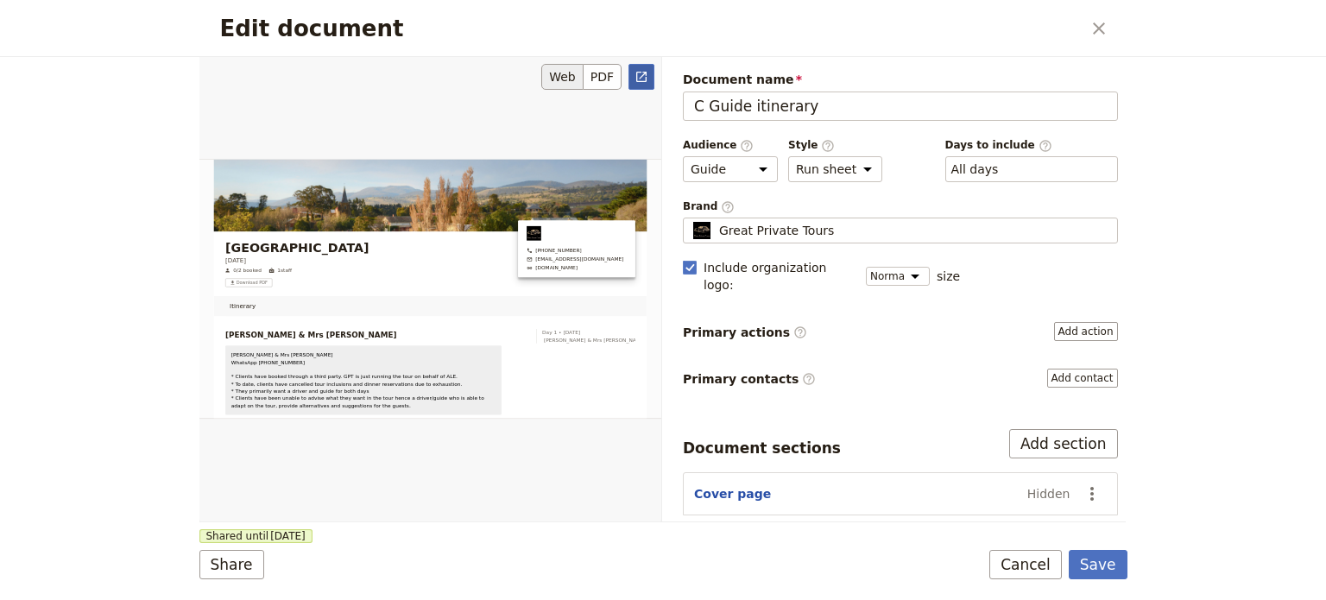
click at [649, 72] on link "​" at bounding box center [642, 77] width 26 height 26
click at [1027, 561] on button "Cancel" at bounding box center [1026, 564] width 73 height 29
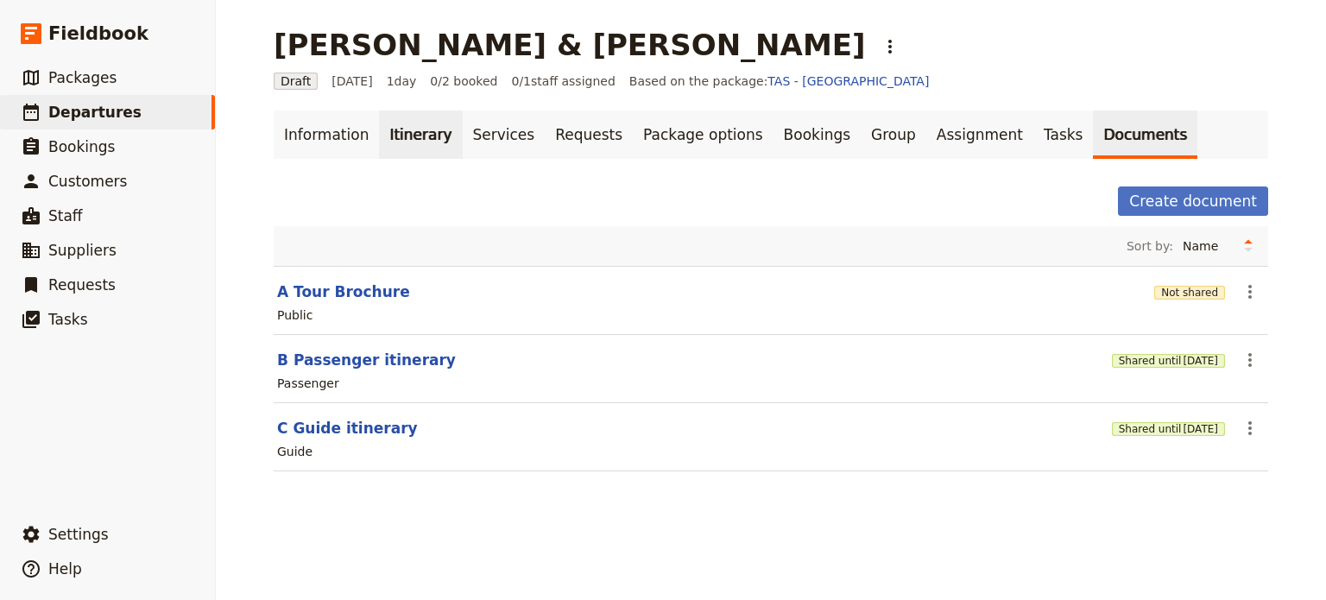
click at [383, 134] on link "Itinerary" at bounding box center [420, 135] width 83 height 48
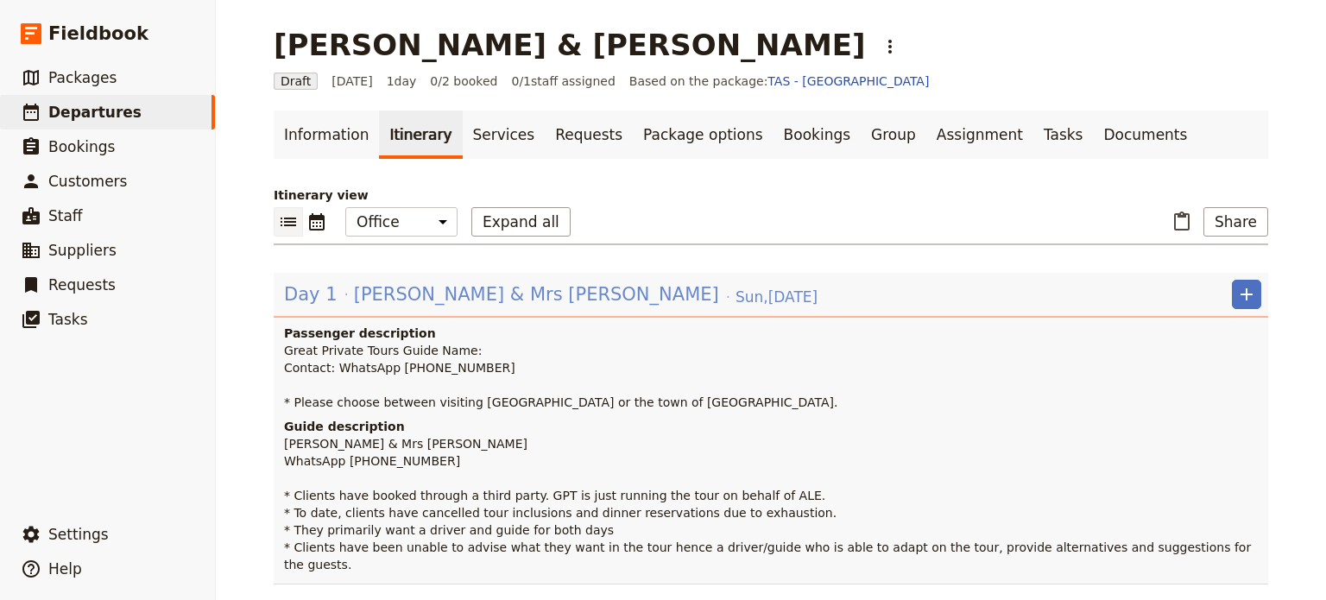
click at [405, 296] on span "[PERSON_NAME] & Mrs [PERSON_NAME]" at bounding box center [536, 295] width 365 height 26
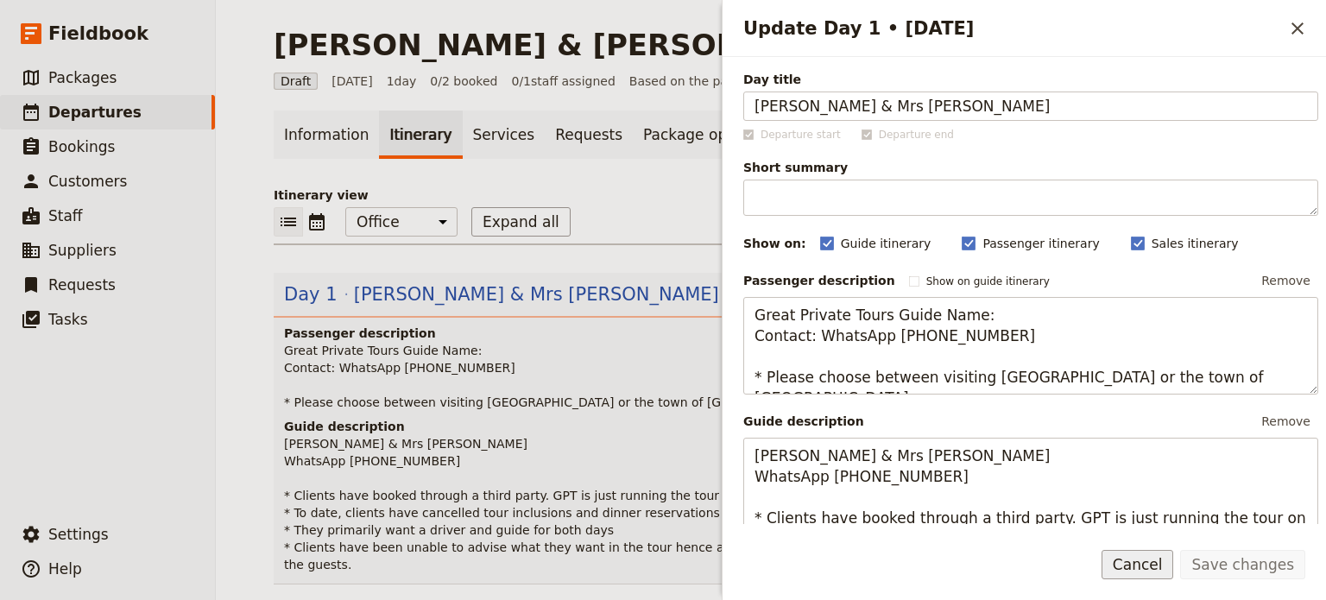
click at [1126, 560] on button "Cancel" at bounding box center [1138, 564] width 73 height 29
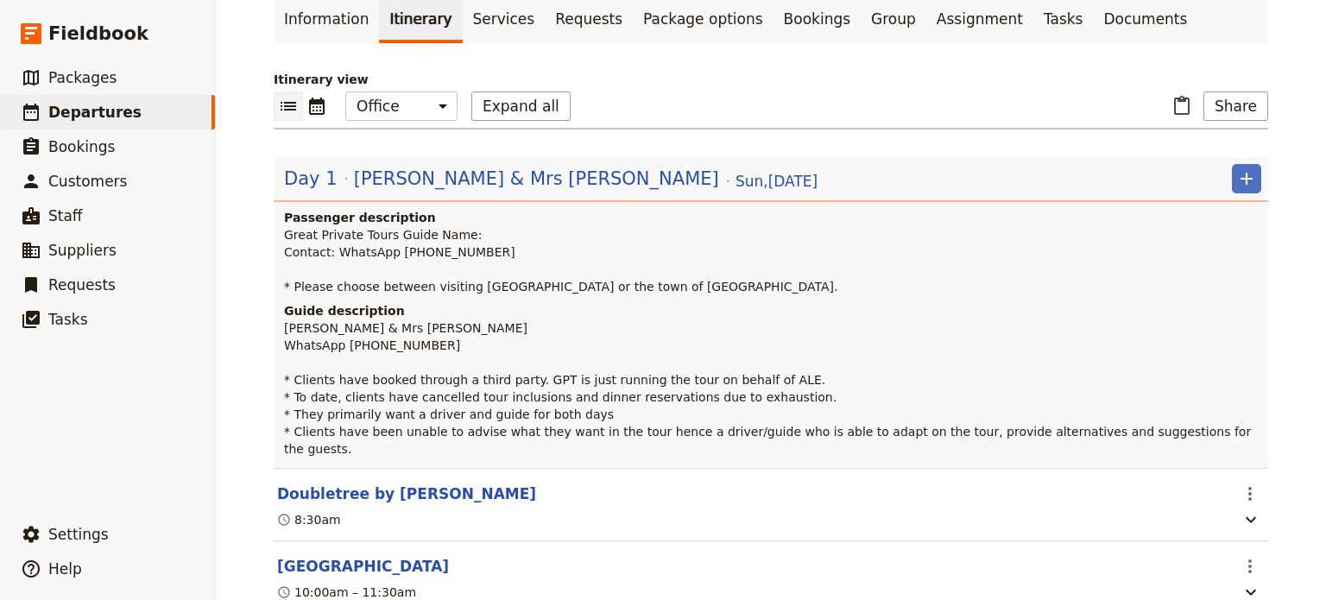
scroll to position [259, 0]
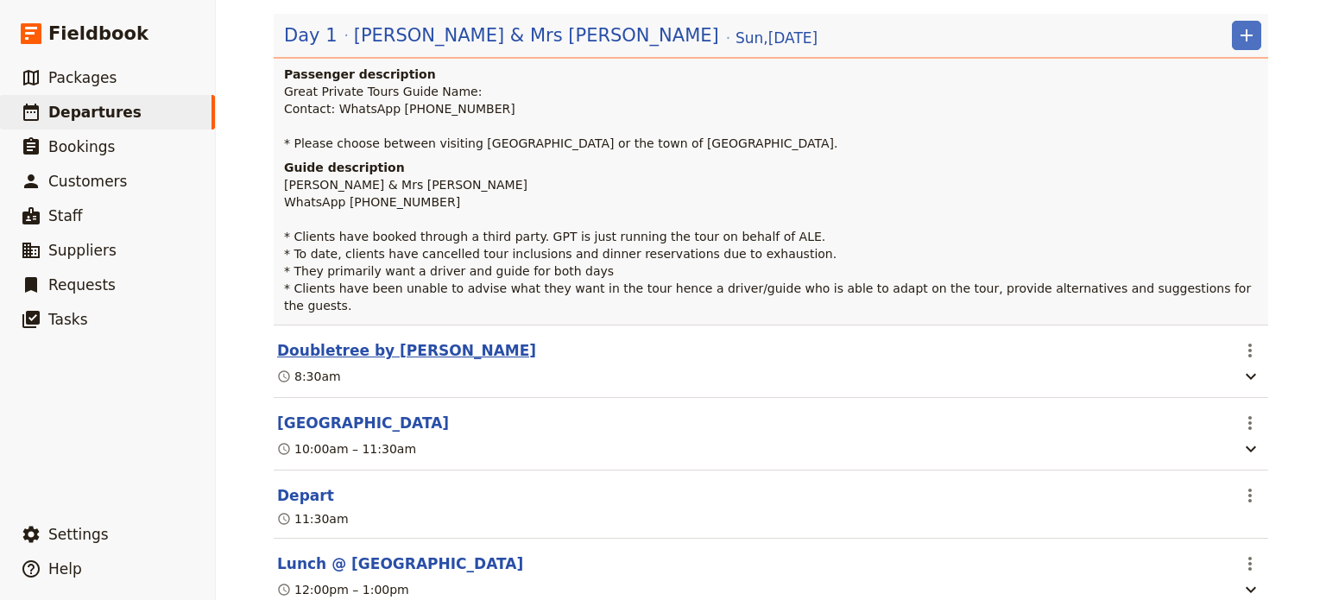
click at [387, 340] on button "Doubletree by [PERSON_NAME]" at bounding box center [406, 350] width 259 height 21
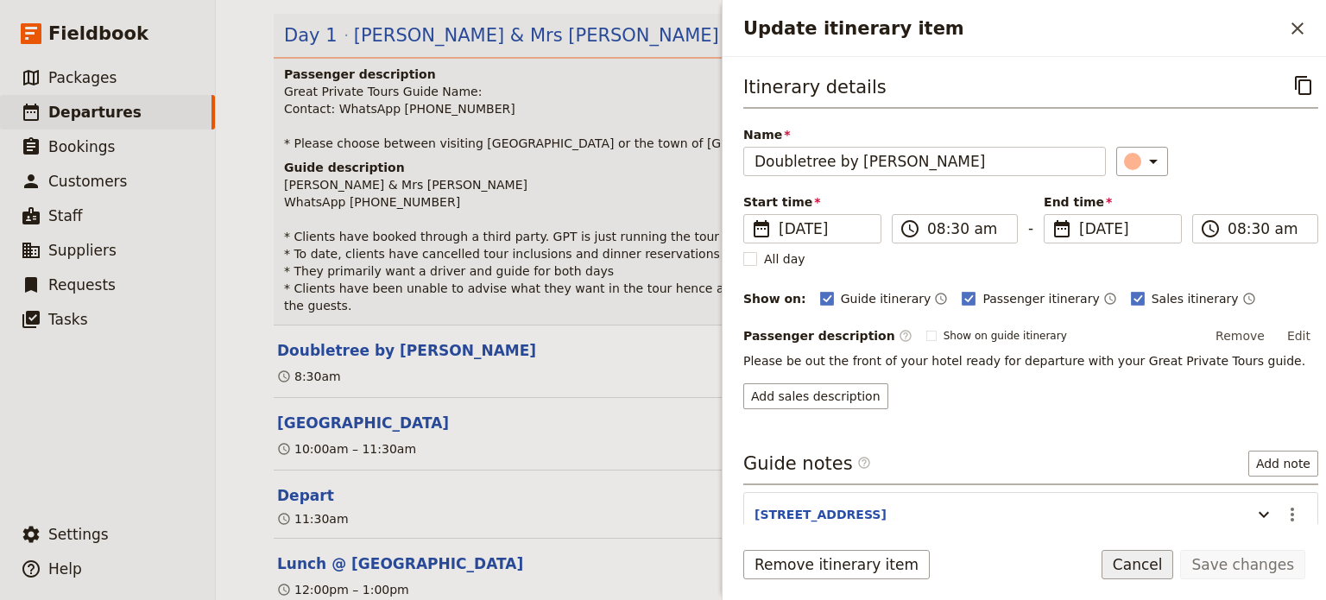
click at [1154, 562] on button "Cancel" at bounding box center [1138, 564] width 73 height 29
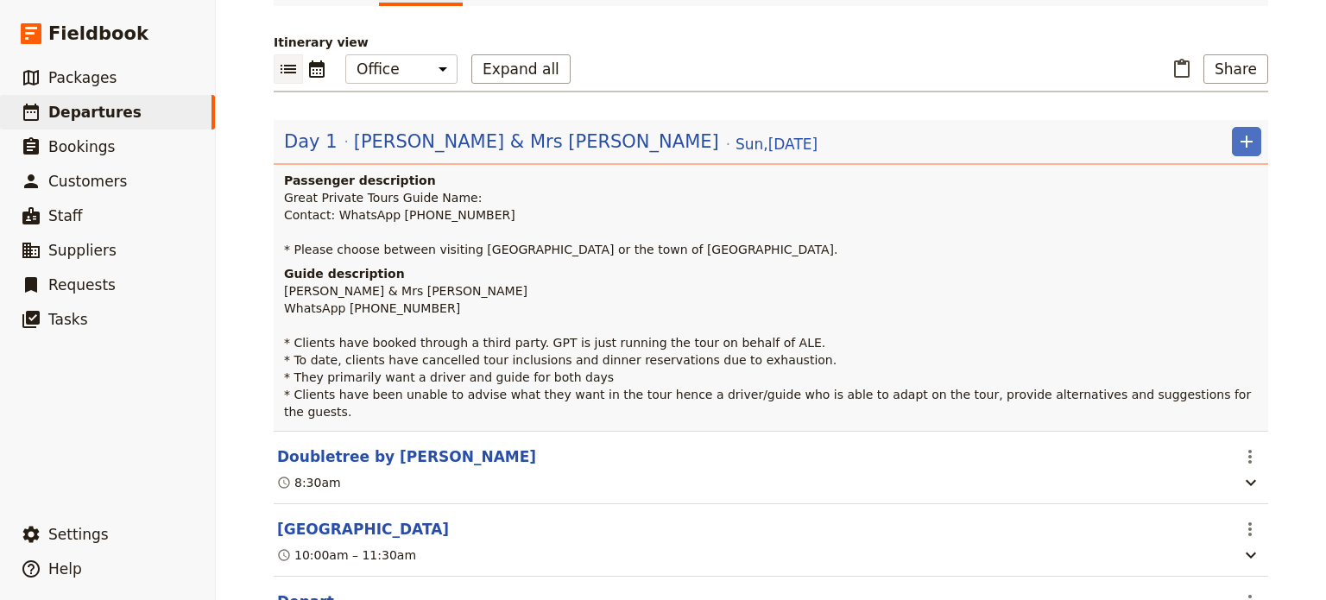
scroll to position [412, 0]
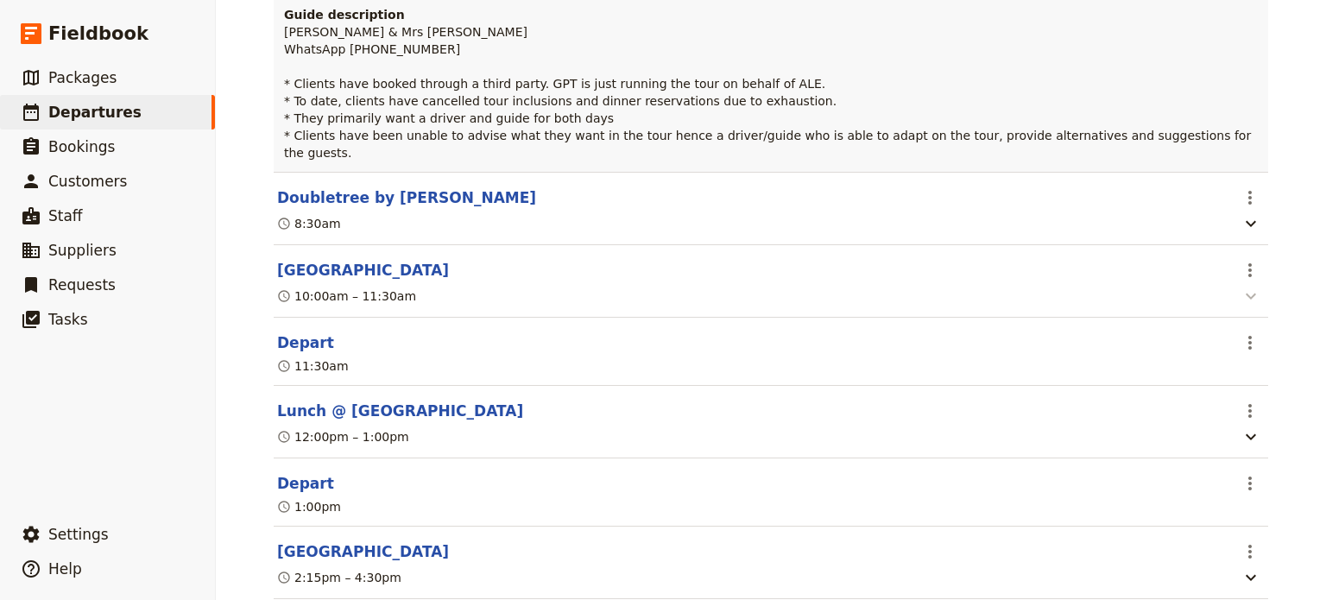
click at [1242, 286] on icon "button" at bounding box center [1251, 296] width 21 height 21
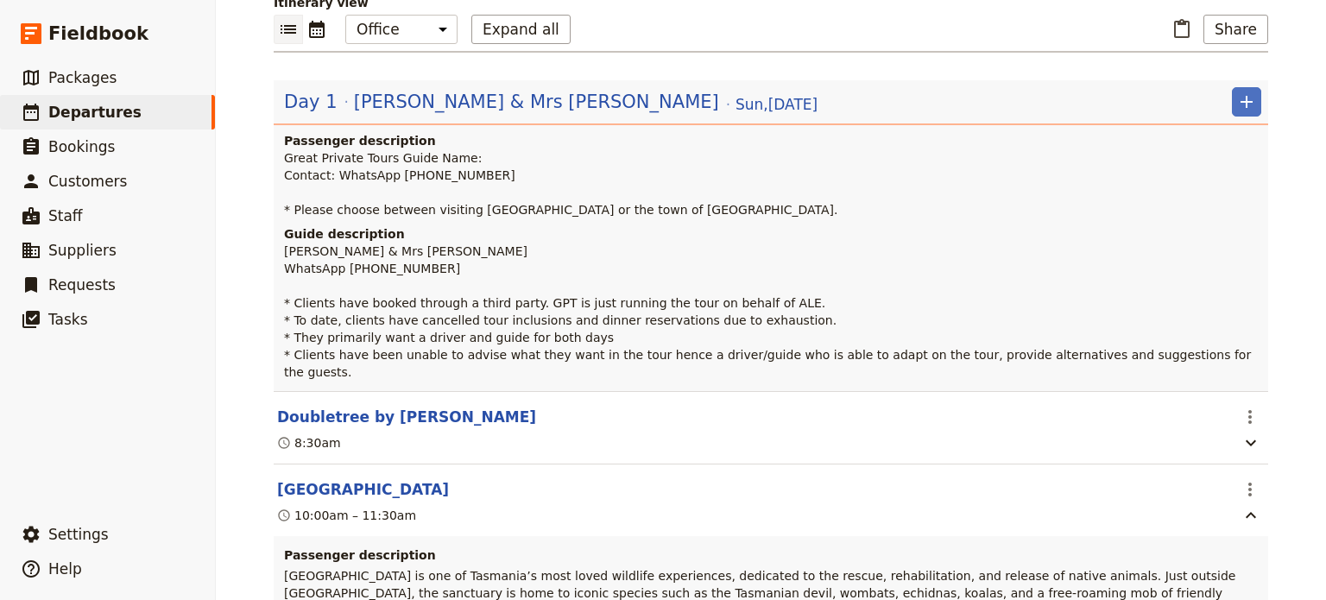
scroll to position [0, 0]
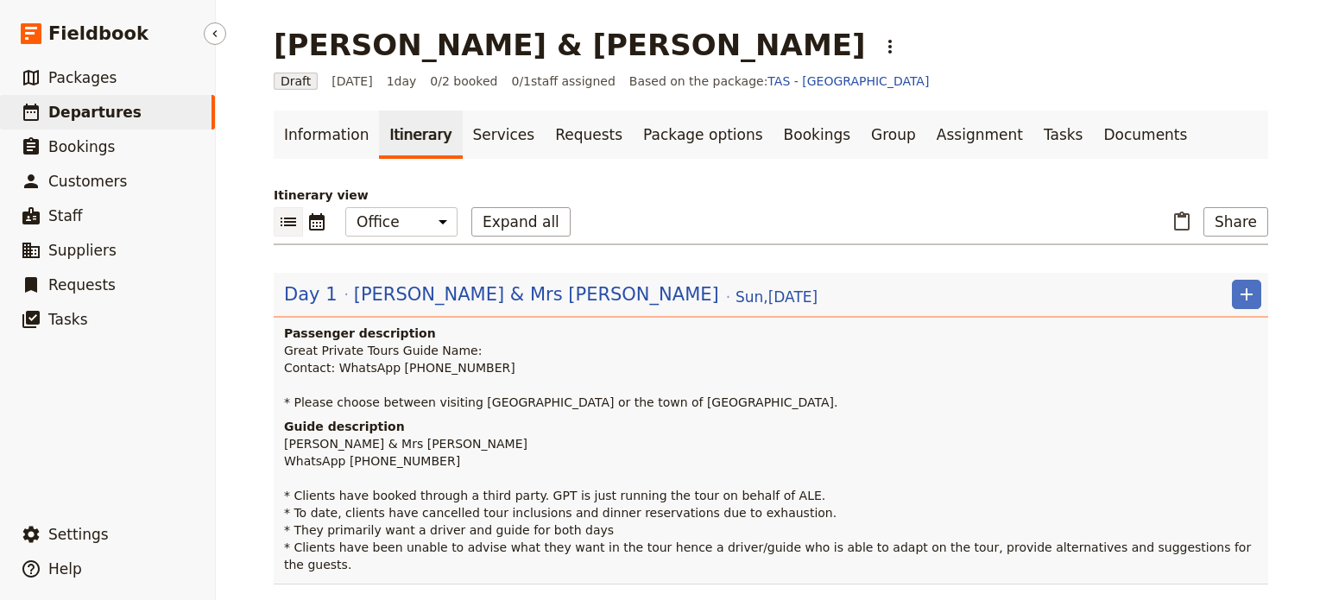
click at [94, 117] on span "Departures" at bounding box center [94, 112] width 93 height 17
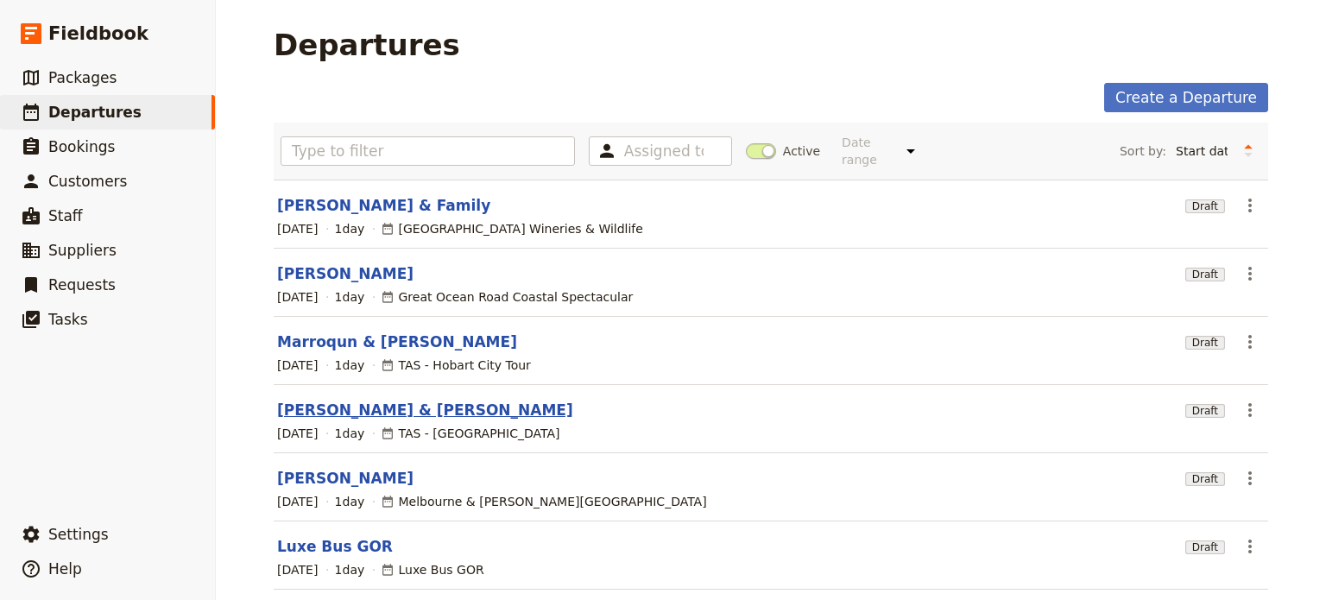
click at [349, 400] on link "[PERSON_NAME] & [PERSON_NAME]" at bounding box center [425, 410] width 296 height 21
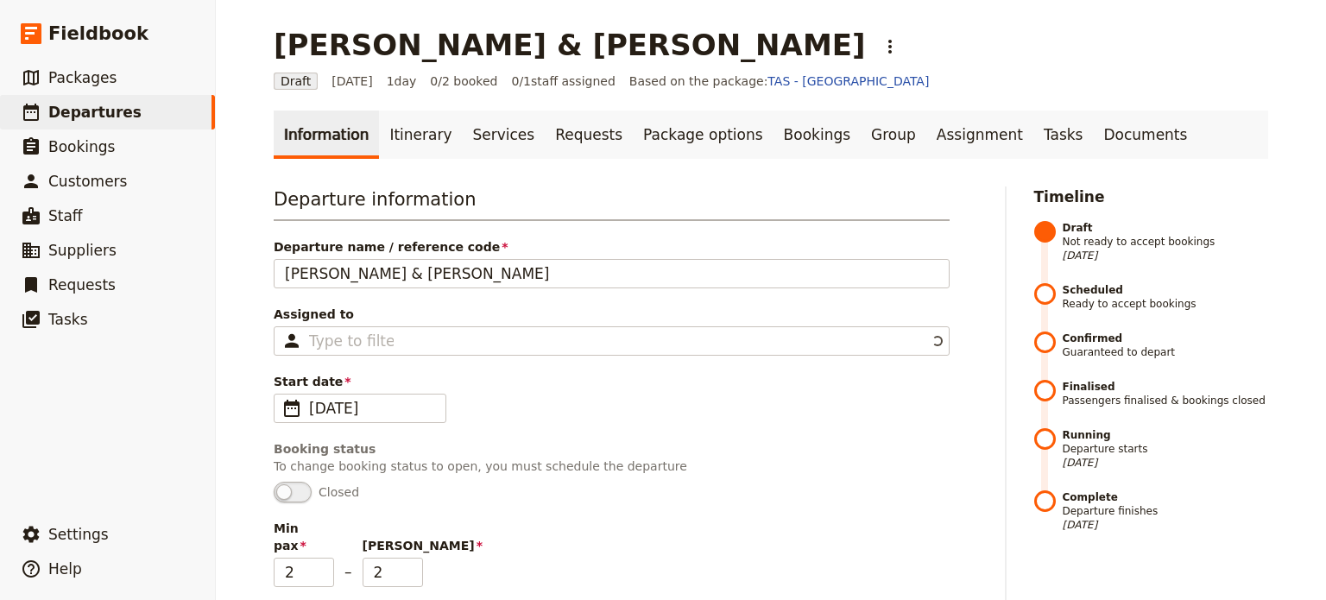
click at [394, 137] on link "Itinerary" at bounding box center [420, 135] width 83 height 48
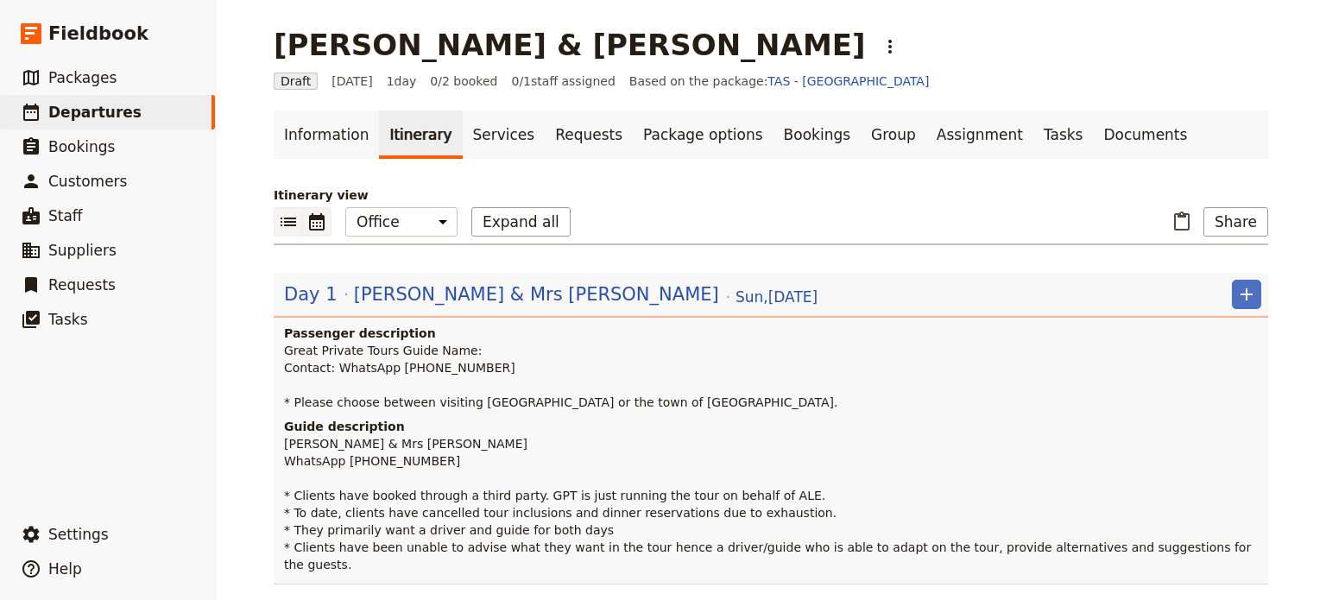
click at [319, 216] on icon "Calendar view" at bounding box center [317, 222] width 21 height 21
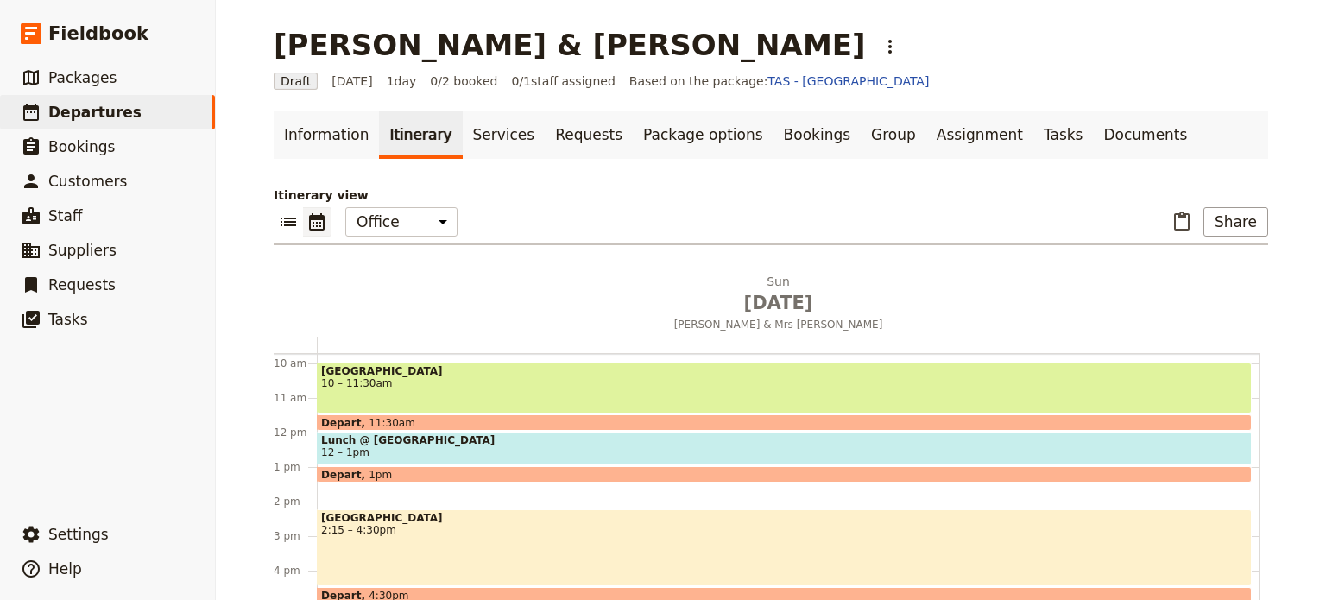
scroll to position [311, 0]
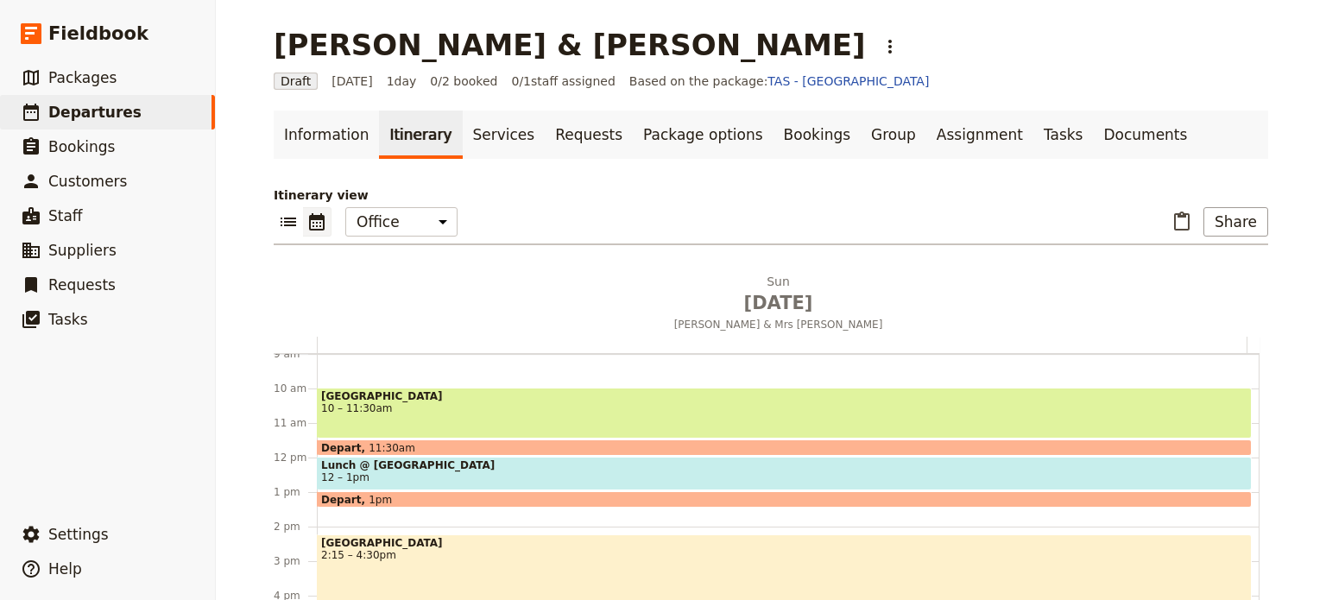
click at [450, 472] on span "12 – 1pm" at bounding box center [784, 478] width 927 height 12
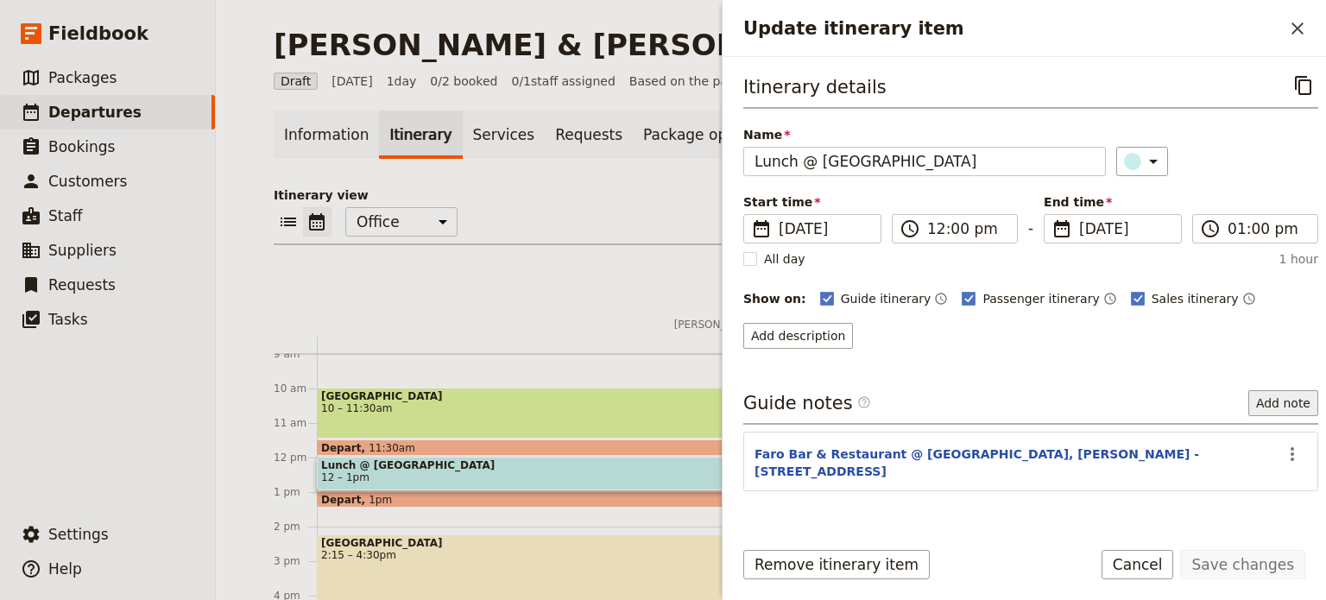
click at [1261, 403] on button "Add note" at bounding box center [1284, 403] width 70 height 26
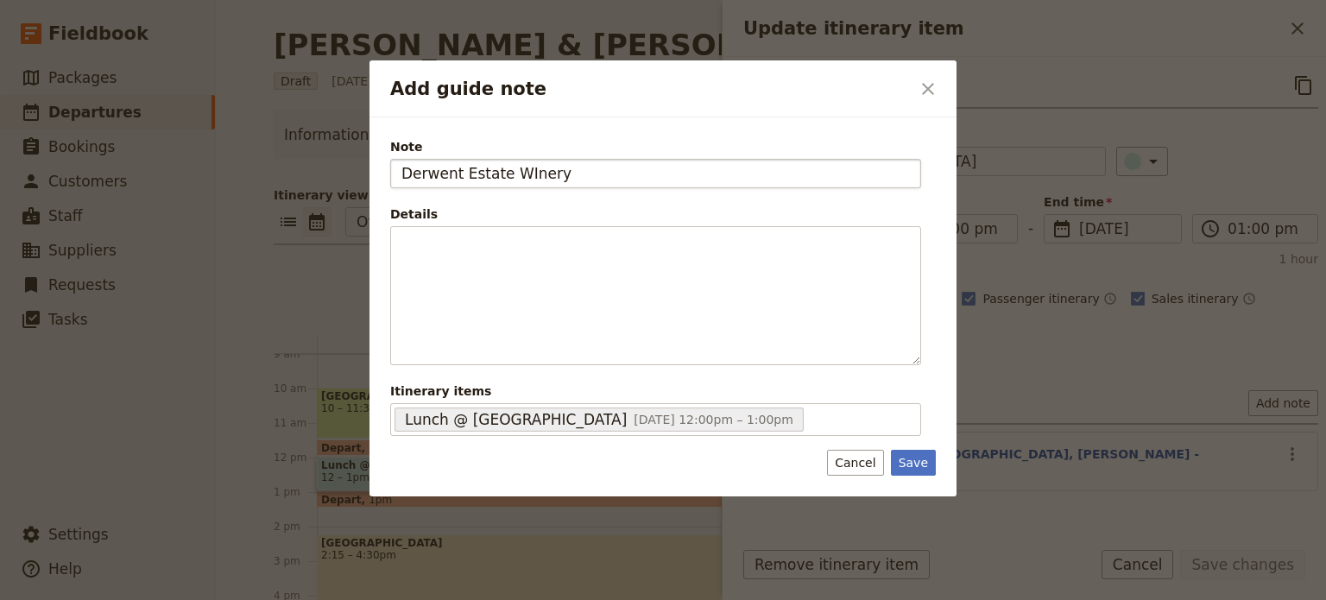
click at [519, 177] on input "Derwent Estate WInery" at bounding box center [655, 173] width 531 height 29
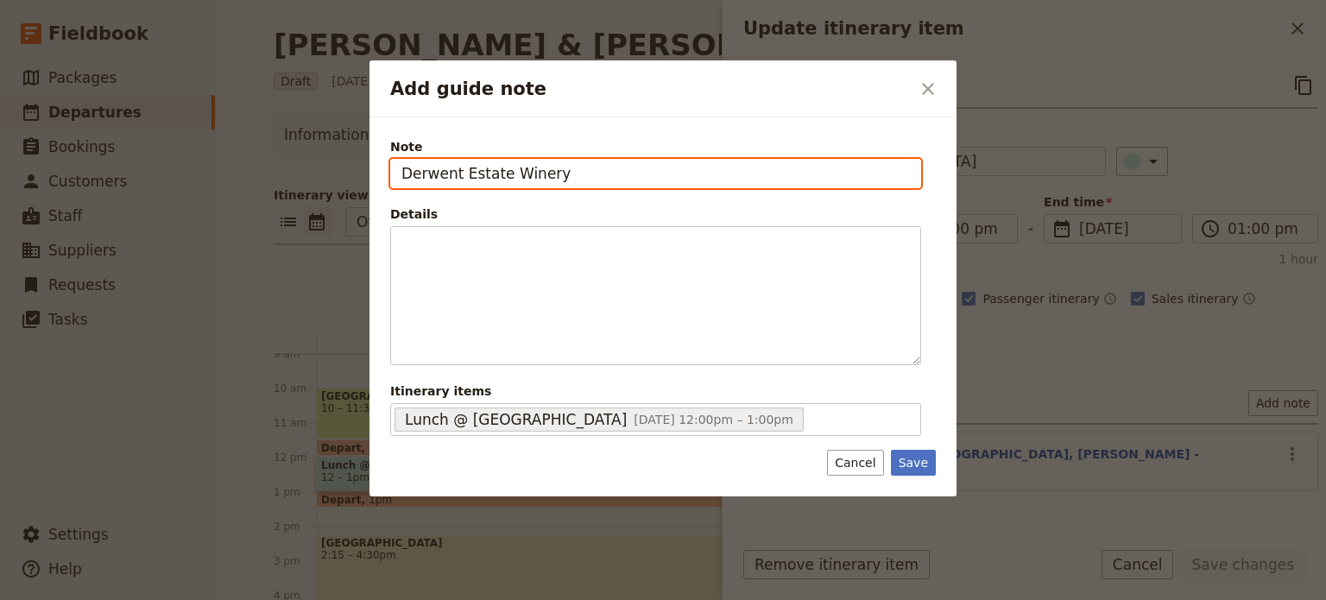
click at [590, 174] on input "Derwent Estate Winery" at bounding box center [655, 173] width 531 height 29
type input "Derwent Estate Winery @ 329 Lyell Hwy. Granton"
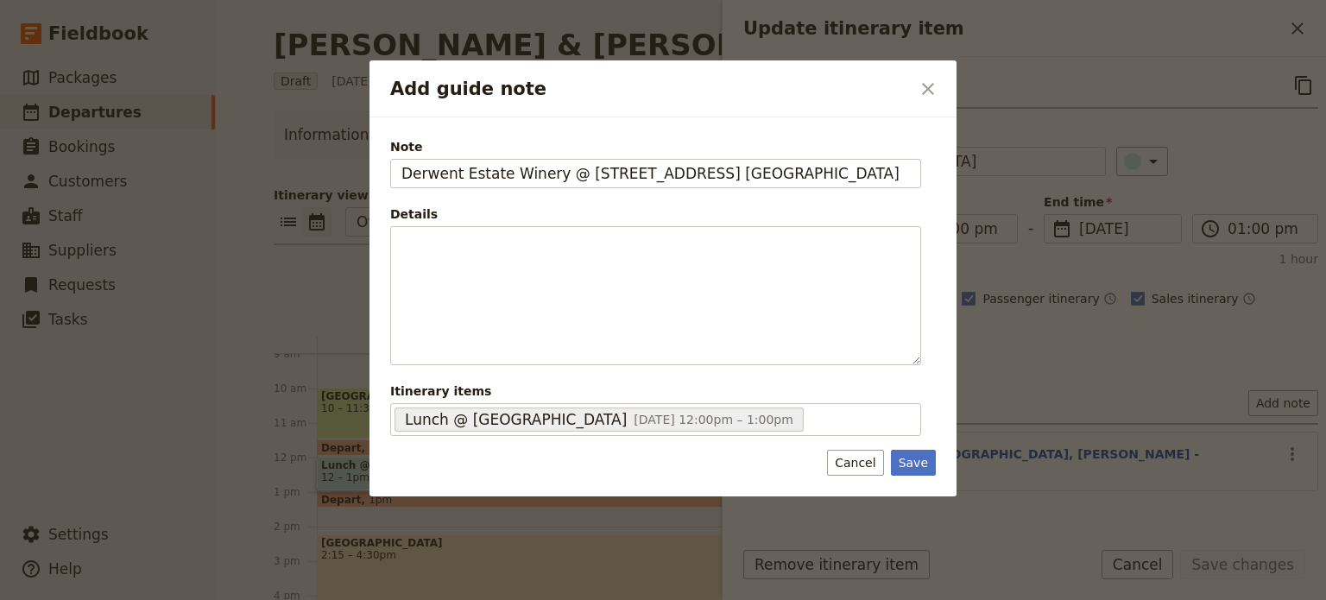
click at [936, 469] on div "Note Derwent Estate Winery @ 329 Lyell Hwy. Granton Details ​ ​ ​ ​ ​ ​ ​ ​ ​ I…" at bounding box center [663, 306] width 587 height 379
click at [927, 465] on button "Save" at bounding box center [913, 463] width 45 height 26
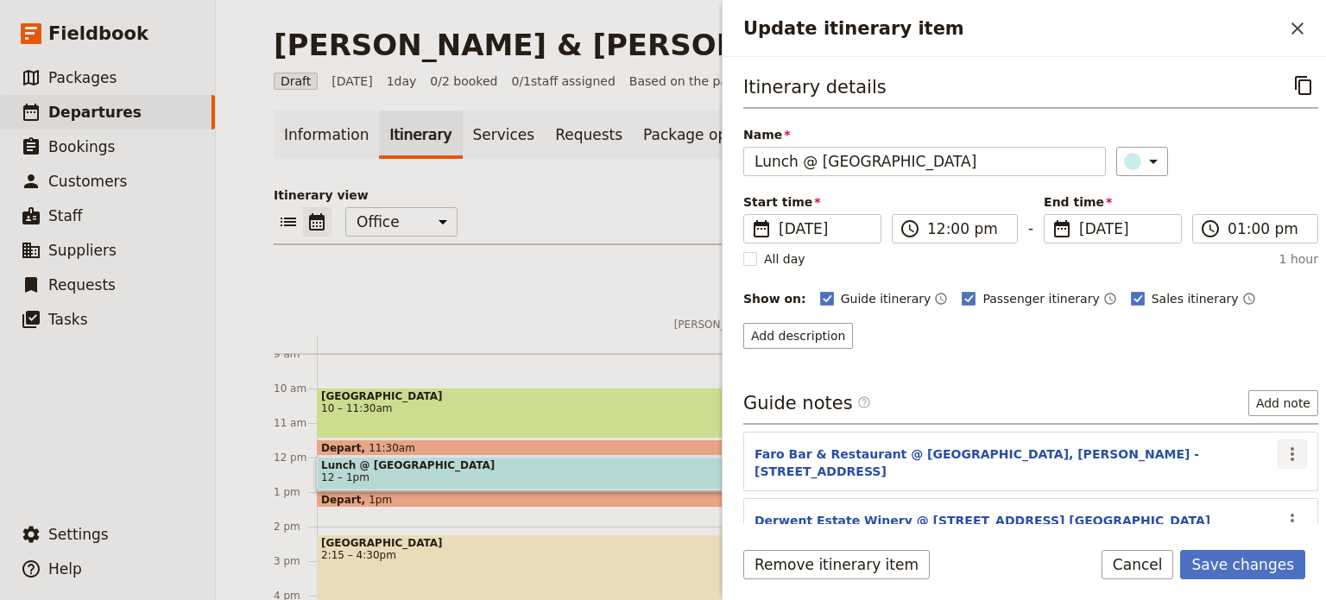
click at [1282, 445] on icon "Actions" at bounding box center [1292, 454] width 21 height 21
click at [1275, 490] on span "Edit note" at bounding box center [1243, 487] width 80 height 17
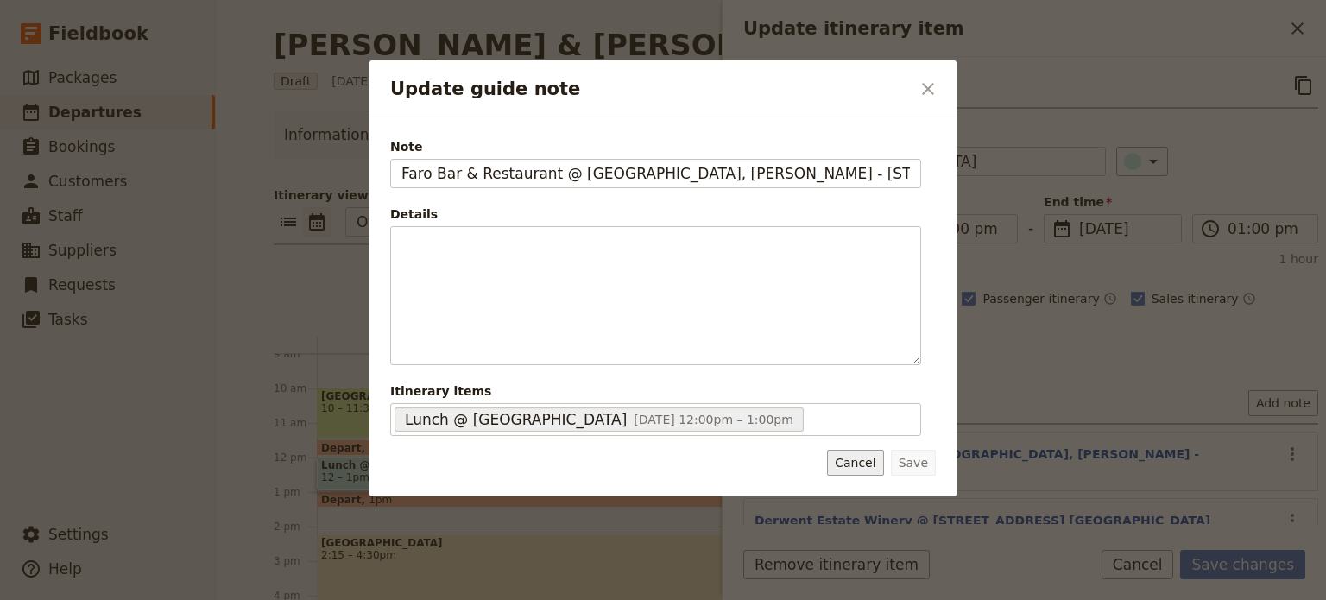
click at [867, 465] on button "Cancel" at bounding box center [855, 463] width 56 height 26
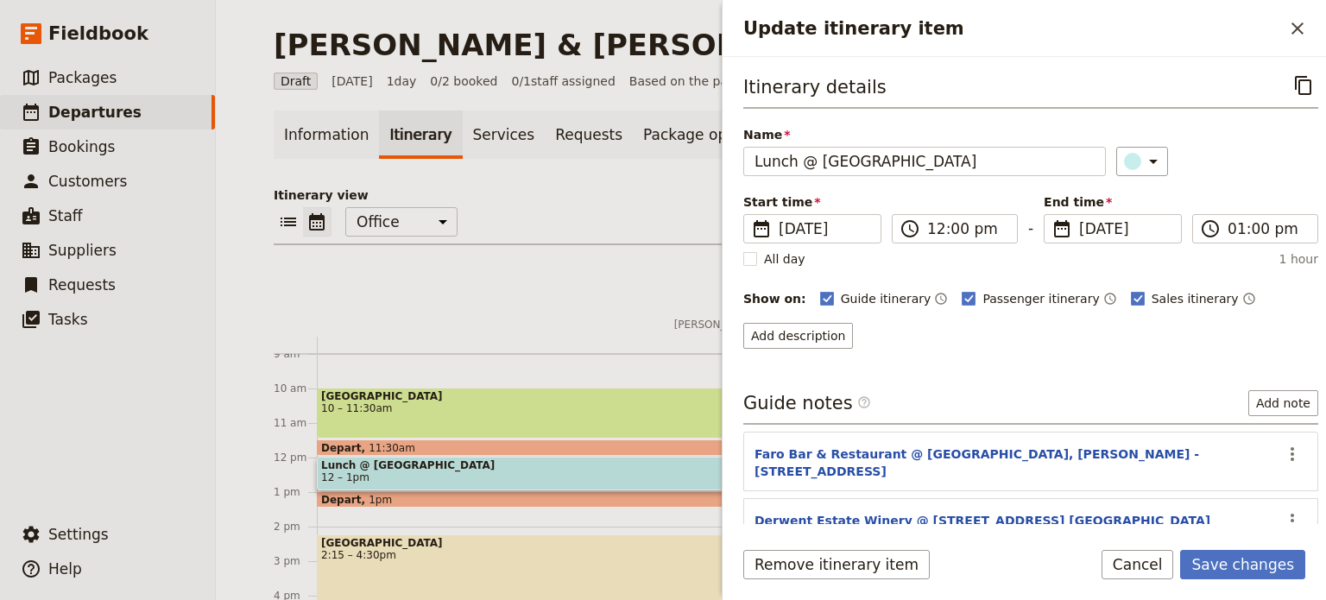
drag, startPoint x: 1271, startPoint y: 485, endPoint x: 1279, endPoint y: 497, distance: 14.4
click at [1270, 498] on section "Derwent Estate Winery @ 329 Lyell Hwy. Granton ​" at bounding box center [1031, 520] width 575 height 45
click at [1291, 514] on icon "Actions" at bounding box center [1292, 521] width 3 height 14
click at [1254, 541] on span "Edit note" at bounding box center [1230, 539] width 54 height 17
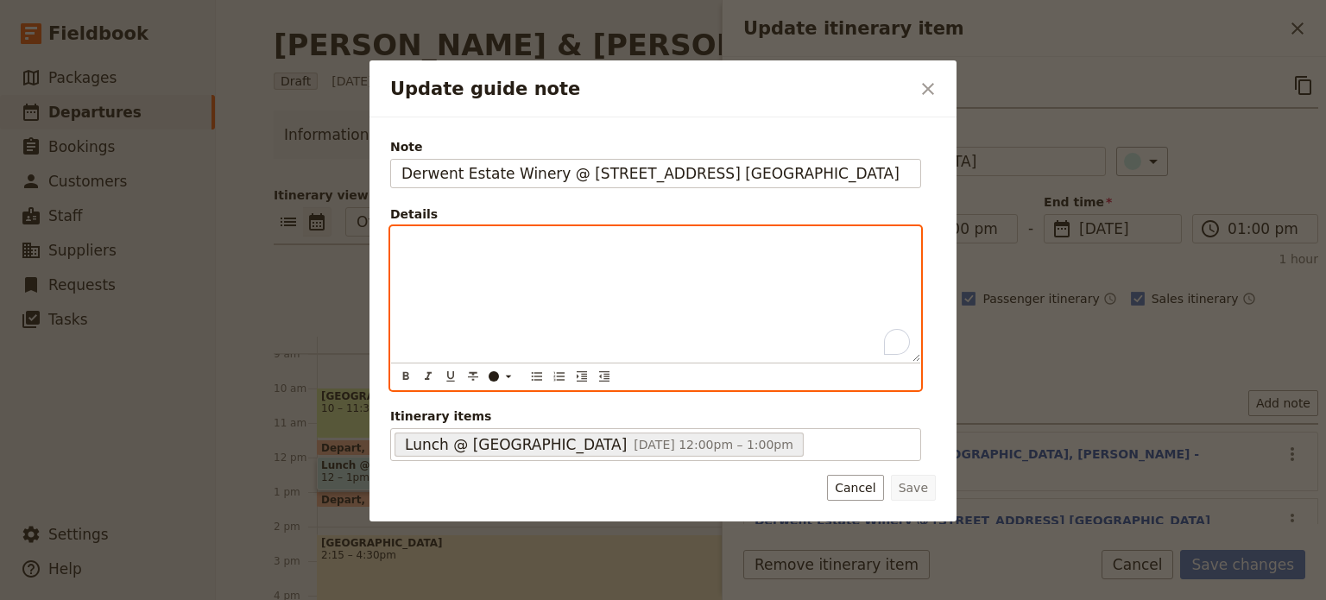
click at [400, 241] on div "To enrich screen reader interactions, please activate Accessibility in Grammarl…" at bounding box center [655, 294] width 529 height 135
click at [539, 372] on icon "Bulleted list" at bounding box center [537, 377] width 14 height 14
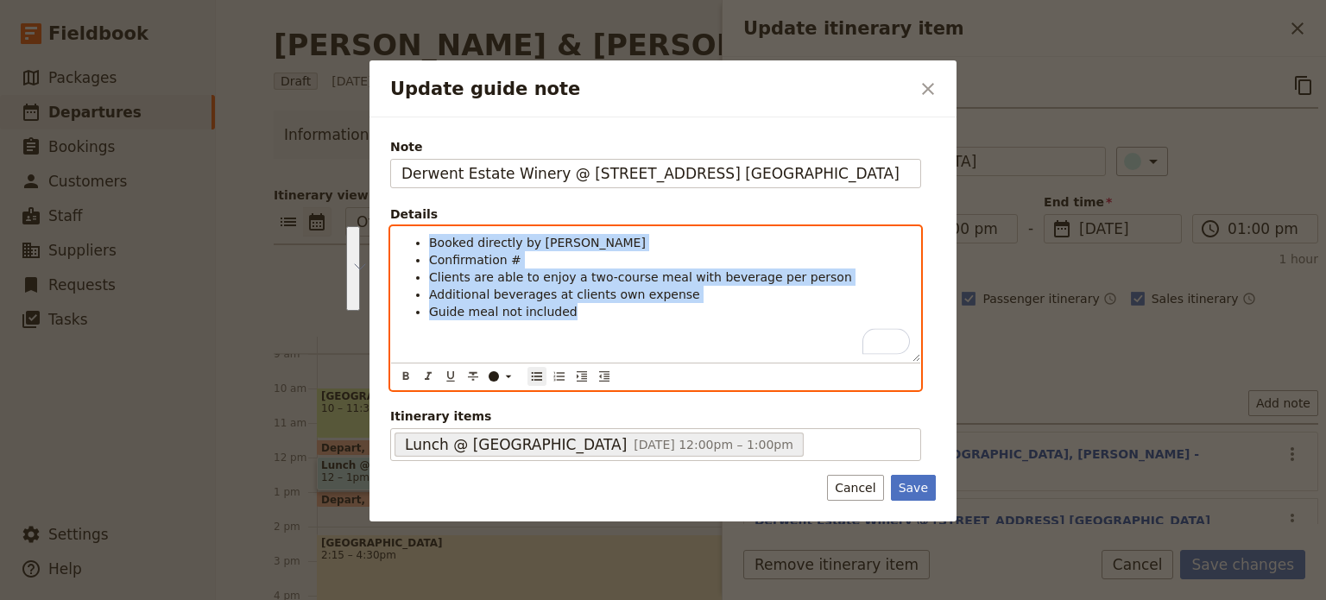
drag, startPoint x: 567, startPoint y: 313, endPoint x: 355, endPoint y: 199, distance: 240.7
click at [355, 599] on div "Update guide note ​ Note Derwent Estate Winery @ 329 Lyell Hwy. Granton Details…" at bounding box center [663, 600] width 1326 height 0
copy ul "Booked directly by ALE Confirmation # Clients are able to enjoy a two-course me…"
click at [579, 331] on div "Booked directly by ALE Confirmation # Clients are able to enjoy a two-course me…" at bounding box center [655, 294] width 529 height 135
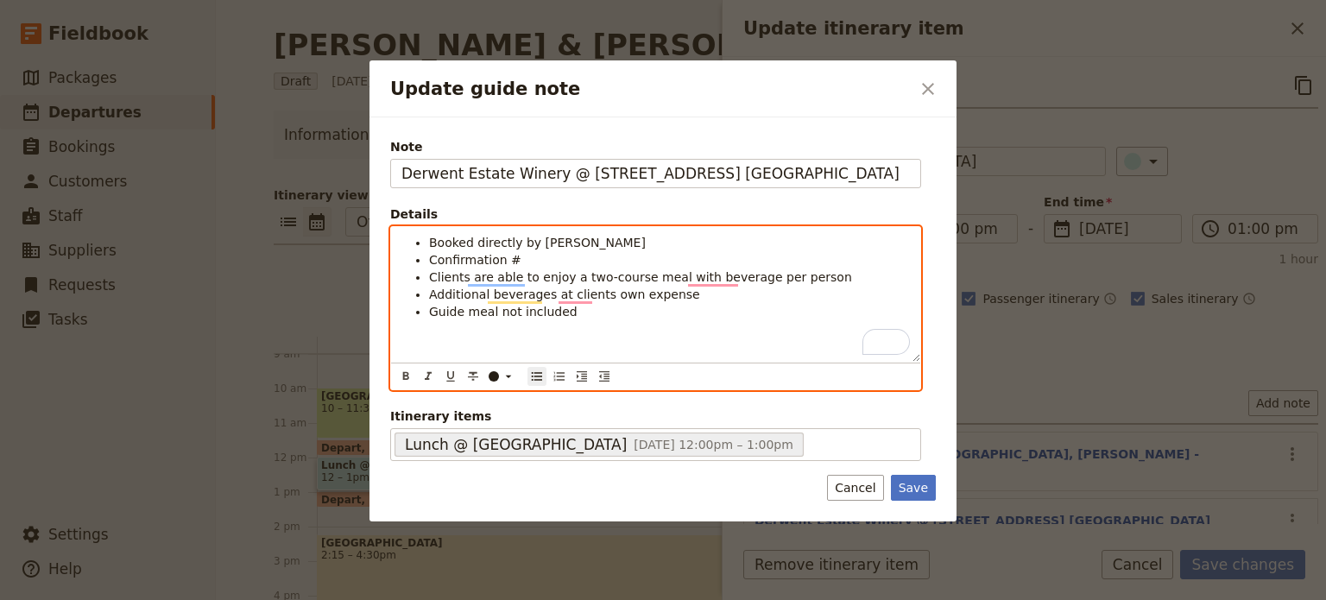
click at [582, 316] on li "Guide meal not included" at bounding box center [669, 311] width 481 height 17
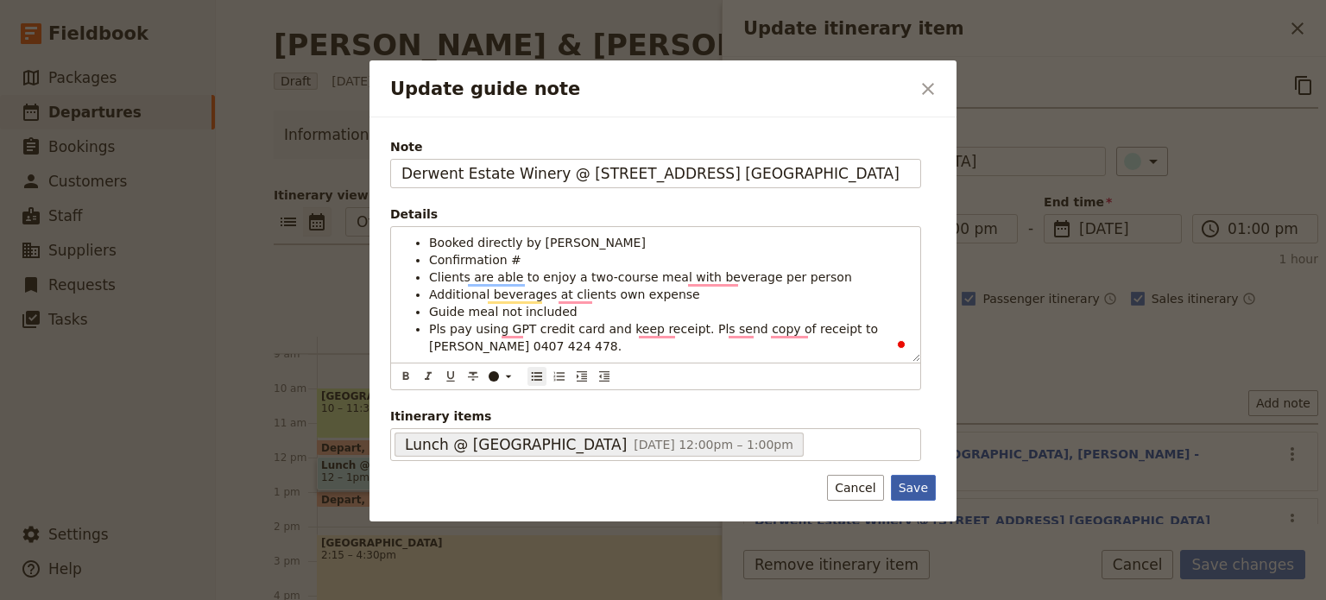
click at [907, 486] on button "Save" at bounding box center [913, 488] width 45 height 26
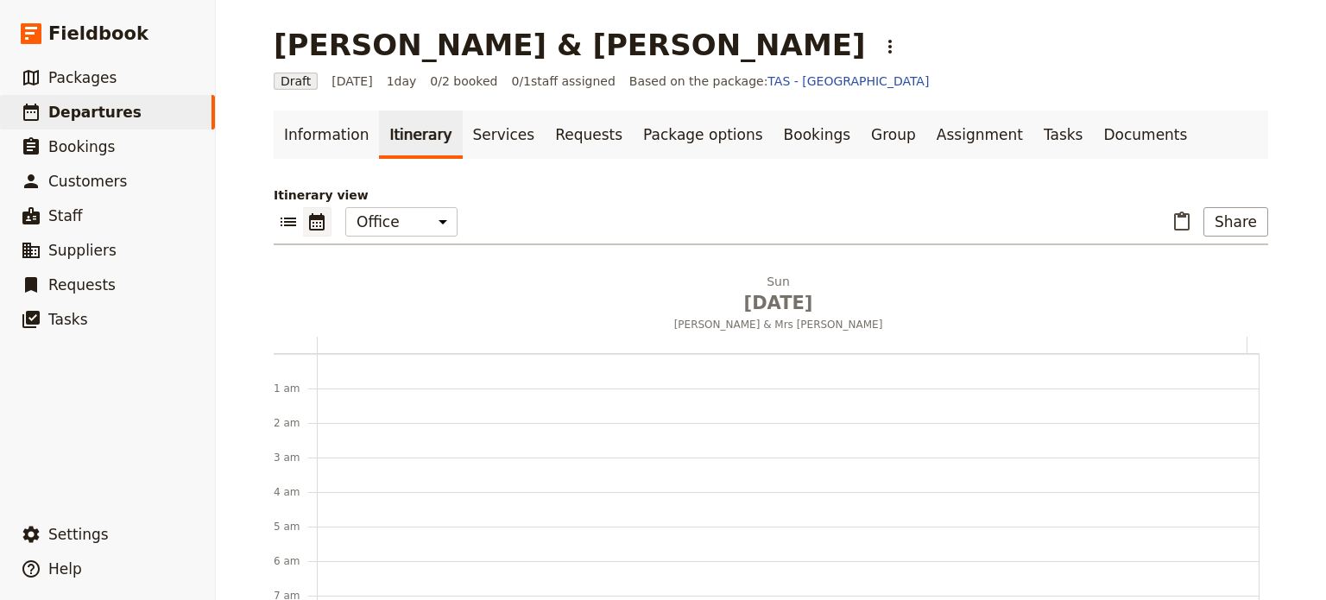
scroll to position [311, 0]
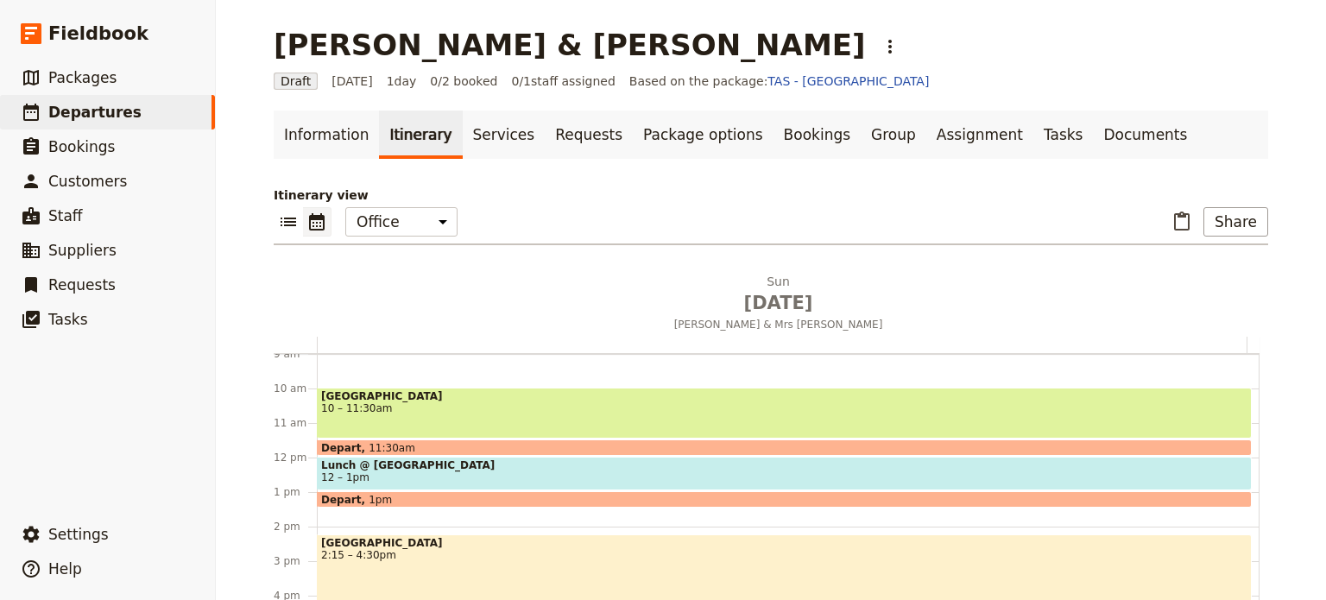
click at [473, 474] on span "12 – 1pm" at bounding box center [784, 478] width 927 height 12
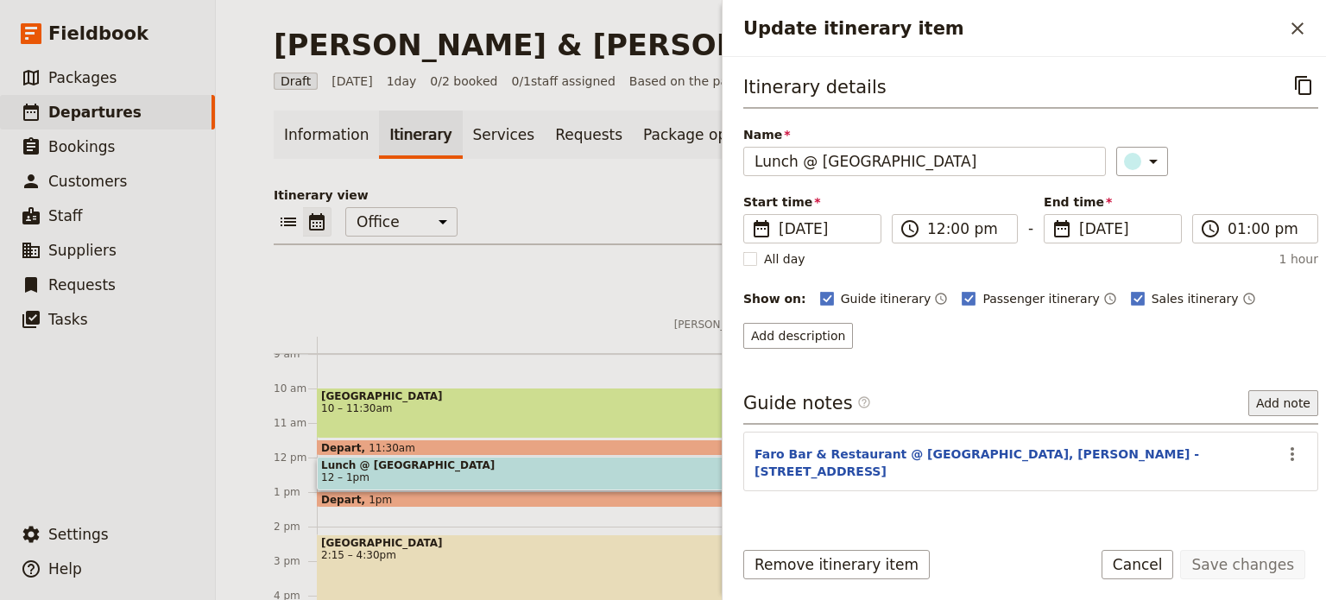
click at [1250, 397] on button "Add note" at bounding box center [1284, 403] width 70 height 26
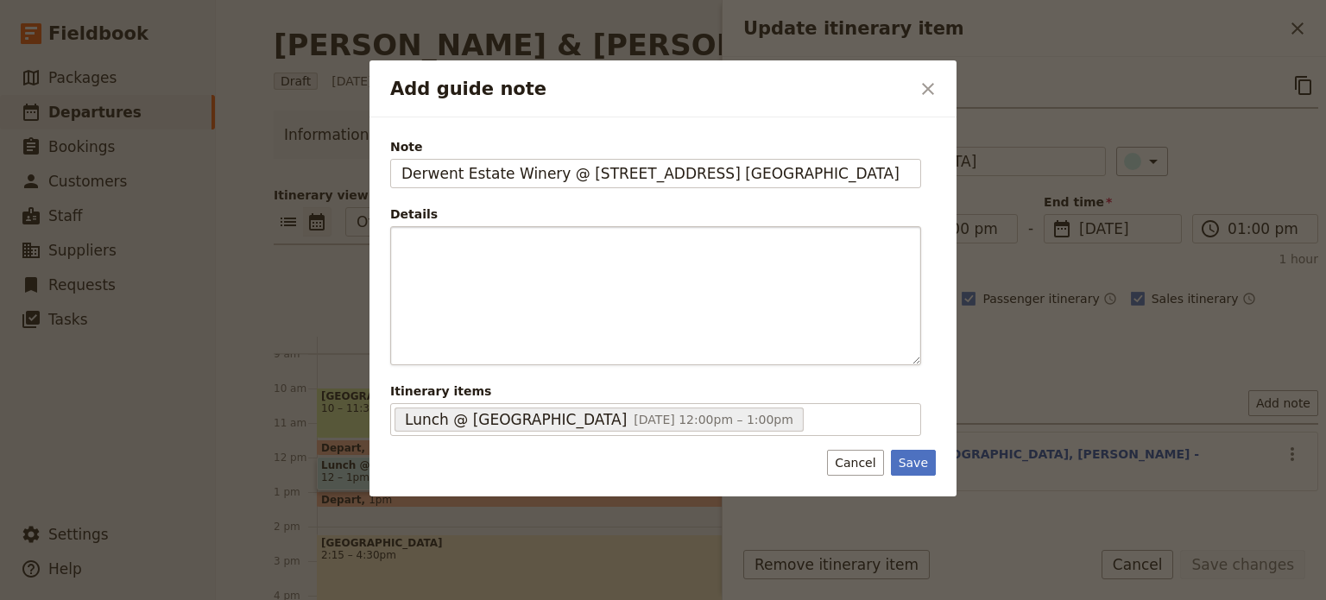
type input "Derwent Estate Winery @ [STREET_ADDRESS] [GEOGRAPHIC_DATA]"
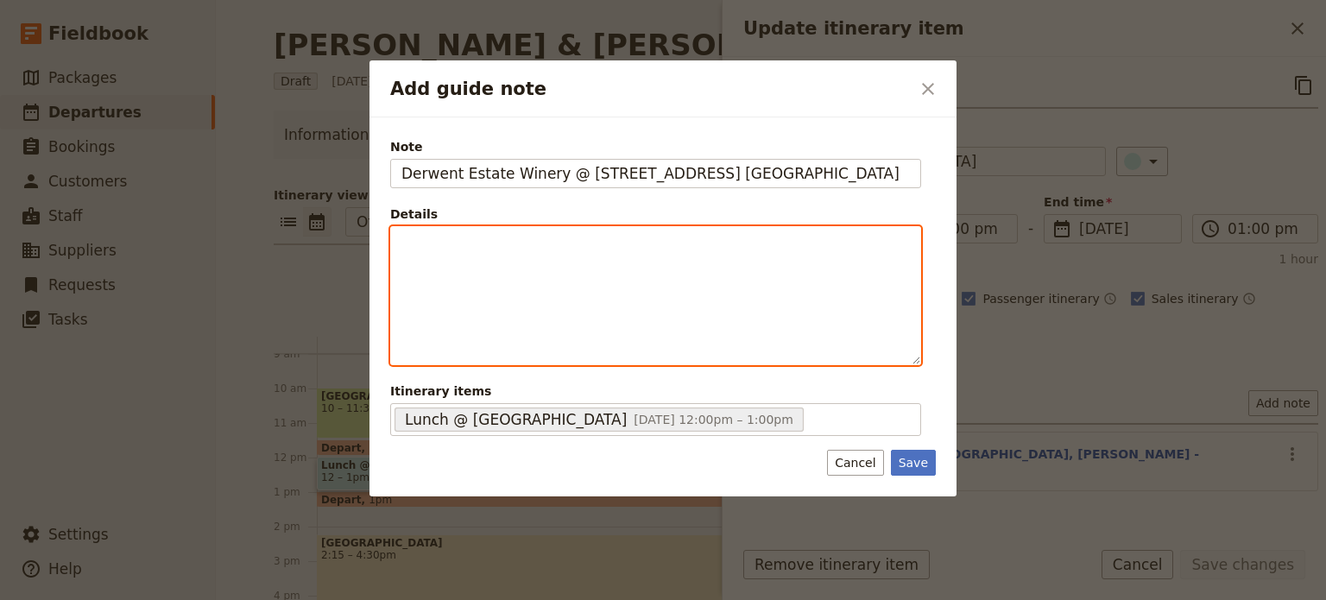
click at [586, 231] on div "Add guide note" at bounding box center [655, 295] width 529 height 137
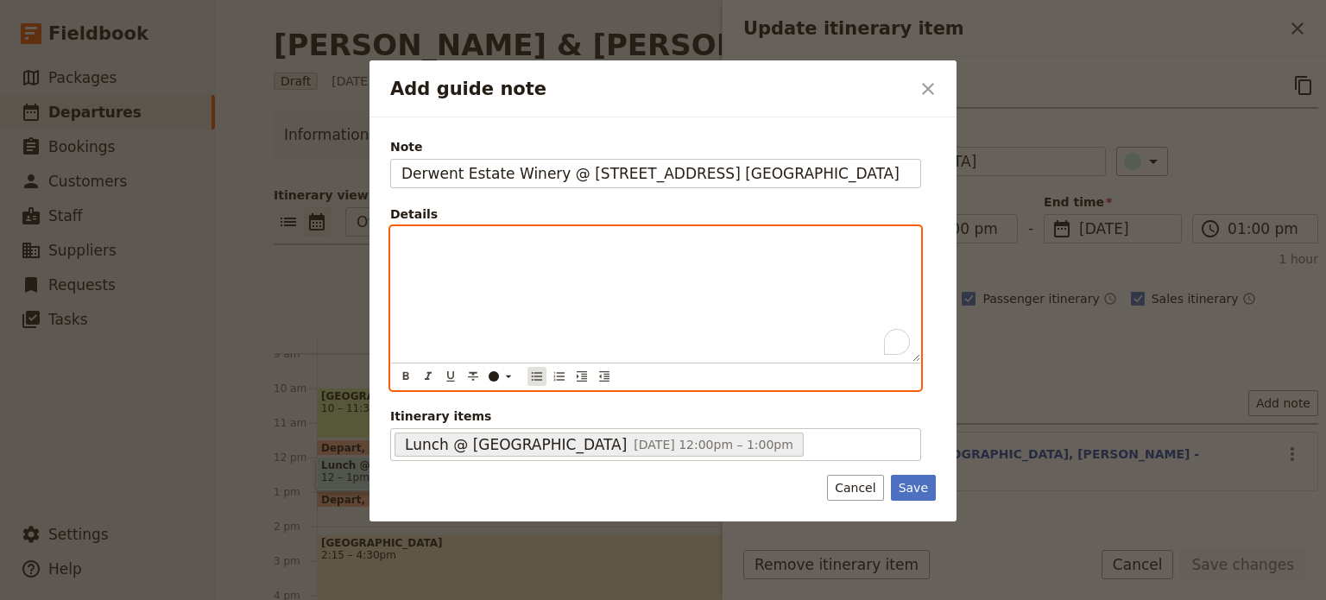
click at [535, 381] on icon "Bulleted list" at bounding box center [537, 377] width 14 height 14
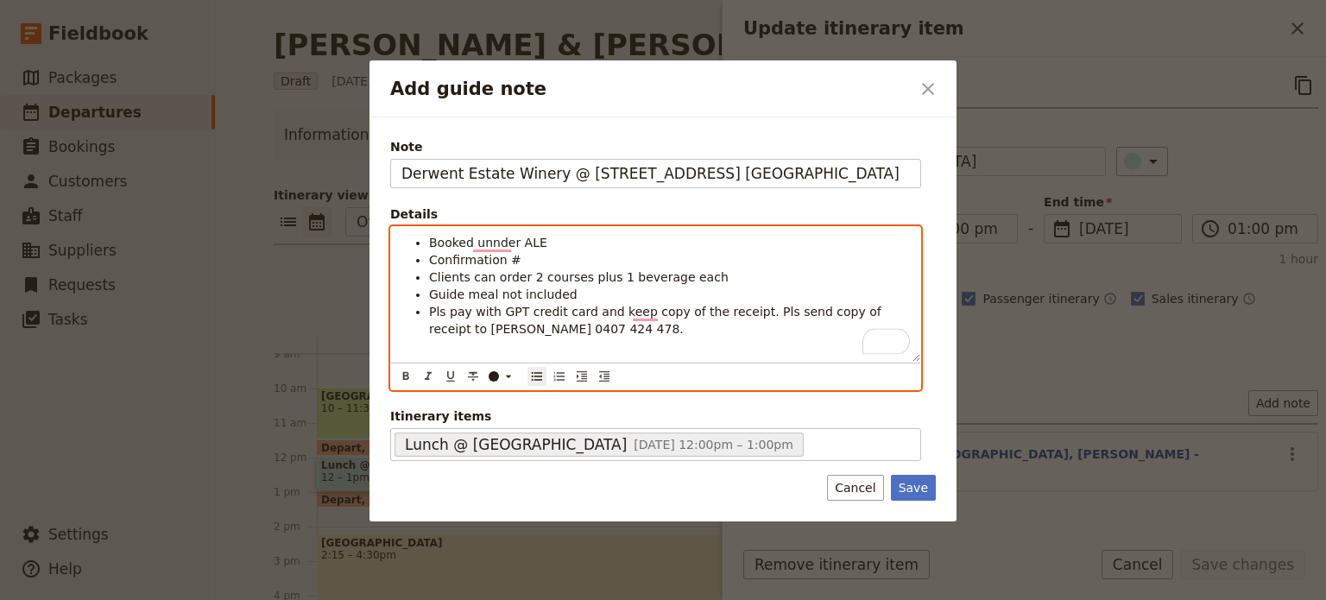
click at [711, 272] on li "Clients can order 2 courses plus 1 beverage each" at bounding box center [669, 277] width 481 height 17
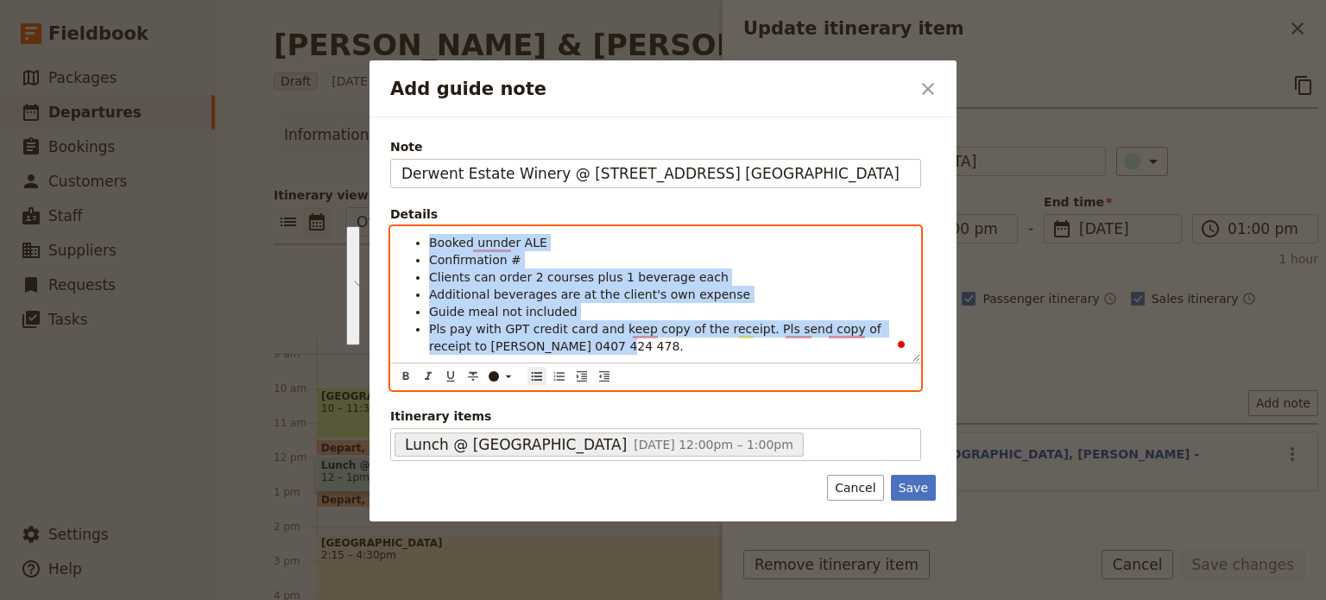
drag, startPoint x: 563, startPoint y: 343, endPoint x: 390, endPoint y: 245, distance: 198.4
click at [390, 245] on div "Booked unnder ALE Confirmation # Clients can order 2 courses plus 1 beverage ea…" at bounding box center [655, 308] width 531 height 164
copy ul "Booked unnder ALE Confirmation # Clients can order 2 courses plus 1 beverage ea…"
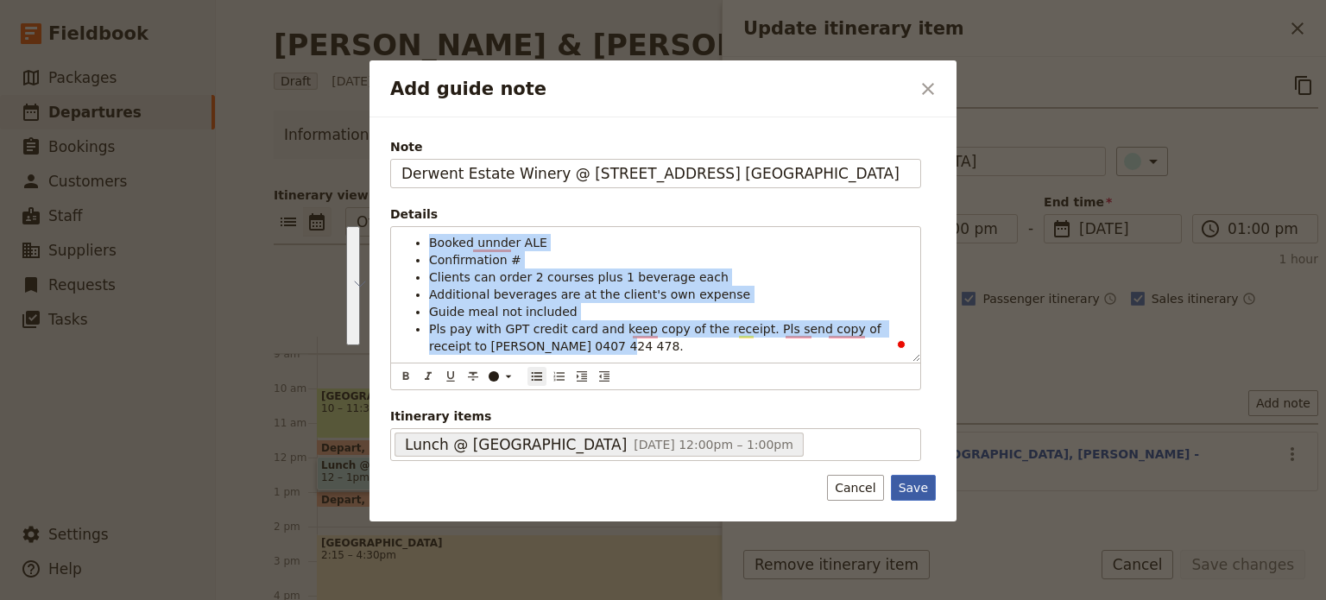
click at [910, 478] on button "Save" at bounding box center [913, 488] width 45 height 26
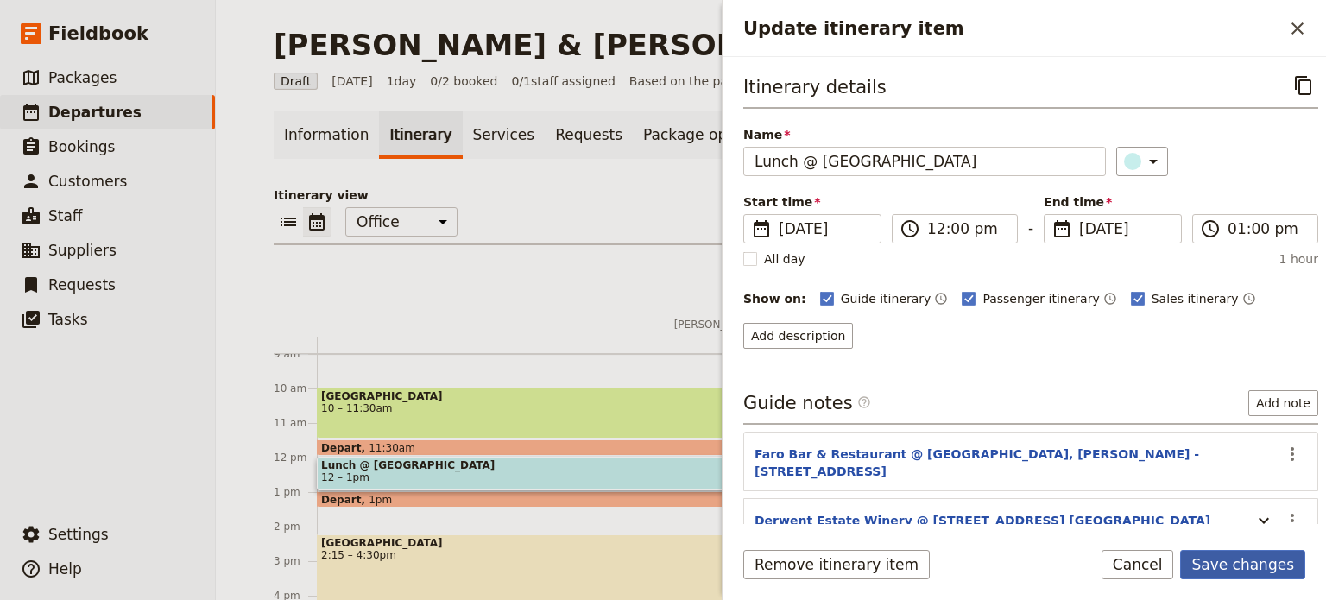
click at [1216, 560] on button "Save changes" at bounding box center [1243, 564] width 125 height 29
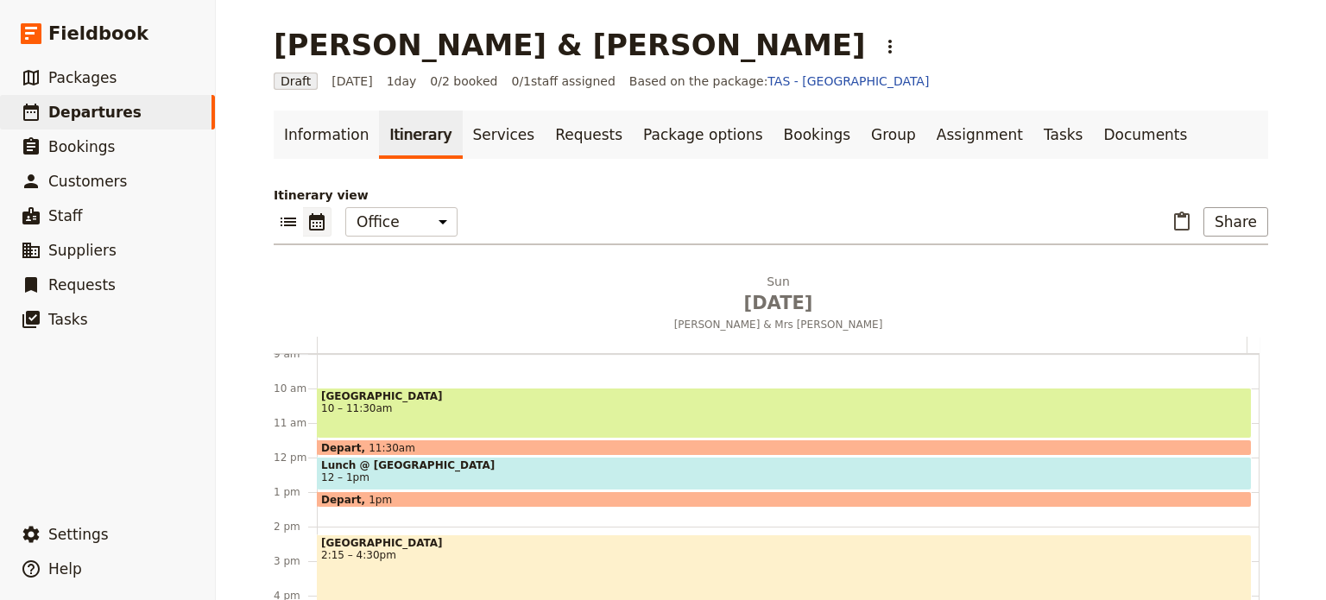
click at [380, 481] on span "12 – 1pm" at bounding box center [784, 478] width 927 height 12
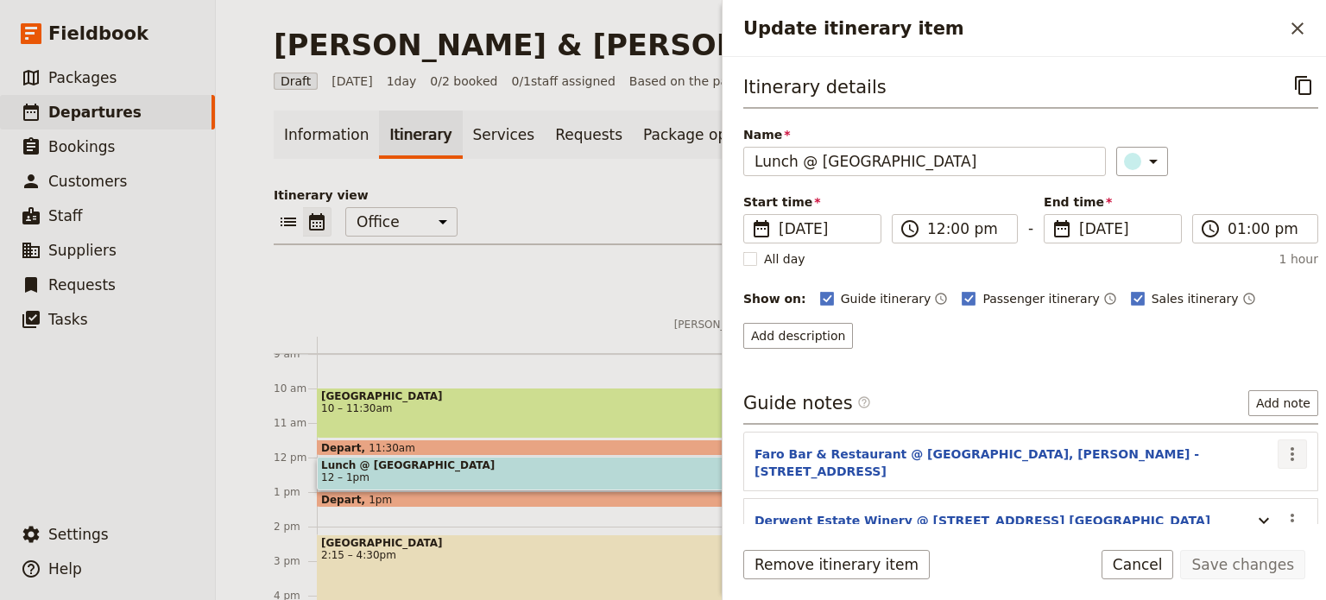
click at [1282, 444] on icon "Actions" at bounding box center [1292, 454] width 21 height 21
click at [1256, 484] on span "Edit note" at bounding box center [1230, 487] width 54 height 17
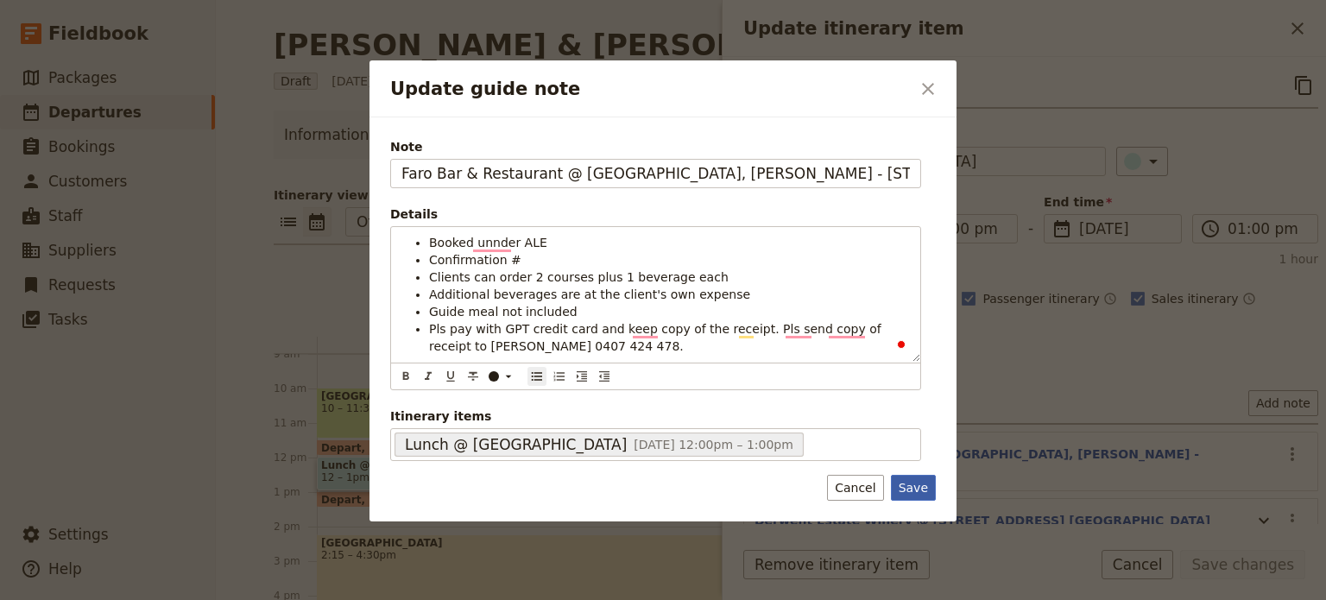
click at [921, 484] on button "Save" at bounding box center [913, 488] width 45 height 26
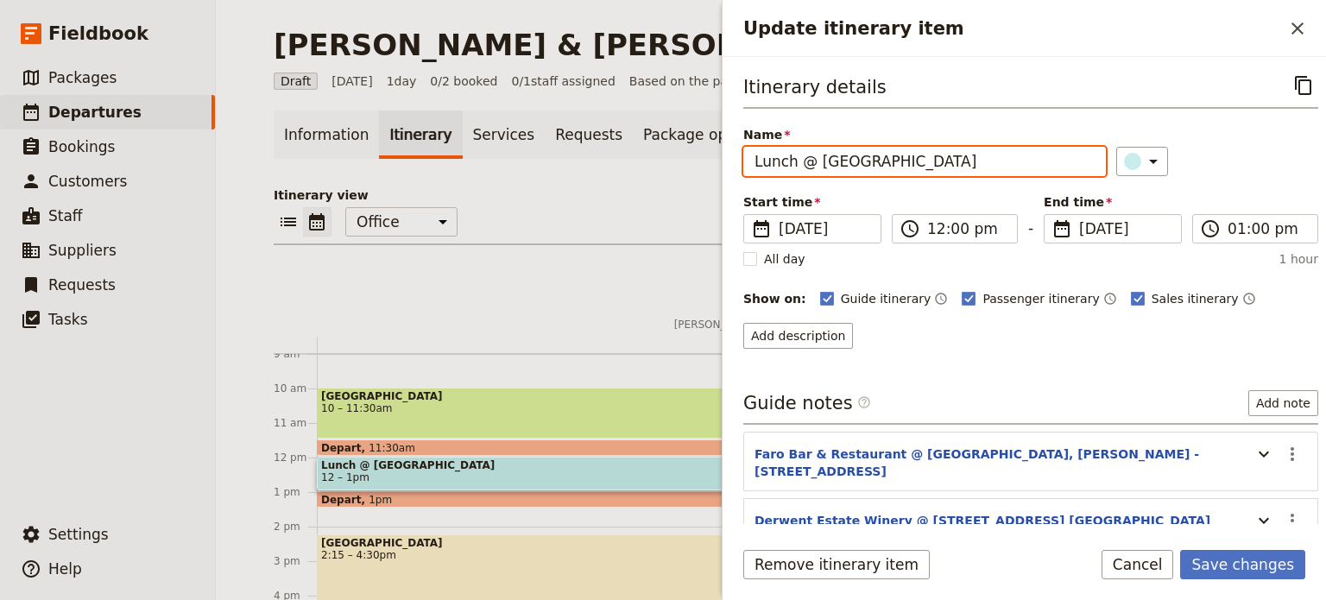
drag, startPoint x: 856, startPoint y: 161, endPoint x: 794, endPoint y: 158, distance: 61.4
click at [794, 158] on input "Lunch @ [GEOGRAPHIC_DATA]" at bounding box center [925, 161] width 363 height 29
type input "Lunch"
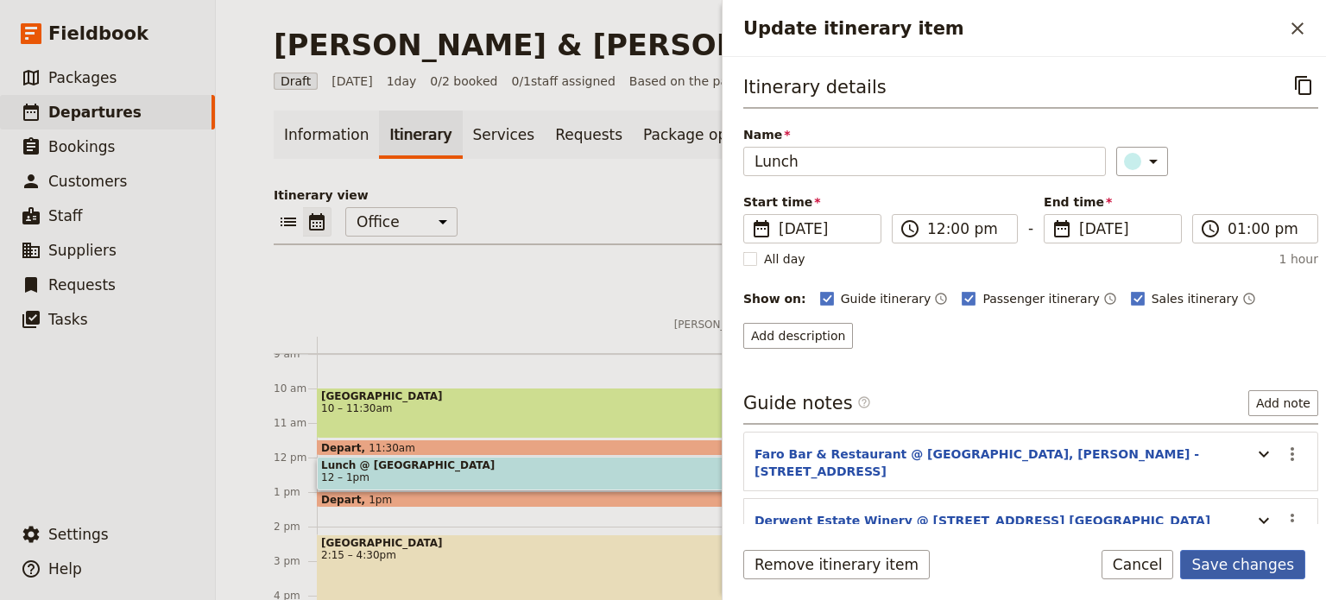
click at [1232, 556] on button "Save changes" at bounding box center [1243, 564] width 125 height 29
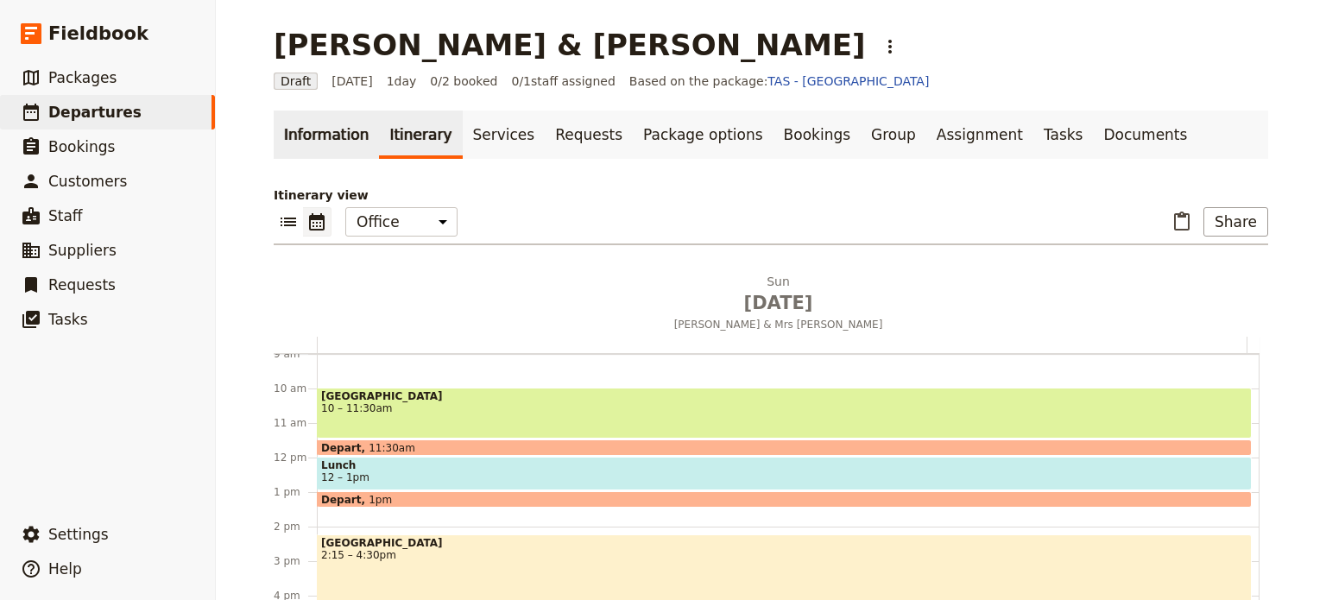
click at [289, 131] on link "Information" at bounding box center [326, 135] width 105 height 48
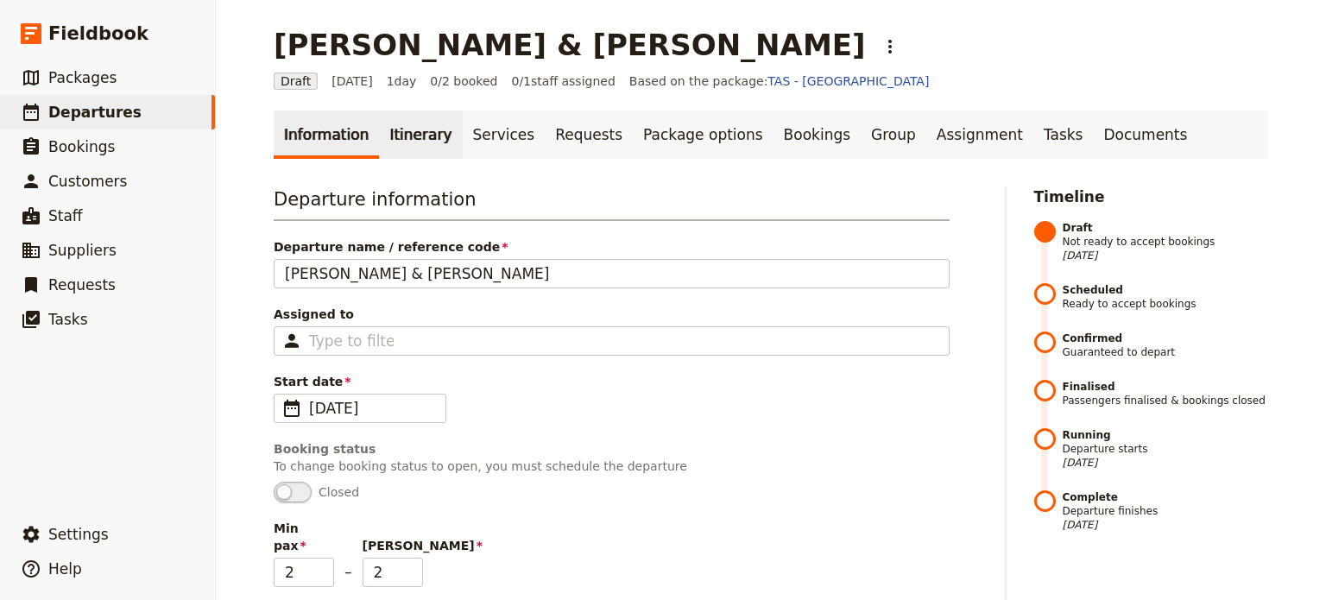
click at [392, 143] on link "Itinerary" at bounding box center [420, 135] width 83 height 48
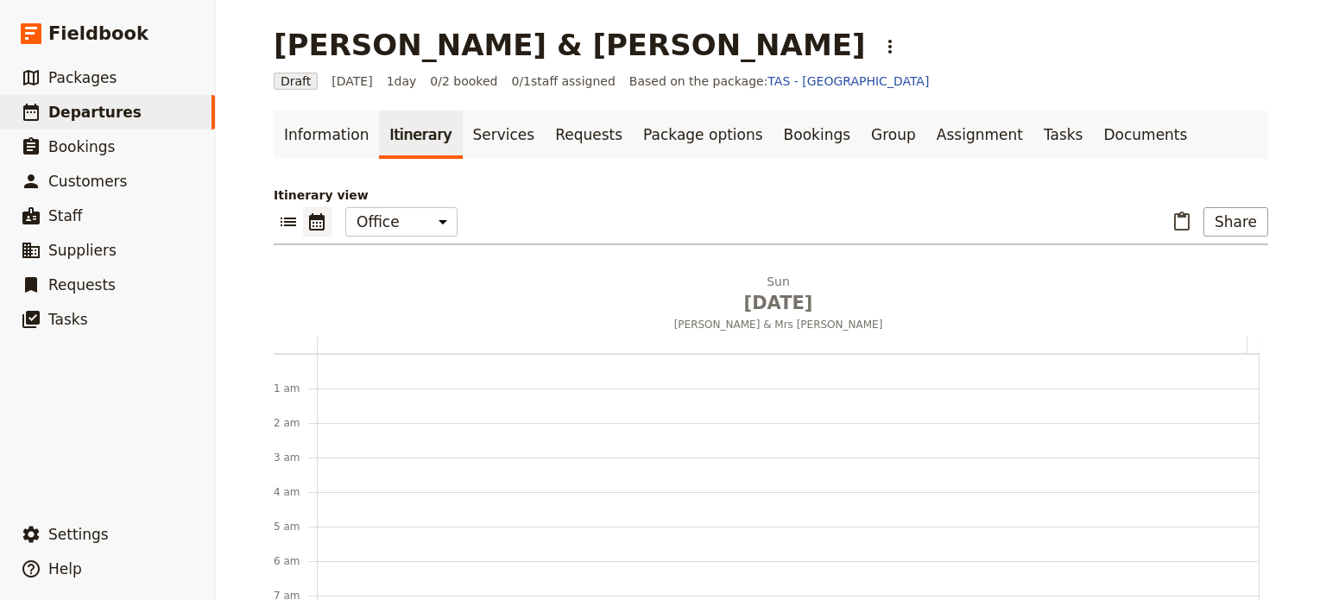
scroll to position [225, 0]
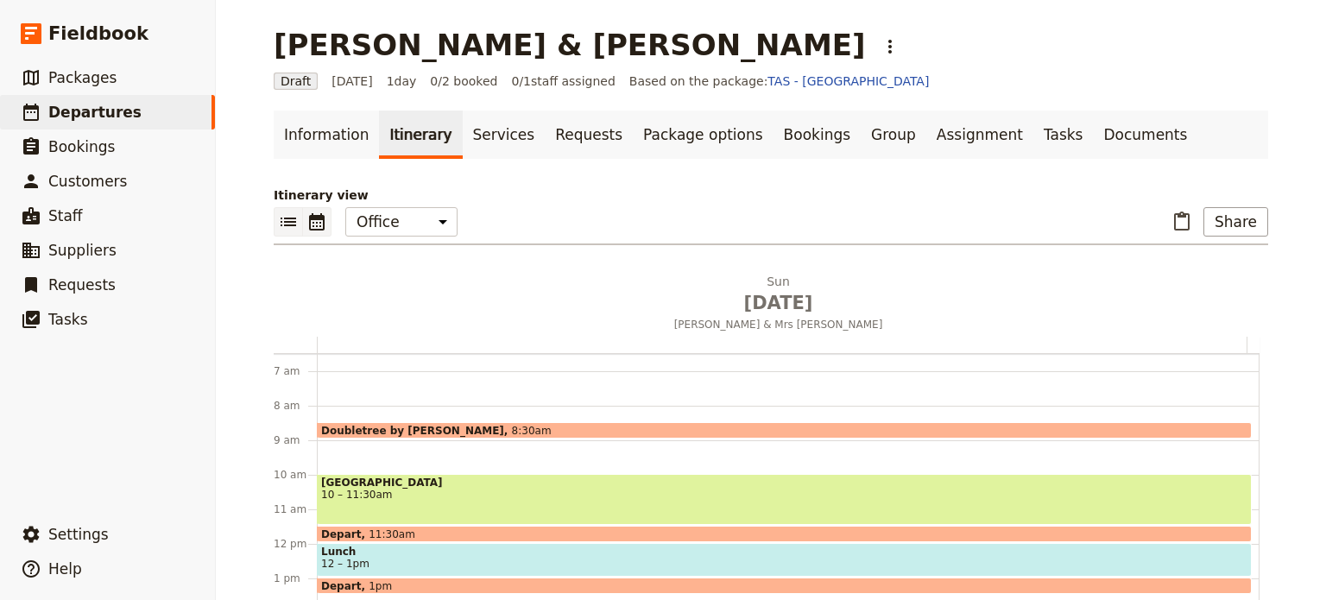
click at [287, 220] on icon "List view" at bounding box center [288, 222] width 21 height 21
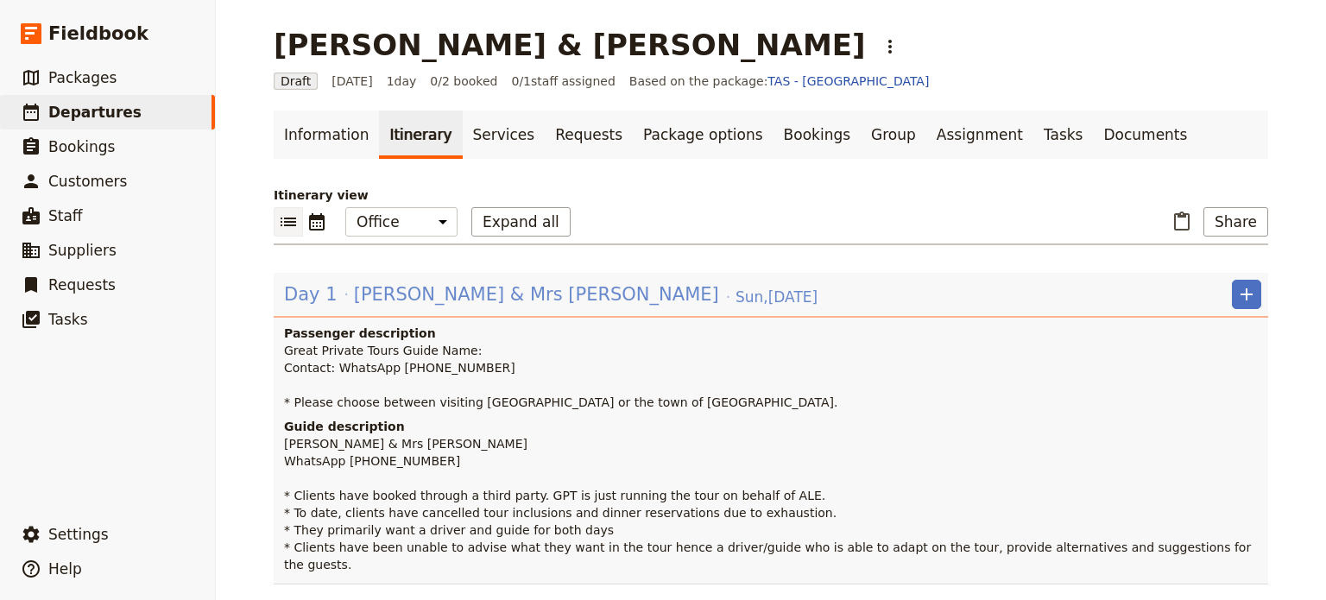
click at [445, 300] on span "[PERSON_NAME] & Mrs [PERSON_NAME]" at bounding box center [536, 295] width 365 height 26
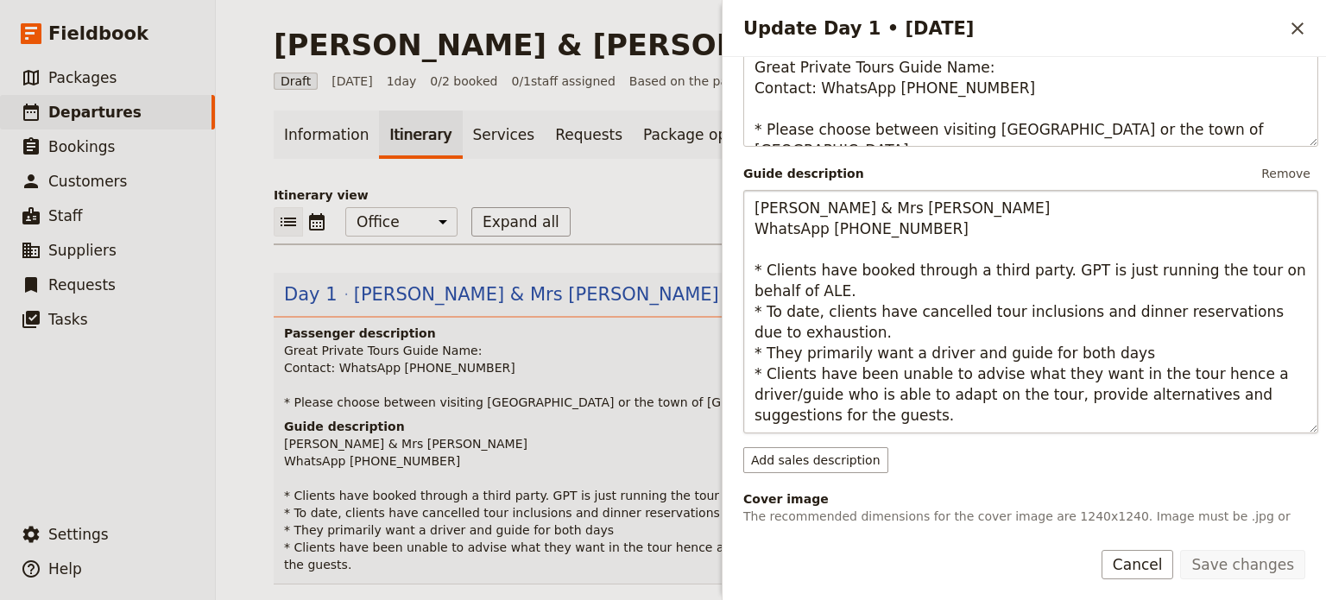
scroll to position [259, 0]
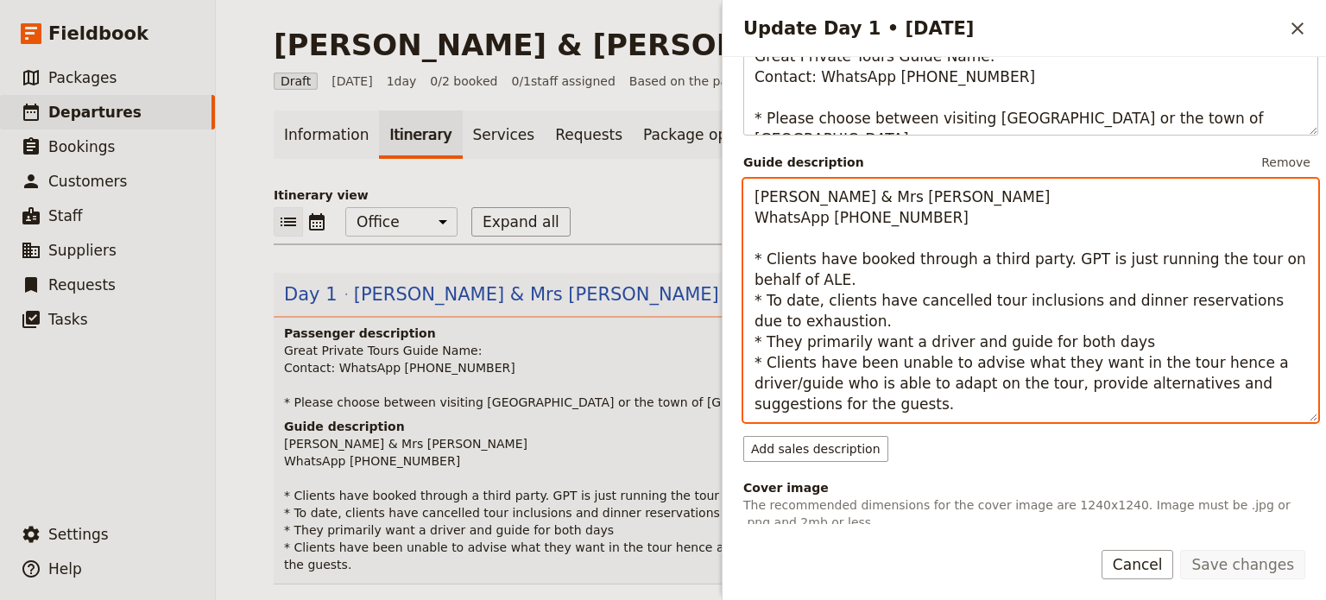
click at [1247, 258] on textarea "[PERSON_NAME] & Mrs [PERSON_NAME] WhatsApp [PHONE_NUMBER] * Clients have booked…" at bounding box center [1031, 301] width 575 height 244
type textarea "[PERSON_NAME] & Mrs [PERSON_NAME] WhatsApp [PHONE_NUMBER] * Clients have booked…"
click at [864, 320] on textarea "[PERSON_NAME] & Mrs [PERSON_NAME] WhatsApp [PHONE_NUMBER] * Clients have booked…" at bounding box center [1031, 301] width 575 height 244
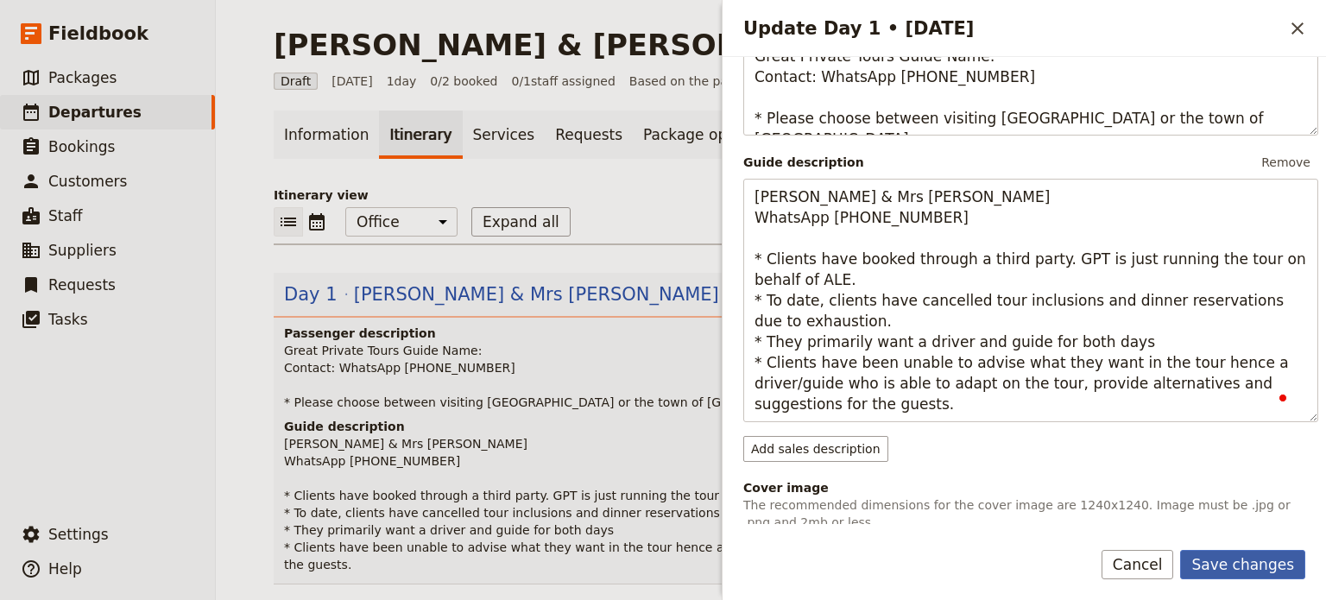
click at [1265, 555] on button "Save changes" at bounding box center [1243, 564] width 125 height 29
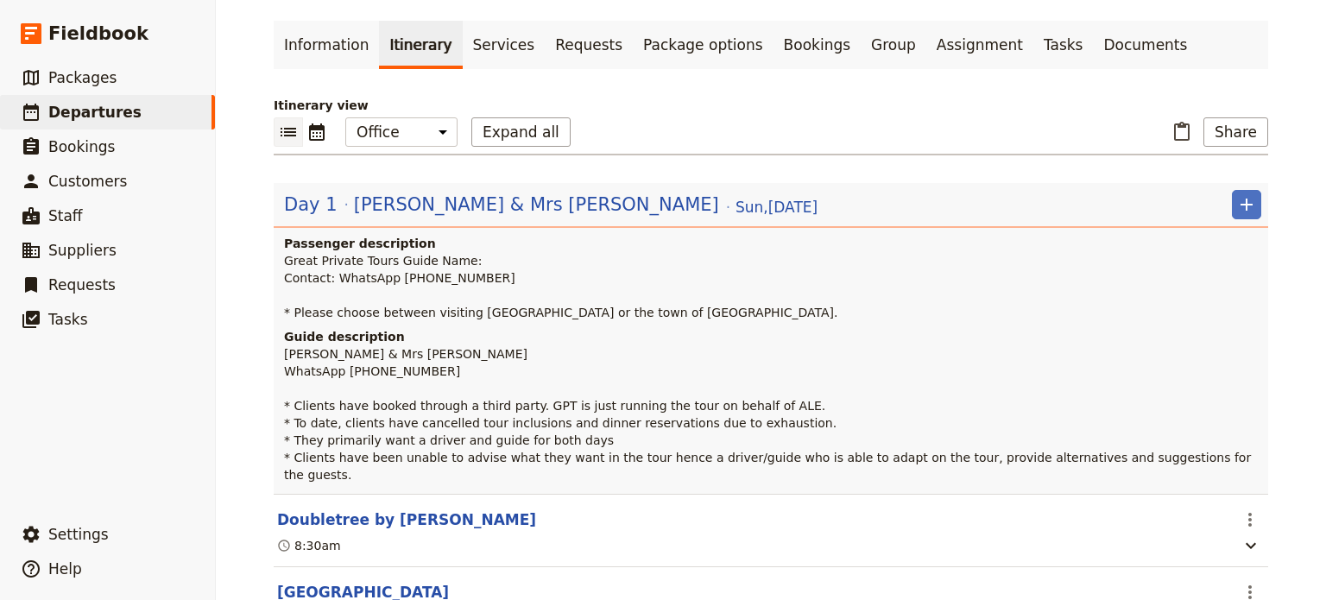
scroll to position [86, 0]
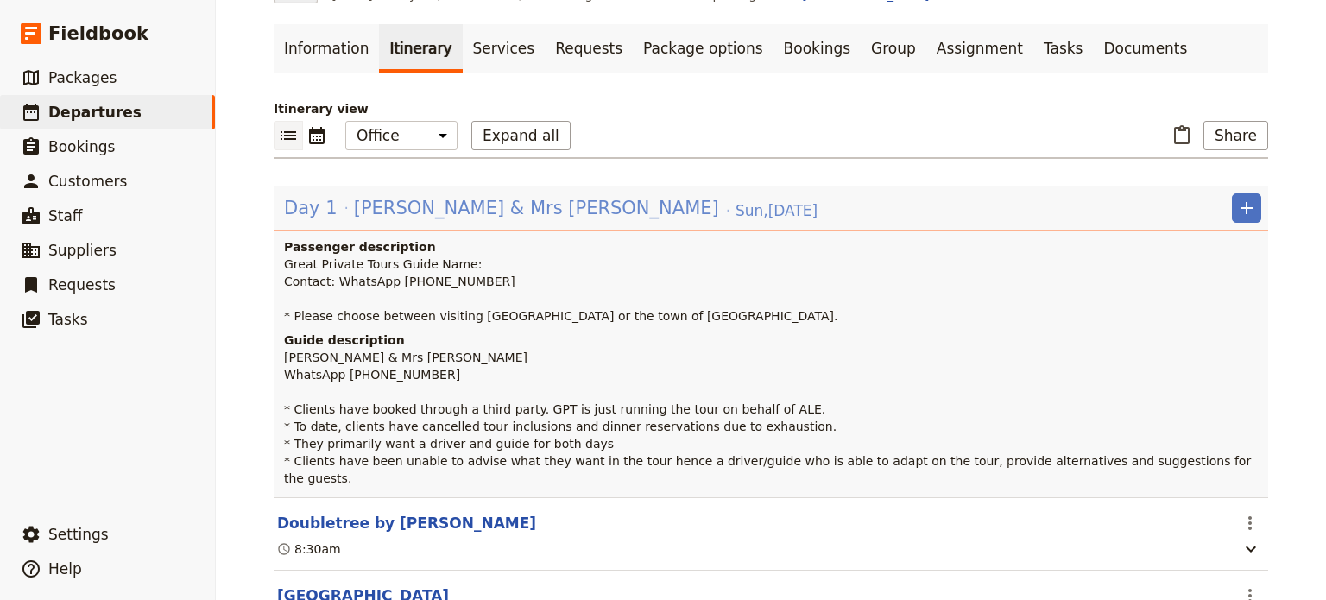
click at [554, 209] on span "[PERSON_NAME] & Mrs [PERSON_NAME]" at bounding box center [536, 208] width 365 height 26
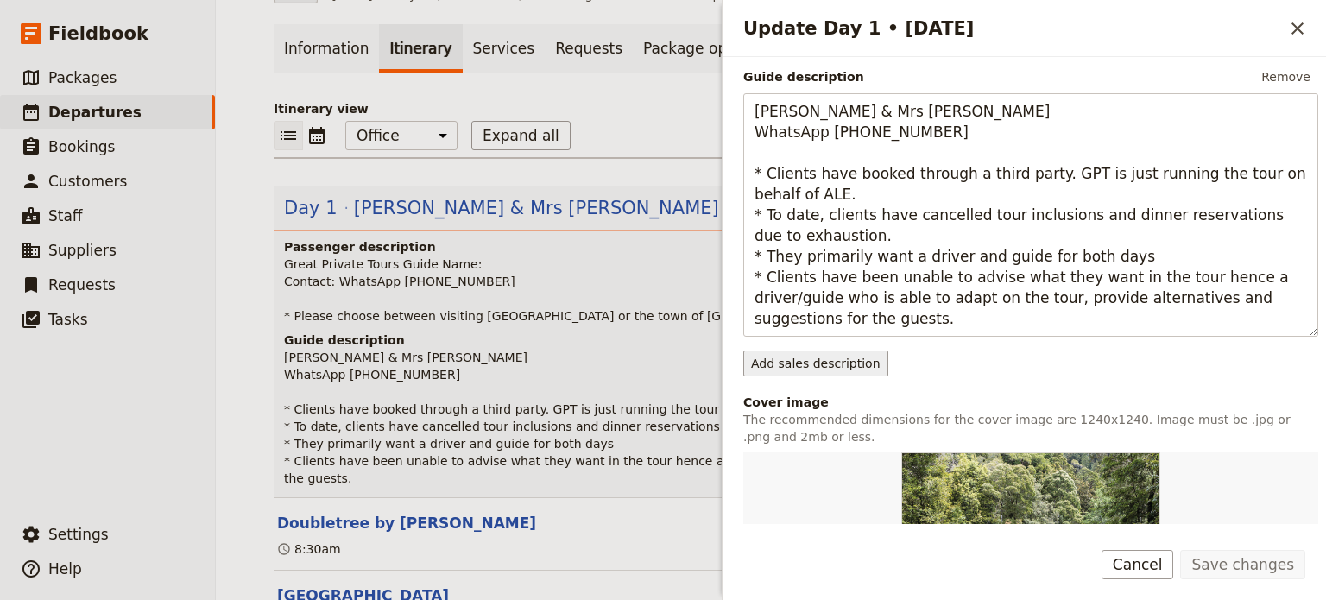
scroll to position [345, 0]
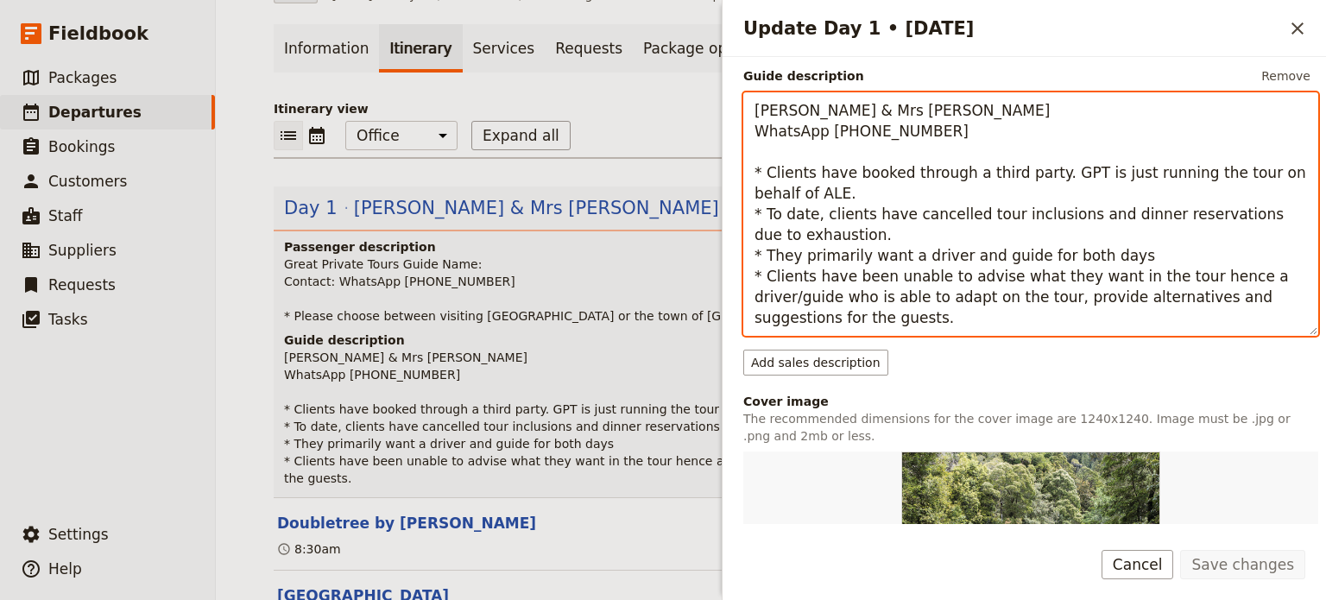
click at [869, 320] on textarea "[PERSON_NAME] & Mrs [PERSON_NAME] WhatsApp [PHONE_NUMBER] * Clients have booked…" at bounding box center [1031, 214] width 575 height 244
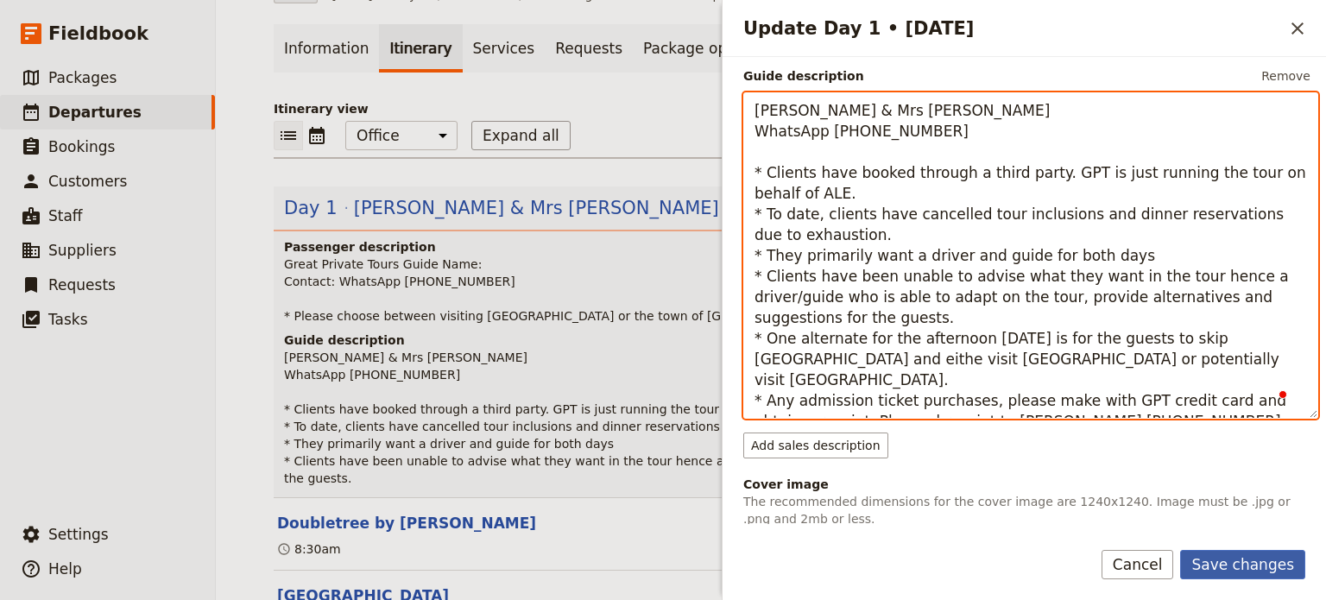
type textarea "[PERSON_NAME] & Mrs [PERSON_NAME] WhatsApp [PHONE_NUMBER] * Clients have booked…"
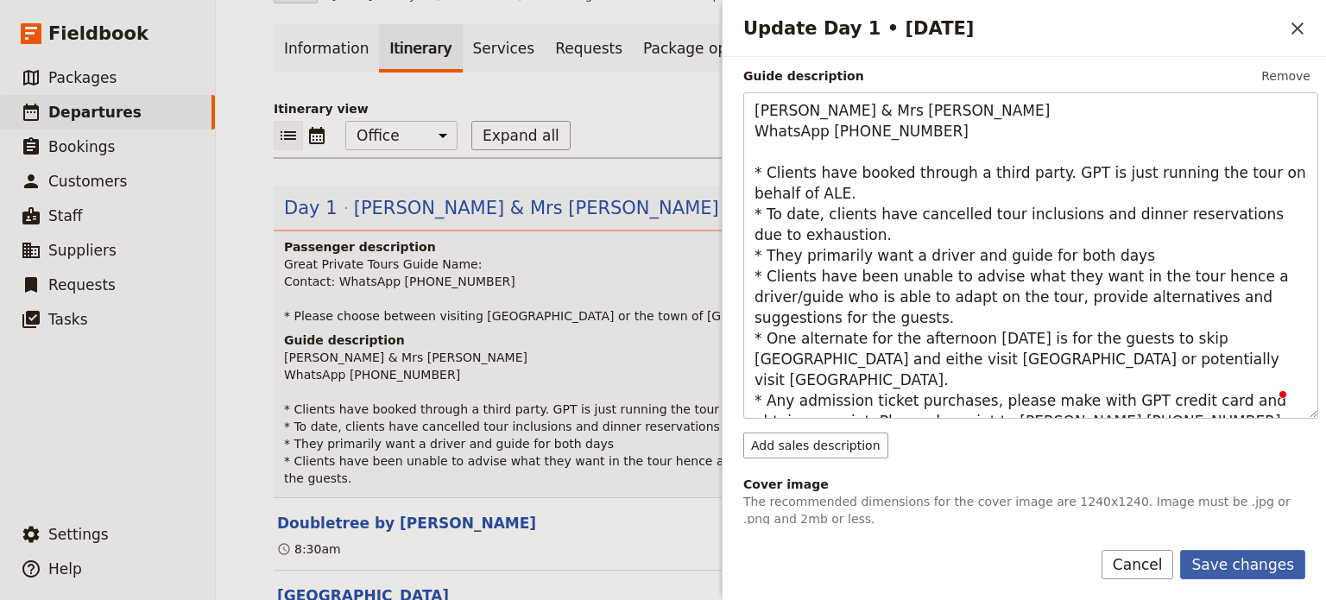
drag, startPoint x: 1231, startPoint y: 554, endPoint x: 1240, endPoint y: 555, distance: 8.7
click at [1233, 555] on button "Save changes" at bounding box center [1243, 564] width 125 height 29
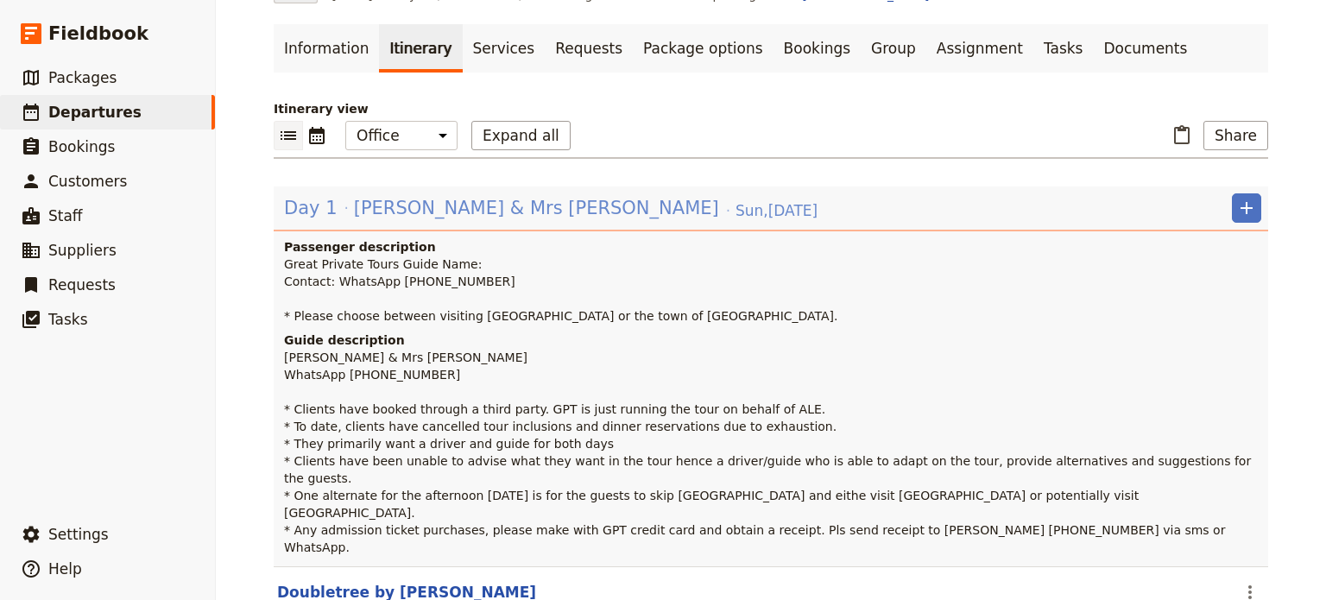
click at [423, 206] on span "[PERSON_NAME] & Mrs [PERSON_NAME]" at bounding box center [536, 208] width 365 height 26
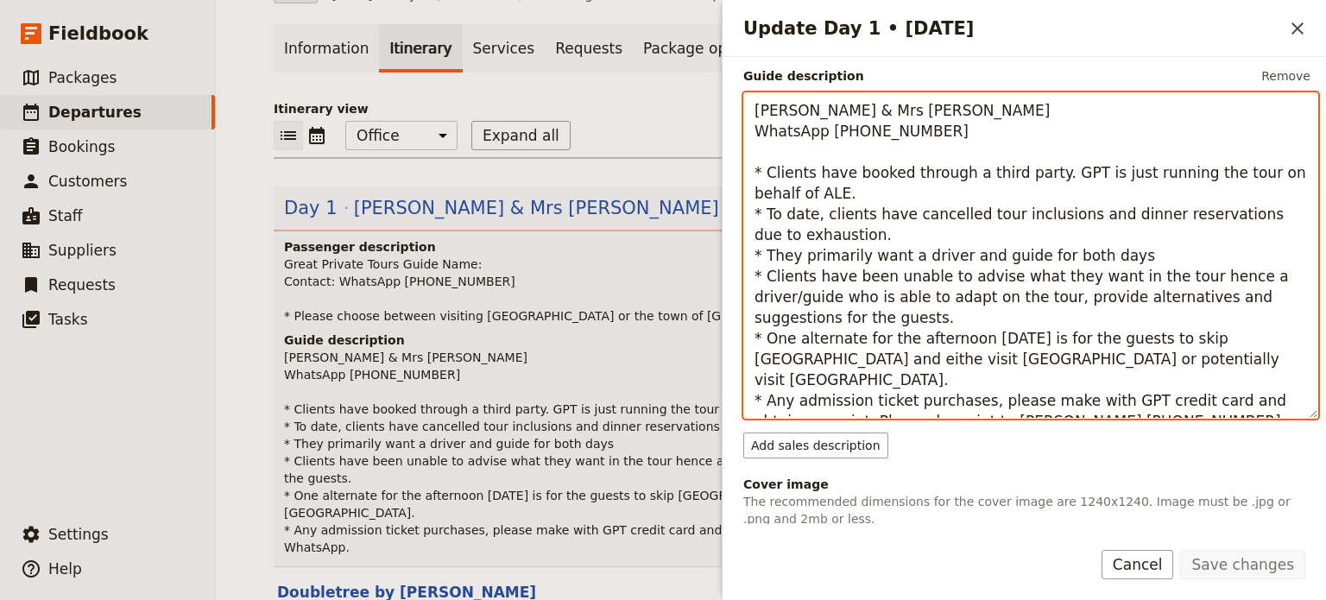
click at [815, 193] on textarea "[PERSON_NAME] & Mrs [PERSON_NAME] WhatsApp [PHONE_NUMBER] * Clients have booked…" at bounding box center [1031, 255] width 575 height 326
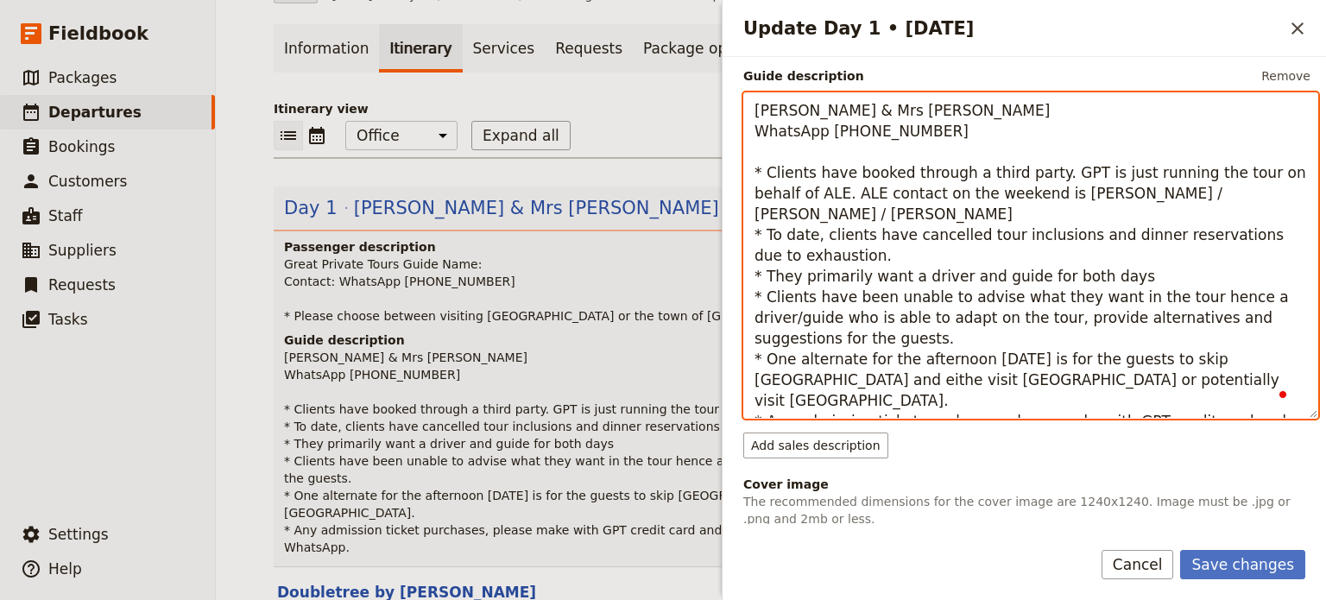
click at [892, 235] on textarea "[PERSON_NAME] & Mrs [PERSON_NAME] WhatsApp [PHONE_NUMBER] * Clients have booked…" at bounding box center [1031, 255] width 575 height 326
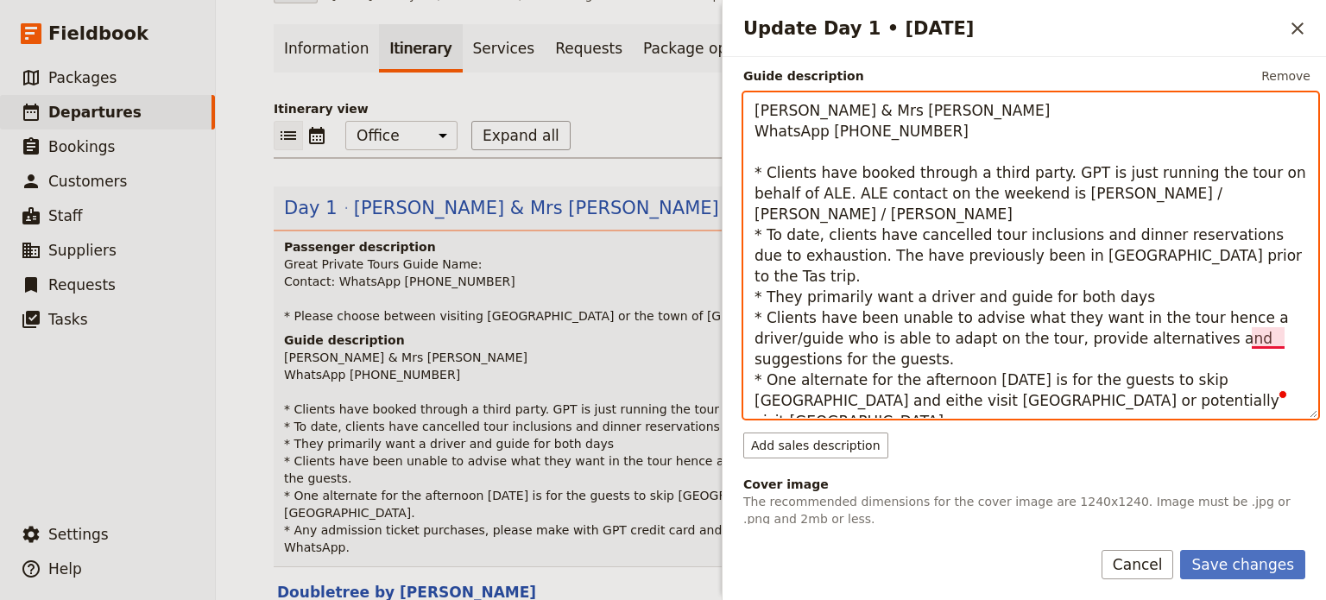
click at [1282, 338] on textarea "[PERSON_NAME] & Mrs [PERSON_NAME] WhatsApp [PHONE_NUMBER] * Clients have booked…" at bounding box center [1031, 255] width 575 height 326
click at [851, 360] on textarea "[PERSON_NAME] & Mrs [PERSON_NAME] WhatsApp [PHONE_NUMBER] * Clients have booked…" at bounding box center [1031, 255] width 575 height 326
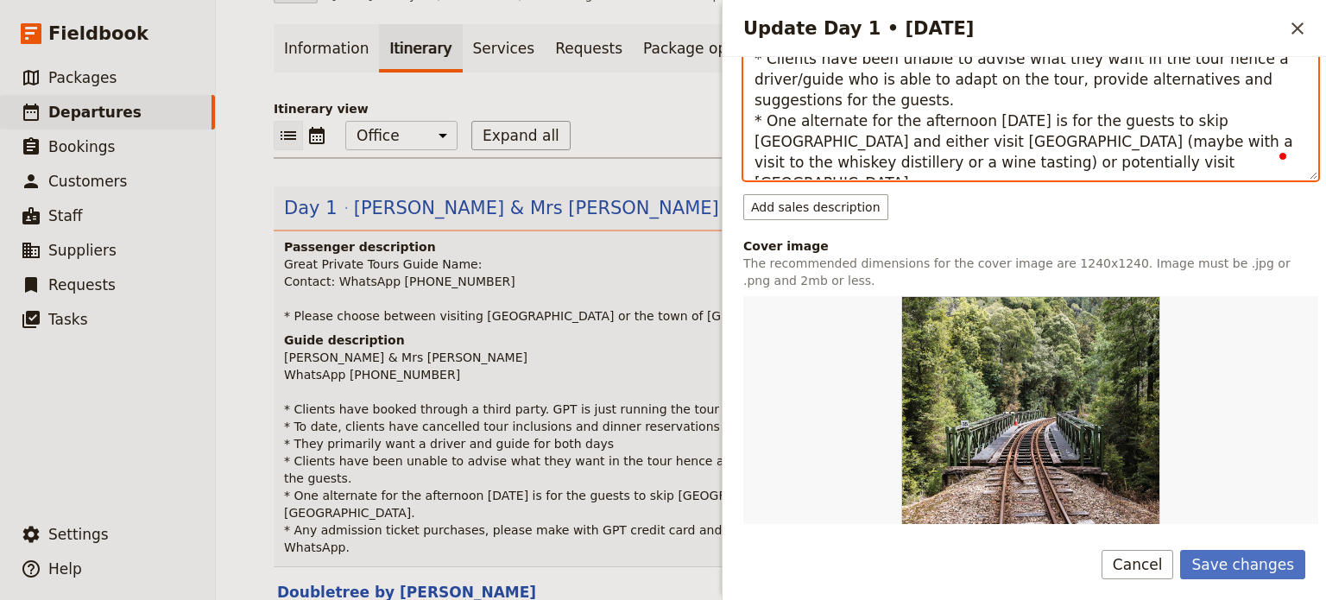
scroll to position [0, 0]
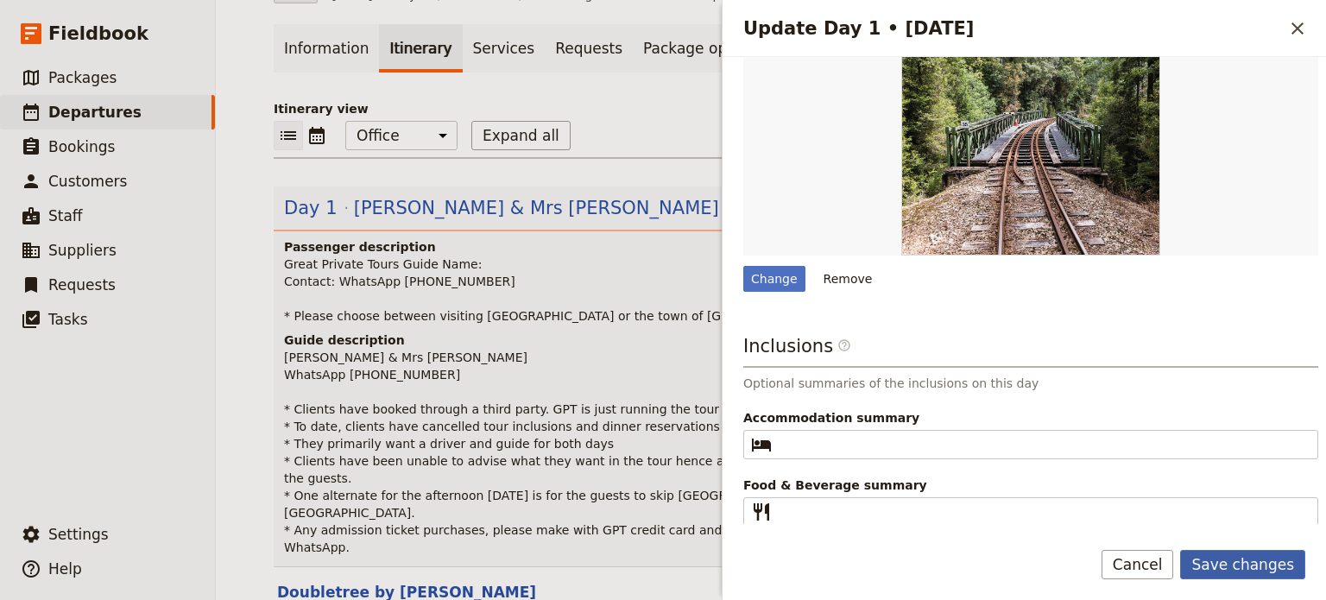
type textarea "[PERSON_NAME] & Mrs [PERSON_NAME] WhatsApp [PHONE_NUMBER] * Clients have booked…"
click at [1244, 560] on button "Save changes" at bounding box center [1243, 564] width 125 height 29
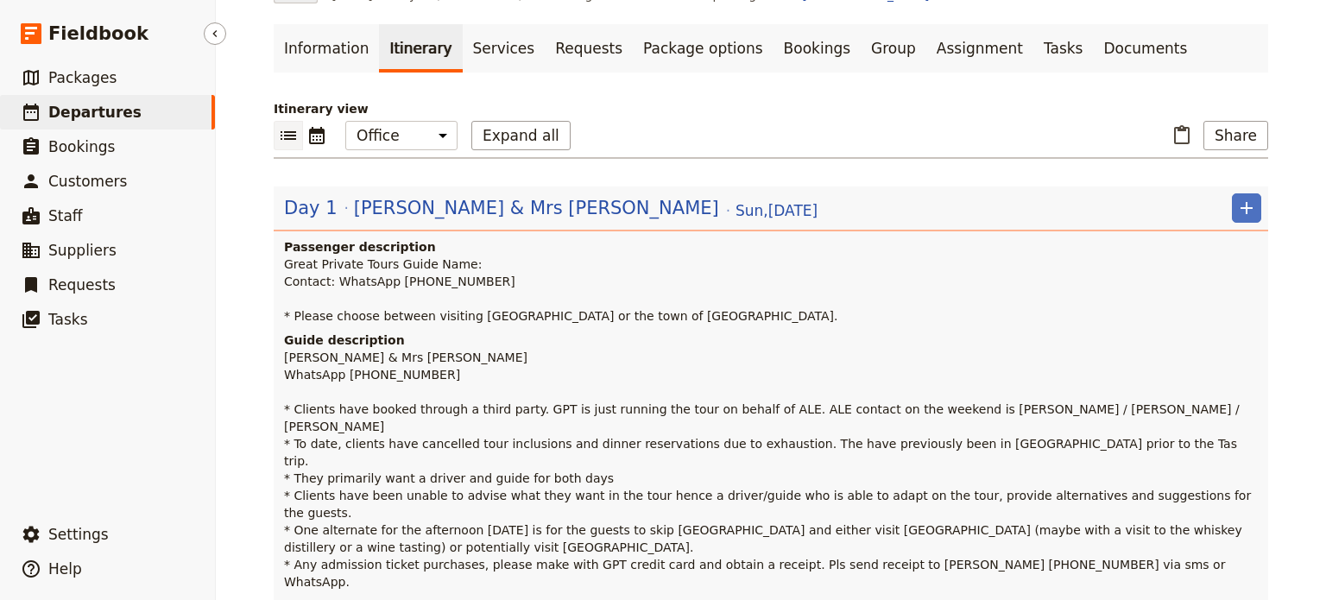
click at [146, 106] on link "​ Departures" at bounding box center [107, 112] width 215 height 35
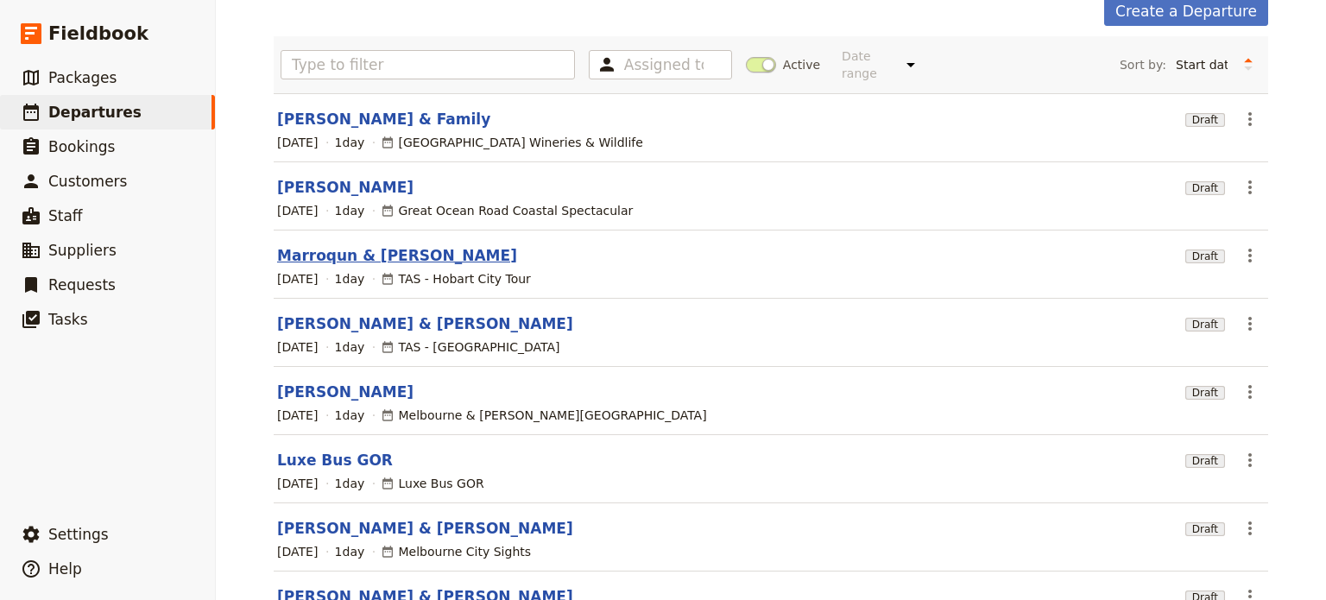
click at [290, 245] on link "Marroqun & [PERSON_NAME]" at bounding box center [397, 255] width 240 height 21
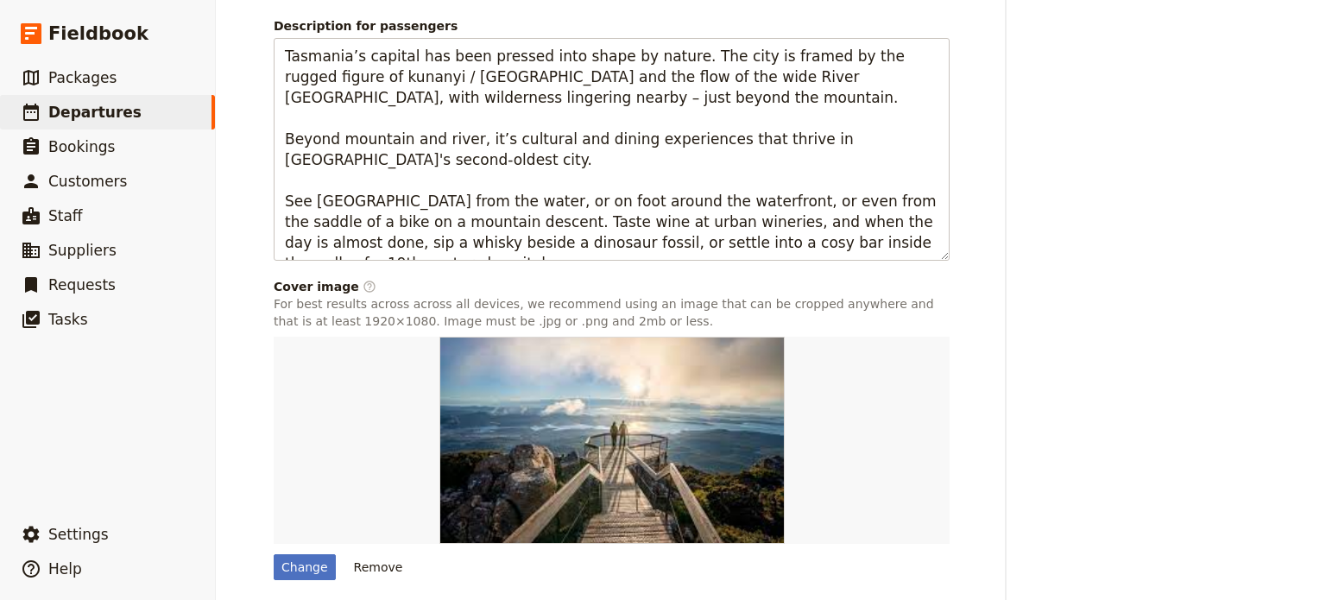
scroll to position [1301, 0]
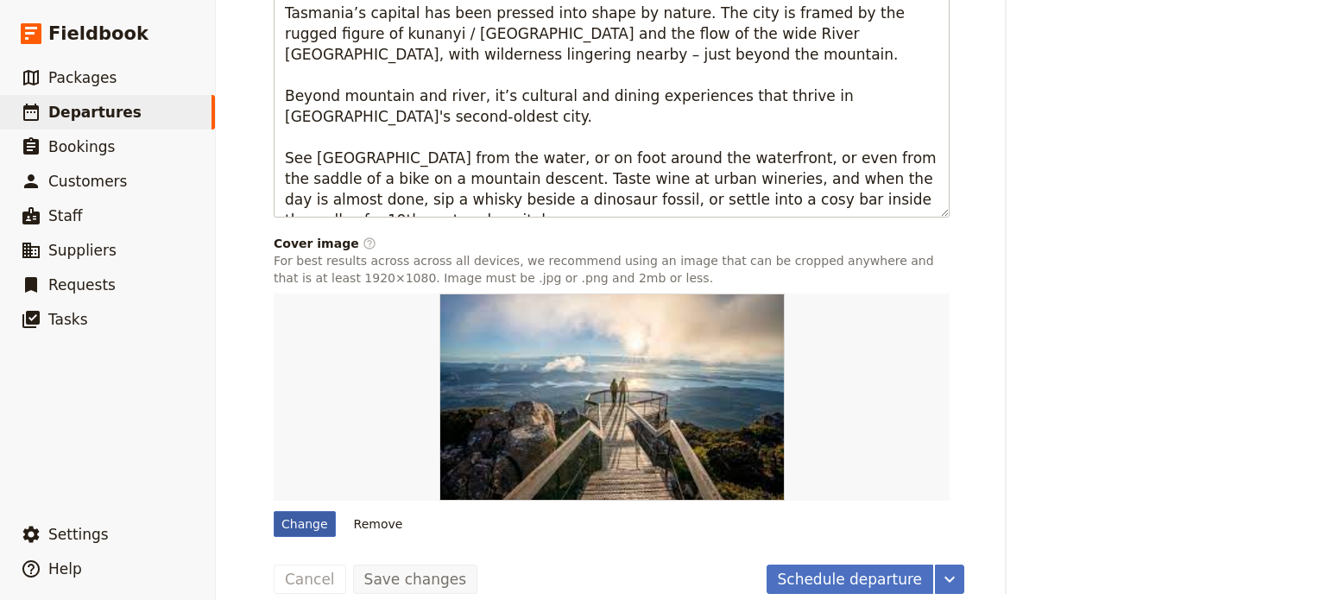
click at [288, 511] on div "Change" at bounding box center [305, 524] width 62 height 26
click at [274, 510] on input "Change" at bounding box center [273, 510] width 1 height 1
type input "C:\fakepath\129821-19.jpg"
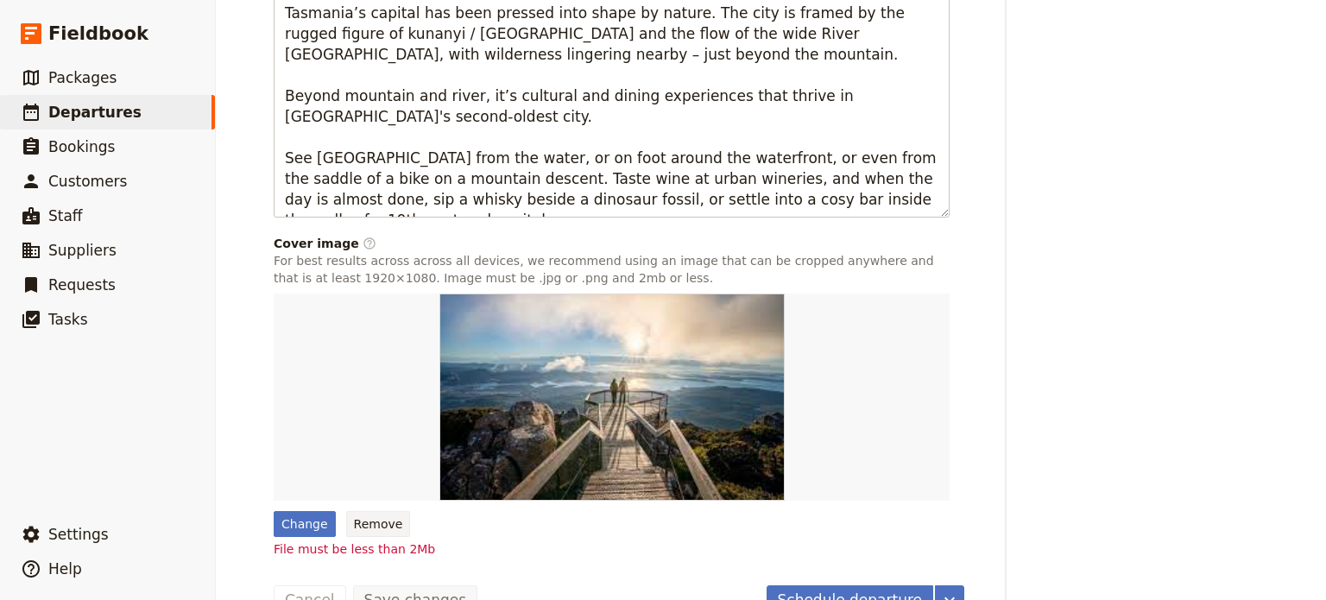
click at [364, 511] on button "Remove" at bounding box center [378, 524] width 65 height 26
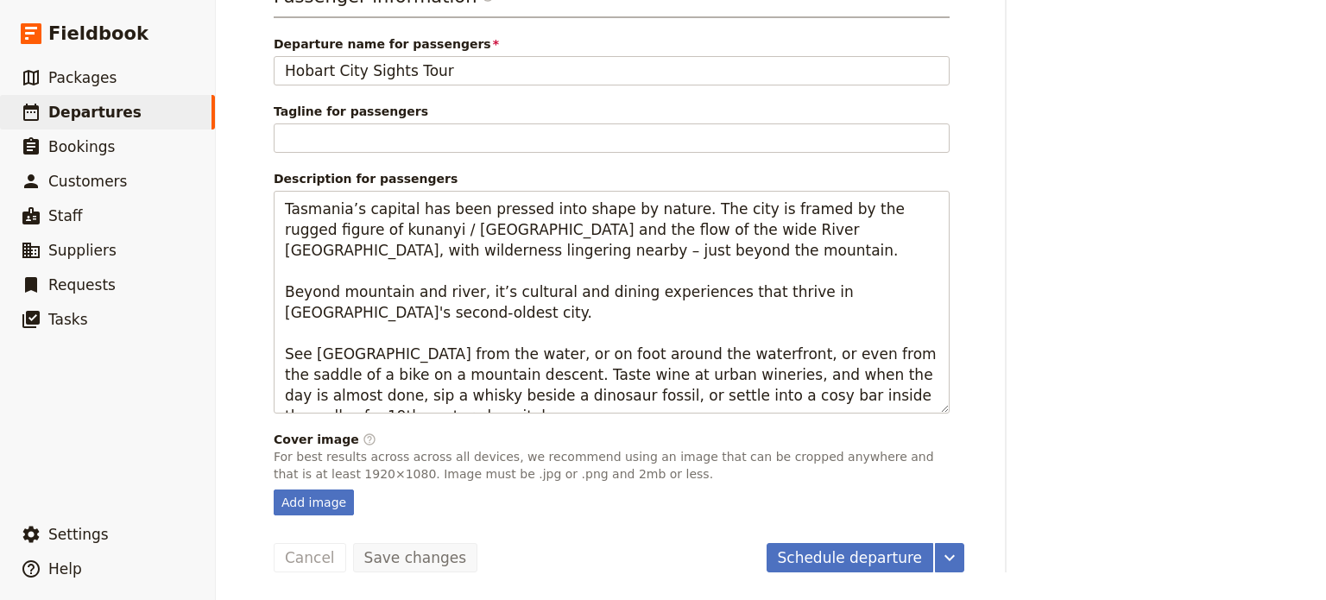
scroll to position [1083, 0]
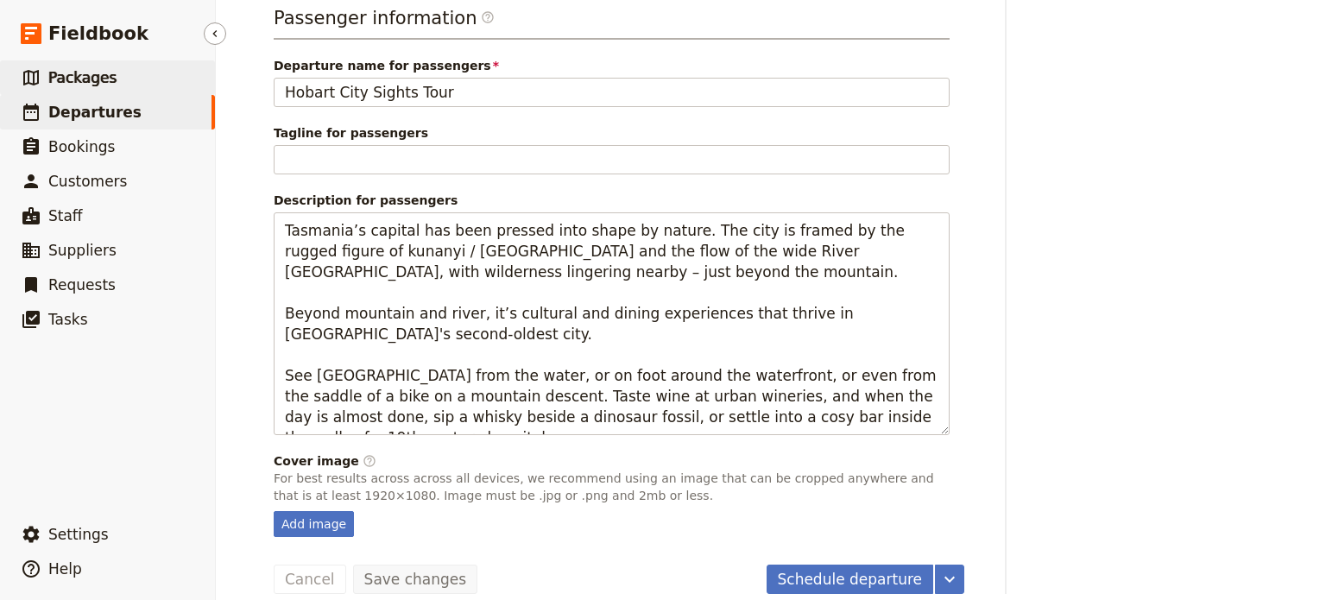
click at [79, 71] on span "Packages" at bounding box center [82, 77] width 68 height 17
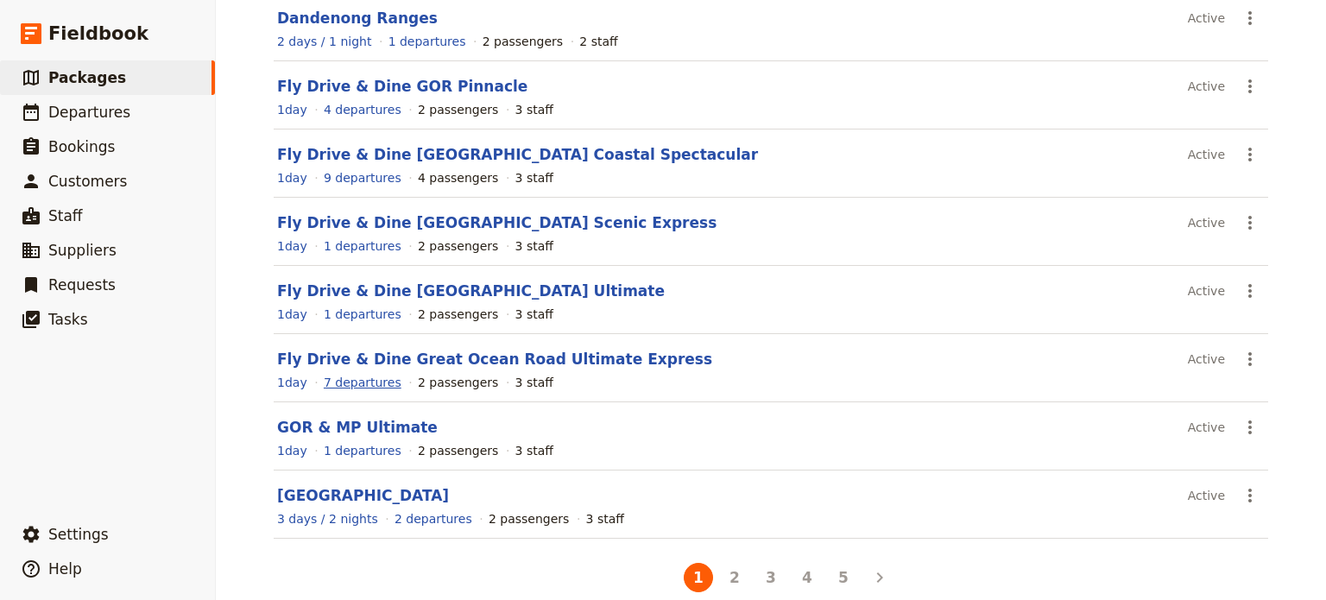
scroll to position [331, 0]
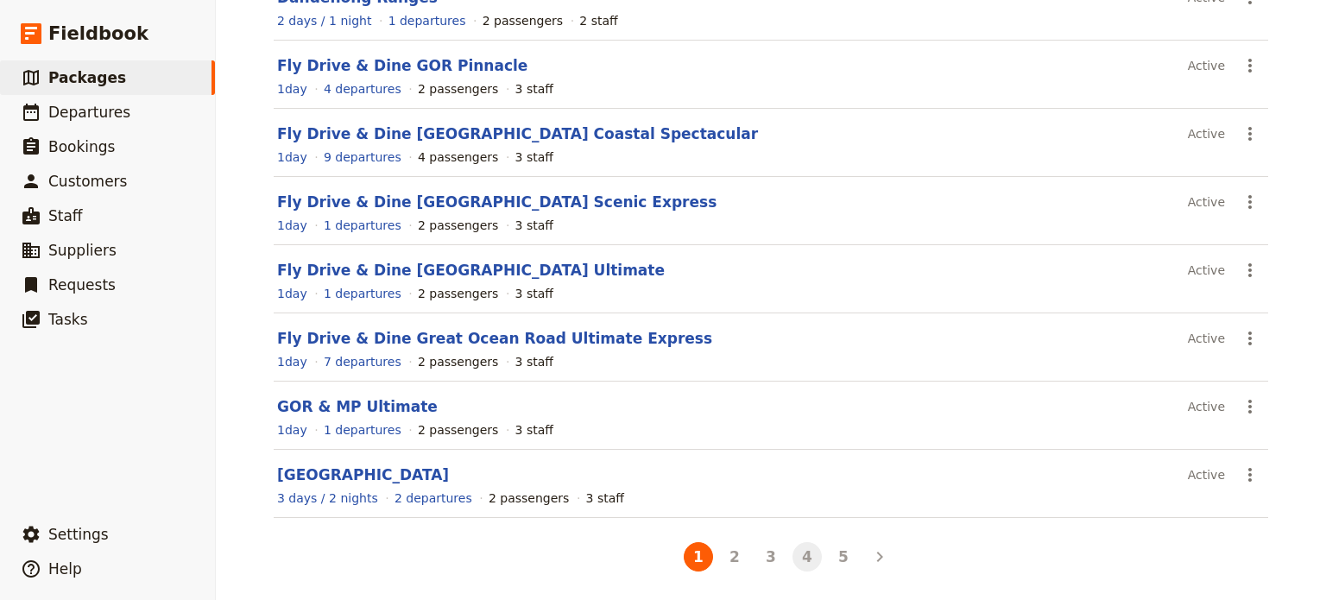
click at [796, 555] on button "4" at bounding box center [807, 556] width 29 height 29
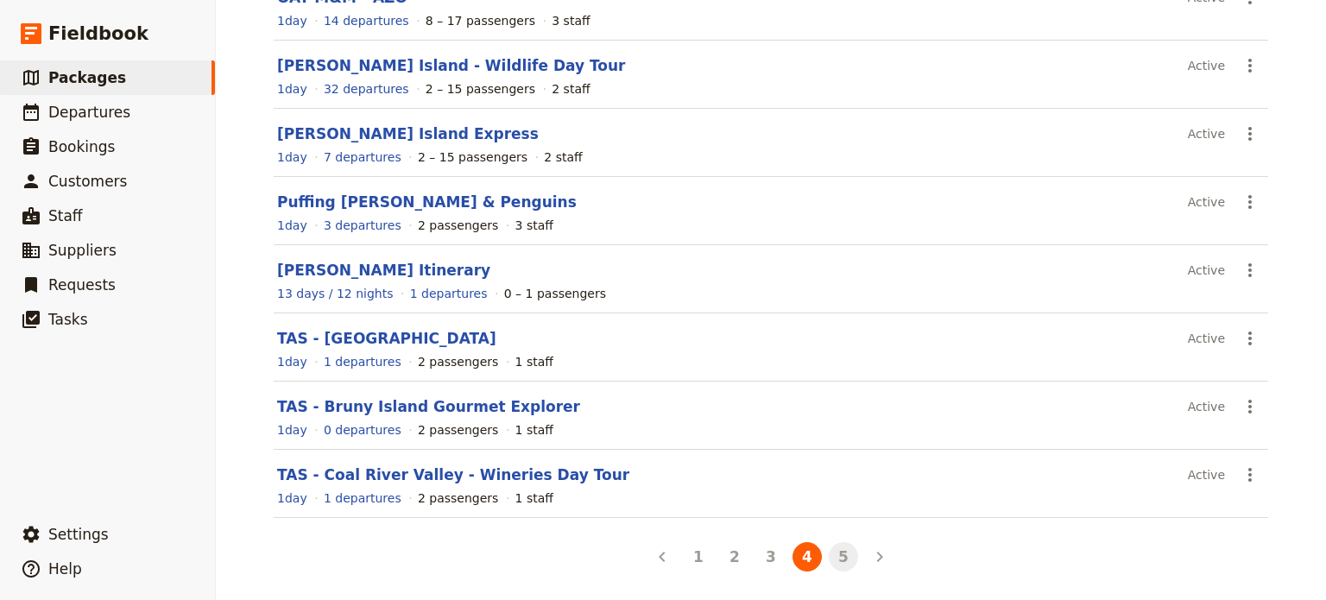
click at [847, 557] on button "5" at bounding box center [843, 556] width 29 height 29
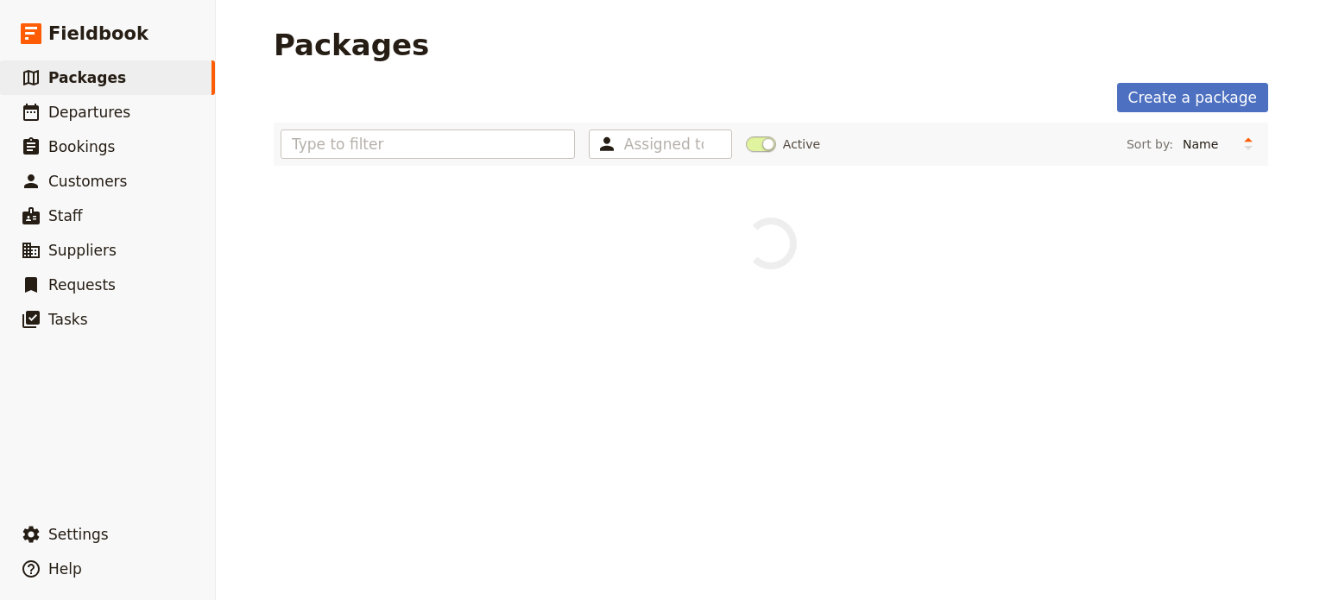
scroll to position [0, 0]
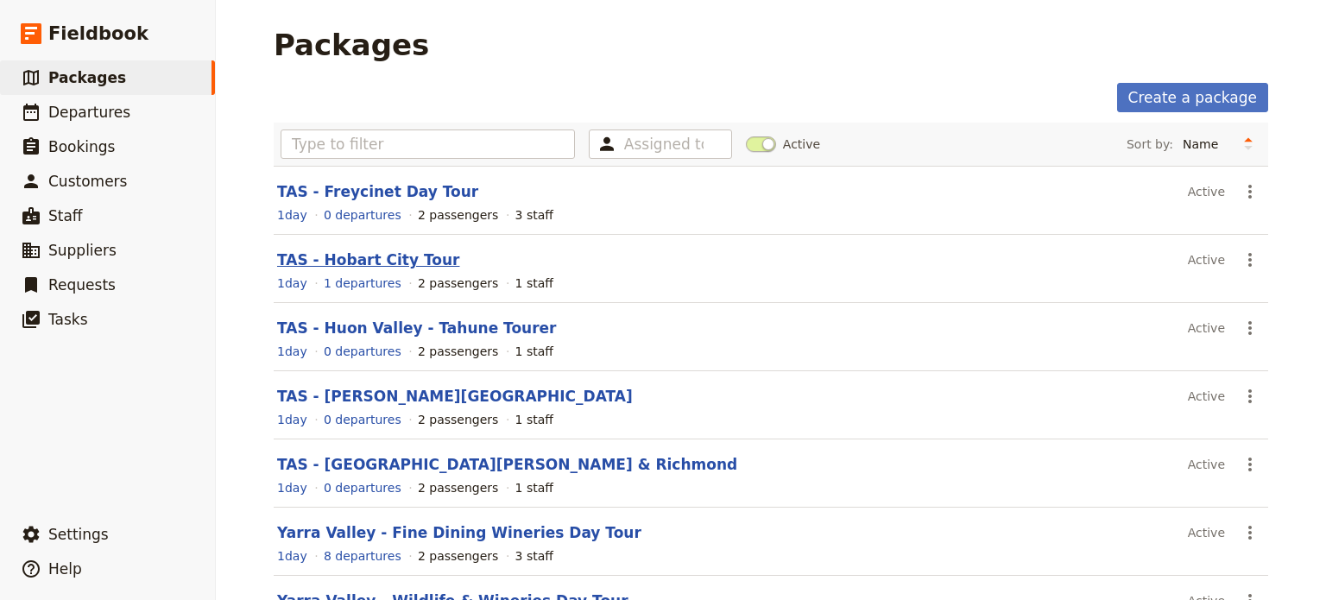
click at [343, 254] on link "TAS - Hobart City Tour" at bounding box center [368, 259] width 182 height 17
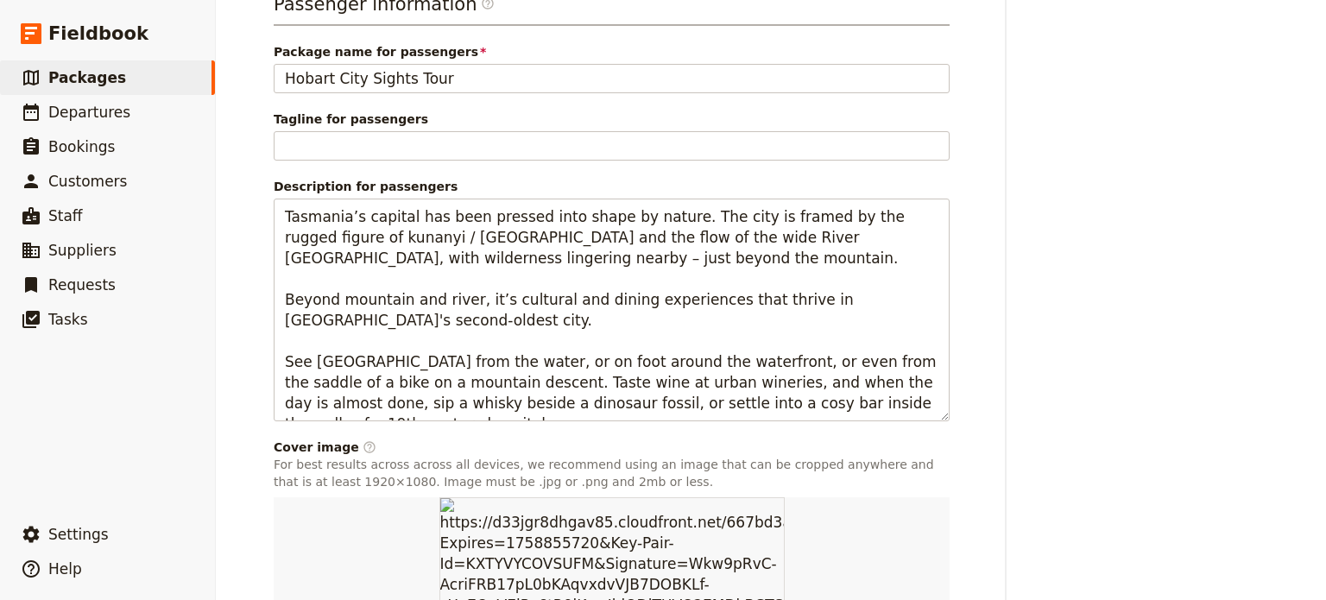
scroll to position [1154, 0]
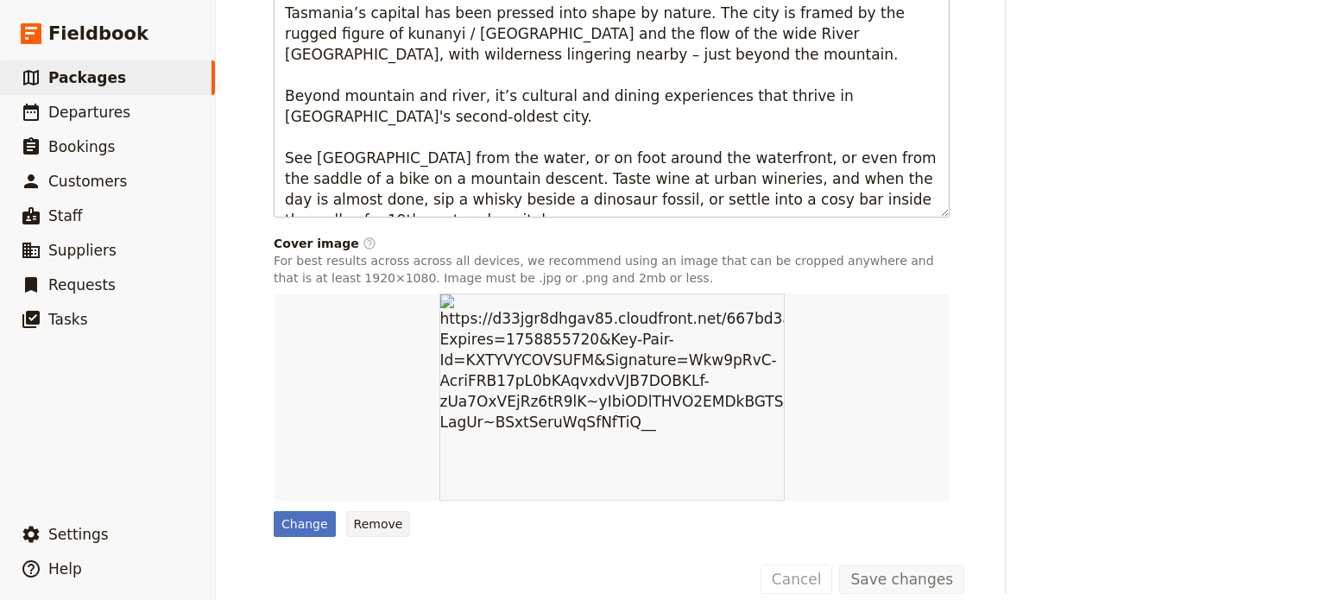
click at [359, 511] on button "Remove" at bounding box center [378, 524] width 65 height 26
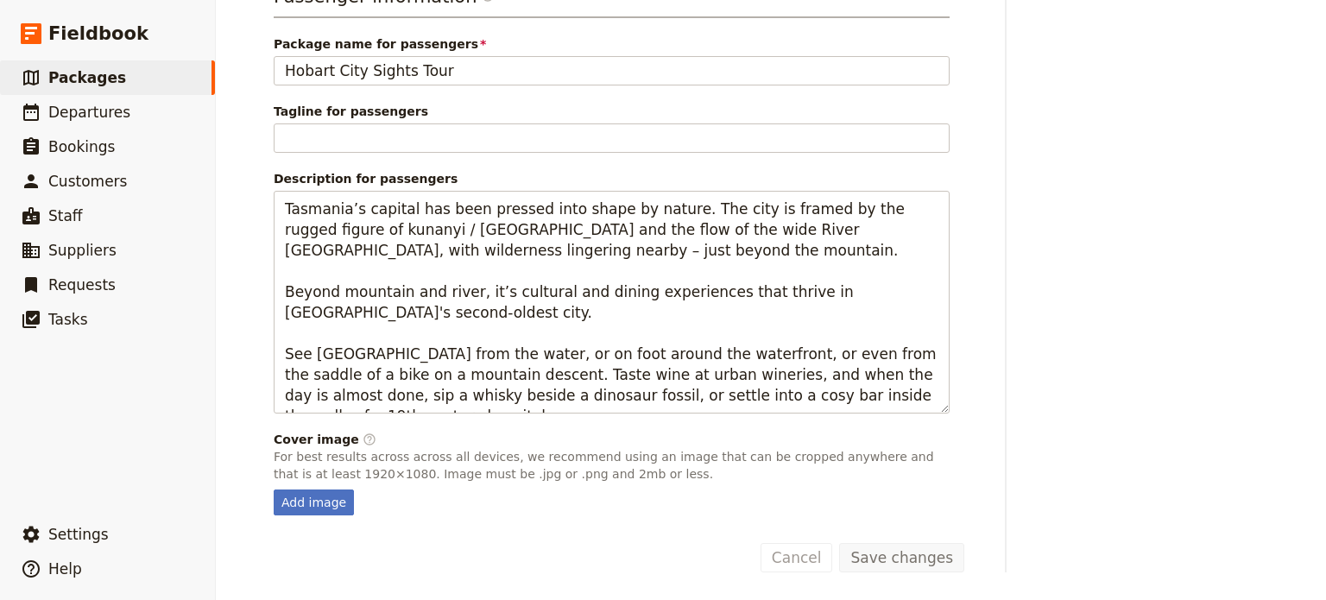
scroll to position [936, 0]
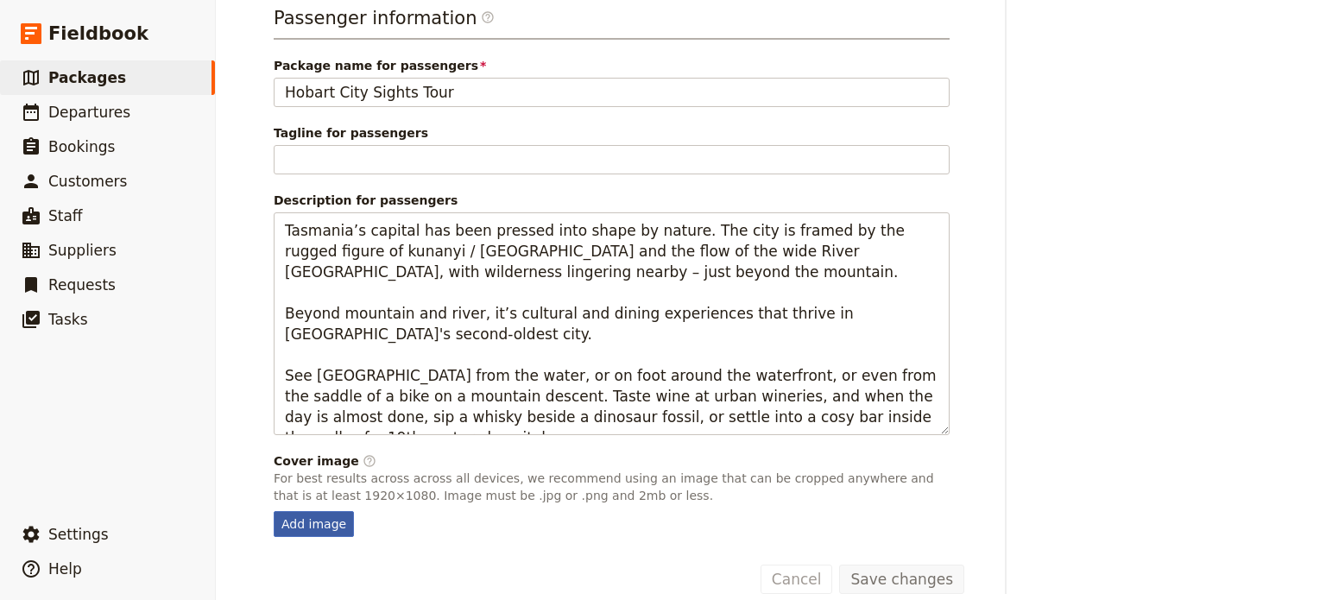
click at [297, 511] on div "Add image" at bounding box center [314, 524] width 80 height 26
click at [274, 510] on input "Add image" at bounding box center [273, 510] width 1 height 1
click at [287, 511] on div "Add image" at bounding box center [314, 524] width 80 height 26
click at [274, 510] on input "Add image" at bounding box center [273, 510] width 1 height 1
click at [311, 511] on div "Add image" at bounding box center [314, 524] width 80 height 26
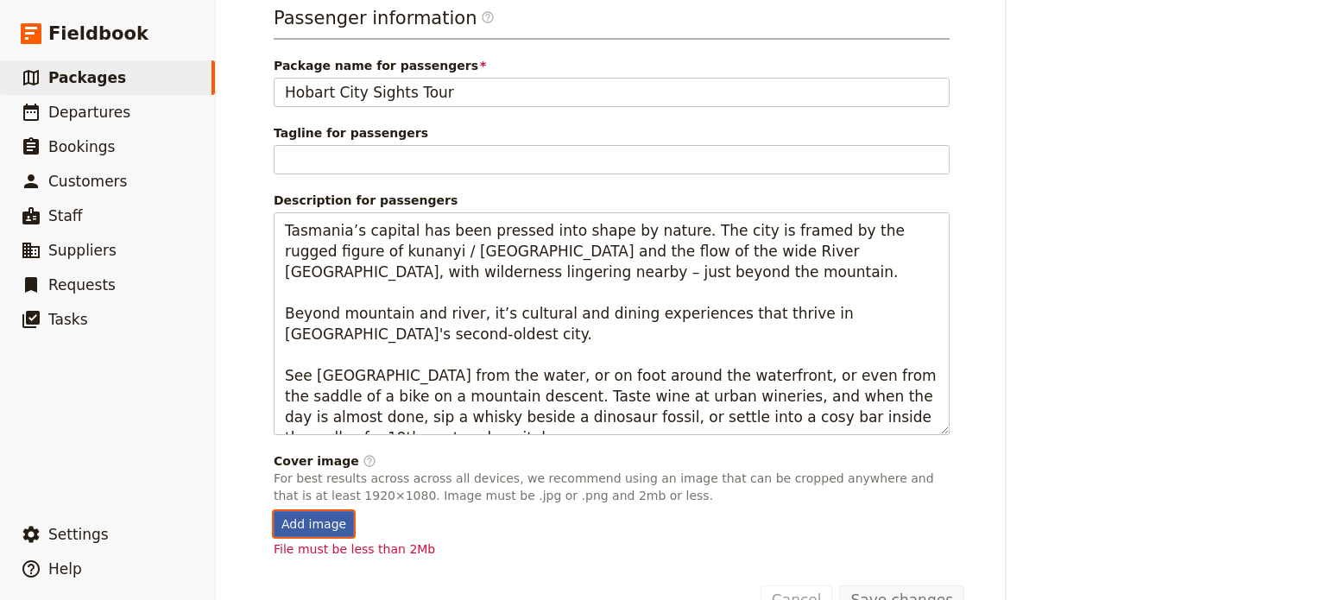
click at [274, 510] on input "Add image" at bounding box center [273, 510] width 1 height 1
click at [302, 511] on div "Add image" at bounding box center [314, 524] width 80 height 26
click at [274, 510] on input "Add image" at bounding box center [273, 510] width 1 height 1
click at [318, 511] on div "Add image" at bounding box center [314, 524] width 80 height 26
click at [274, 510] on input "Add image" at bounding box center [273, 510] width 1 height 1
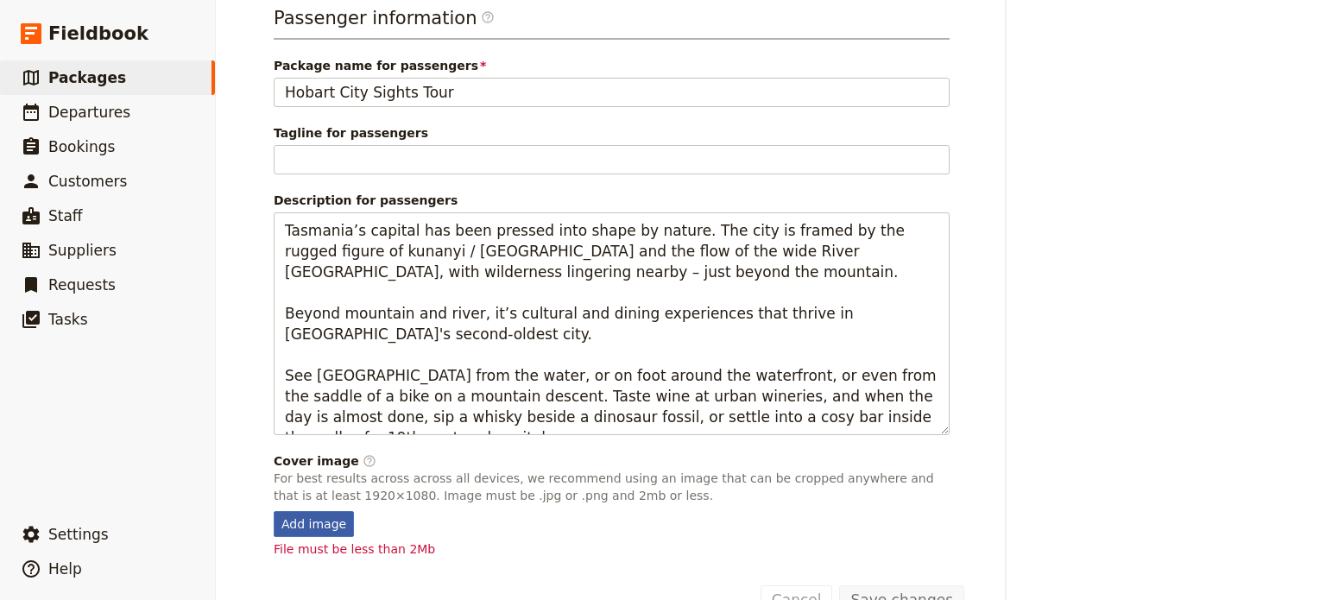
click at [301, 511] on div "Add image" at bounding box center [314, 524] width 80 height 26
click at [274, 510] on input "Add image" at bounding box center [273, 510] width 1 height 1
type input "C:\fakepath\[GEOGRAPHIC_DATA] city from [GEOGRAPHIC_DATA]. Mand. Credit to Tour…"
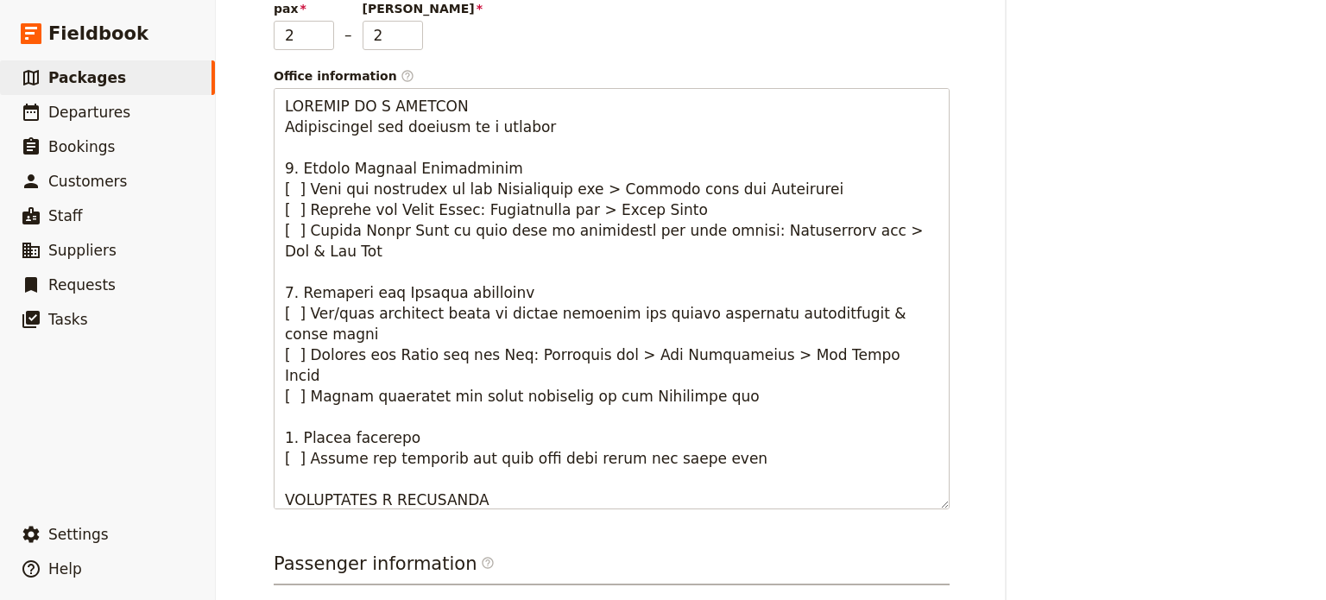
scroll to position [0, 0]
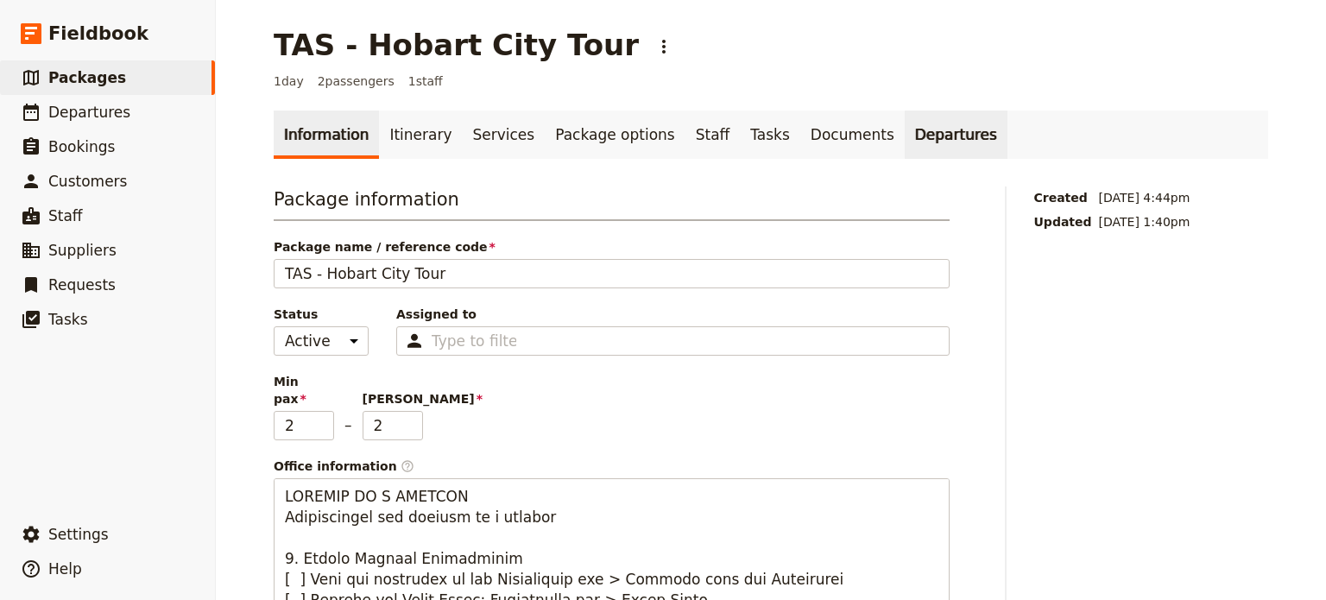
click at [905, 130] on link "Departures" at bounding box center [956, 135] width 103 height 48
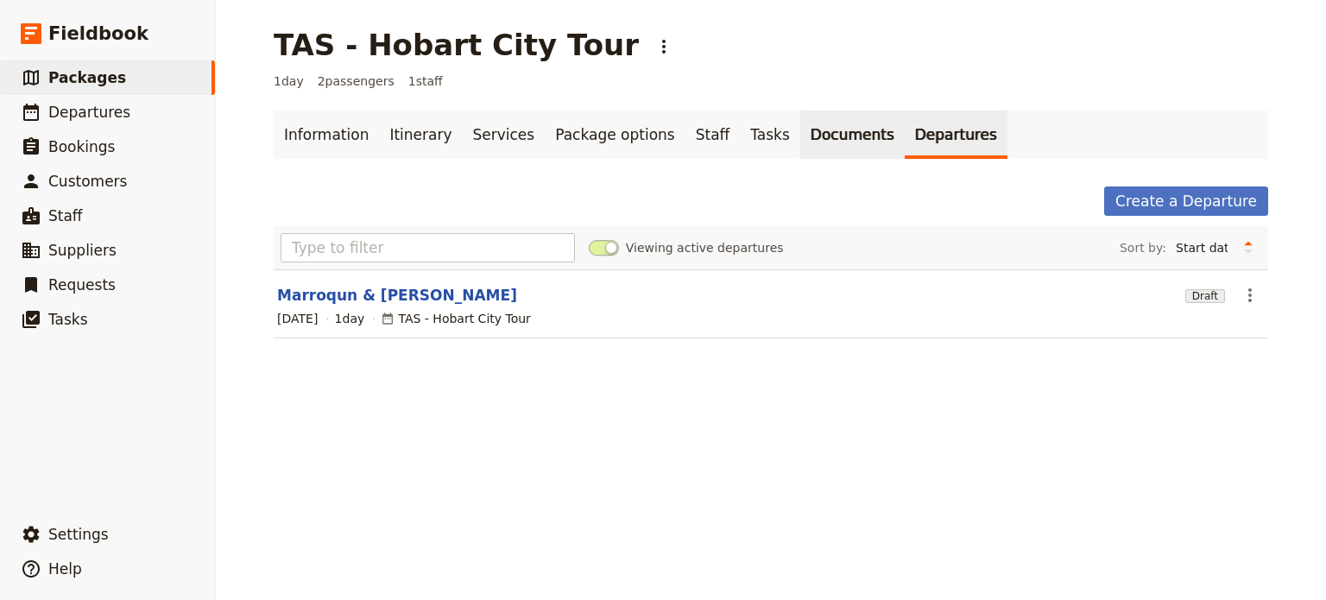
click at [801, 134] on link "Documents" at bounding box center [853, 135] width 104 height 48
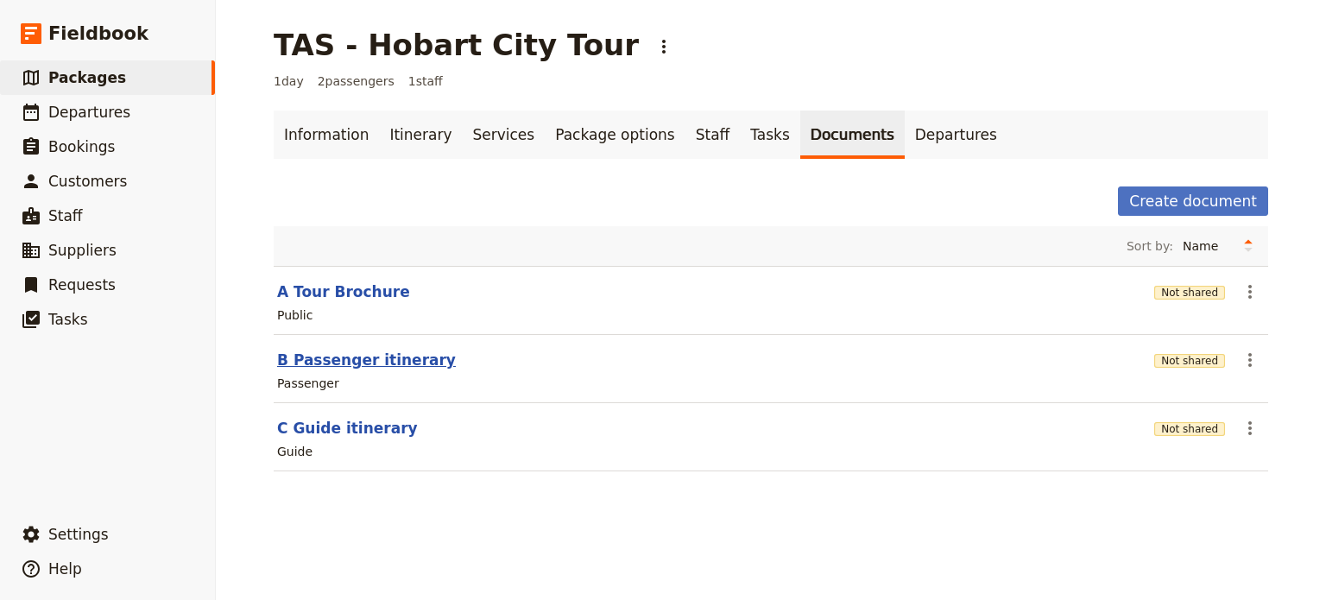
click at [354, 356] on button "B Passenger itinerary" at bounding box center [366, 360] width 179 height 21
select select "PASSENGER"
select select "DEFAULT"
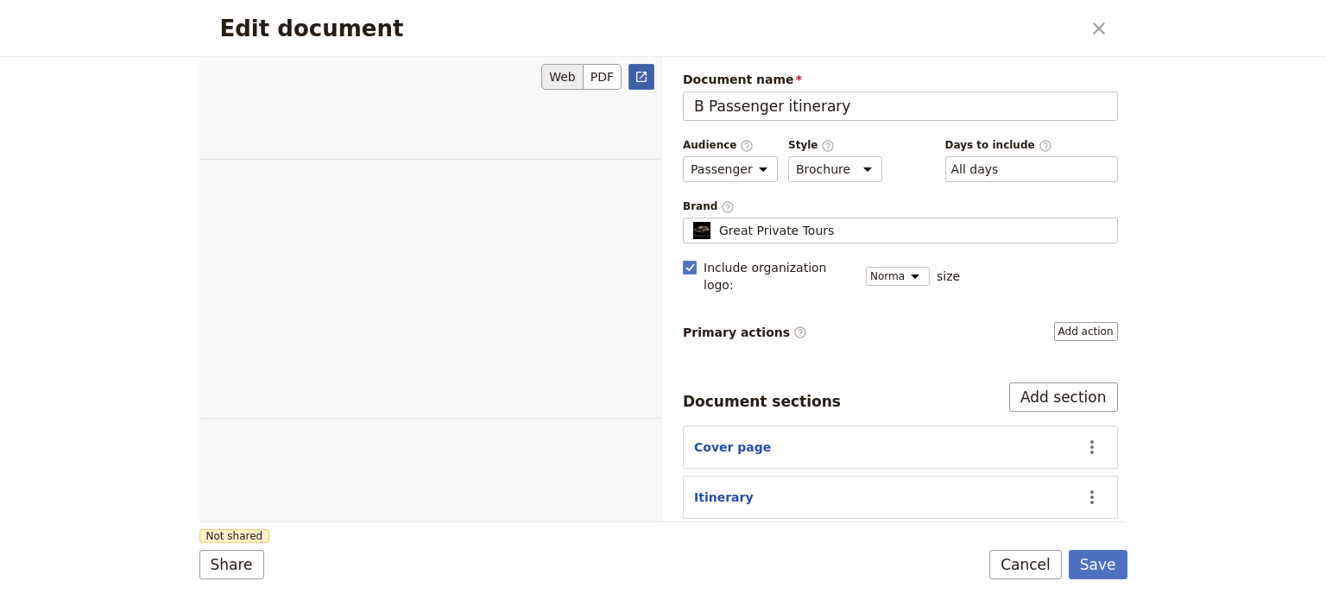
click at [651, 72] on link "​" at bounding box center [642, 77] width 26 height 26
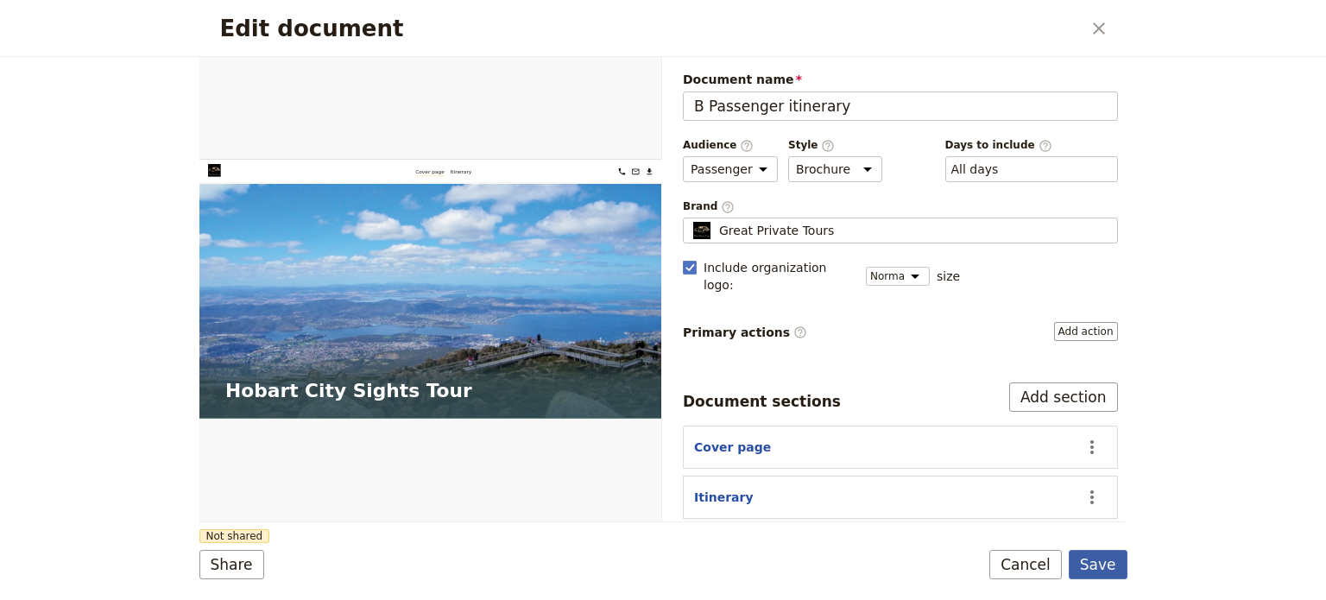
click at [1100, 574] on button "Save" at bounding box center [1098, 564] width 59 height 29
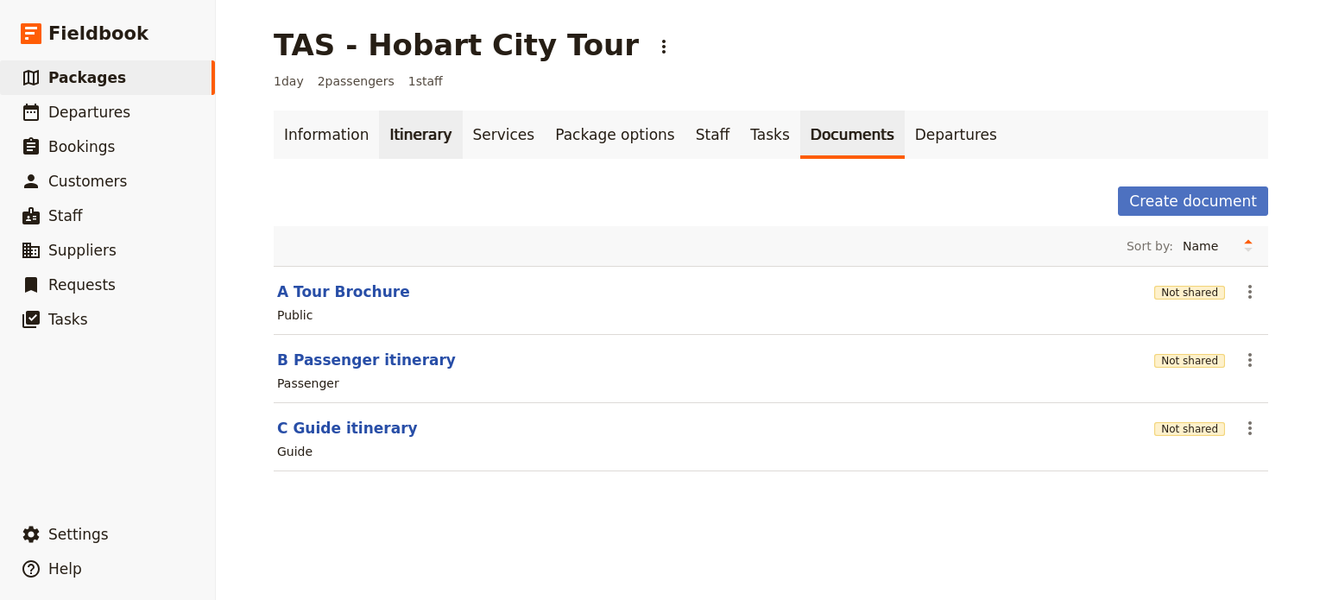
click at [403, 132] on link "Itinerary" at bounding box center [420, 135] width 83 height 48
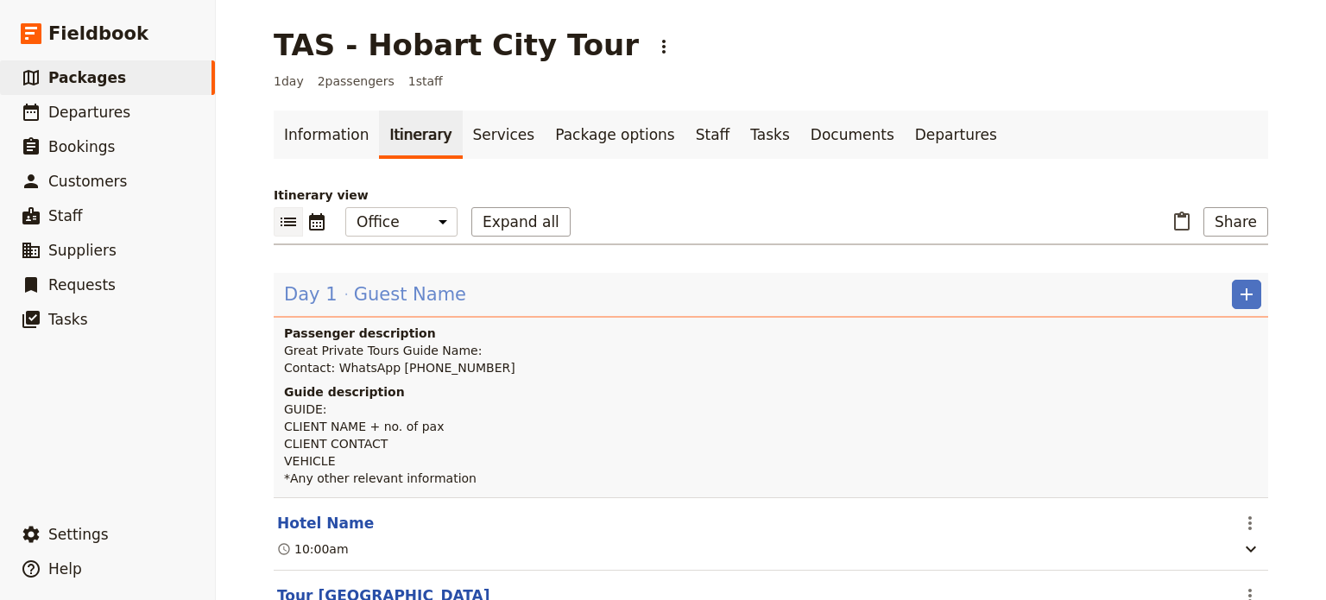
click at [356, 289] on span "Guest Name" at bounding box center [410, 295] width 112 height 26
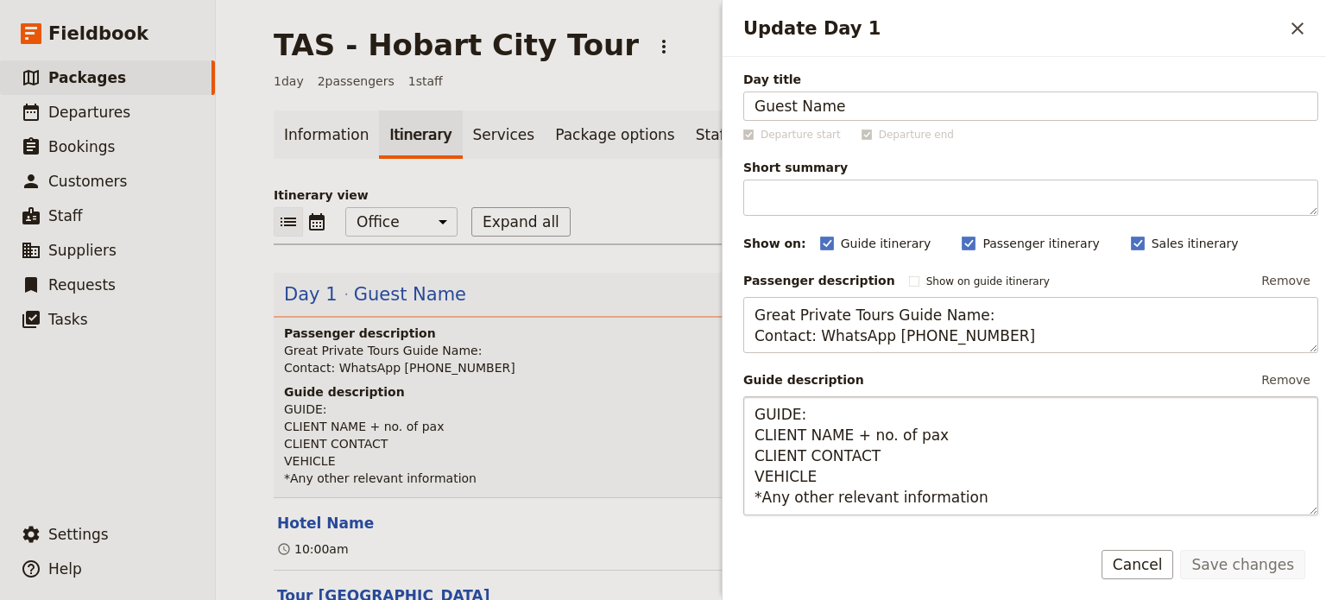
scroll to position [432, 0]
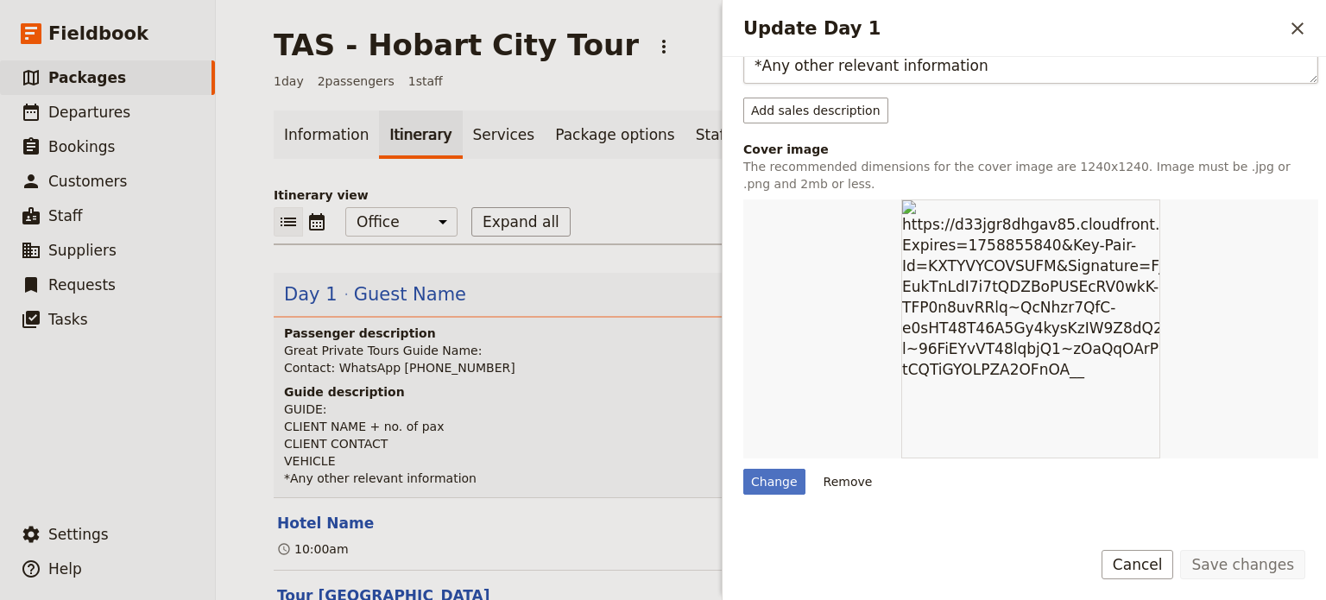
click at [835, 483] on button "Remove" at bounding box center [848, 482] width 65 height 26
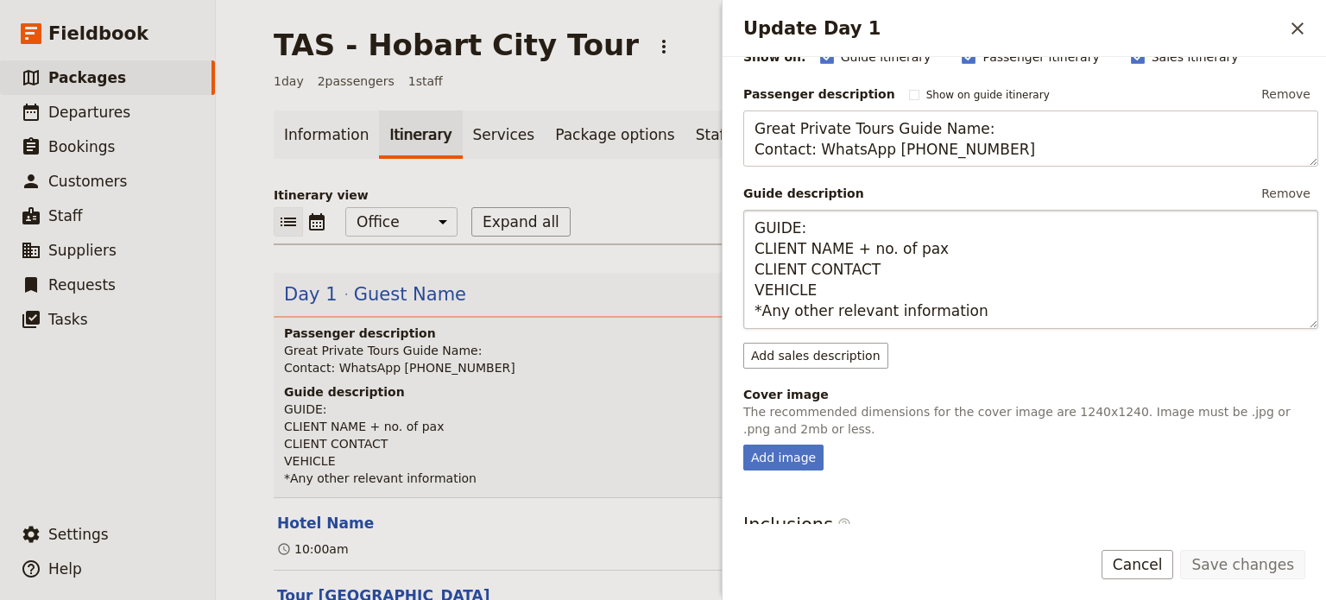
scroll to position [365, 0]
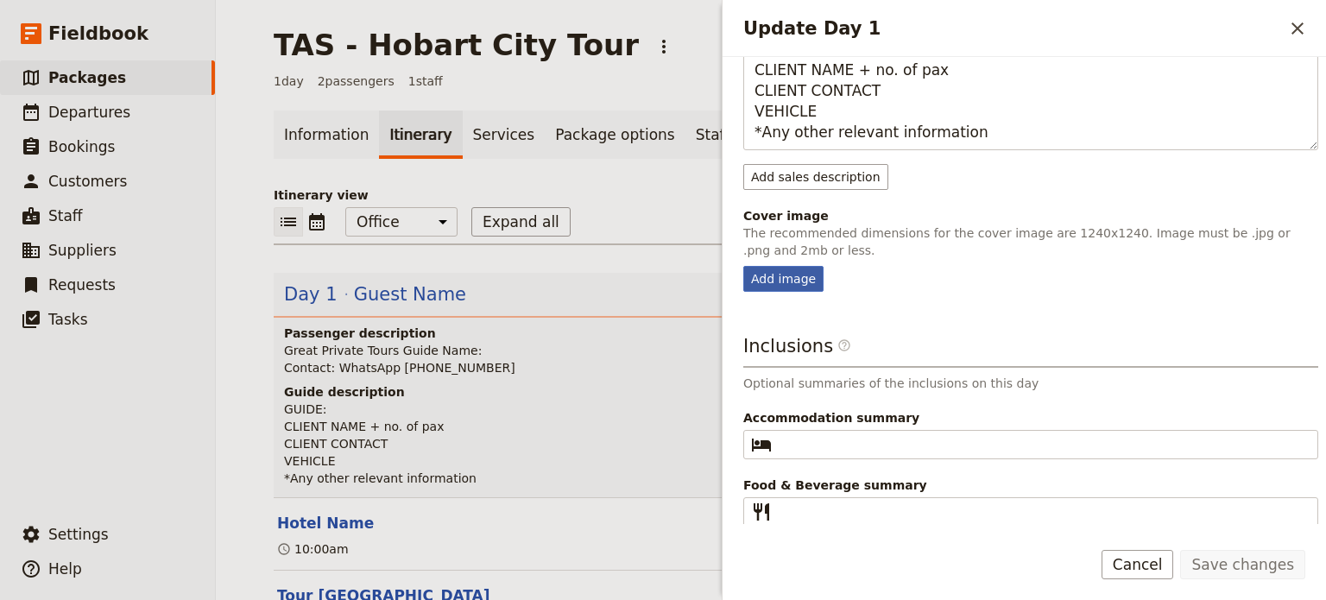
click at [787, 275] on div "Add image" at bounding box center [784, 279] width 80 height 26
click at [744, 266] on input "Add image" at bounding box center [743, 265] width 1 height 1
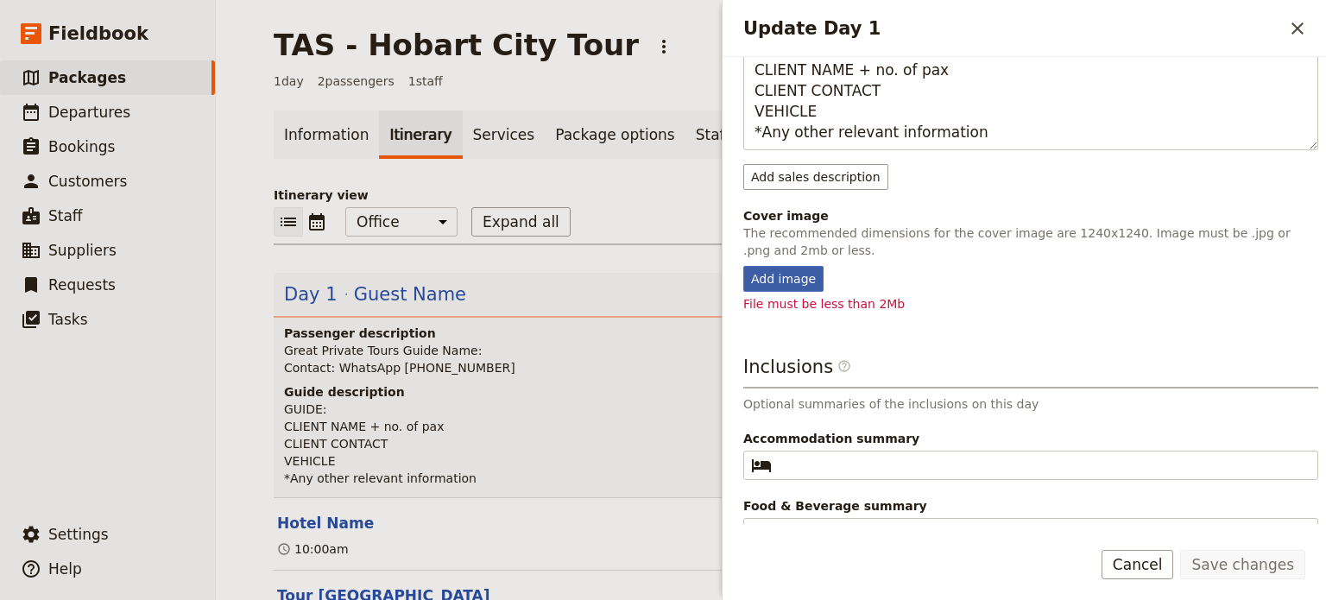
click at [779, 283] on div "Add image" at bounding box center [784, 279] width 80 height 26
click at [744, 266] on input "Add image" at bounding box center [743, 265] width 1 height 1
click at [788, 270] on div "Add image" at bounding box center [784, 279] width 80 height 26
click at [744, 266] on input "Add image" at bounding box center [743, 265] width 1 height 1
click at [802, 272] on div "Add image" at bounding box center [784, 279] width 80 height 26
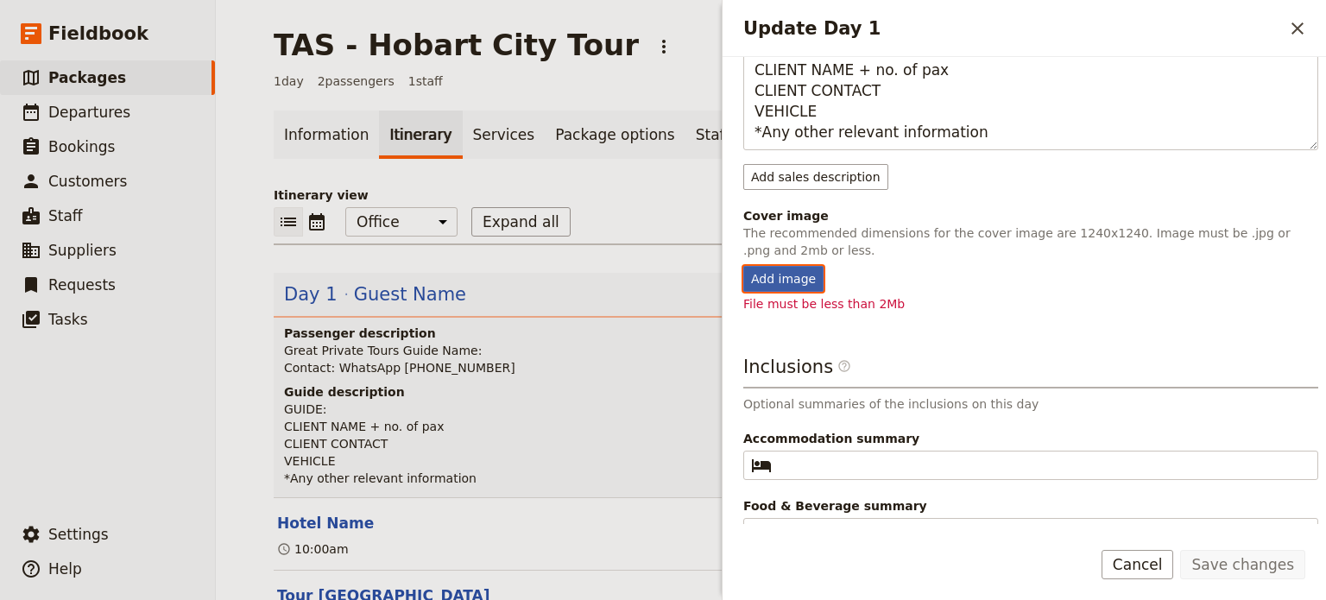
click at [744, 266] on input "Add image" at bounding box center [743, 265] width 1 height 1
type input "C:\fakepath\135421-2.jpg"
click at [516, 203] on p "Itinerary view" at bounding box center [771, 195] width 995 height 17
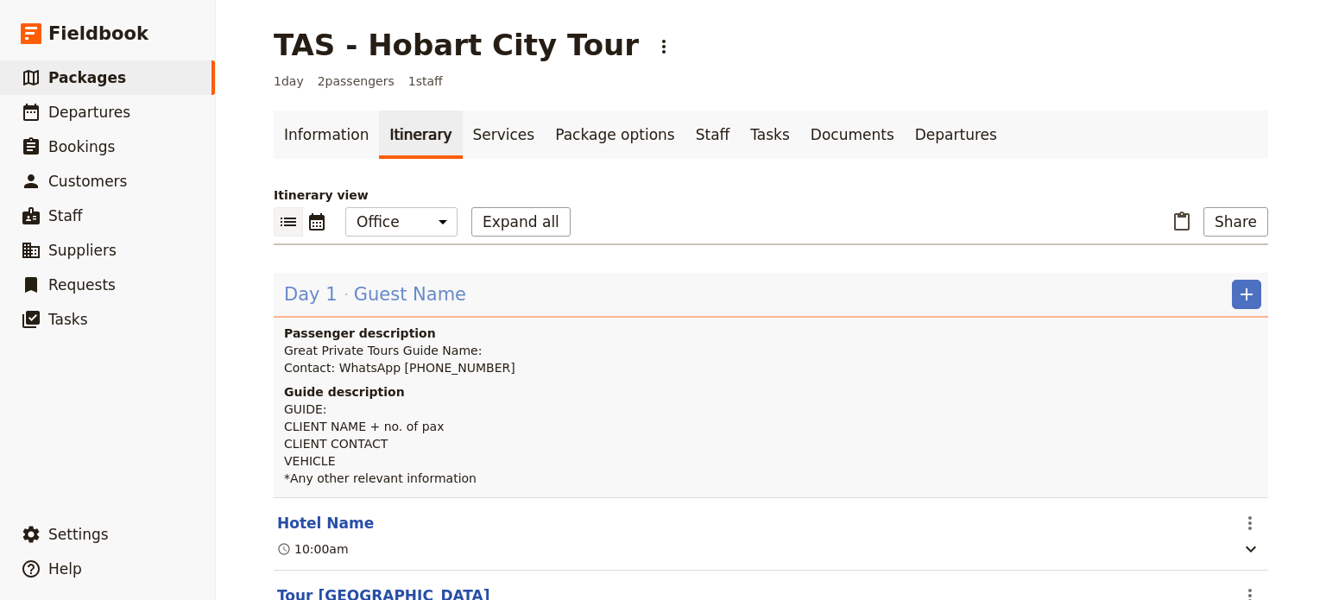
click at [389, 293] on span "Guest Name" at bounding box center [410, 295] width 112 height 26
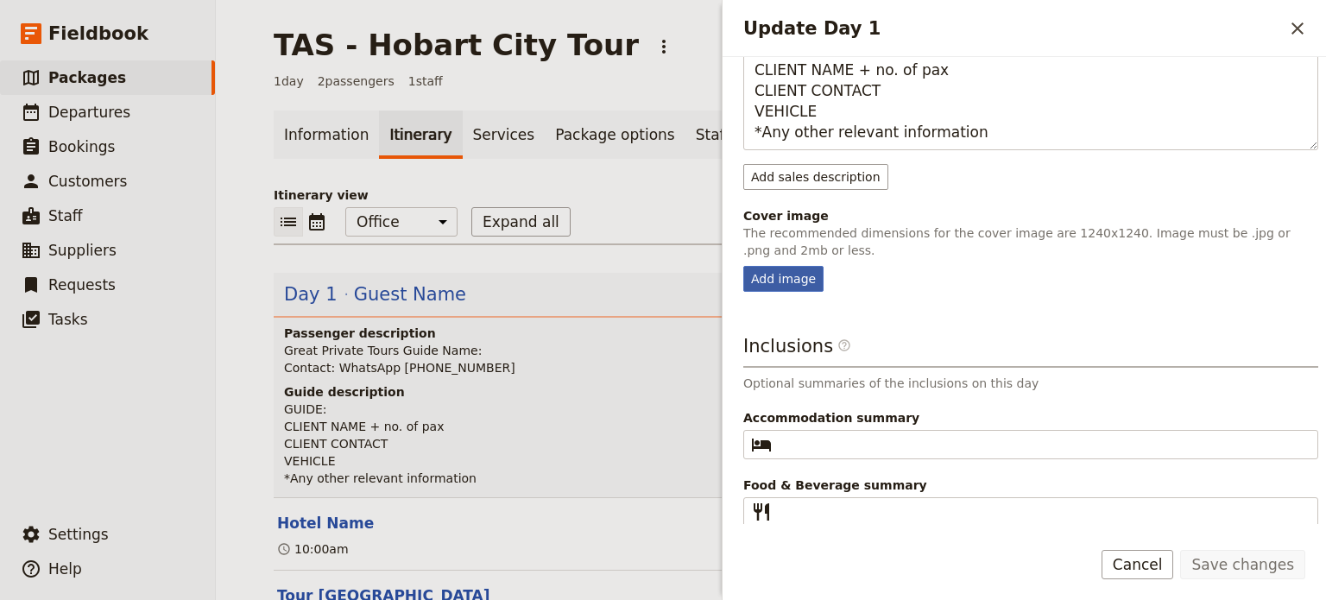
click at [765, 276] on div "Add image" at bounding box center [784, 279] width 80 height 26
click at [744, 266] on input "Add image" at bounding box center [743, 265] width 1 height 1
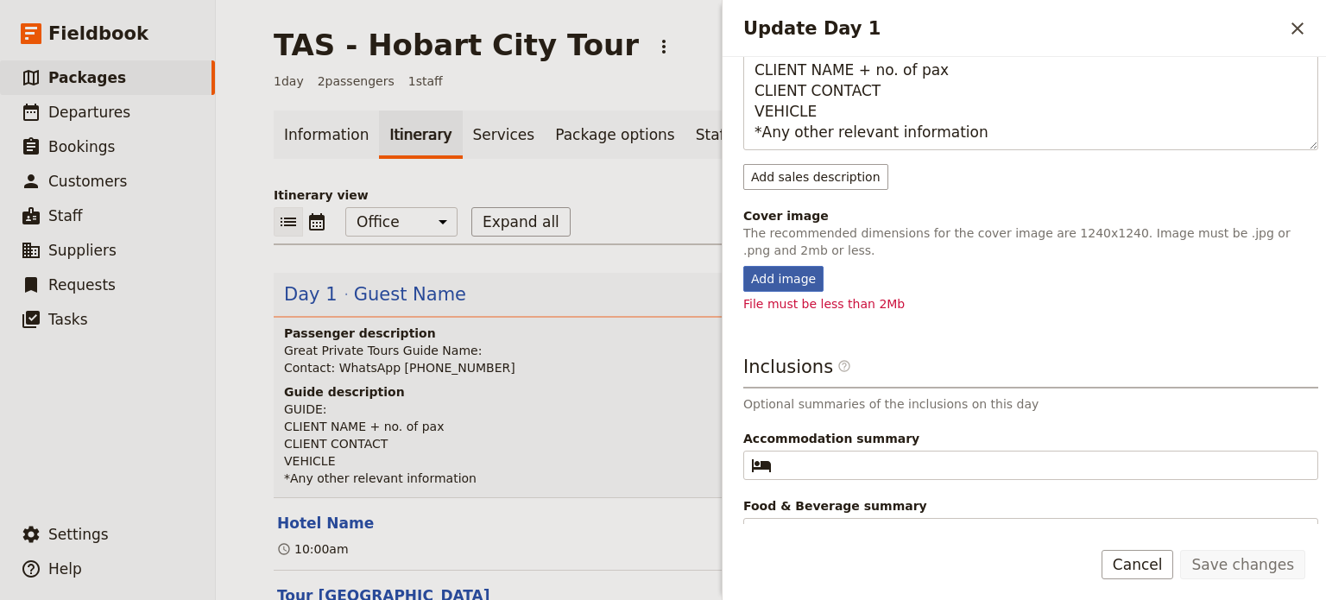
click at [792, 271] on div "Add image" at bounding box center [784, 279] width 80 height 26
click at [744, 266] on input "Add image" at bounding box center [743, 265] width 1 height 1
click at [793, 282] on div "Add image" at bounding box center [784, 279] width 80 height 26
click at [744, 266] on input "Add image" at bounding box center [743, 265] width 1 height 1
click at [794, 275] on div "Add image" at bounding box center [784, 279] width 80 height 26
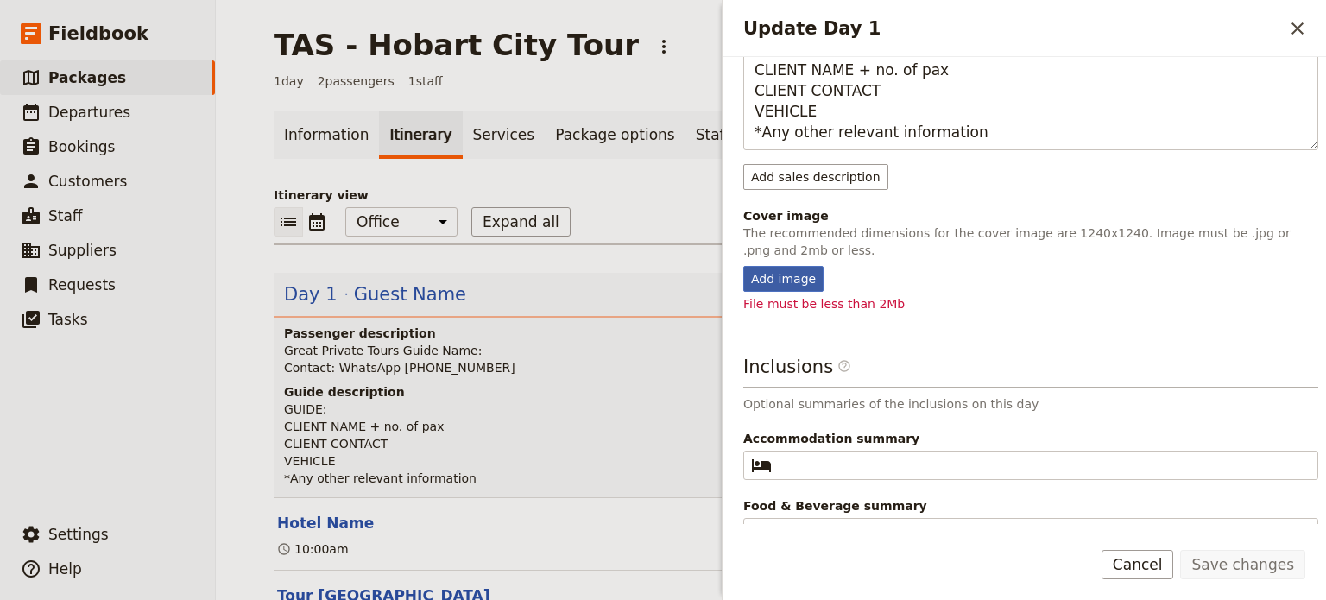
click at [744, 266] on input "Add image" at bounding box center [743, 265] width 1 height 1
type input "C:\fakepath\[GEOGRAPHIC_DATA] city from [GEOGRAPHIC_DATA]. Mand. Credit to Tour…"
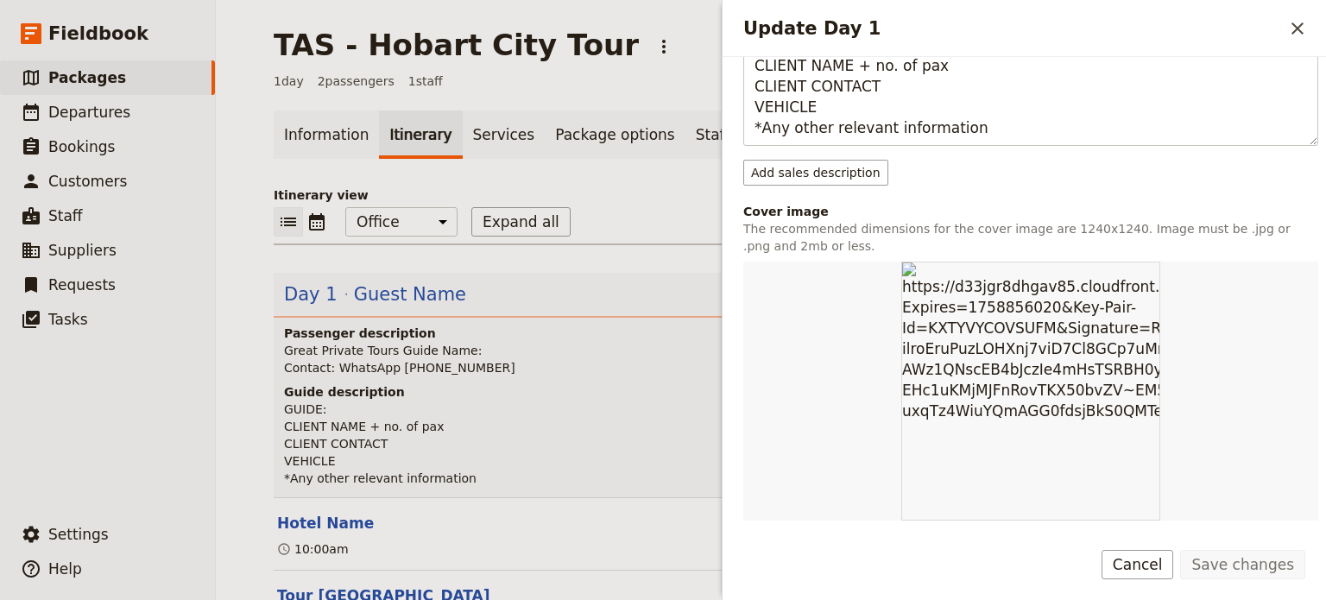
scroll to position [629, 0]
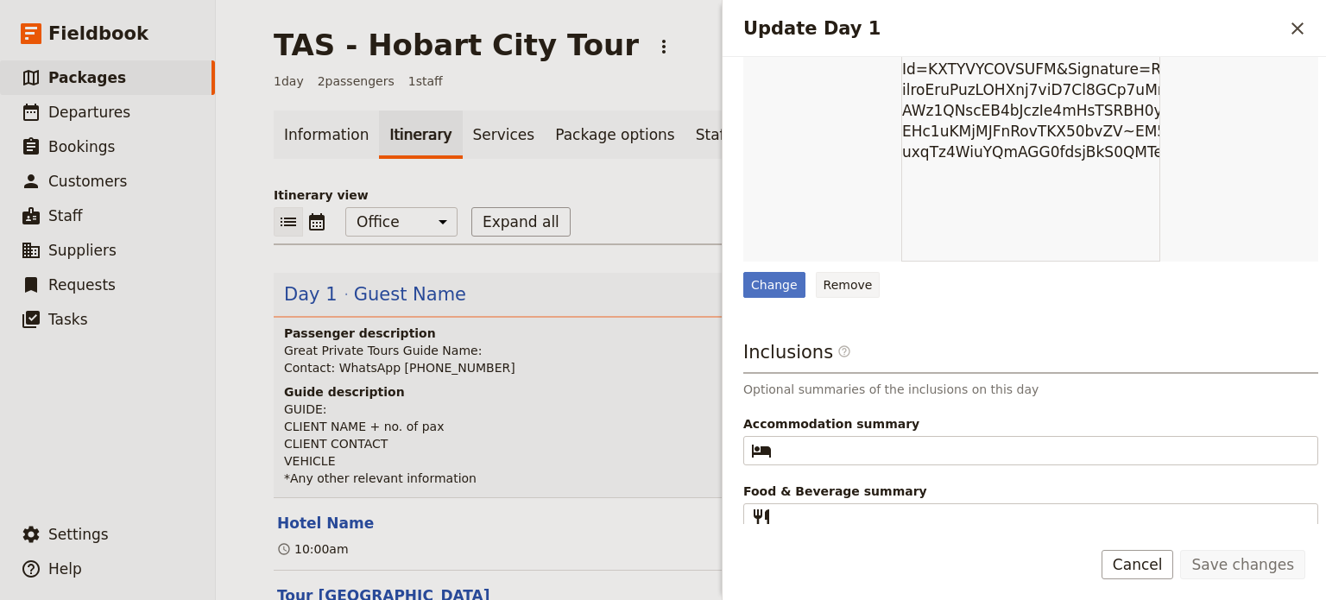
click at [826, 288] on button "Remove" at bounding box center [848, 285] width 65 height 26
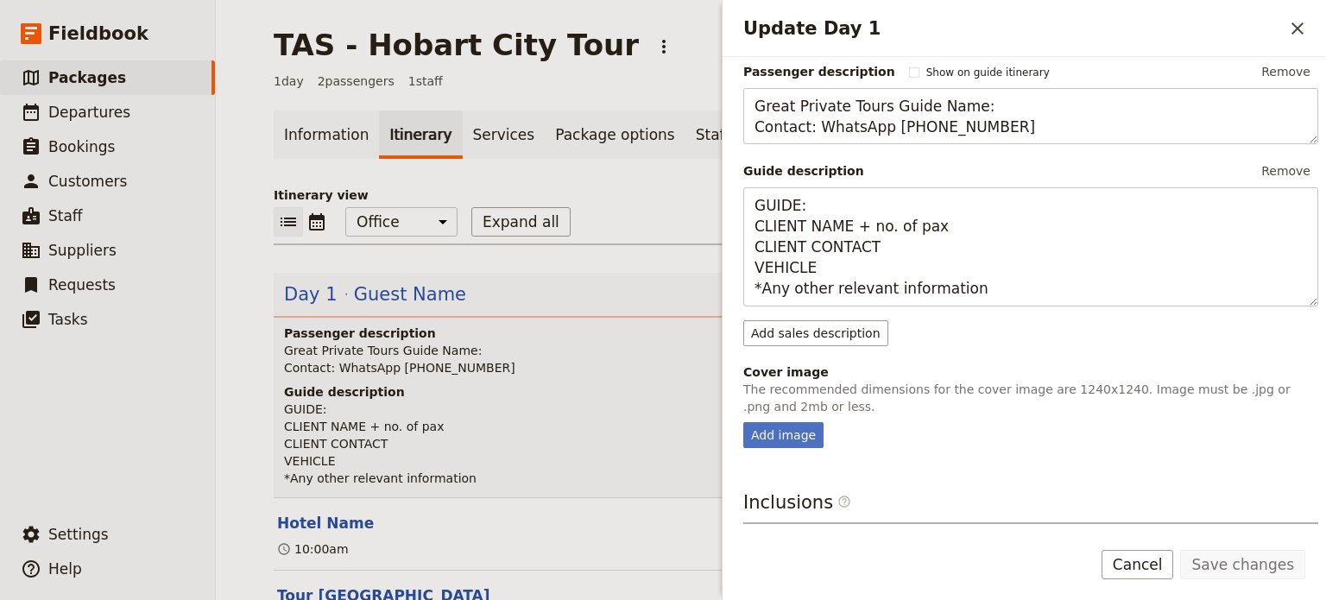
scroll to position [365, 0]
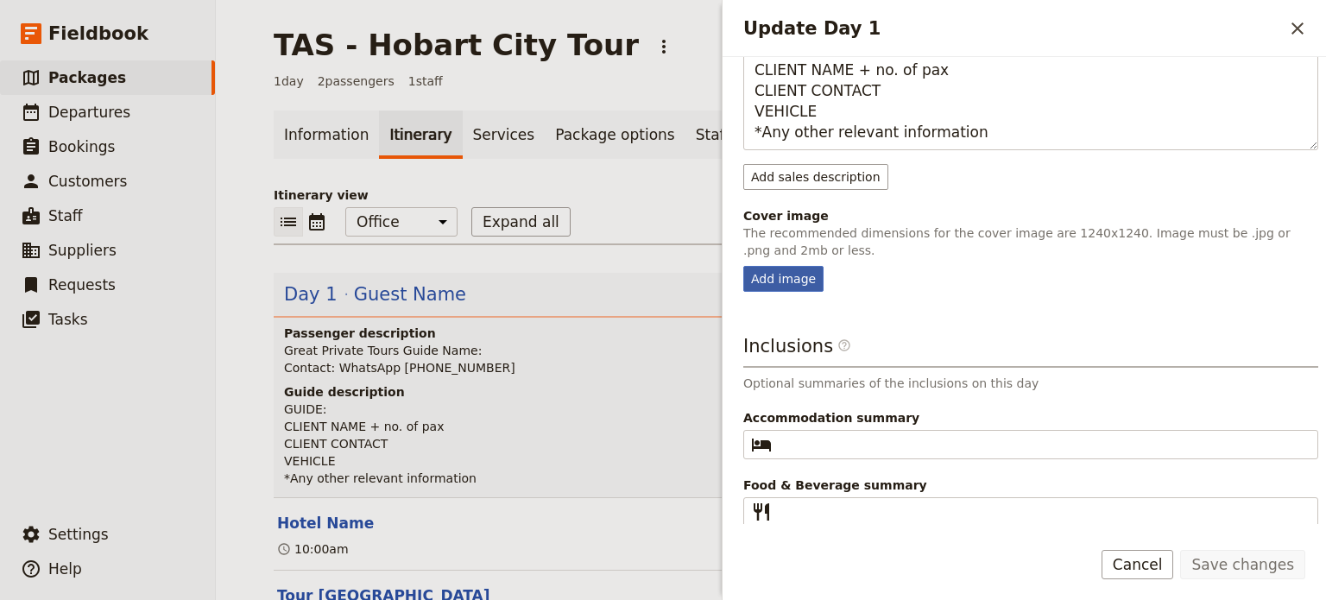
click at [785, 282] on div "Add image" at bounding box center [784, 279] width 80 height 26
click at [744, 266] on input "Add image" at bounding box center [743, 265] width 1 height 1
type input "C:\fakepath\[PERSON_NAME].jpg"
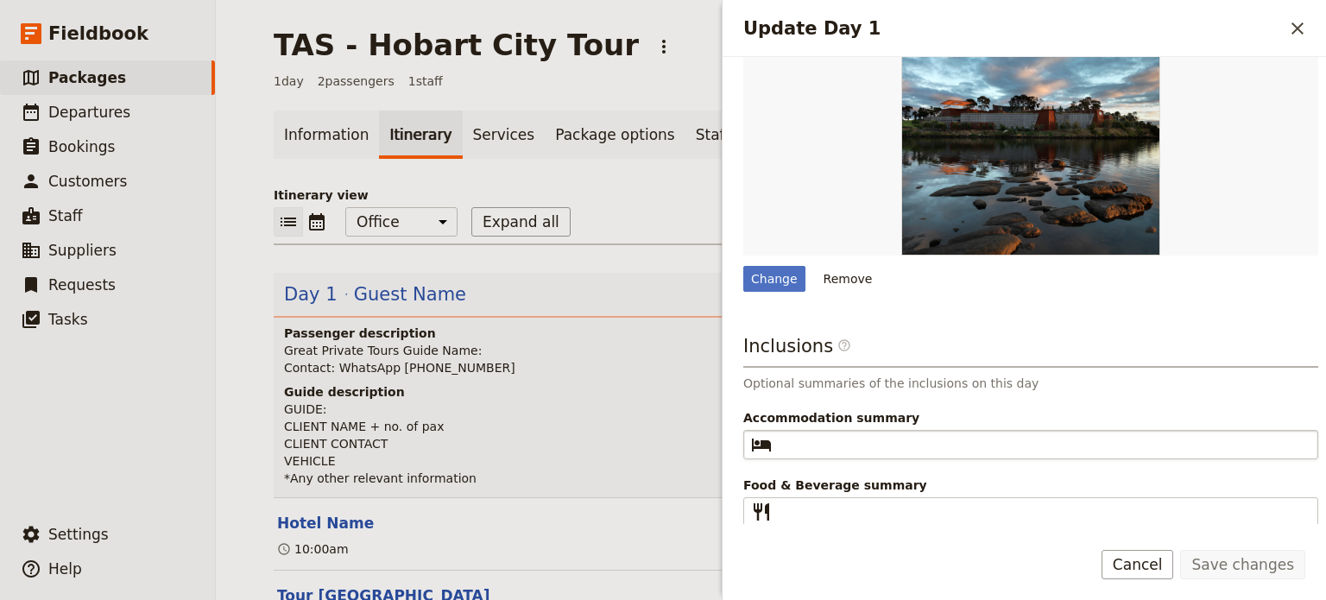
scroll to position [30, 0]
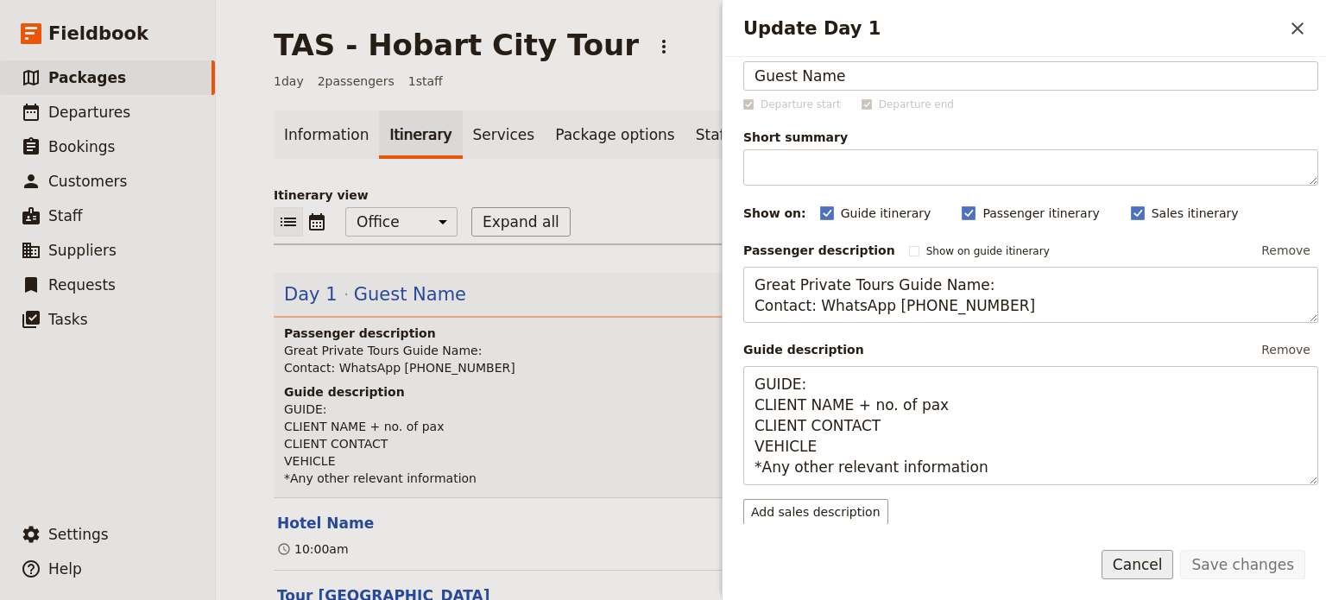
click at [1171, 569] on button "Cancel" at bounding box center [1138, 564] width 73 height 29
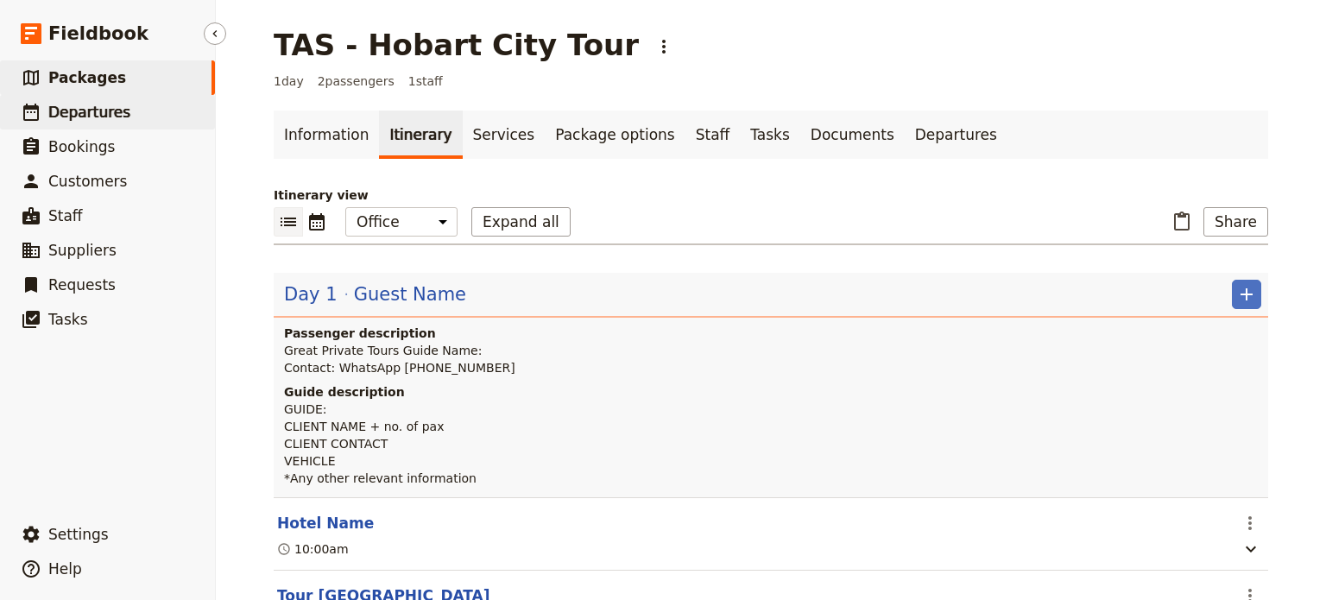
click at [132, 106] on link "​ Departures" at bounding box center [107, 112] width 215 height 35
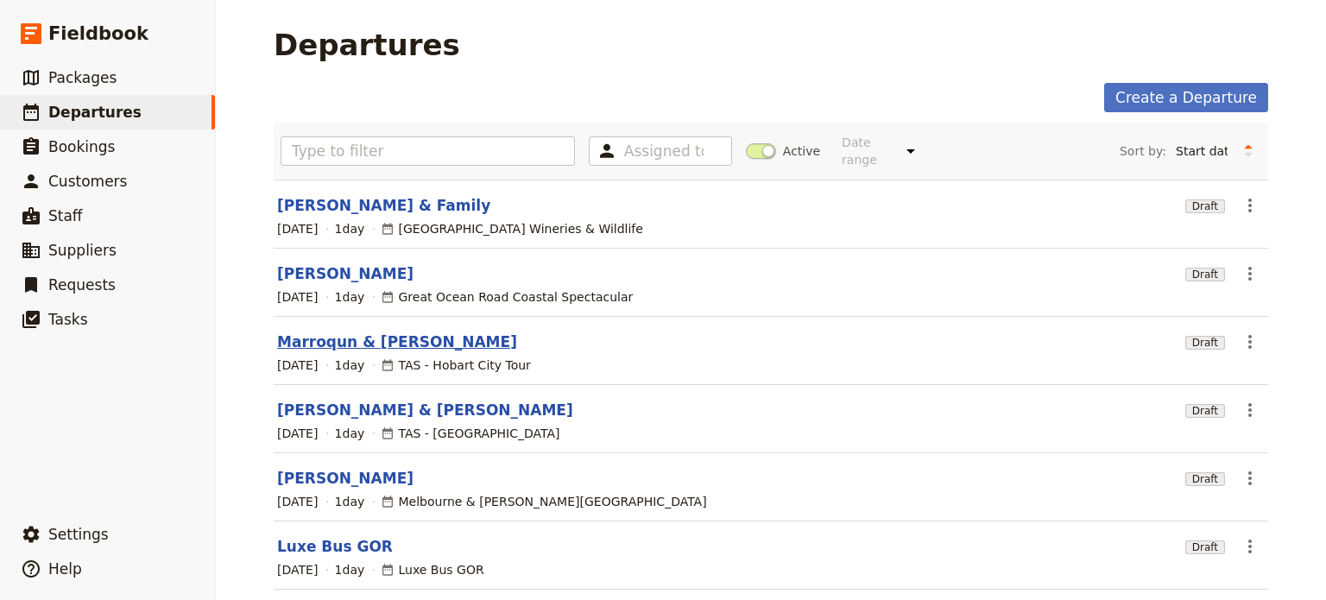
click at [359, 332] on link "Marroqun & [PERSON_NAME]" at bounding box center [397, 342] width 240 height 21
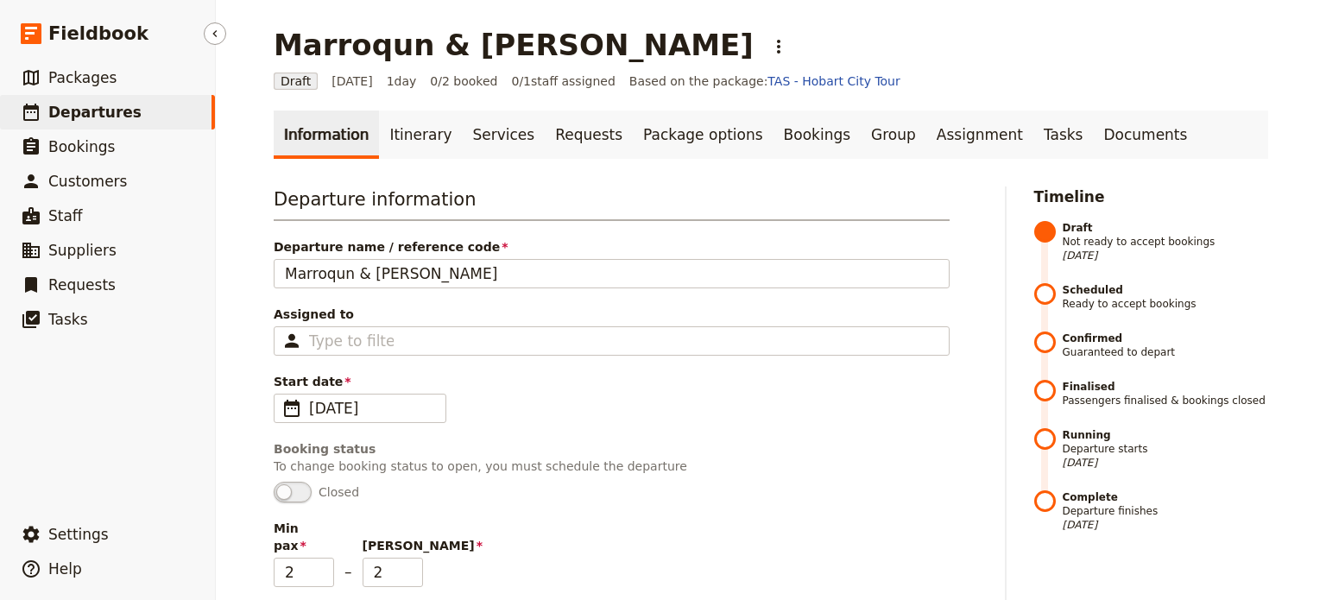
click at [135, 109] on link "​ Departures" at bounding box center [107, 112] width 215 height 35
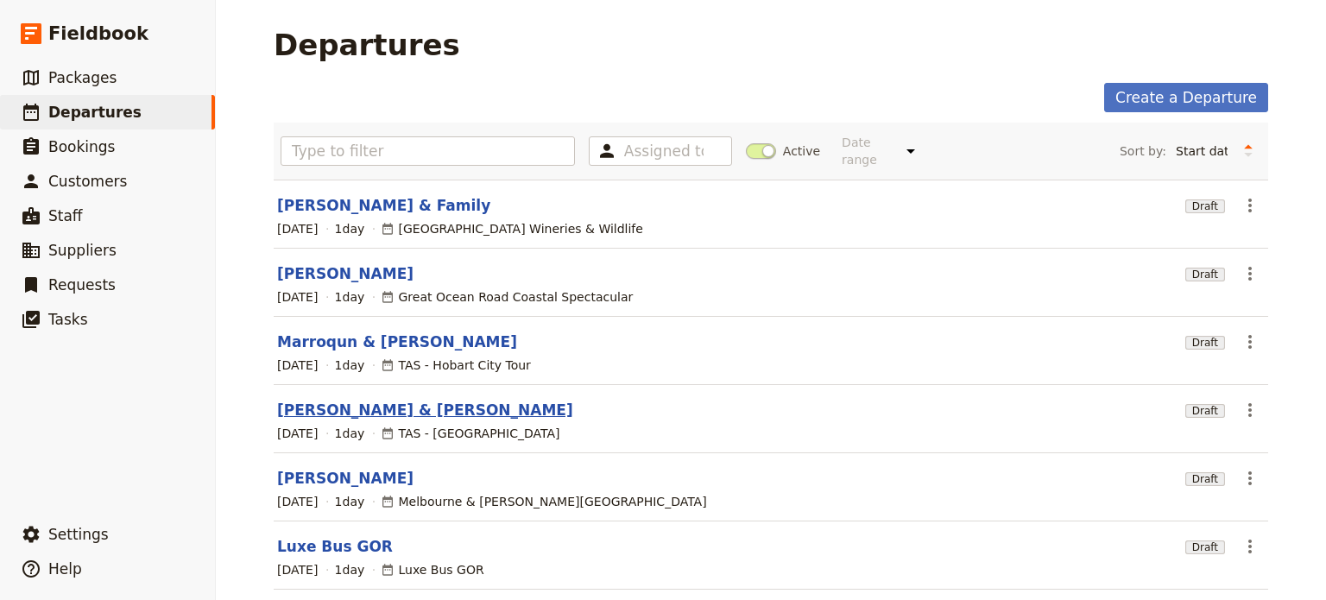
click at [360, 400] on link "[PERSON_NAME] & [PERSON_NAME]" at bounding box center [425, 410] width 296 height 21
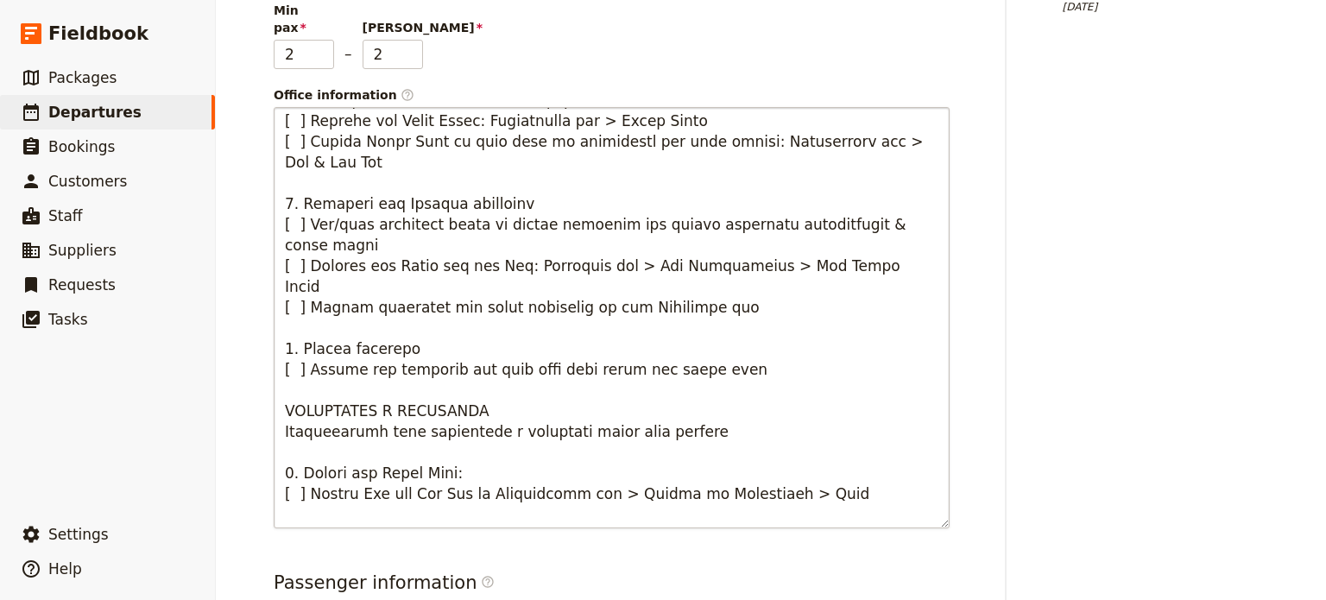
scroll to position [381, 0]
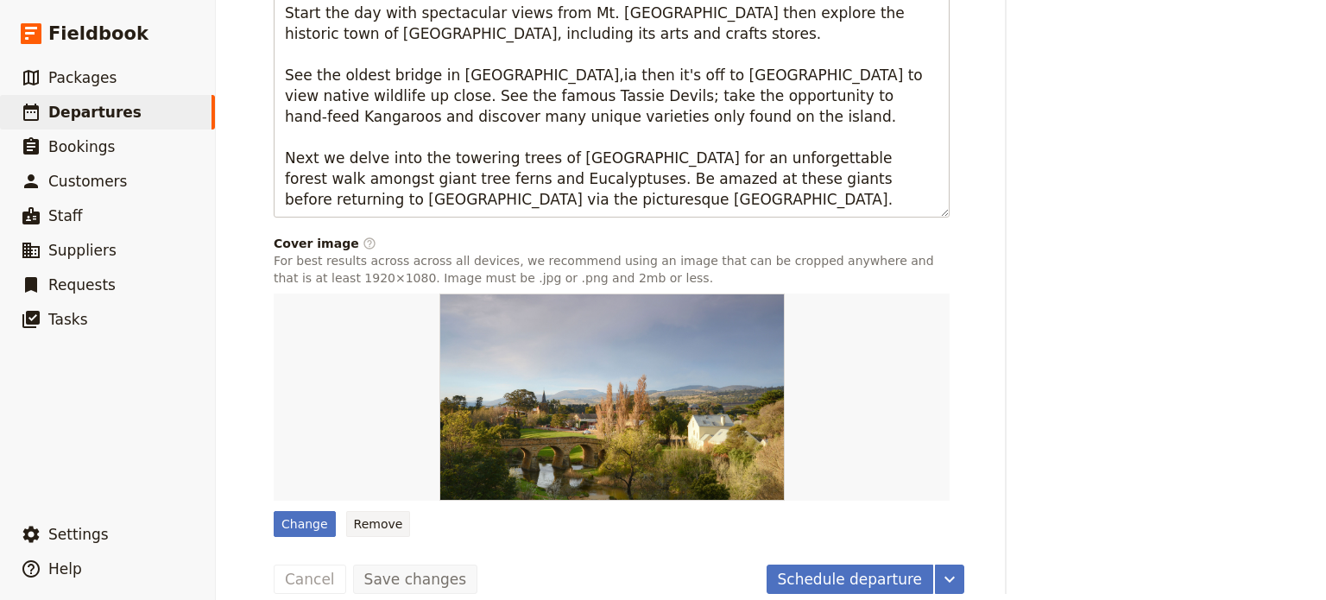
click at [375, 511] on button "Remove" at bounding box center [378, 524] width 65 height 26
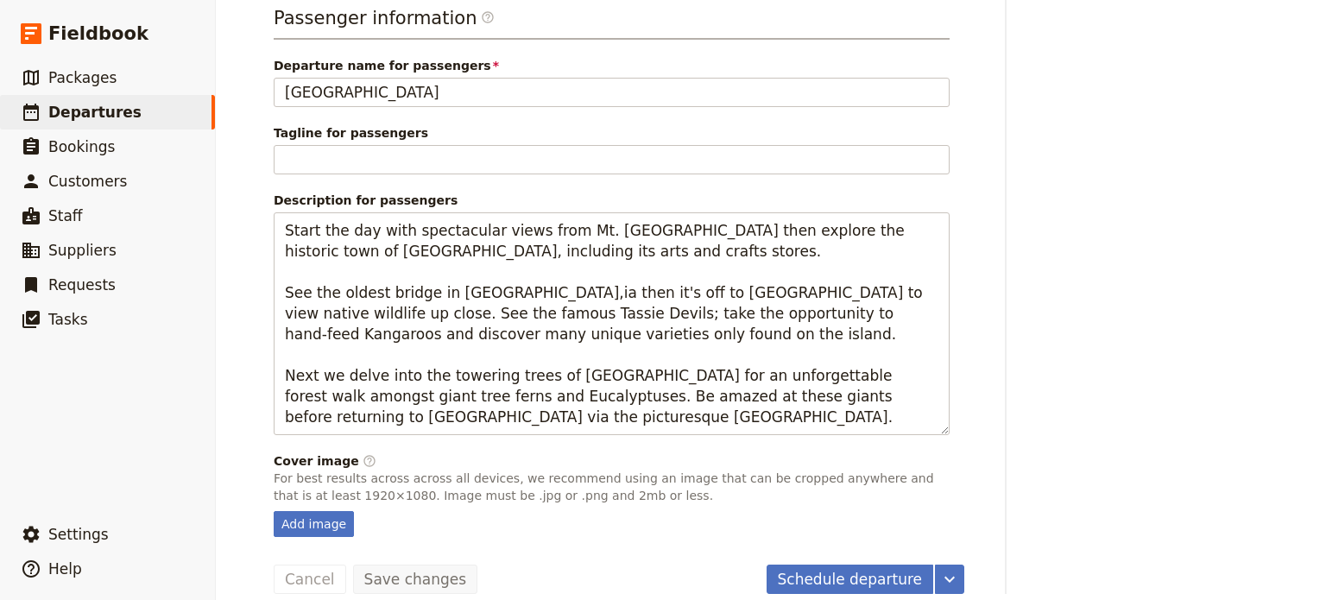
scroll to position [392, 0]
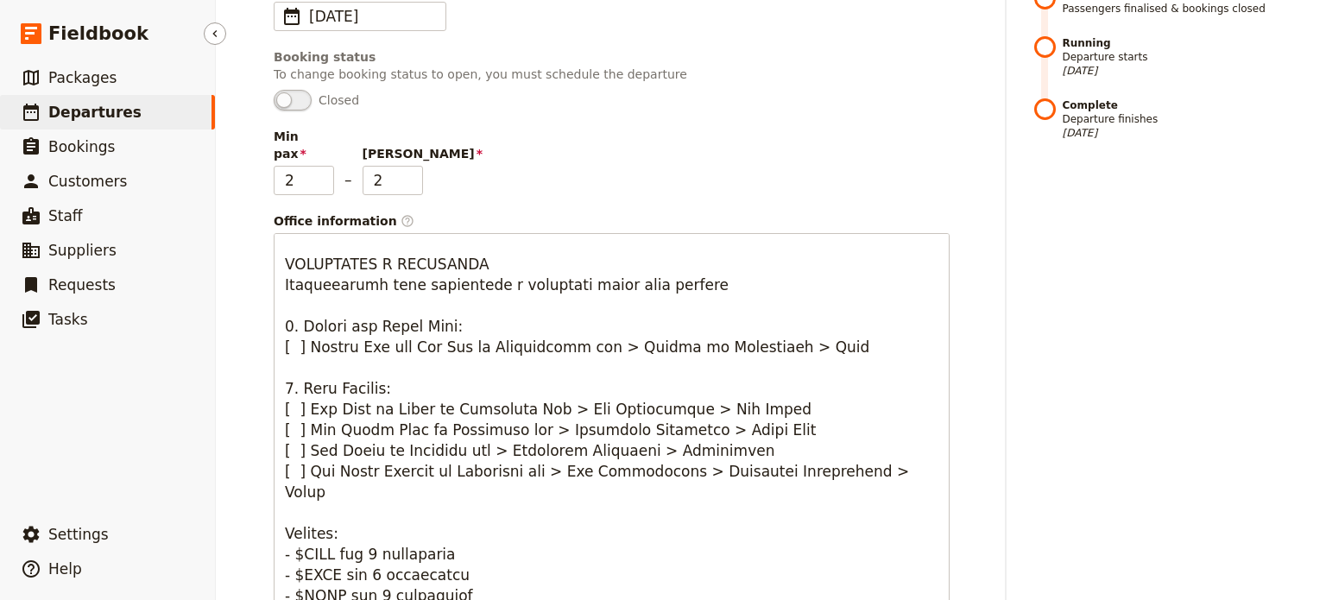
click at [111, 96] on link "​ Departures" at bounding box center [107, 112] width 215 height 35
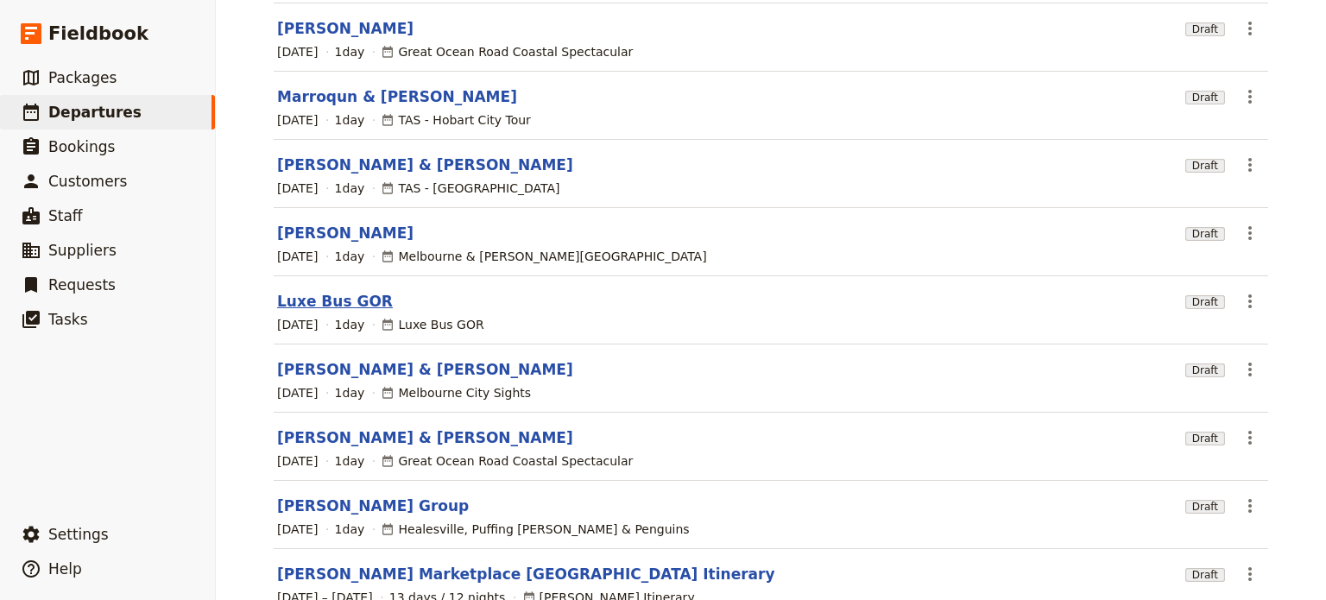
scroll to position [158, 0]
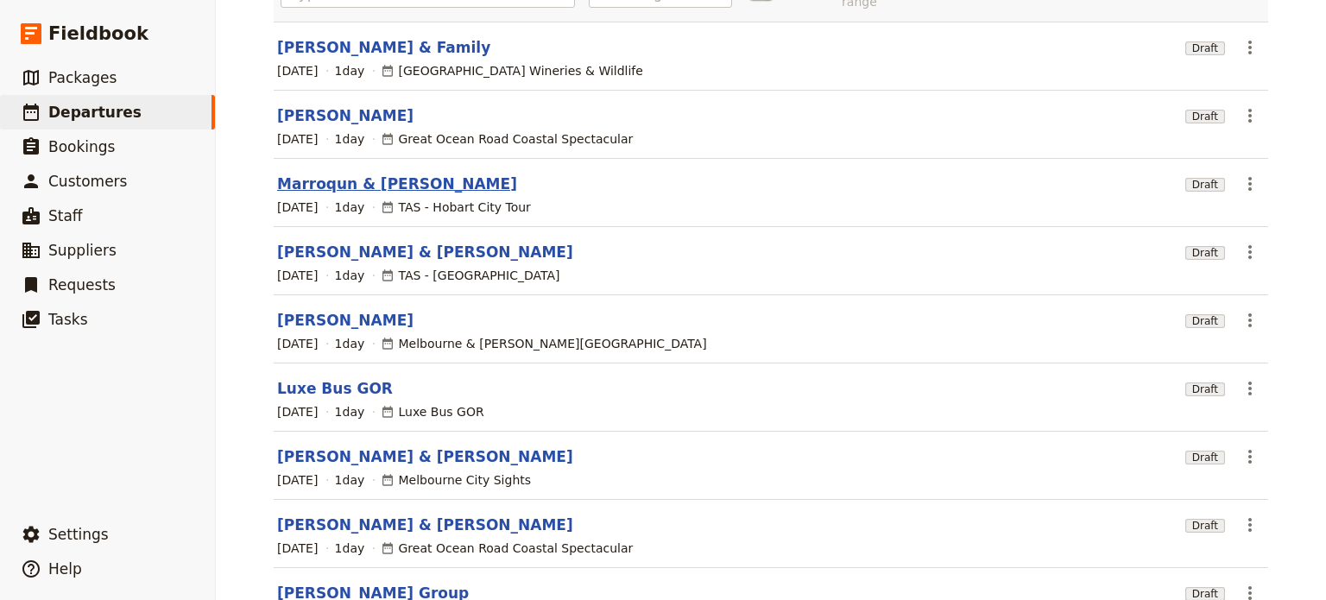
click at [363, 174] on link "Marroqun & [PERSON_NAME]" at bounding box center [397, 184] width 240 height 21
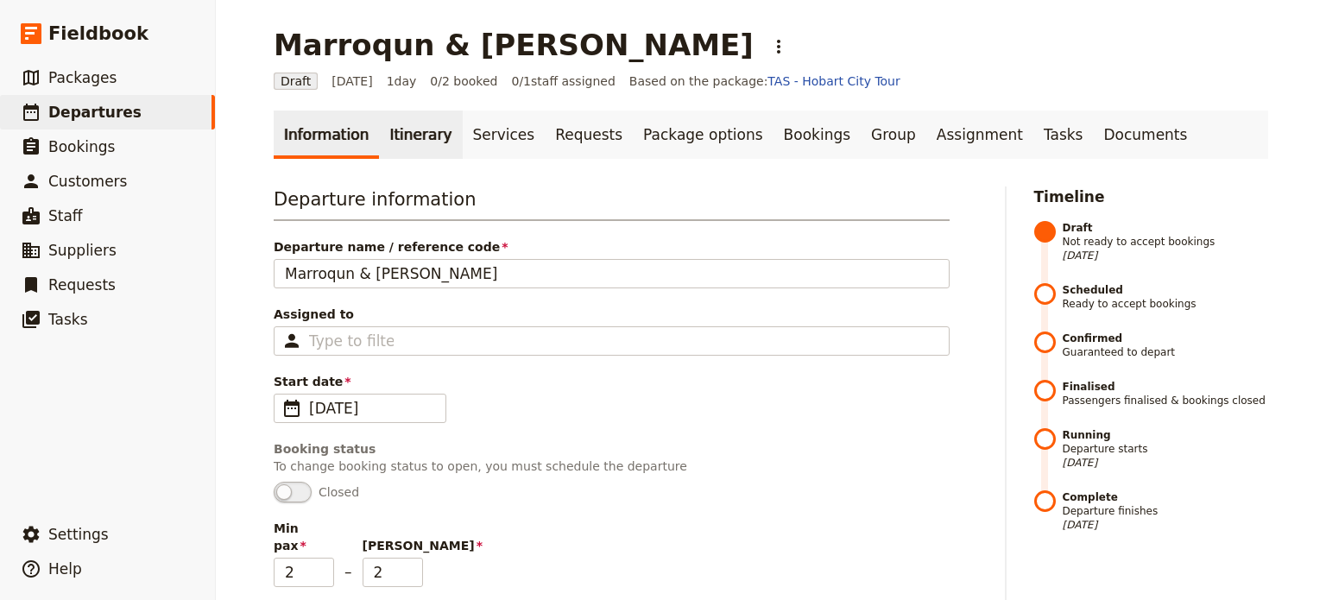
click at [385, 133] on link "Itinerary" at bounding box center [420, 135] width 83 height 48
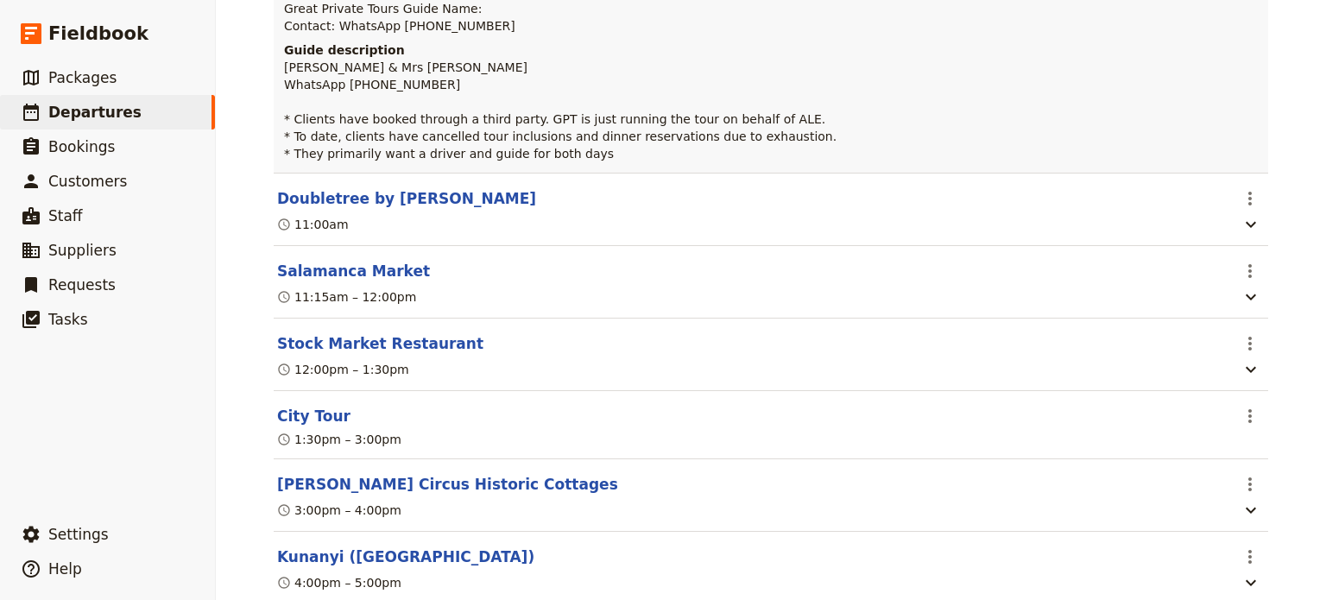
scroll to position [345, 0]
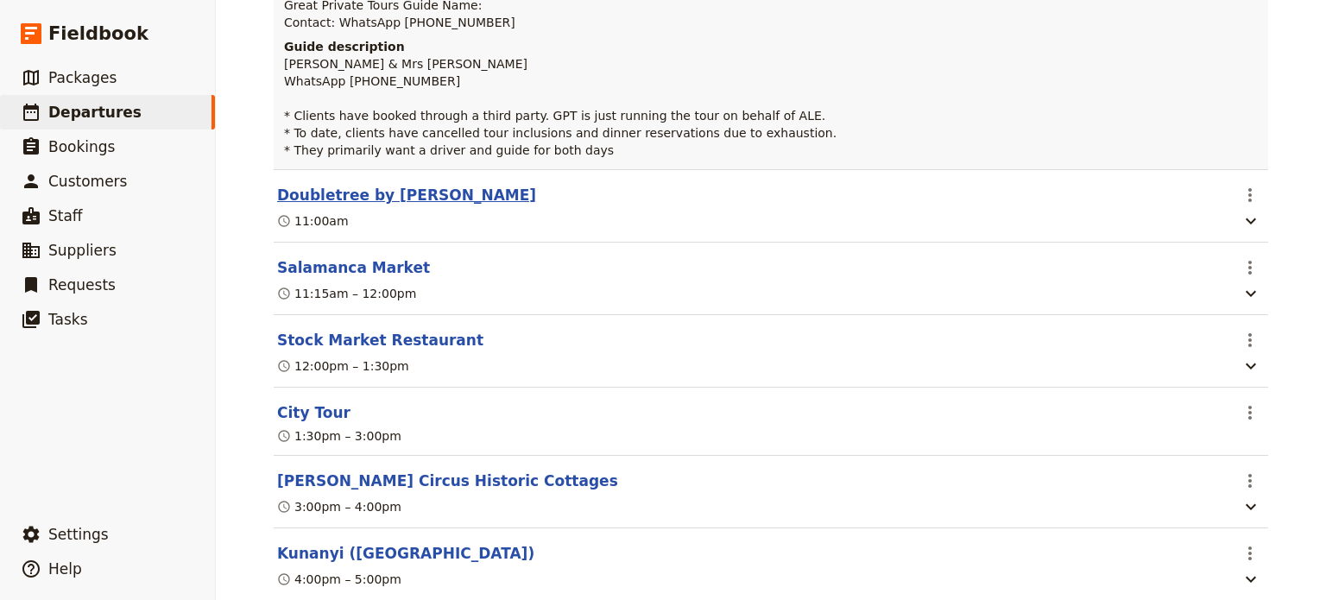
click at [413, 199] on button "Doubletree by [PERSON_NAME]" at bounding box center [406, 195] width 259 height 21
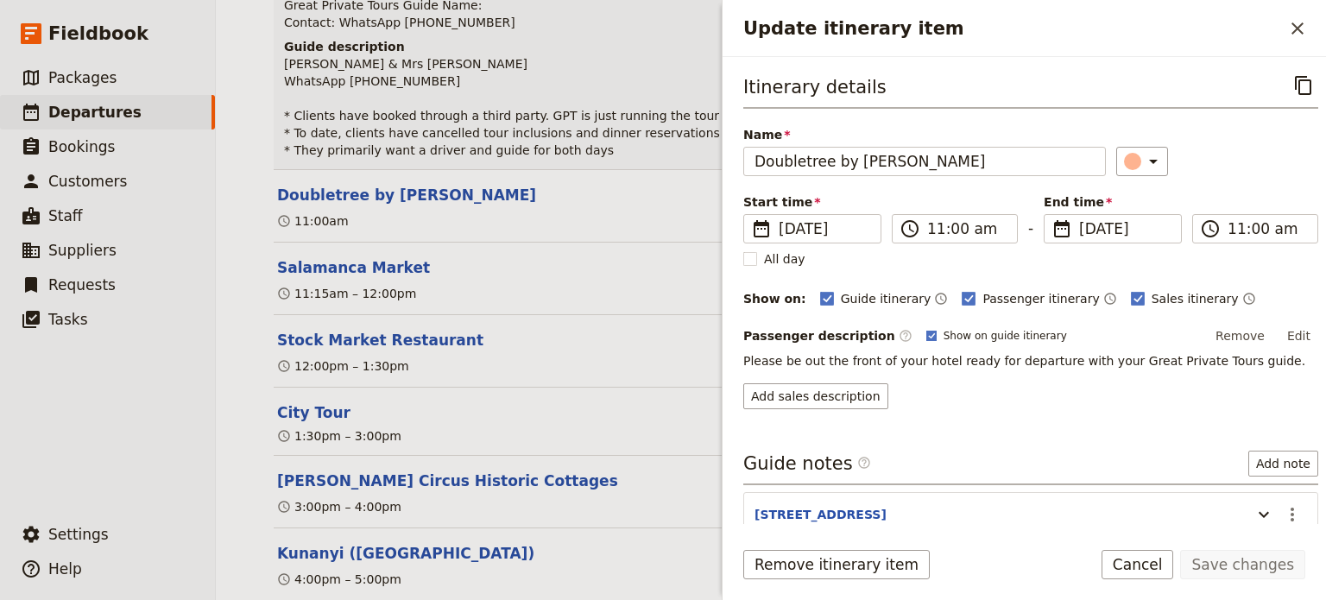
click at [927, 333] on rect "Update itinerary item" at bounding box center [931, 335] width 9 height 9
click at [926, 329] on input "Show on guide itinerary" at bounding box center [926, 328] width 1 height 1
checkbox input "false"
click at [1264, 569] on button "Save changes" at bounding box center [1243, 564] width 125 height 29
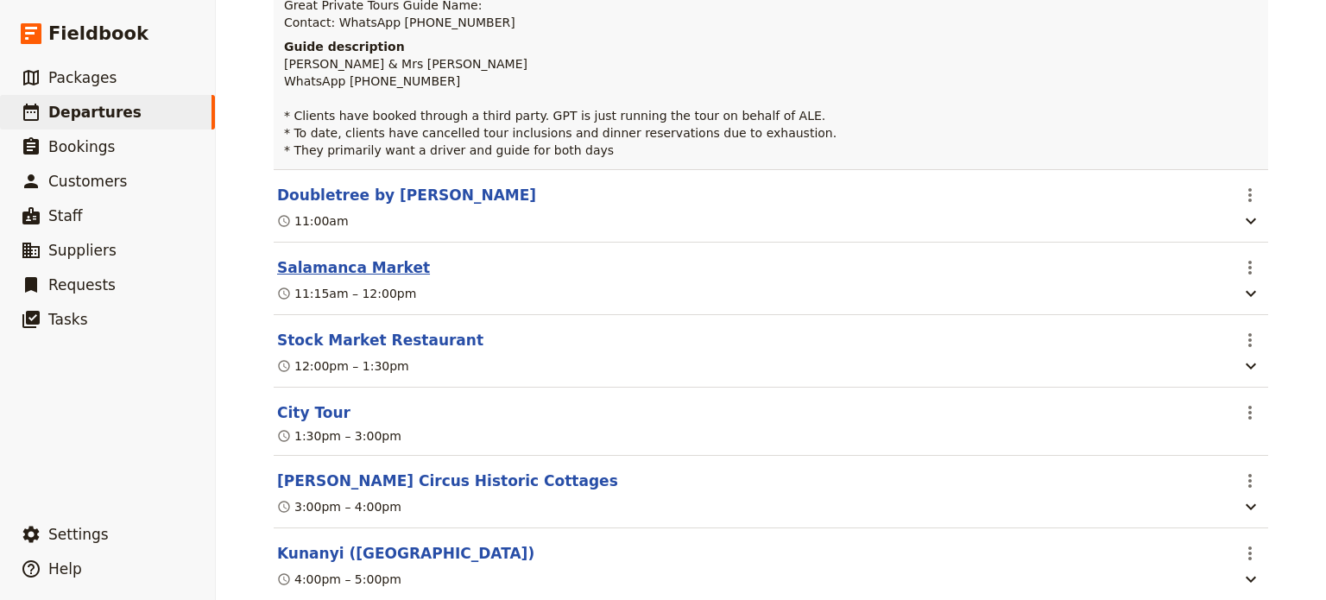
click at [332, 268] on button "Salamanca Market" at bounding box center [353, 267] width 153 height 21
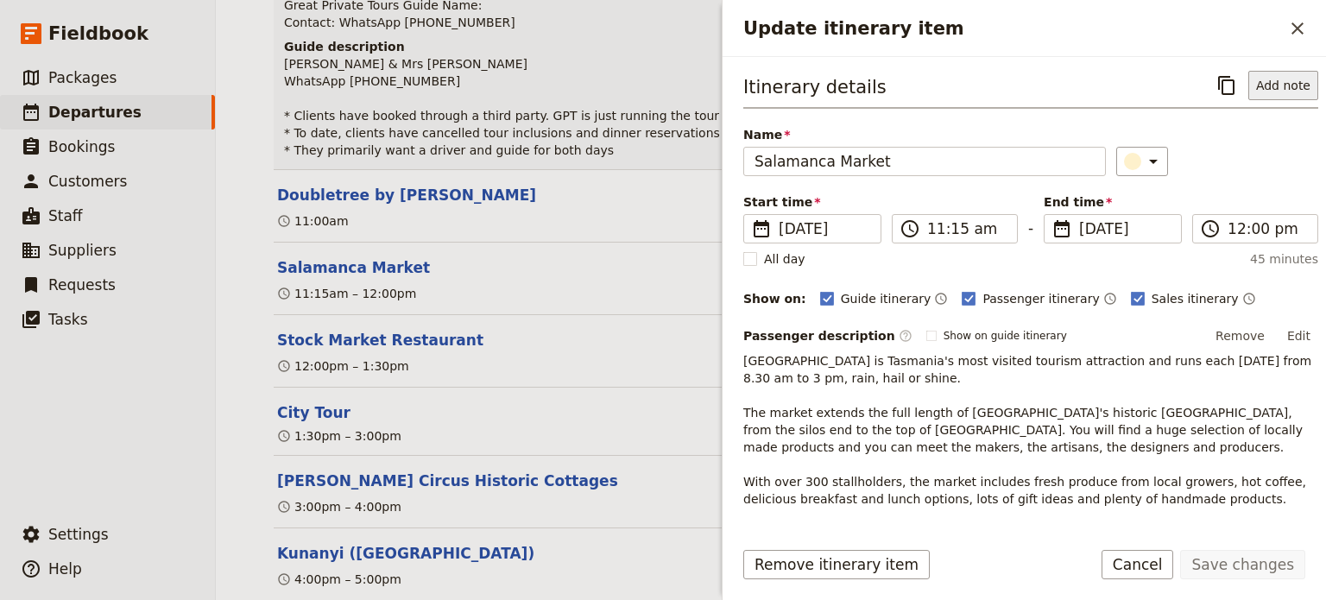
click at [1261, 80] on button "Add note" at bounding box center [1284, 85] width 70 height 29
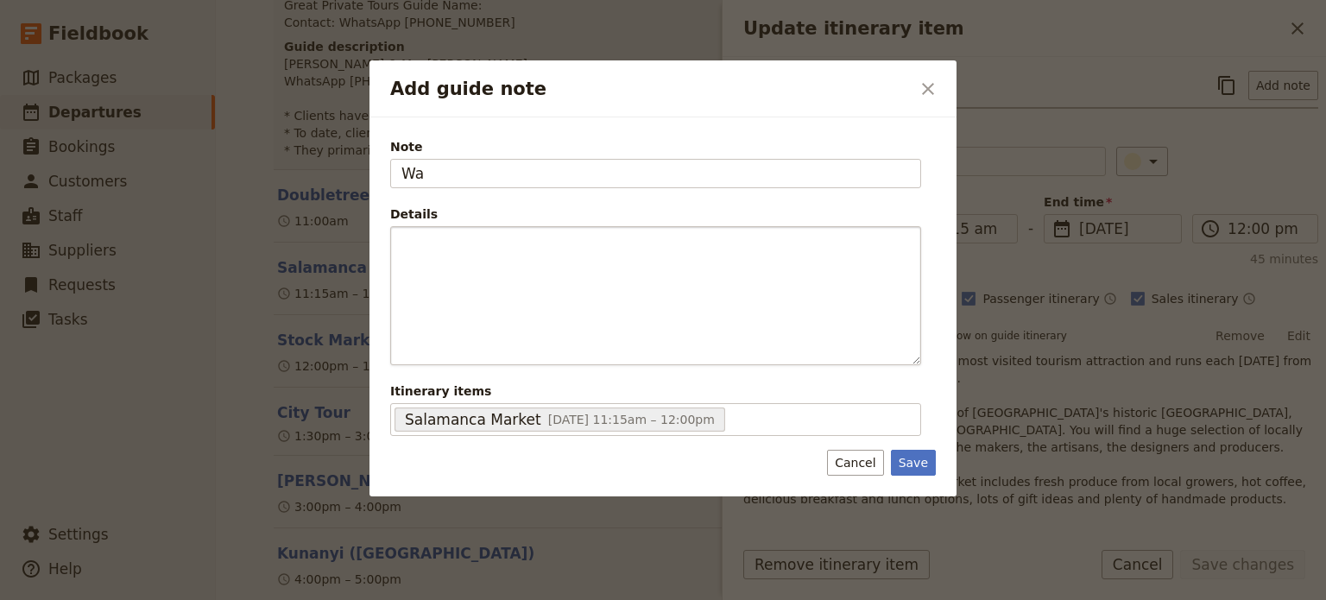
type input "W"
type input "Walking tour around markets with clients"
click at [917, 450] on button "Save" at bounding box center [913, 463] width 45 height 26
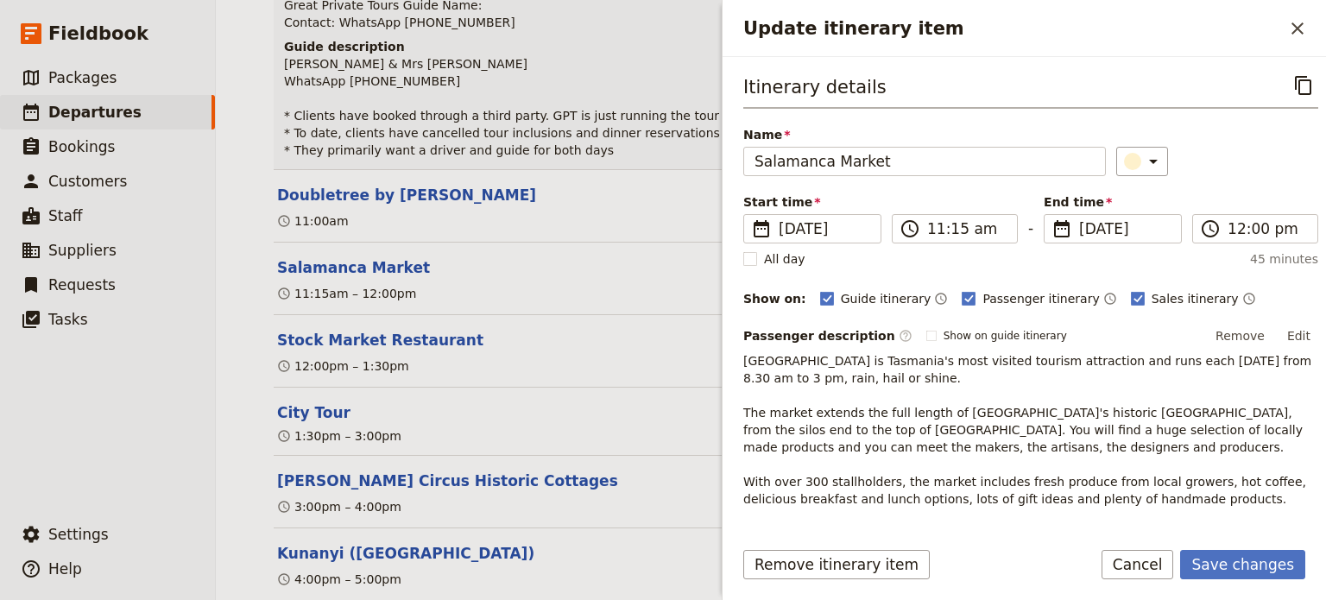
click at [918, 462] on p "[GEOGRAPHIC_DATA] is Tasmania's most visited tourism attraction and runs each […" at bounding box center [1031, 464] width 575 height 225
click at [1234, 559] on button "Save changes" at bounding box center [1243, 564] width 125 height 29
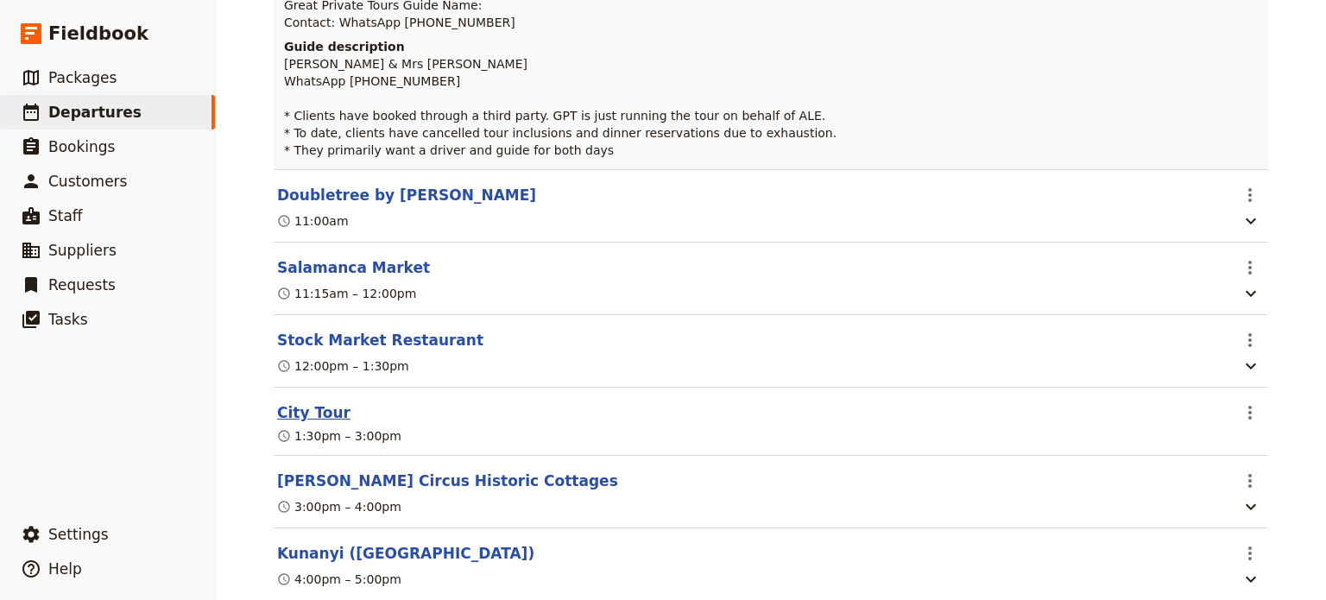
click at [318, 421] on button "City Tour" at bounding box center [313, 412] width 73 height 21
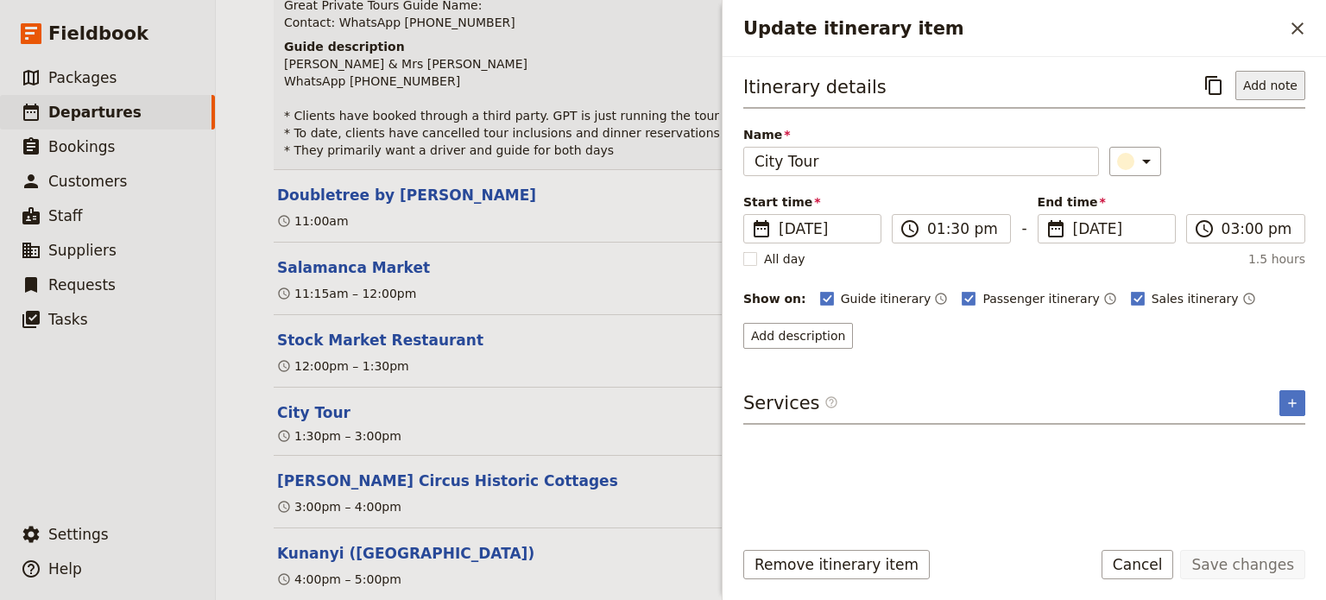
click at [1259, 79] on button "Add note" at bounding box center [1271, 85] width 70 height 29
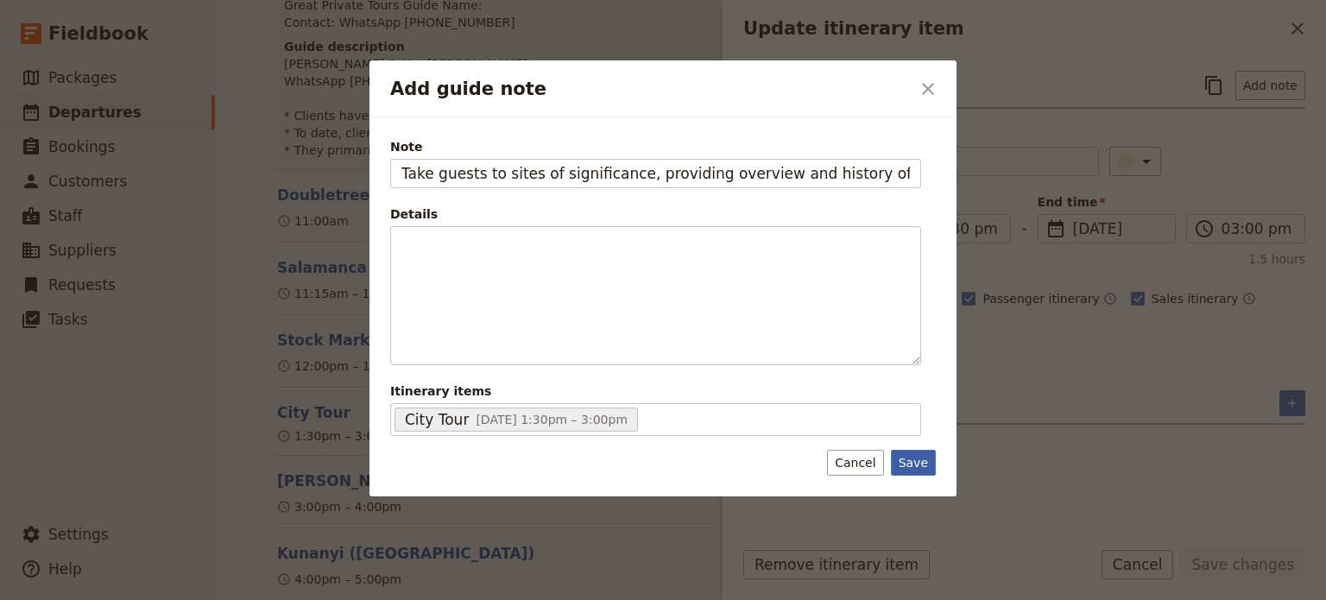
type input "Take guests to sites of significance, providing overview and history of [GEOGRA…"
click at [921, 467] on button "Save" at bounding box center [913, 463] width 45 height 26
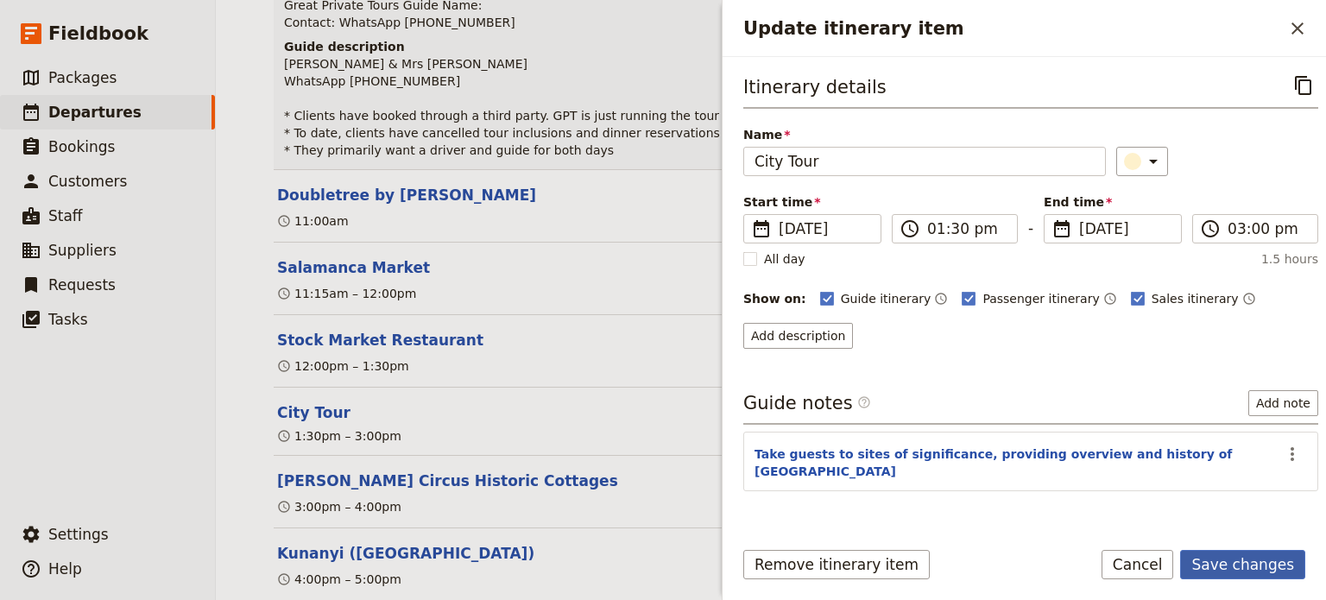
click at [1271, 566] on button "Save changes" at bounding box center [1243, 564] width 125 height 29
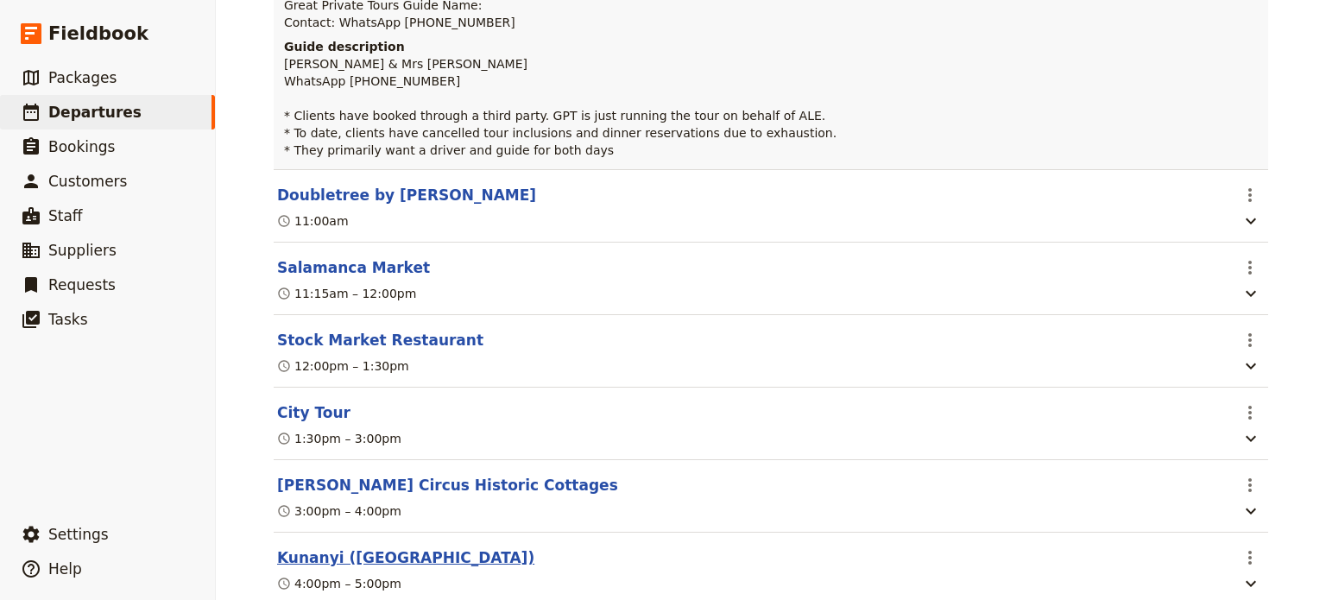
click at [377, 564] on button "Kunanyi ([GEOGRAPHIC_DATA])" at bounding box center [405, 558] width 257 height 21
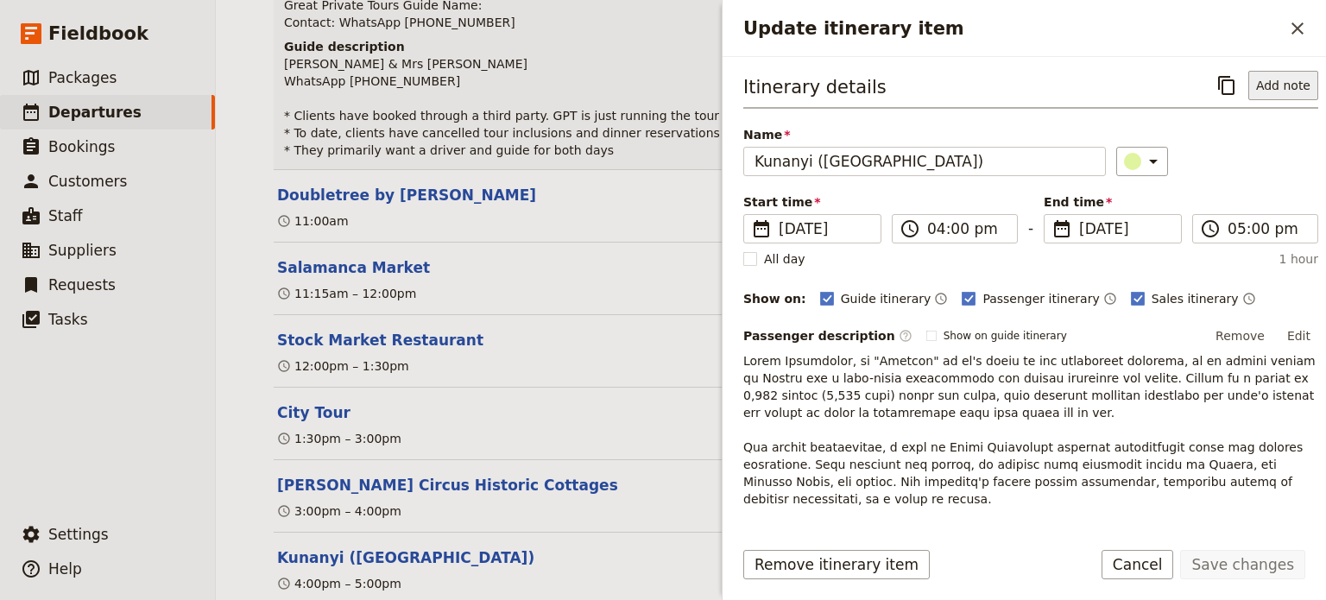
click at [1279, 97] on button "Add note" at bounding box center [1284, 85] width 70 height 29
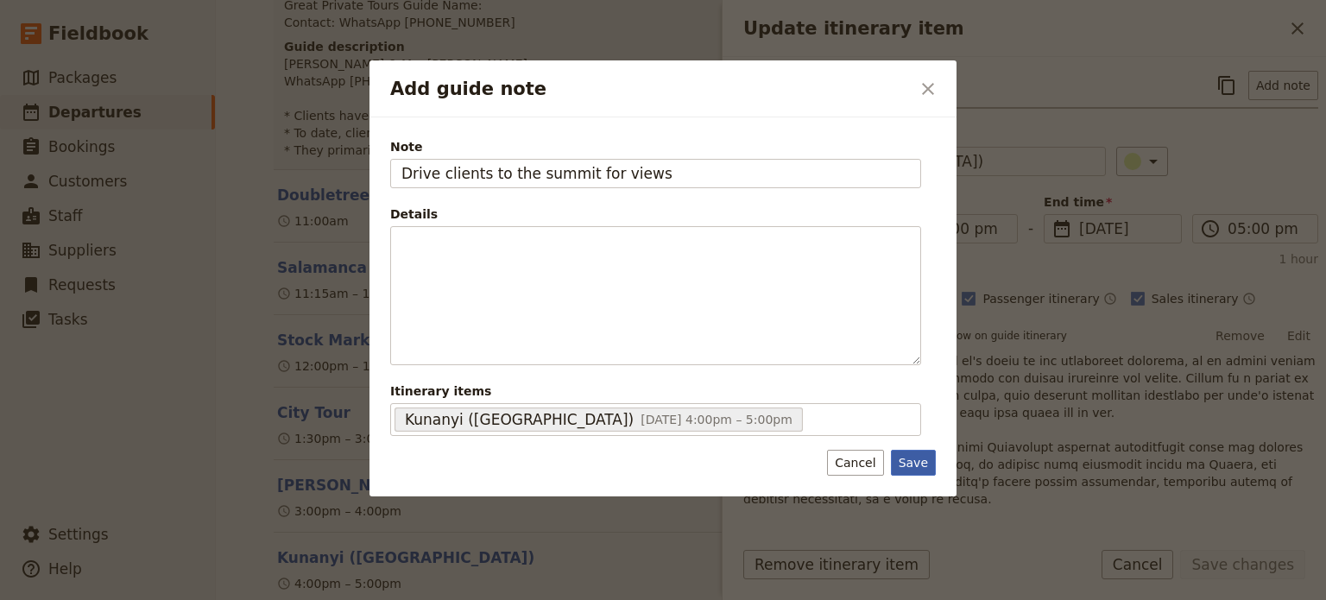
type input "Drive clients to the summit for views"
click at [915, 462] on button "Save" at bounding box center [913, 463] width 45 height 26
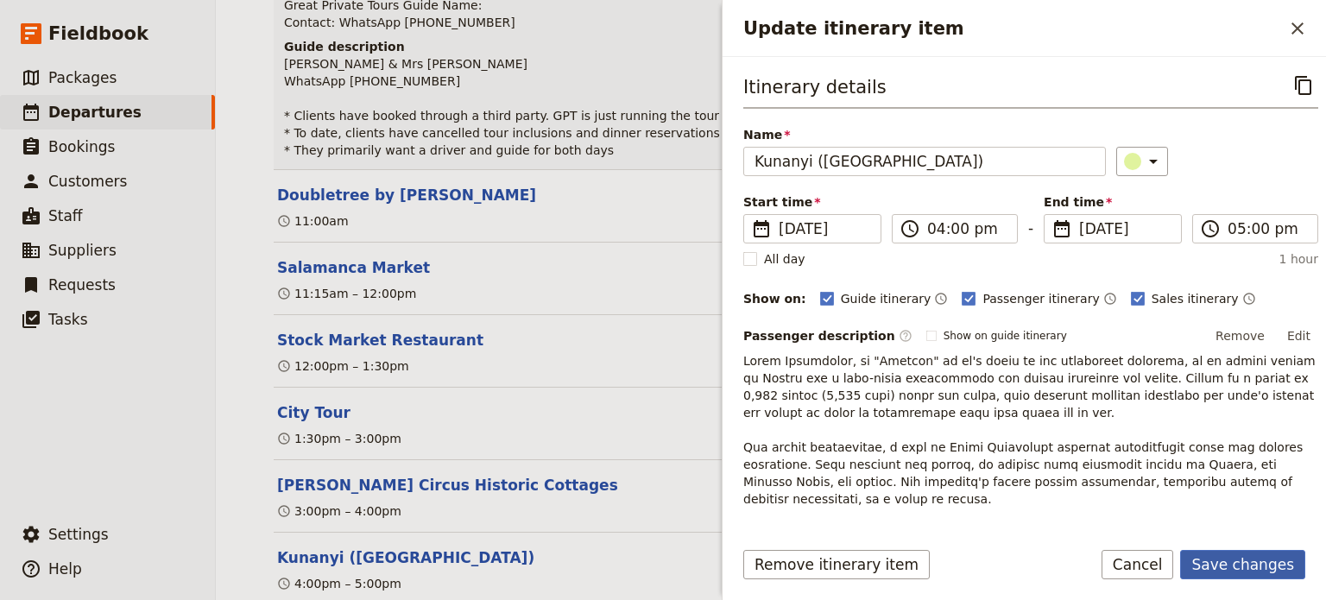
click at [1212, 559] on button "Save changes" at bounding box center [1243, 564] width 125 height 29
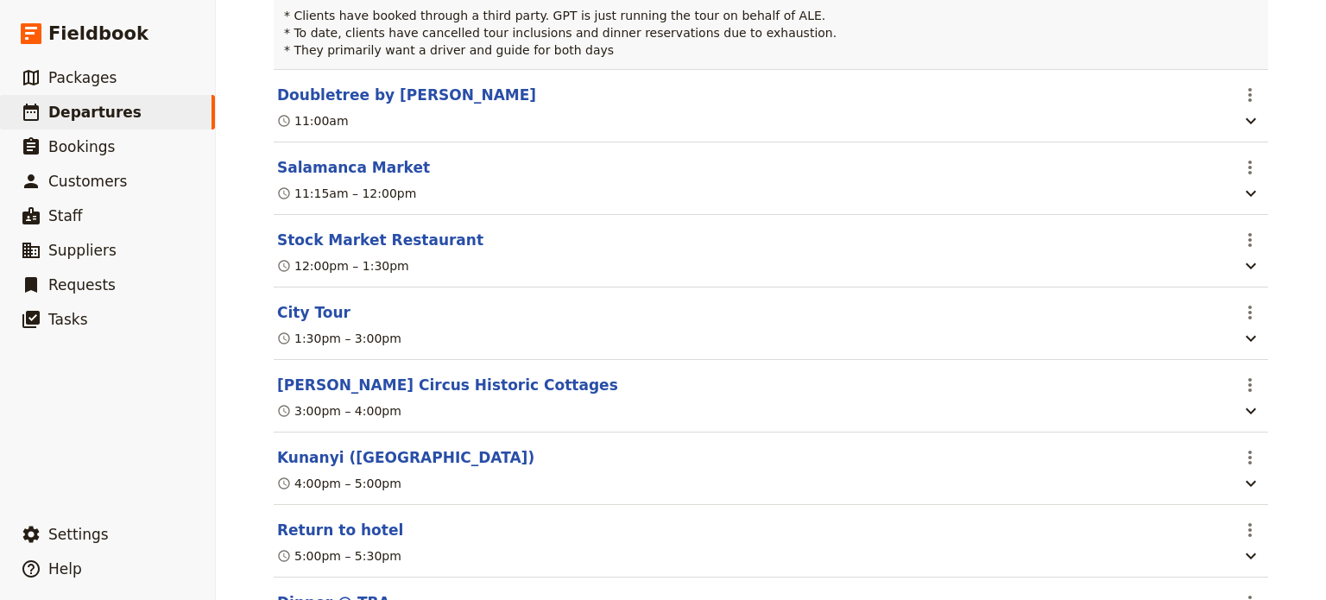
scroll to position [552, 0]
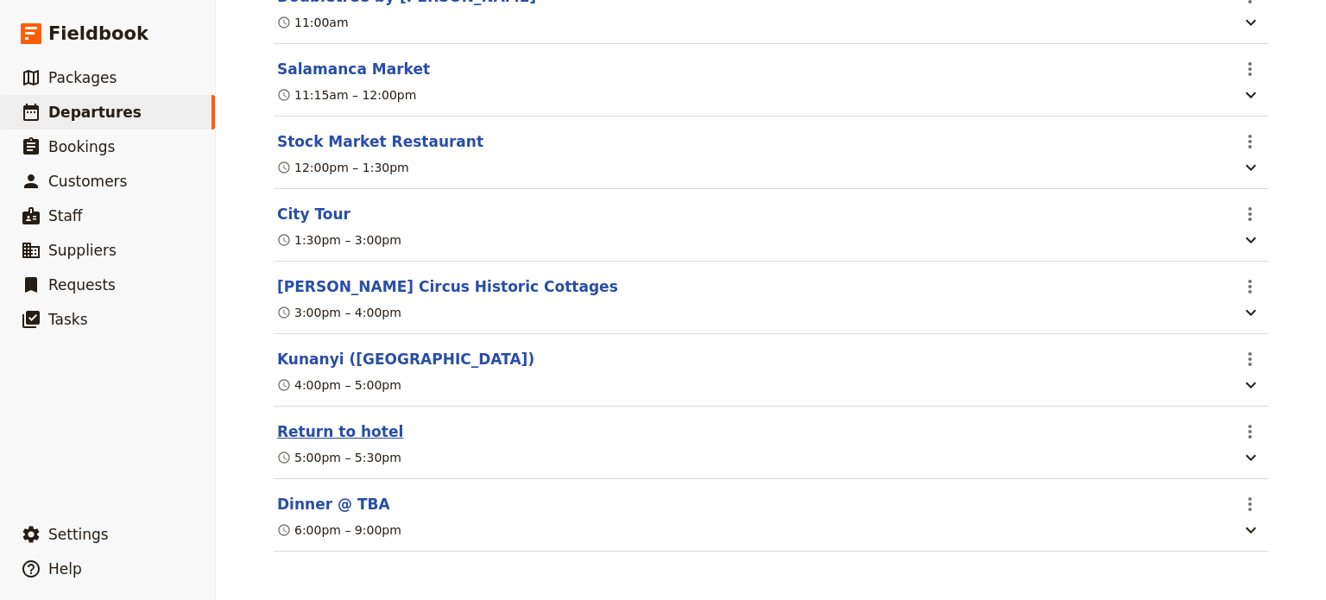
click at [342, 431] on button "Return to hotel" at bounding box center [340, 431] width 126 height 21
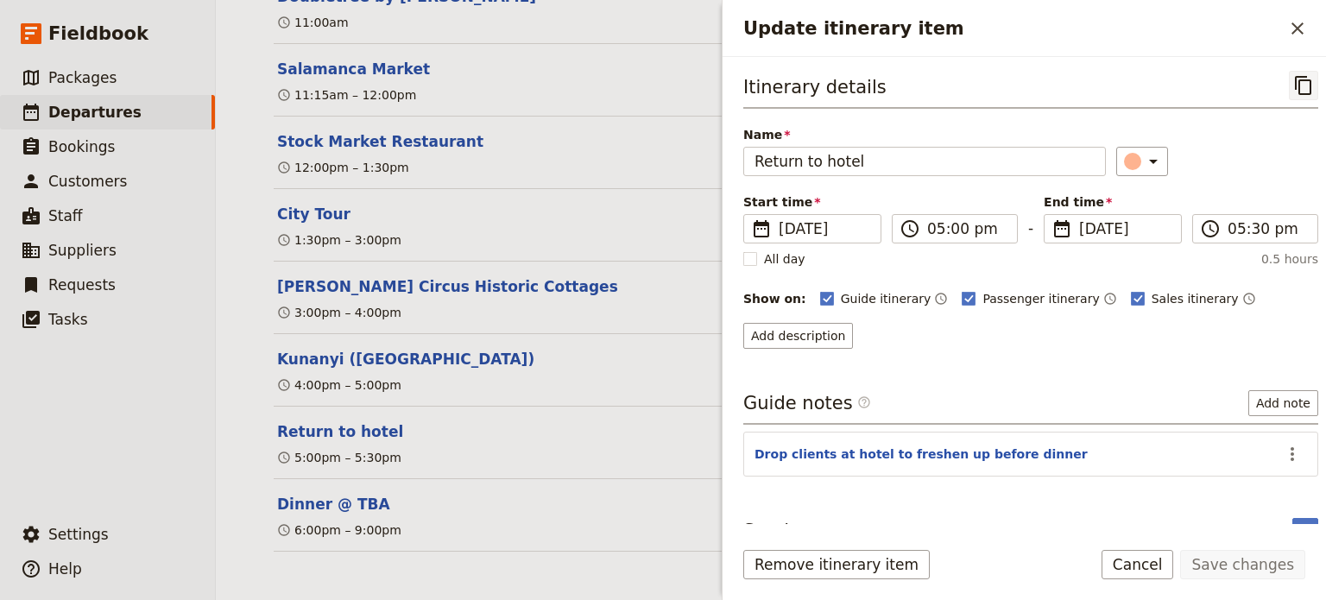
click at [1295, 92] on icon "Copy itinerary item" at bounding box center [1303, 85] width 16 height 19
click at [1287, 444] on icon "Actions" at bounding box center [1292, 454] width 21 height 21
click at [1264, 479] on span "Edit note" at bounding box center [1243, 487] width 80 height 17
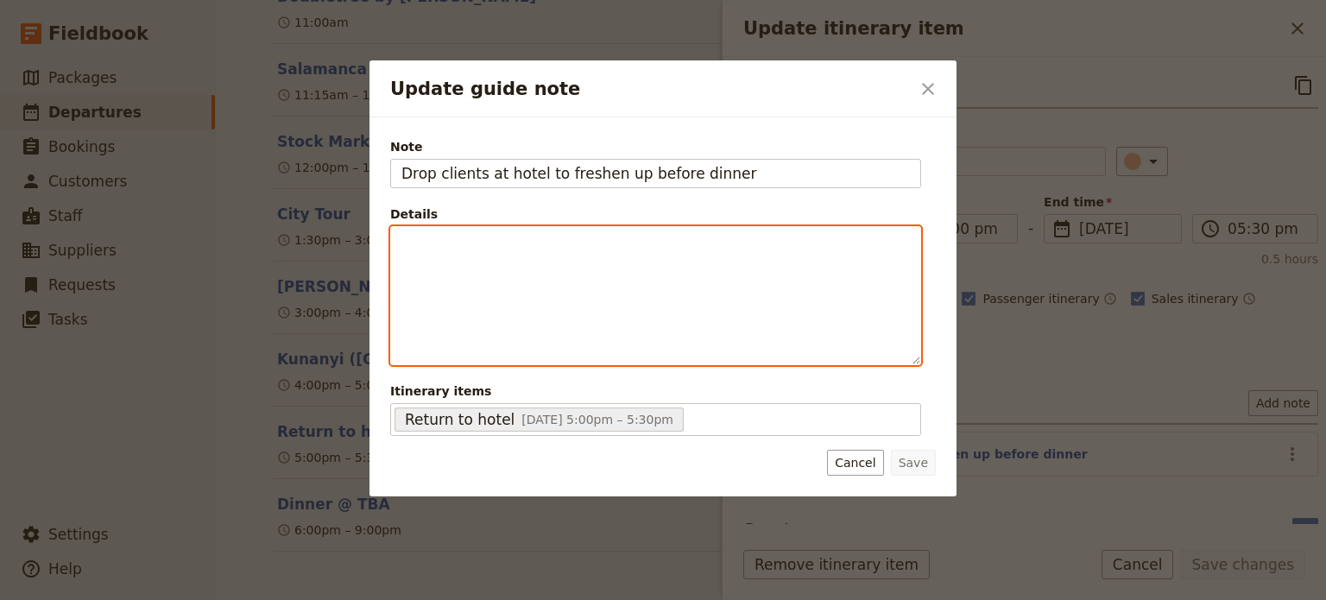
click at [488, 282] on div "Update guide note" at bounding box center [655, 295] width 529 height 137
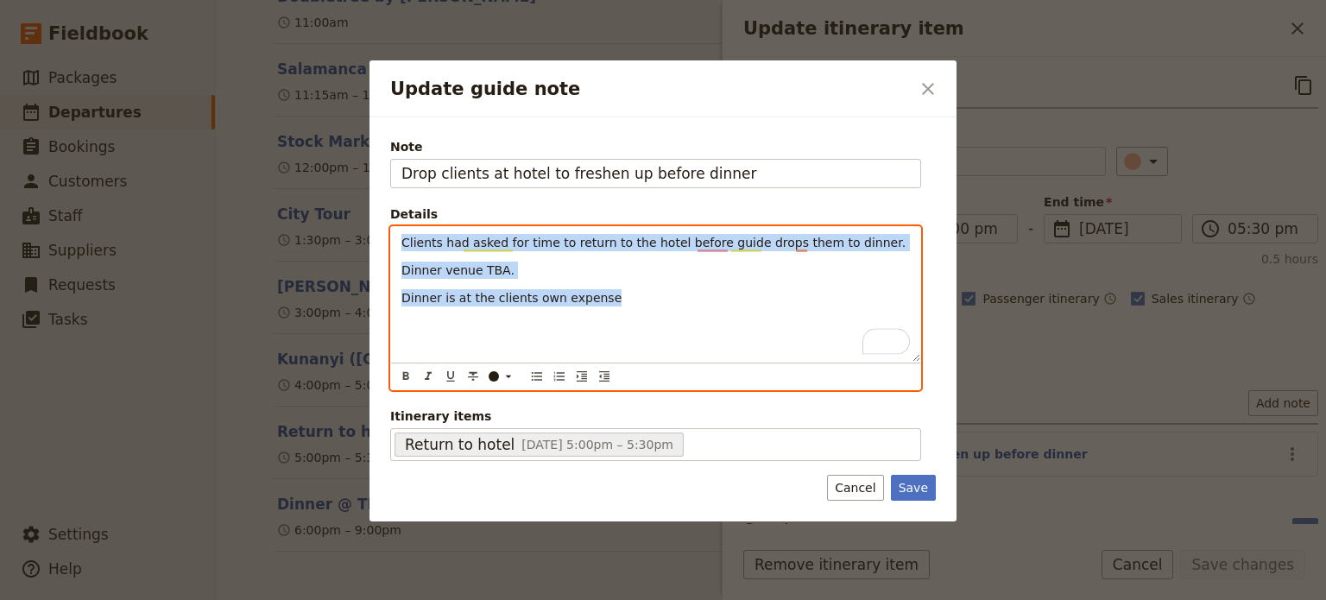
drag, startPoint x: 592, startPoint y: 301, endPoint x: 332, endPoint y: 229, distance: 268.8
click at [332, 599] on div "Update guide note ​ Note Drop clients at hotel to freshen up before dinner Deta…" at bounding box center [663, 600] width 1326 height 0
click at [540, 377] on icon "Bulleted list" at bounding box center [537, 377] width 14 height 14
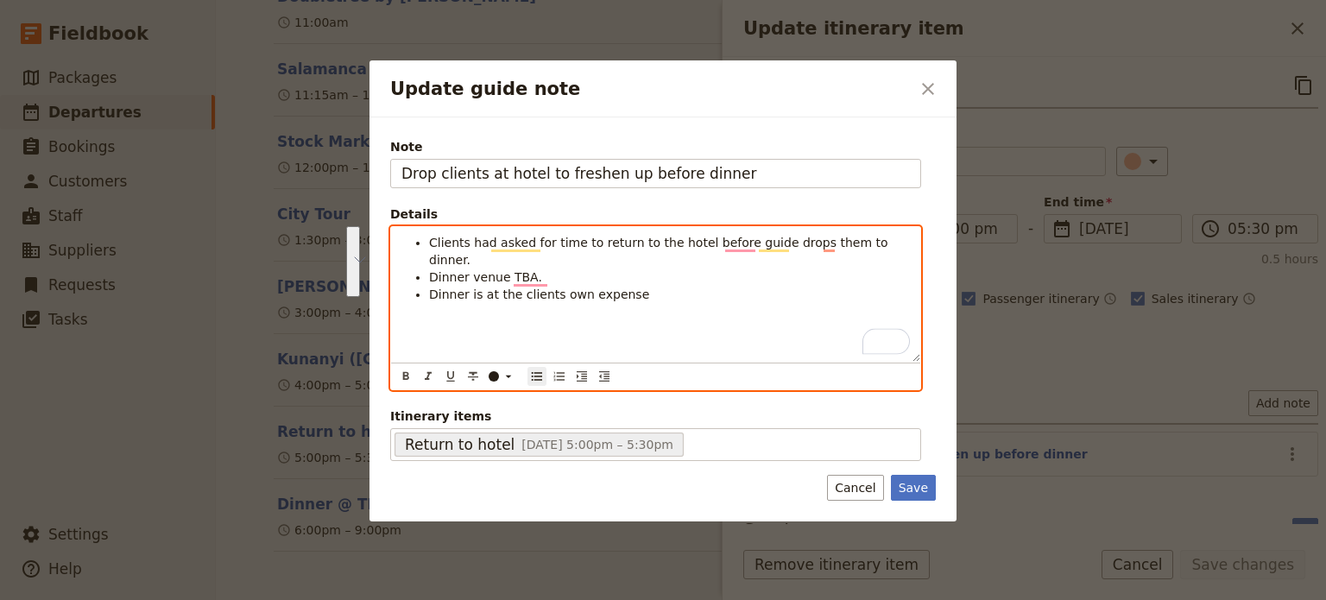
click at [518, 301] on div "Clients had asked for time to return to the hotel before guide drops them to di…" at bounding box center [655, 294] width 529 height 135
click at [625, 286] on li "Dinner is at the clients own expense" at bounding box center [669, 294] width 481 height 17
click at [533, 269] on li "Dinner venue TBA." at bounding box center [669, 277] width 481 height 17
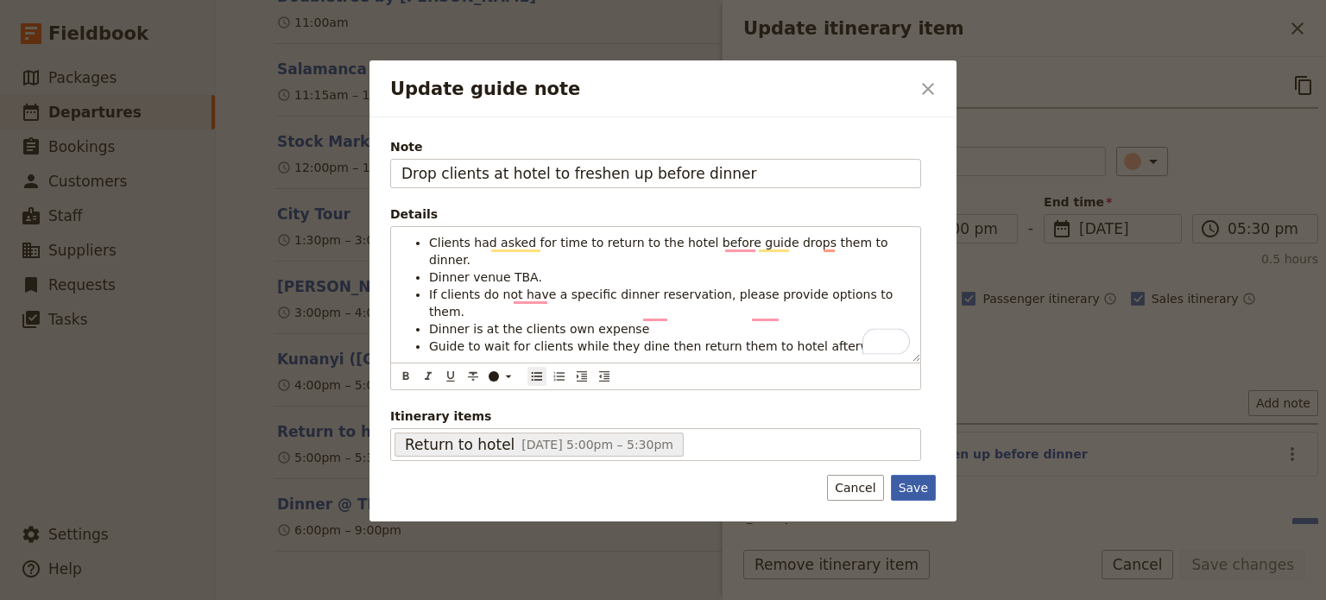
click at [902, 486] on button "Save" at bounding box center [913, 488] width 45 height 26
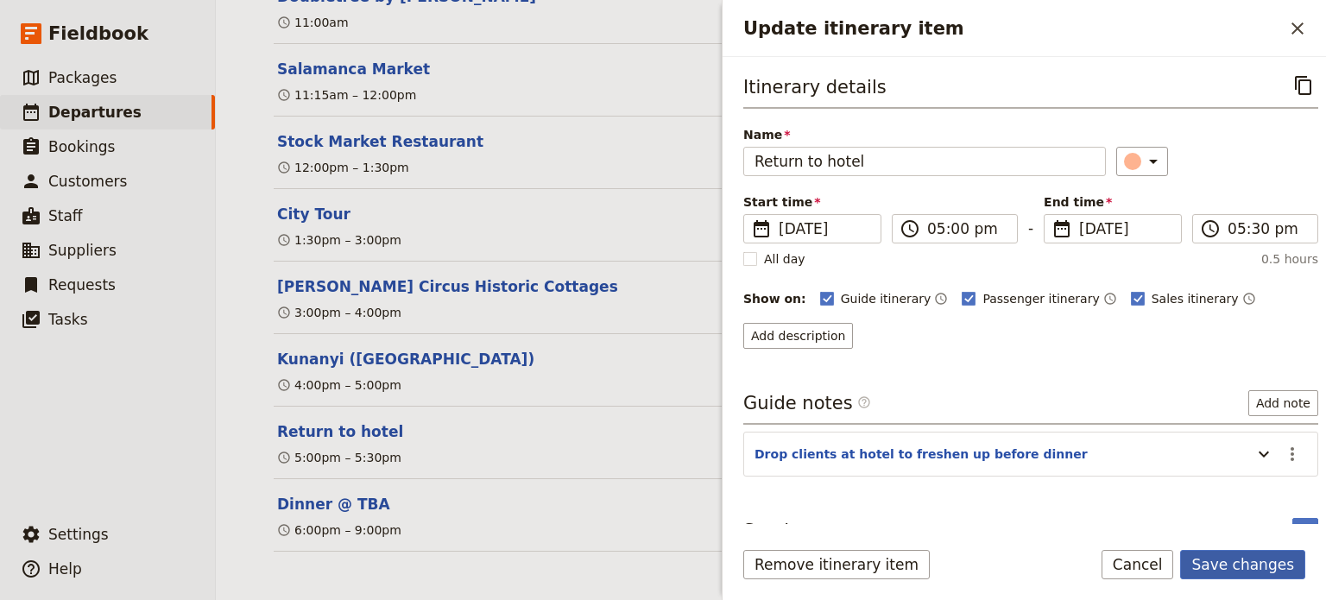
click at [1218, 562] on button "Save changes" at bounding box center [1243, 564] width 125 height 29
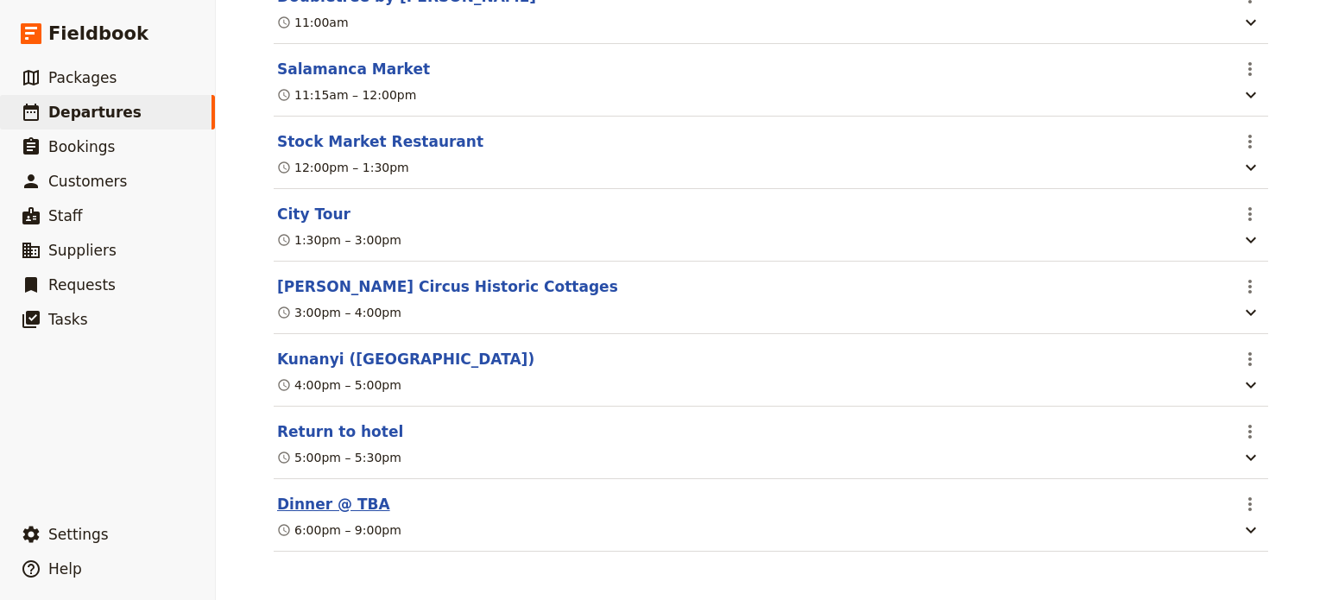
click at [332, 503] on button "Dinner @ TBA" at bounding box center [333, 504] width 113 height 21
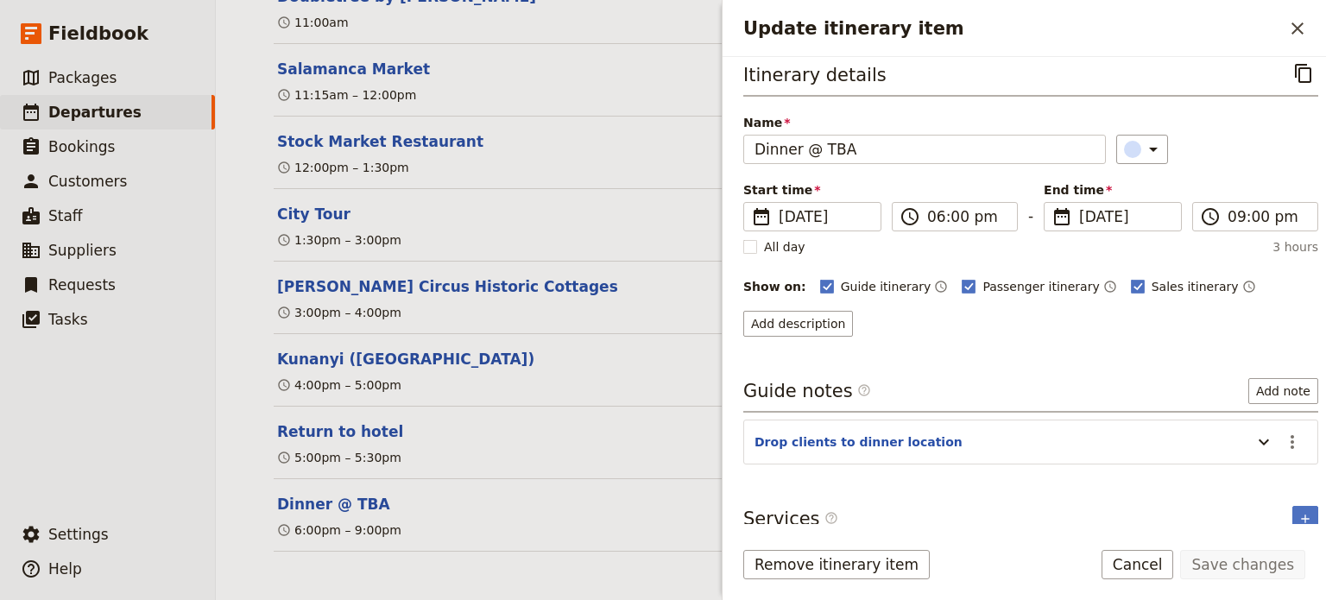
scroll to position [24, 0]
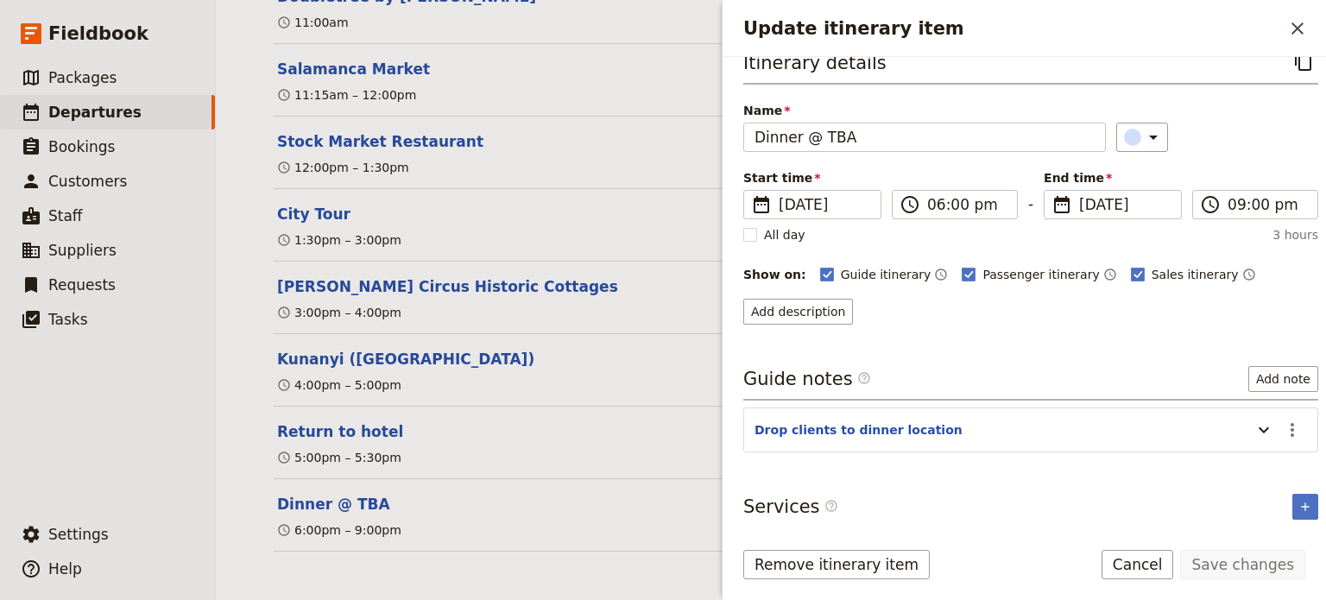
click at [1296, 432] on section "Drop clients to dinner location ​" at bounding box center [1031, 430] width 575 height 45
click at [1282, 431] on icon "Actions" at bounding box center [1292, 430] width 21 height 21
click at [1268, 471] on span "Edit note" at bounding box center [1243, 463] width 80 height 17
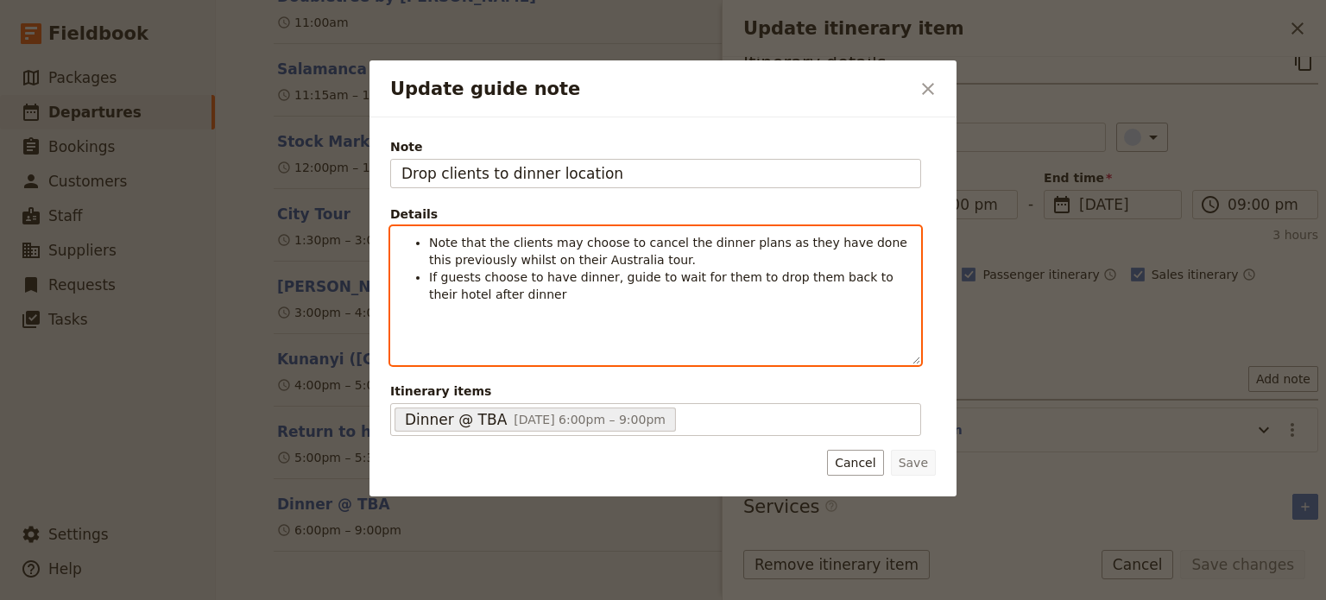
click at [501, 298] on li "If guests choose to have dinner, guide to wait for them to drop them back to th…" at bounding box center [669, 286] width 481 height 35
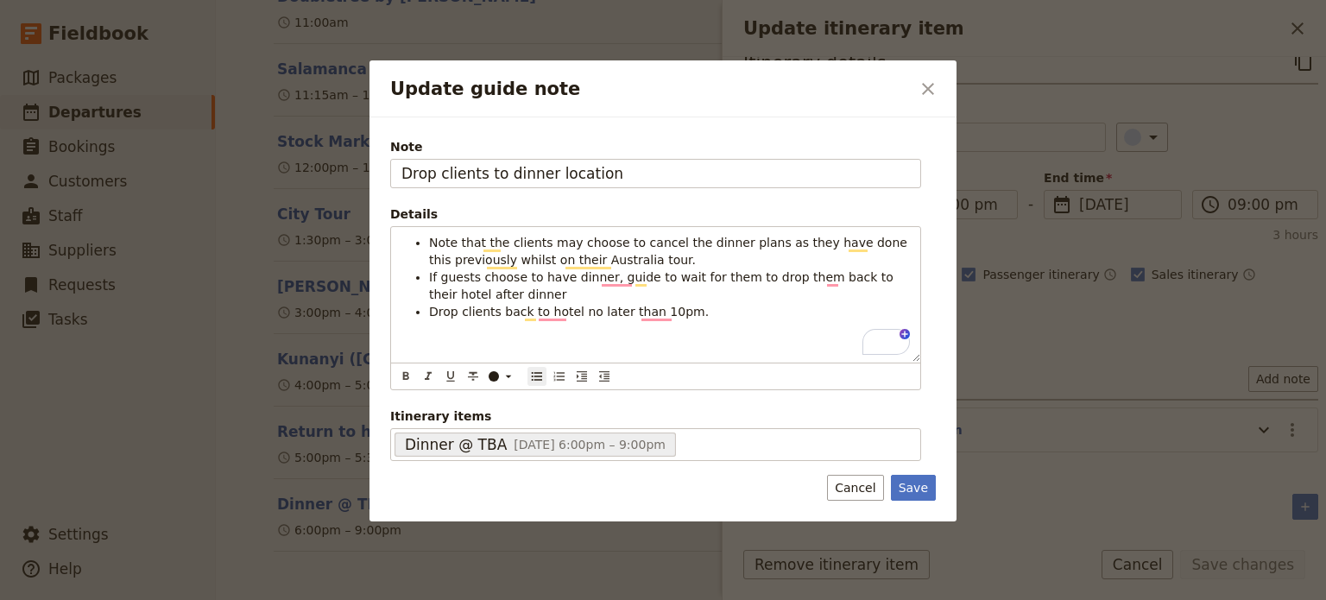
drag, startPoint x: 928, startPoint y: 485, endPoint x: 942, endPoint y: 486, distance: 13.8
click at [928, 486] on button "Save" at bounding box center [913, 488] width 45 height 26
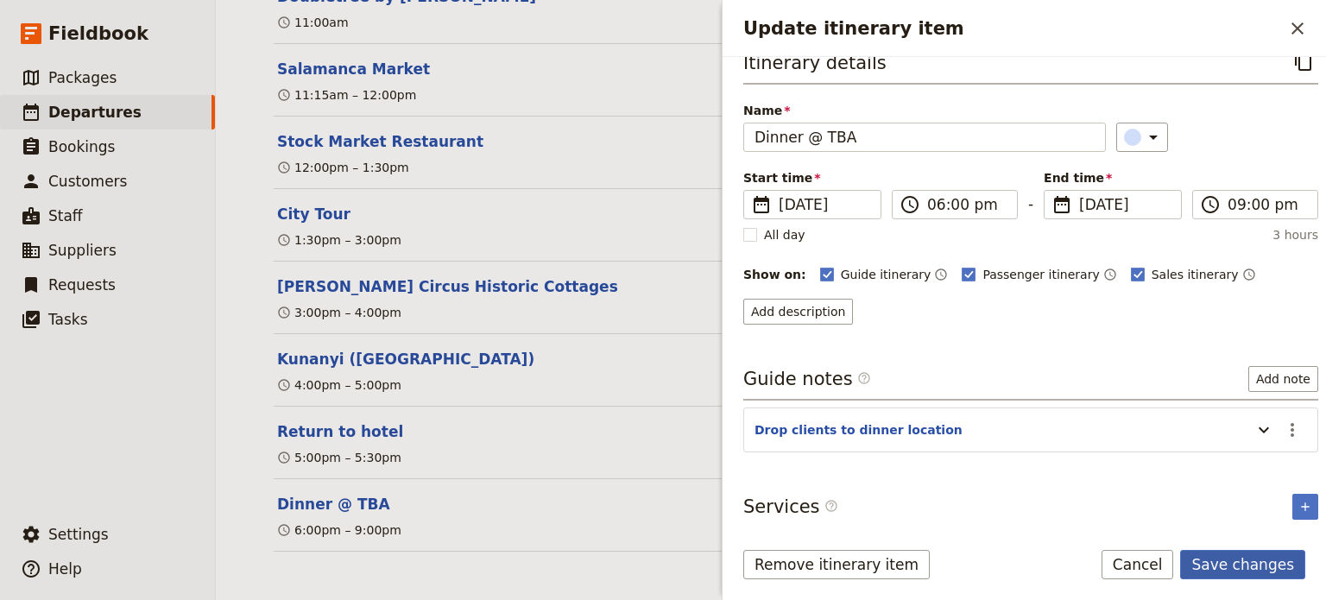
click at [1278, 566] on button "Save changes" at bounding box center [1243, 564] width 125 height 29
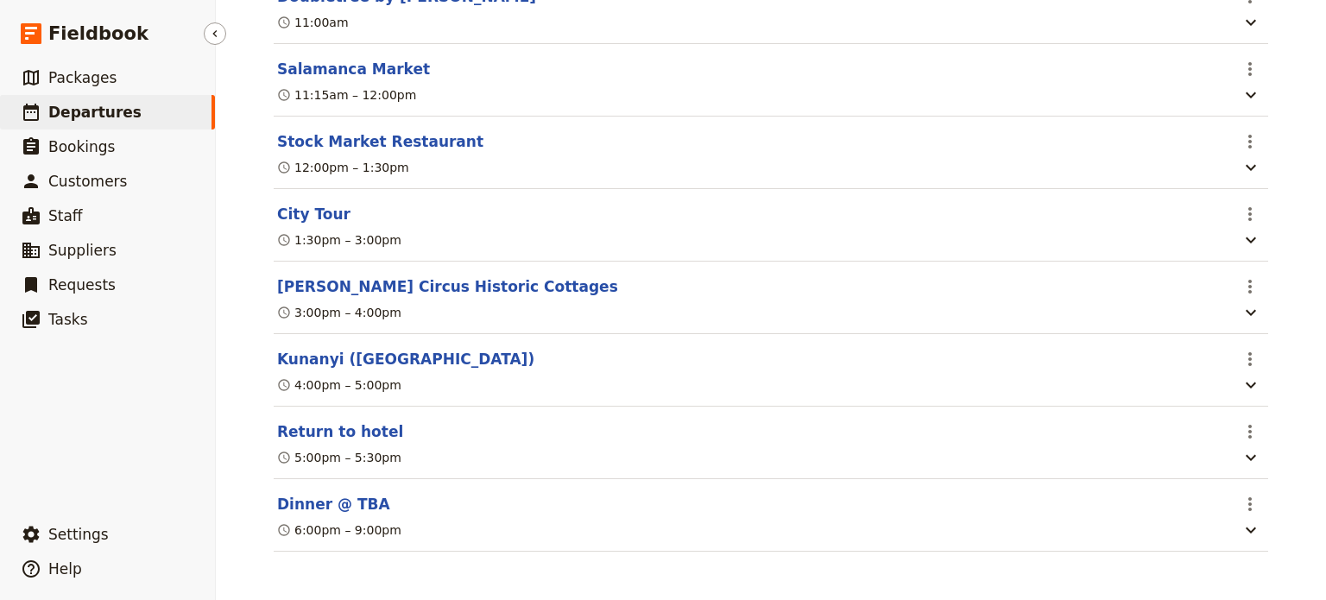
click at [101, 110] on span "Departures" at bounding box center [94, 112] width 93 height 17
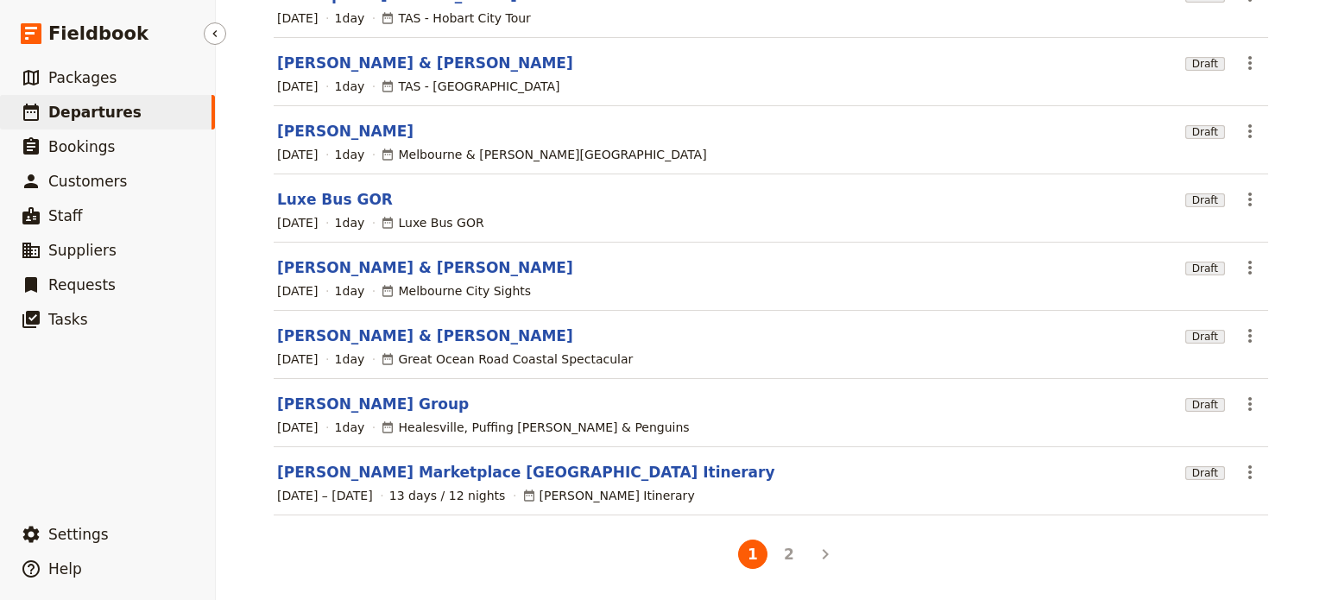
scroll to position [331, 0]
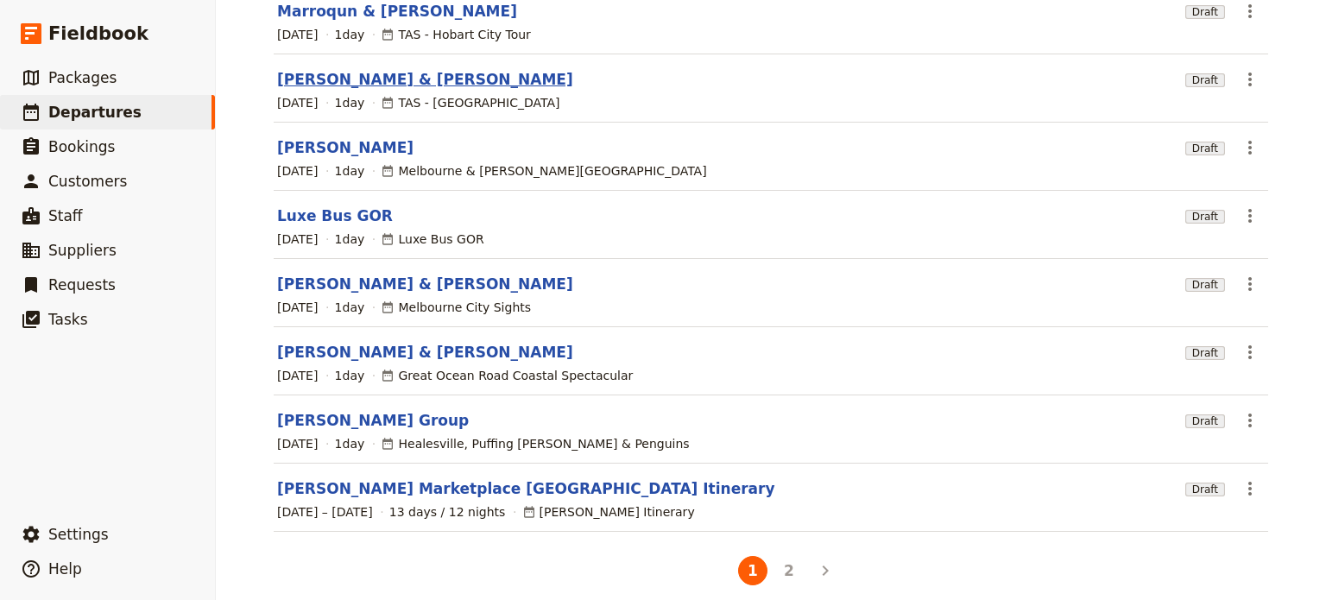
click at [364, 69] on link "[PERSON_NAME] & [PERSON_NAME]" at bounding box center [425, 79] width 296 height 21
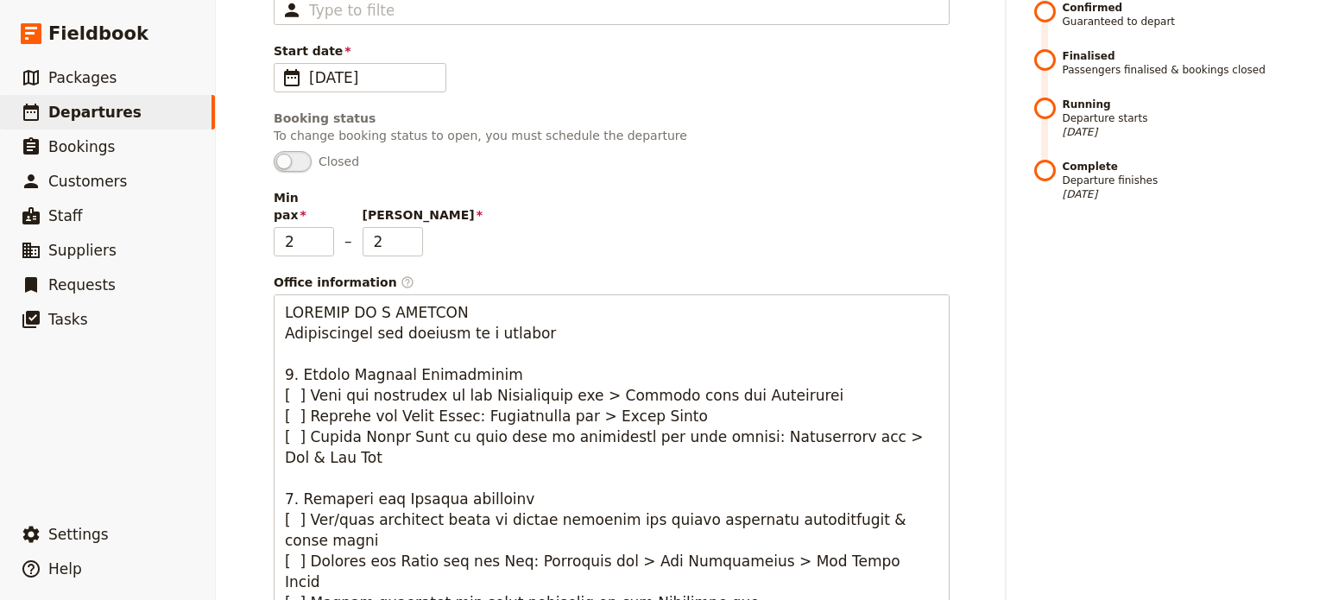
scroll to position [72, 0]
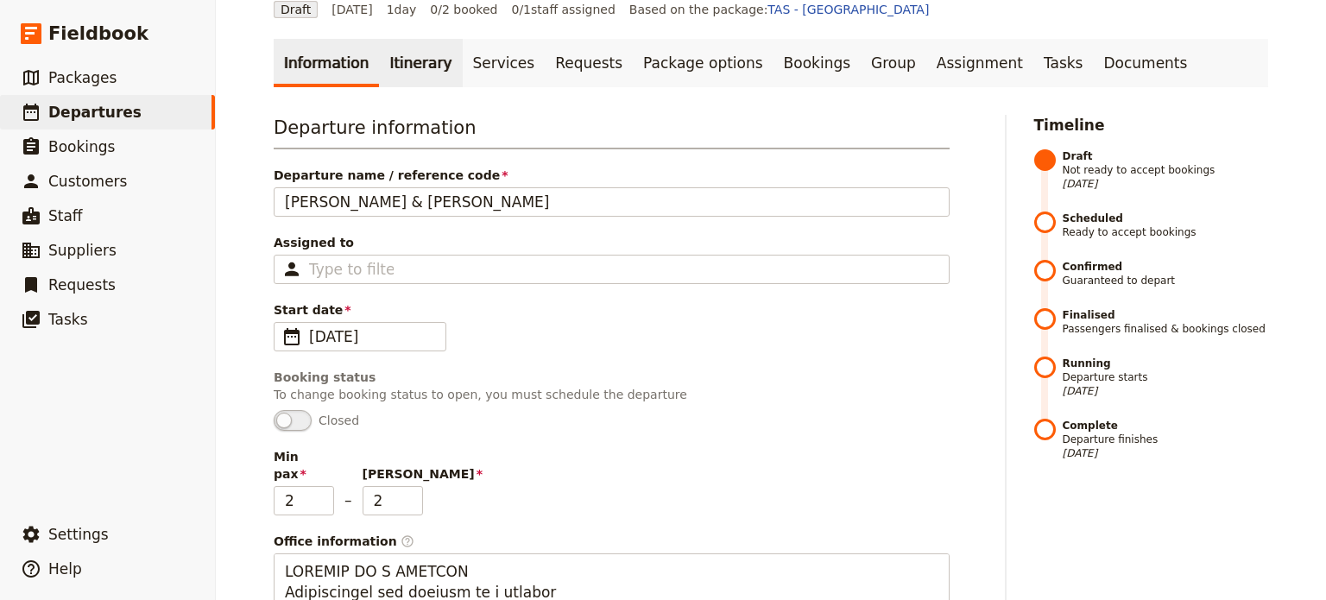
click at [395, 61] on link "Itinerary" at bounding box center [420, 63] width 83 height 48
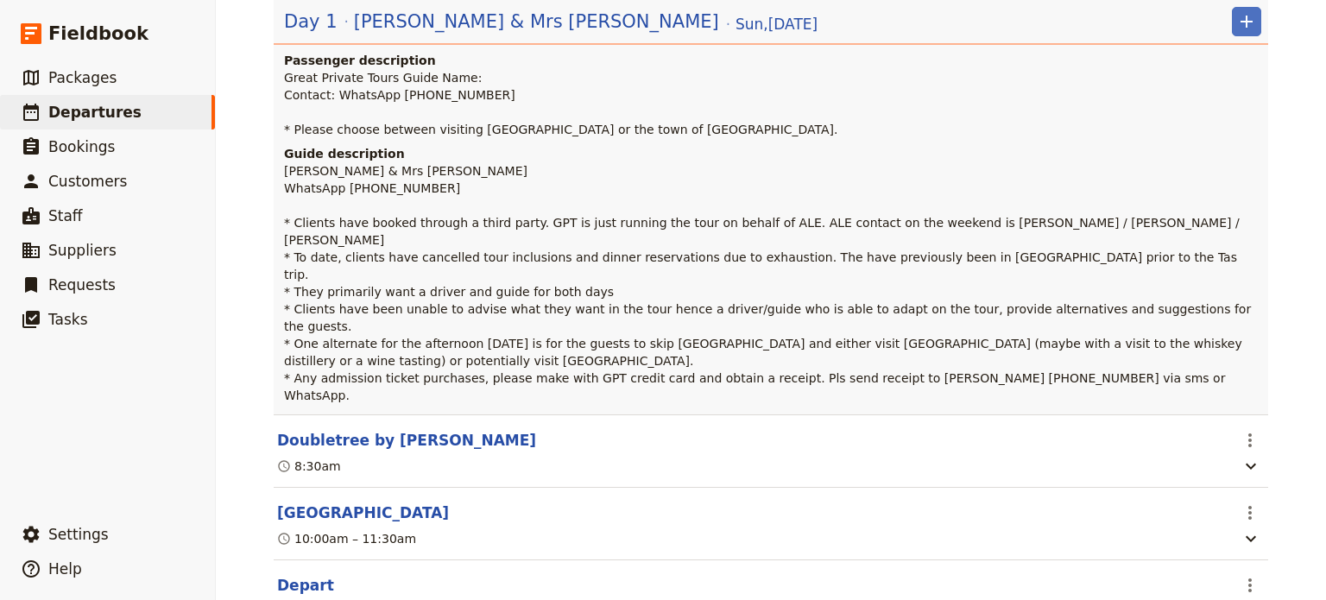
scroll to position [417, 0]
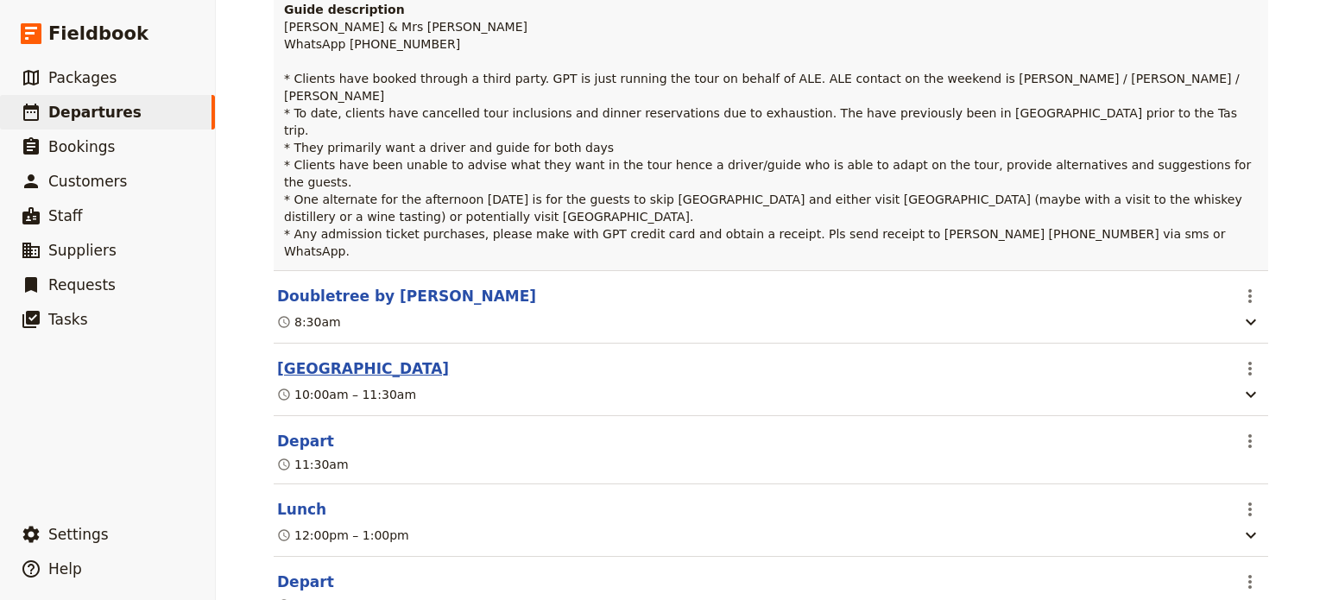
click at [371, 358] on button "[GEOGRAPHIC_DATA]" at bounding box center [363, 368] width 172 height 21
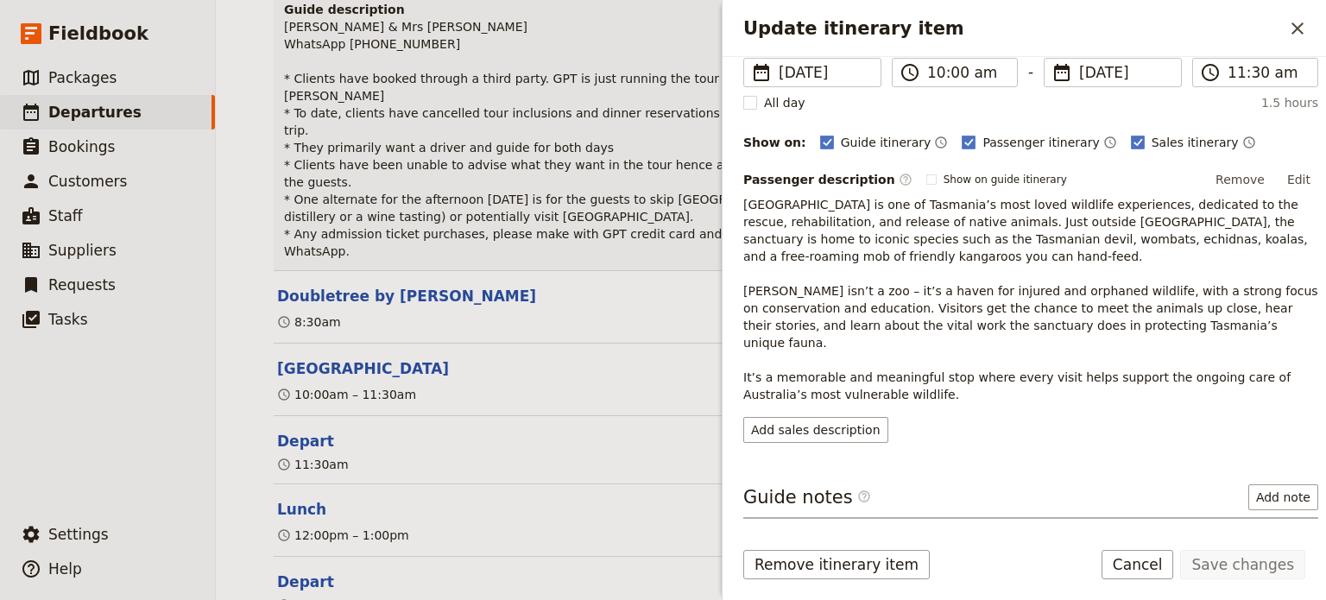
scroll to position [256, 0]
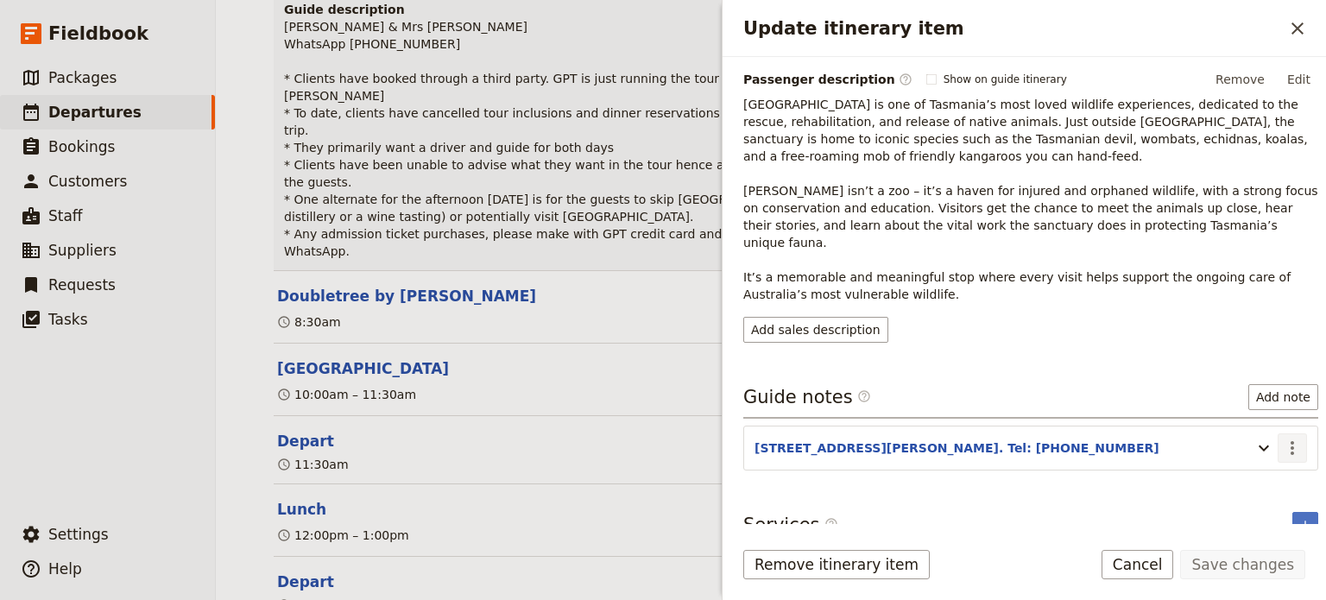
click at [1282, 438] on icon "Actions" at bounding box center [1292, 448] width 21 height 21
click at [1257, 472] on span "Edit note" at bounding box center [1230, 463] width 54 height 17
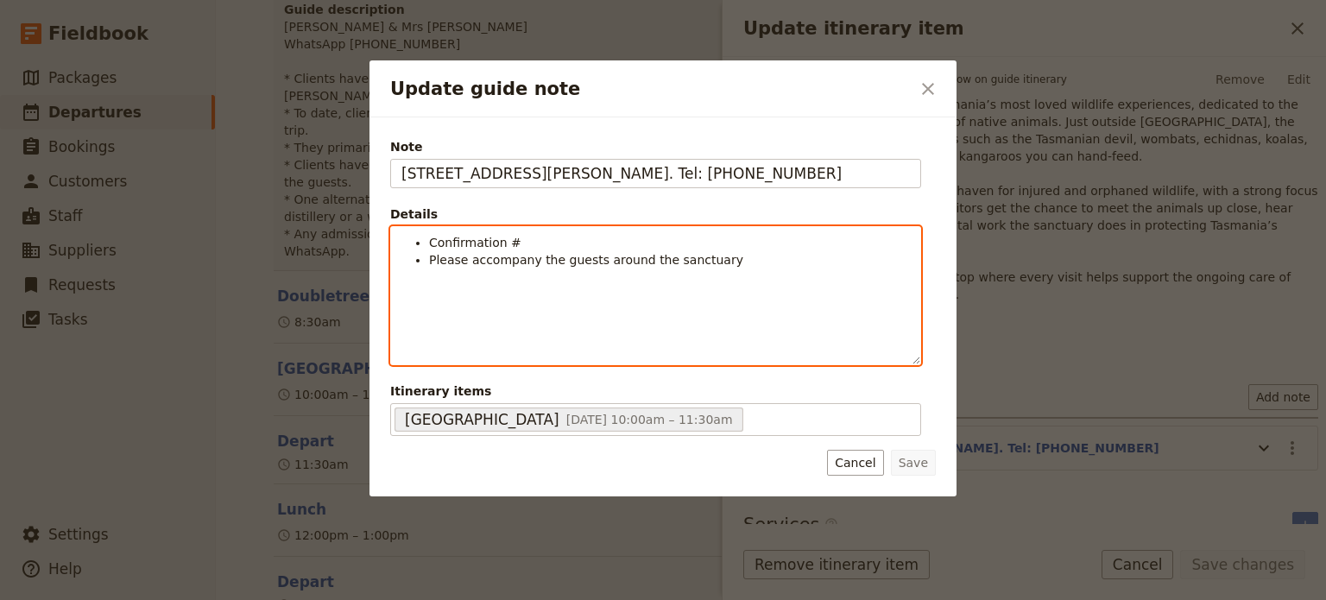
click at [556, 240] on li "Confirmation #" at bounding box center [669, 242] width 481 height 17
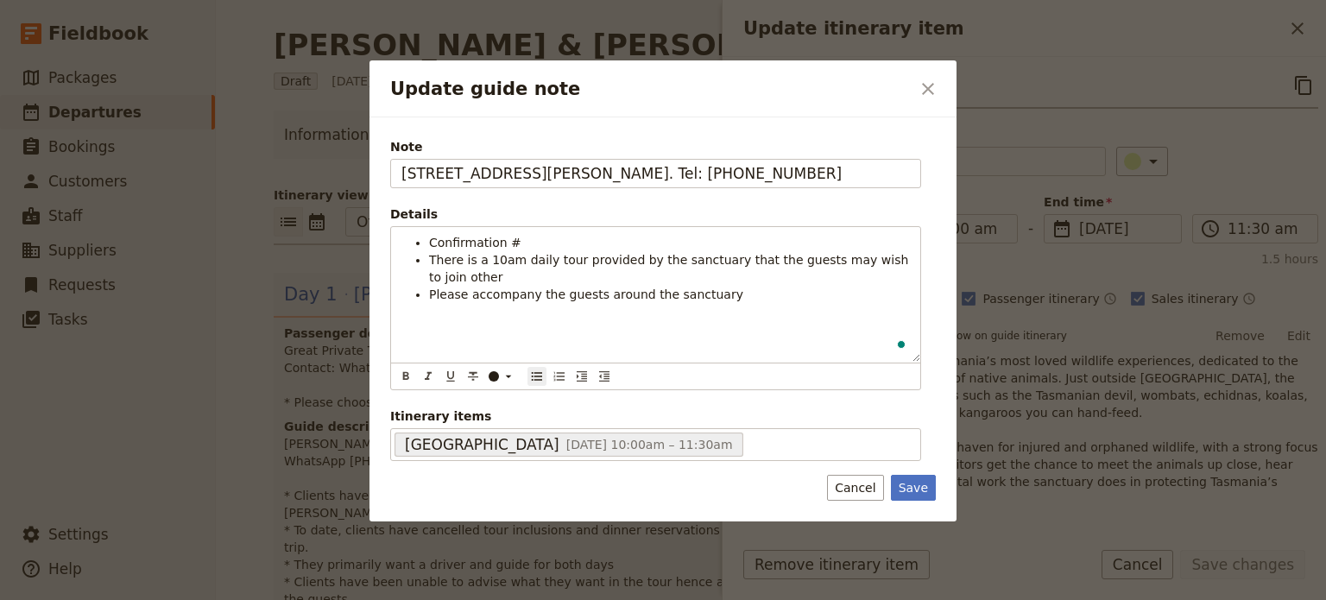
scroll to position [256, 0]
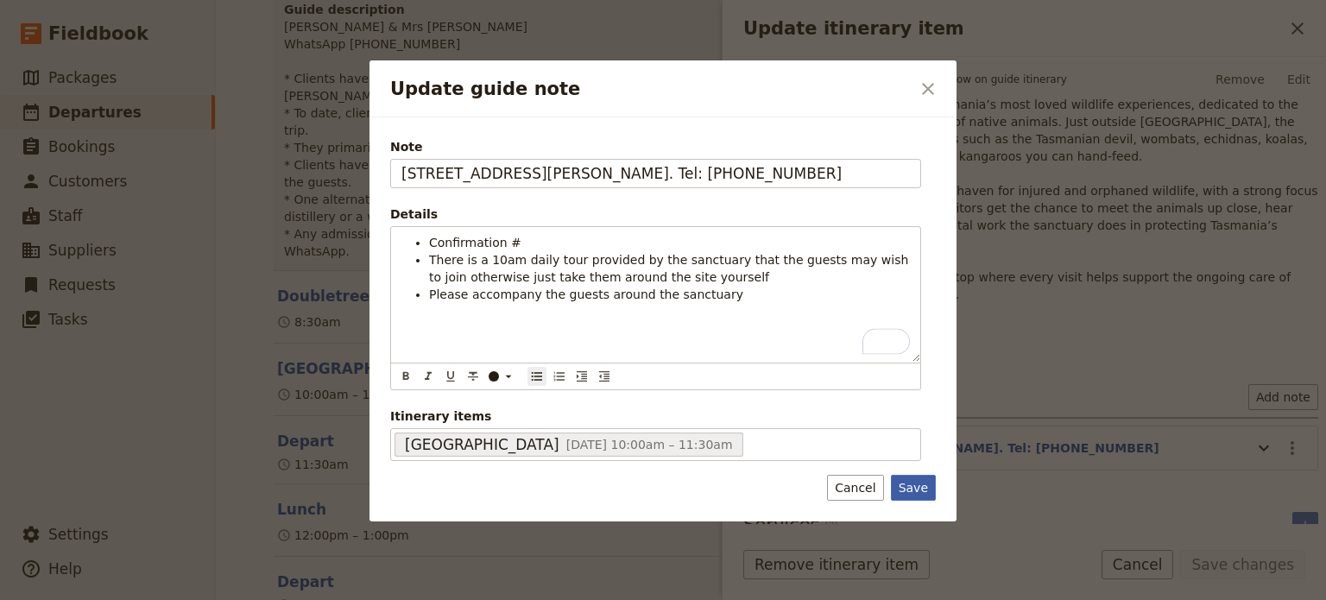
click at [927, 486] on button "Save" at bounding box center [913, 488] width 45 height 26
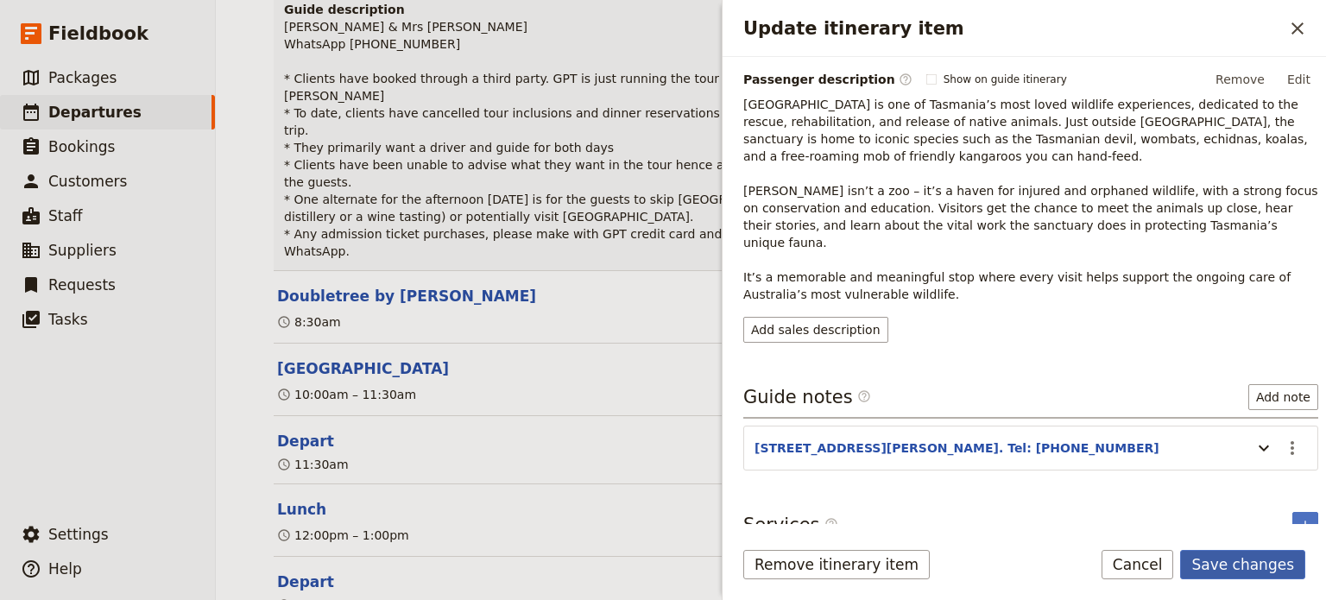
click at [1216, 579] on button "Save changes" at bounding box center [1243, 564] width 125 height 29
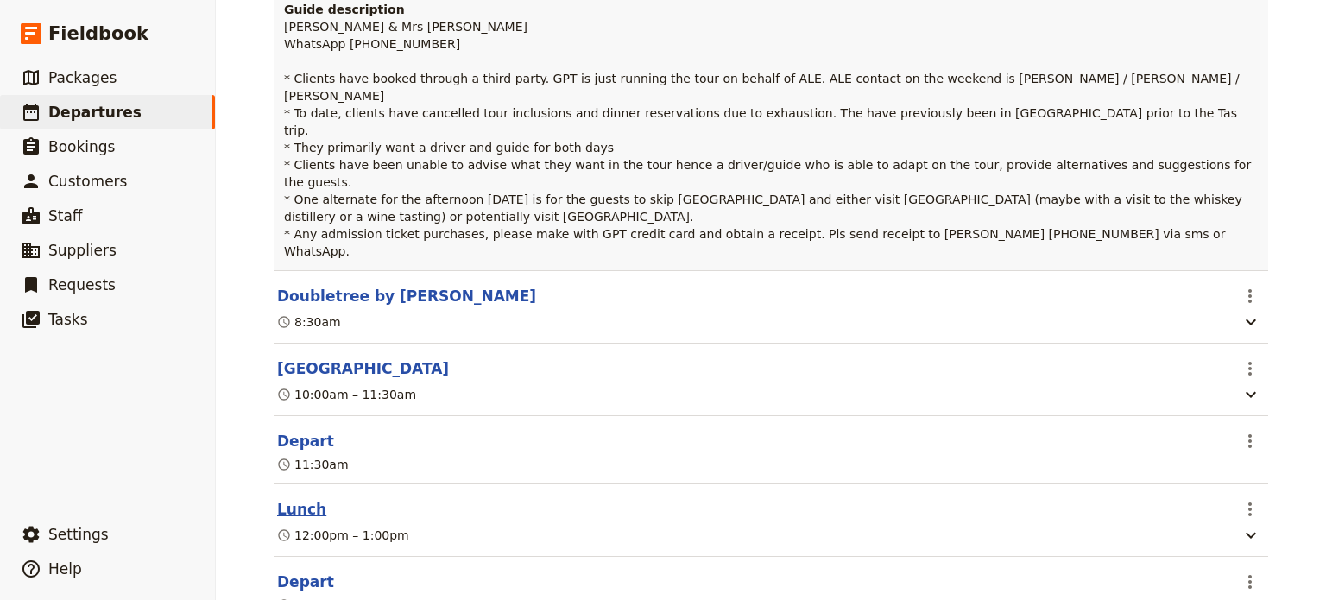
click at [286, 499] on button "Lunch" at bounding box center [301, 509] width 49 height 21
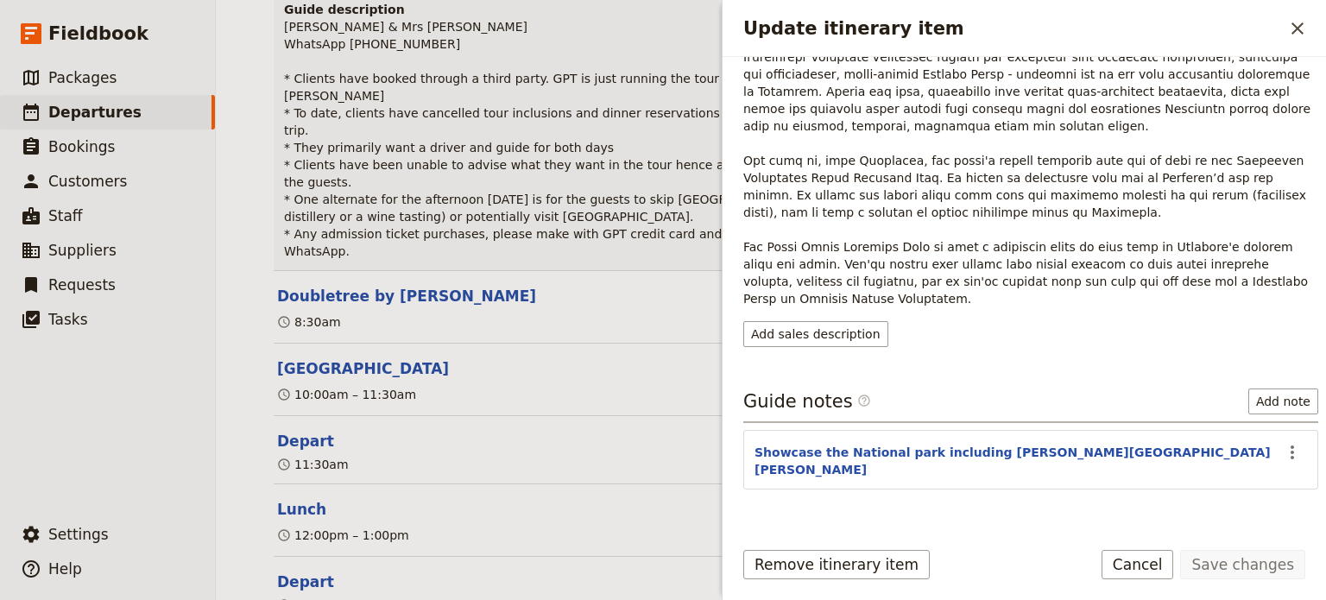
scroll to position [359, 0]
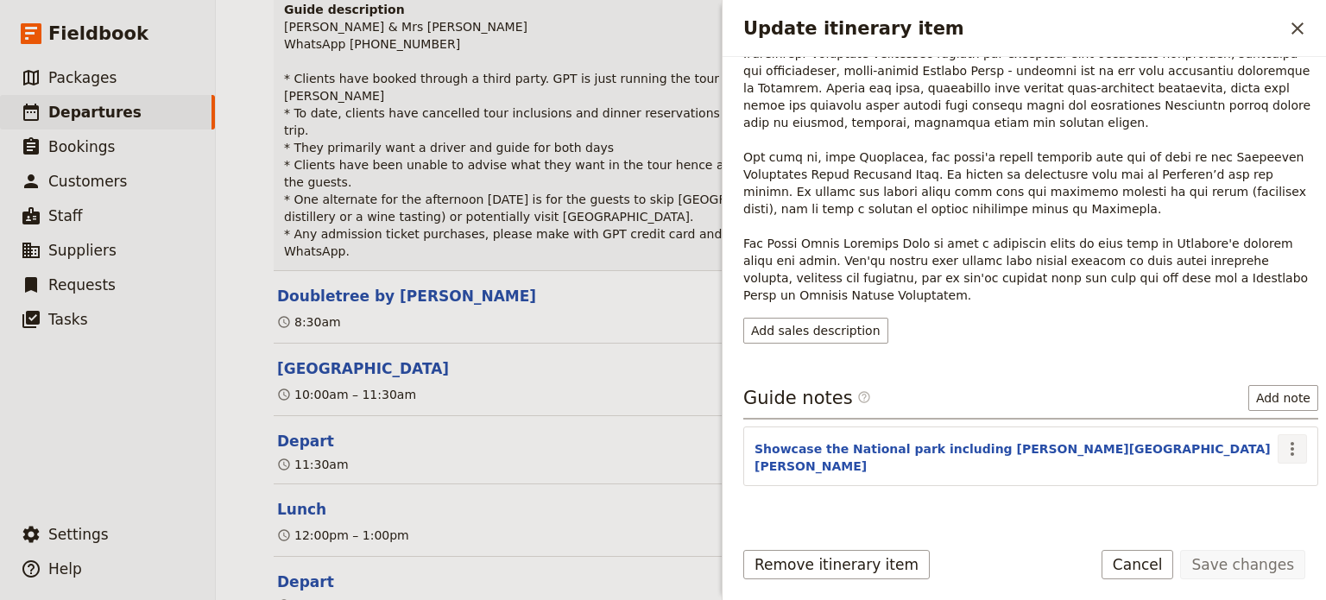
click at [1282, 439] on icon "Actions" at bounding box center [1292, 449] width 21 height 21
click at [1264, 456] on span "Edit note" at bounding box center [1243, 464] width 80 height 17
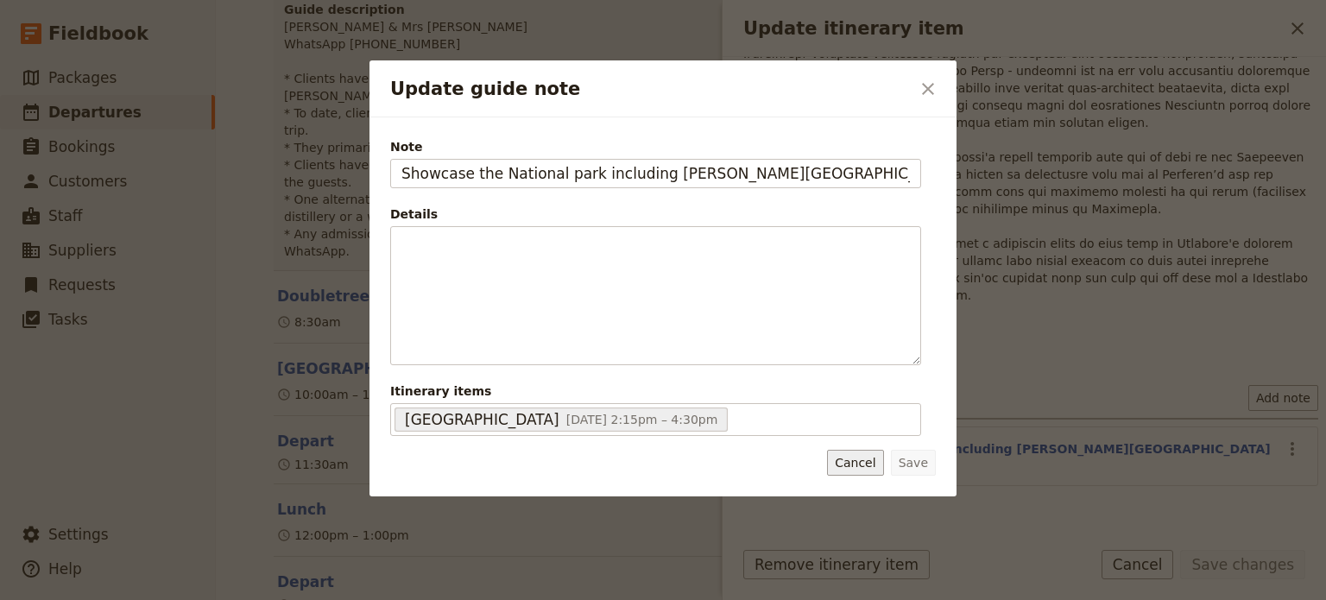
click at [873, 465] on button "Cancel" at bounding box center [855, 463] width 56 height 26
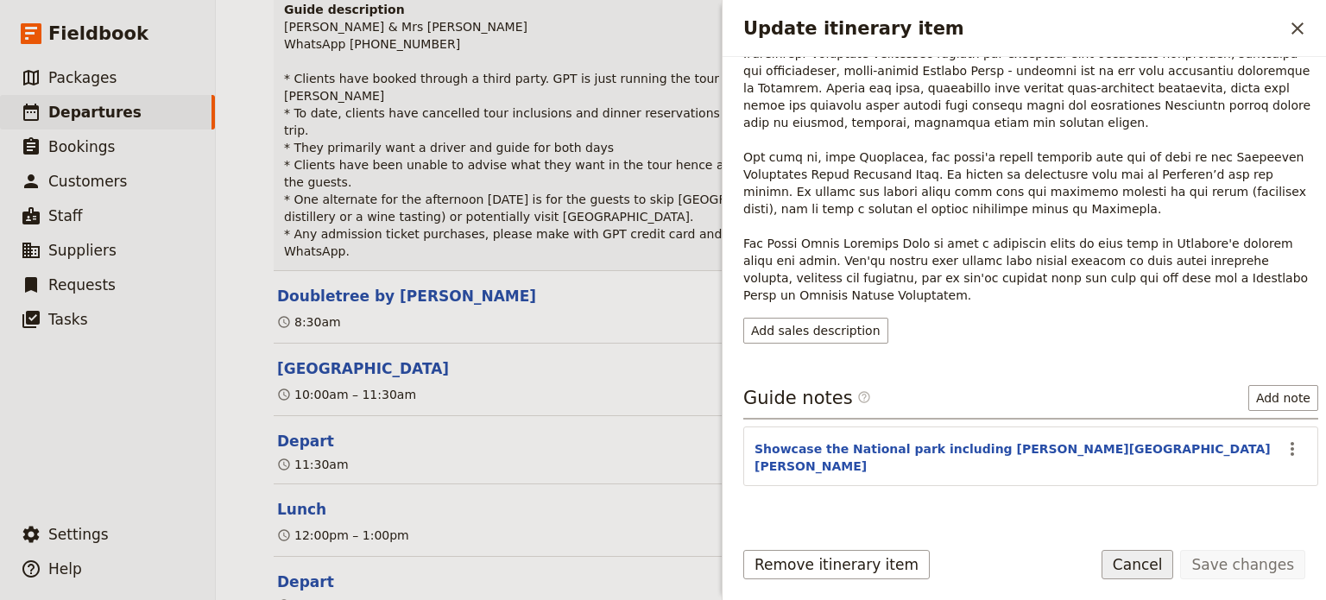
click at [1161, 567] on button "Cancel" at bounding box center [1138, 564] width 73 height 29
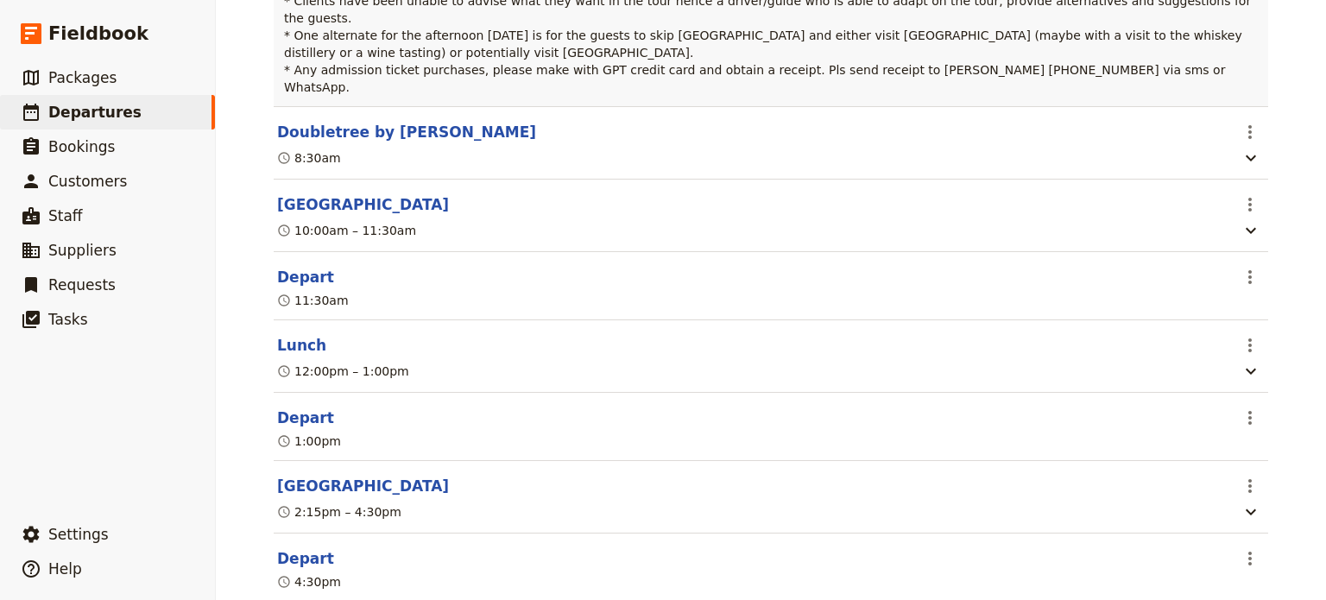
scroll to position [636, 0]
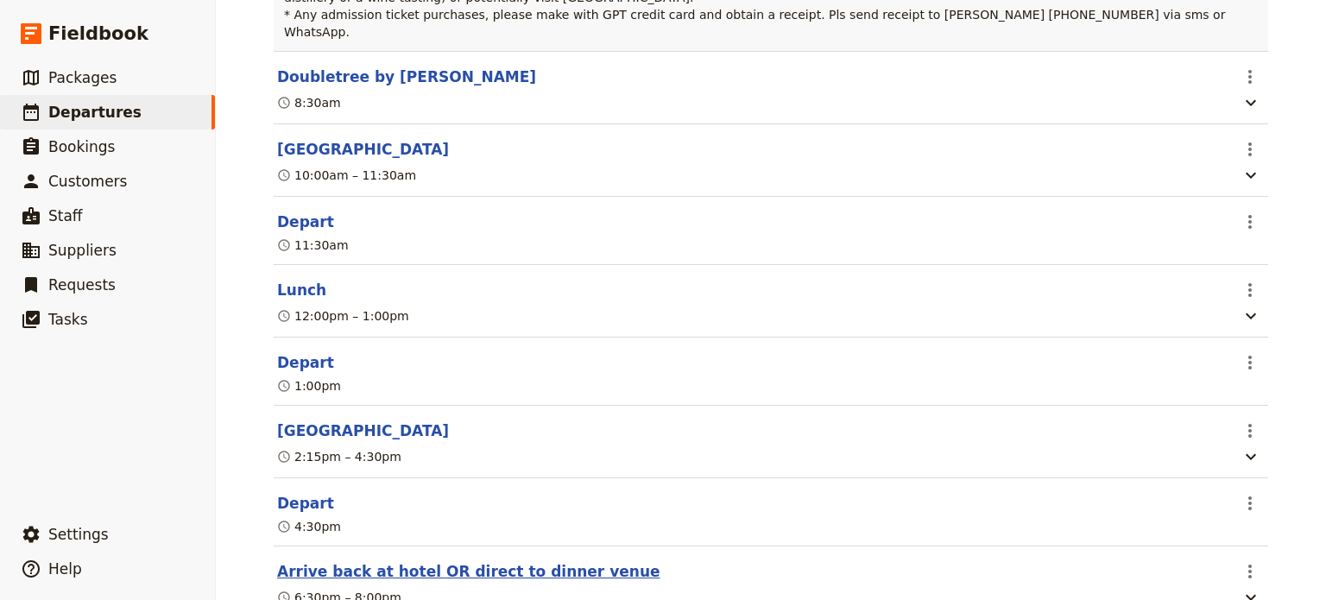
click at [417, 561] on button "Arrive back at hotel OR direct to dinner venue" at bounding box center [468, 571] width 383 height 21
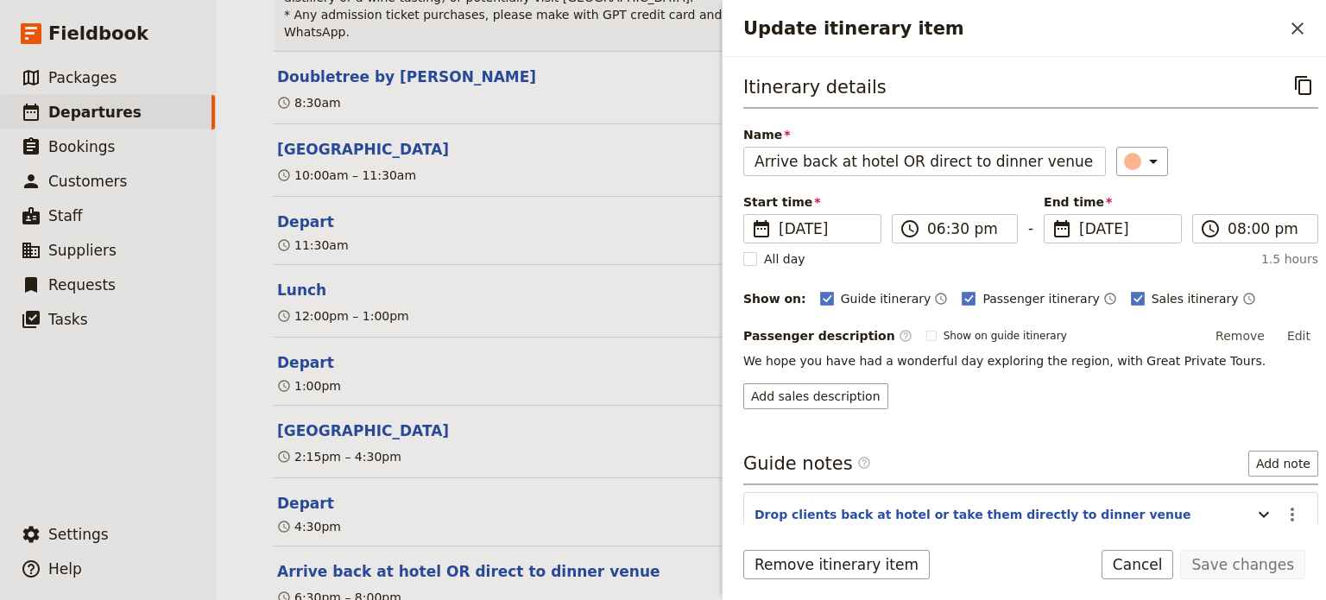
scroll to position [84, 0]
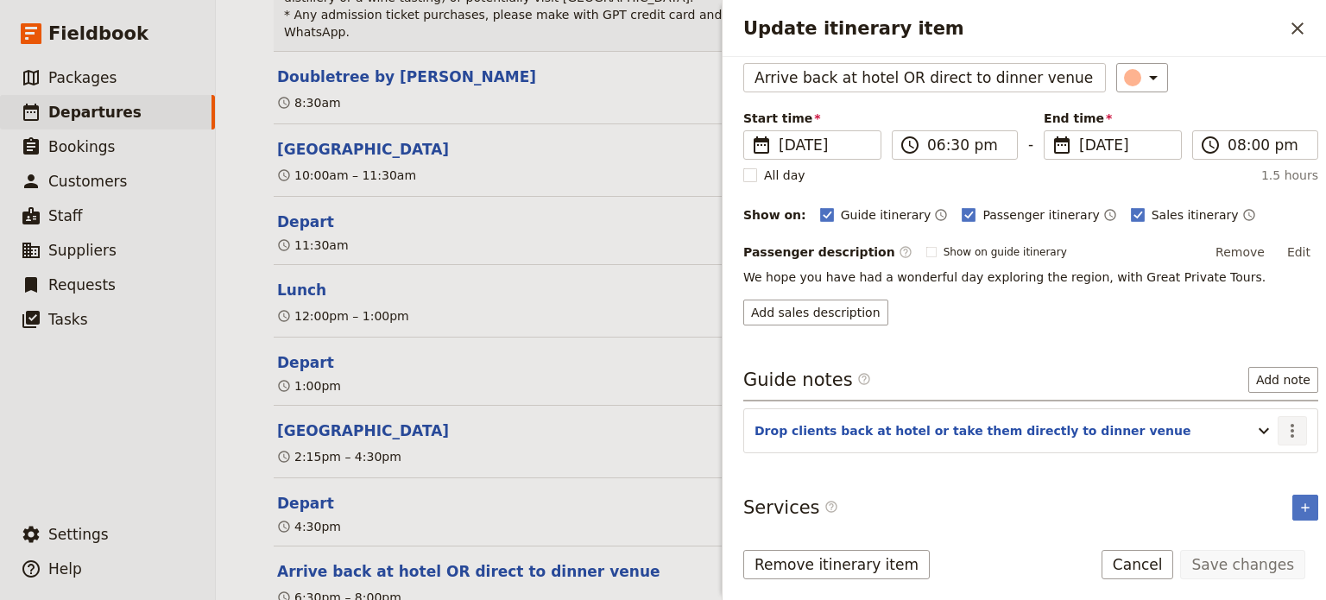
click at [1288, 430] on icon "Actions" at bounding box center [1292, 431] width 21 height 21
click at [1254, 469] on span "Edit note" at bounding box center [1230, 463] width 54 height 17
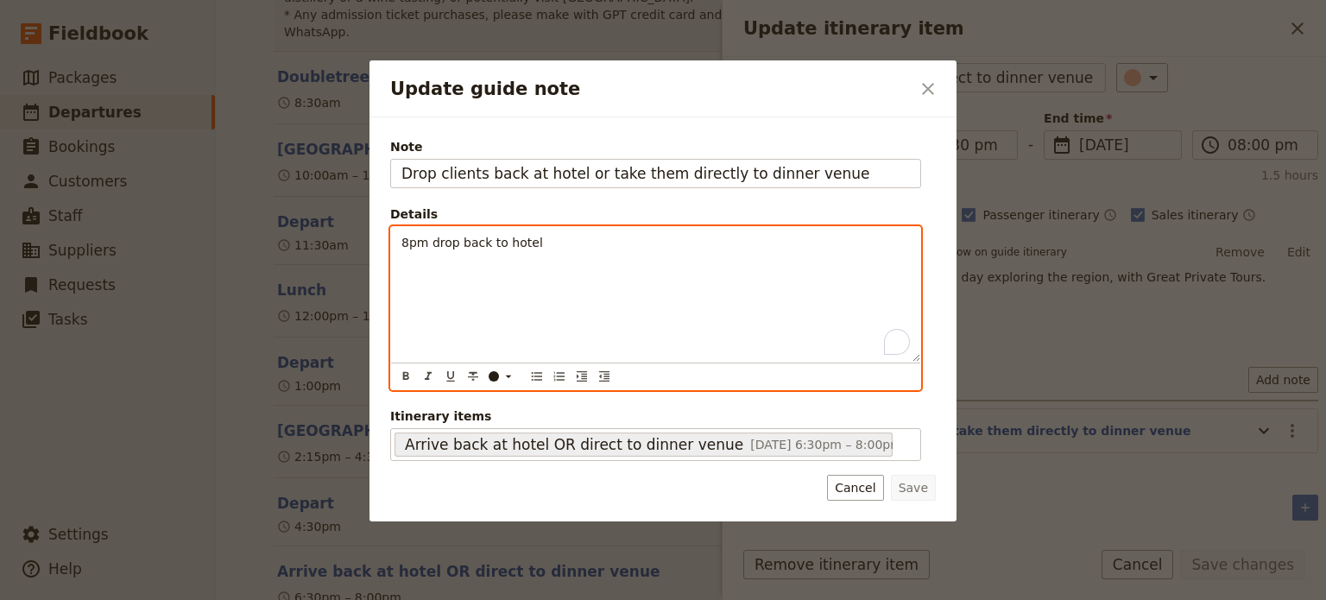
click at [548, 239] on p "8pm drop back to hotel" at bounding box center [656, 242] width 509 height 17
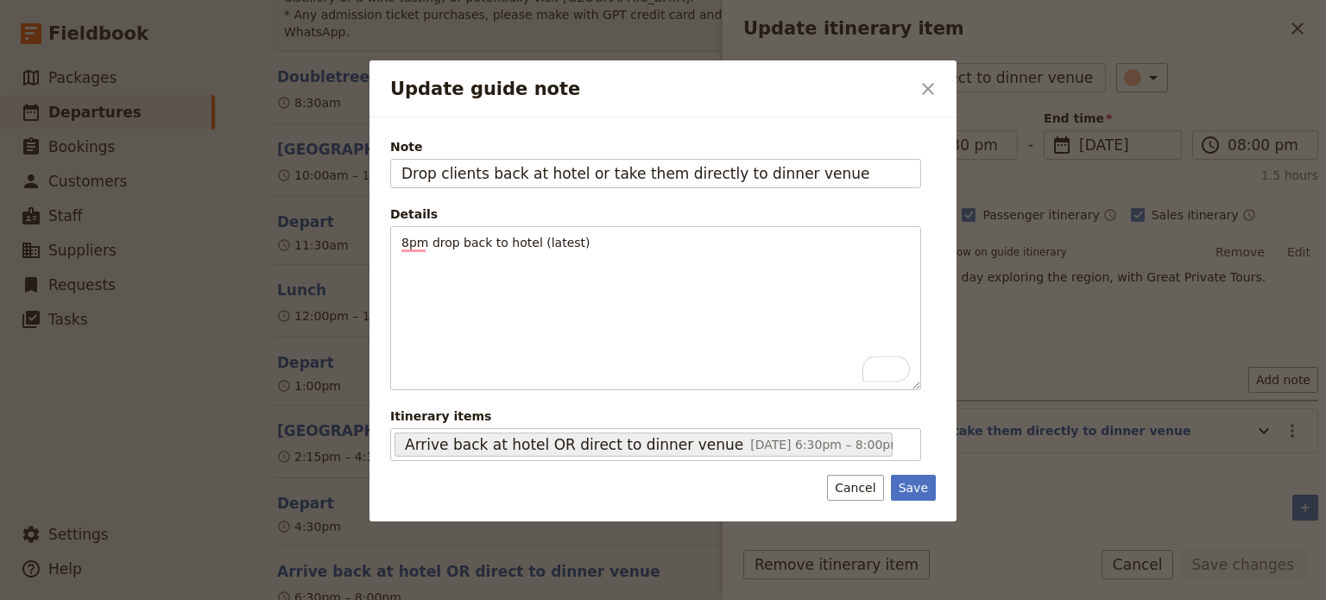
drag, startPoint x: 916, startPoint y: 480, endPoint x: 1085, endPoint y: 529, distance: 175.2
click at [918, 482] on button "Save" at bounding box center [913, 488] width 45 height 26
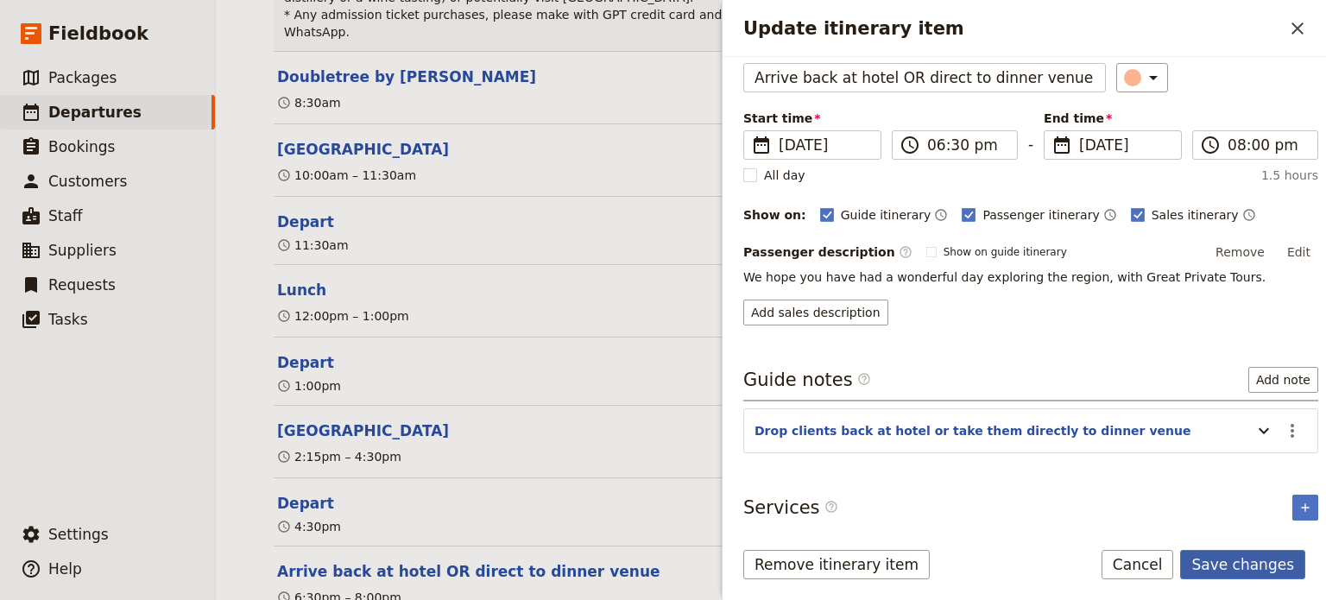
click at [1227, 566] on button "Save changes" at bounding box center [1243, 564] width 125 height 29
